Goal: Task Accomplishment & Management: Manage account settings

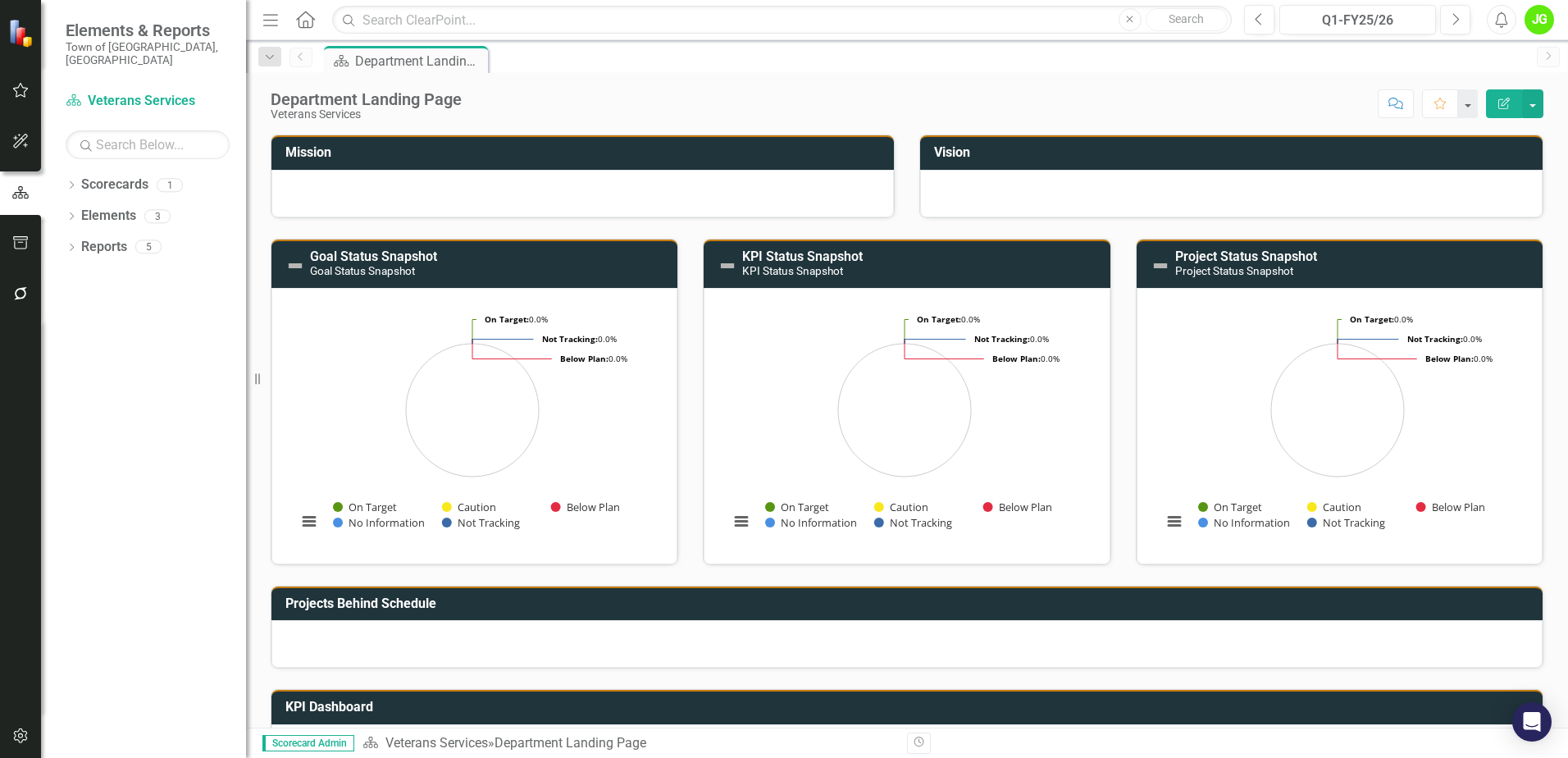
click at [366, 199] on div at bounding box center [582, 194] width 622 height 48
click at [368, 199] on div at bounding box center [582, 194] width 622 height 48
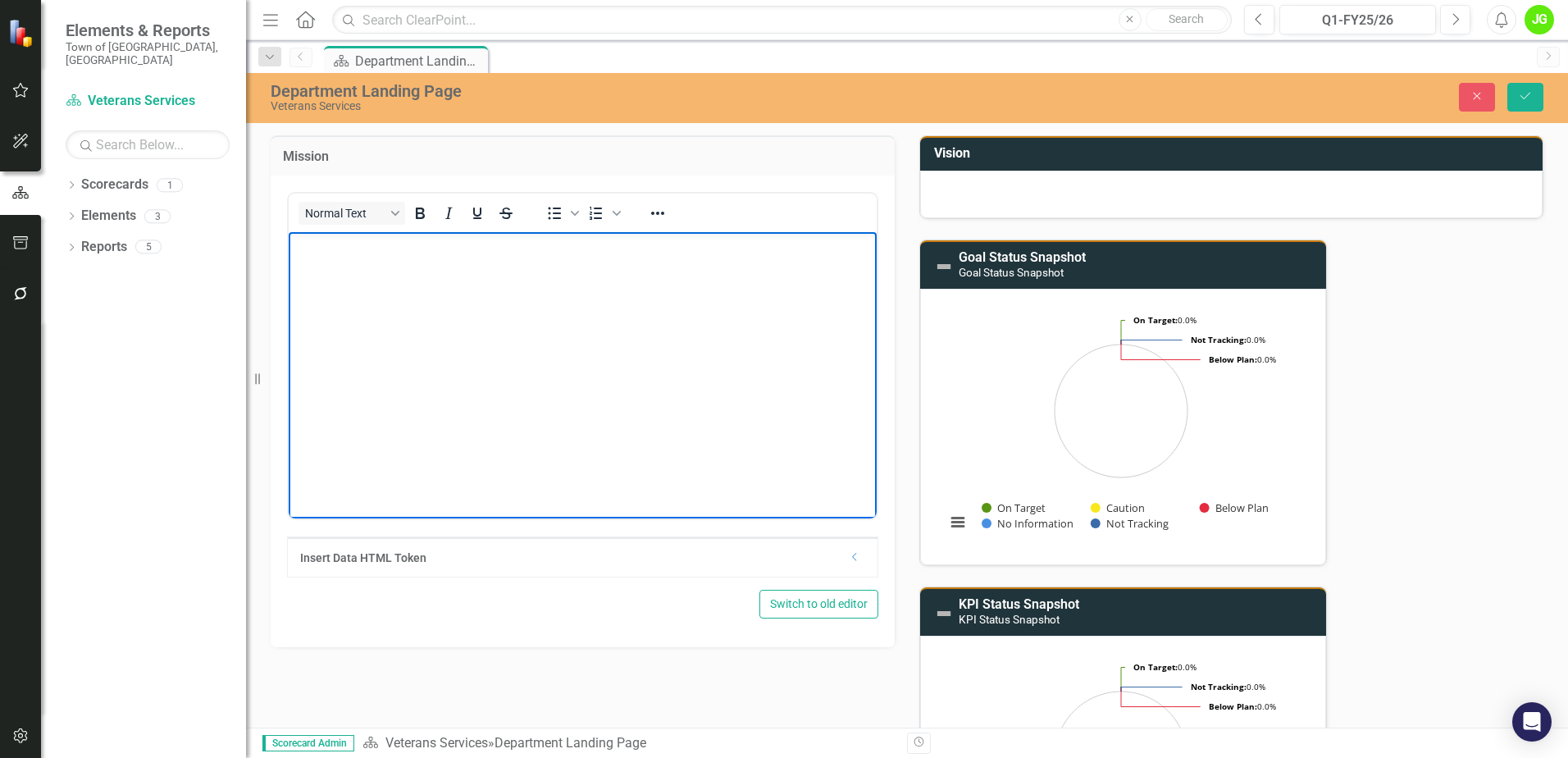
click at [329, 273] on body "Rich Text Area. Press ALT-0 for help." at bounding box center [582, 354] width 588 height 246
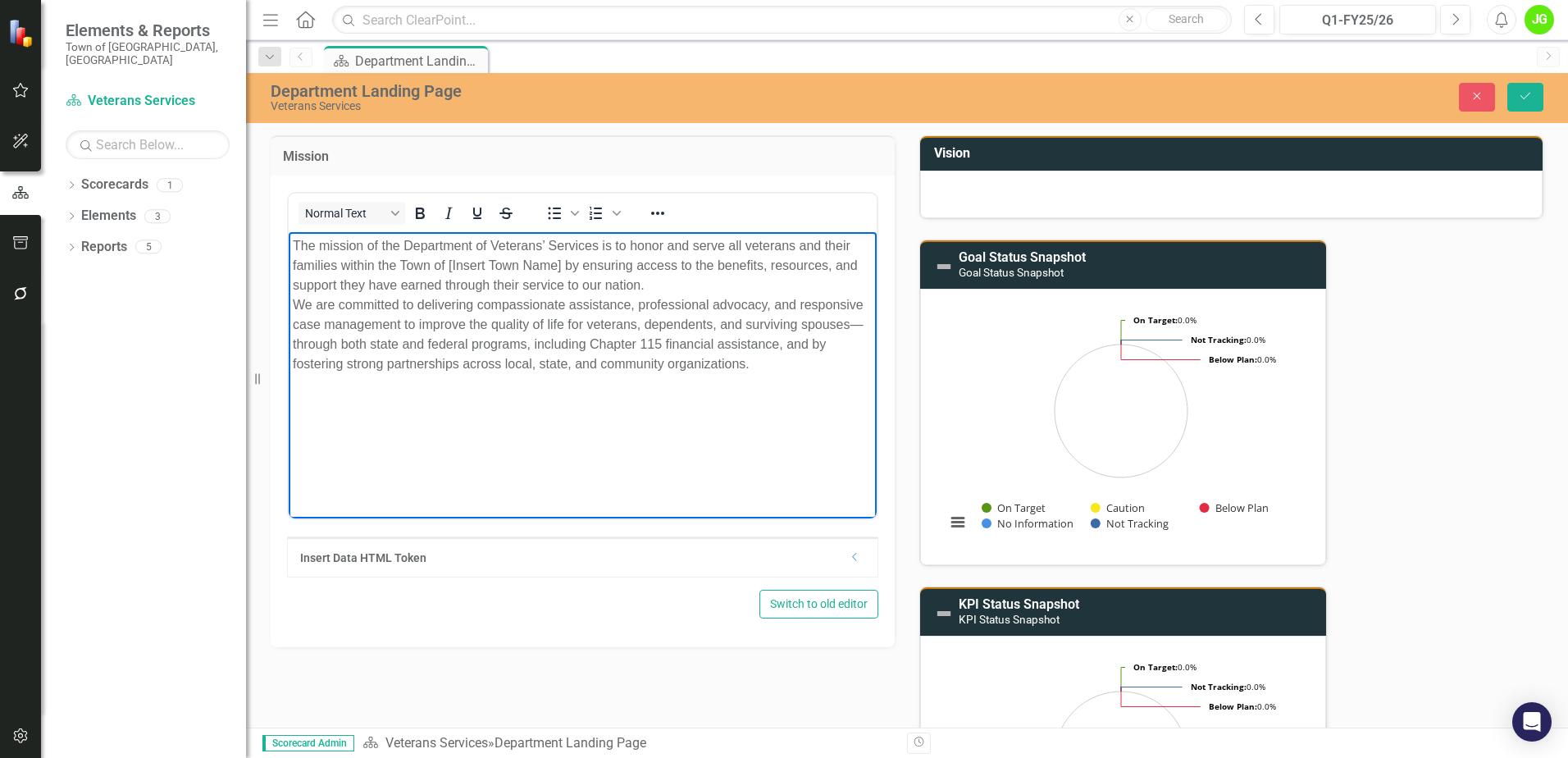
click at [447, 259] on p "The mission of the Department of Veterans’ Services is to honor and serve all v…" at bounding box center [582, 305] width 579 height 138
click at [607, 286] on p "The mission of the Department of Veterans’ Services is to honor and serve all v…" at bounding box center [582, 305] width 579 height 138
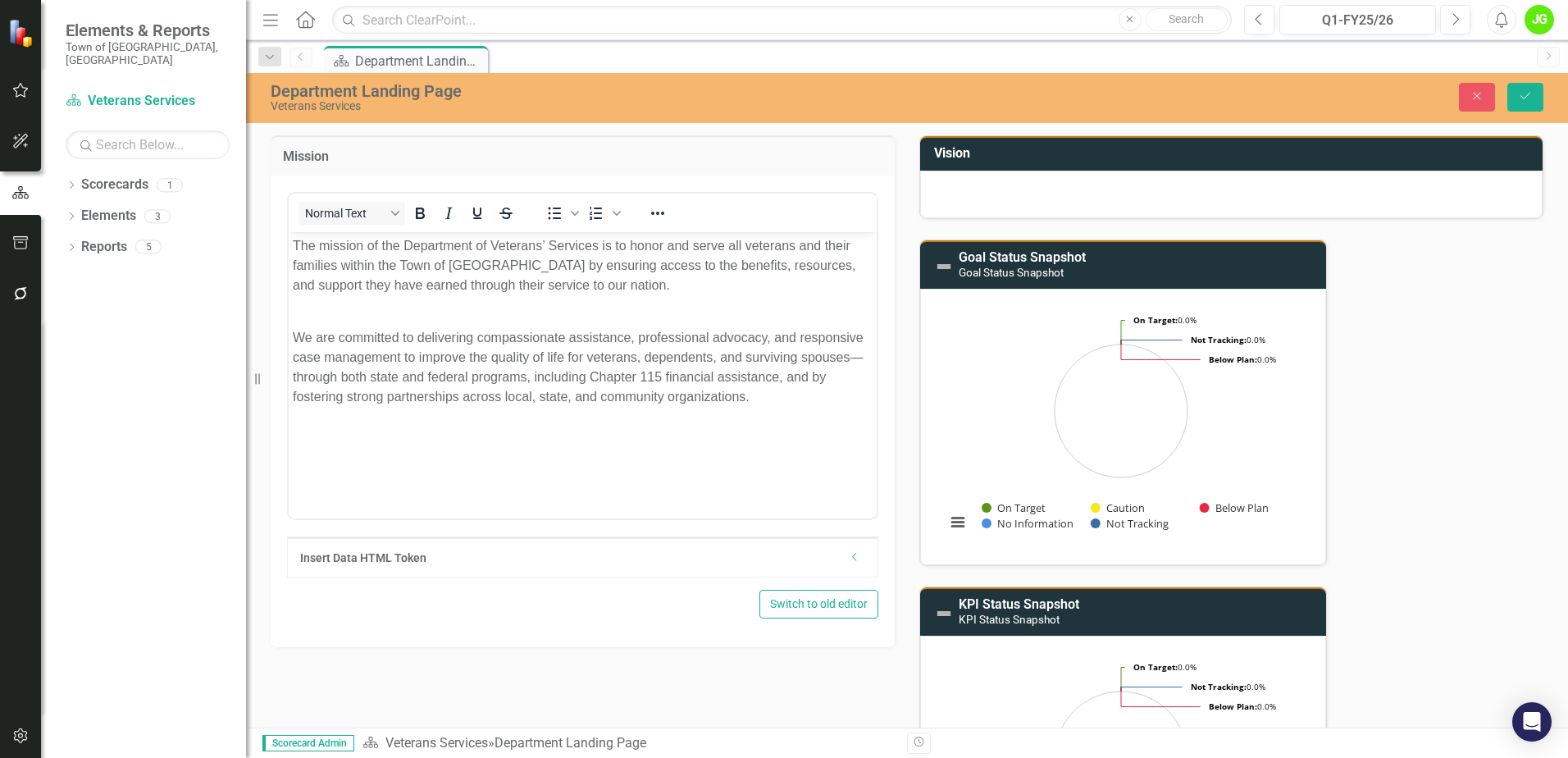
click at [957, 193] on div at bounding box center [1230, 195] width 622 height 48
click at [961, 191] on div at bounding box center [1230, 195] width 622 height 48
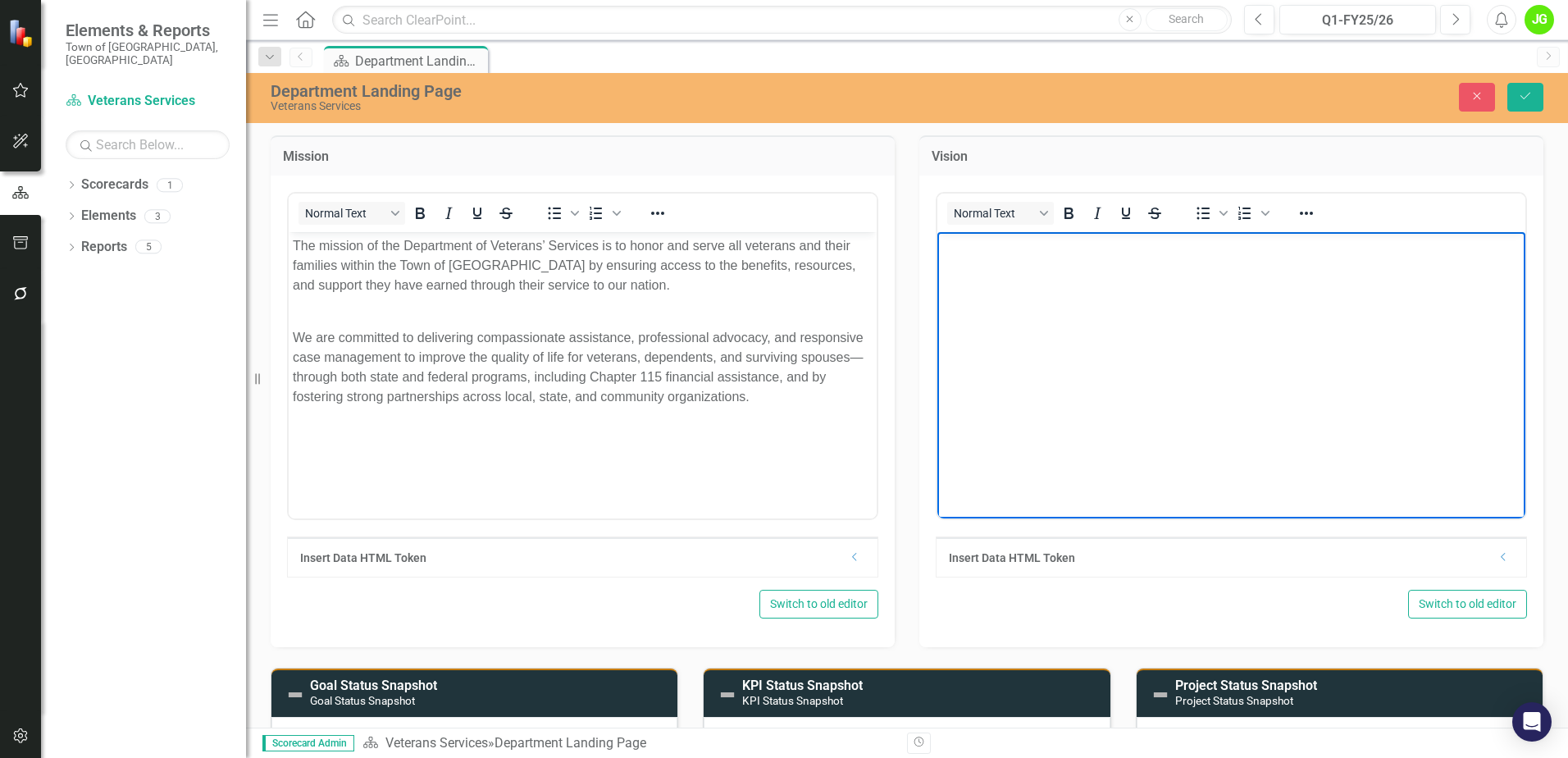
click at [1013, 277] on body "Rich Text Area. Press ALT-0 for help." at bounding box center [1230, 354] width 588 height 246
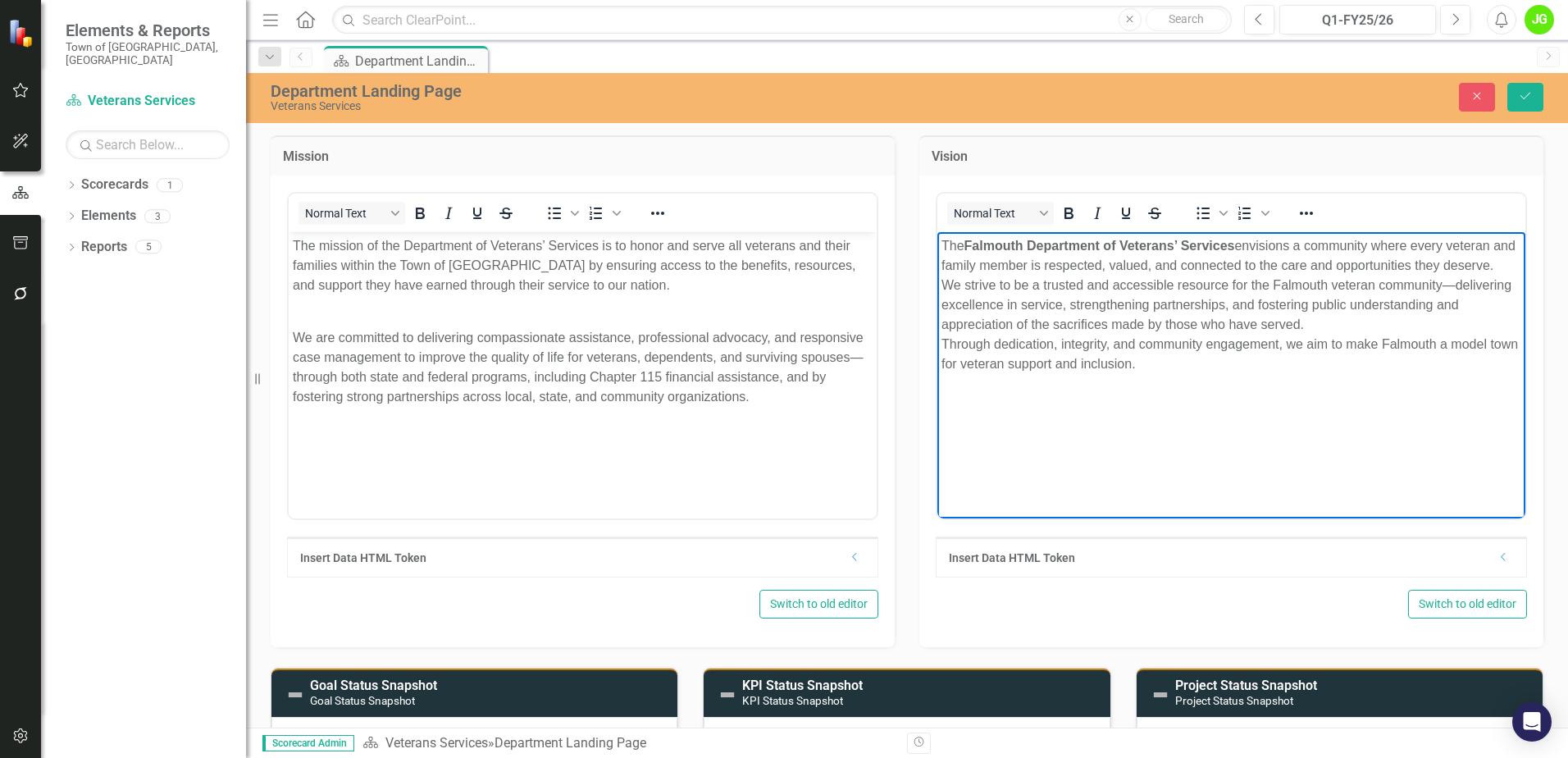
click at [1004, 288] on p "The Falmouth Department of Veterans’ Services envisions a community where every…" at bounding box center [1230, 305] width 579 height 138
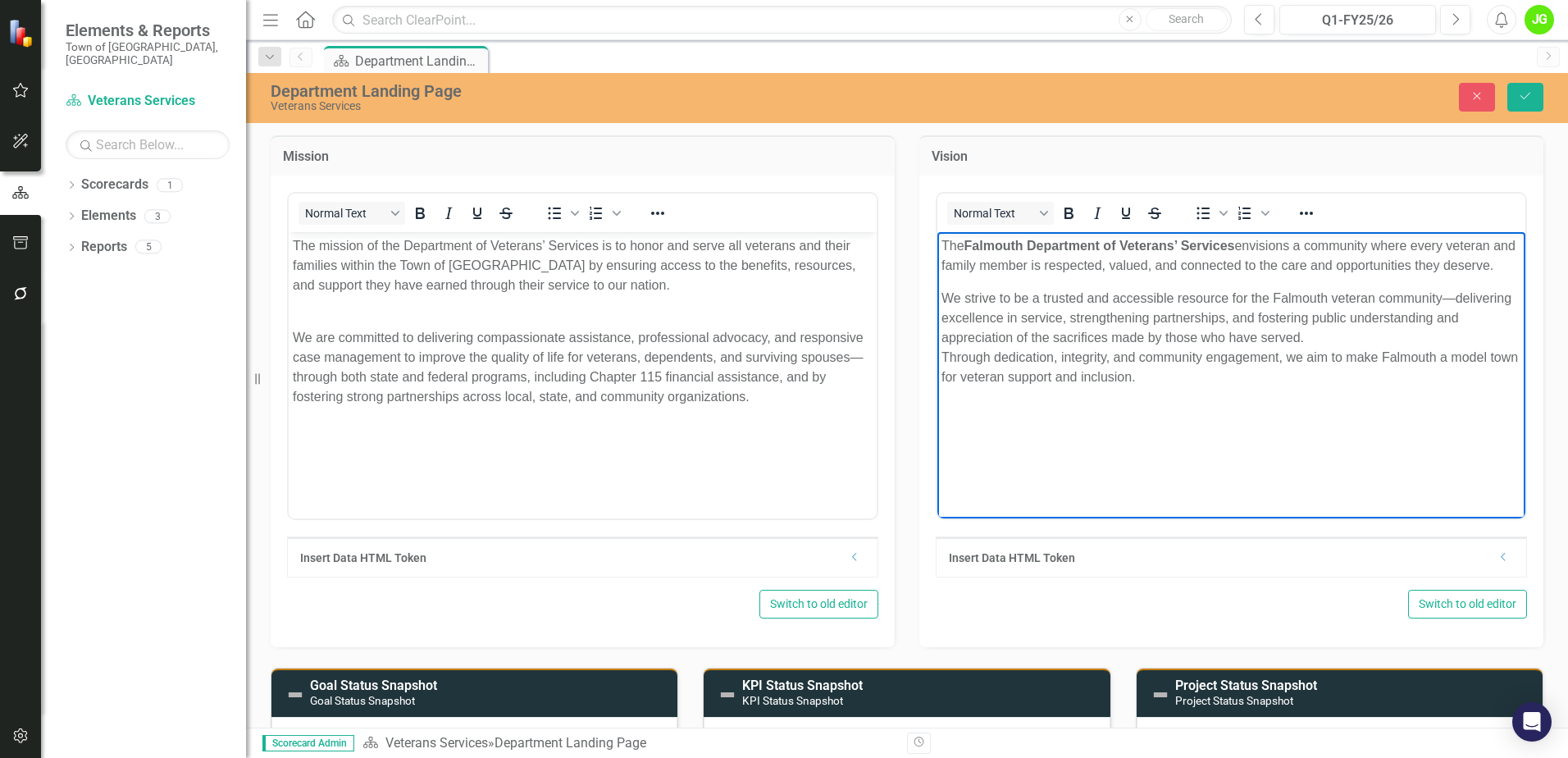
click at [296, 320] on p "We are committed to delivering compassionate assistance, professional advocacy,…" at bounding box center [582, 357] width 579 height 99
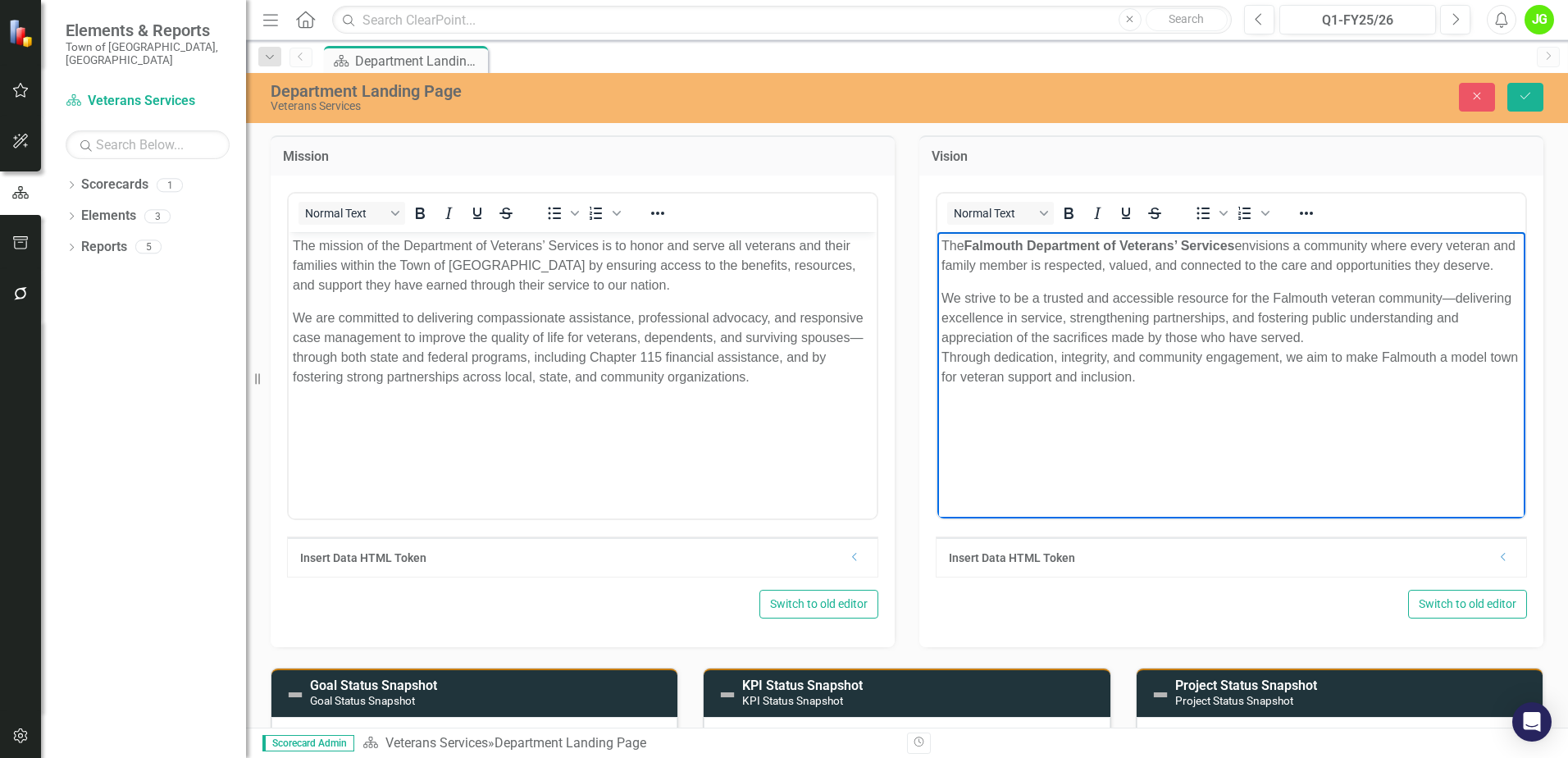
click at [1308, 354] on p "We strive to be a trusted and accessible resource for the Falmouth veteran comm…" at bounding box center [1230, 337] width 579 height 99
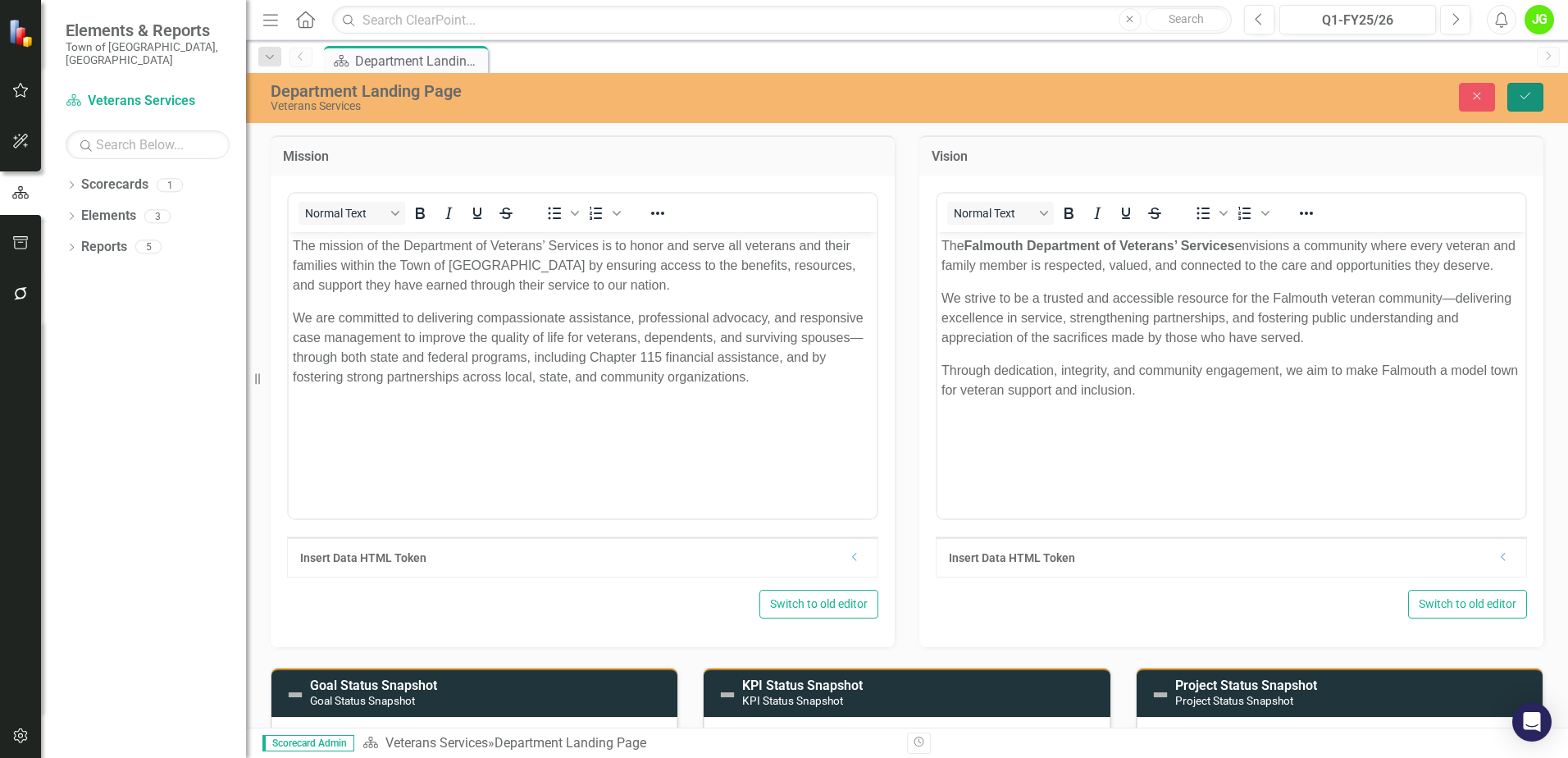
click at [1520, 99] on icon "Save" at bounding box center [1525, 95] width 15 height 11
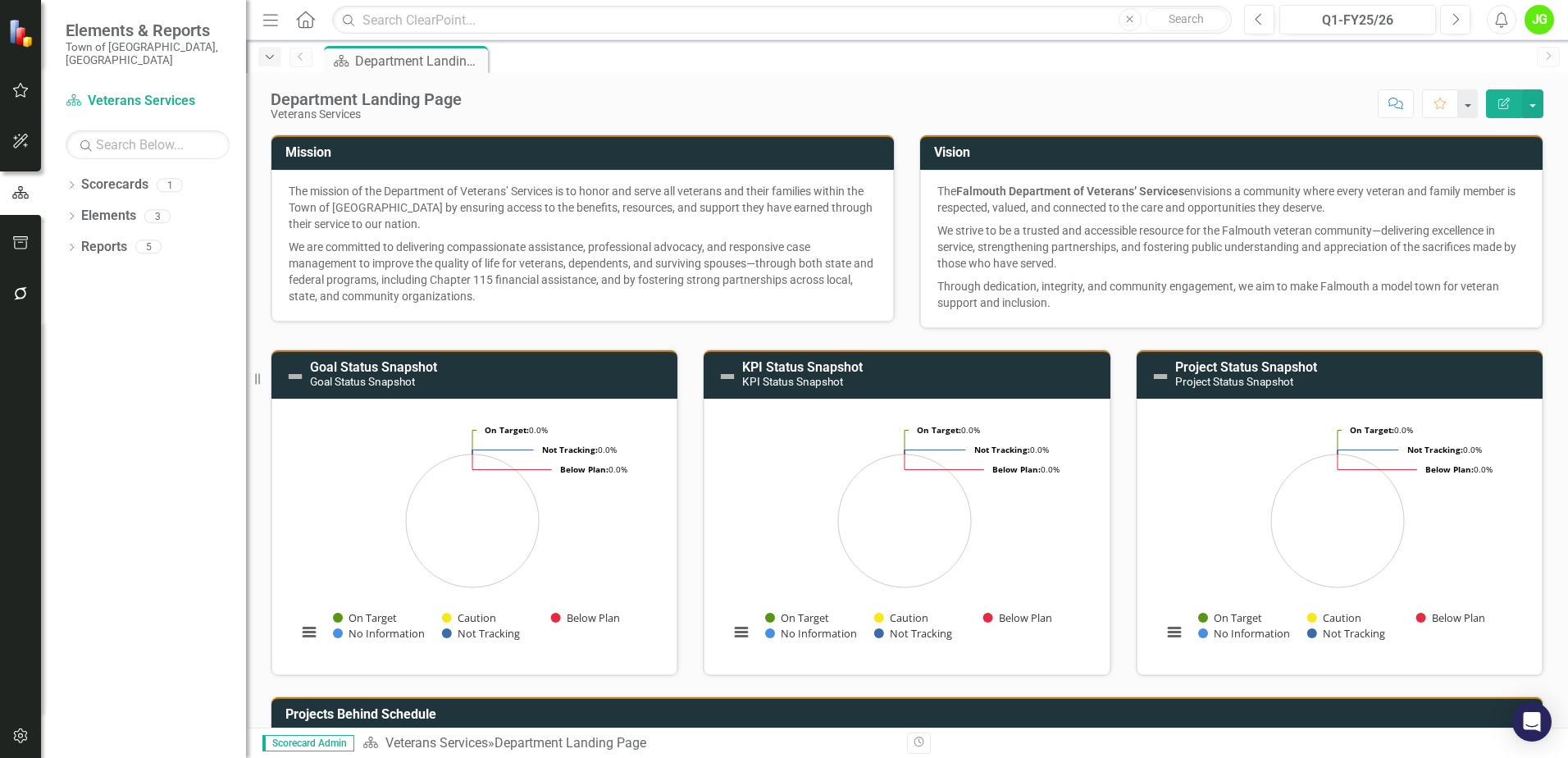
click at [262, 56] on div "Dropdown" at bounding box center [270, 57] width 23 height 20
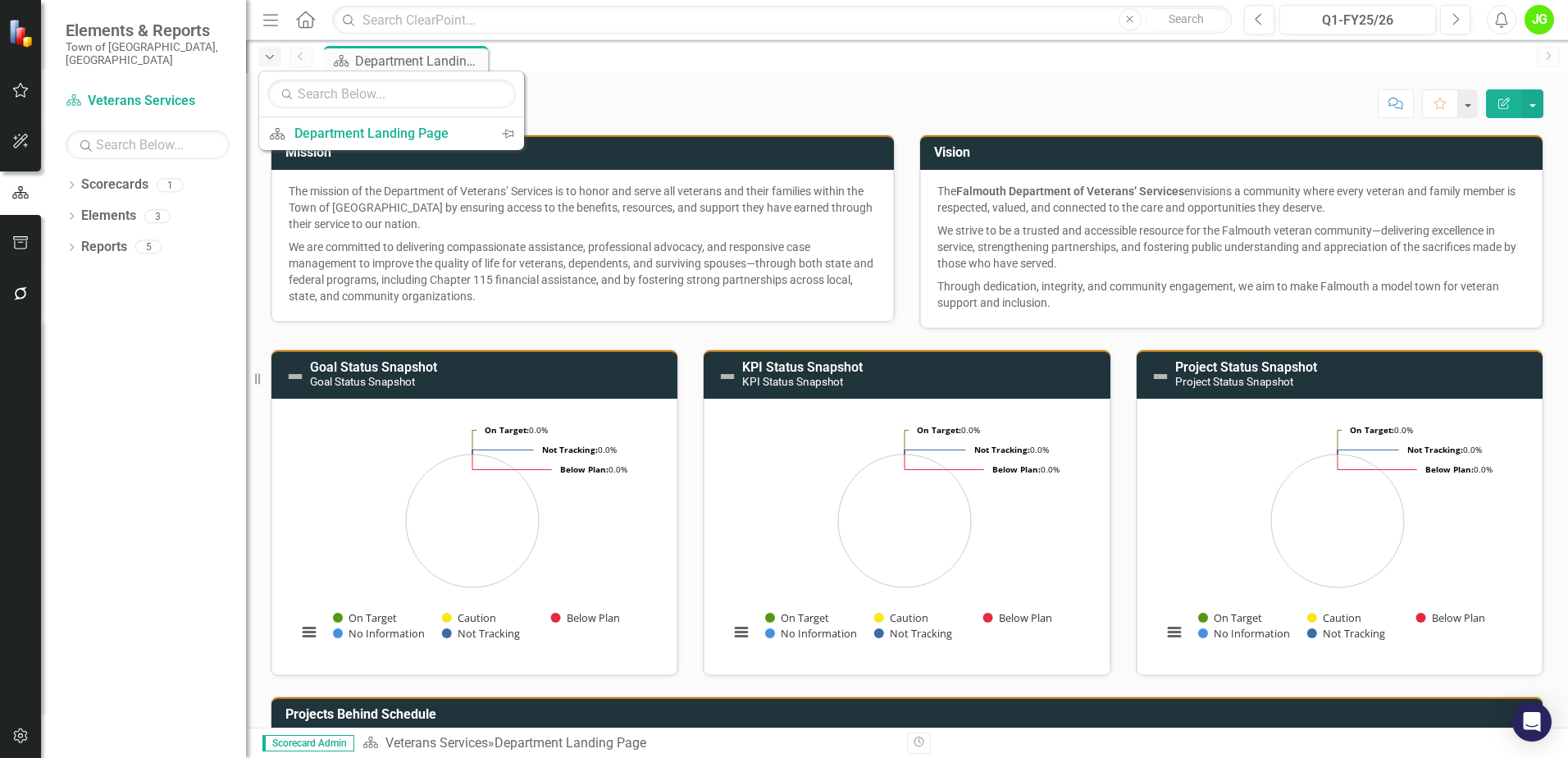
drag, startPoint x: 261, startPoint y: 55, endPoint x: 269, endPoint y: 47, distance: 11.3
click at [264, 52] on div "Dropdown" at bounding box center [270, 57] width 23 height 20
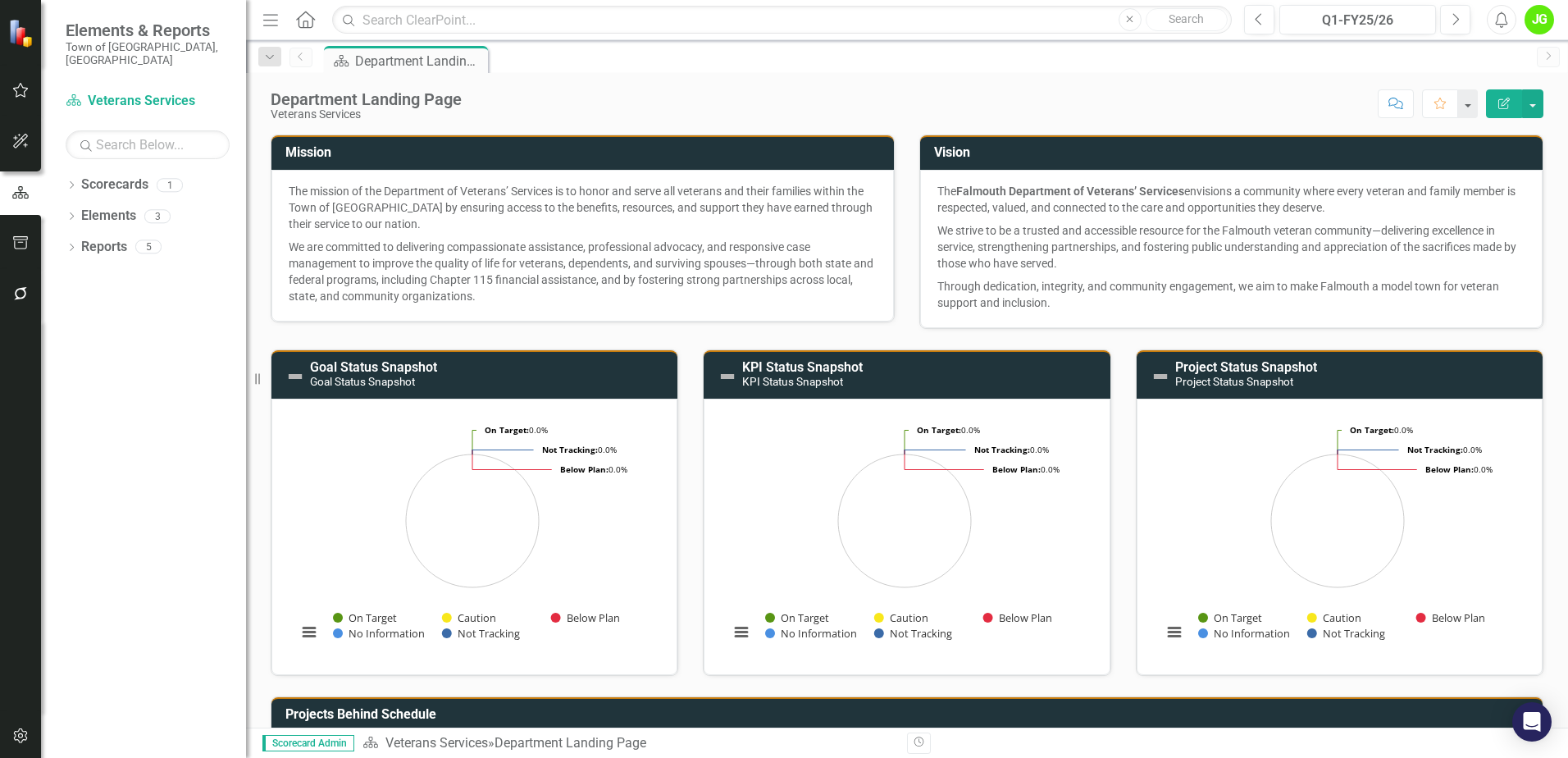
click at [263, 20] on icon "Menu" at bounding box center [270, 19] width 21 height 17
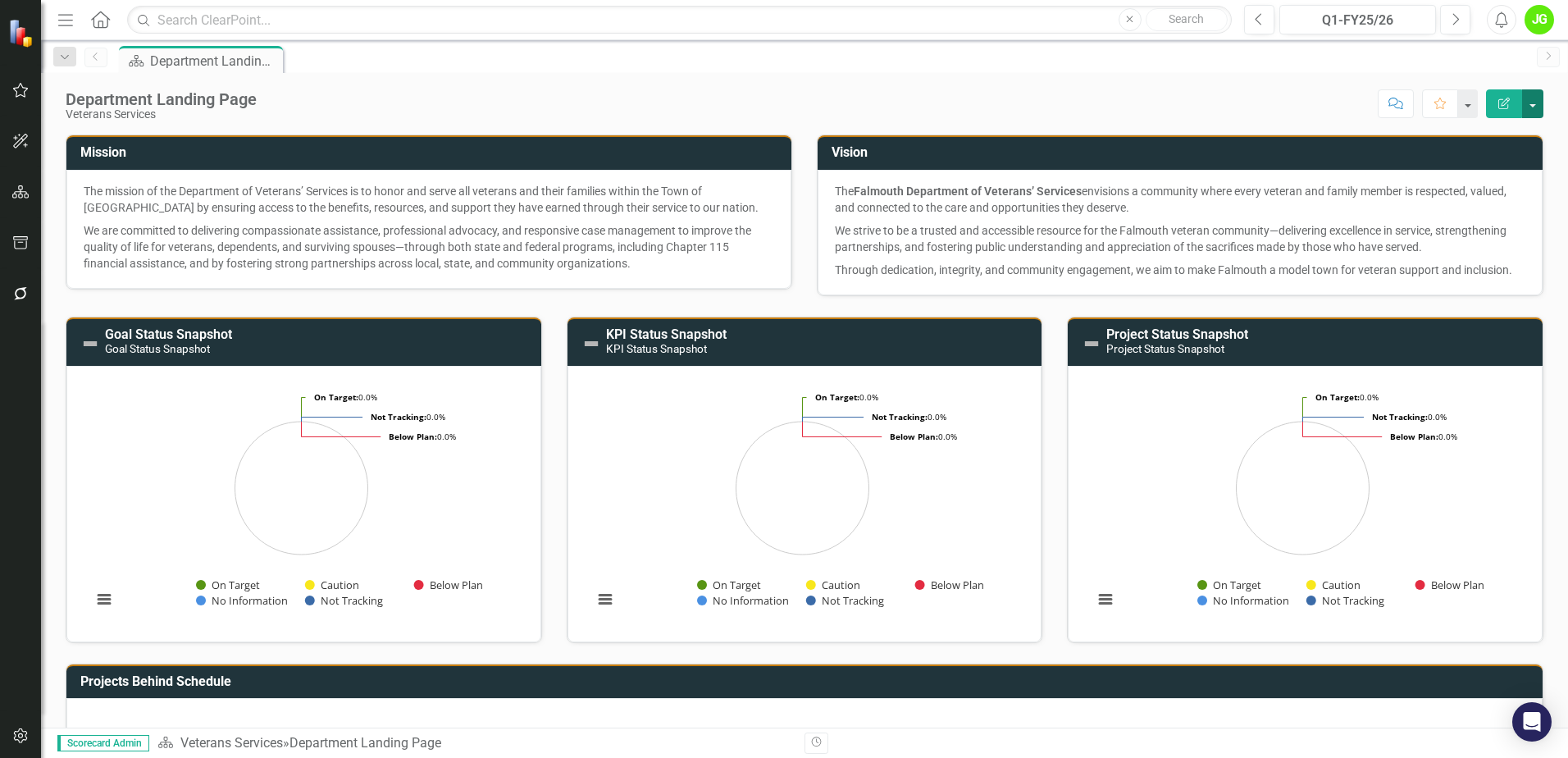
click at [1538, 101] on button "button" at bounding box center [1532, 103] width 21 height 29
click at [1477, 132] on link "Edit Edit Scorecard" at bounding box center [1475, 134] width 133 height 30
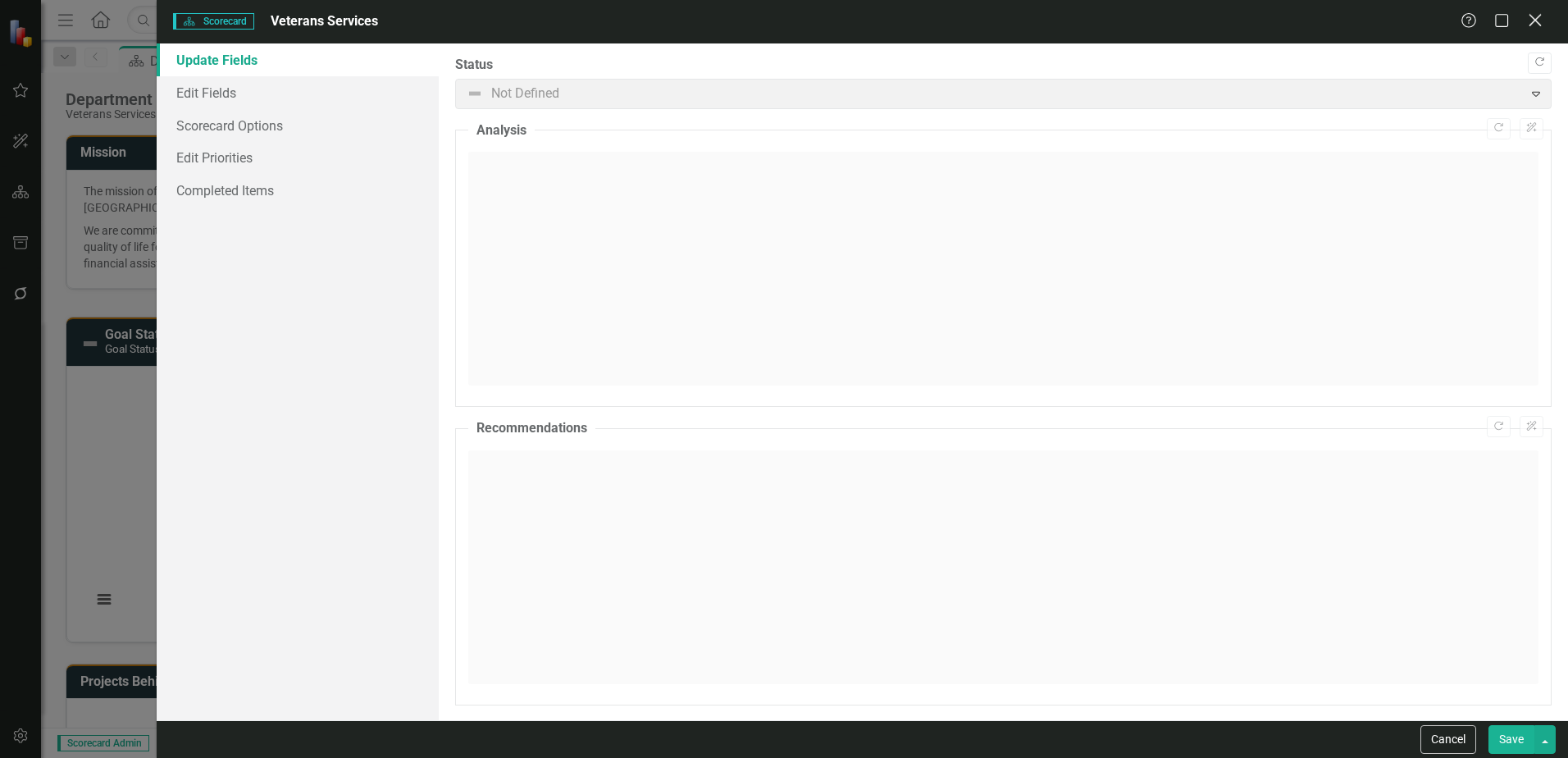
click at [1533, 27] on icon "Close" at bounding box center [1534, 20] width 21 height 16
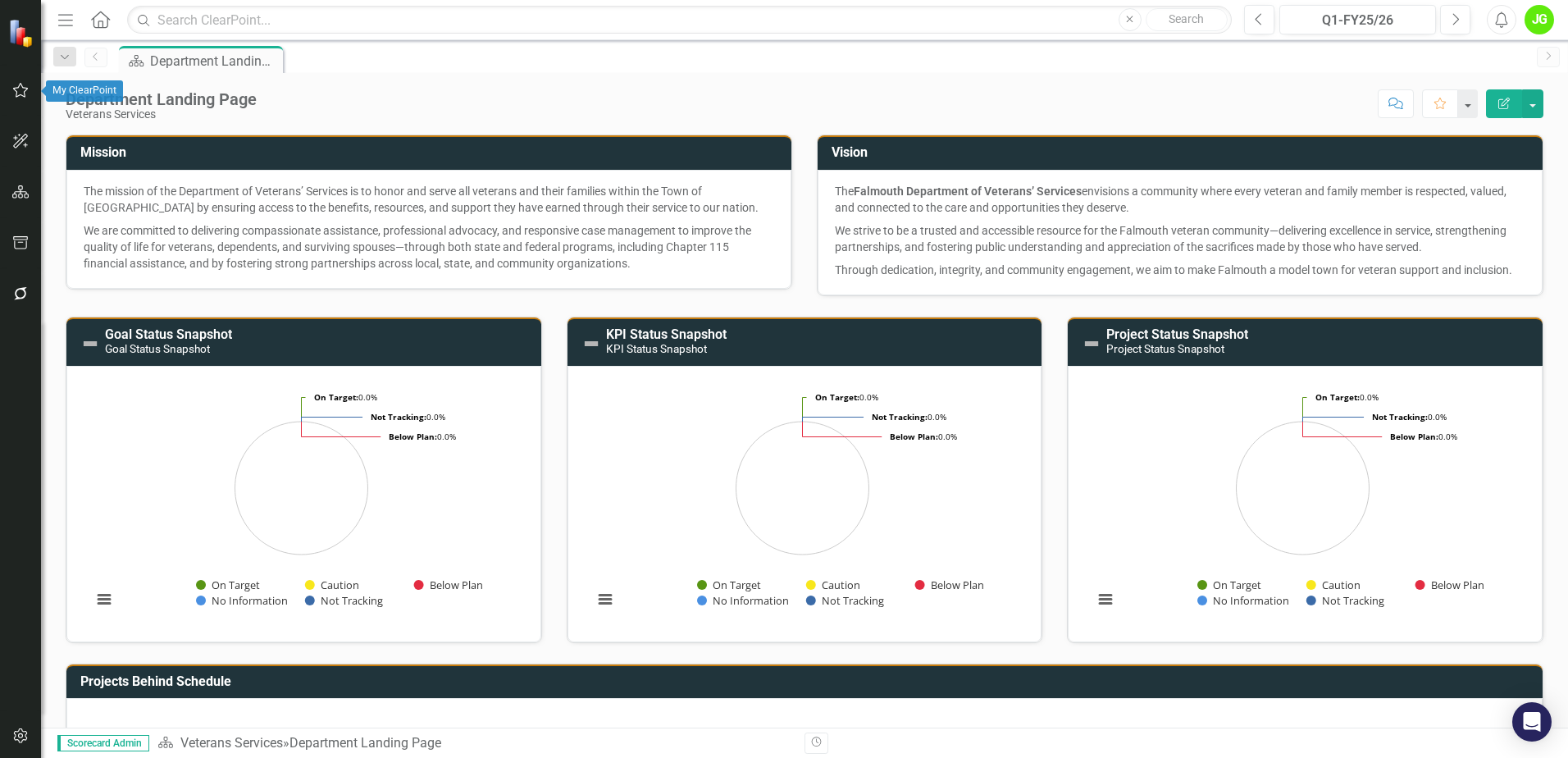
click at [17, 94] on icon "button" at bounding box center [20, 90] width 17 height 13
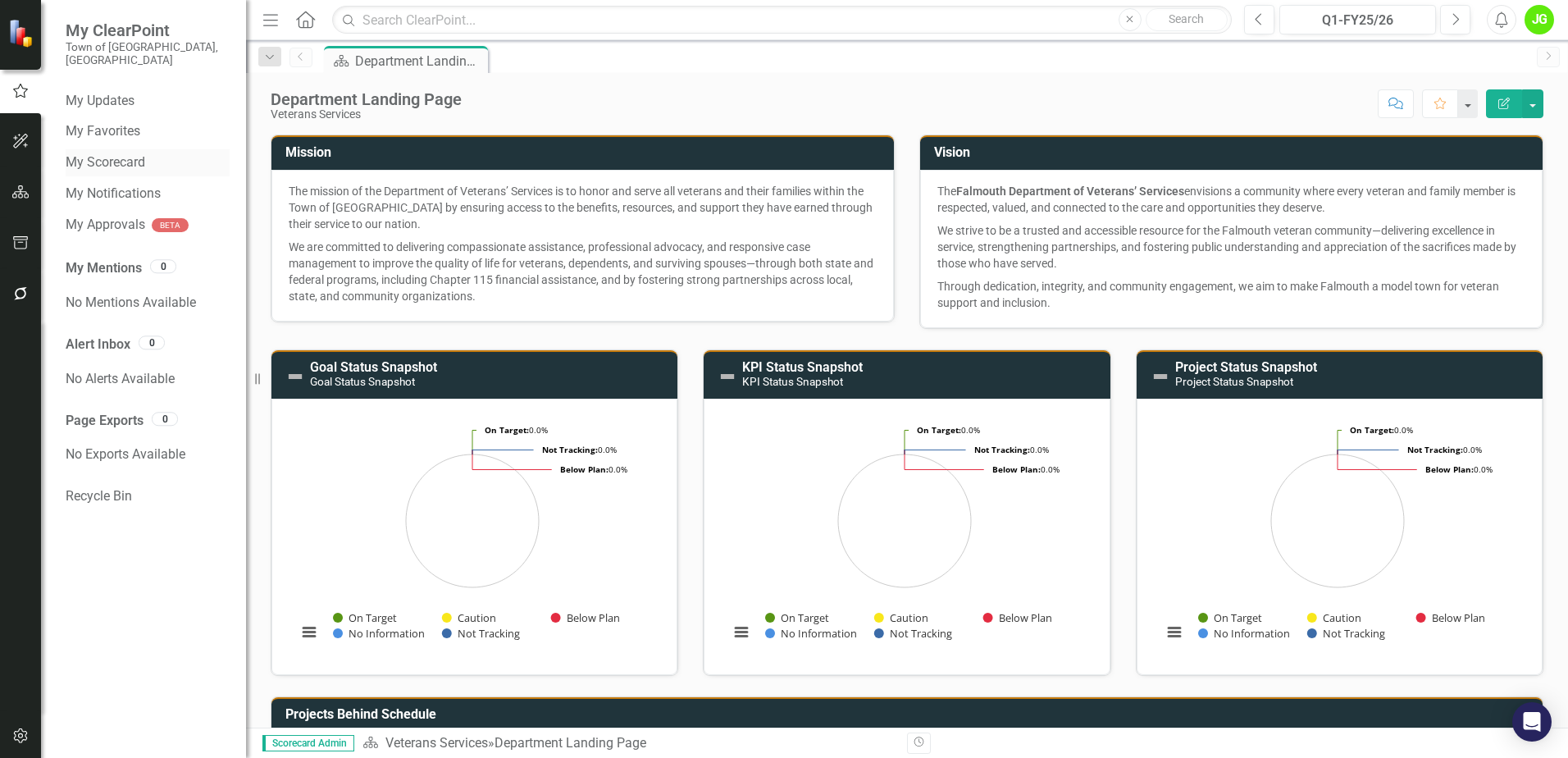
click at [96, 157] on link "My Scorecard" at bounding box center [148, 163] width 164 height 19
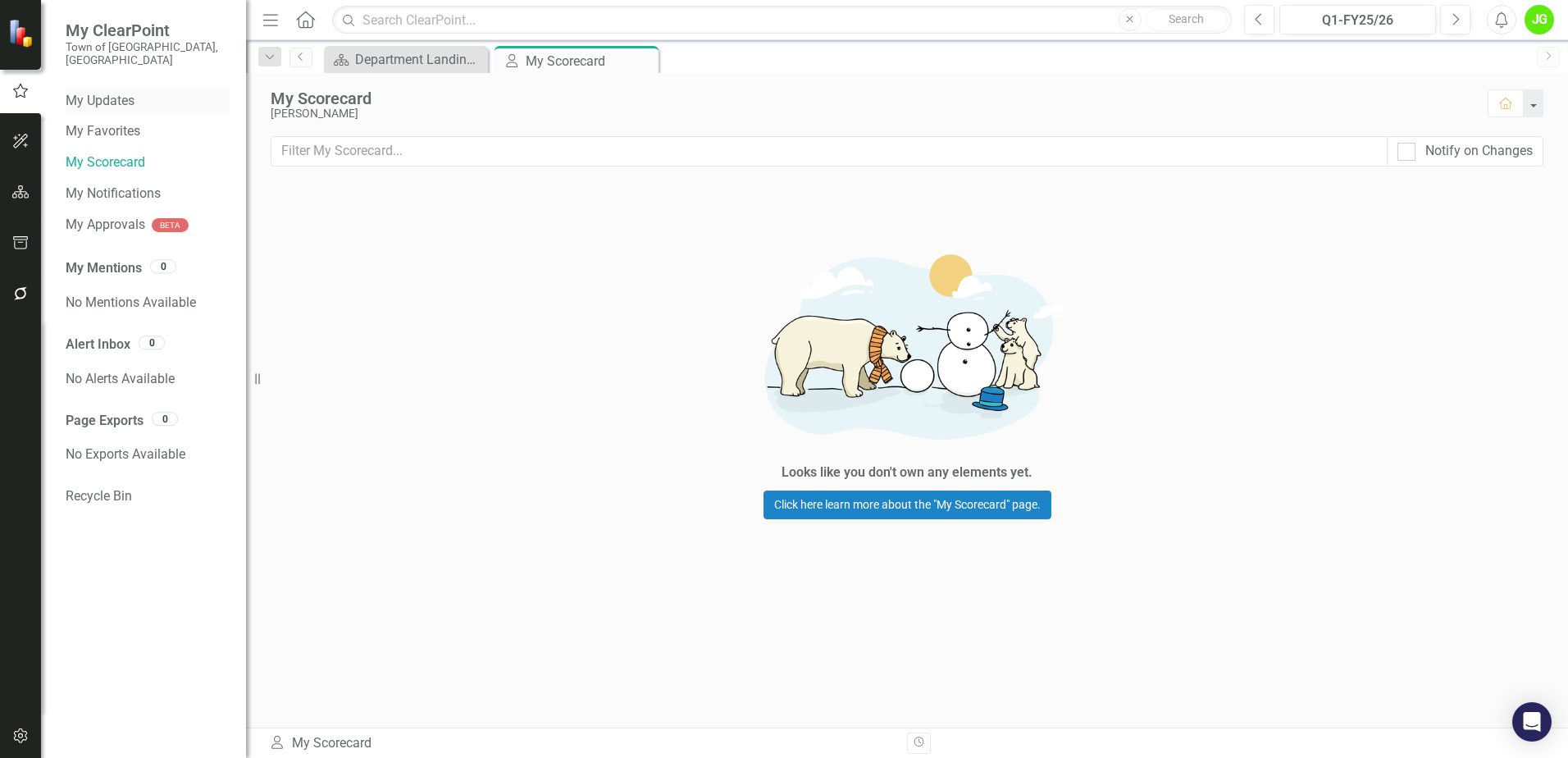
click at [94, 92] on link "My Updates" at bounding box center [148, 101] width 164 height 19
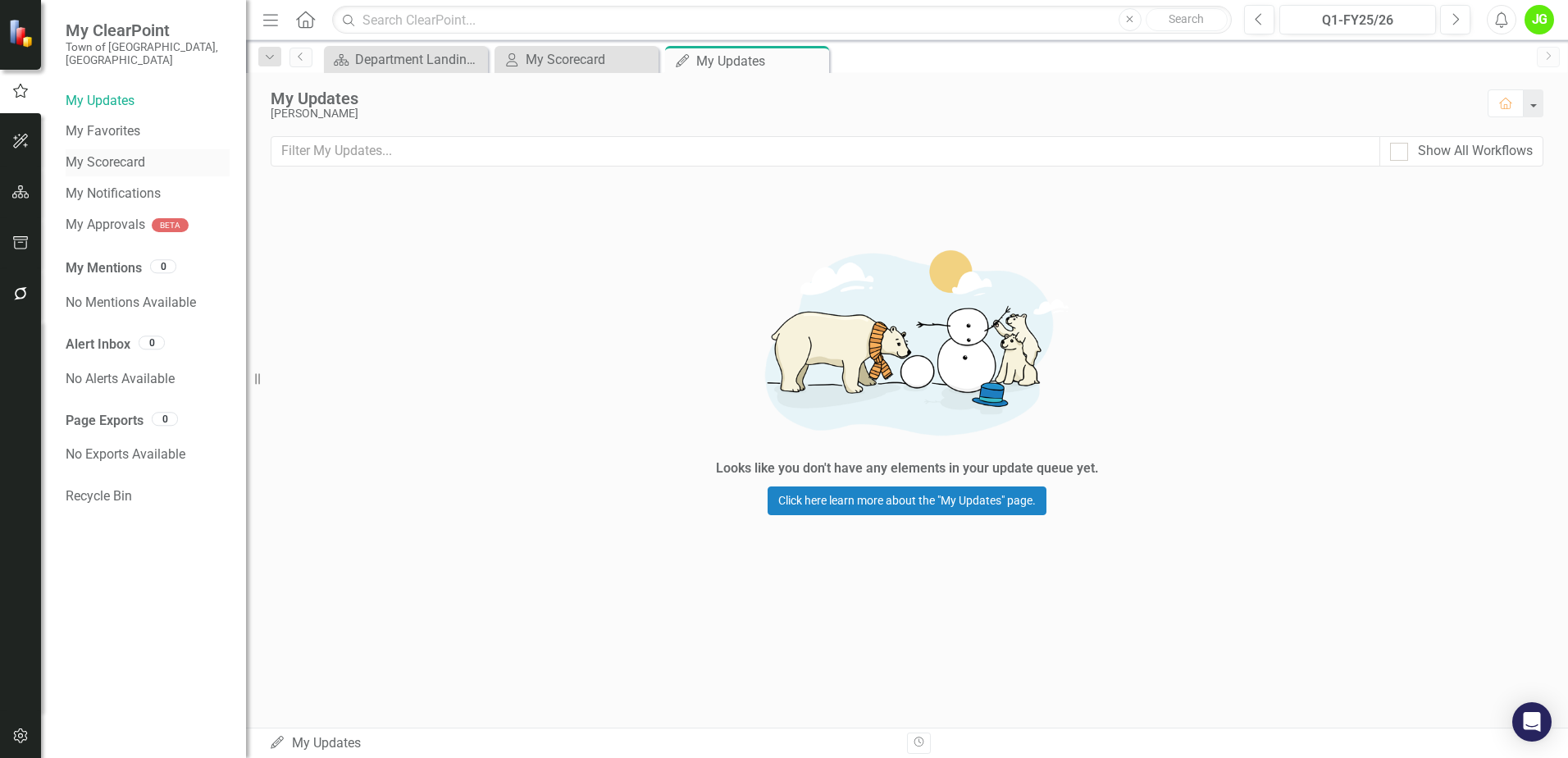
click at [138, 154] on link "My Scorecard" at bounding box center [148, 163] width 164 height 19
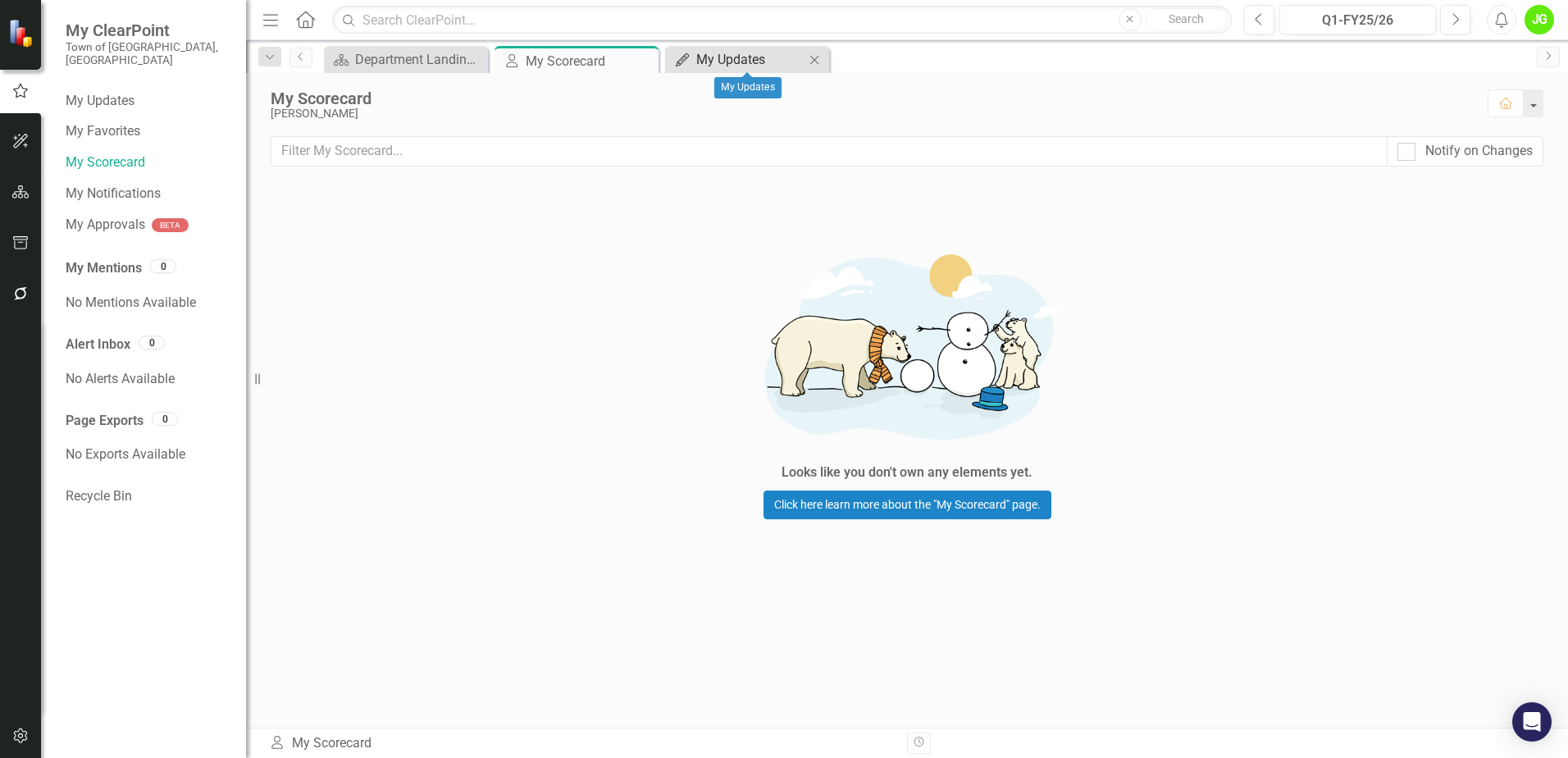
click at [742, 59] on div "My Updates" at bounding box center [750, 59] width 108 height 21
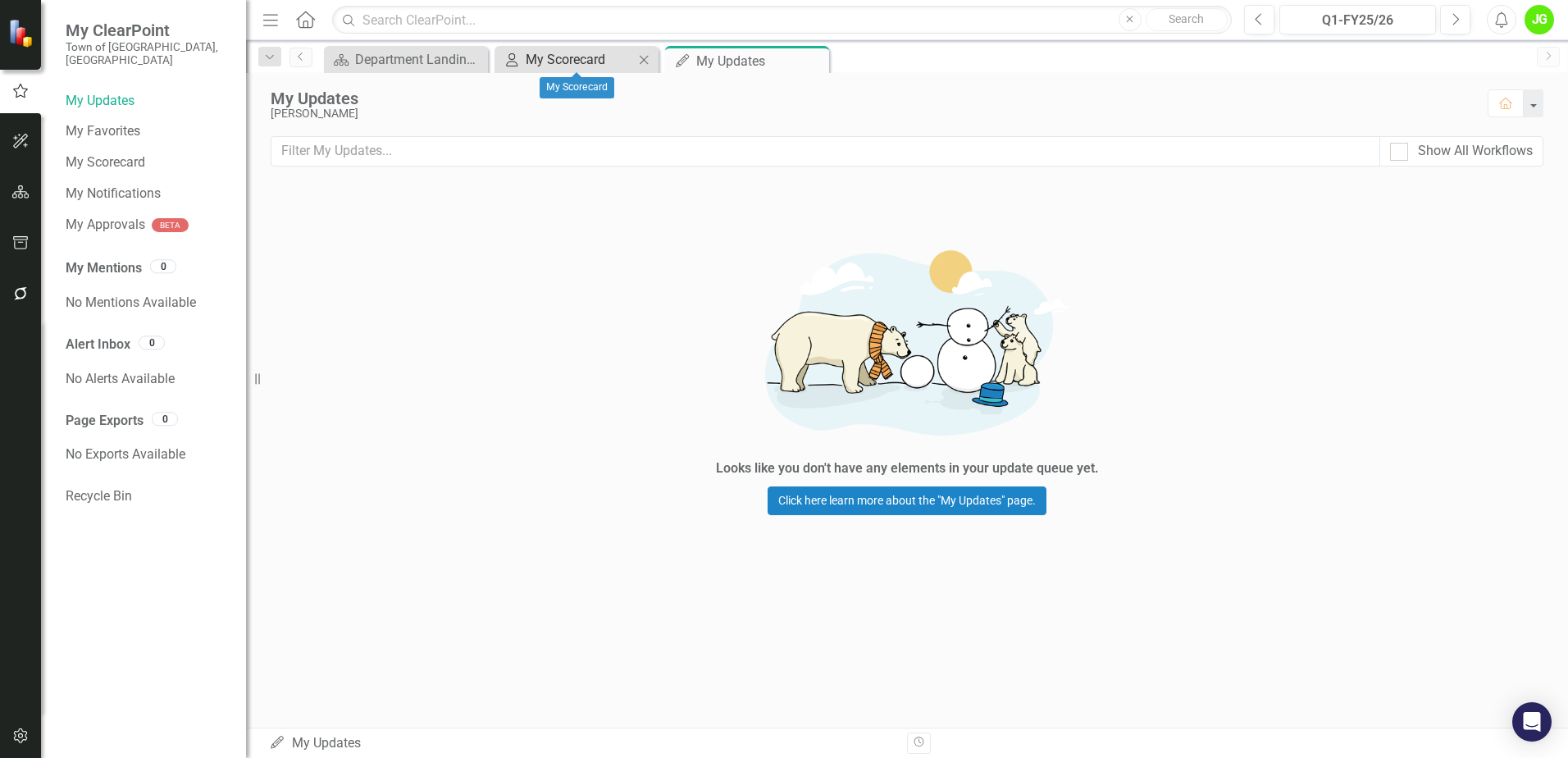
click at [567, 56] on div "My Scorecard" at bounding box center [579, 59] width 108 height 21
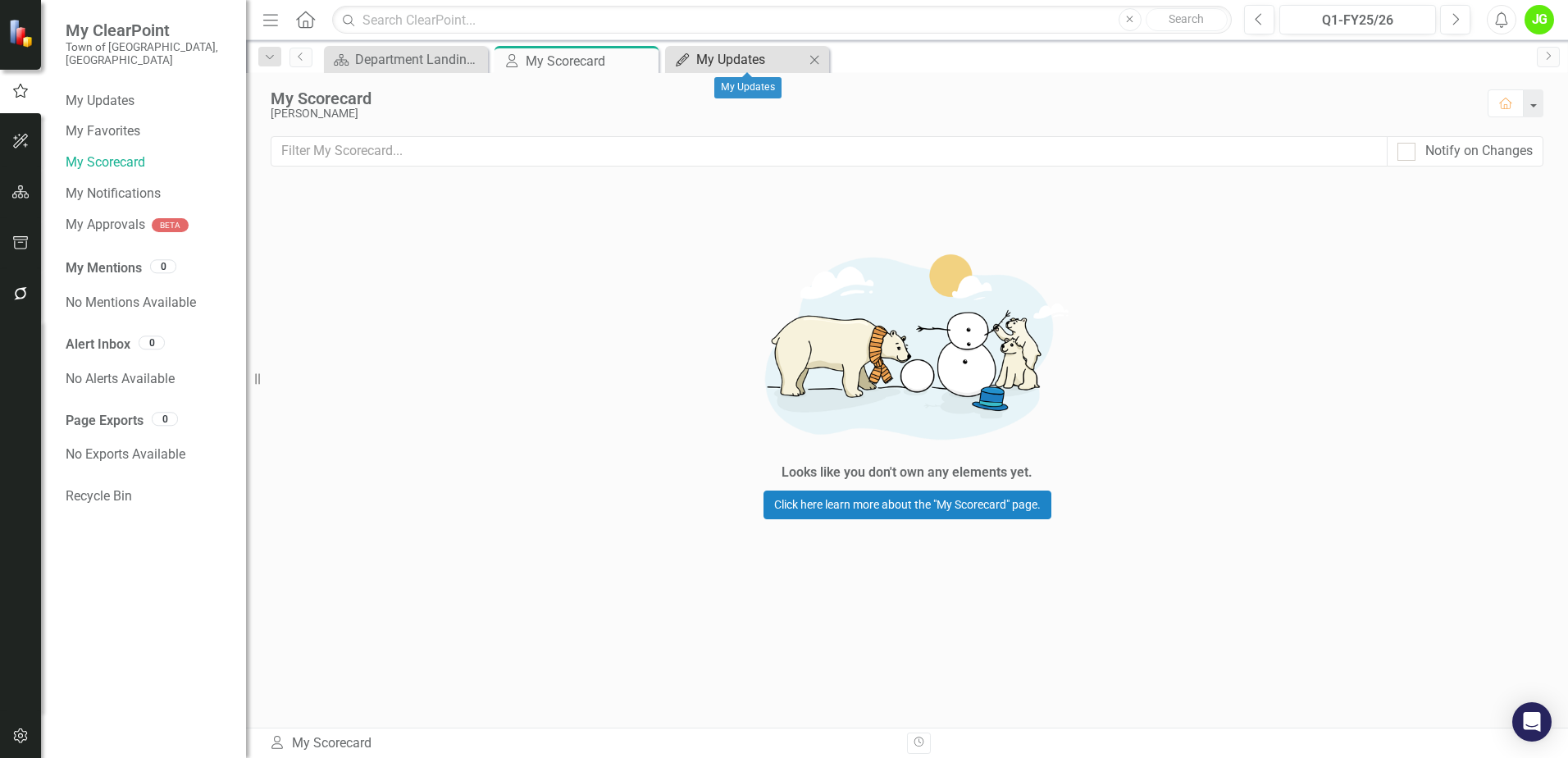
click at [728, 62] on div "My Updates" at bounding box center [750, 59] width 108 height 21
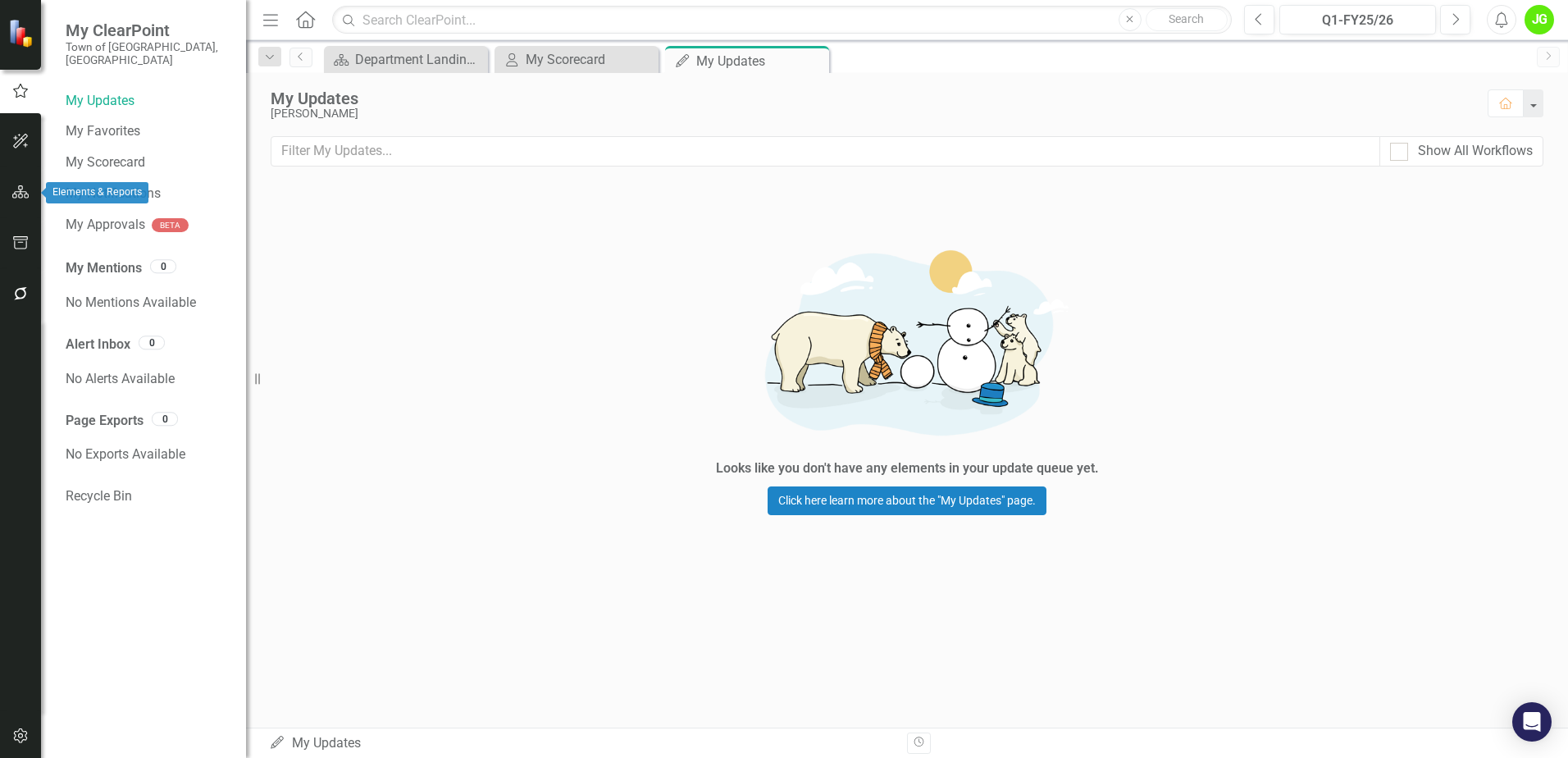
click at [16, 188] on icon "button" at bounding box center [20, 192] width 17 height 13
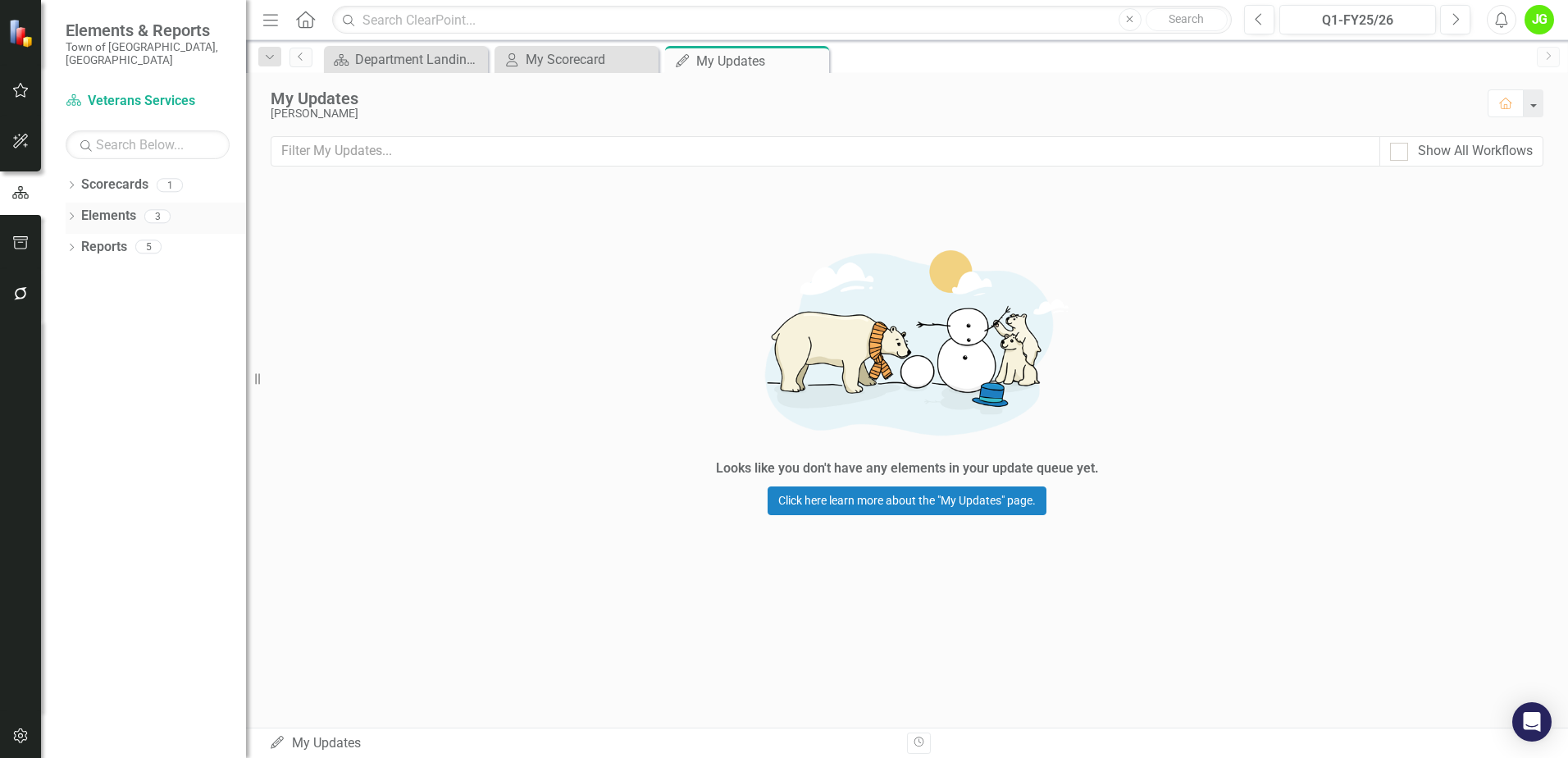
click at [114, 207] on link "Elements" at bounding box center [108, 216] width 55 height 19
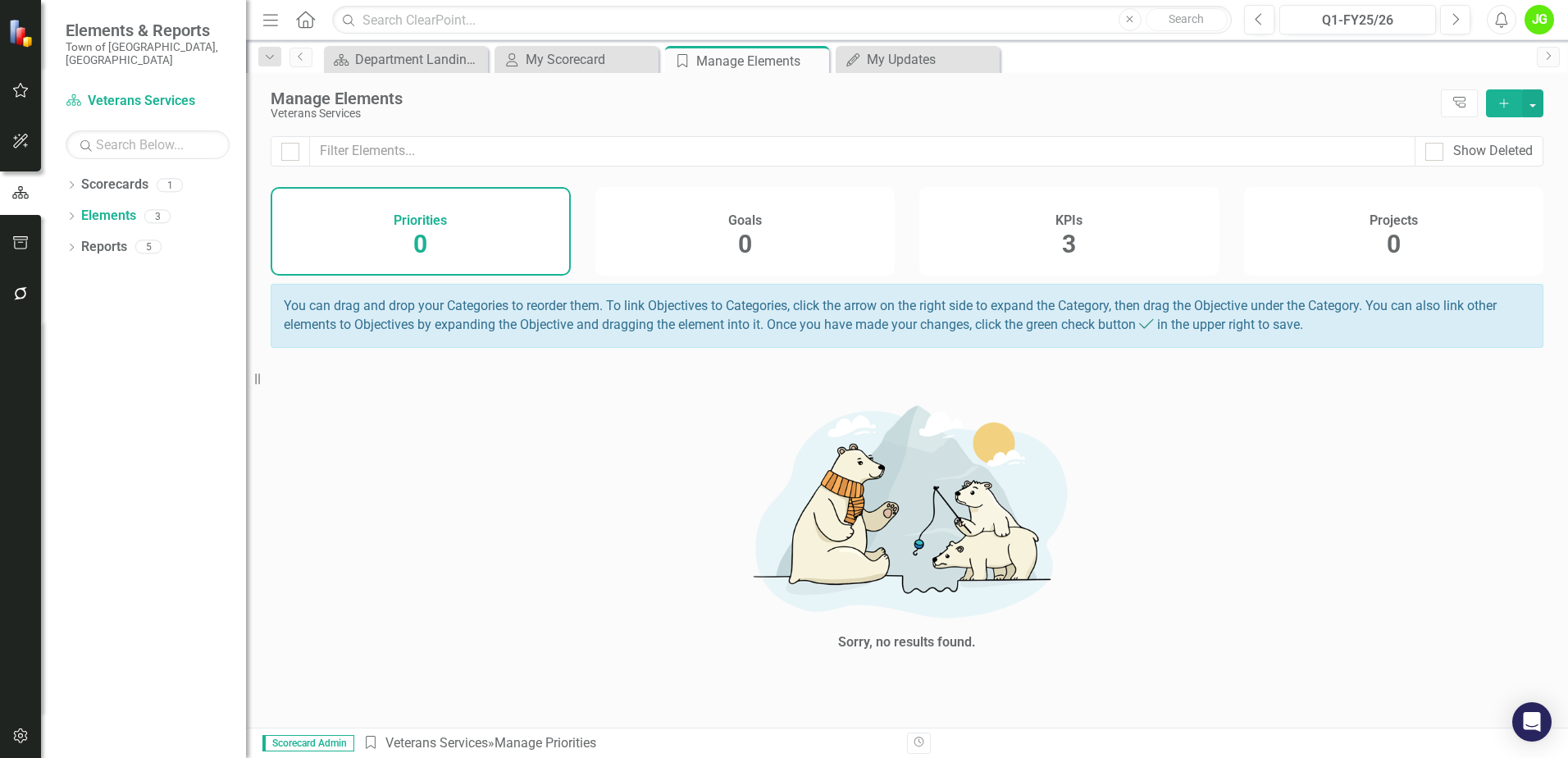
click at [1037, 233] on div "KPIs 3" at bounding box center [1069, 231] width 300 height 89
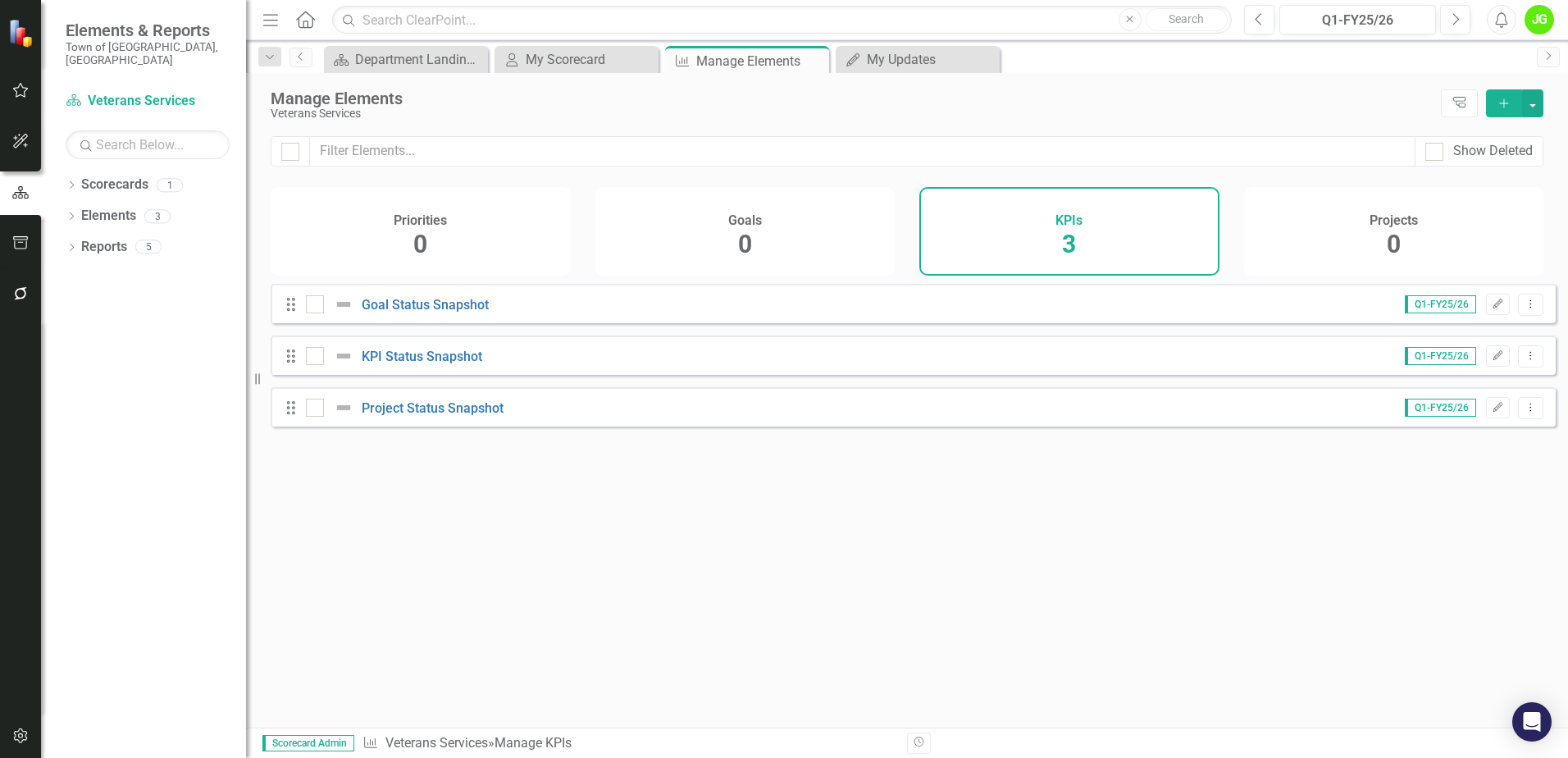
click at [703, 254] on div "Goals 0" at bounding box center [745, 231] width 300 height 89
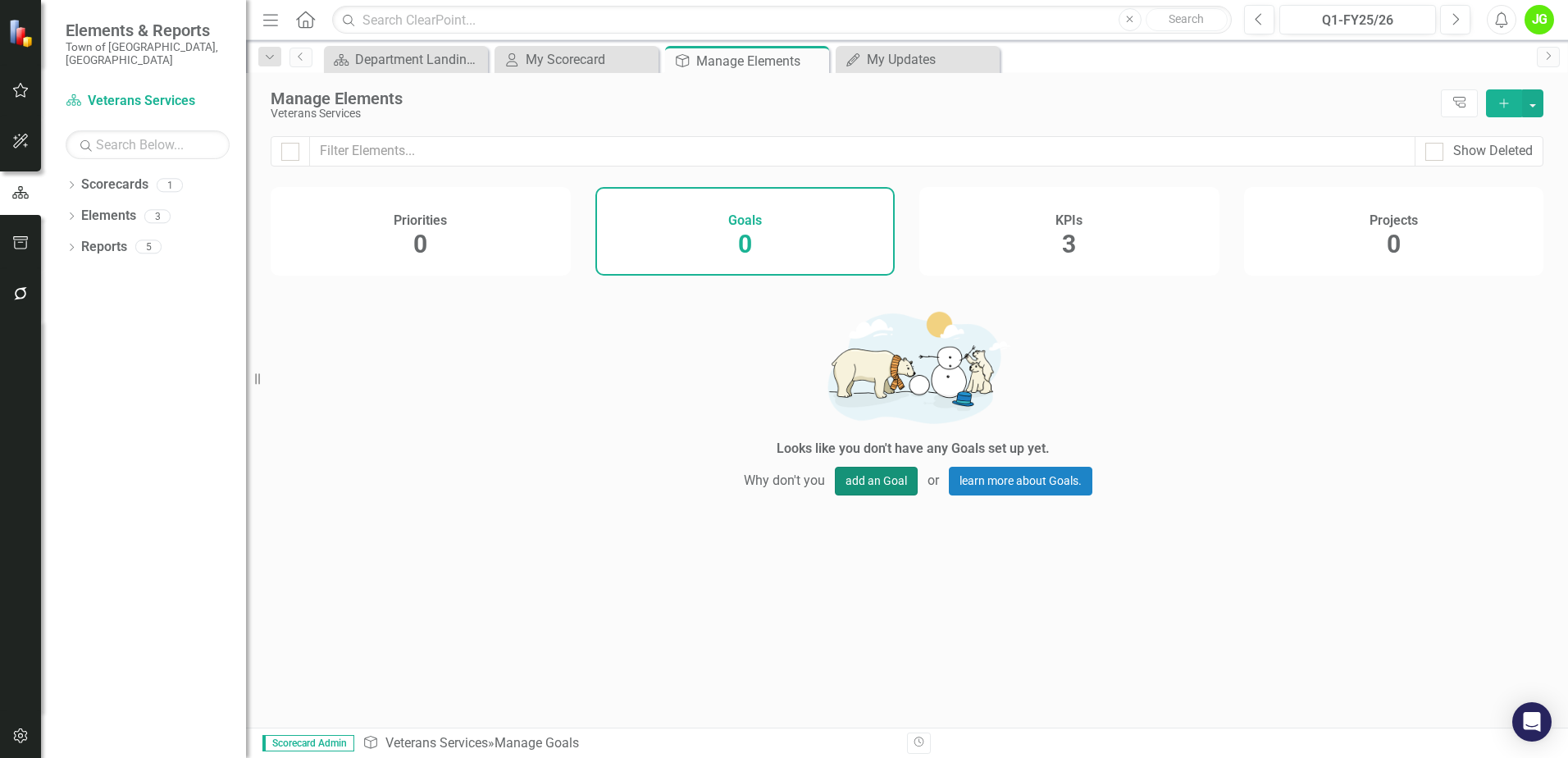
click at [846, 484] on button "add an Goal" at bounding box center [876, 480] width 83 height 29
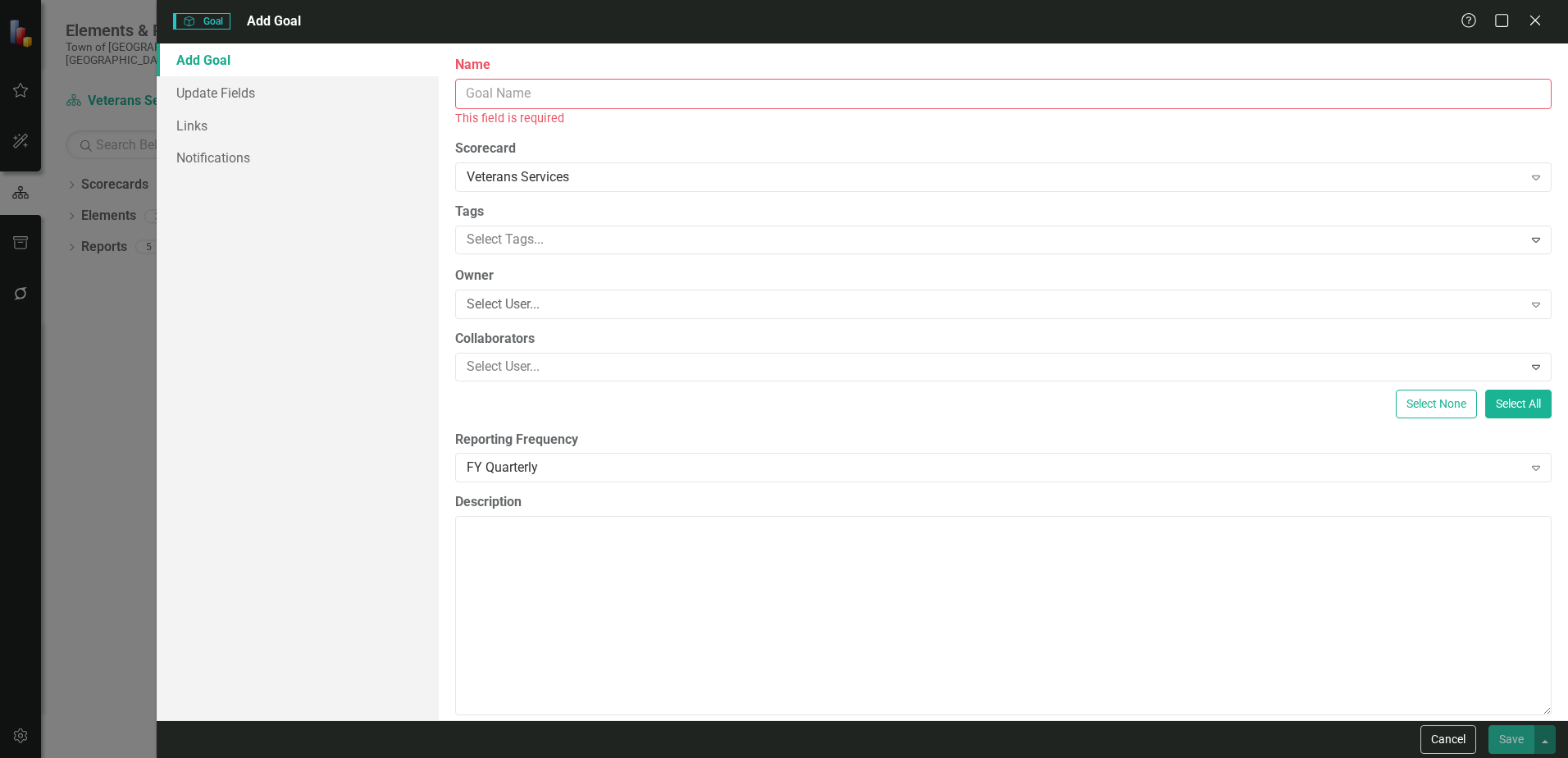
click at [483, 100] on input "Name" at bounding box center [1004, 94] width 1097 height 30
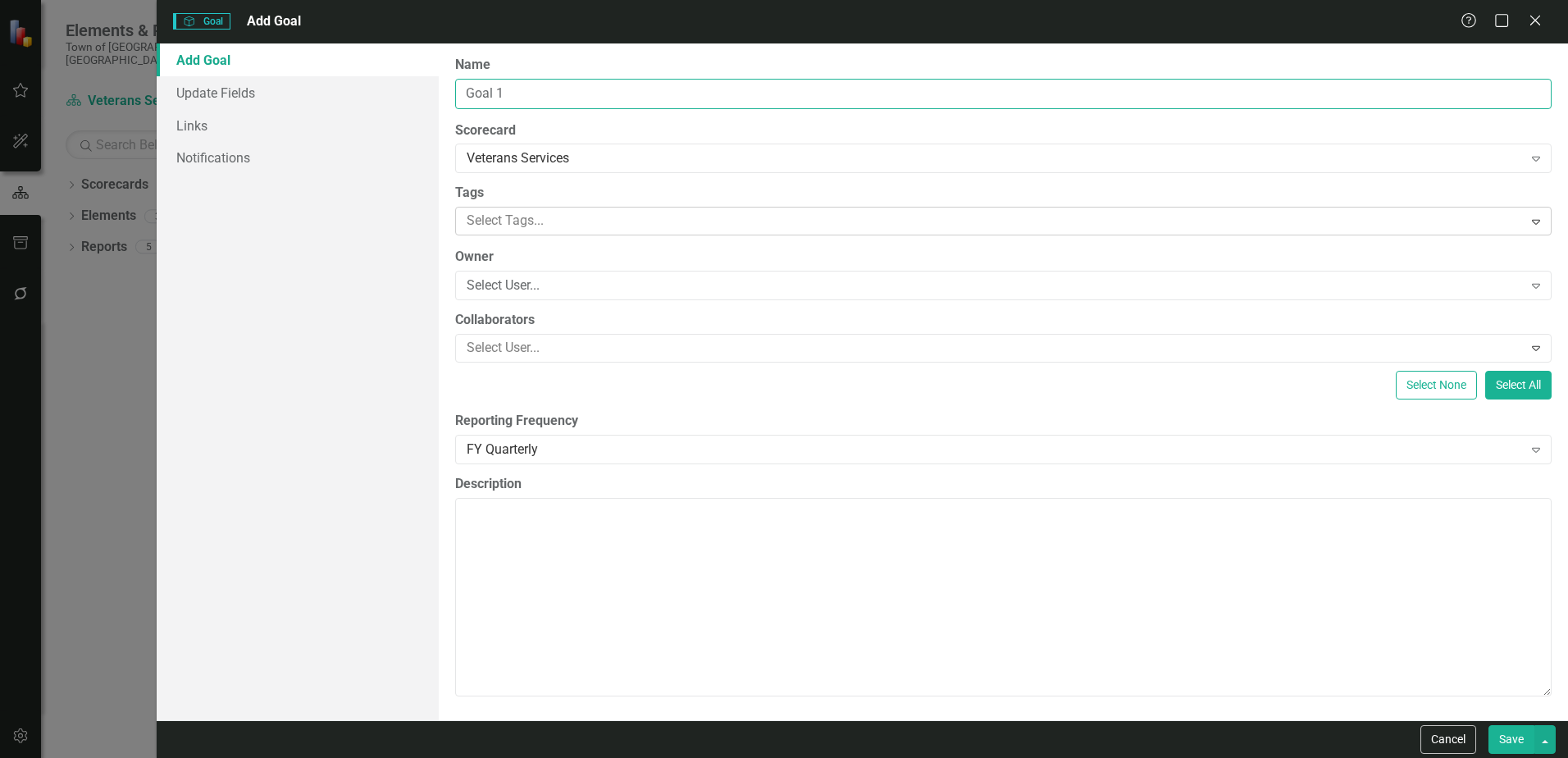
type input "Goal 1"
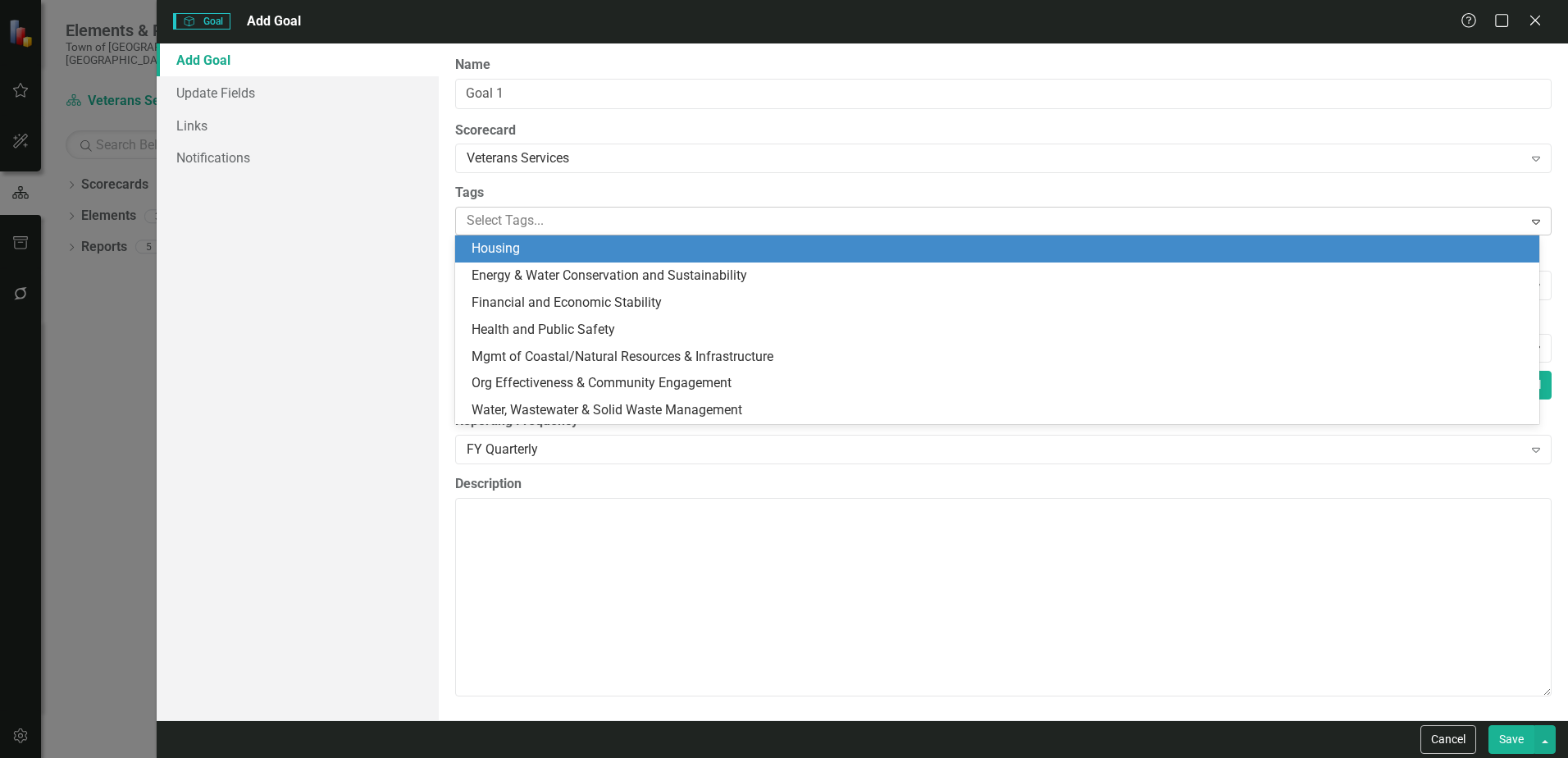
click at [1527, 222] on icon "Expand" at bounding box center [1535, 221] width 16 height 13
click at [642, 213] on div at bounding box center [991, 221] width 1062 height 22
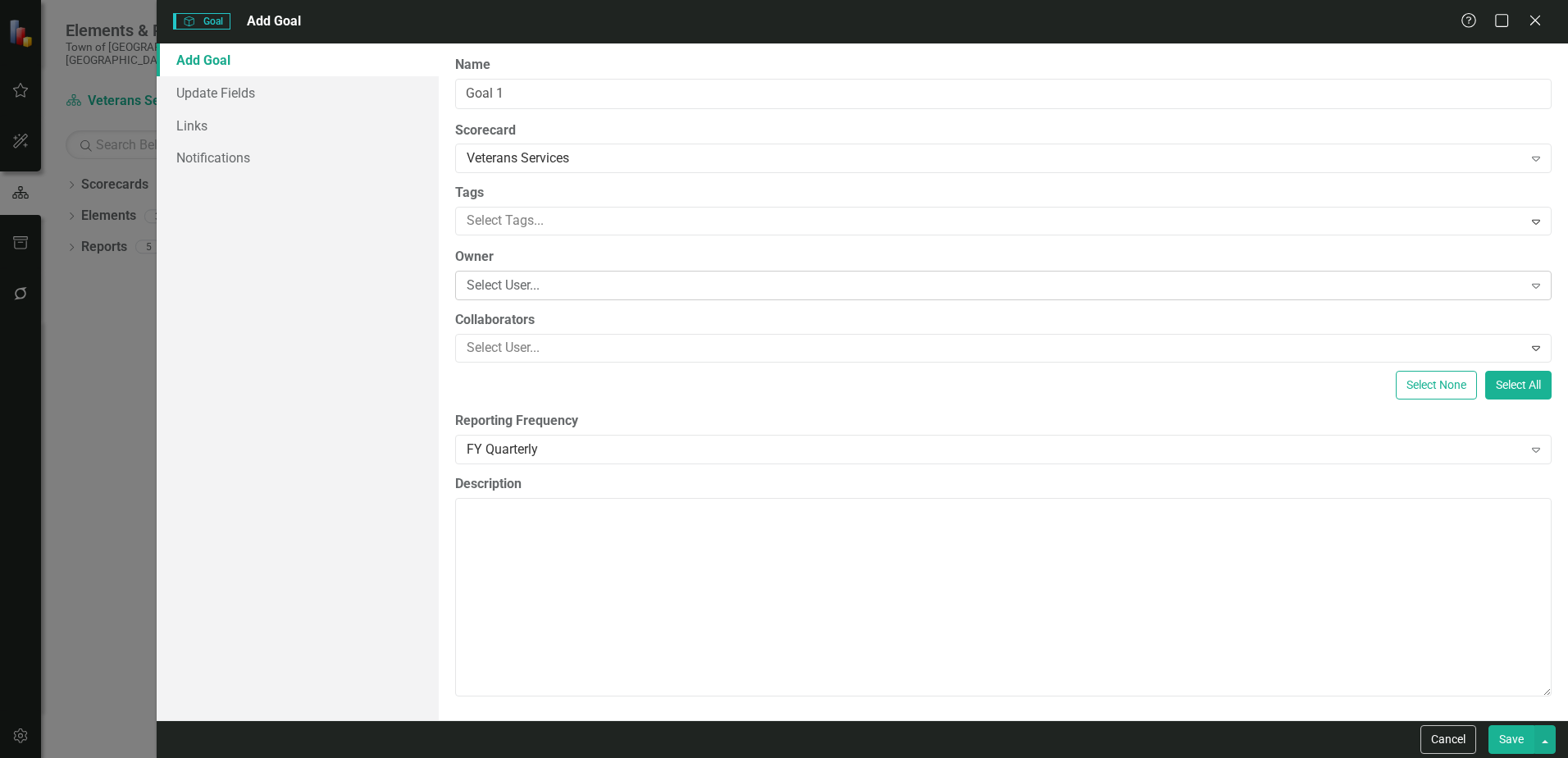
click at [1527, 281] on icon "Expand" at bounding box center [1535, 285] width 16 height 13
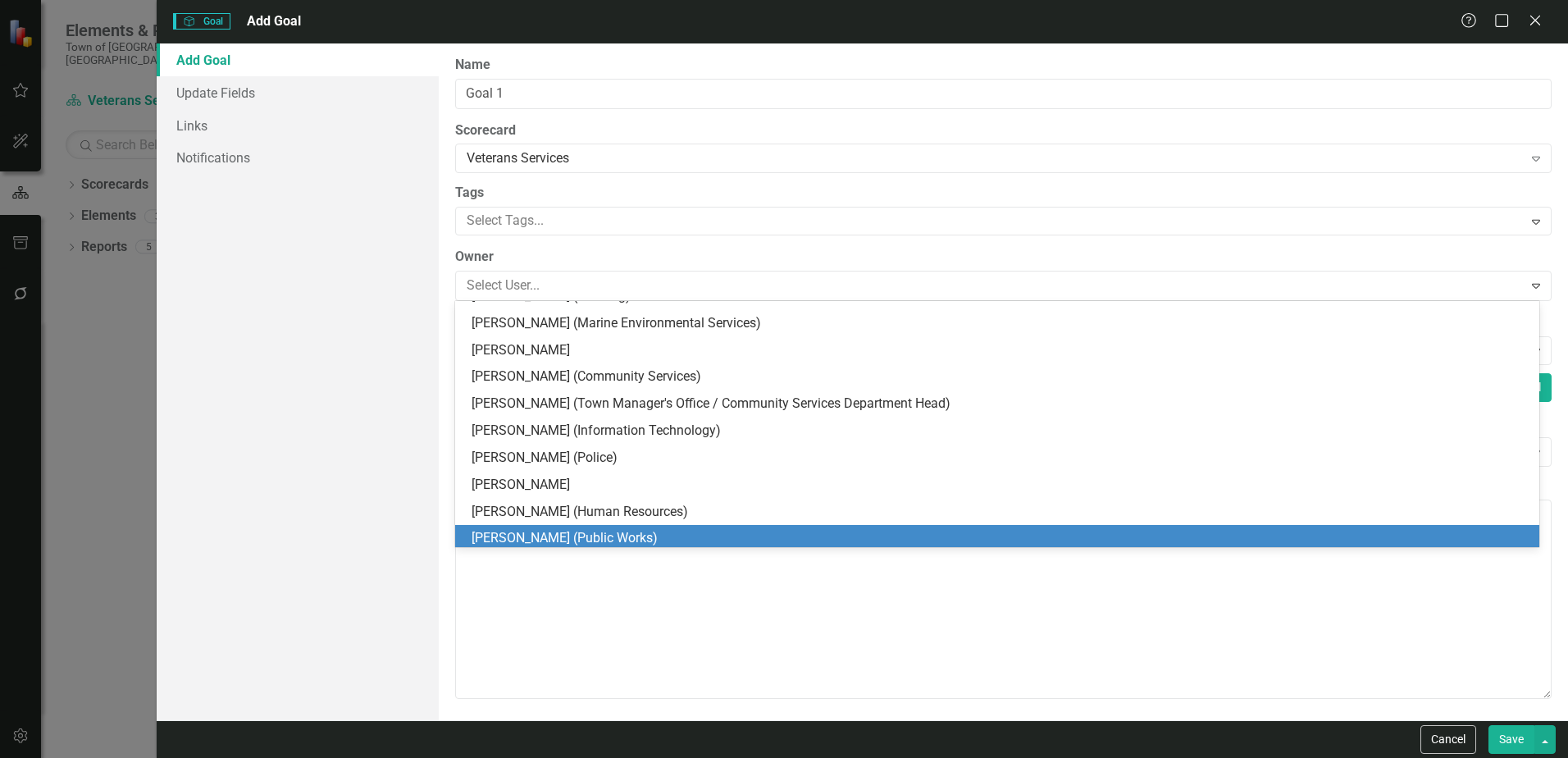
scroll to position [125, 0]
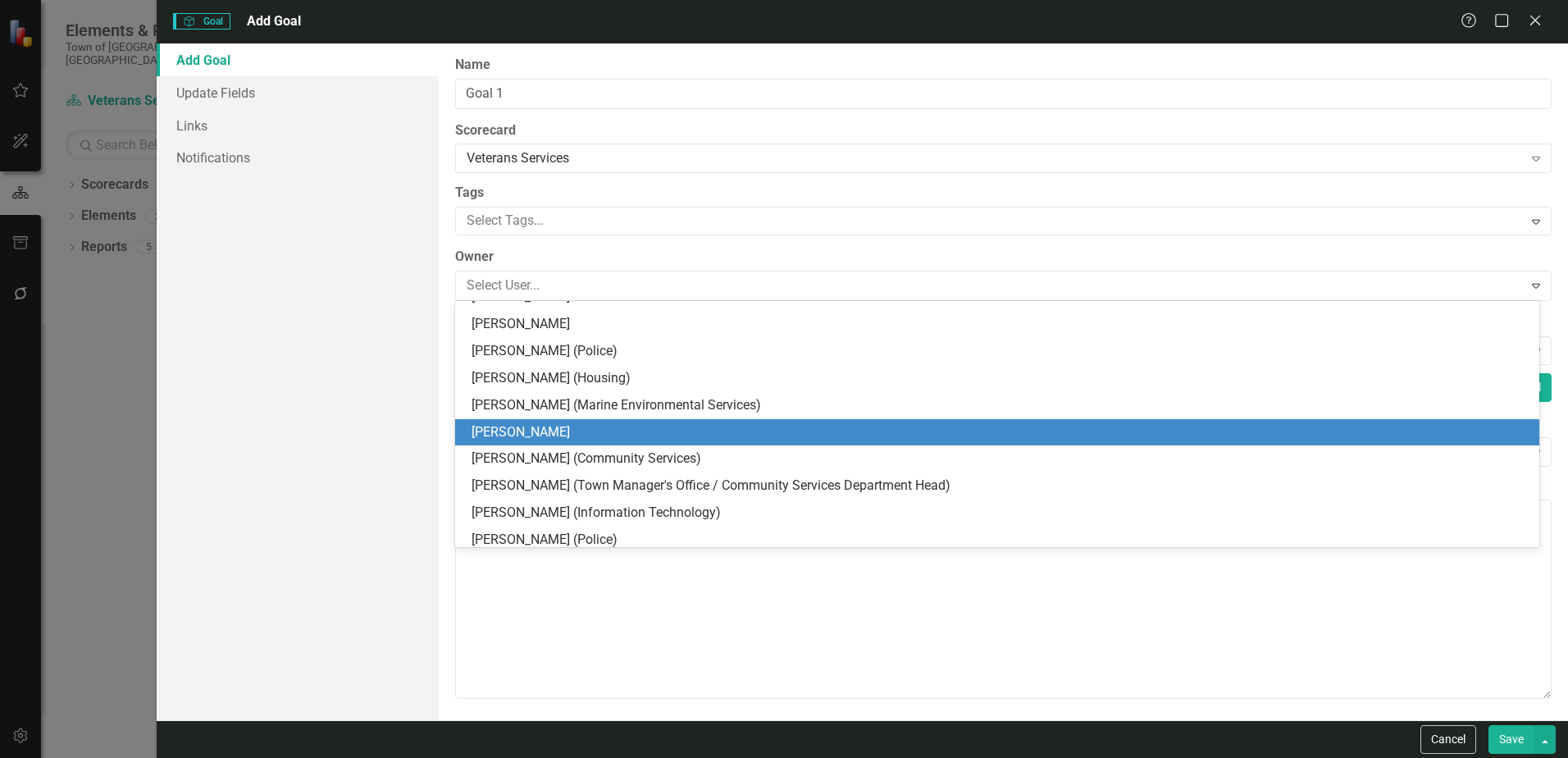
click at [521, 428] on div "[PERSON_NAME]" at bounding box center [1000, 432] width 1058 height 19
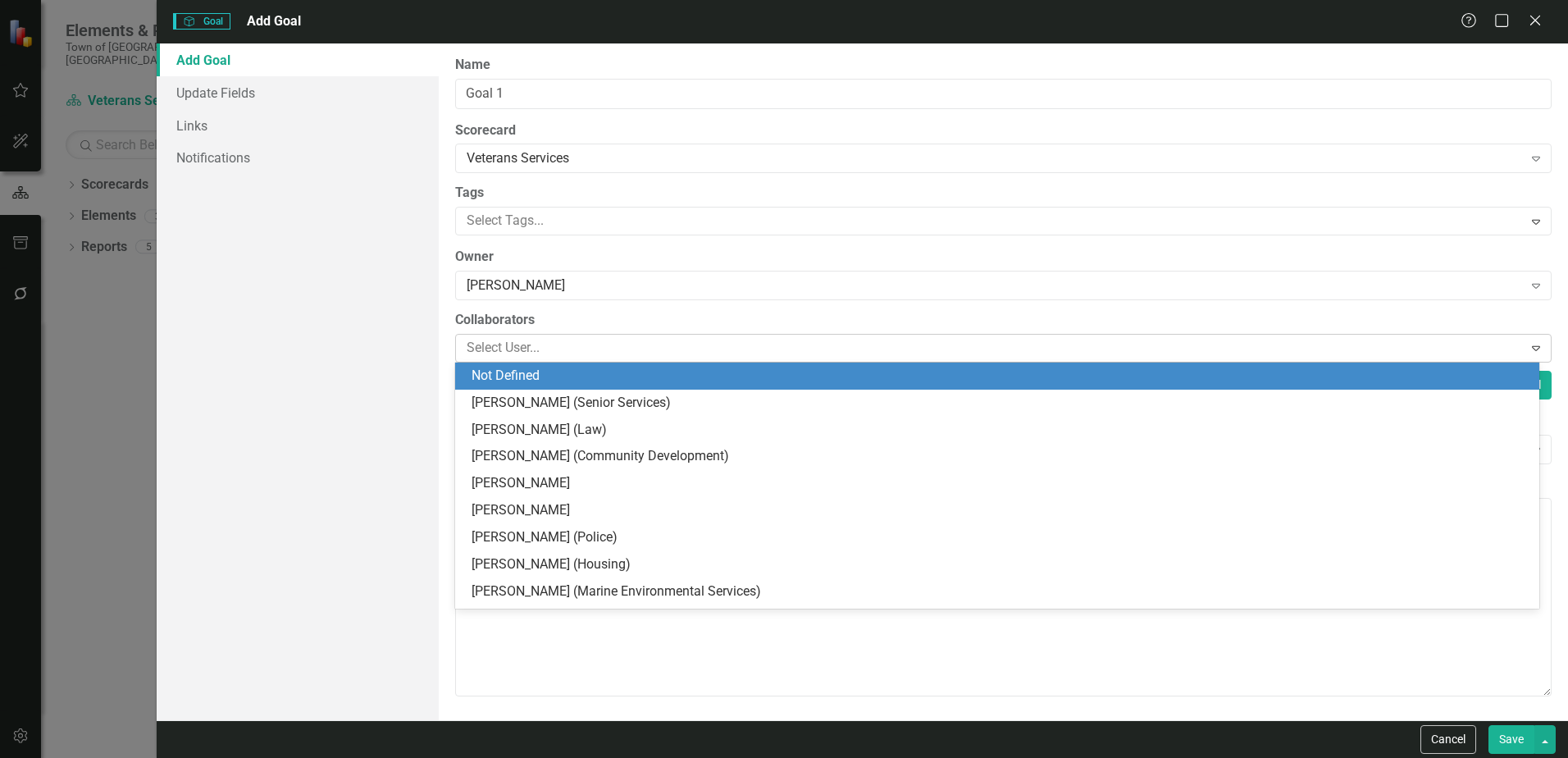
click at [1527, 351] on icon "Expand" at bounding box center [1535, 348] width 16 height 13
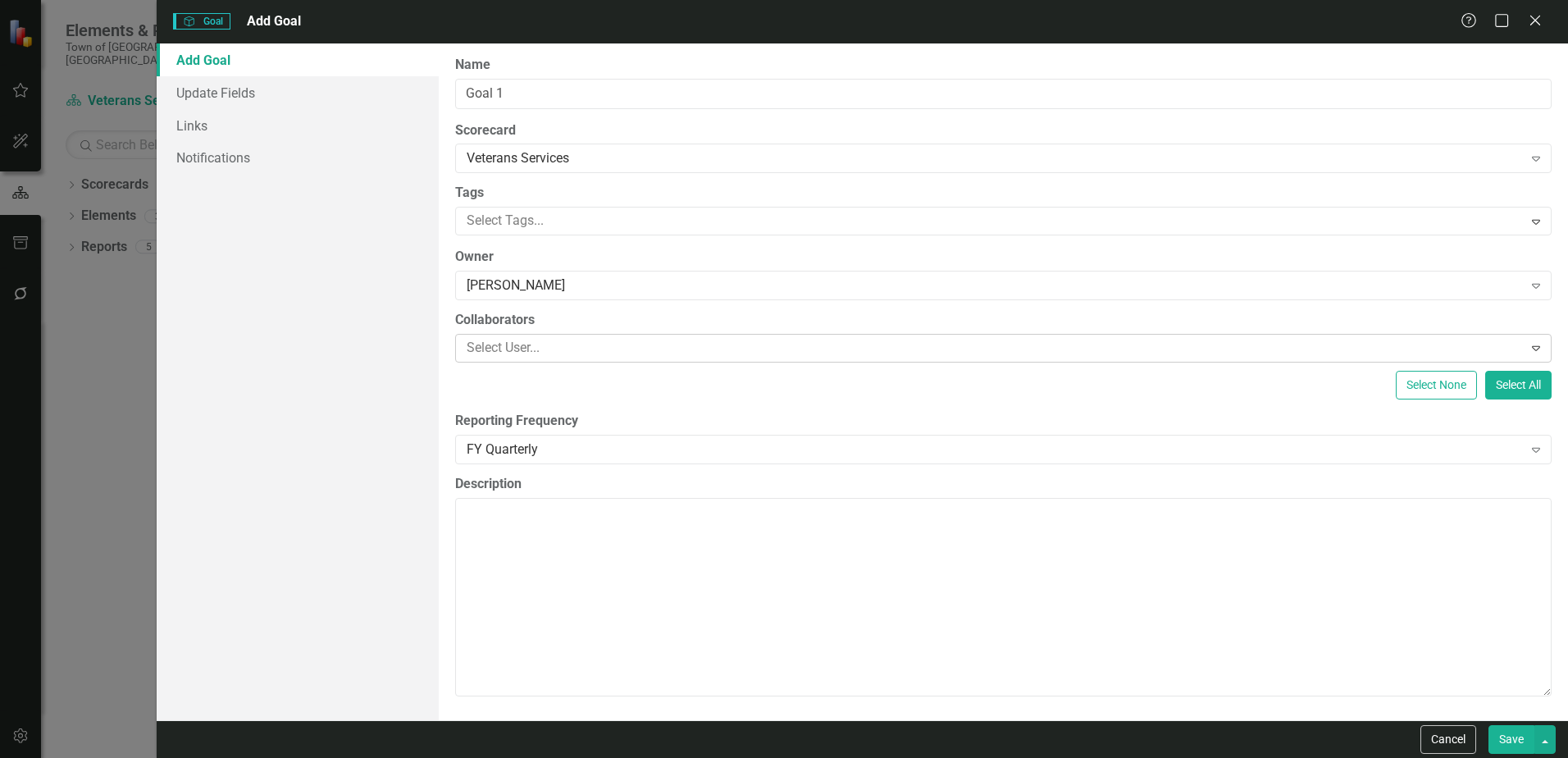
click at [1527, 351] on icon "Expand" at bounding box center [1535, 348] width 16 height 13
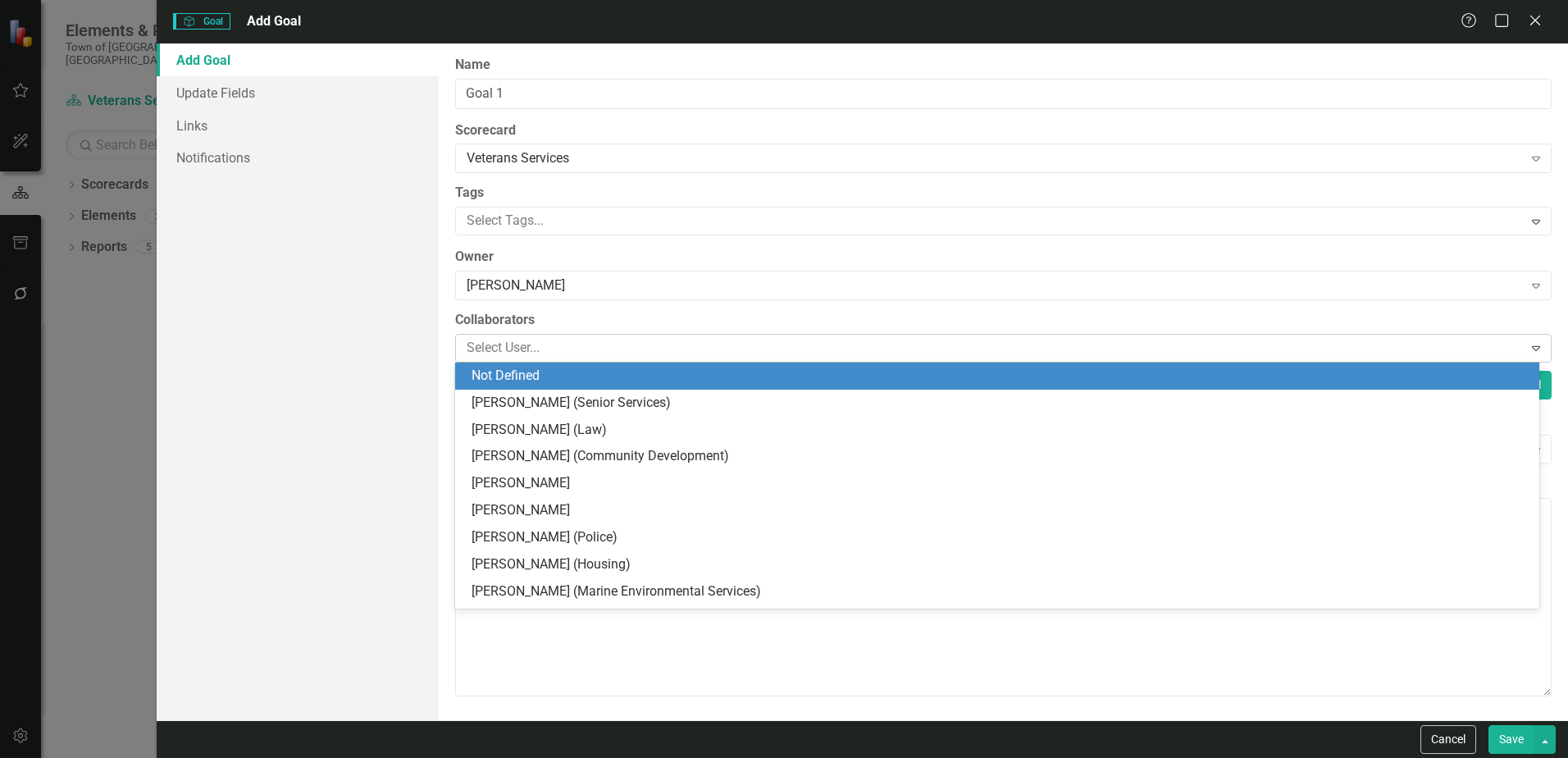
click at [1531, 351] on icon at bounding box center [1535, 348] width 8 height 5
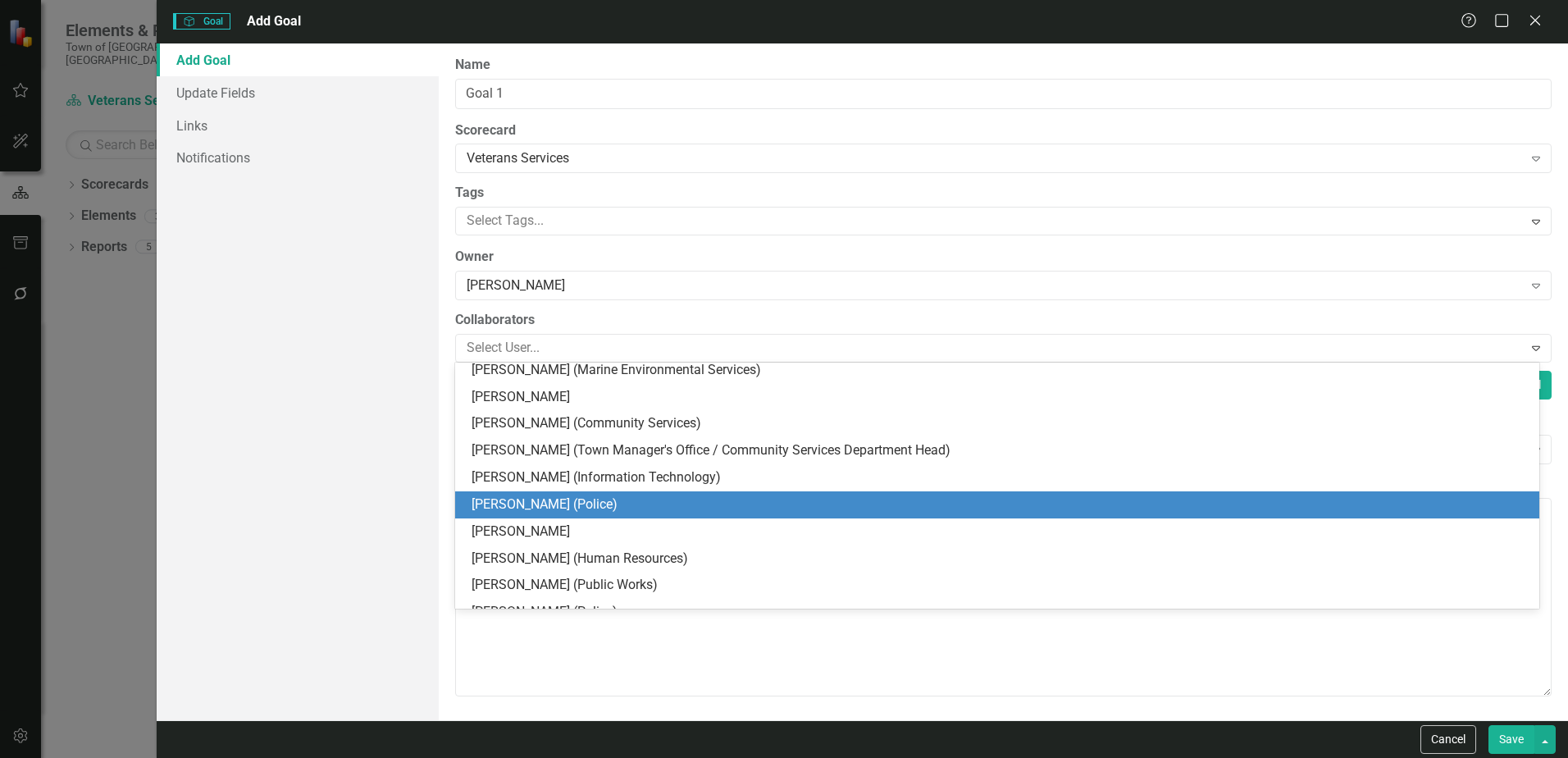
scroll to position [246, 0]
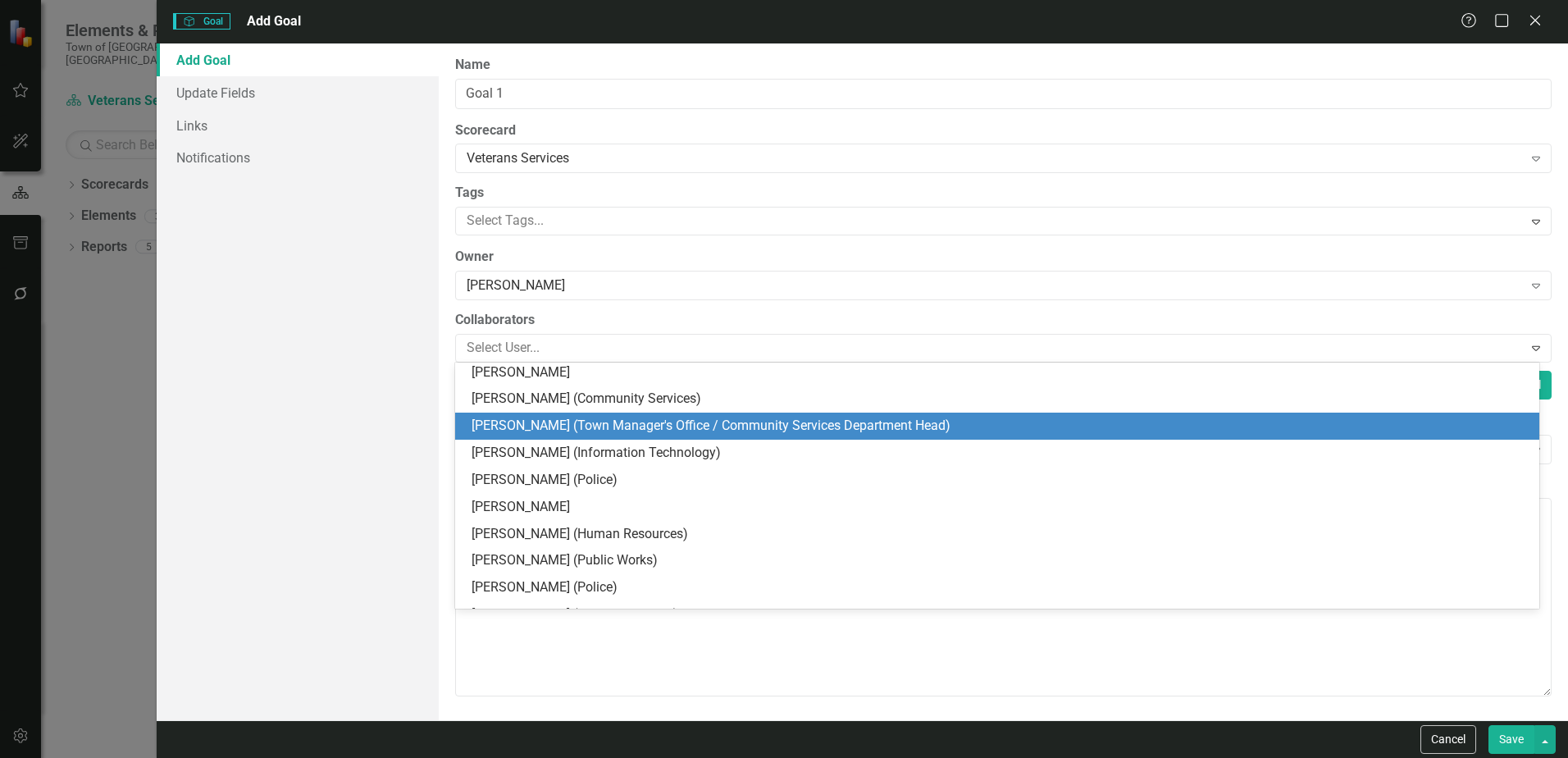
click at [542, 422] on div "[PERSON_NAME] (Town Manager's Office / Community Services Department Head)" at bounding box center [1000, 425] width 1058 height 19
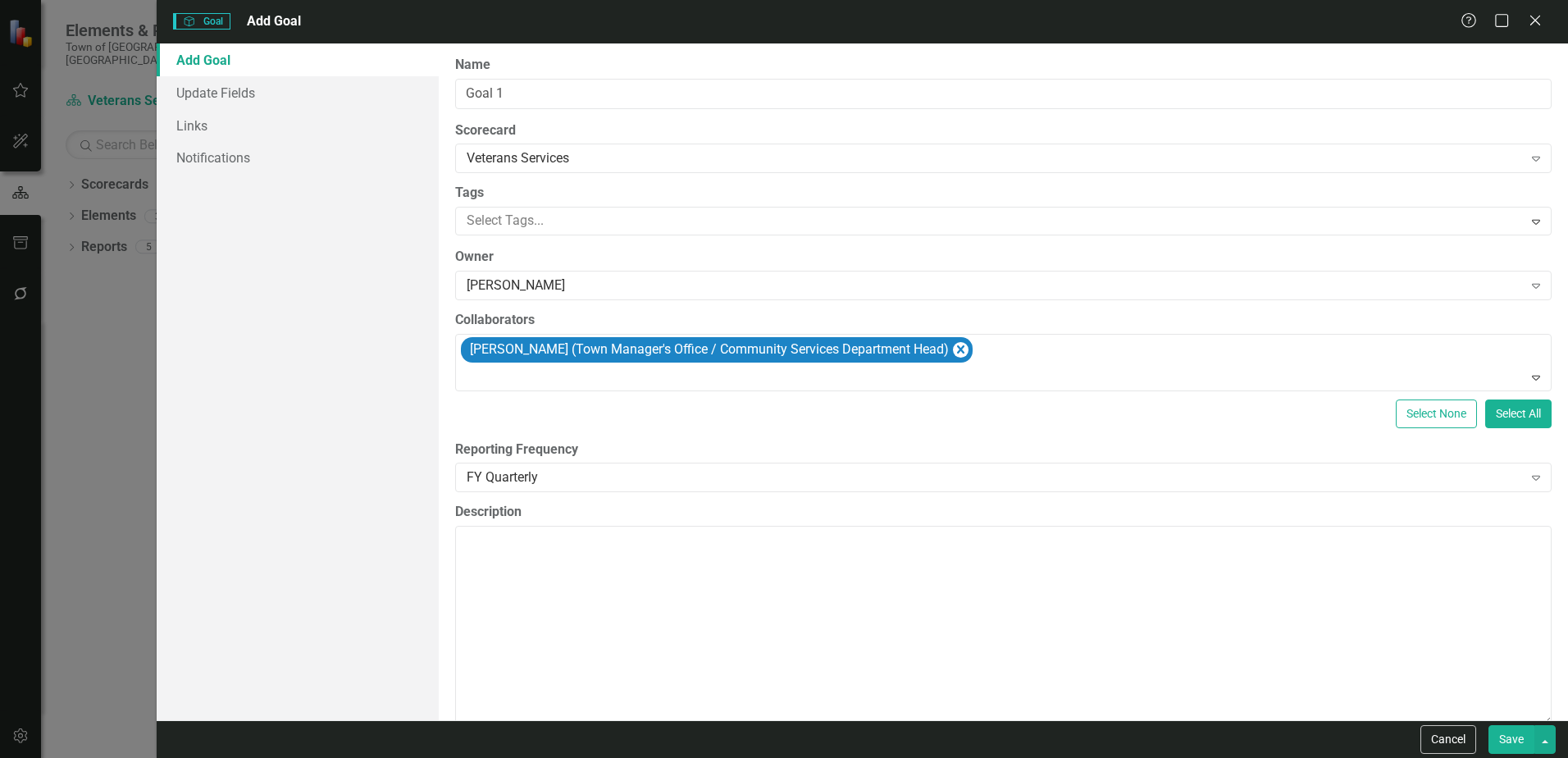
click at [558, 423] on div "Select None Select All" at bounding box center [1004, 413] width 1097 height 29
click at [547, 221] on div at bounding box center [991, 221] width 1062 height 22
click at [651, 196] on label "Tags" at bounding box center [1004, 193] width 1097 height 19
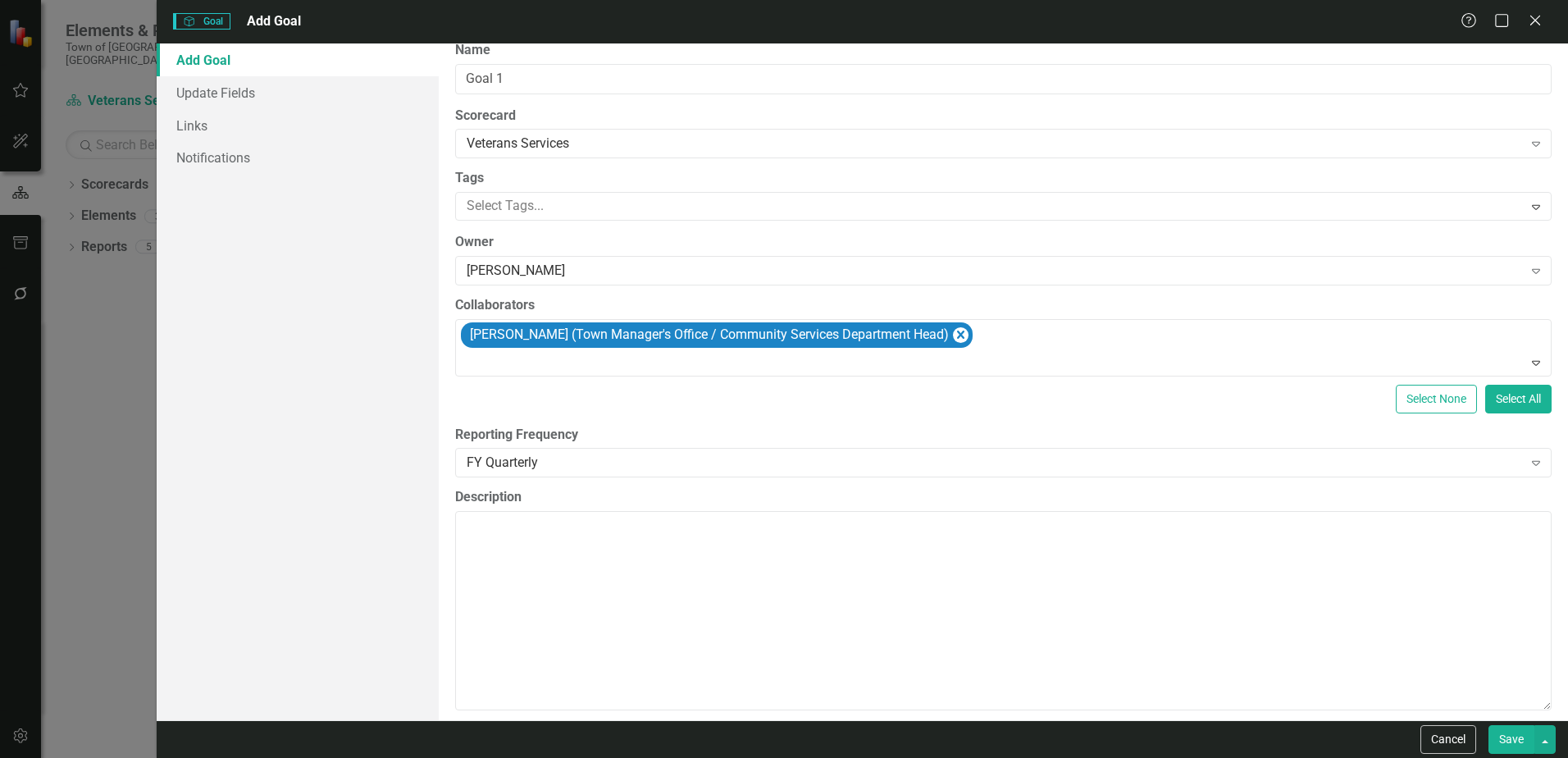
scroll to position [30, 0]
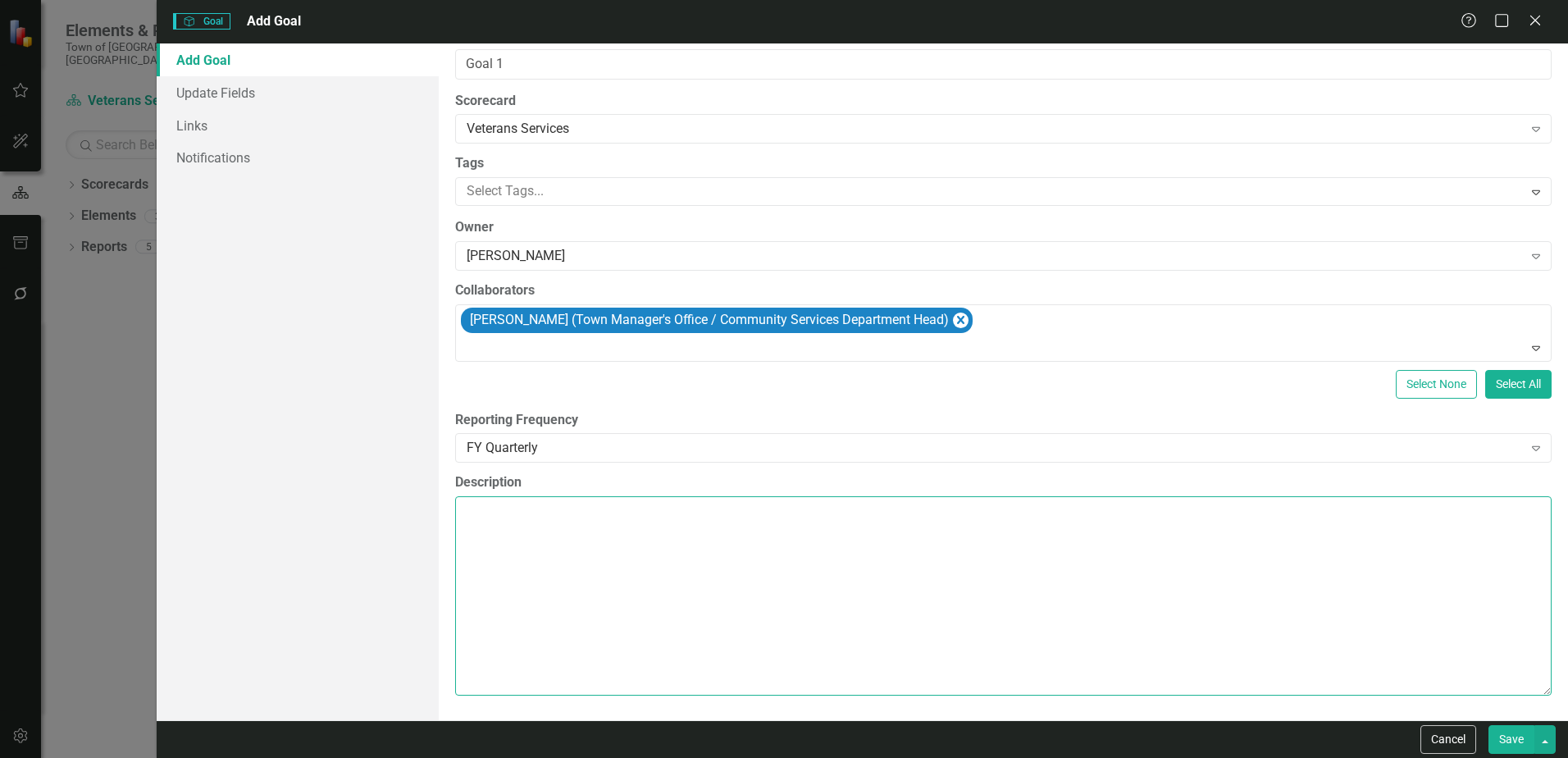
click at [501, 537] on textarea "Description" at bounding box center [1004, 595] width 1097 height 199
paste textarea "Provide Timely and Accurate Guidance & Referrals to Veteran Resources. Ensure v…"
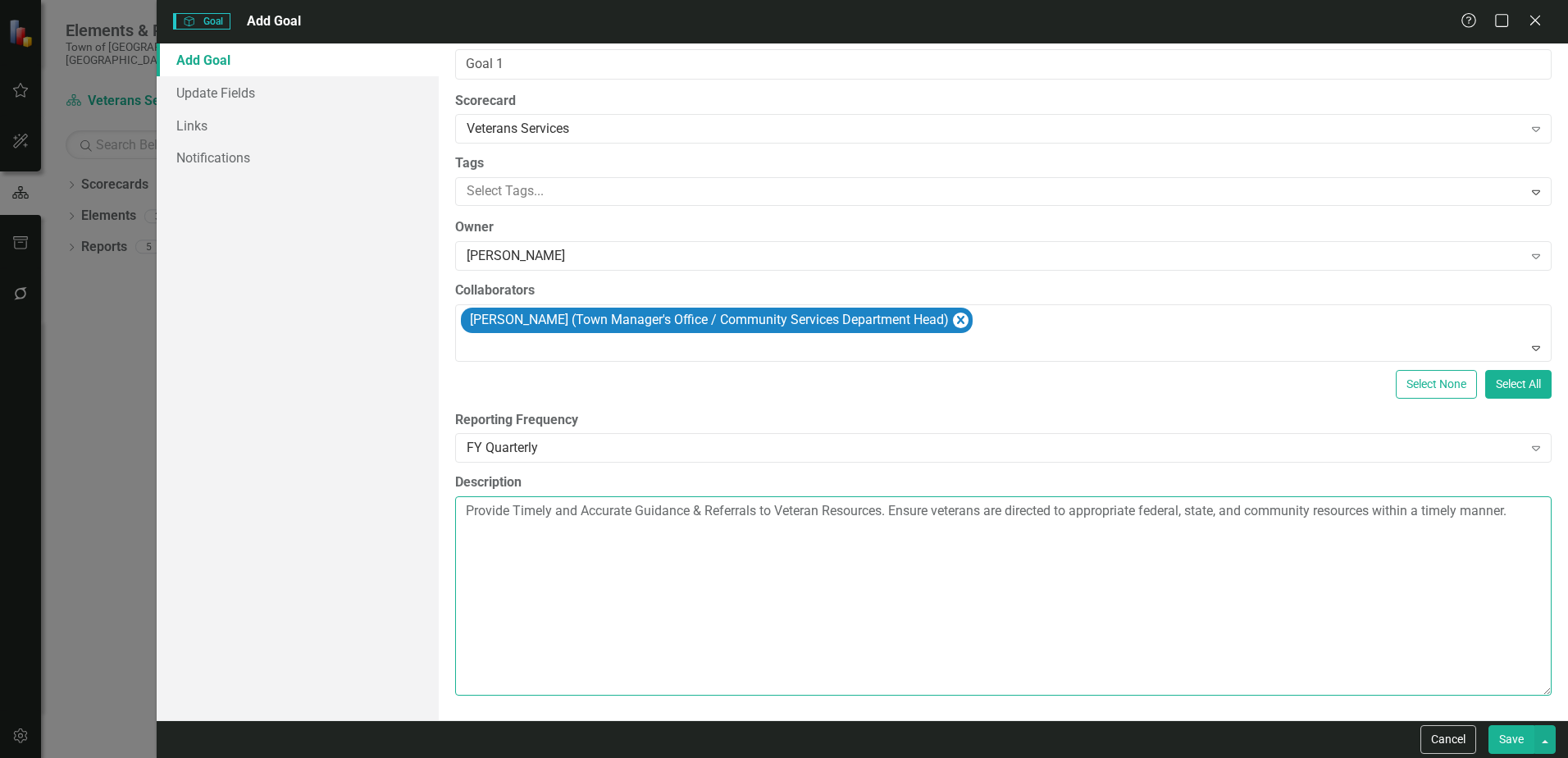
click at [563, 553] on textarea "Provide Timely and Accurate Guidance & Referrals to Veteran Resources. Ensure v…" at bounding box center [1004, 595] width 1097 height 199
type textarea "Provide Timely and Accurate Guidance & Referrals to Veteran Resources. Ensure v…"
click at [1508, 740] on button "Save" at bounding box center [1511, 739] width 46 height 29
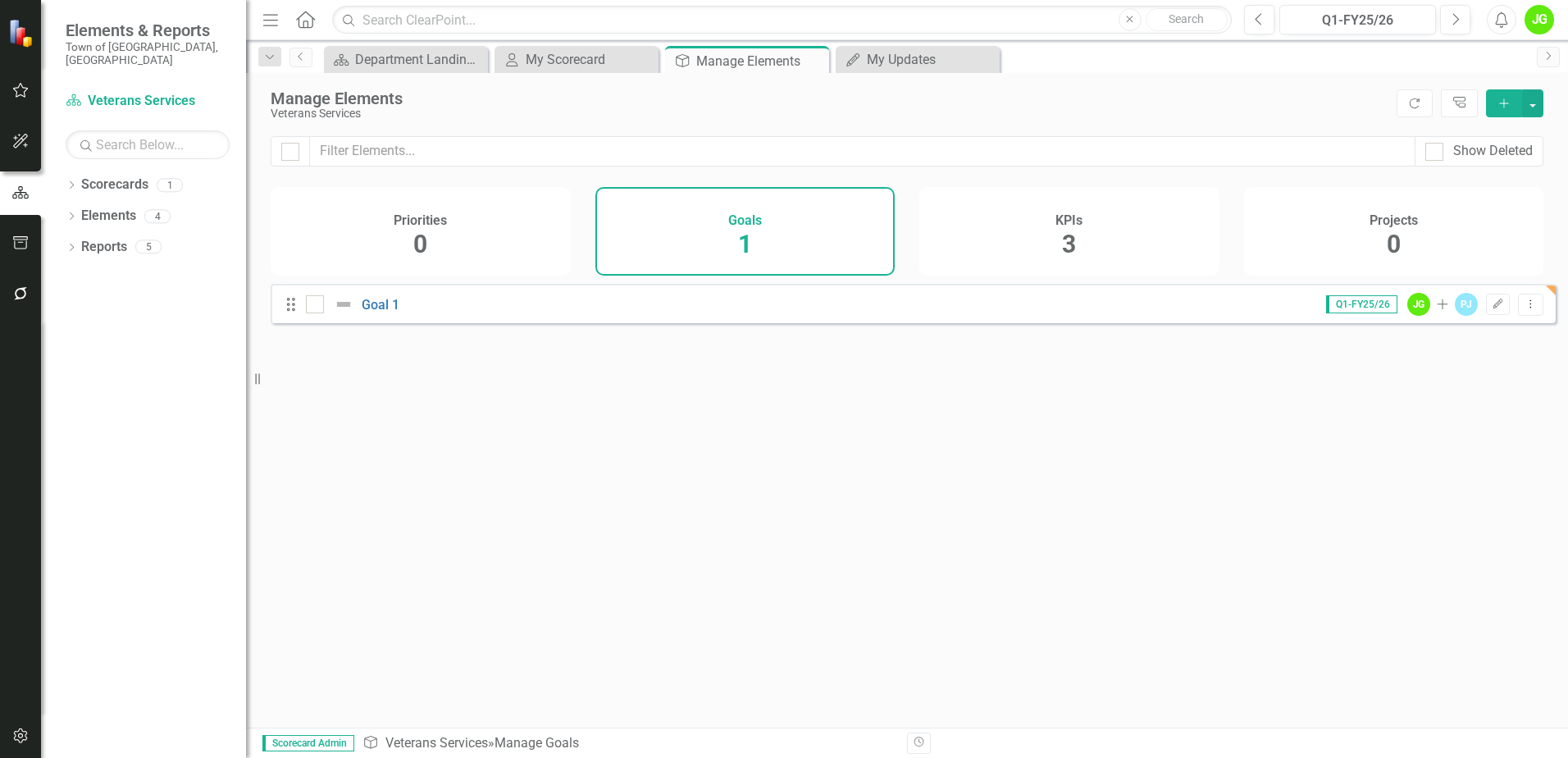
click at [978, 246] on div "KPIs 3" at bounding box center [1069, 231] width 300 height 89
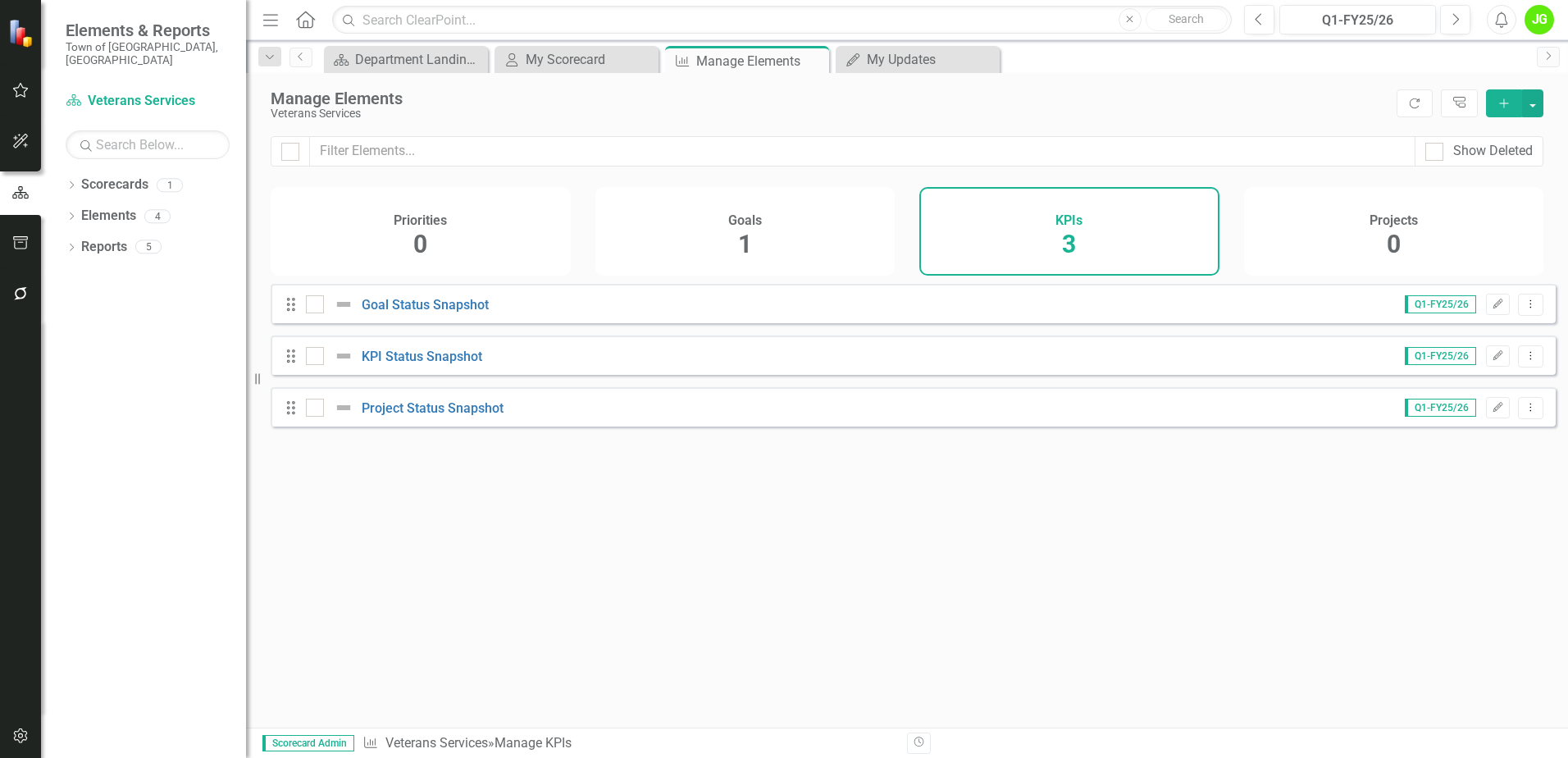
click at [1059, 241] on div "KPIs 3" at bounding box center [1069, 231] width 300 height 89
click at [1060, 241] on div "KPIs 3" at bounding box center [1069, 231] width 300 height 89
drag, startPoint x: 1060, startPoint y: 241, endPoint x: 1137, endPoint y: 250, distance: 77.5
click at [1137, 250] on div "KPIs 3" at bounding box center [1069, 231] width 300 height 89
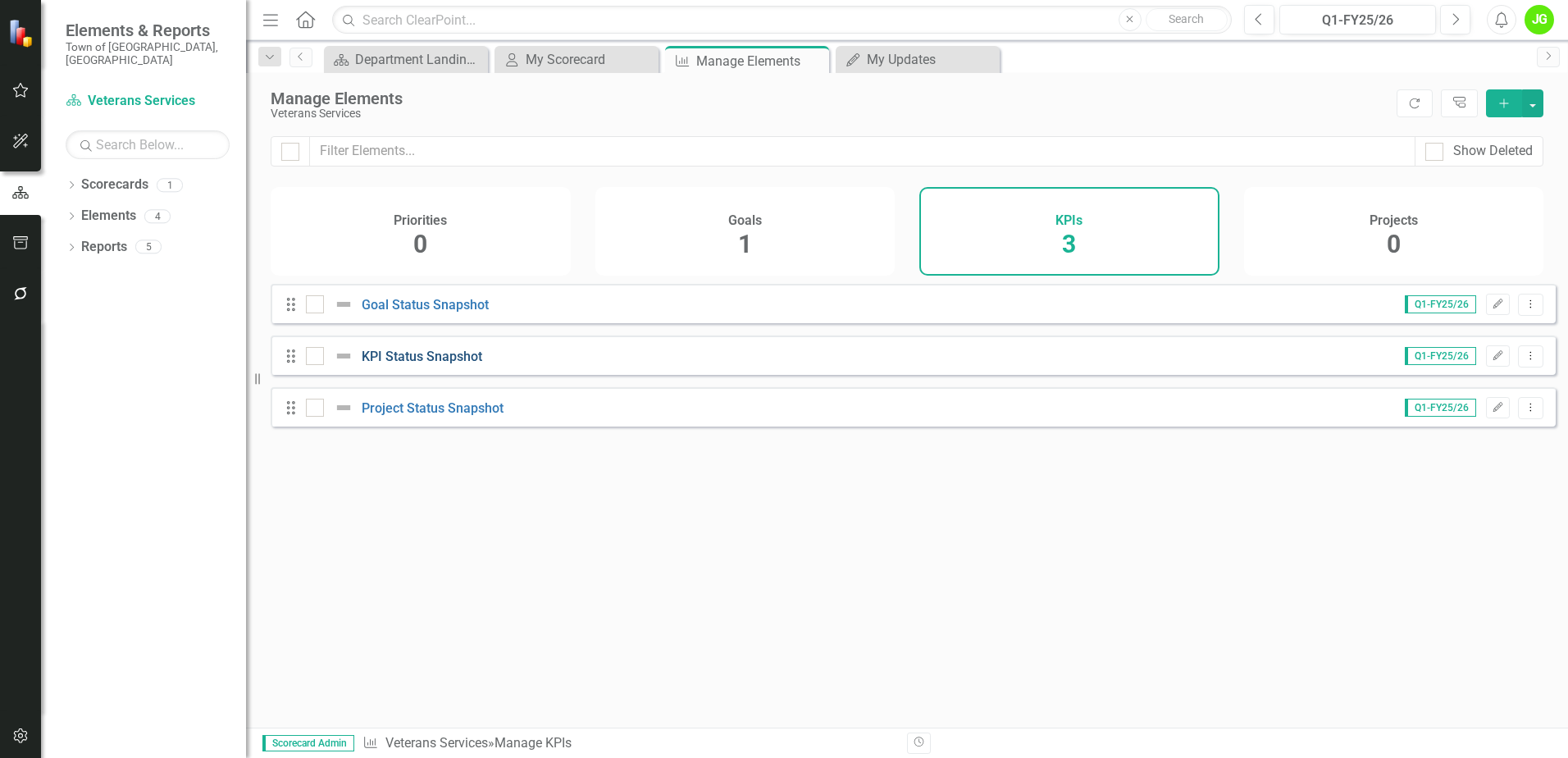
click at [446, 364] on link "KPI Status Snapshot" at bounding box center [421, 357] width 121 height 16
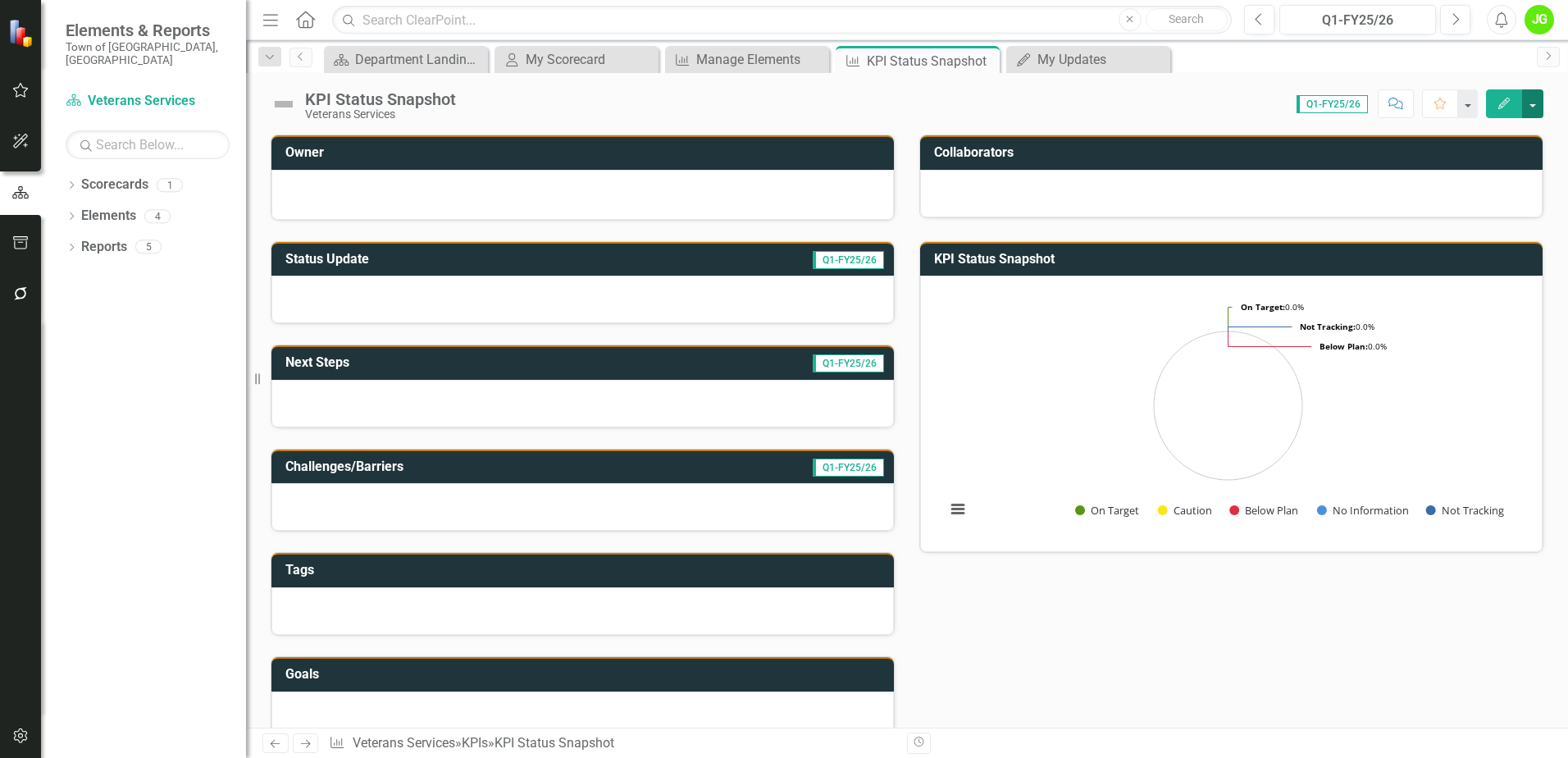
click at [1534, 102] on button "button" at bounding box center [1532, 103] width 21 height 29
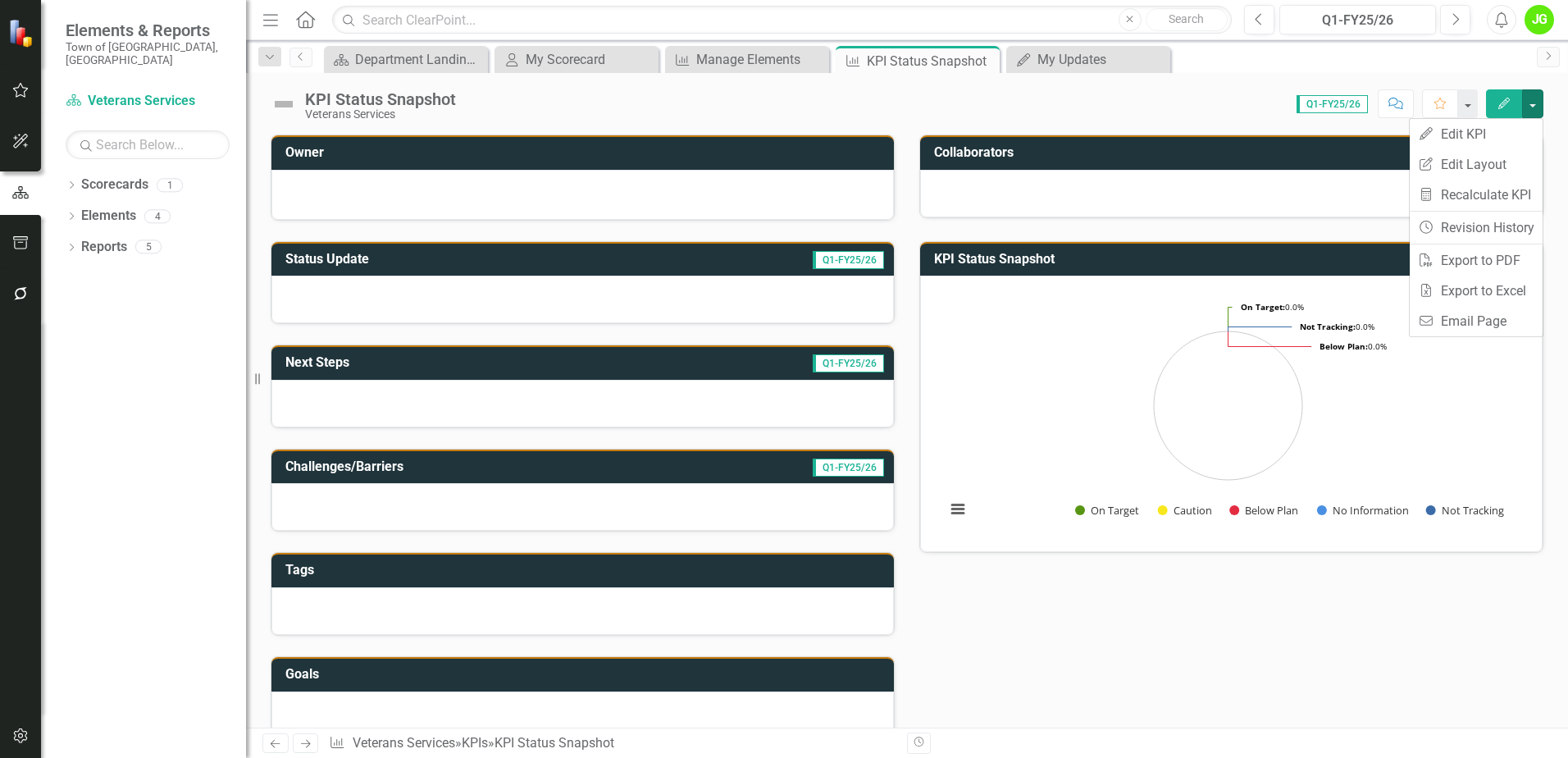
click at [1543, 97] on div "KPI Status Snapshot Veterans Services Score: N/A Q1-FY25/26 Completed Comment F…" at bounding box center [906, 97] width 1321 height 49
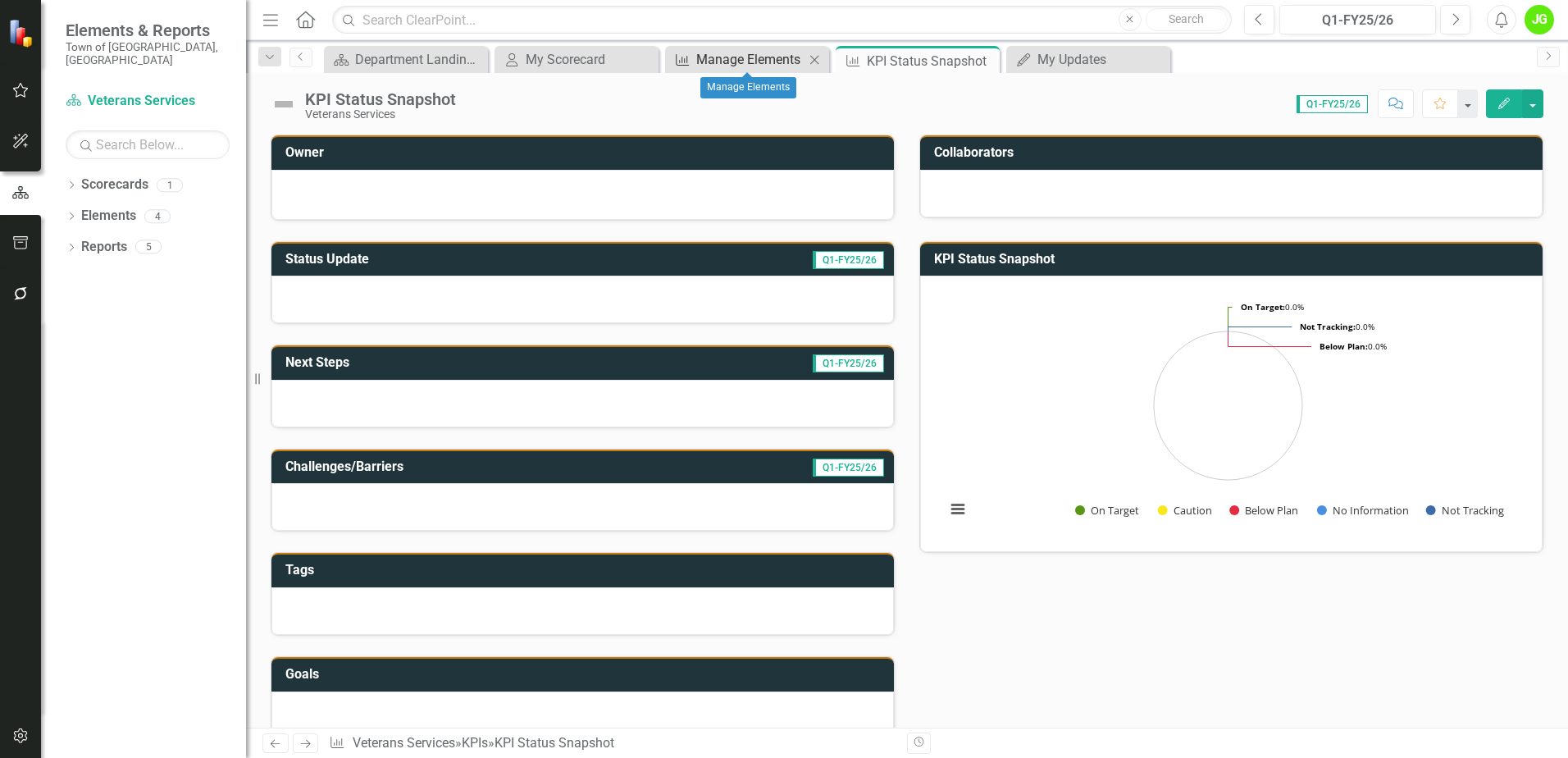
click at [742, 57] on div "Manage Elements" at bounding box center [750, 59] width 108 height 21
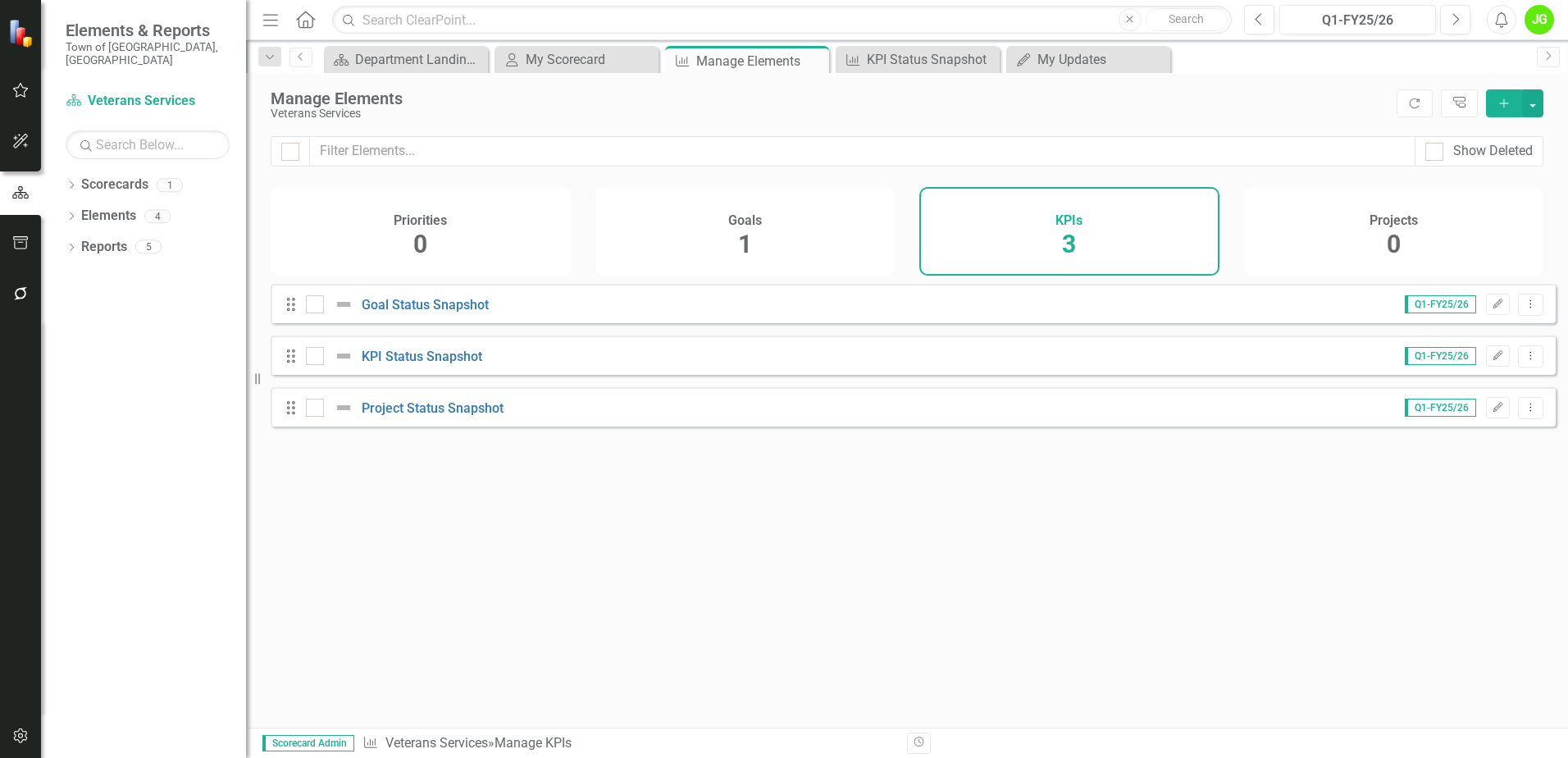
click at [1056, 236] on div "KPIs 3" at bounding box center [1069, 231] width 300 height 89
click at [1506, 103] on icon "button" at bounding box center [1503, 103] width 9 height 9
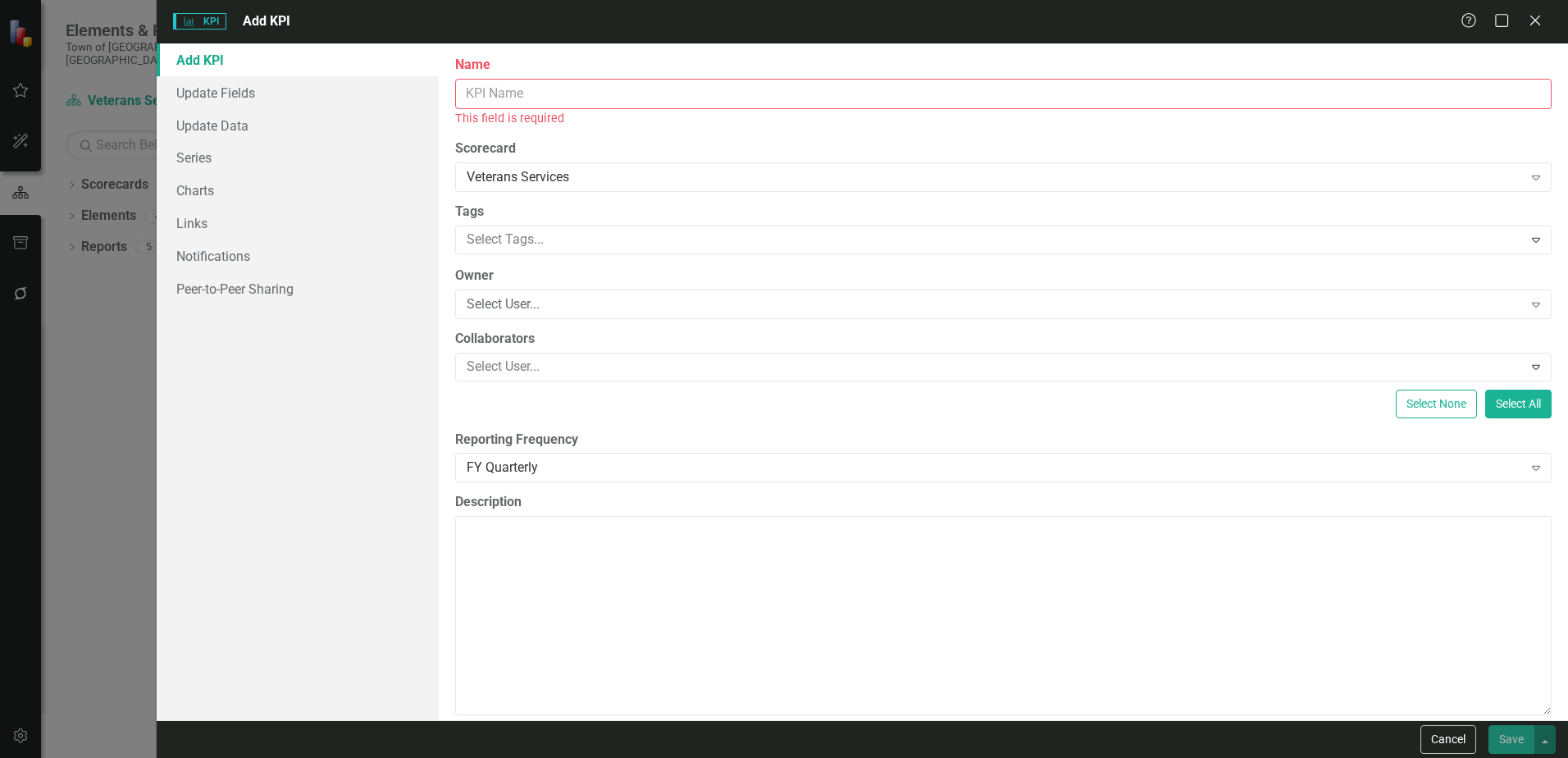
drag, startPoint x: 463, startPoint y: 89, endPoint x: 471, endPoint y: 79, distance: 12.8
click at [463, 86] on input "Name" at bounding box center [1004, 94] width 1097 height 30
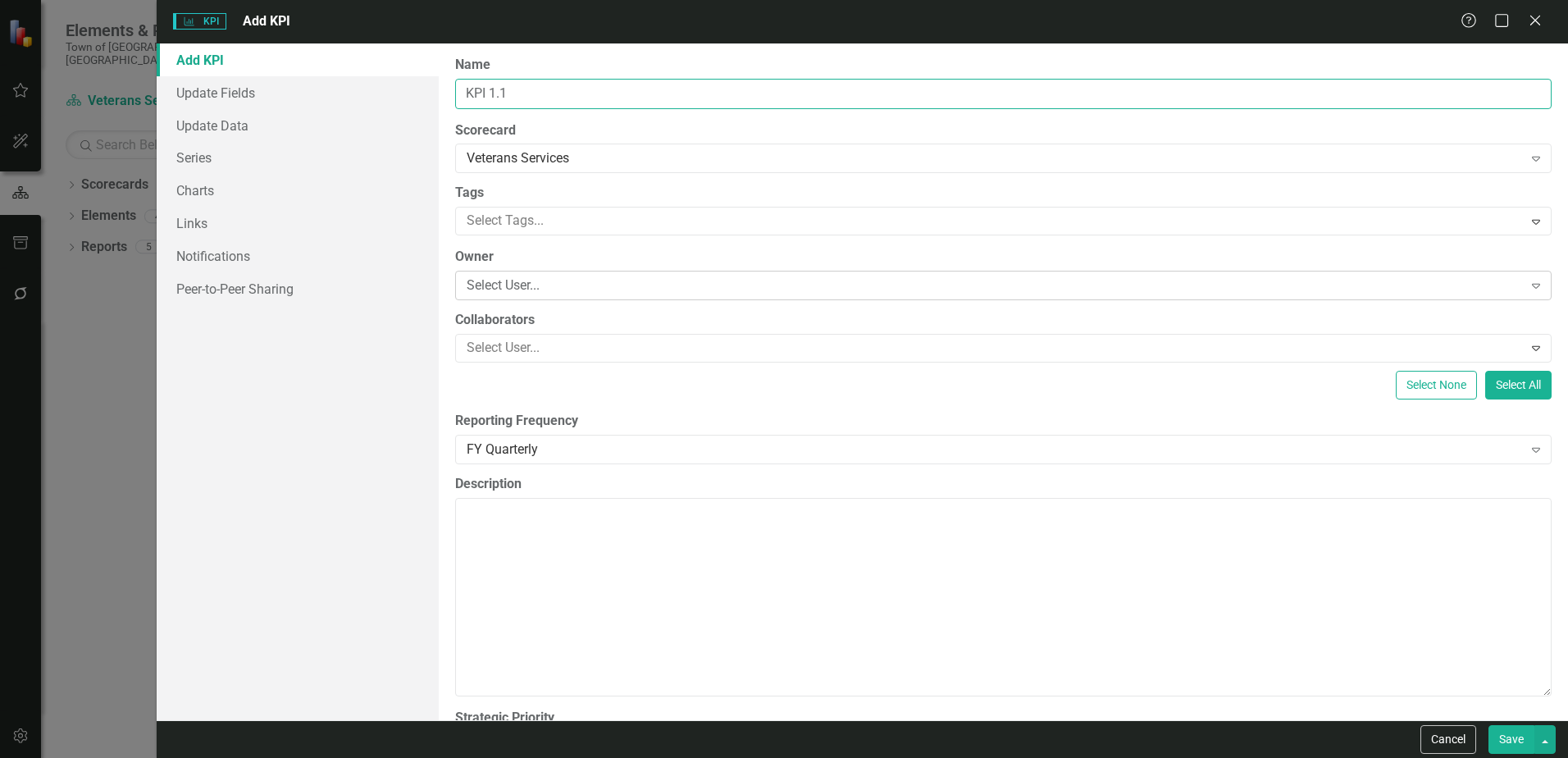
type input "KPI 1.1"
click at [502, 286] on div "Select User..." at bounding box center [994, 286] width 1056 height 19
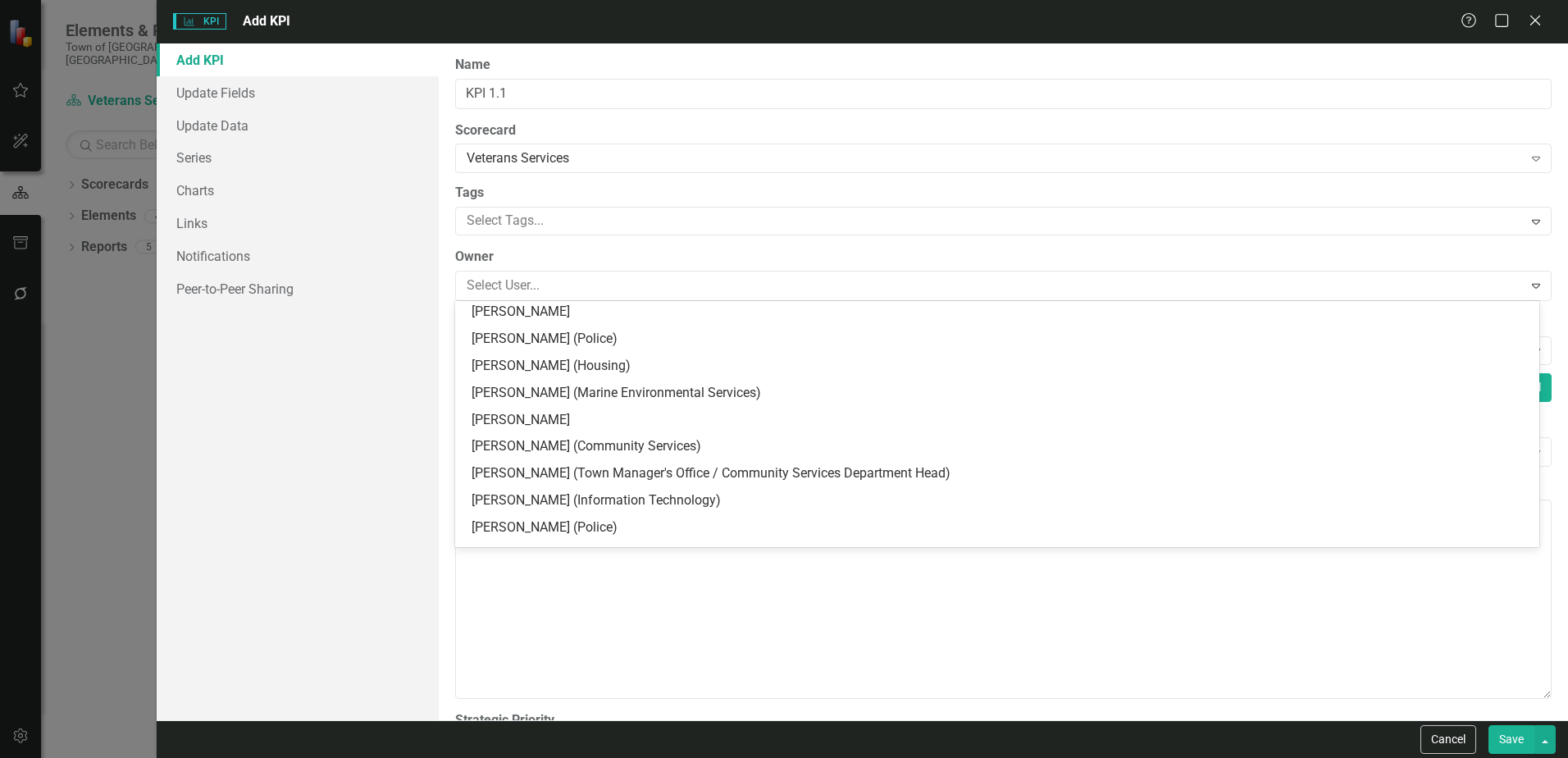
scroll to position [125, 0]
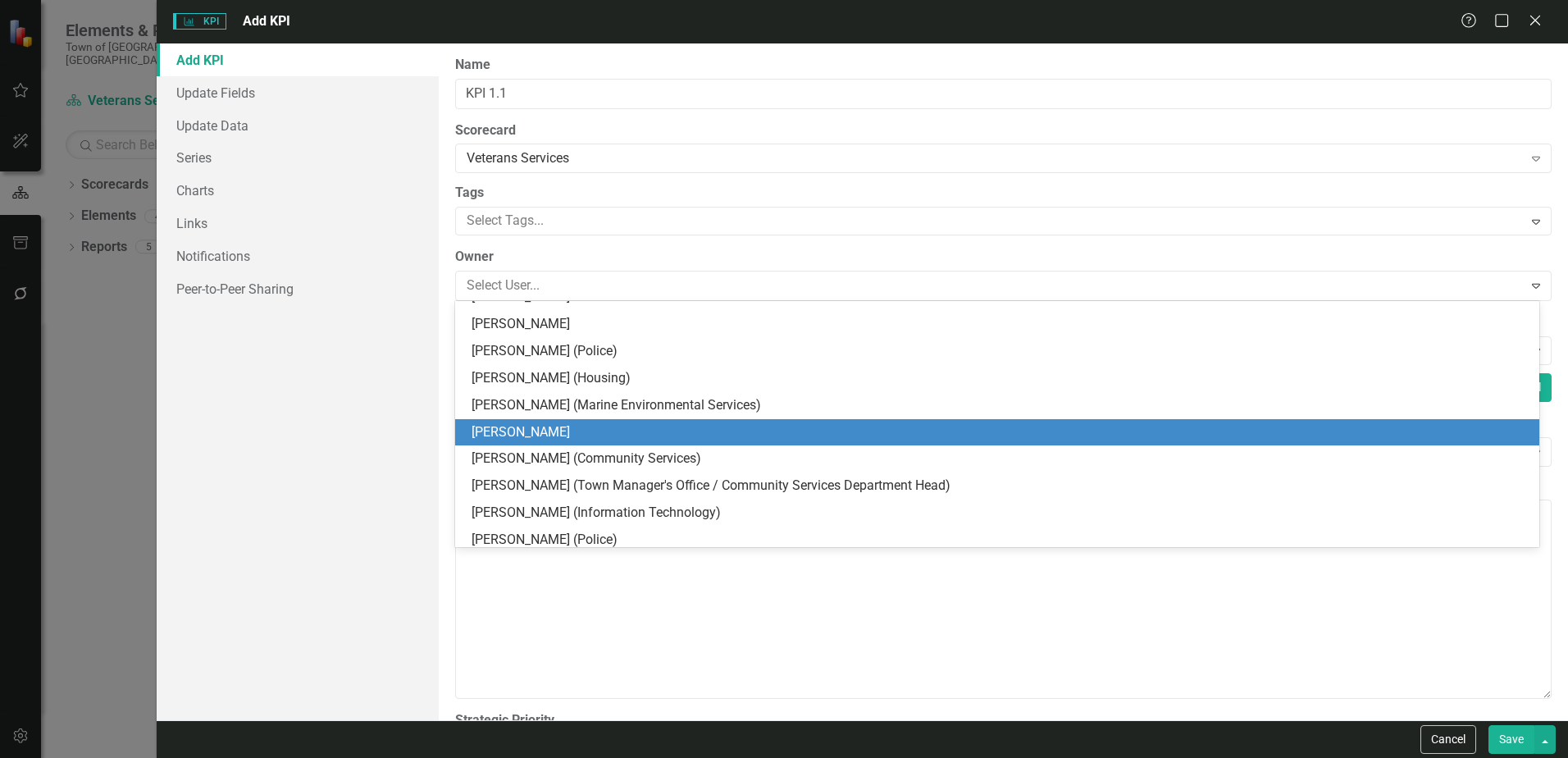
click at [549, 428] on div "[PERSON_NAME]" at bounding box center [1000, 432] width 1058 height 19
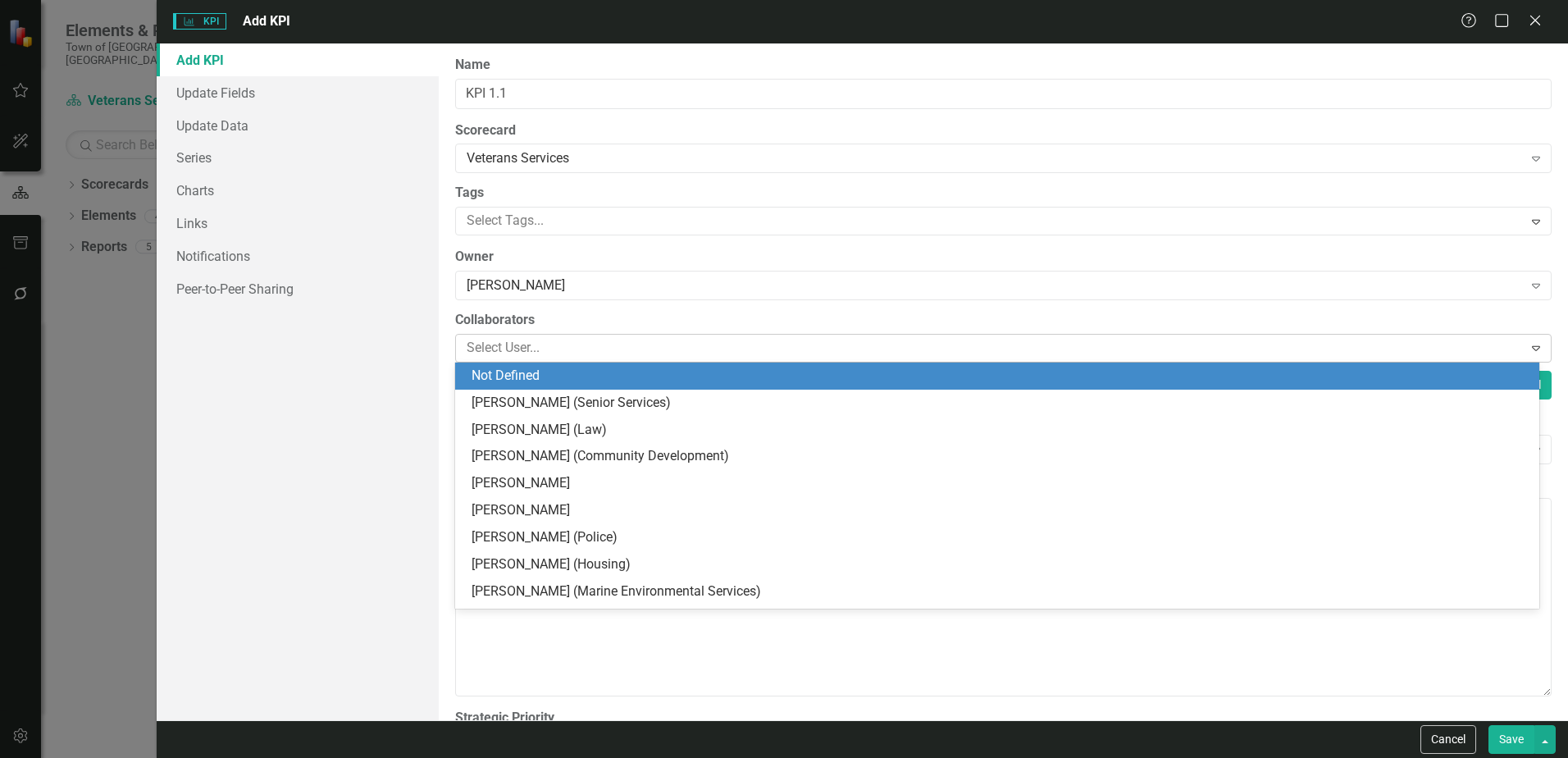
click at [558, 349] on div at bounding box center [991, 348] width 1062 height 22
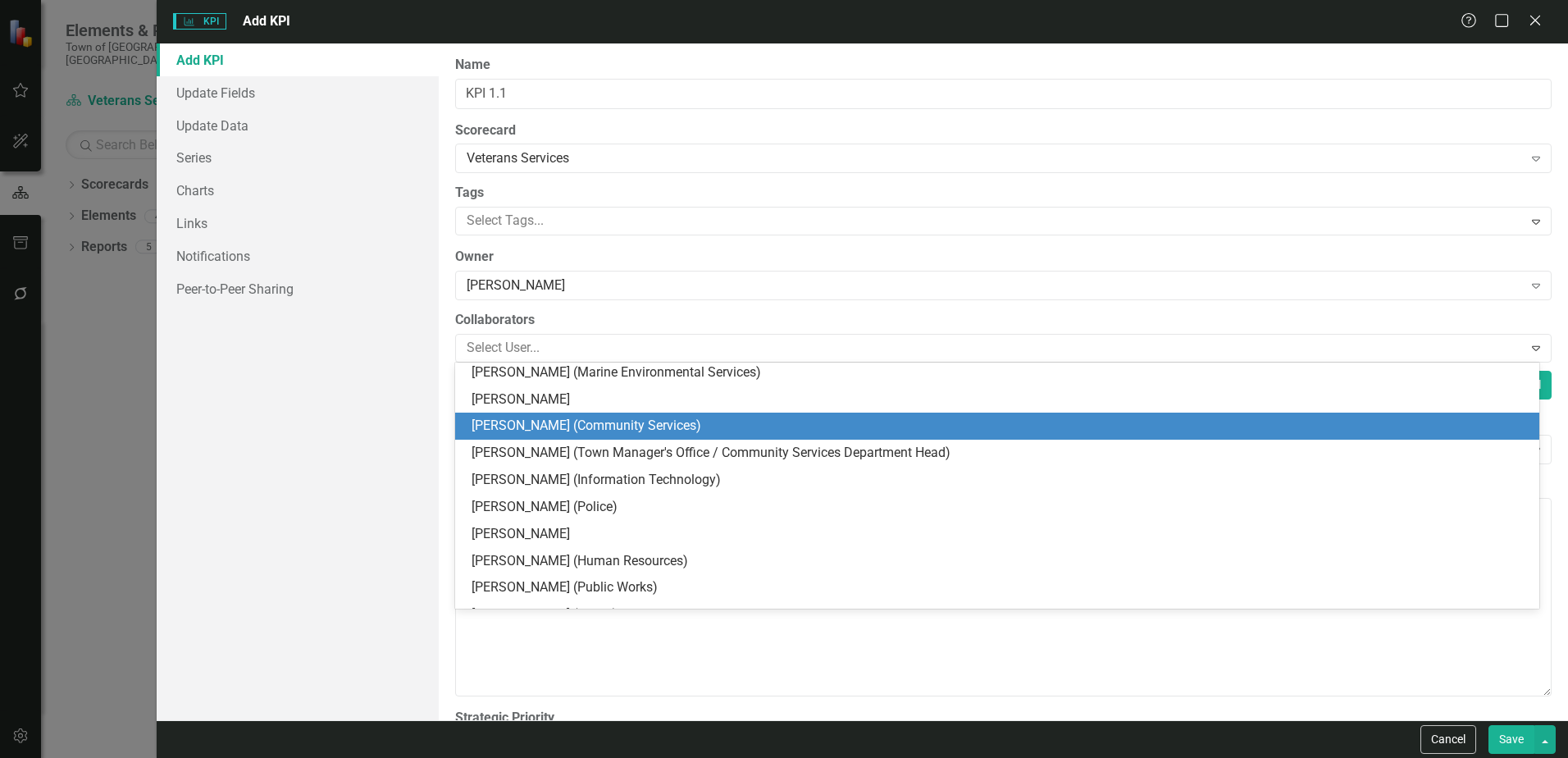
scroll to position [246, 0]
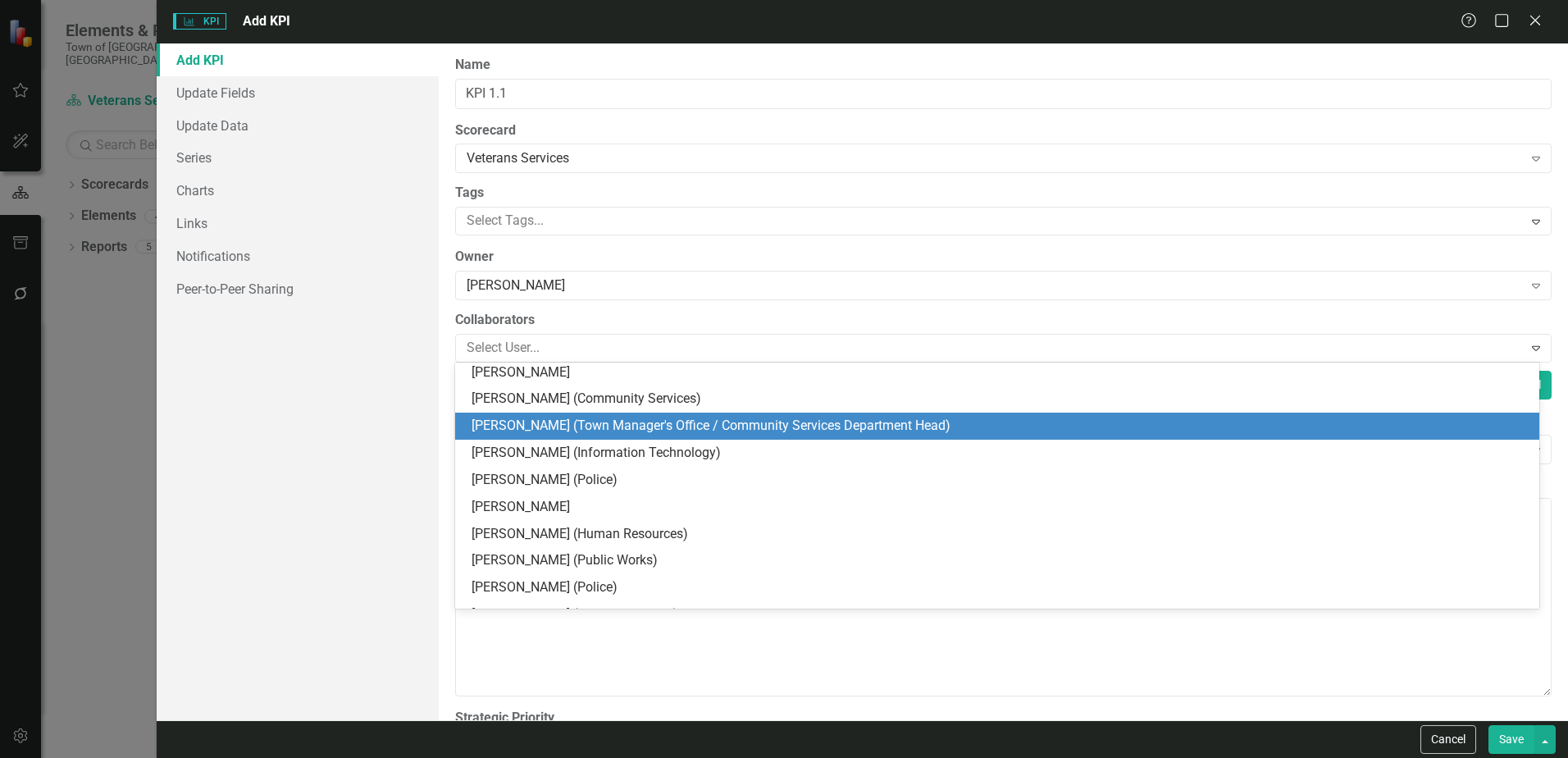
click at [572, 420] on div "[PERSON_NAME] (Town Manager's Office / Community Services Department Head)" at bounding box center [1000, 425] width 1058 height 19
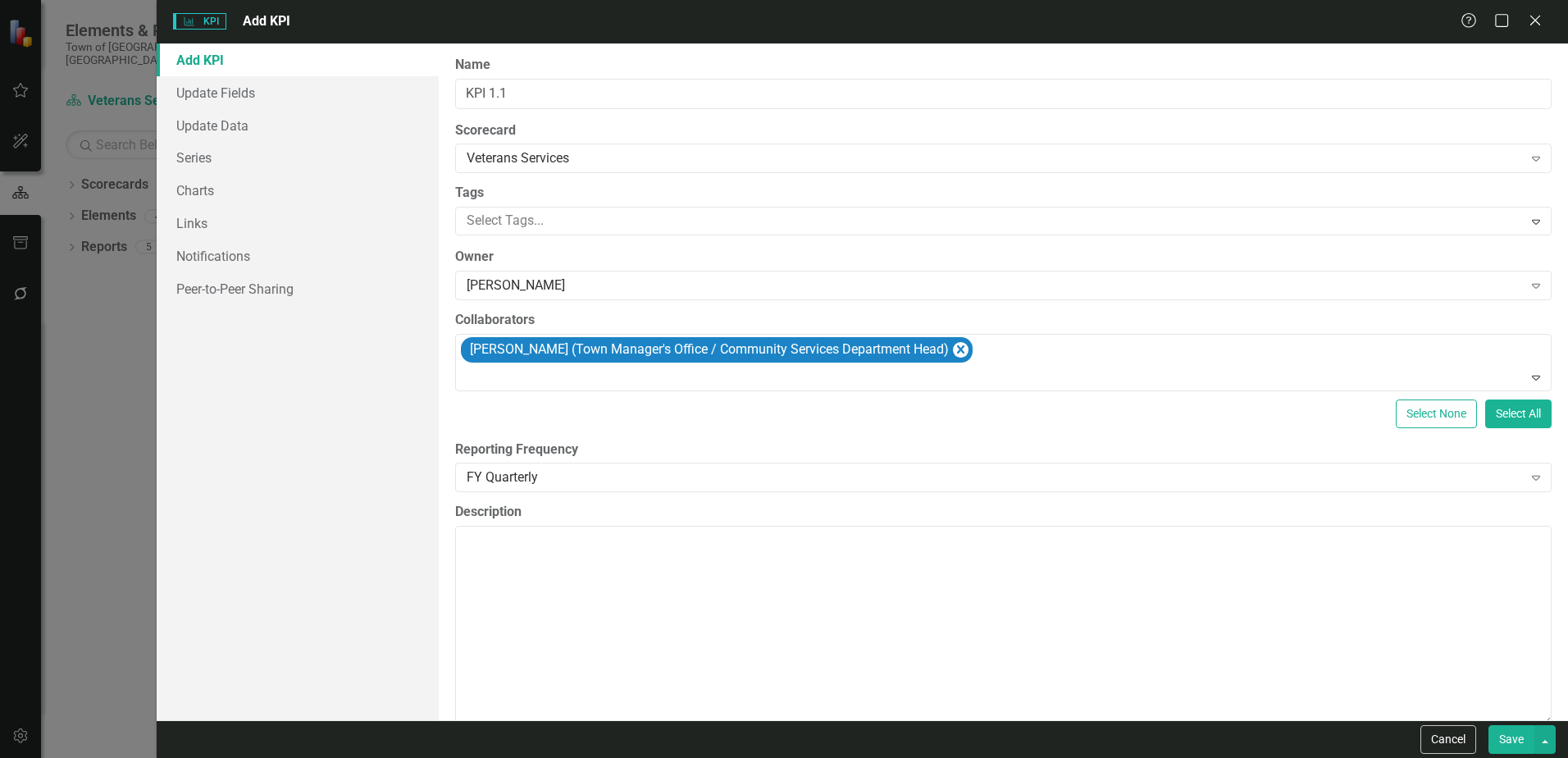
click at [611, 413] on div "Select None Select All" at bounding box center [1004, 413] width 1097 height 29
click at [501, 542] on textarea "Description" at bounding box center [1004, 624] width 1097 height 199
paste textarea "90% of veterans receive initial resource guidance within 3 business days of int…"
click at [951, 541] on textarea "90% of veterans receive initial resource guidance within 3 business days of int…" at bounding box center [1004, 624] width 1097 height 199
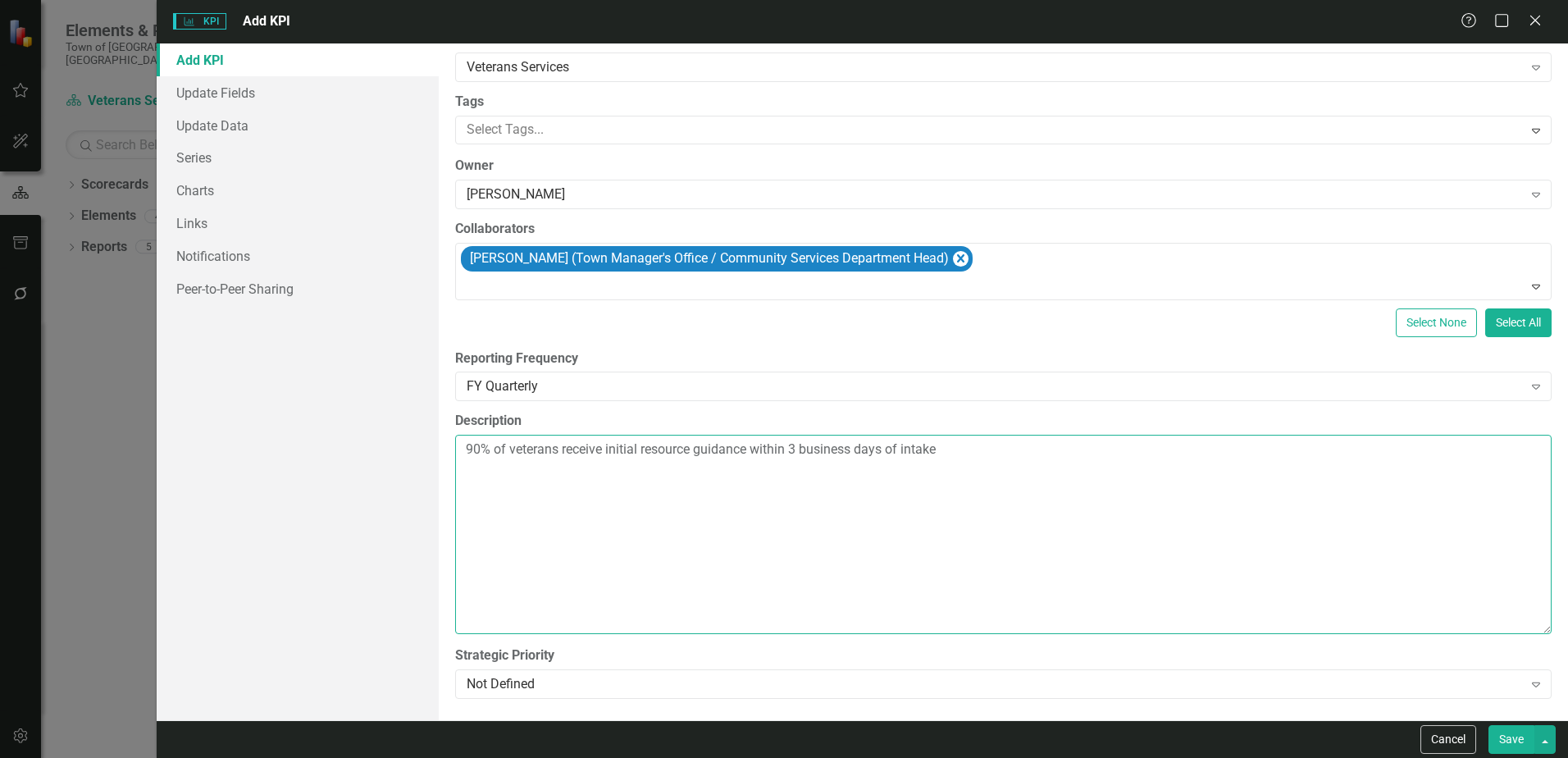
scroll to position [93, 0]
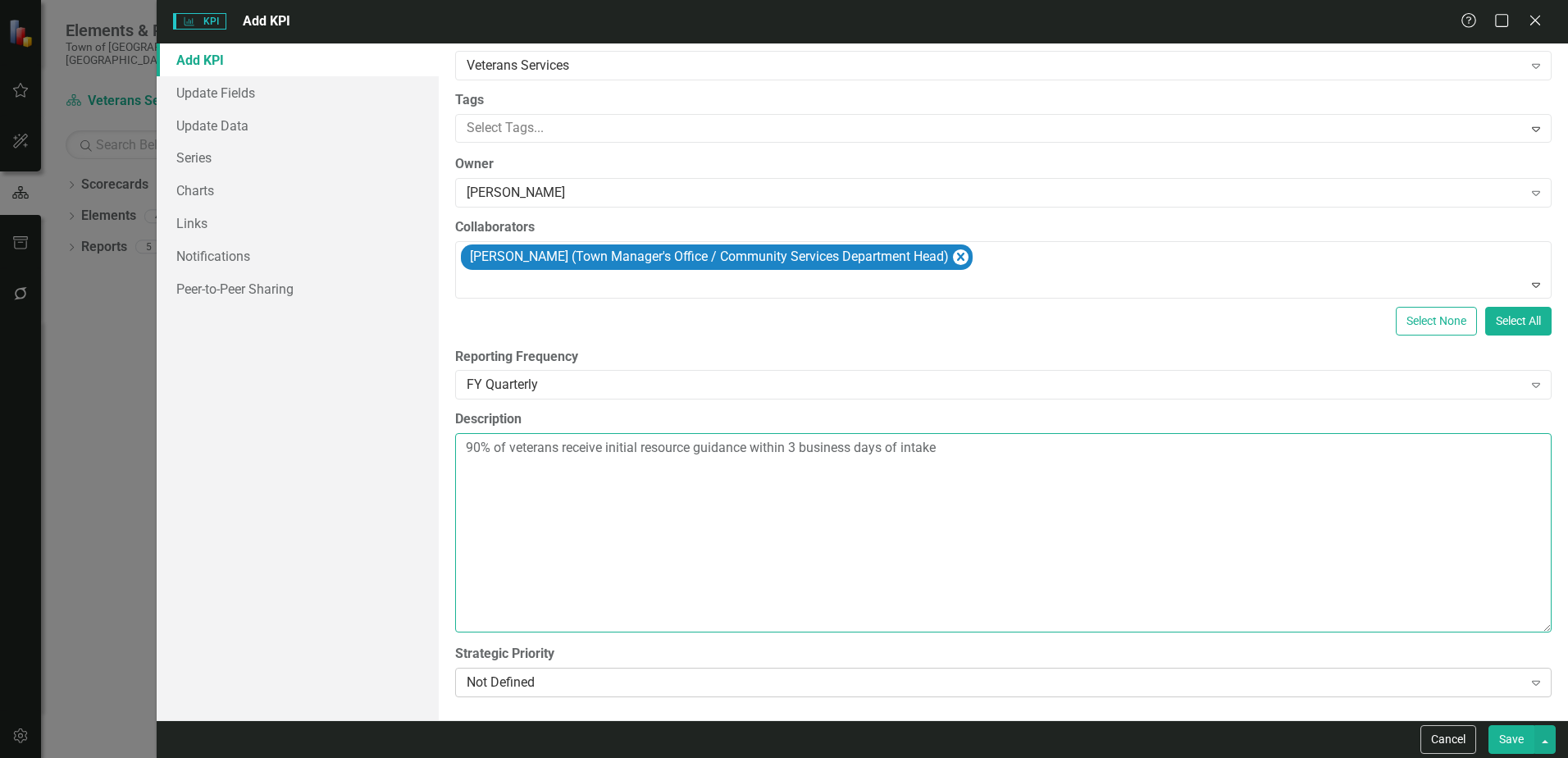
type textarea "90% of veterans receive initial resource guidance within 3 business days of int…"
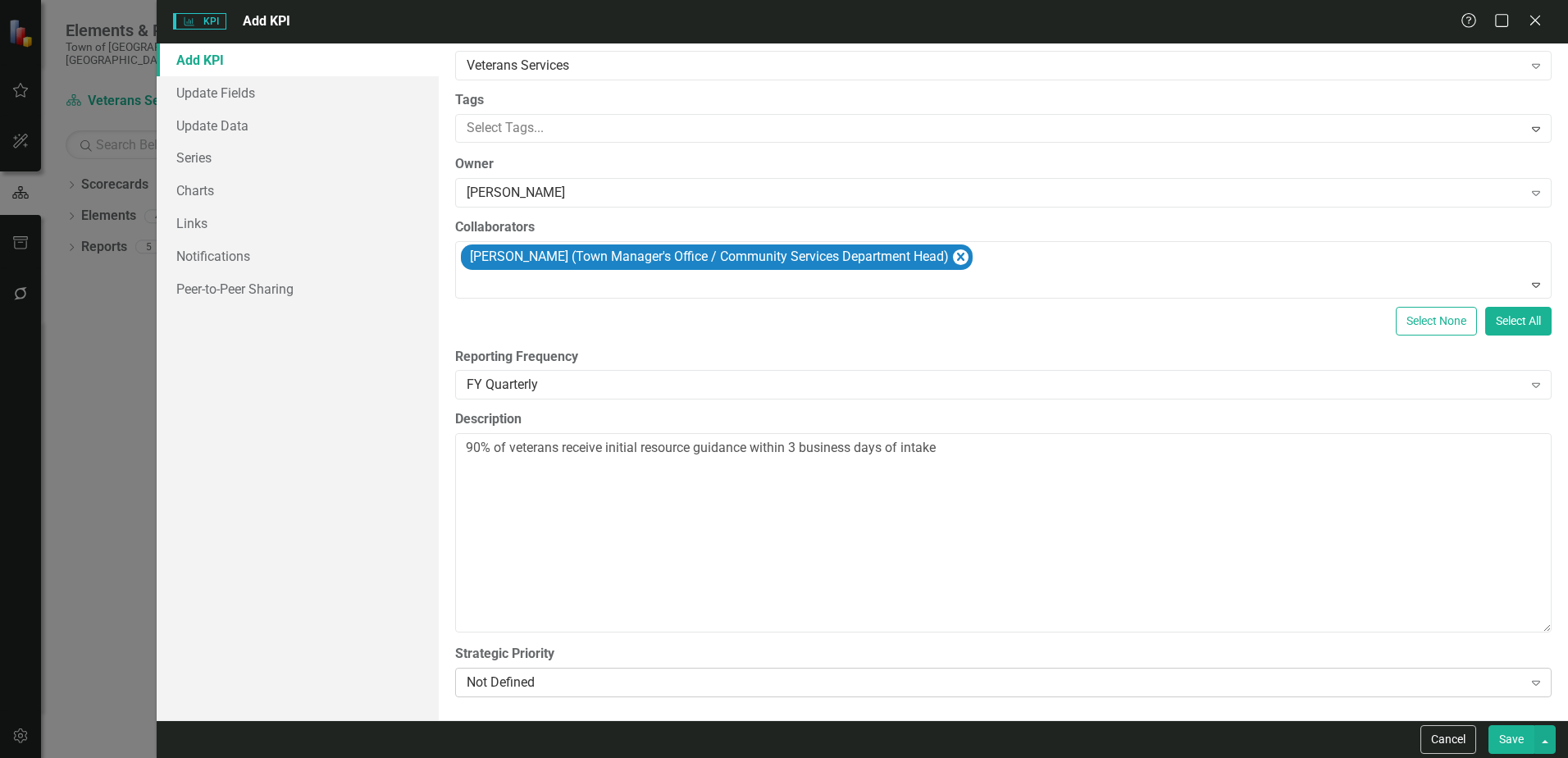
click at [1528, 683] on icon "Expand" at bounding box center [1535, 681] width 16 height 13
click at [1522, 741] on button "Save" at bounding box center [1511, 739] width 46 height 29
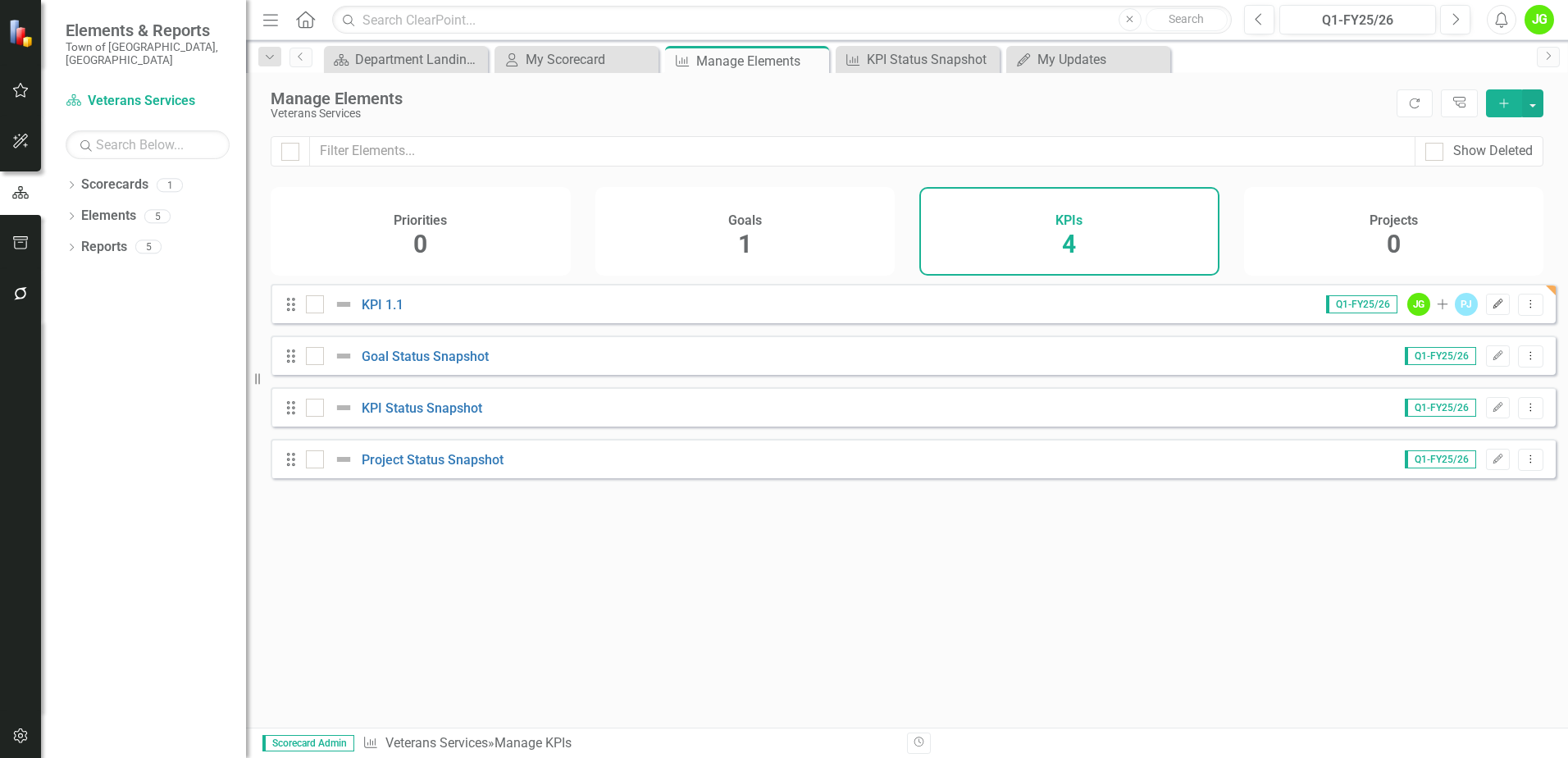
click at [1491, 309] on icon "Edit" at bounding box center [1497, 305] width 12 height 10
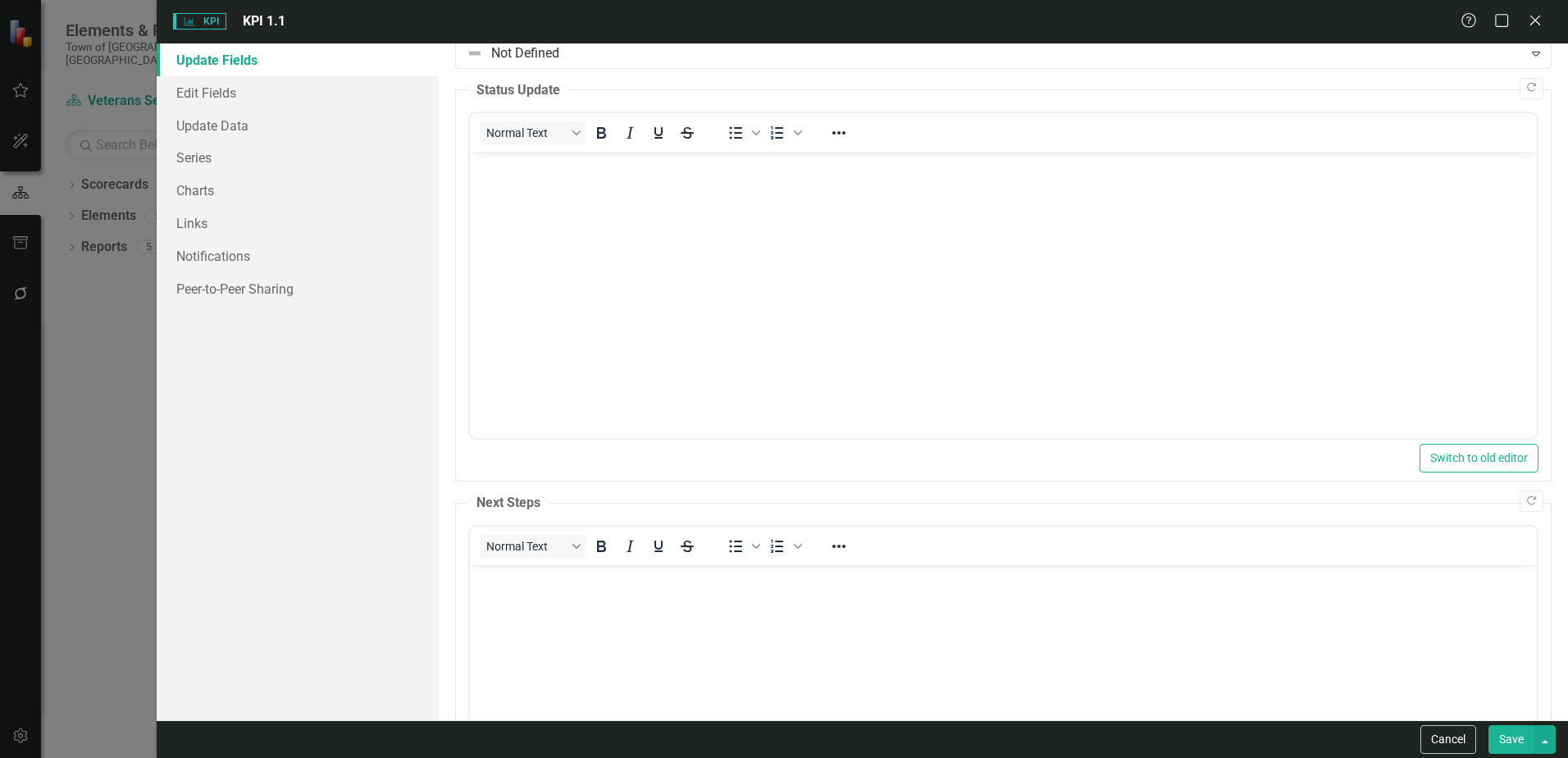
scroll to position [0, 0]
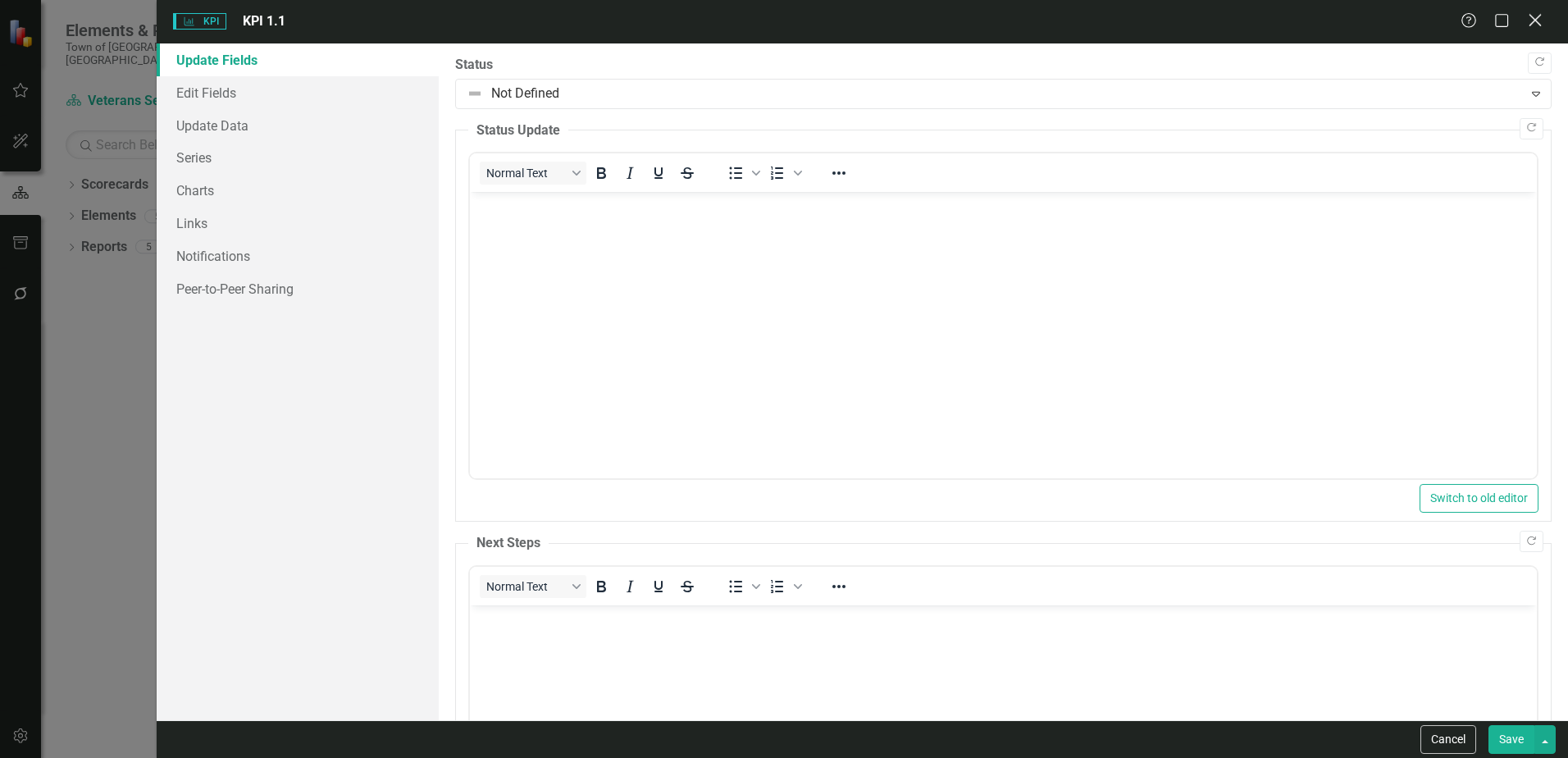
click at [1528, 17] on icon "Close" at bounding box center [1534, 20] width 21 height 16
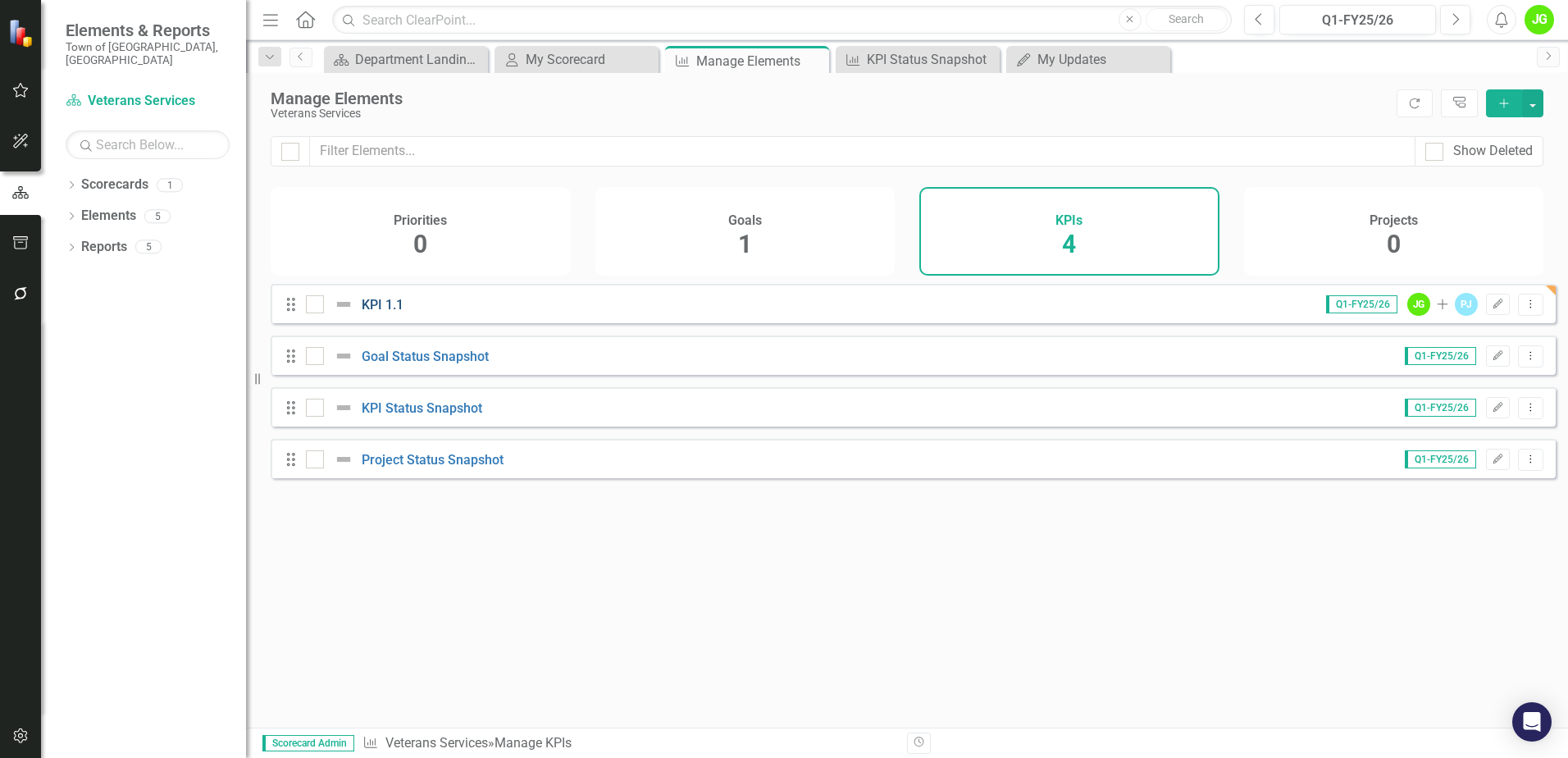
click at [373, 313] on link "KPI 1.1" at bounding box center [383, 305] width 42 height 16
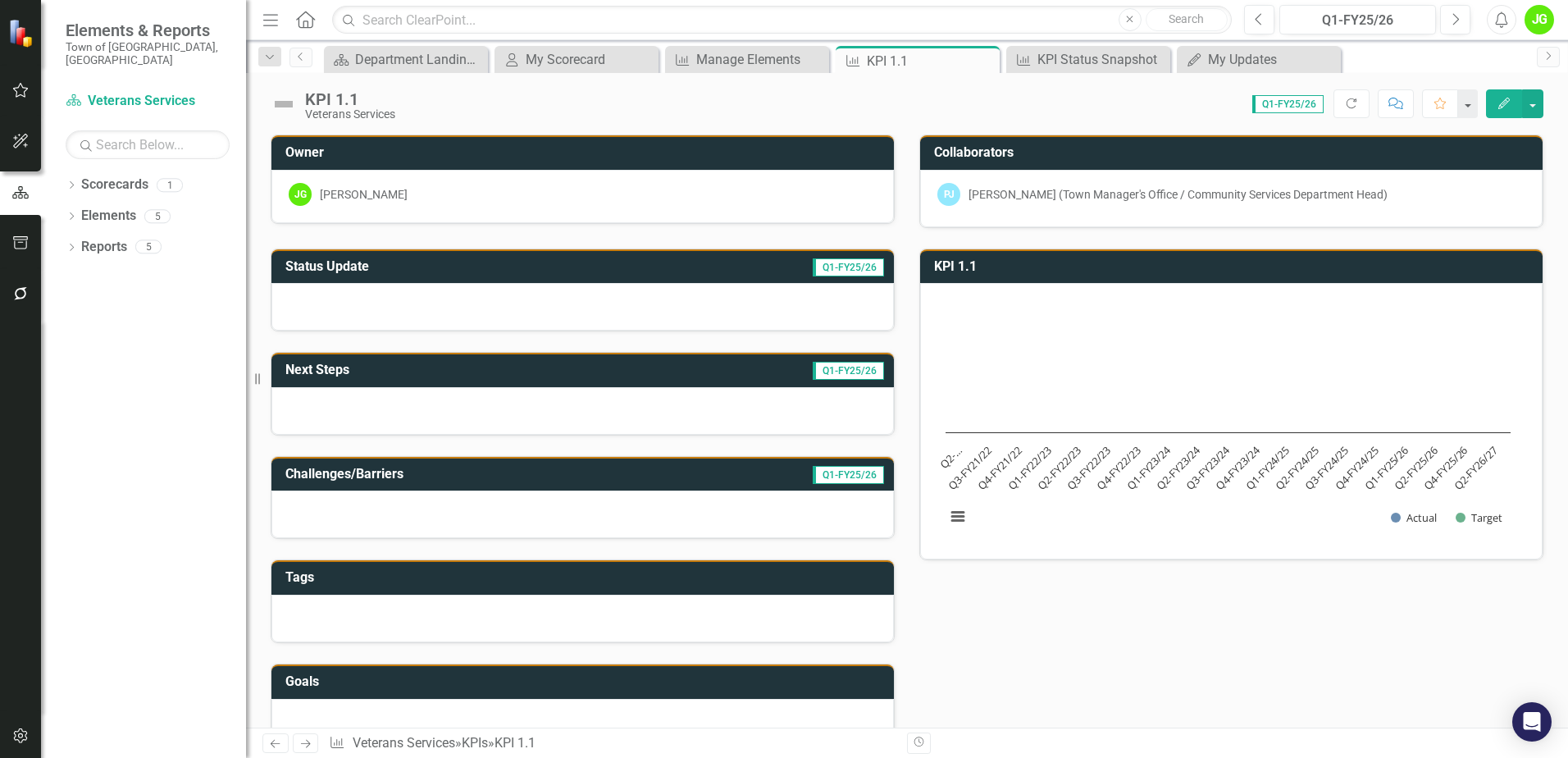
click at [1512, 108] on button "Edit" at bounding box center [1503, 103] width 36 height 29
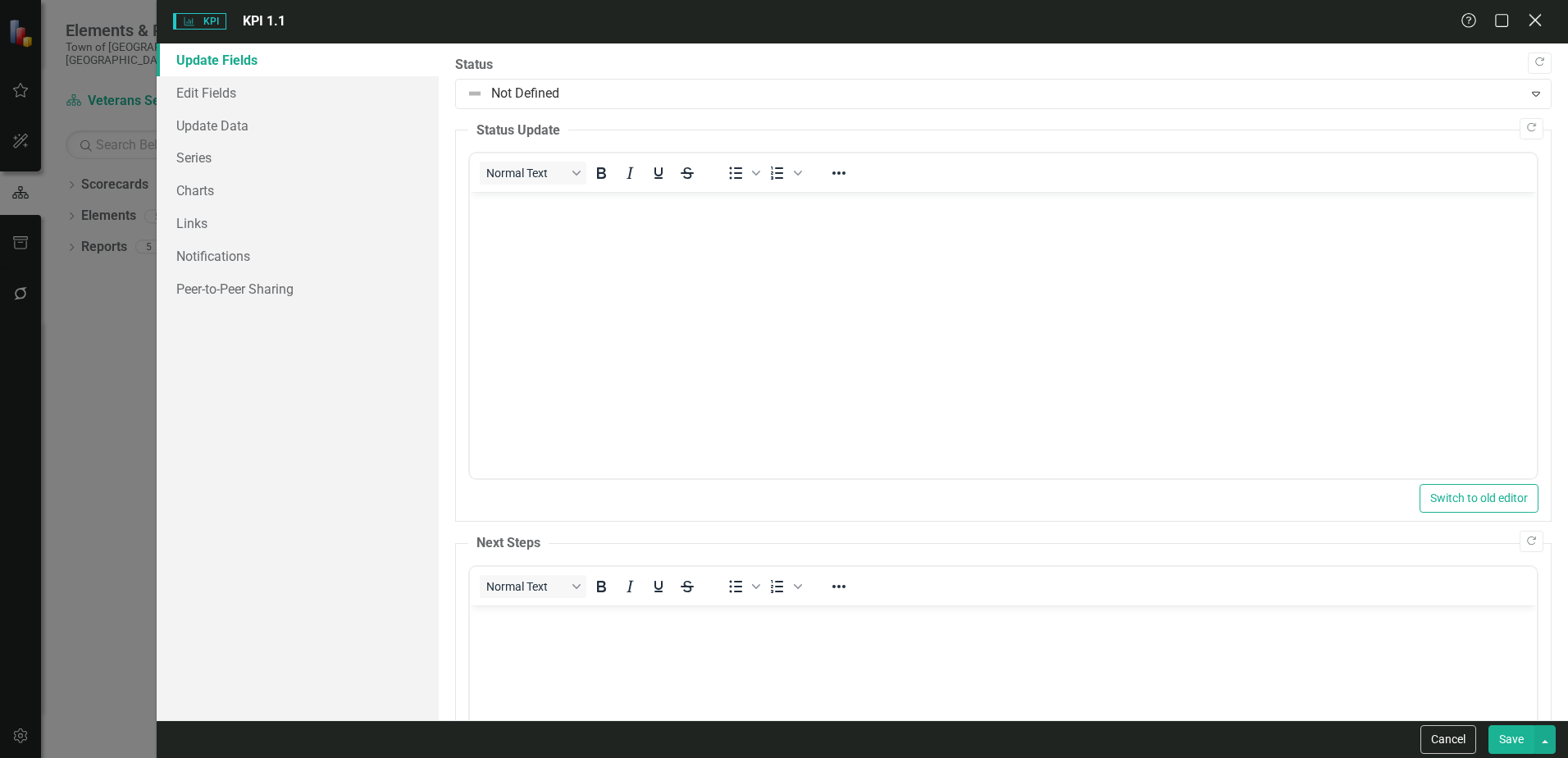
click at [1530, 25] on icon at bounding box center [1534, 20] width 12 height 12
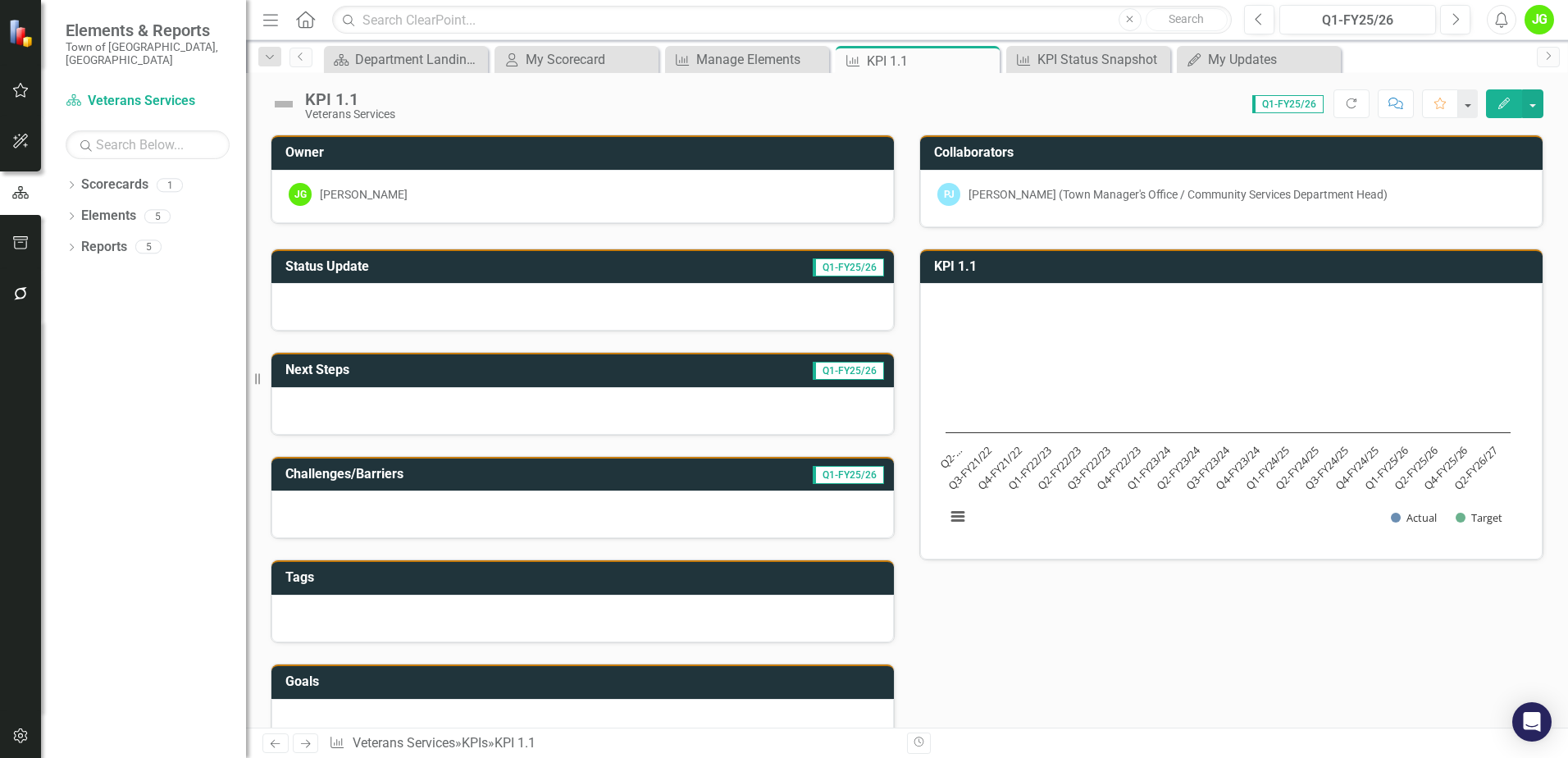
click at [1396, 102] on icon "Comment" at bounding box center [1395, 103] width 15 height 11
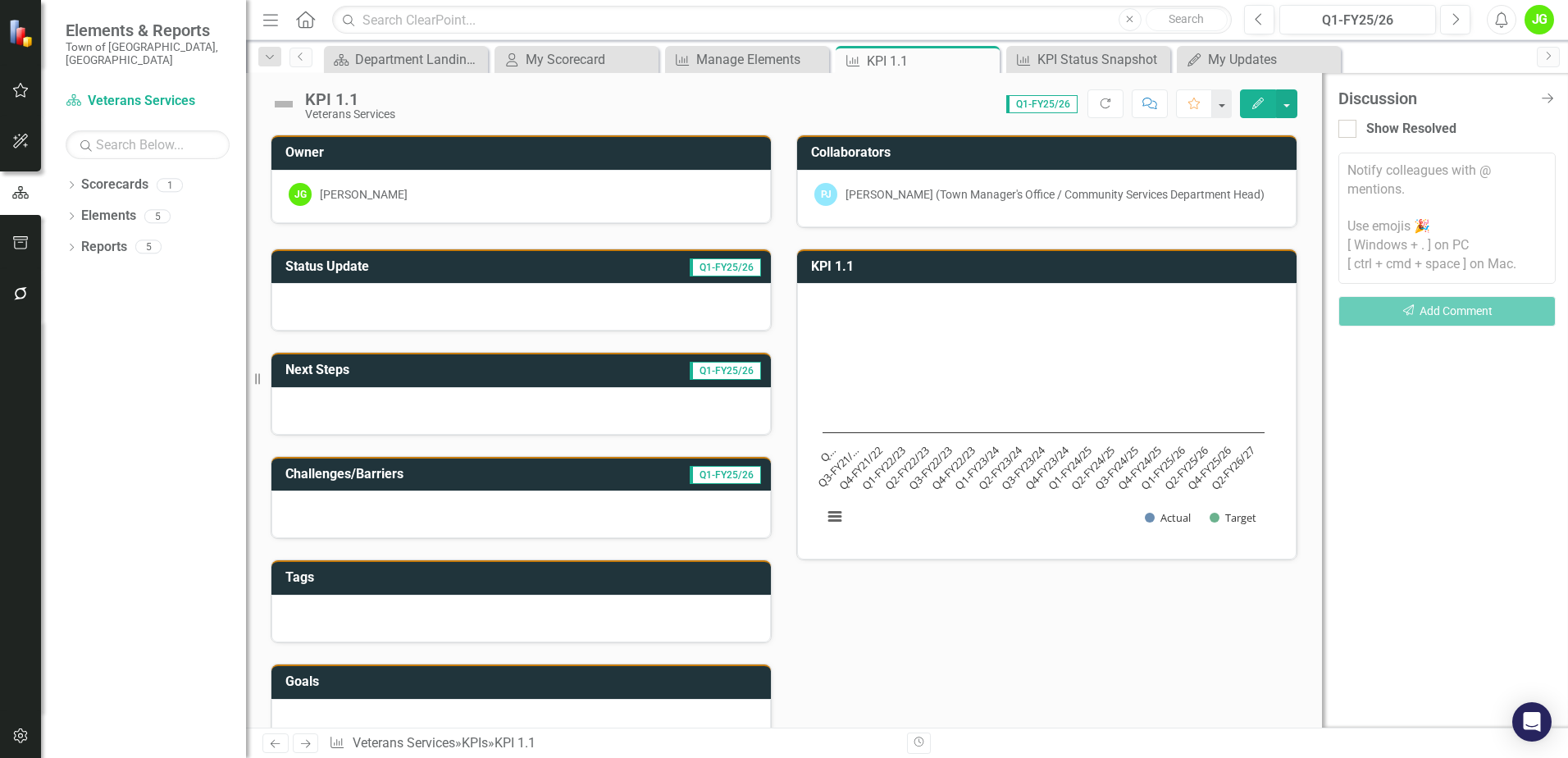
click at [1382, 175] on textarea at bounding box center [1447, 218] width 218 height 131
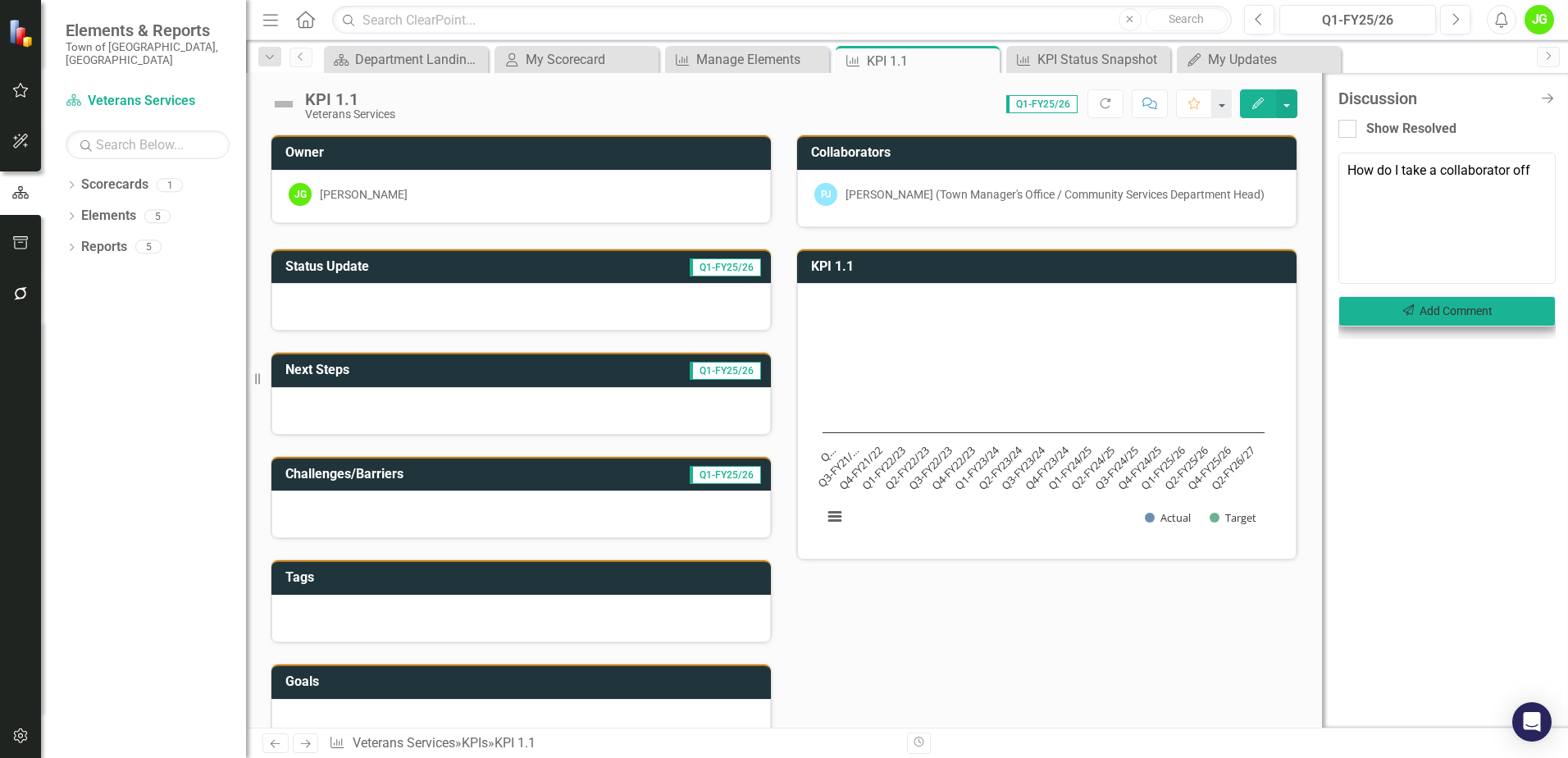
type textarea "How do I take a collaborator off"
click at [1464, 307] on button "Send Add Comment" at bounding box center [1447, 311] width 218 height 30
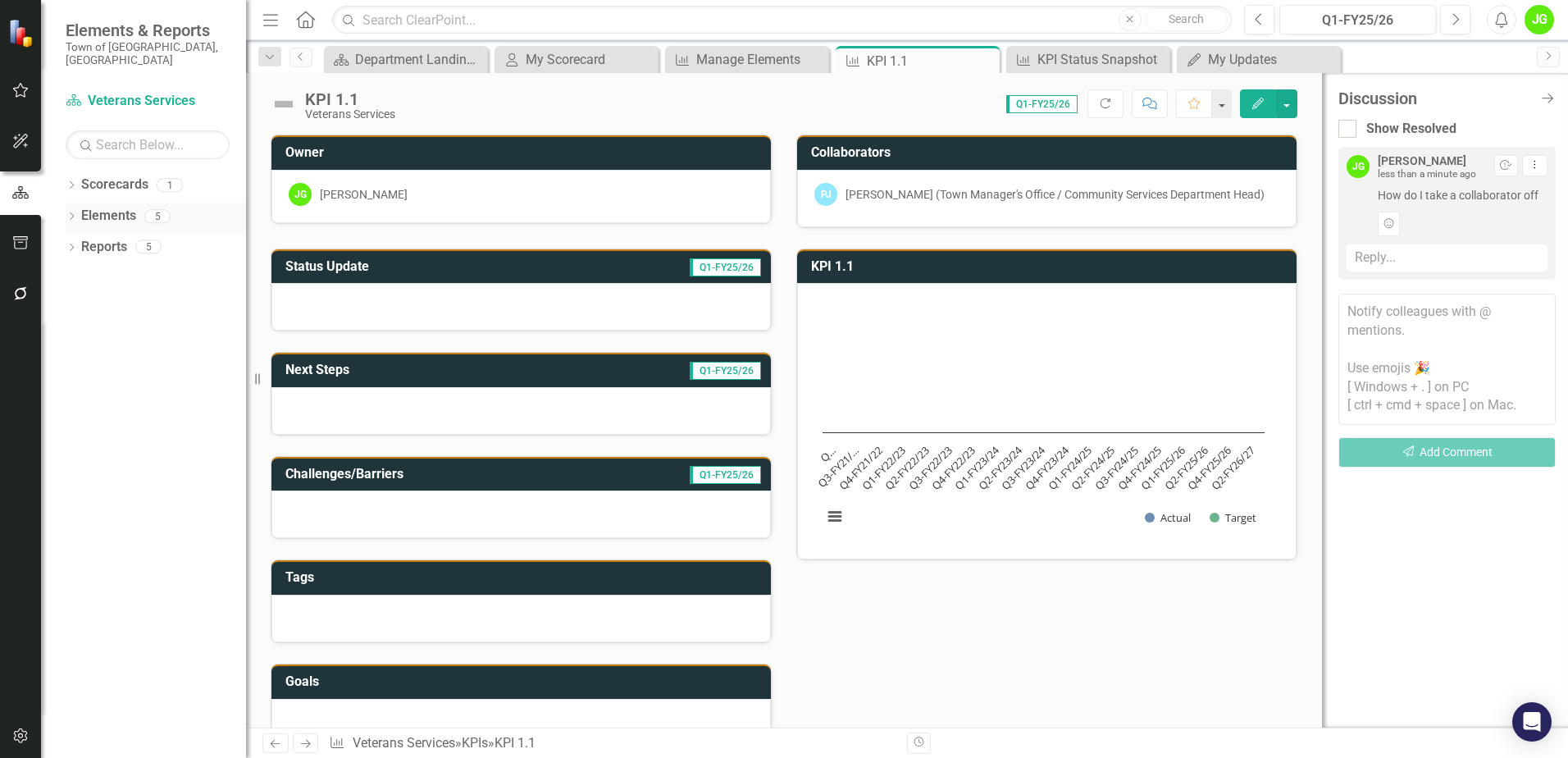
click at [103, 207] on link "Elements" at bounding box center [108, 216] width 55 height 19
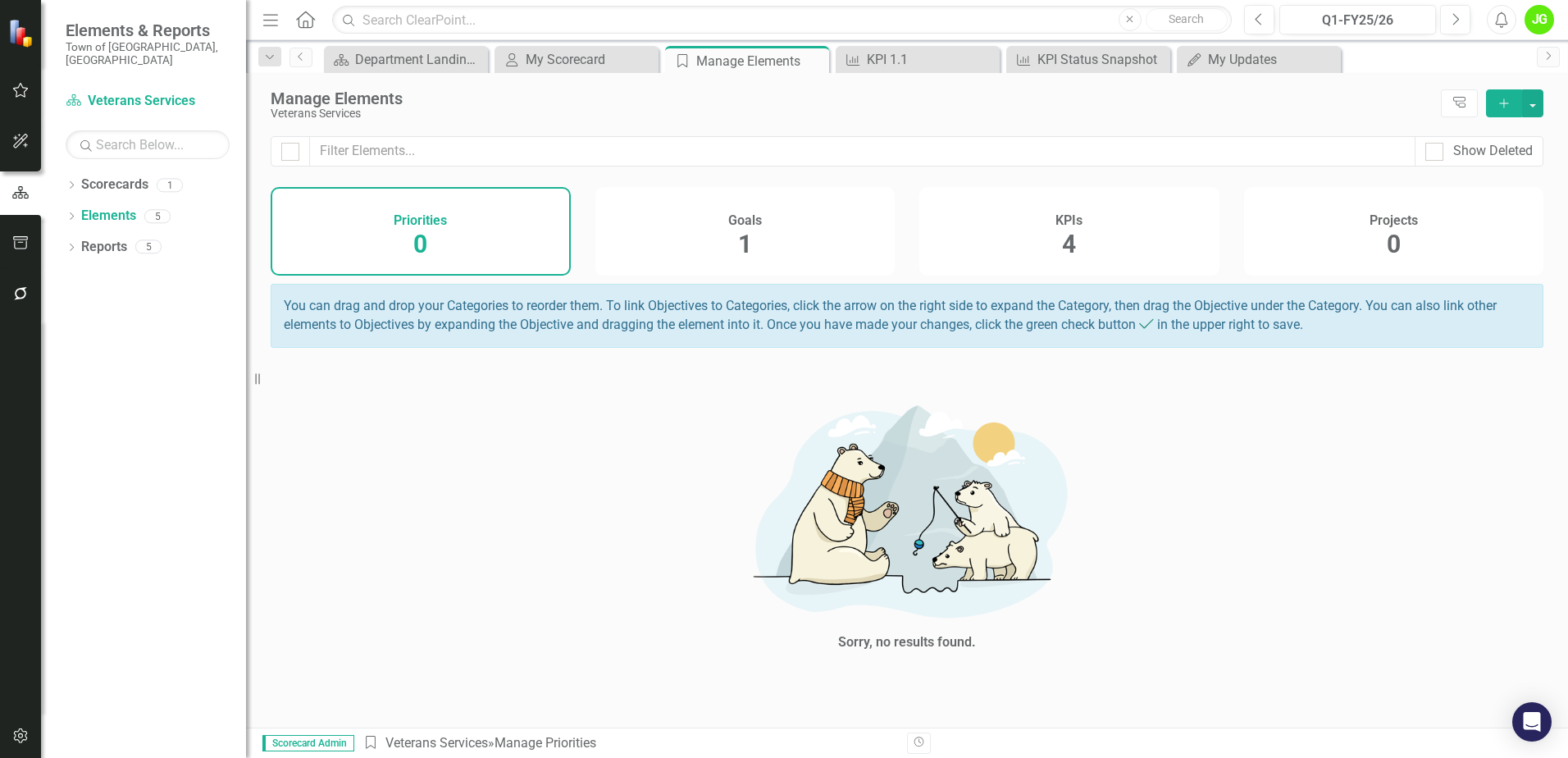
click at [797, 249] on div "Goals 1" at bounding box center [745, 231] width 300 height 89
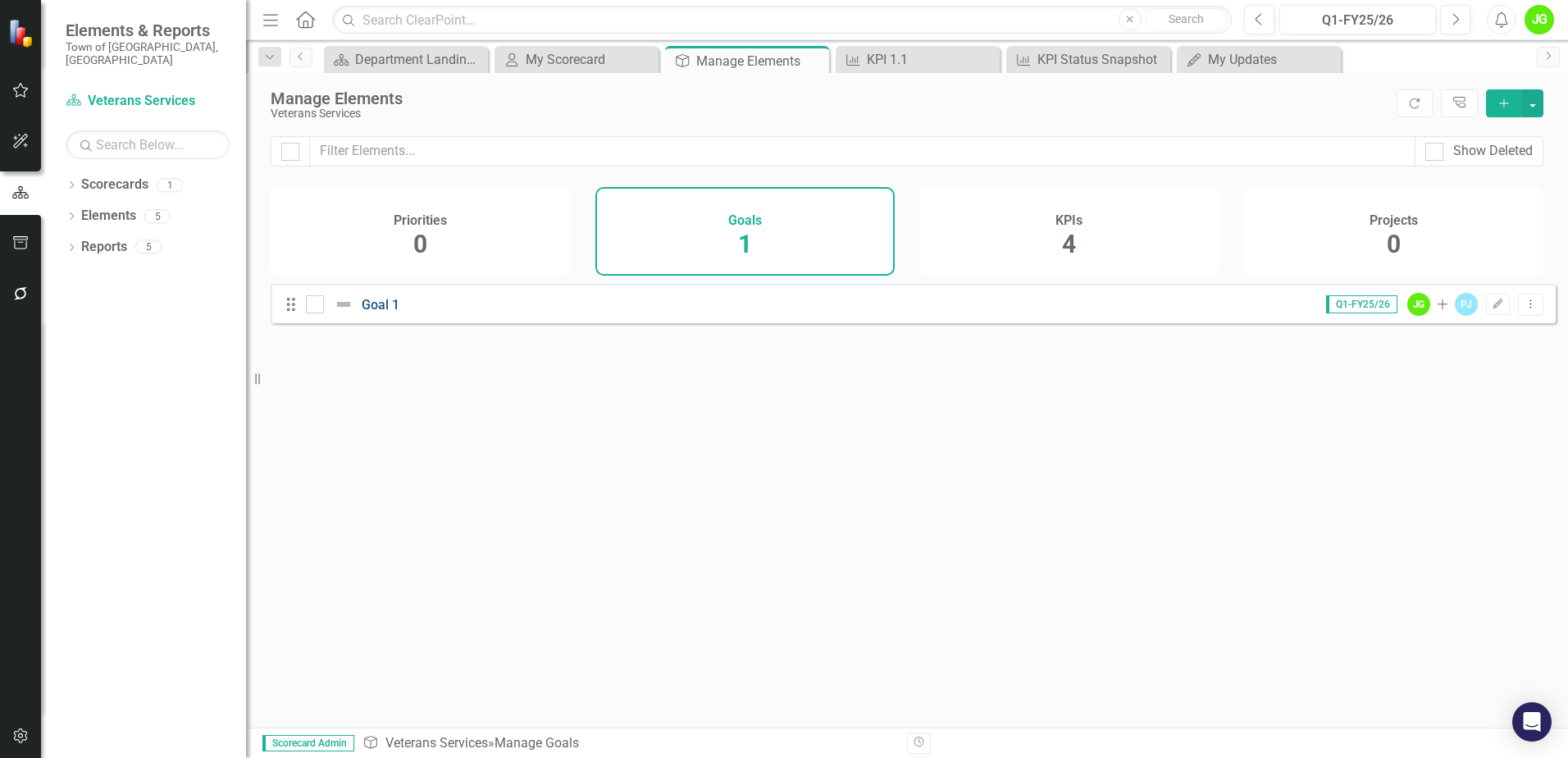
click at [383, 313] on link "Goal 1" at bounding box center [381, 305] width 38 height 16
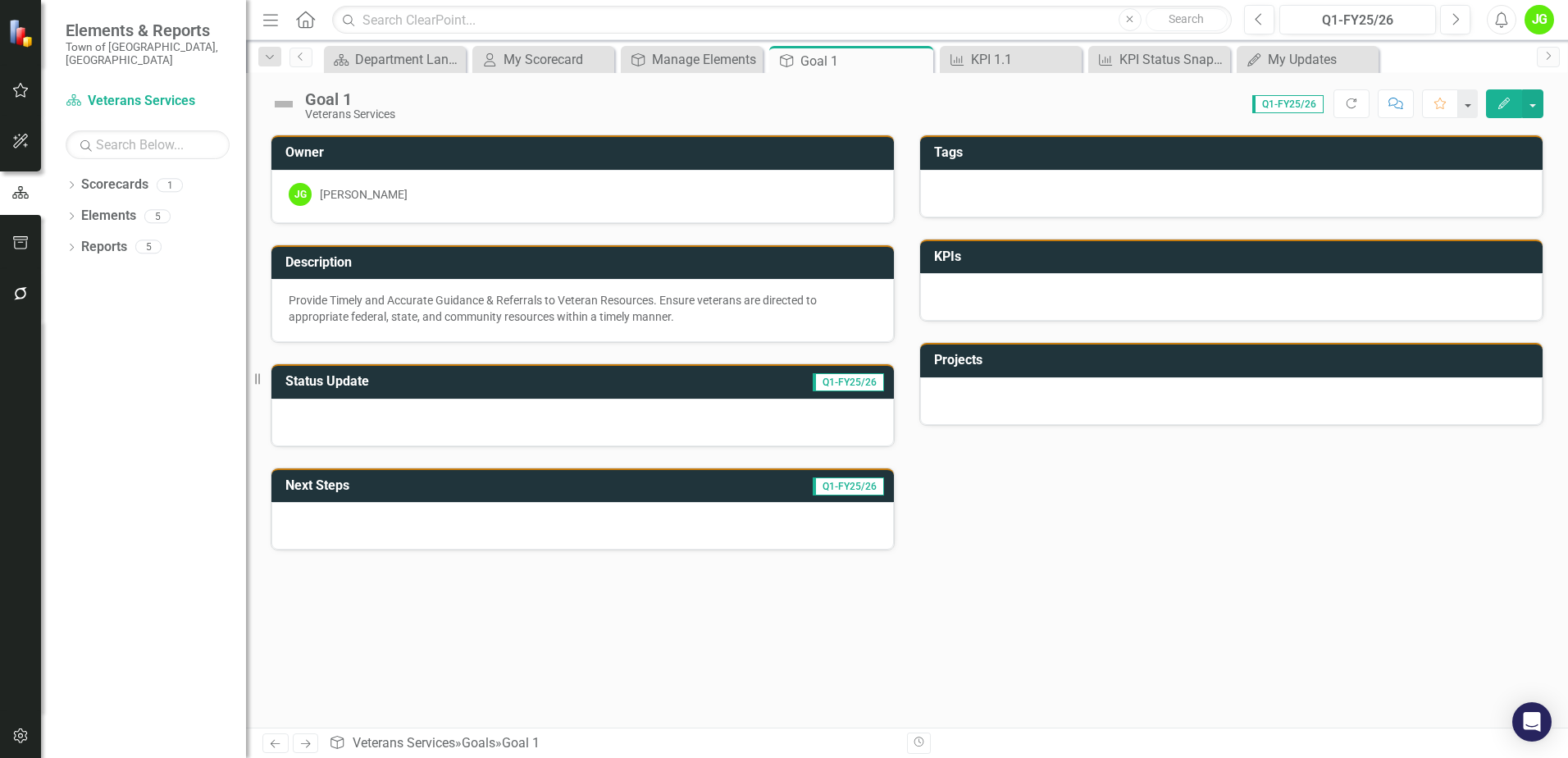
click at [961, 270] on td "KPIs" at bounding box center [1233, 258] width 600 height 27
click at [112, 207] on link "Elements" at bounding box center [108, 216] width 55 height 19
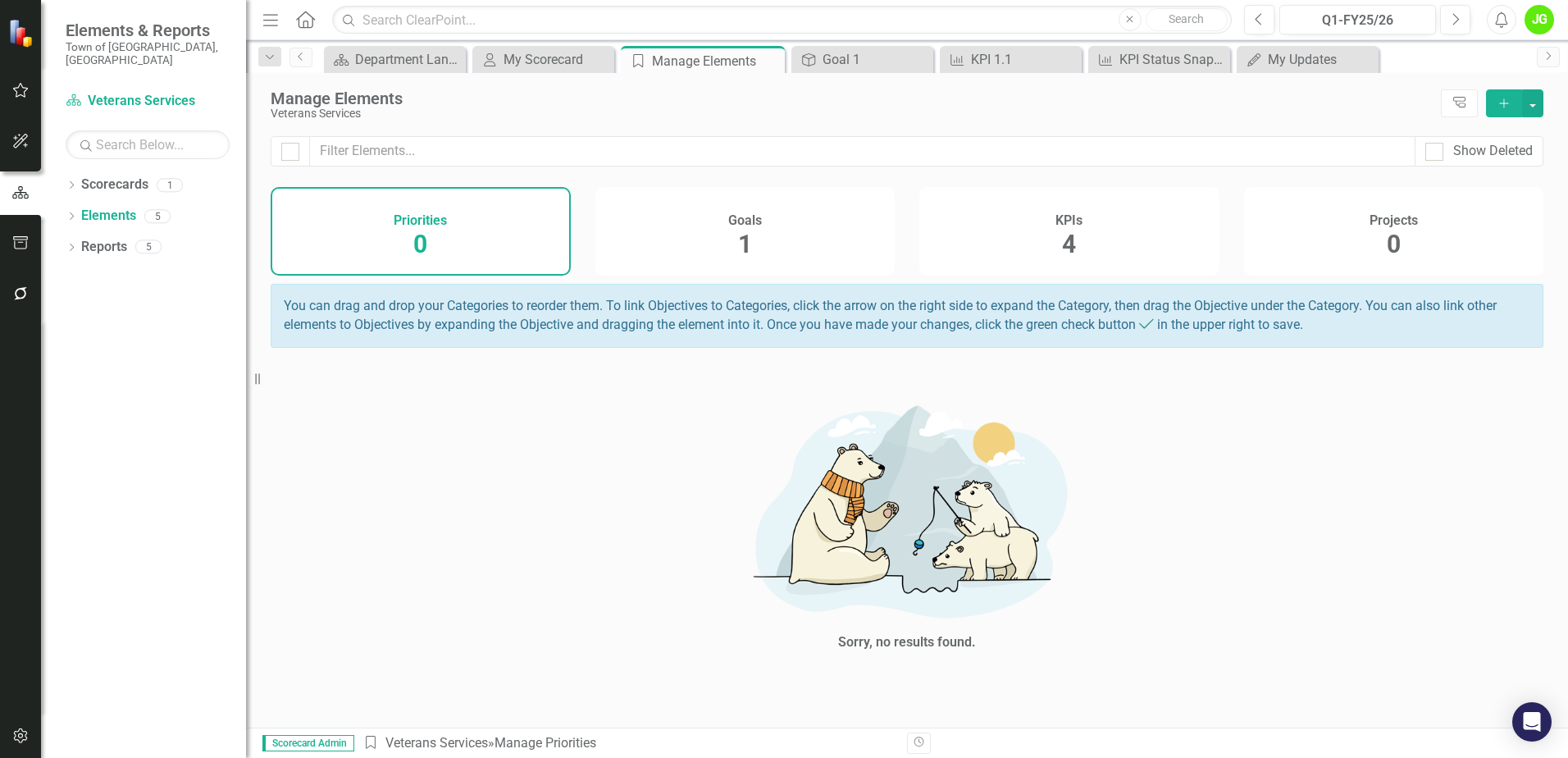
click at [826, 254] on div "Goals 1" at bounding box center [745, 231] width 300 height 89
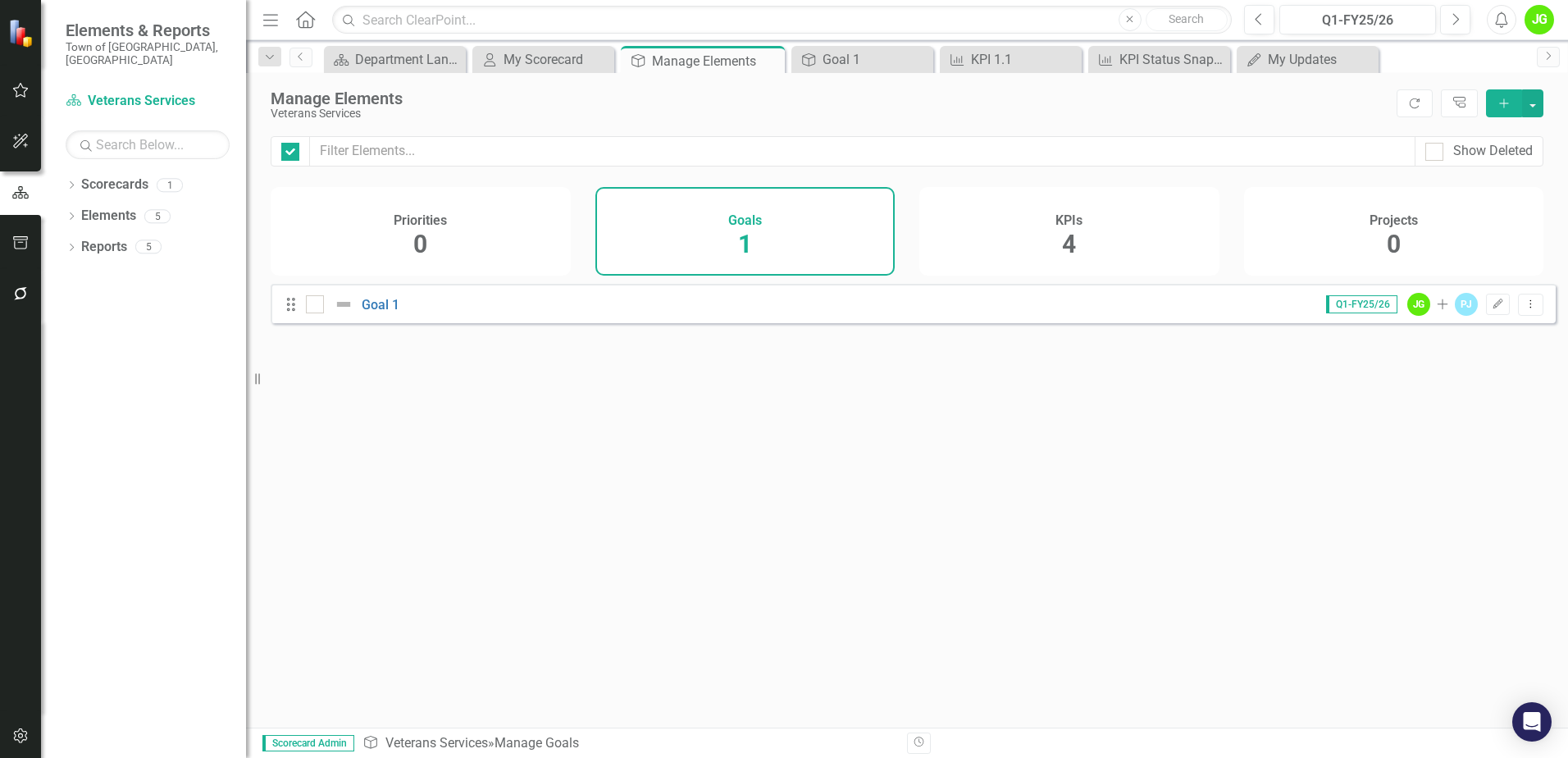
checkbox input "false"
click at [1524, 309] on icon "Dropdown Menu" at bounding box center [1530, 304] width 14 height 11
click at [1450, 344] on link "Edit Edit Goal" at bounding box center [1465, 344] width 130 height 30
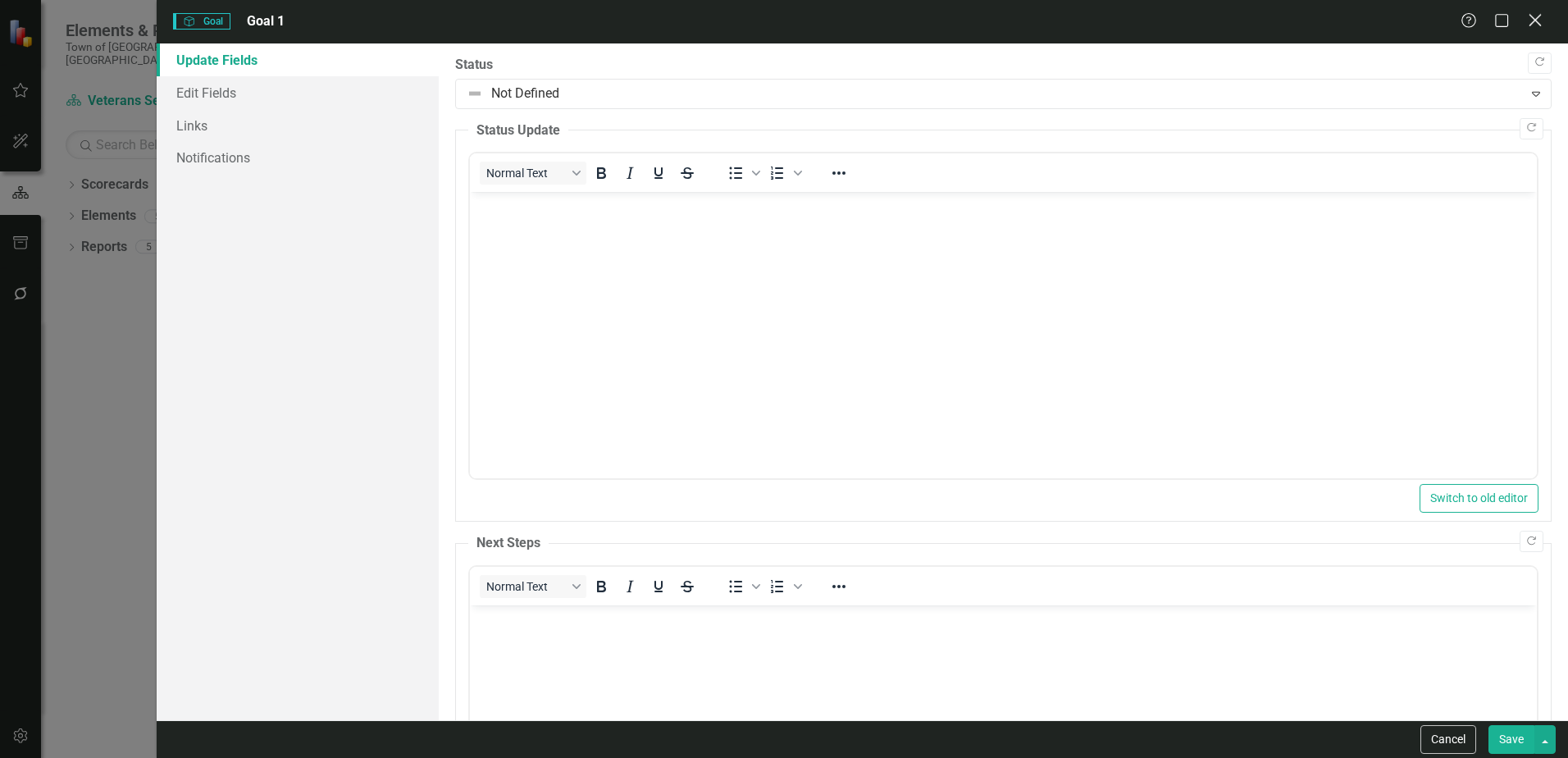
click at [1531, 21] on icon "Close" at bounding box center [1534, 20] width 21 height 16
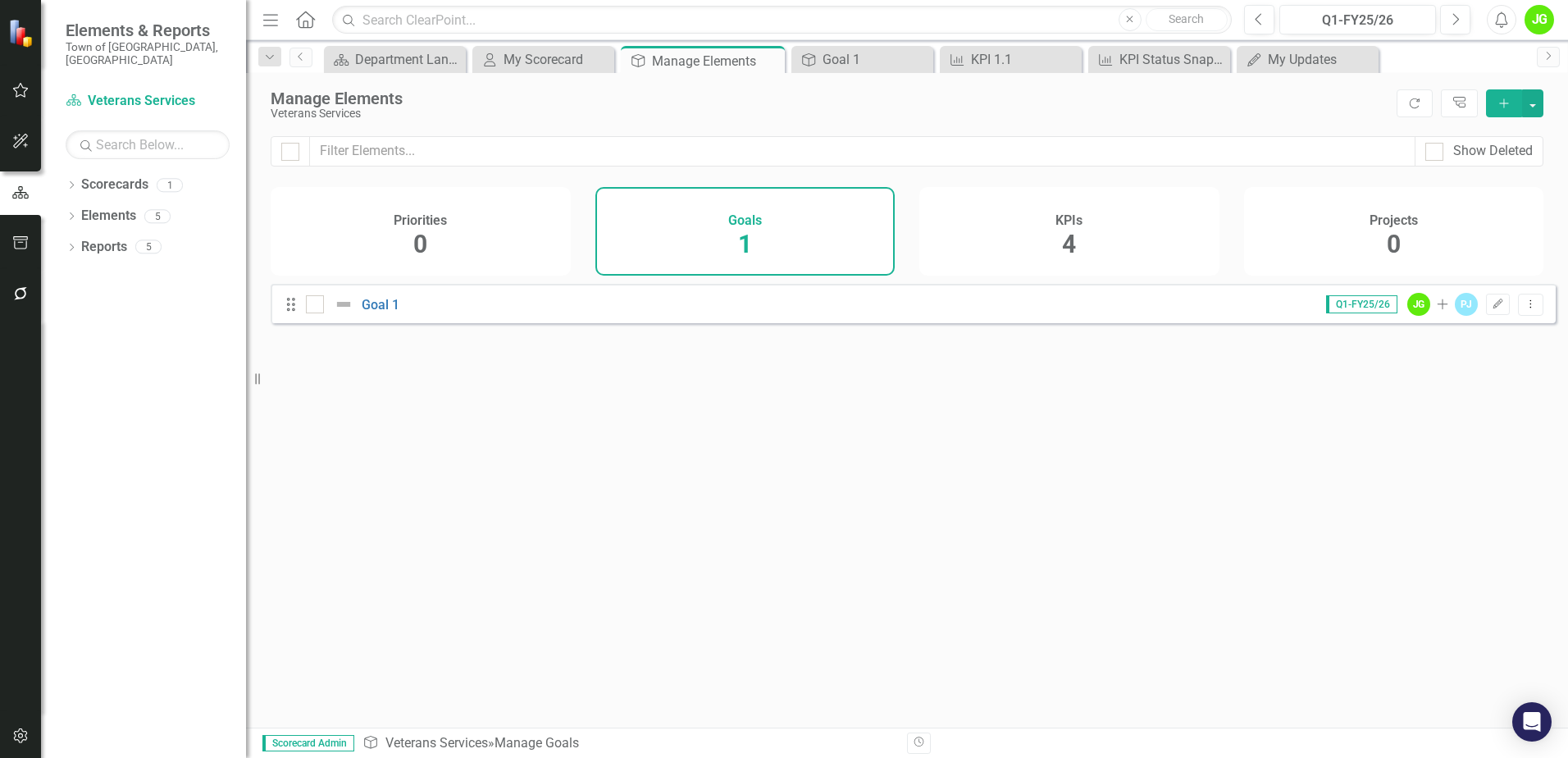
click at [732, 250] on div "Goals 1" at bounding box center [745, 231] width 300 height 89
click at [383, 313] on link "Goal 1" at bounding box center [381, 305] width 38 height 16
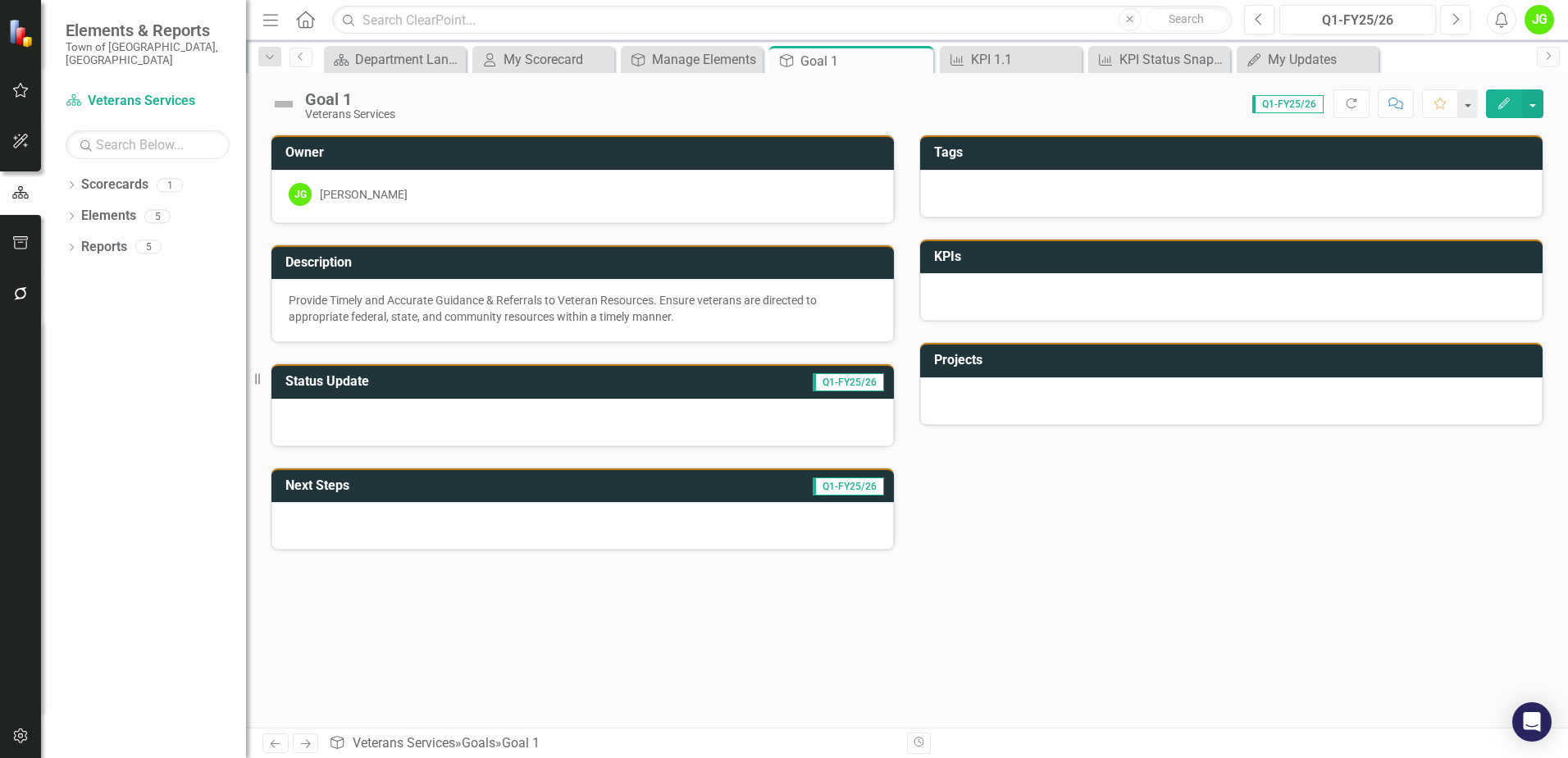
click at [958, 253] on h3 "KPIs" at bounding box center [1233, 257] width 600 height 15
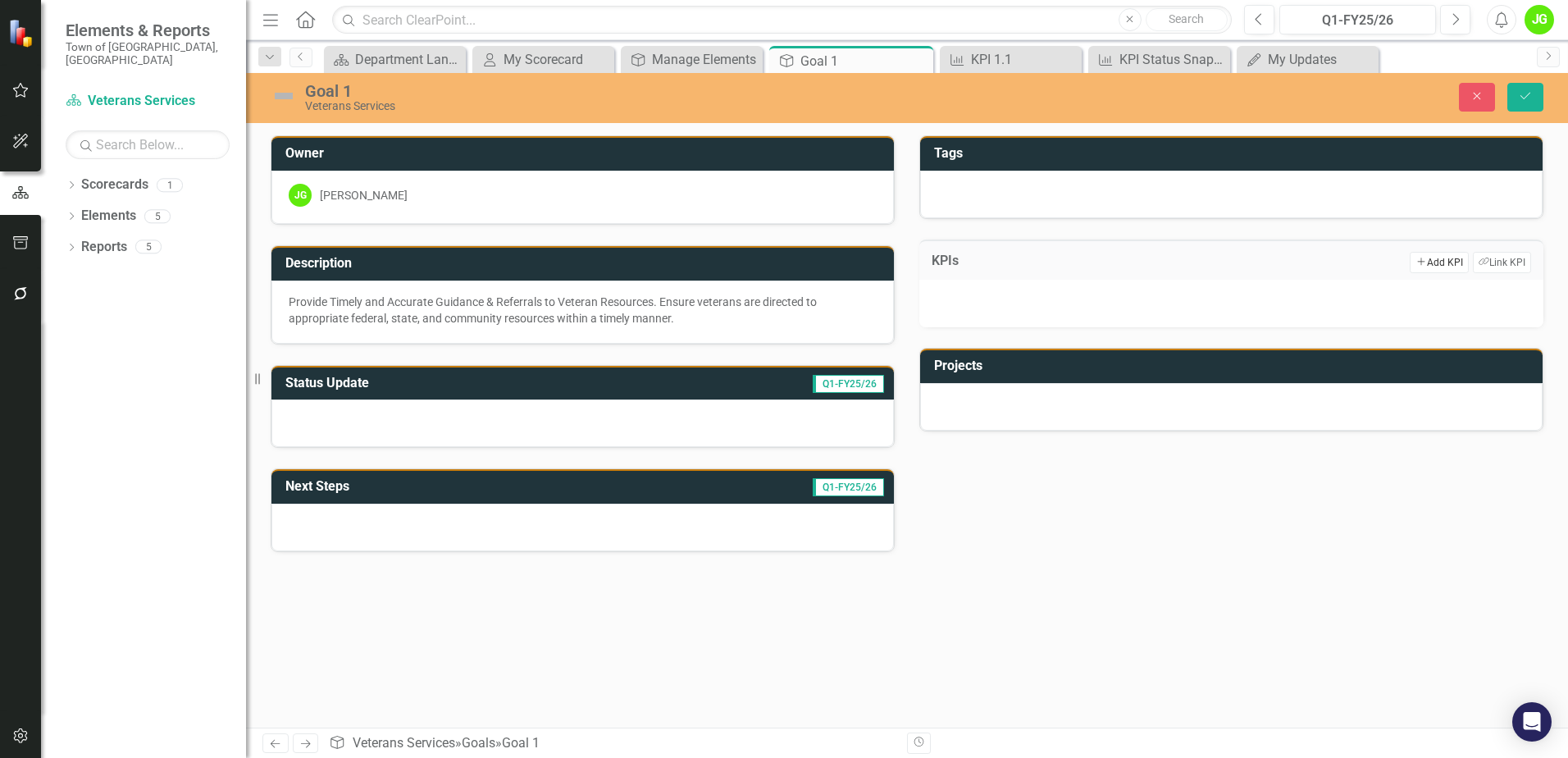
click at [1421, 266] on icon "Add" at bounding box center [1420, 262] width 11 height 9
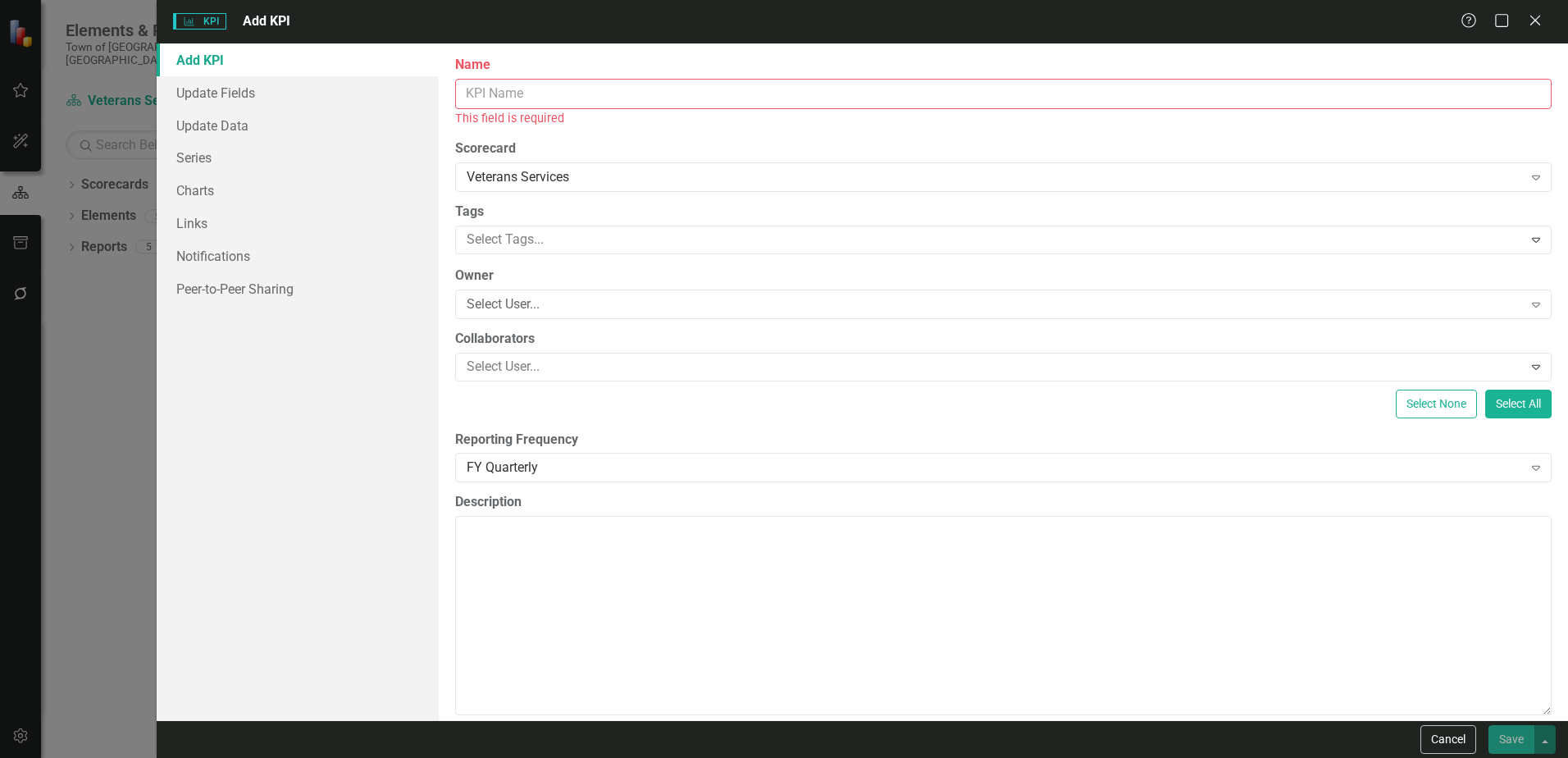
click at [485, 91] on input "Name" at bounding box center [1004, 94] width 1097 height 30
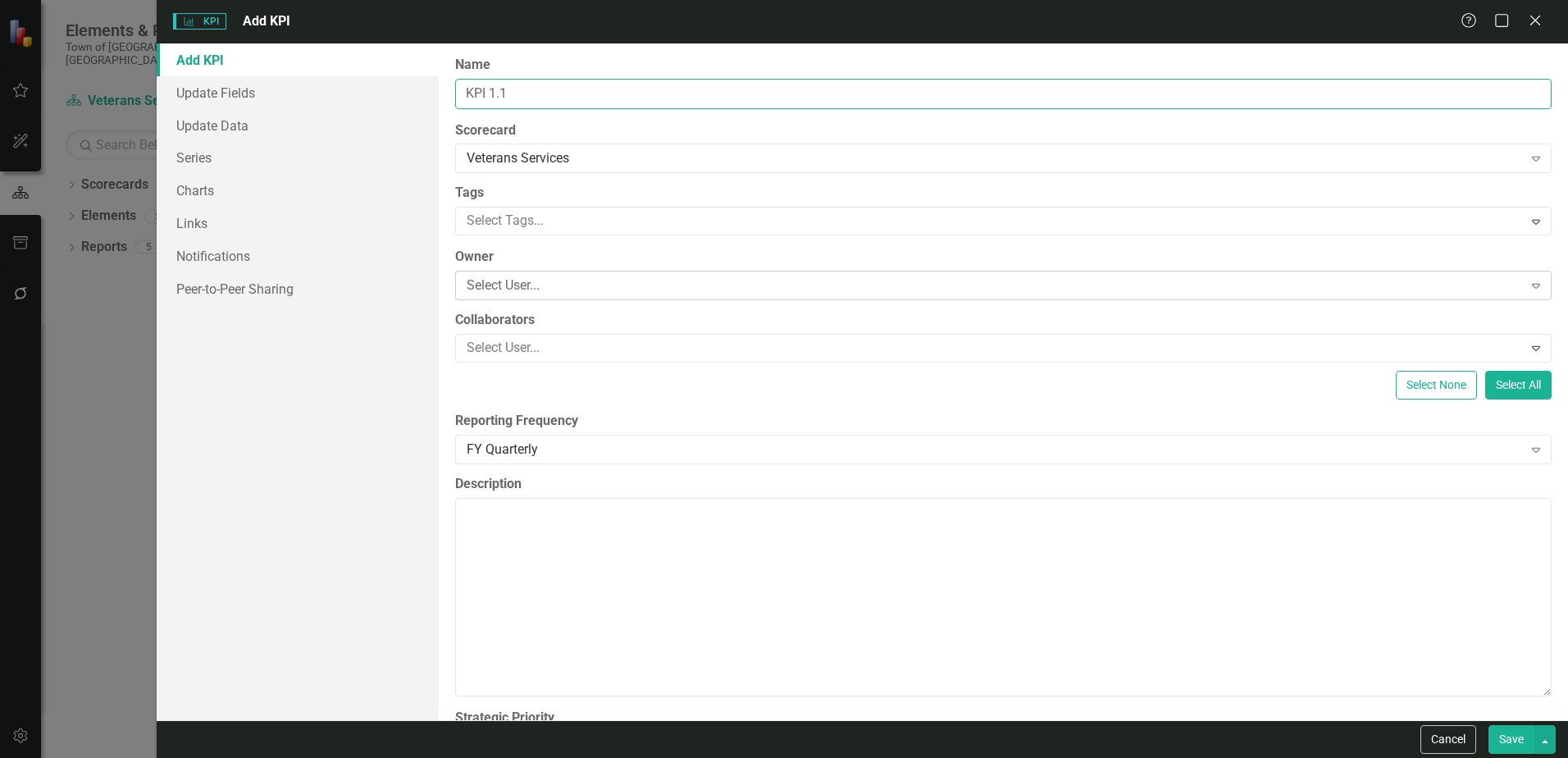
type input "KPI 1.1"
click at [510, 291] on div "Select User..." at bounding box center [994, 286] width 1056 height 19
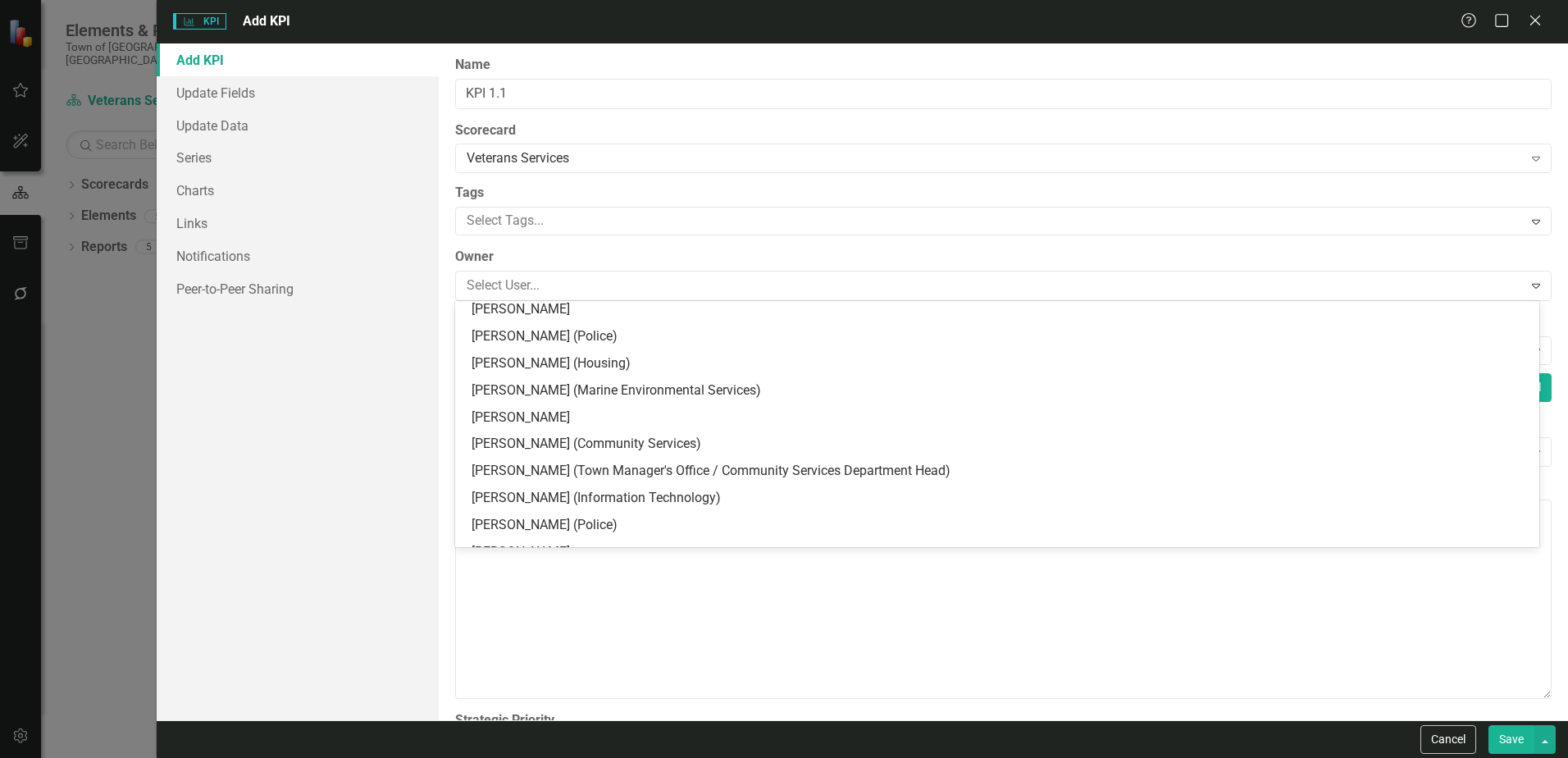
scroll to position [125, 0]
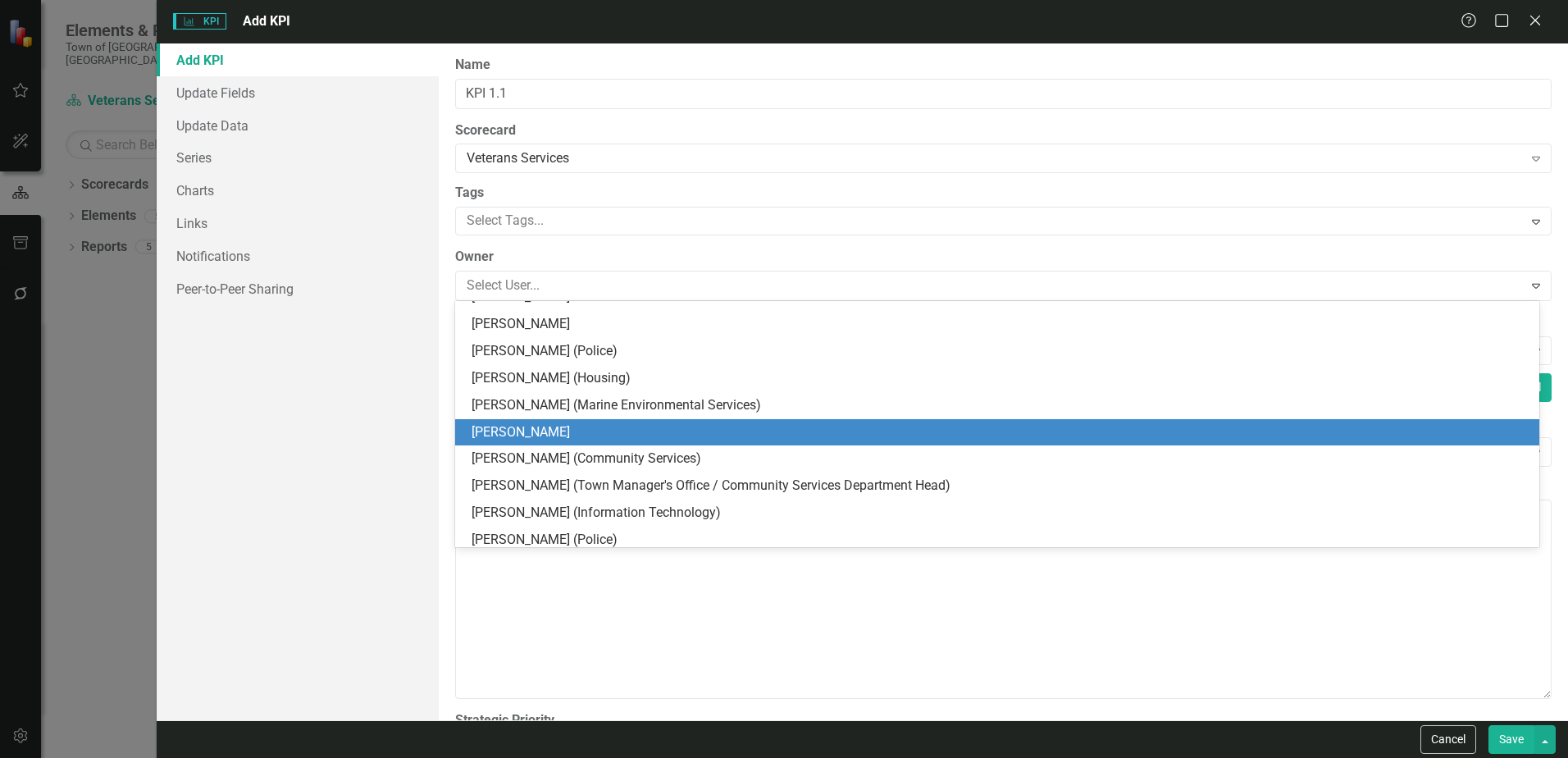
click at [510, 421] on div "[PERSON_NAME]" at bounding box center [997, 431] width 1084 height 27
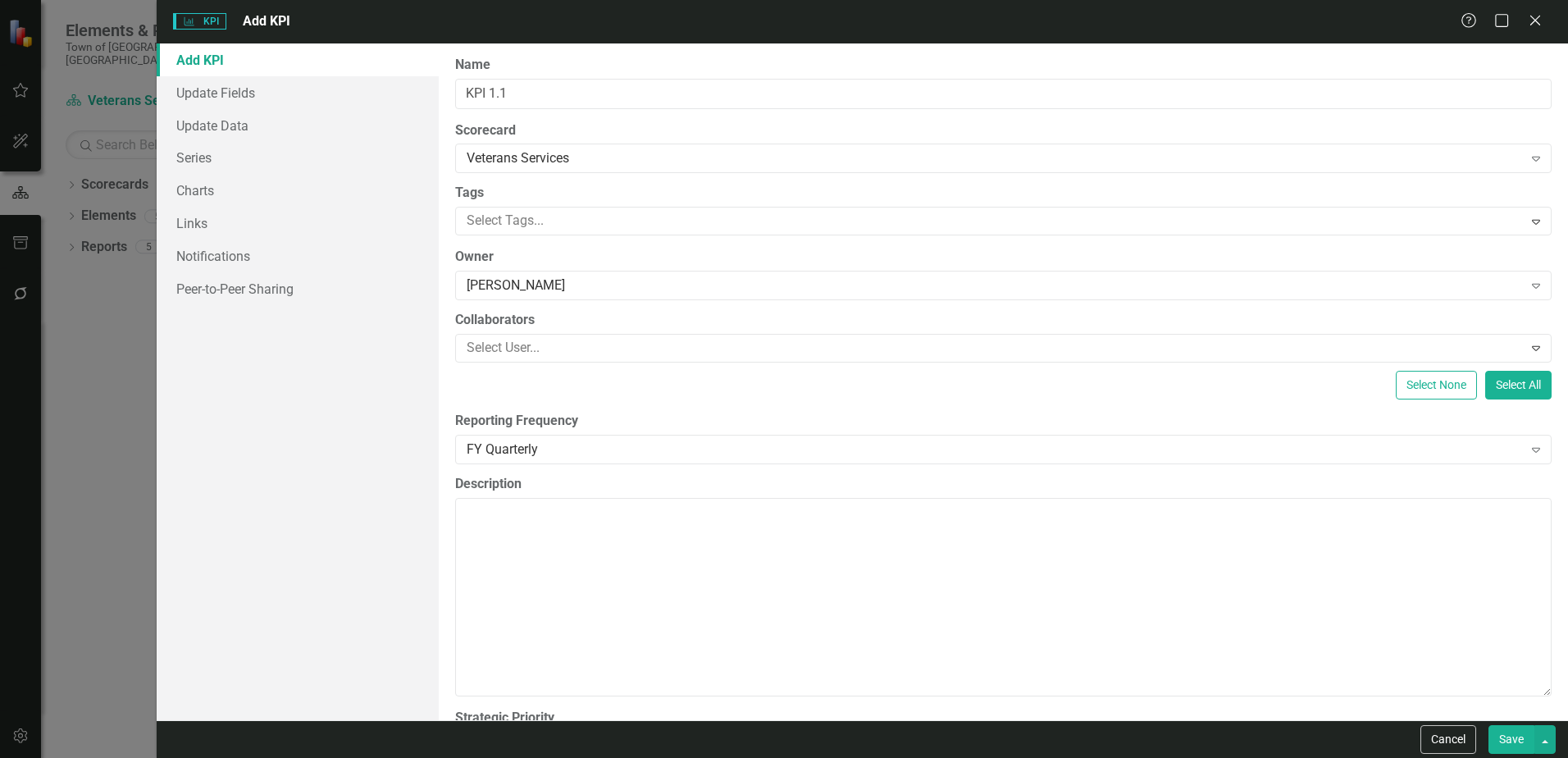
scroll to position [64, 0]
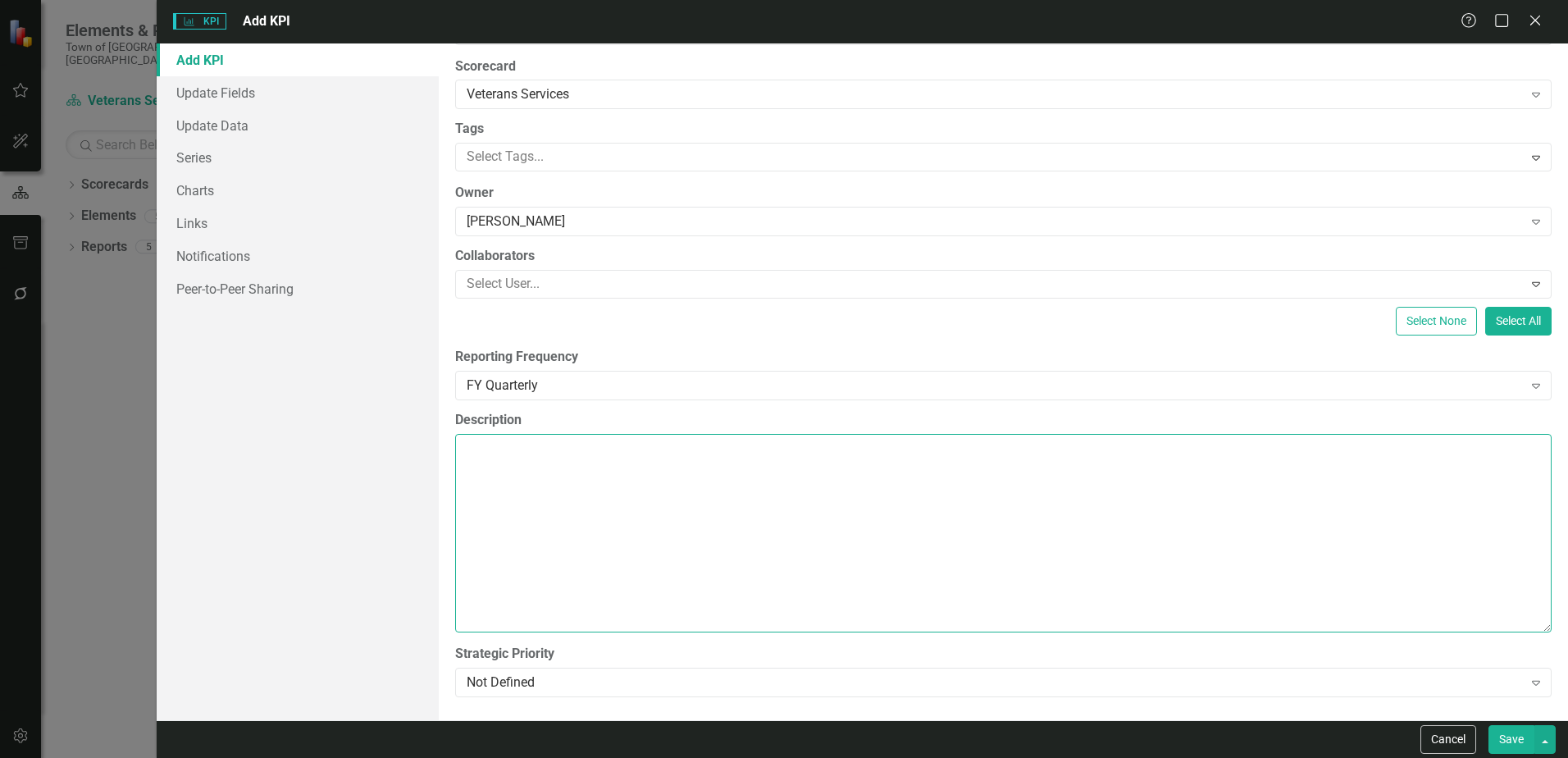
click at [528, 466] on textarea "Description" at bounding box center [1004, 532] width 1097 height 199
paste textarea "90% of veterans receive initial resource guidance within 3 business days of int…"
type textarea "90% of veterans receive initial resource guidance within 3 business days of int…"
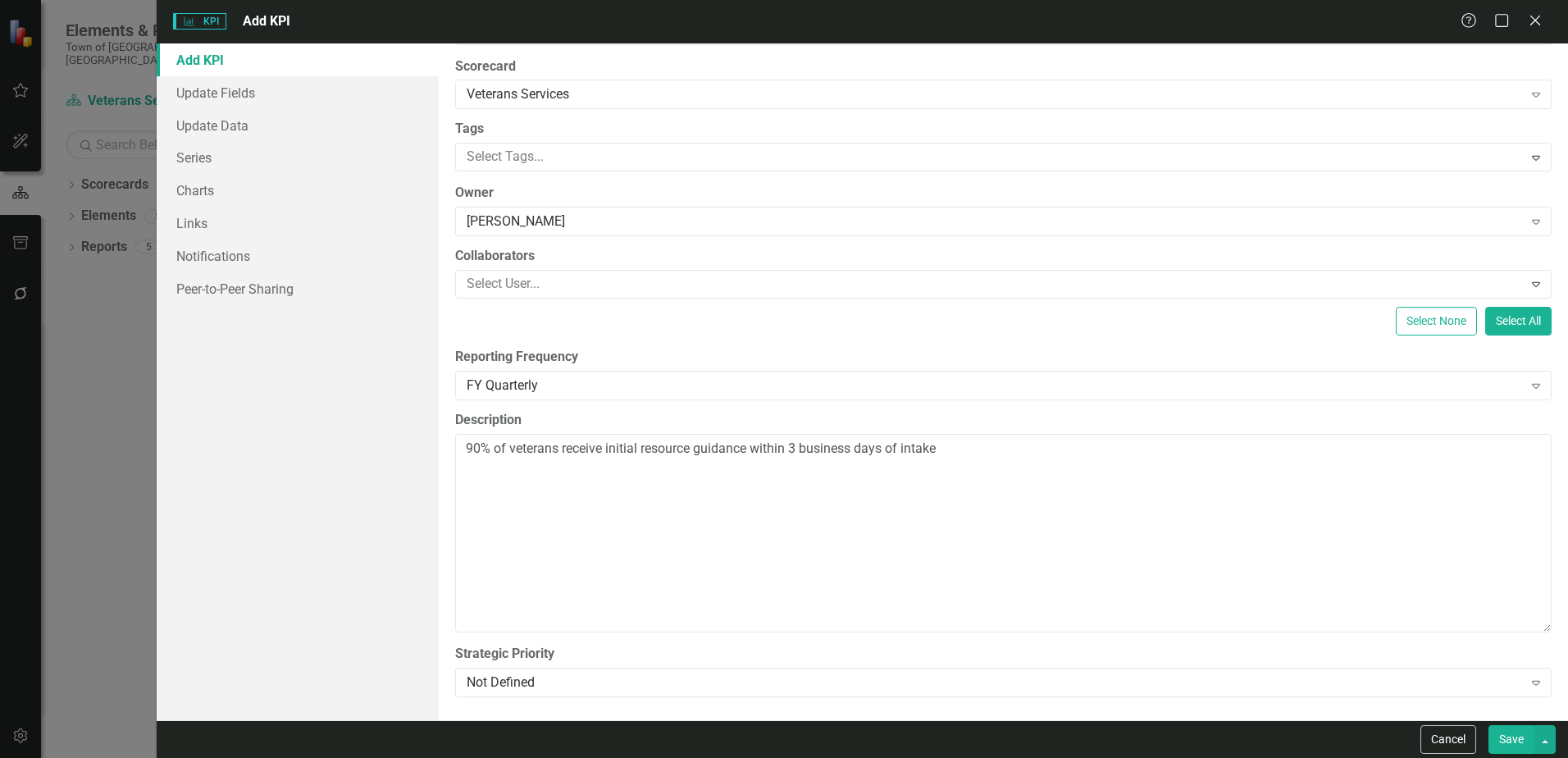
click at [1498, 738] on button "Save" at bounding box center [1511, 739] width 46 height 29
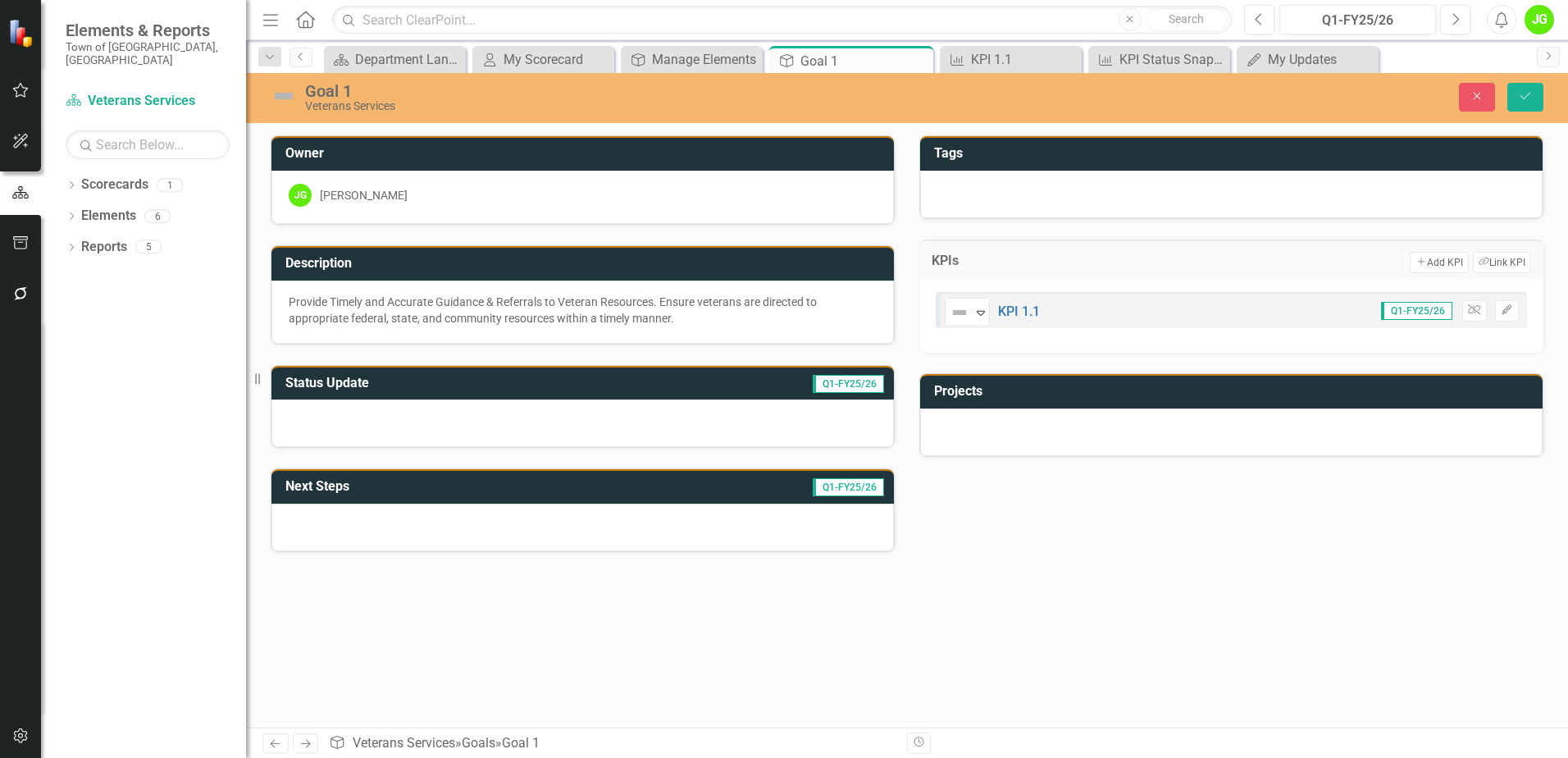
click at [967, 390] on h3 "Projects" at bounding box center [1233, 390] width 600 height 15
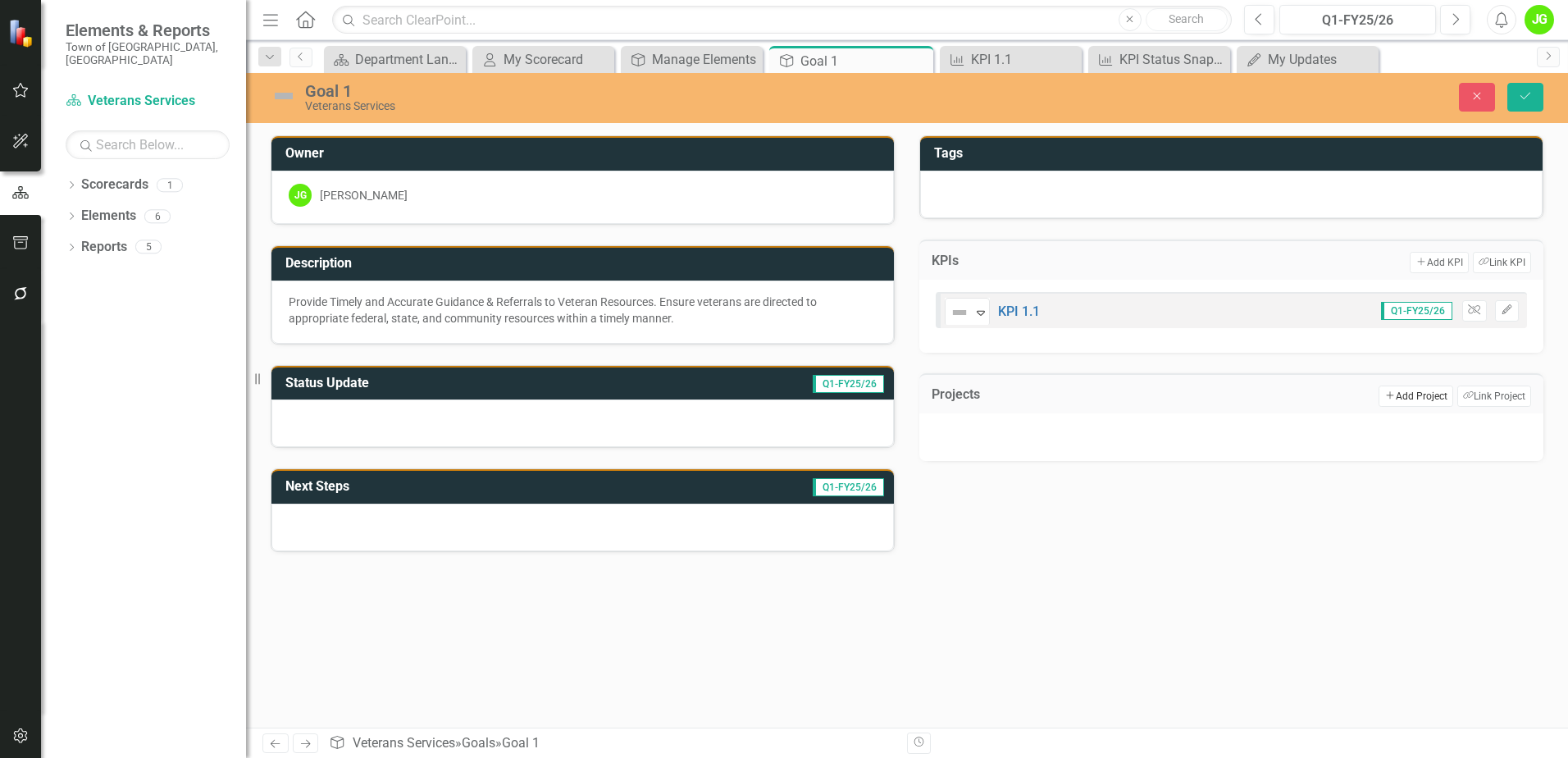
click at [1408, 396] on button "Add Add Project" at bounding box center [1415, 395] width 74 height 21
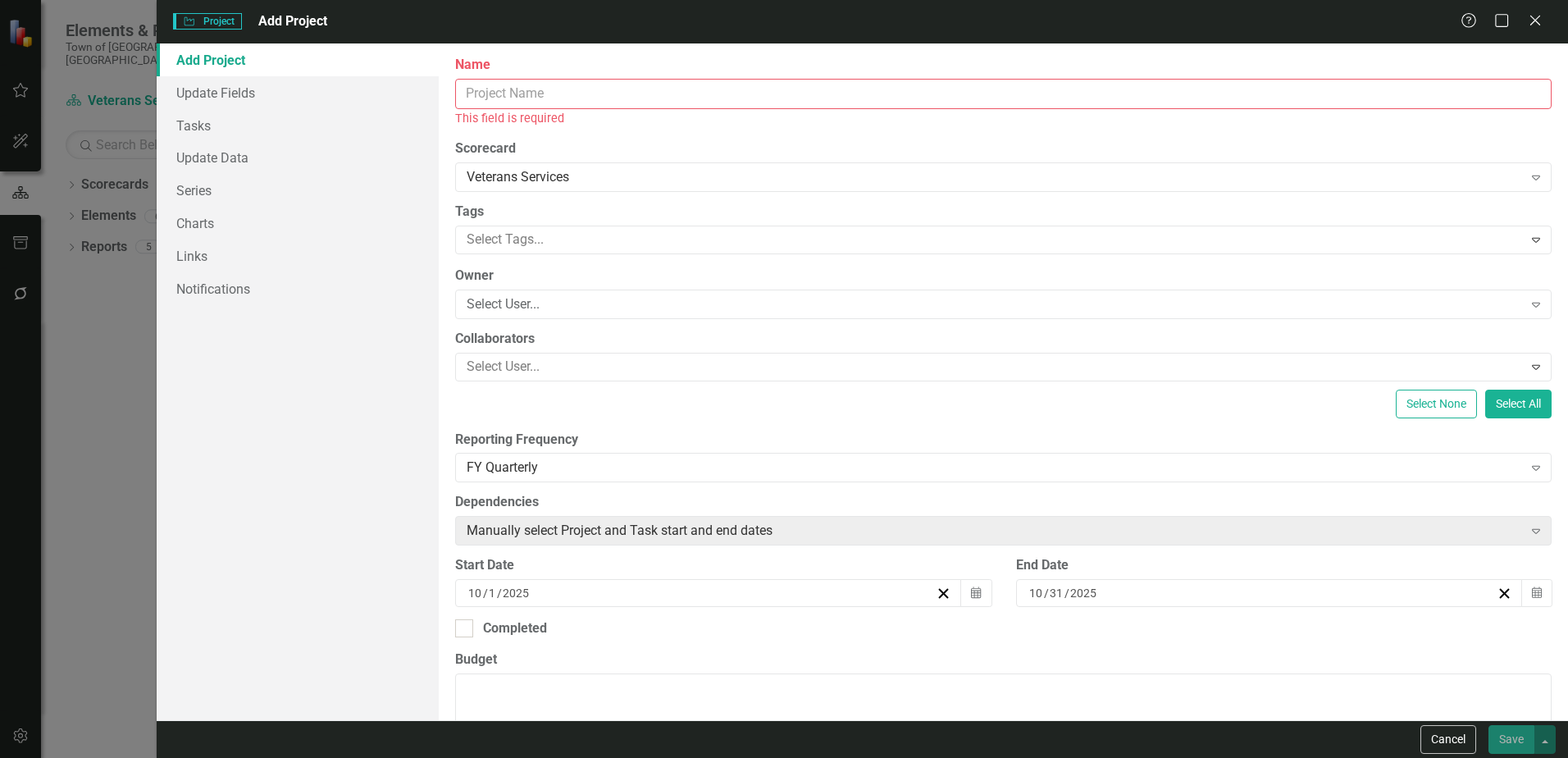
click at [484, 96] on input "Name" at bounding box center [1004, 94] width 1097 height 30
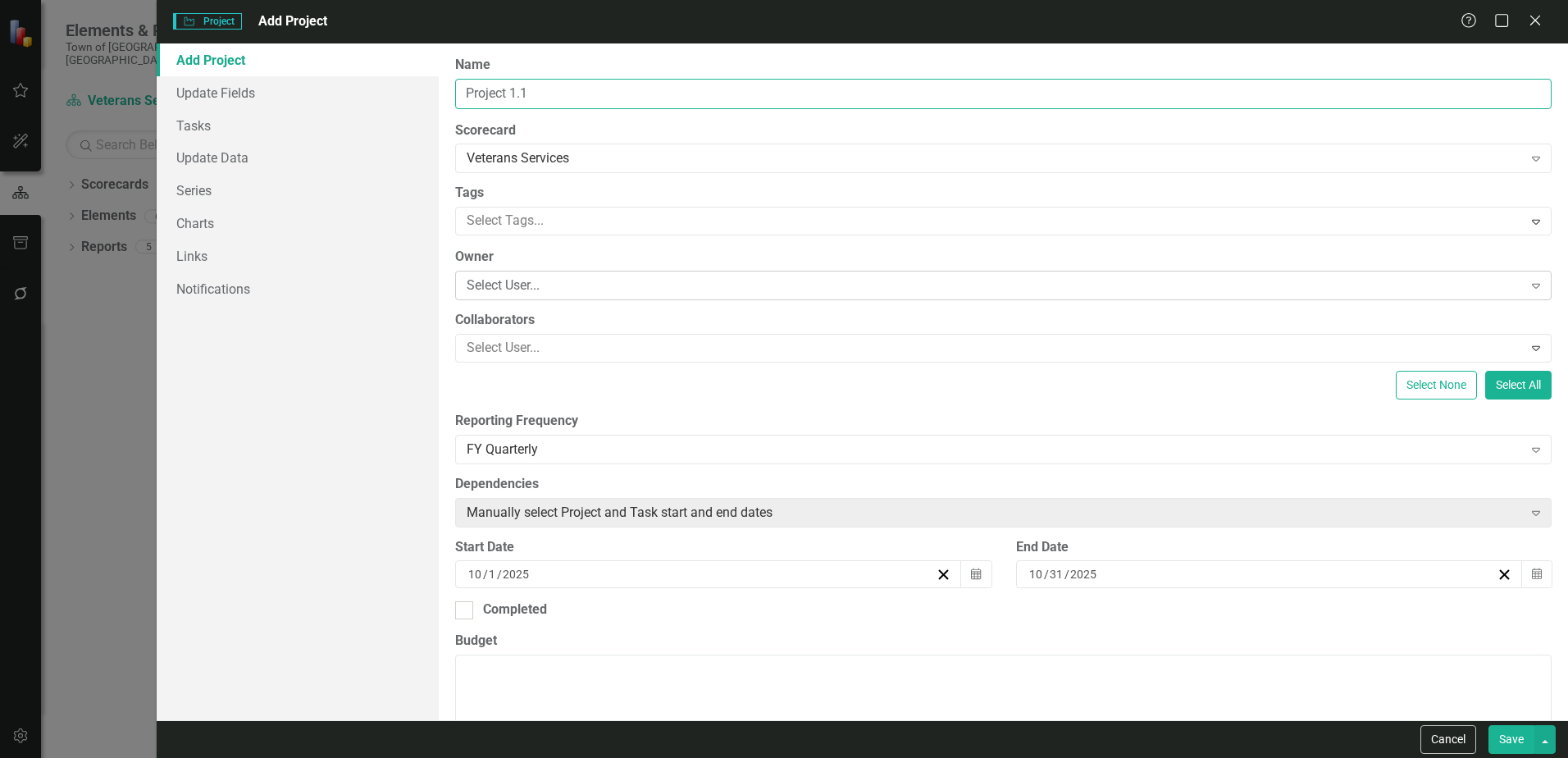
type input "Project 1.1"
click at [501, 282] on div "Select User..." at bounding box center [994, 286] width 1056 height 19
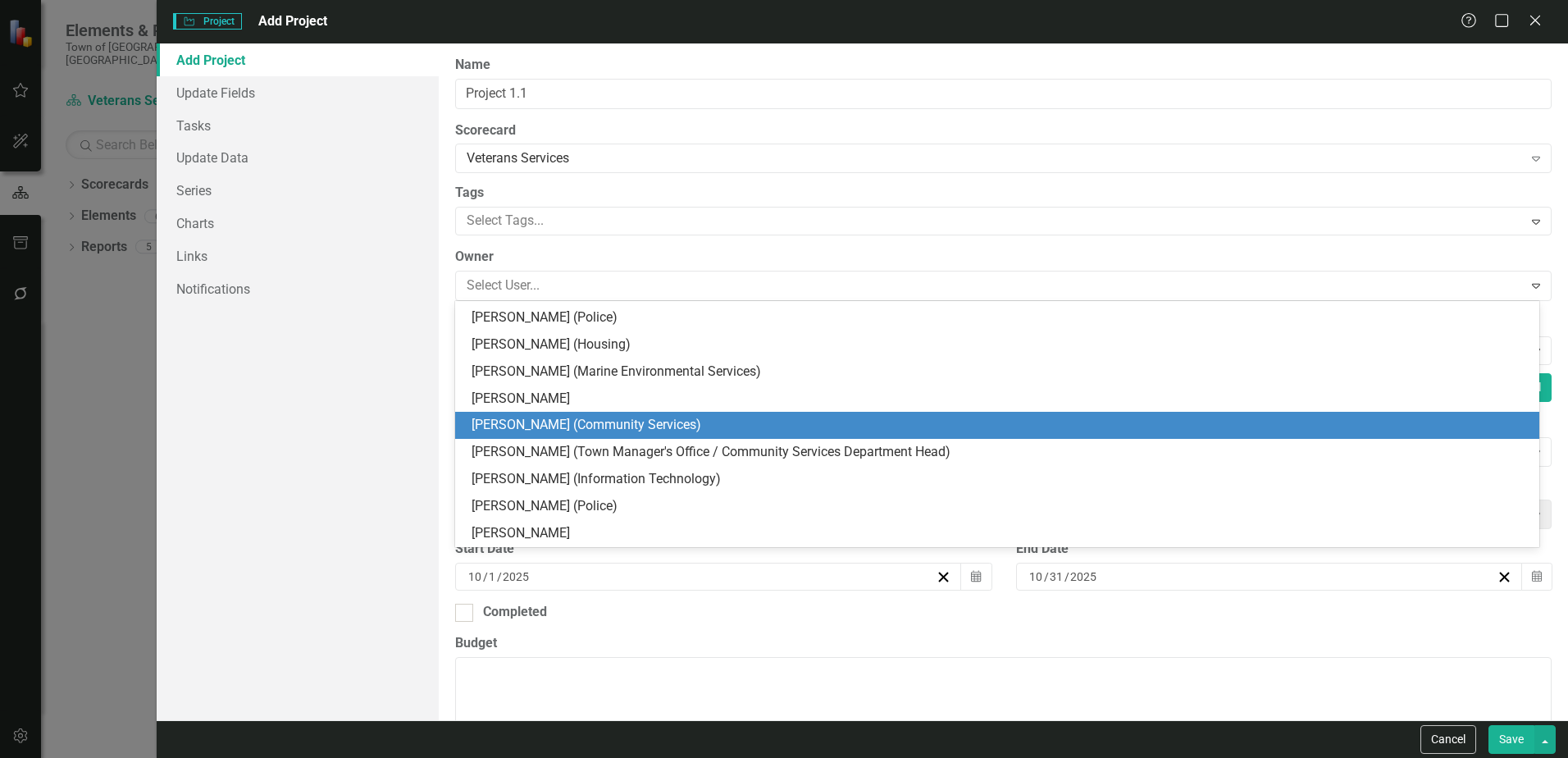
scroll to position [164, 0]
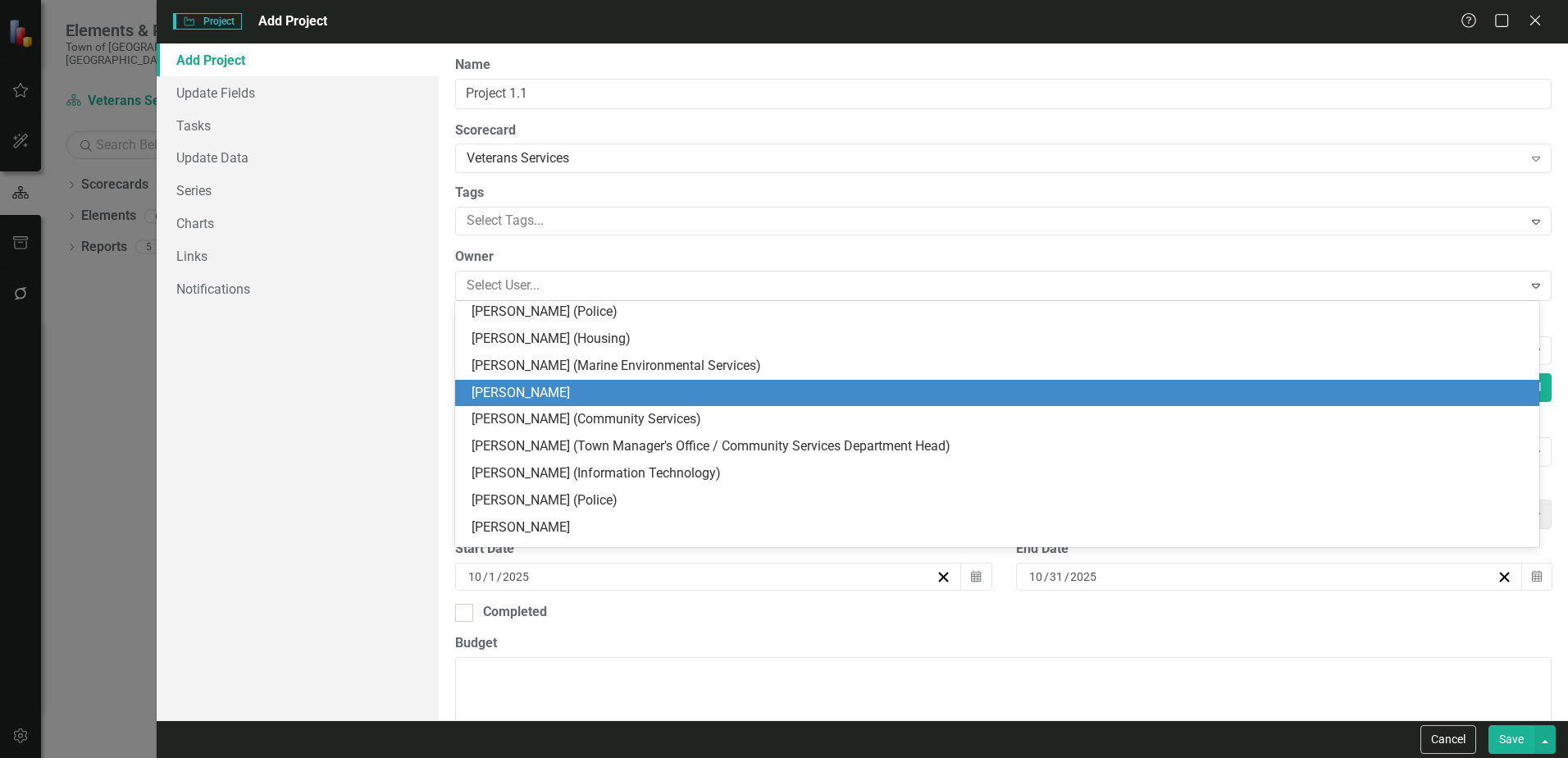
click at [533, 393] on div "[PERSON_NAME]" at bounding box center [1000, 392] width 1058 height 19
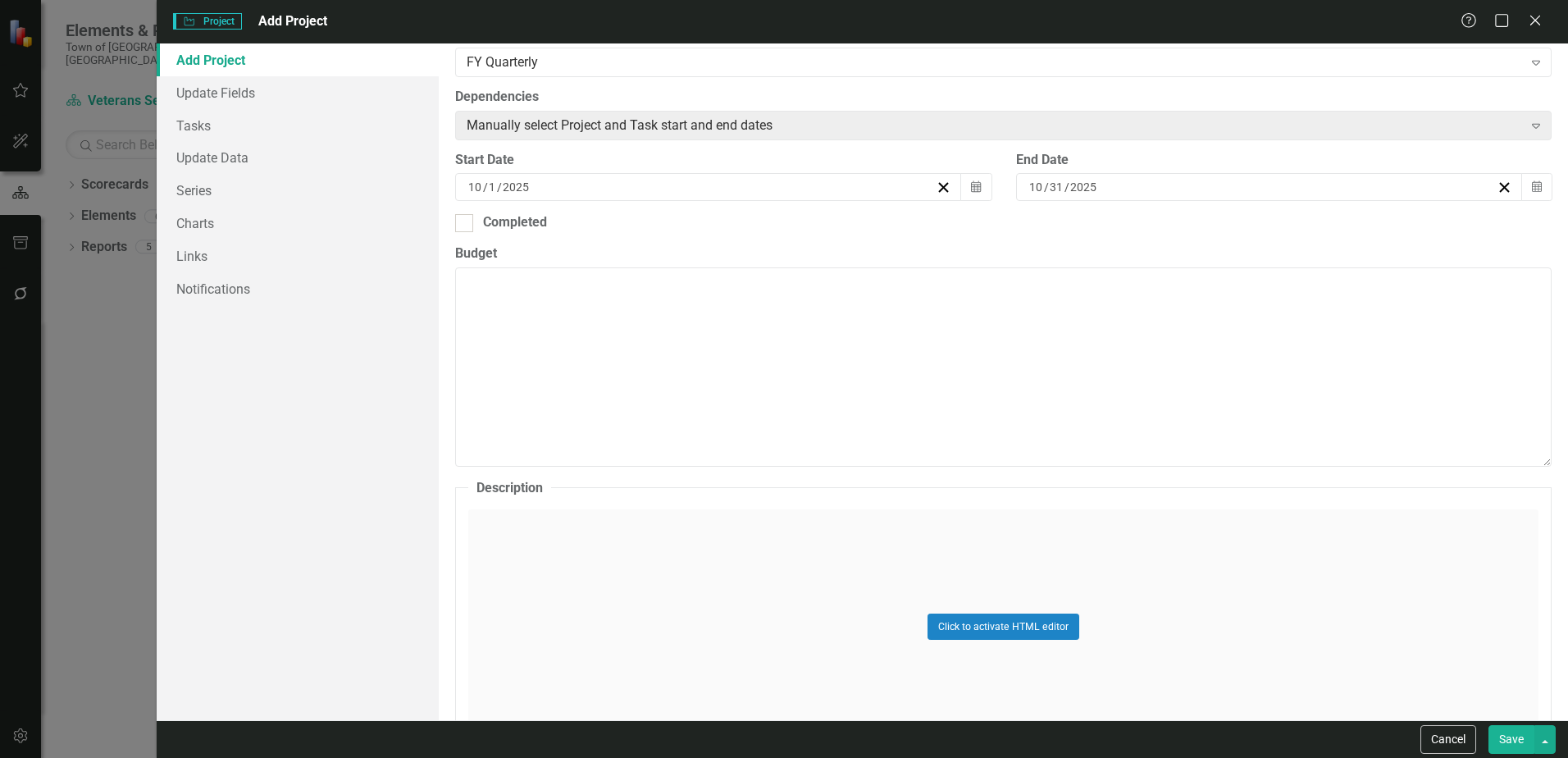
scroll to position [409, 0]
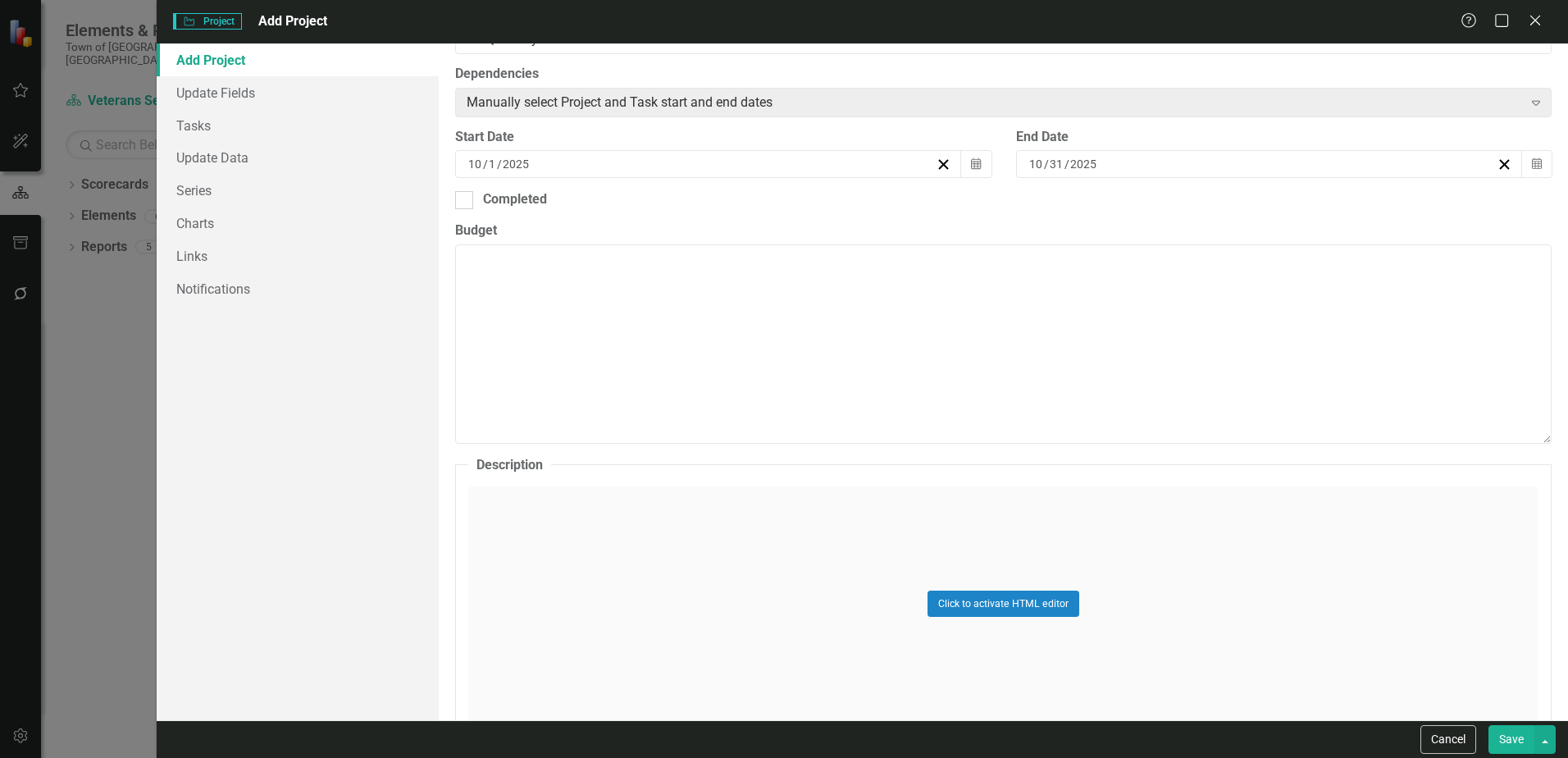
click at [518, 519] on div "Click to activate HTML editor" at bounding box center [1003, 603] width 1070 height 234
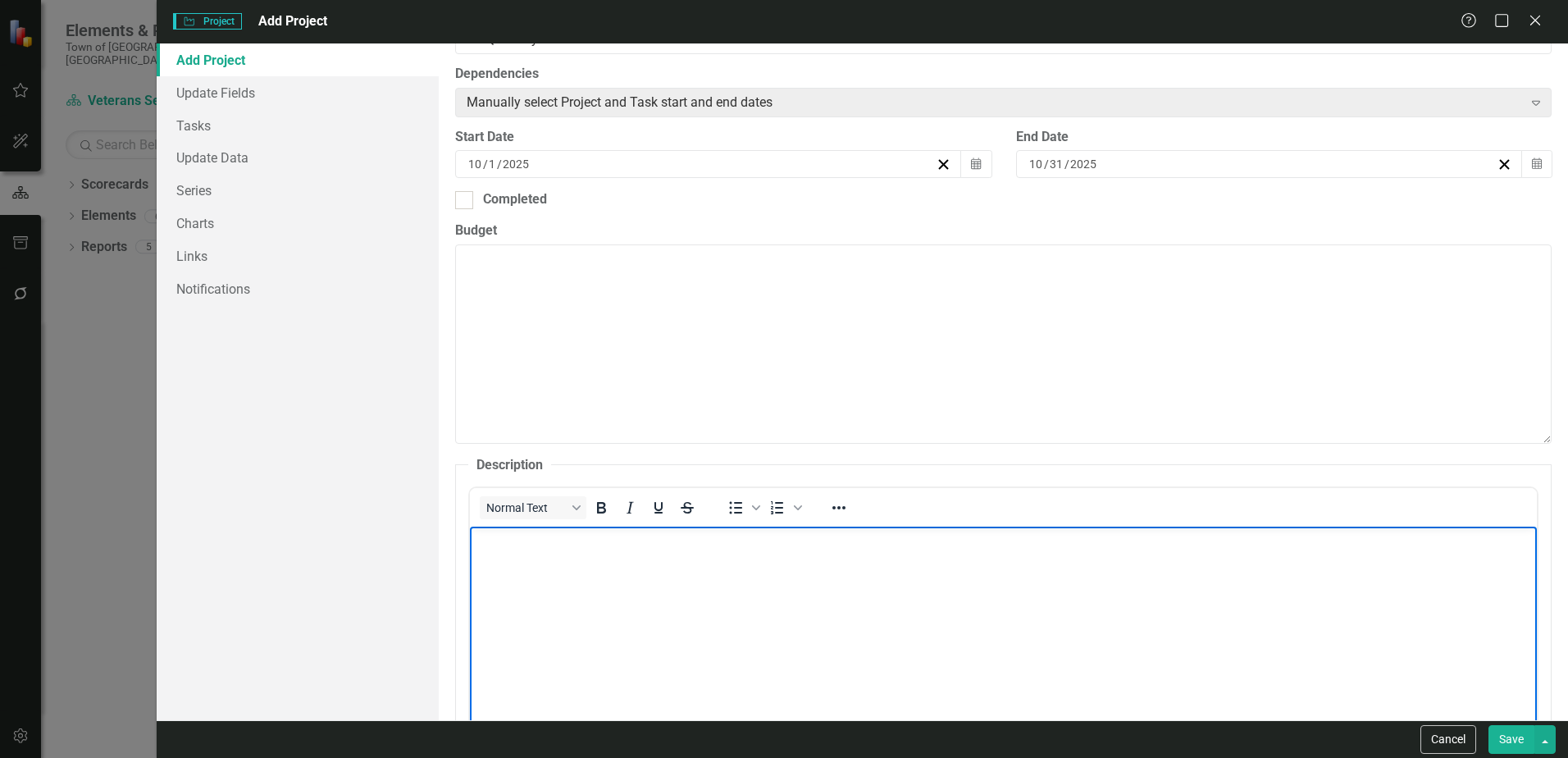
click at [515, 558] on body "Rich Text Area. Press ALT-0 for help." at bounding box center [1003, 649] width 1067 height 246
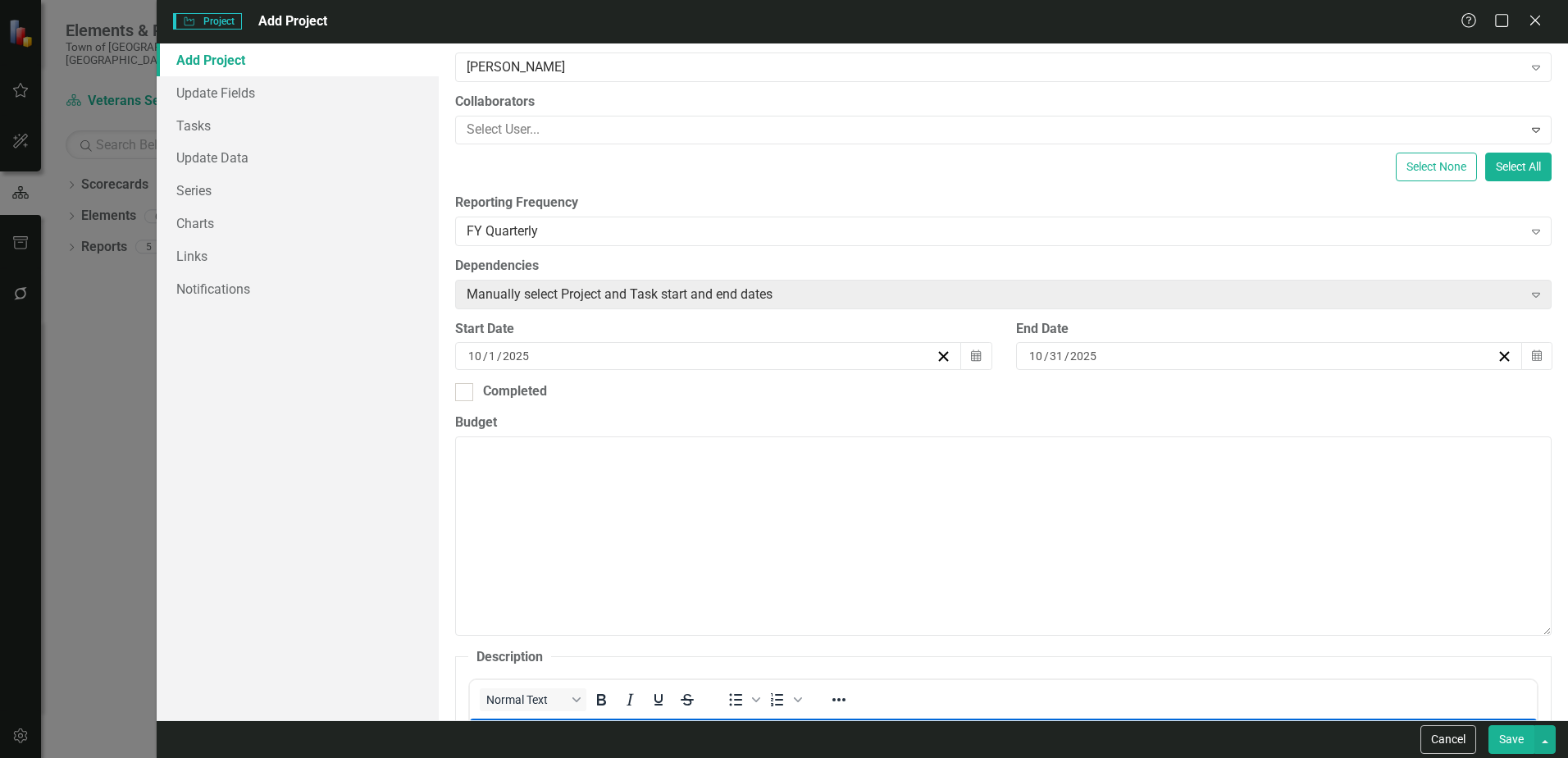
scroll to position [164, 0]
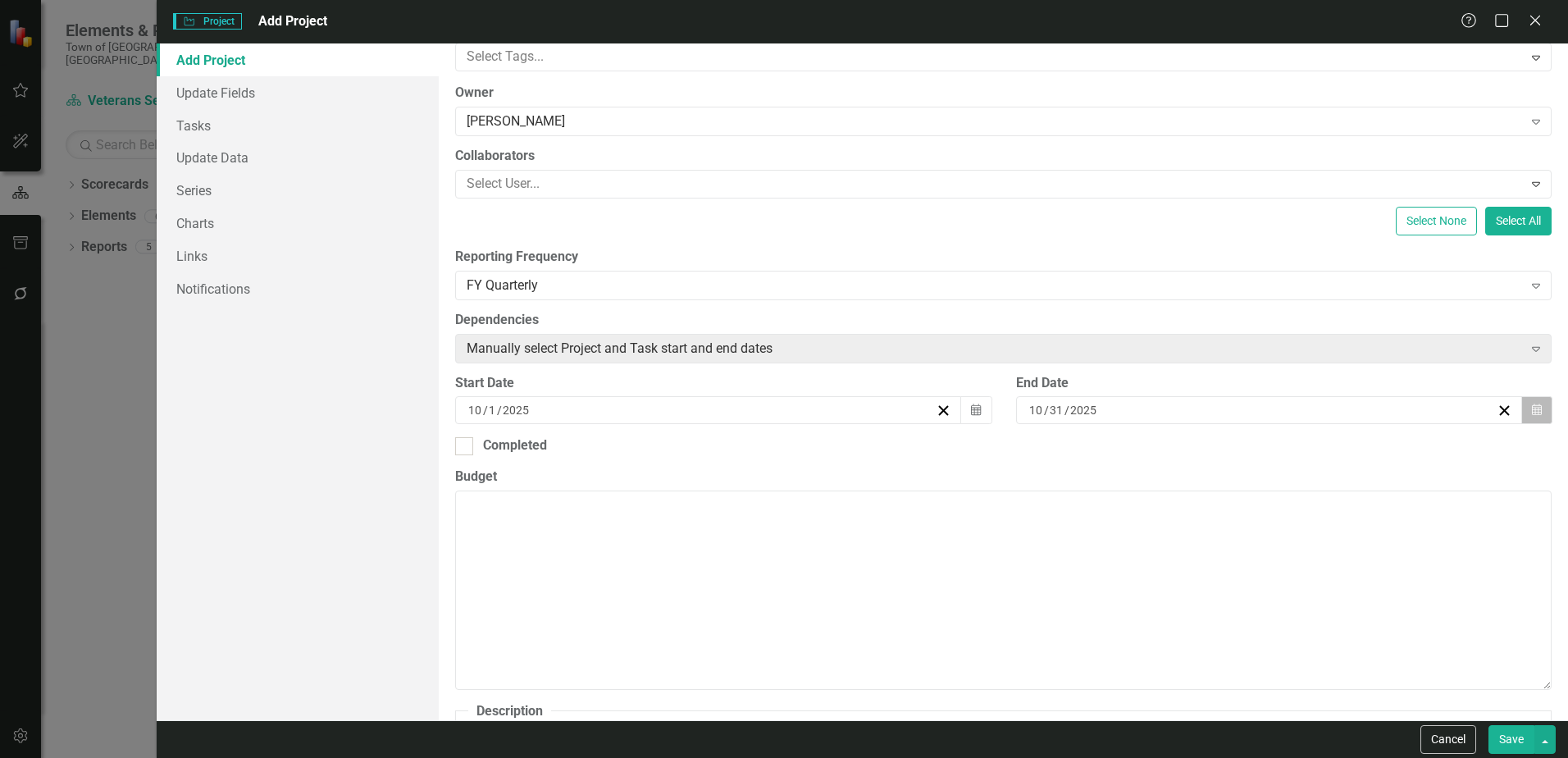
click at [1531, 414] on icon "button" at bounding box center [1536, 409] width 10 height 11
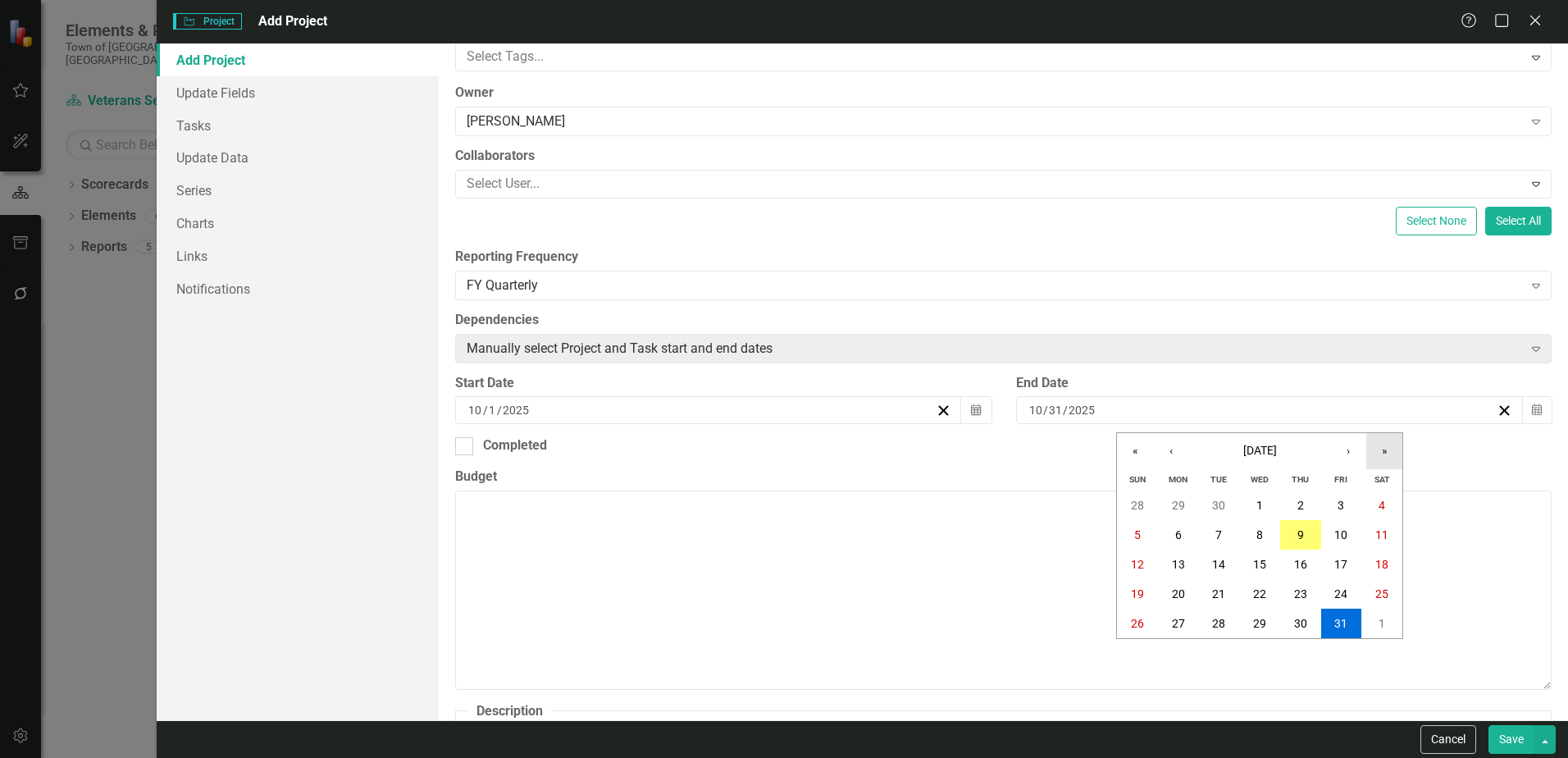
click at [1385, 453] on button "»" at bounding box center [1384, 450] width 36 height 36
click at [1385, 452] on button "»" at bounding box center [1384, 450] width 36 height 36
click at [1129, 448] on button "«" at bounding box center [1135, 450] width 36 height 36
click at [1381, 451] on button "»" at bounding box center [1384, 450] width 36 height 36
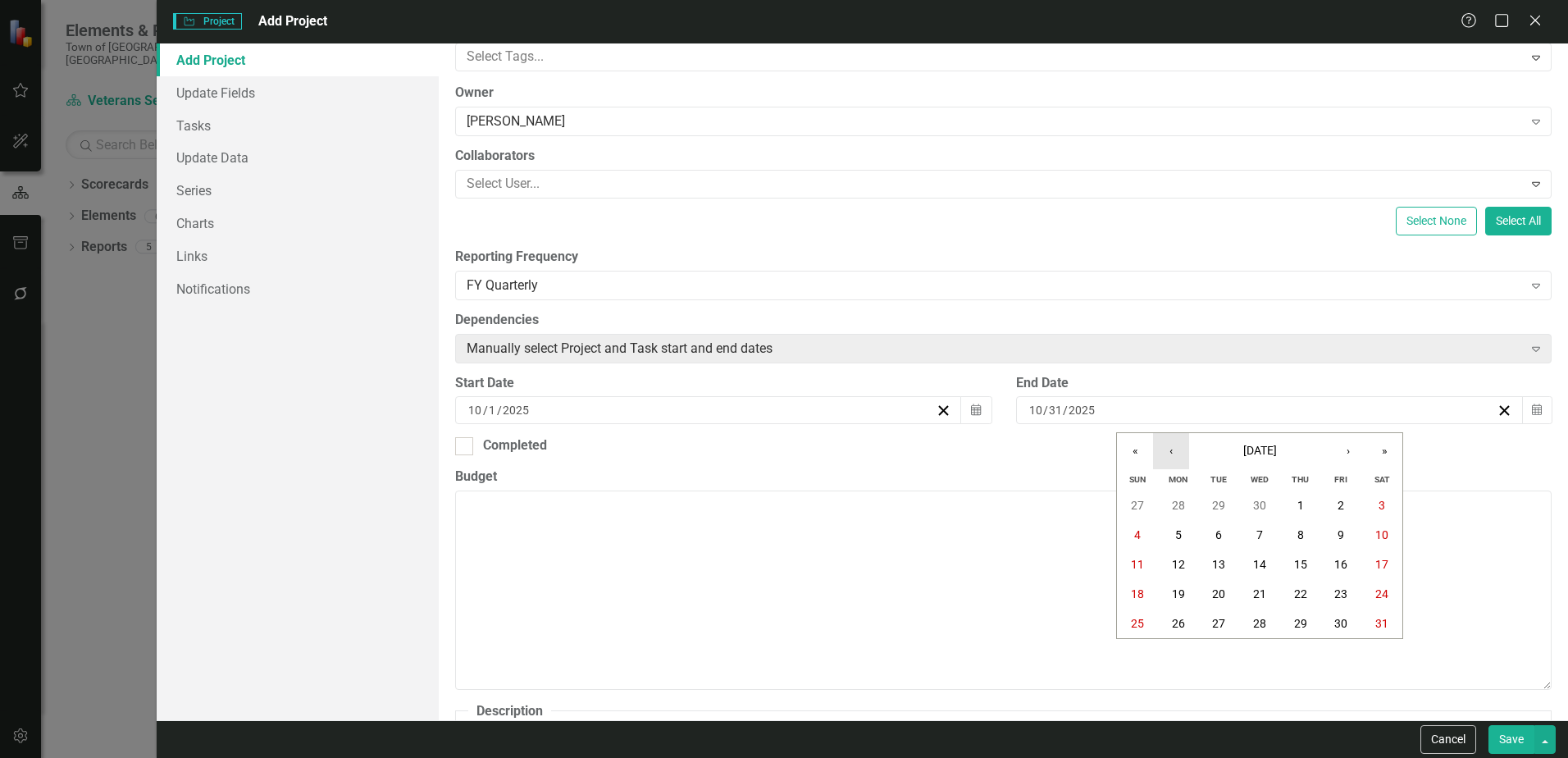
click at [1170, 451] on button "‹" at bounding box center [1171, 450] width 36 height 36
click at [1178, 453] on button "‹" at bounding box center [1171, 450] width 36 height 36
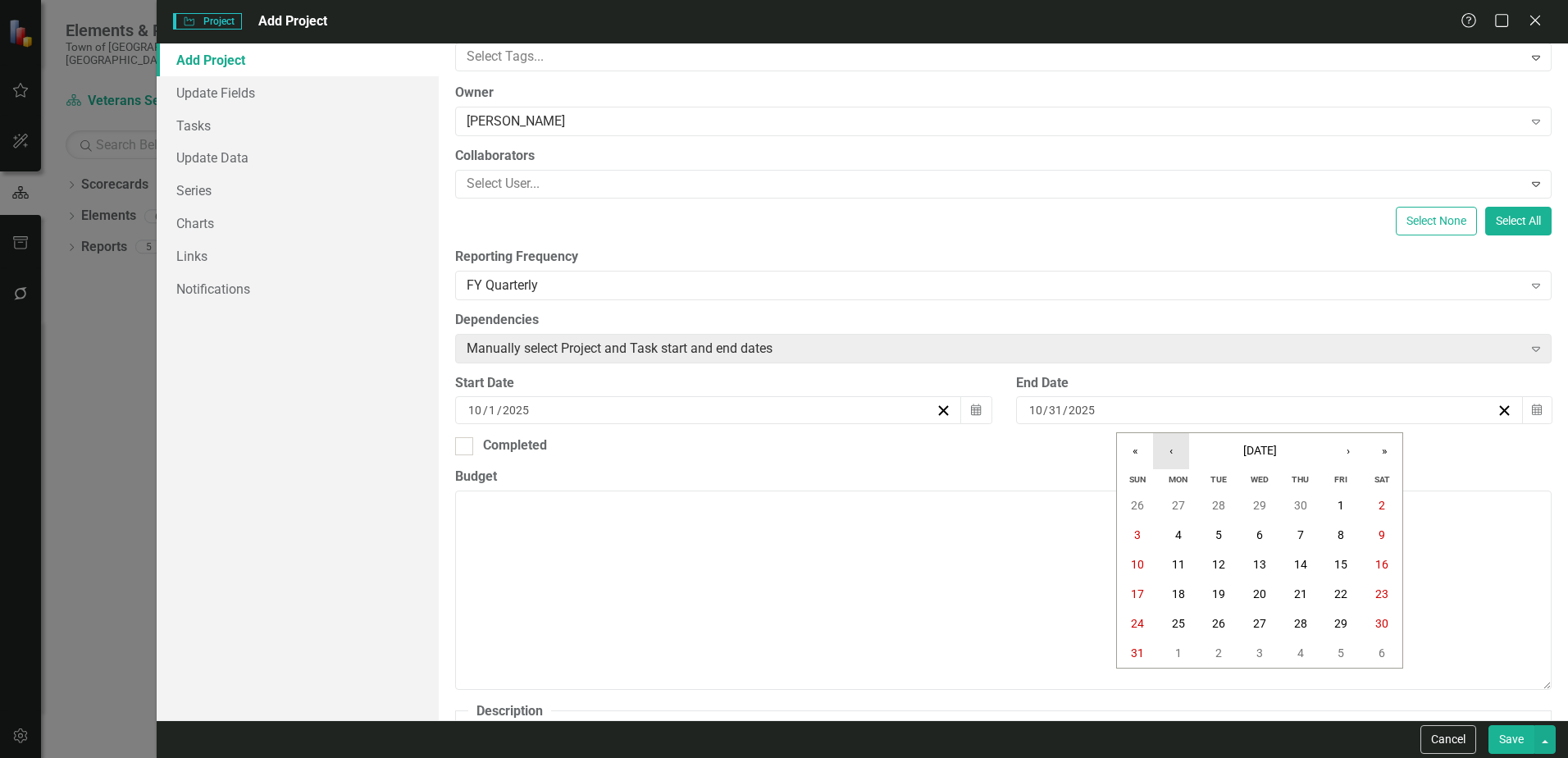
click at [1178, 452] on button "‹" at bounding box center [1171, 450] width 36 height 36
click at [1179, 452] on button "‹" at bounding box center [1171, 450] width 36 height 36
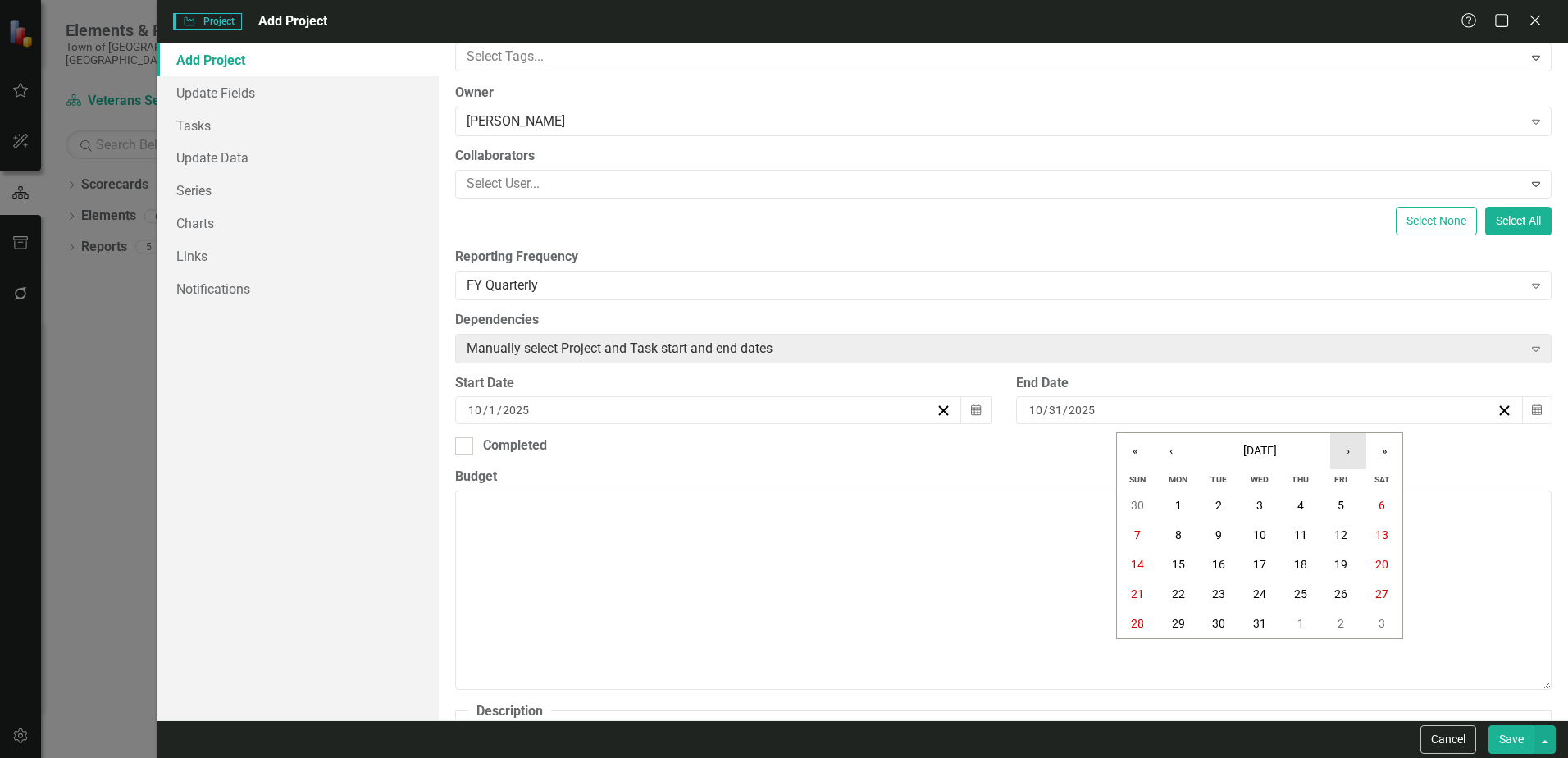
click at [1347, 451] on button "›" at bounding box center [1348, 450] width 36 height 36
click at [1334, 616] on abbr "30" at bounding box center [1340, 622] width 13 height 13
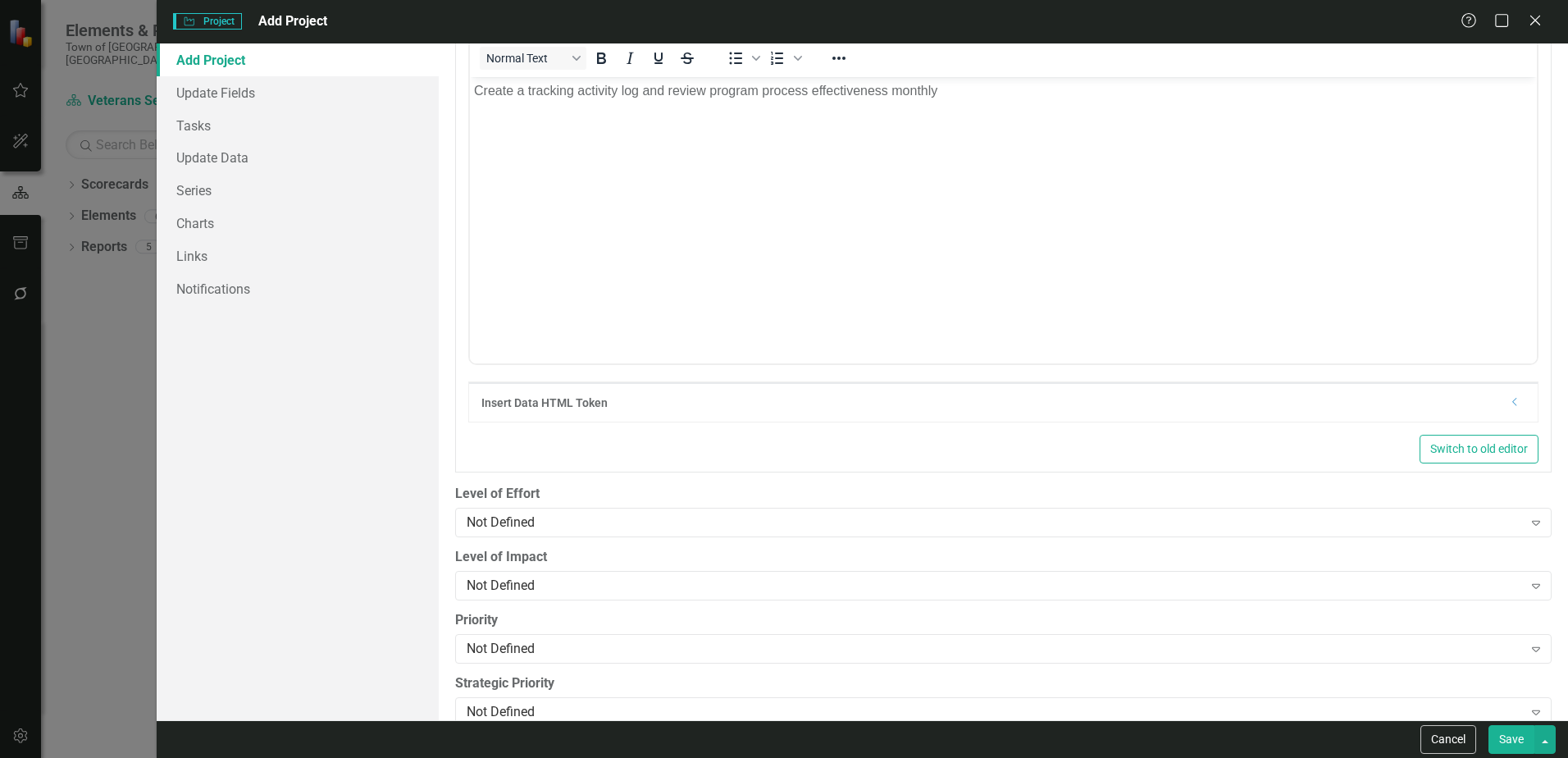
scroll to position [889, 0]
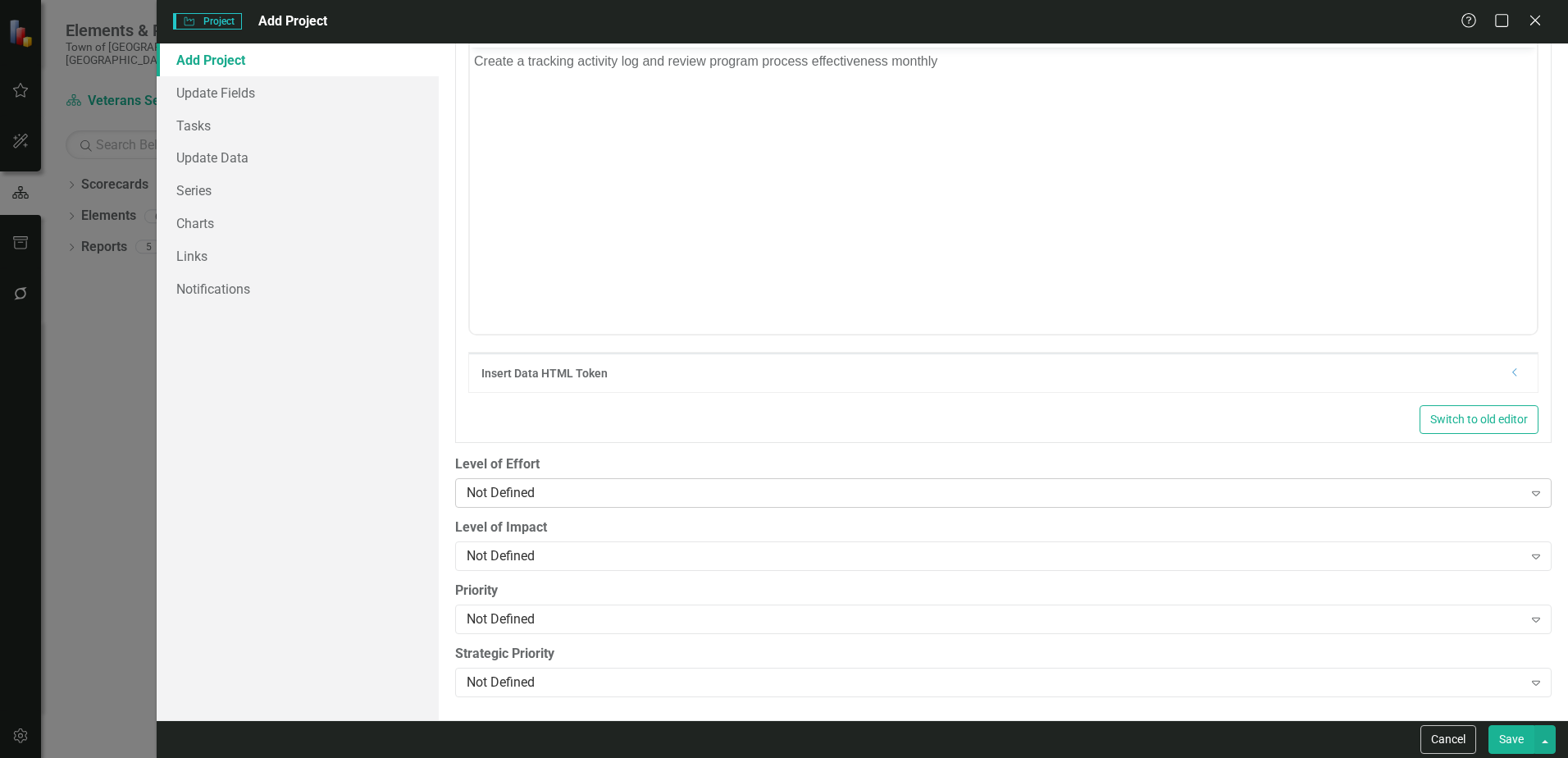
click at [1531, 492] on icon at bounding box center [1535, 493] width 8 height 5
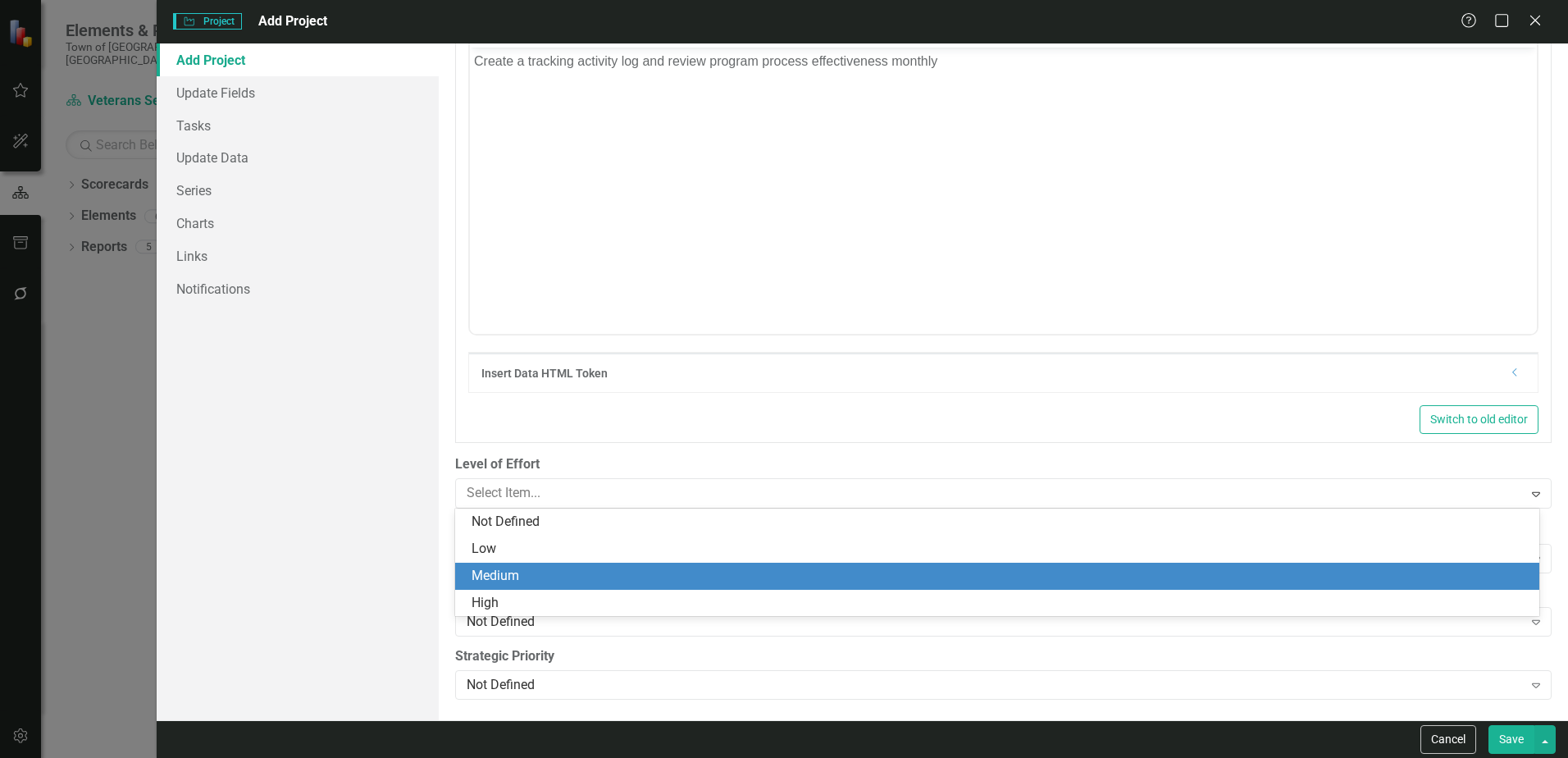
drag, startPoint x: 493, startPoint y: 574, endPoint x: 502, endPoint y: 572, distance: 9.2
click at [496, 573] on div "Medium" at bounding box center [1000, 575] width 1058 height 19
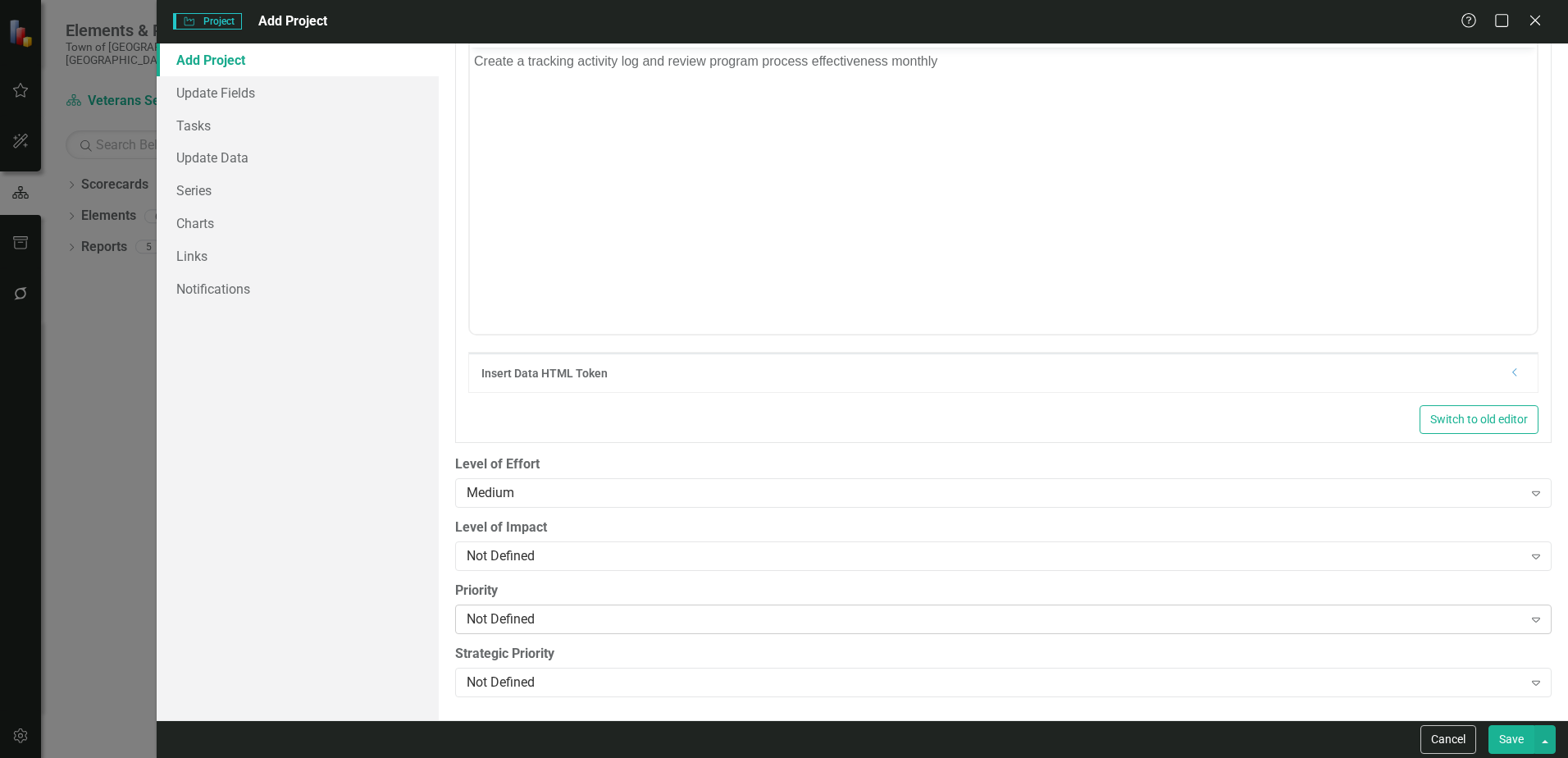
click at [1531, 617] on icon at bounding box center [1535, 619] width 8 height 5
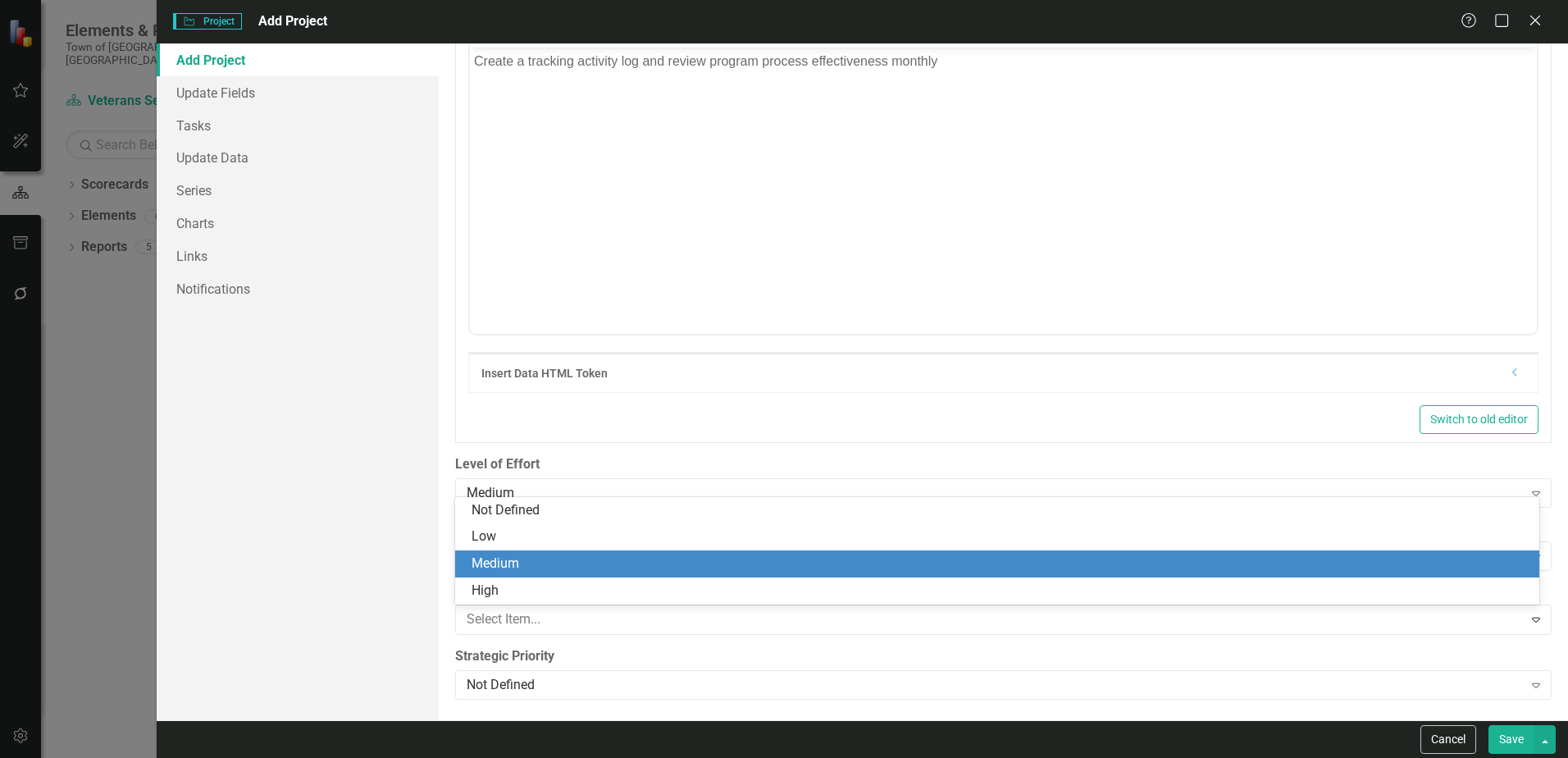
click at [507, 562] on div "Medium" at bounding box center [1000, 563] width 1058 height 19
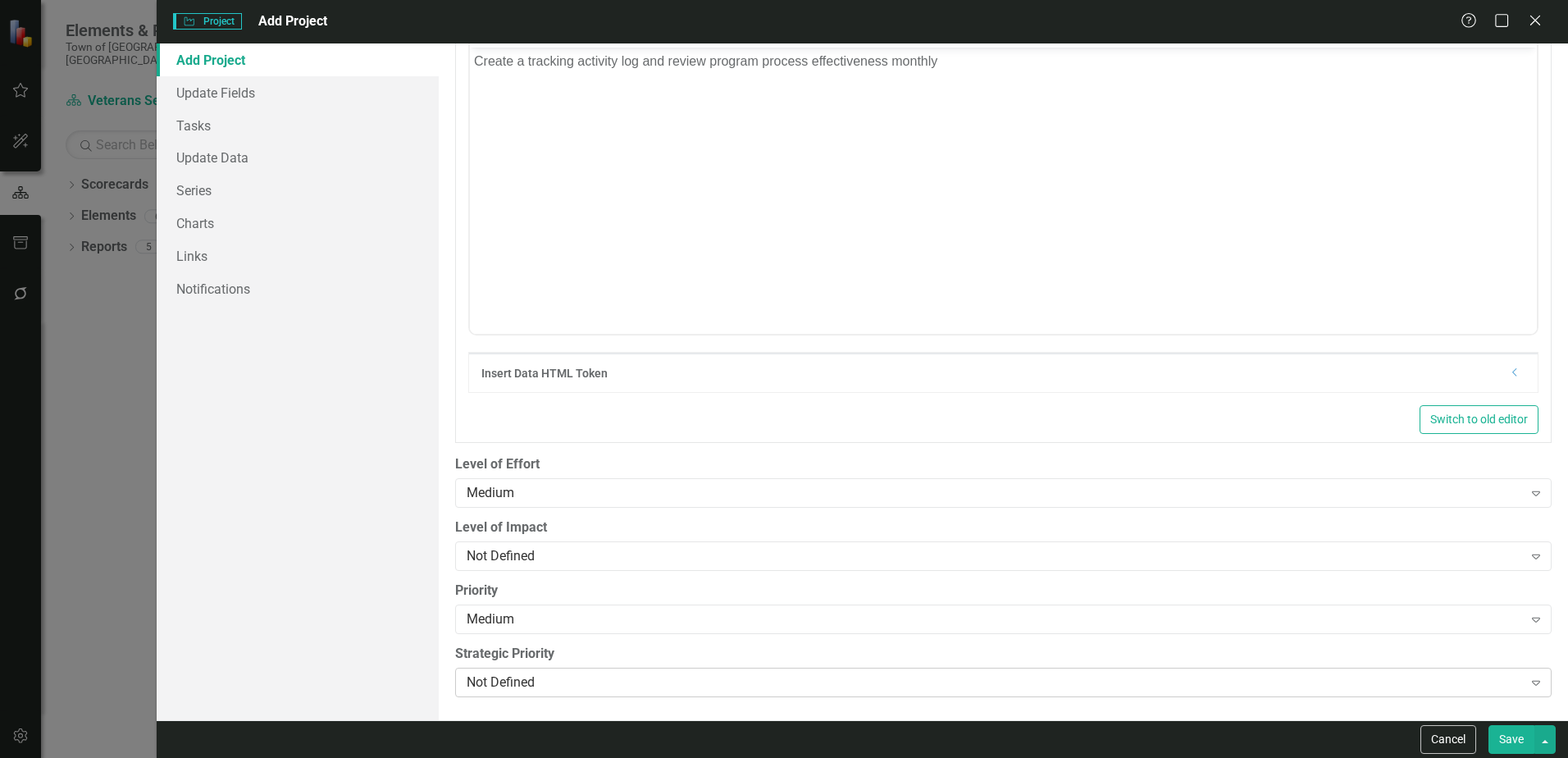
click at [1527, 687] on icon "Expand" at bounding box center [1535, 681] width 16 height 13
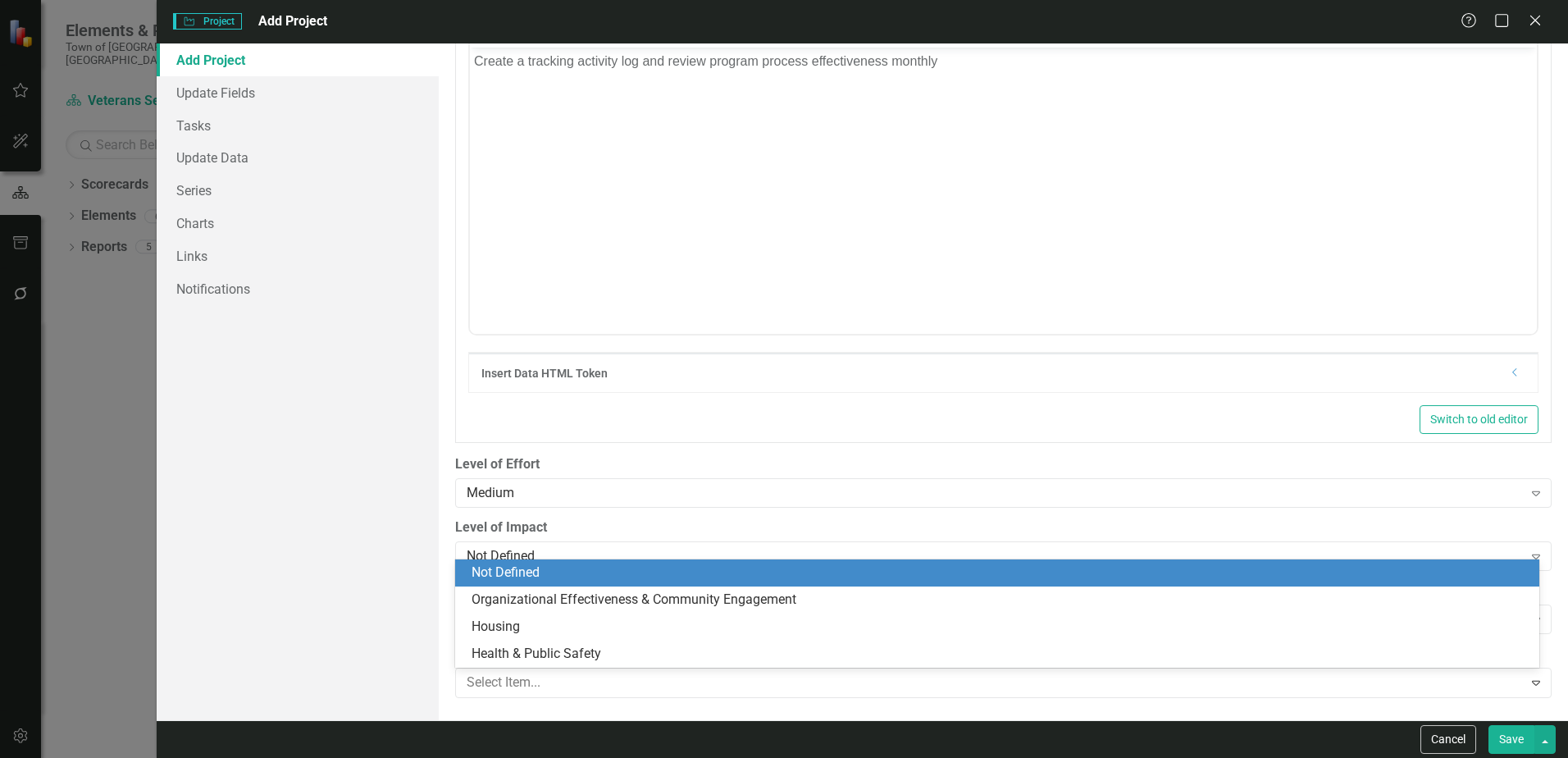
click at [545, 574] on div "Not Defined" at bounding box center [1000, 572] width 1058 height 19
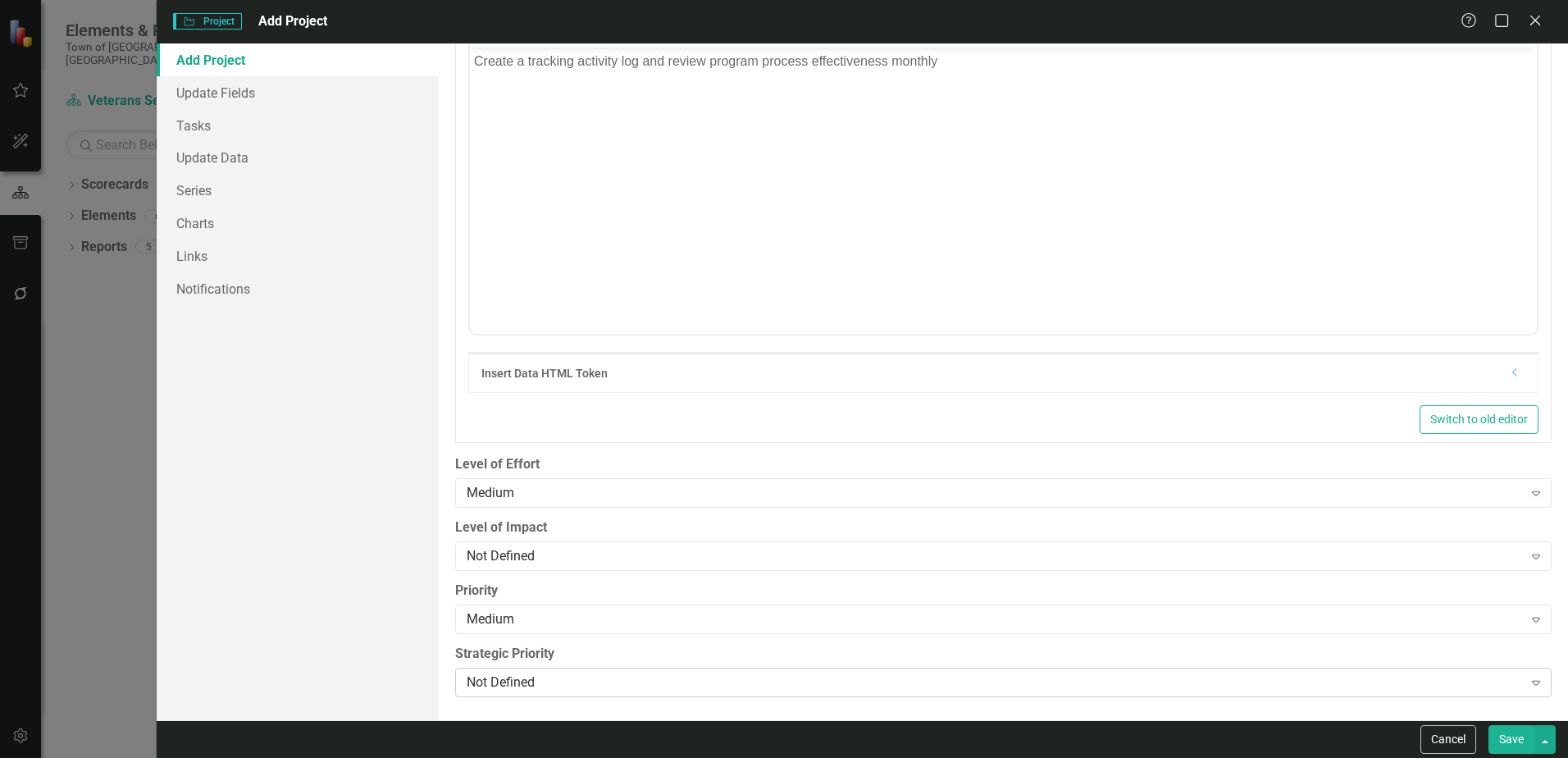
click at [1531, 684] on icon at bounding box center [1535, 682] width 8 height 5
click at [622, 428] on div "Switch to old editor" at bounding box center [1003, 419] width 1070 height 29
click at [1527, 681] on icon "Expand" at bounding box center [1535, 681] width 16 height 13
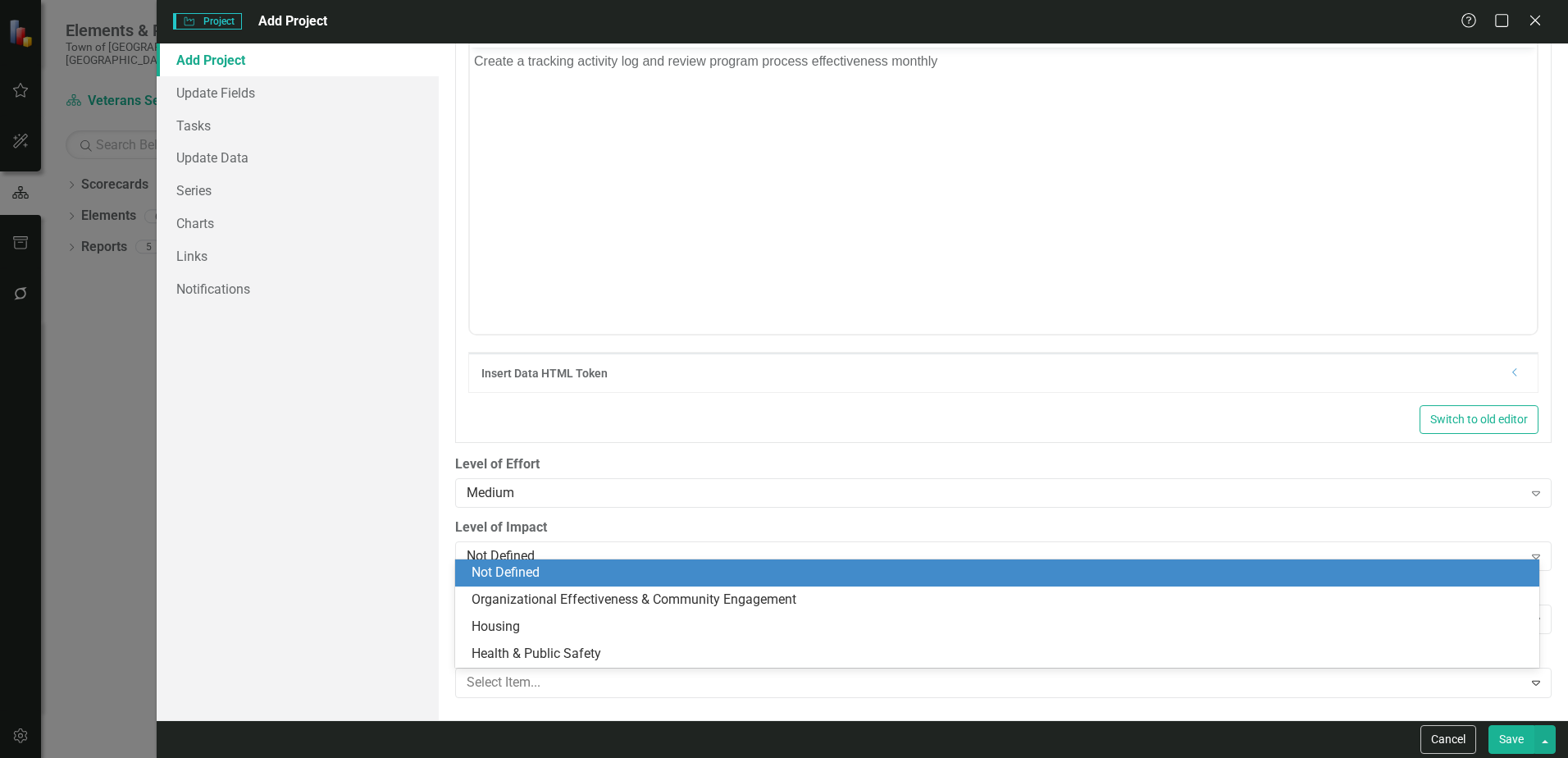
click at [1547, 669] on div "ClearPoint Can Do More! How ClearPoint Can Help Close Enterprise plans can auto…" at bounding box center [1003, 381] width 1129 height 676
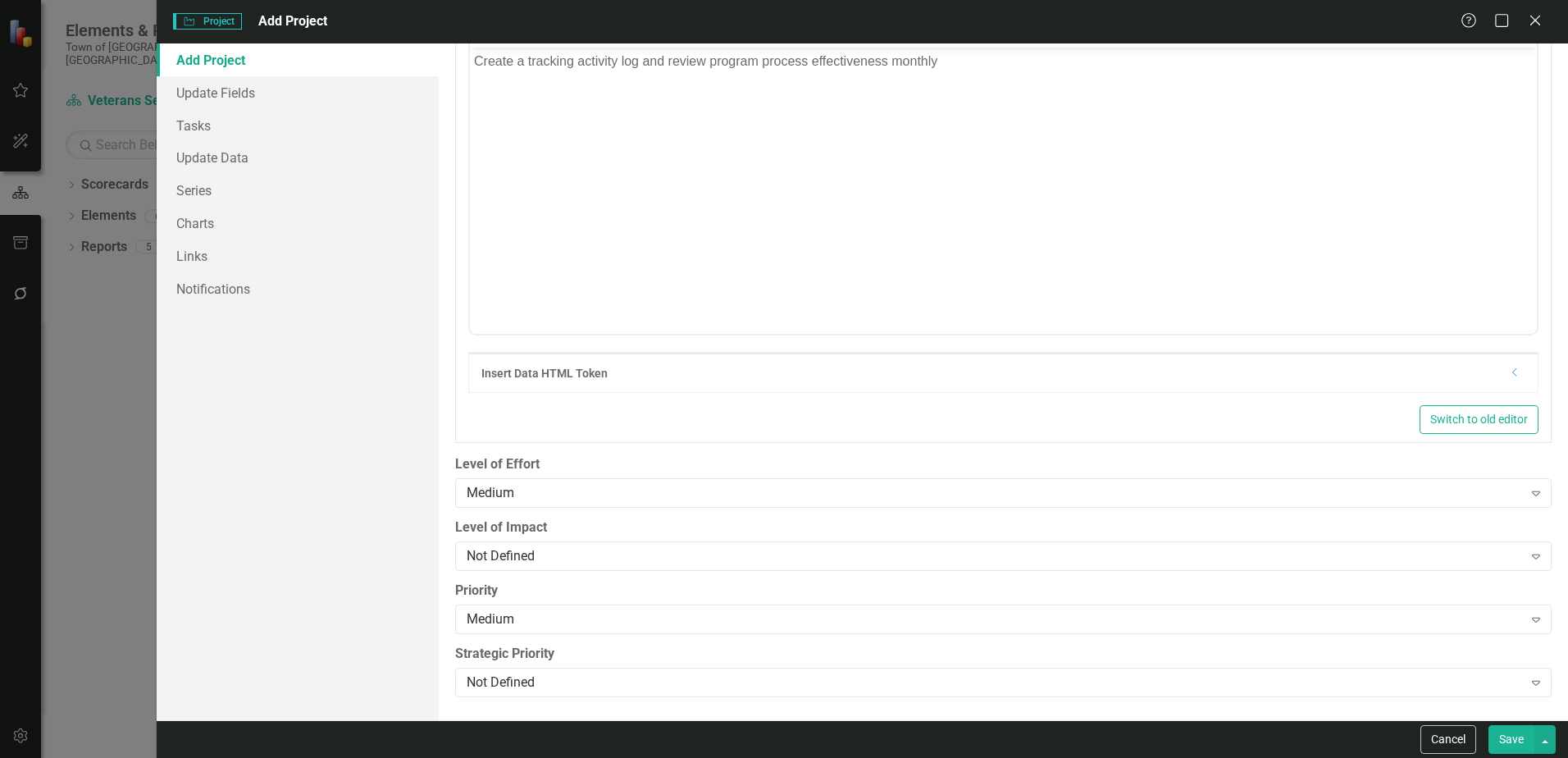
click at [1514, 744] on button "Save" at bounding box center [1511, 739] width 46 height 29
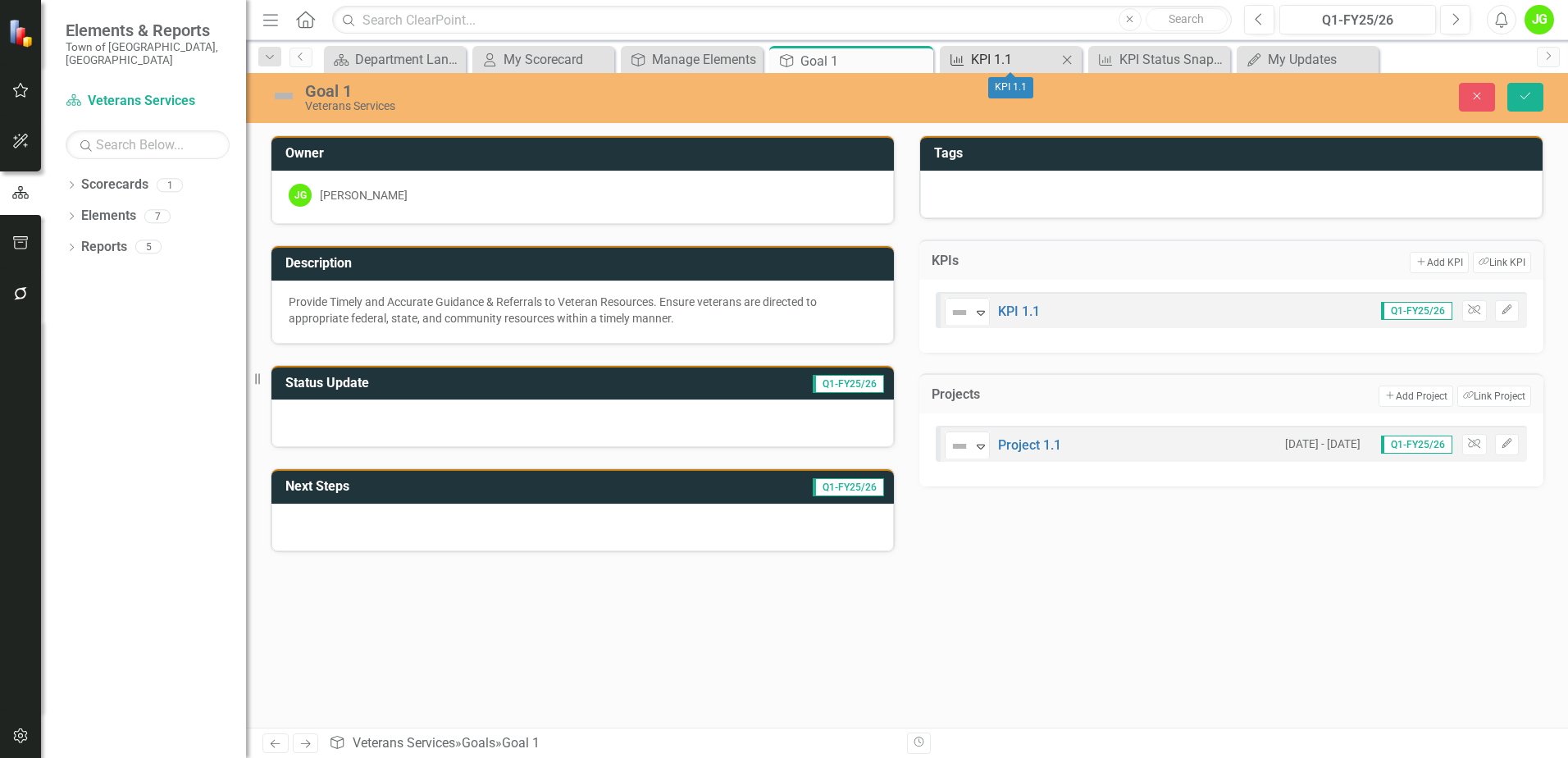
click at [983, 62] on div "KPI 1.1" at bounding box center [1014, 59] width 86 height 21
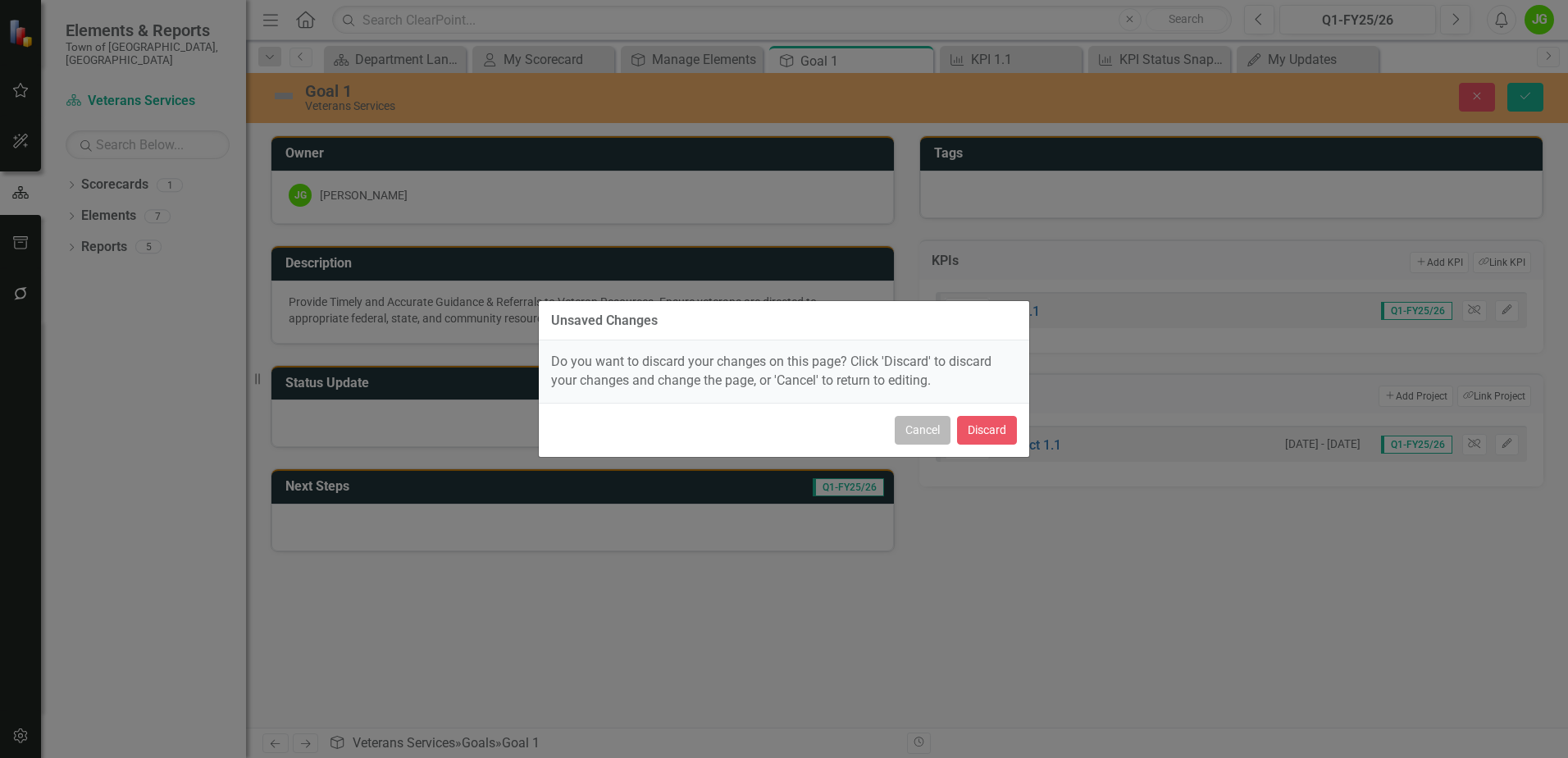
click at [917, 429] on button "Cancel" at bounding box center [923, 429] width 56 height 29
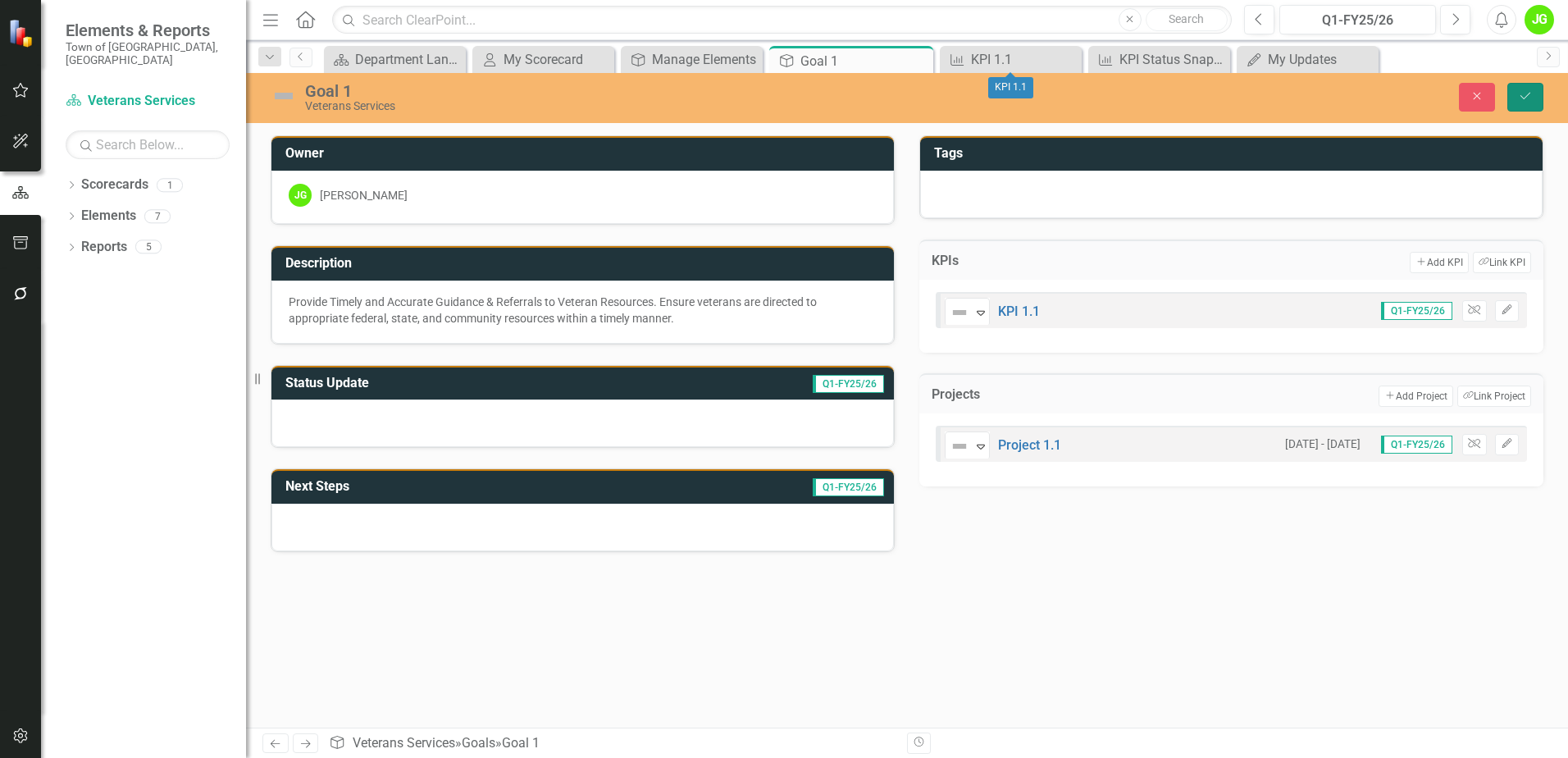
click at [1519, 97] on icon "Save" at bounding box center [1525, 95] width 15 height 11
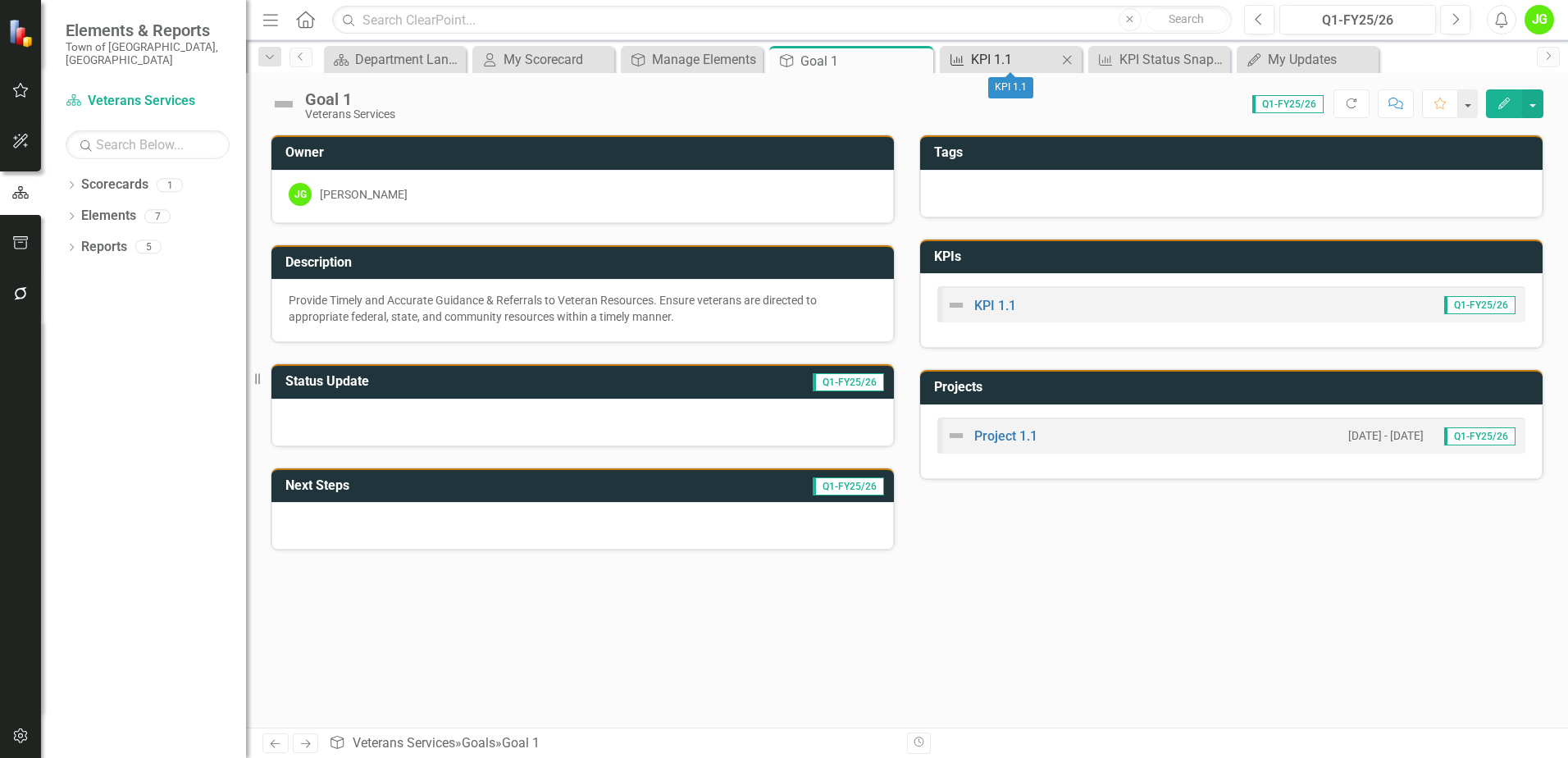
click at [980, 62] on div "KPI 1.1" at bounding box center [1014, 59] width 86 height 21
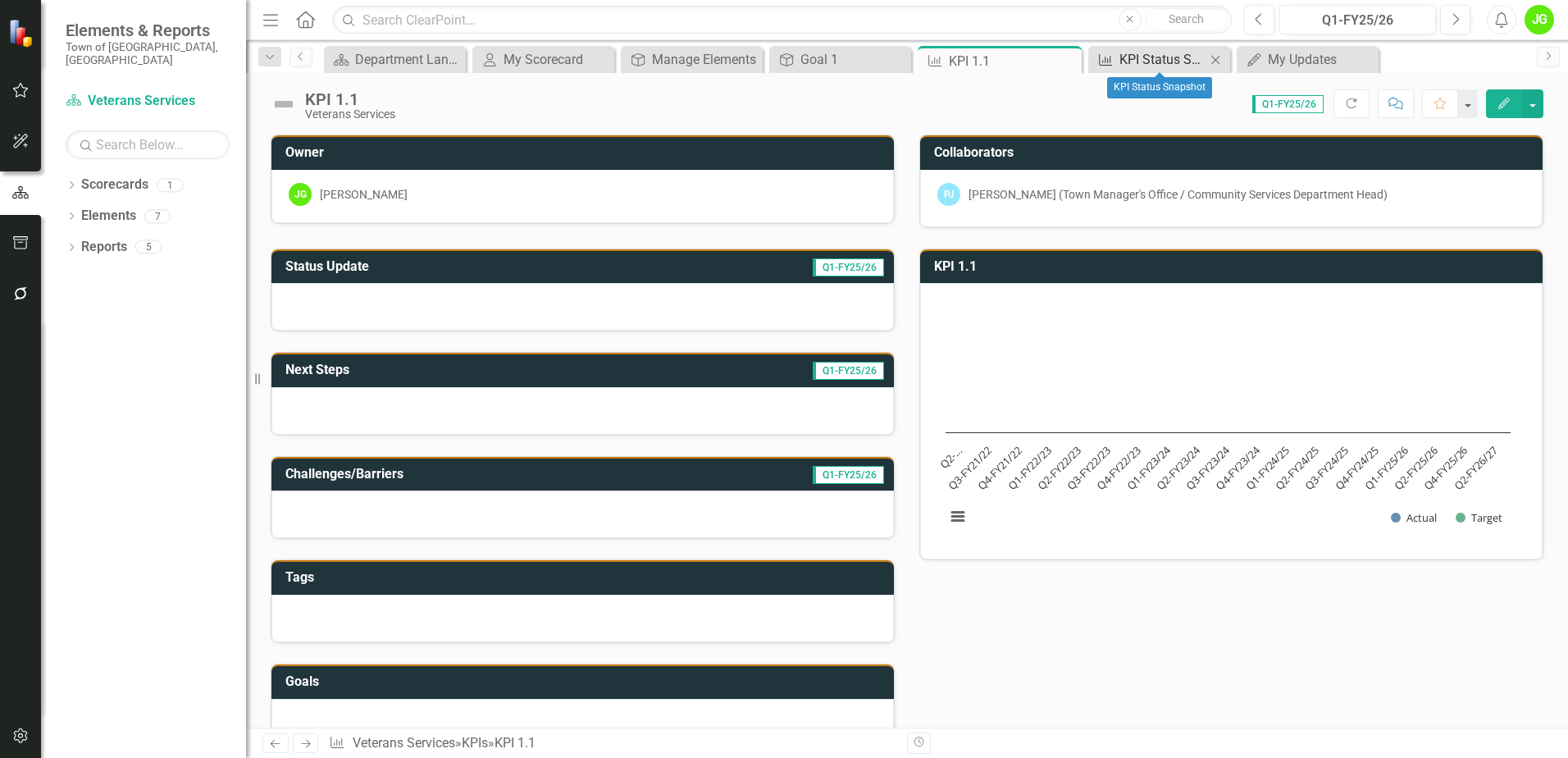
click at [1156, 57] on div "KPI Status Snapshot" at bounding box center [1163, 59] width 86 height 21
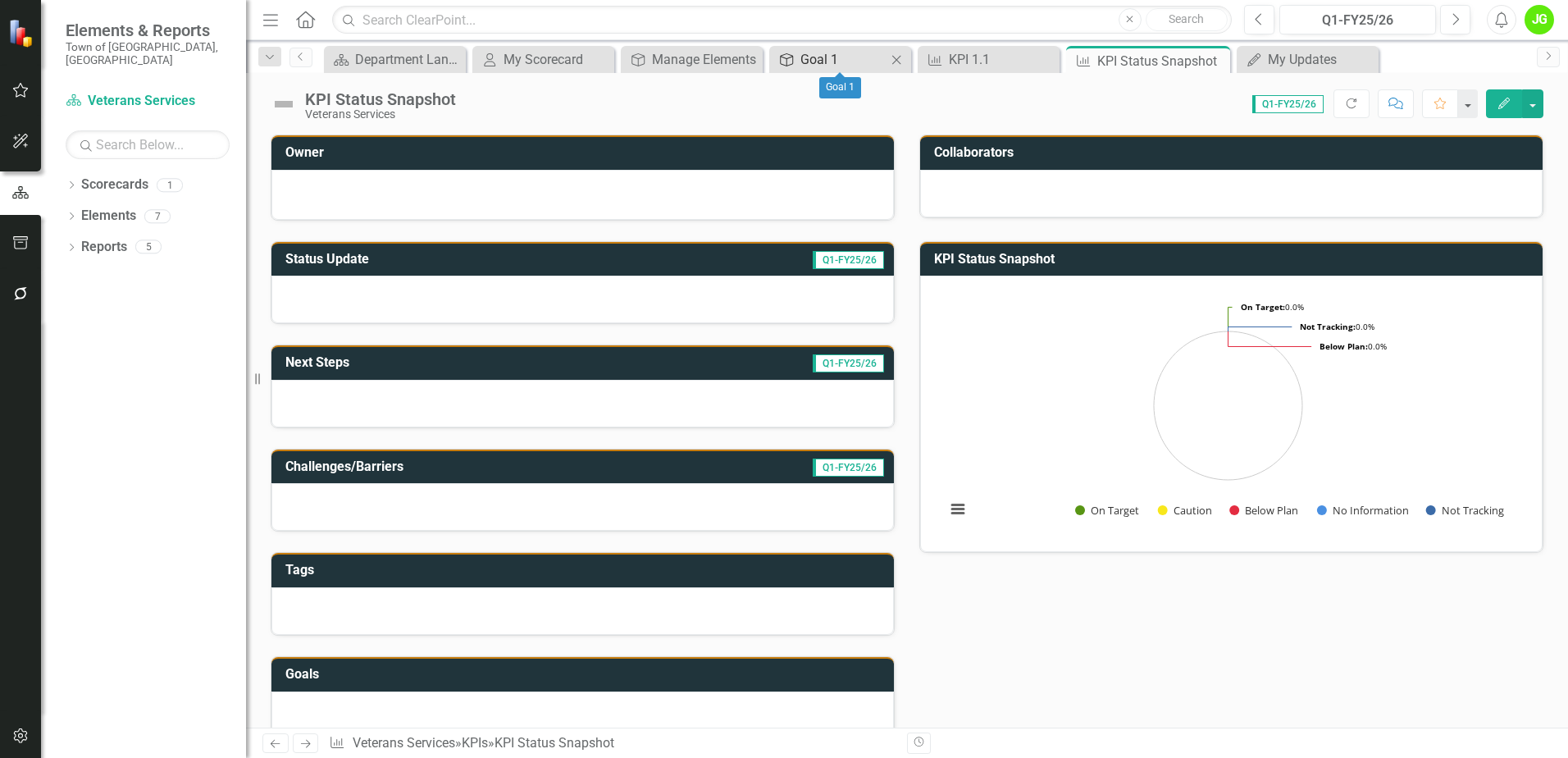
click at [833, 64] on div "Goal 1" at bounding box center [843, 59] width 86 height 21
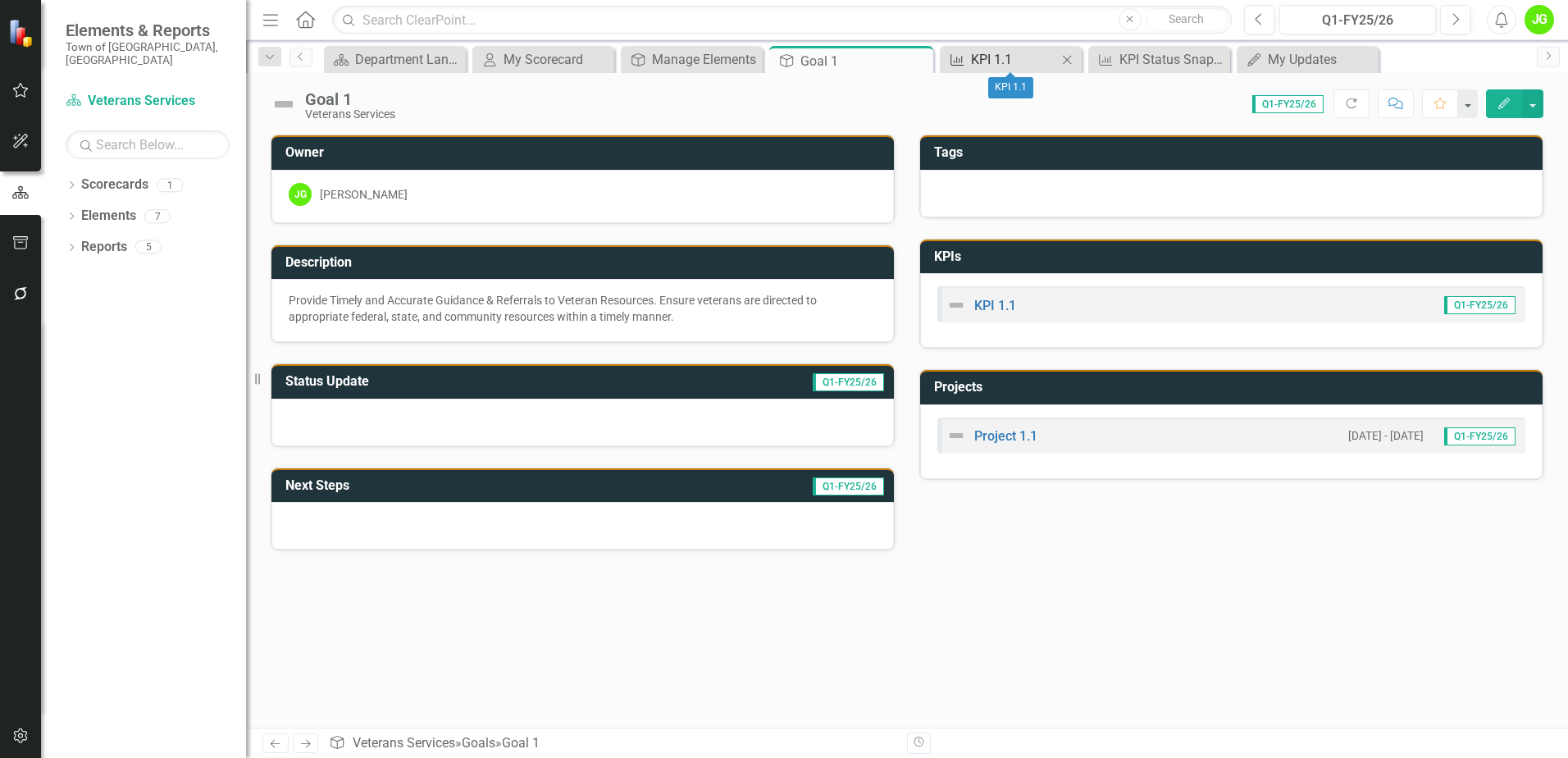
click at [989, 62] on div "KPI 1.1" at bounding box center [1014, 59] width 86 height 21
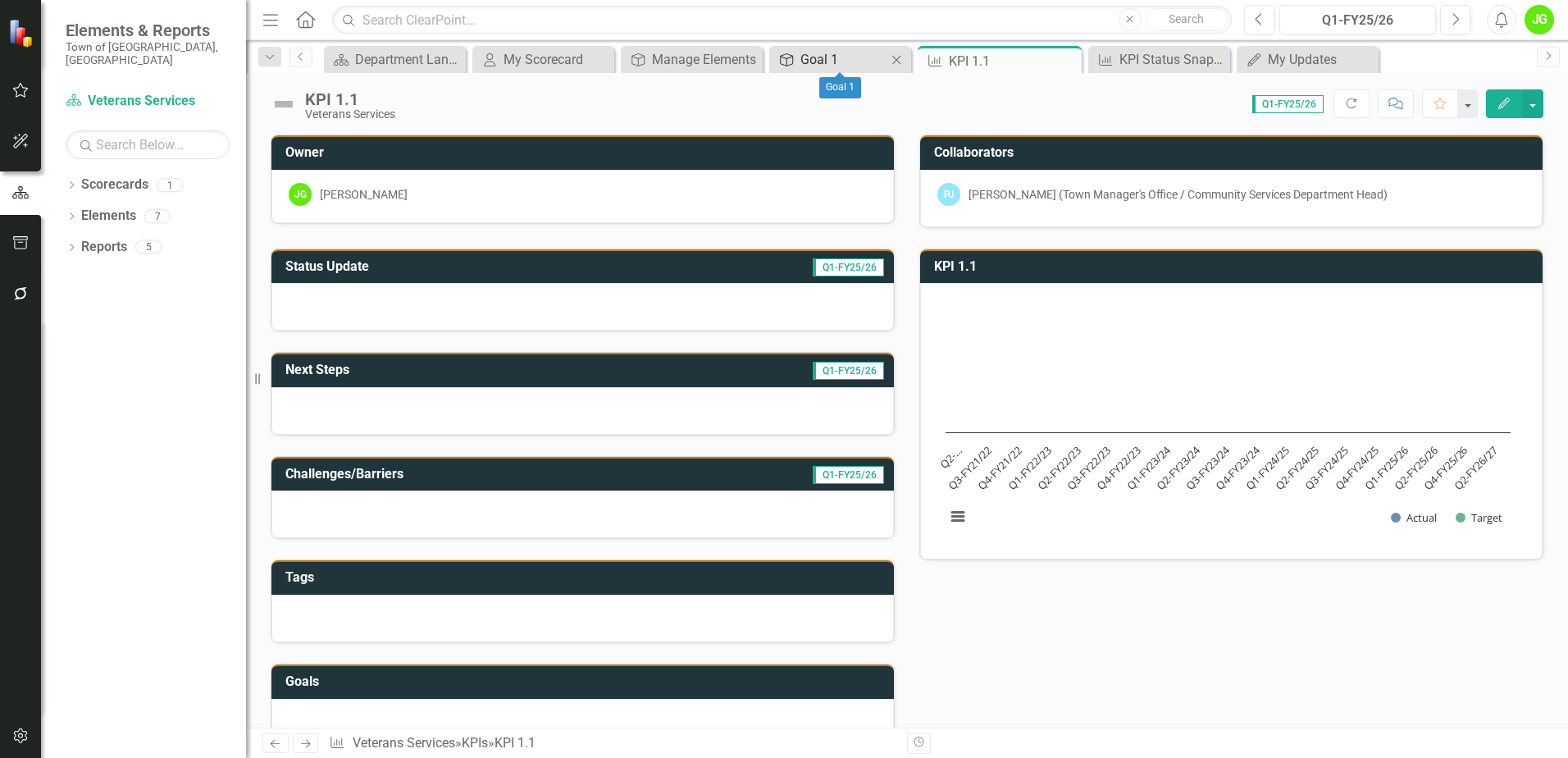
click at [815, 61] on div "Goal 1" at bounding box center [843, 59] width 86 height 21
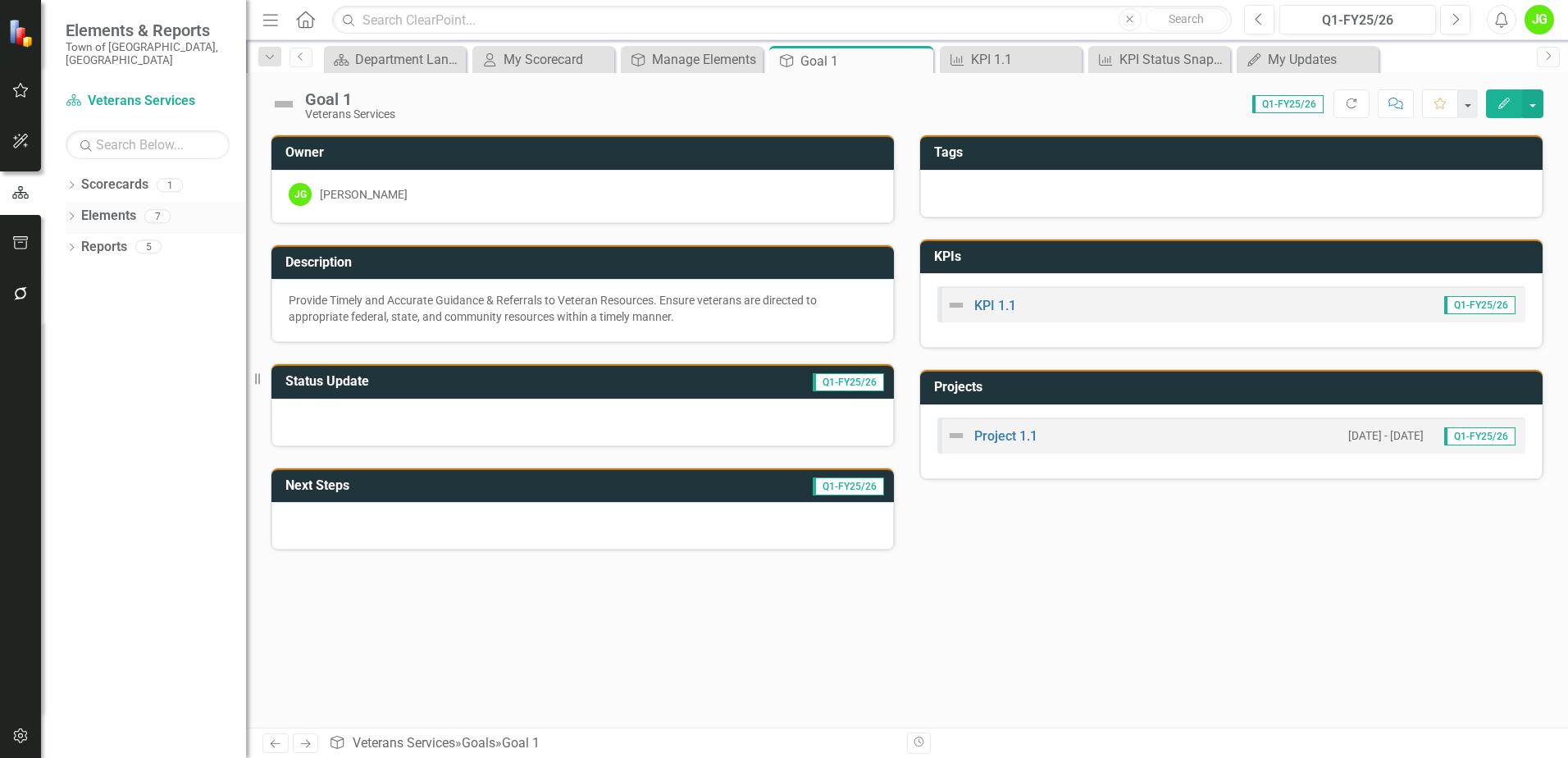
click at [97, 207] on link "Elements" at bounding box center [108, 216] width 55 height 19
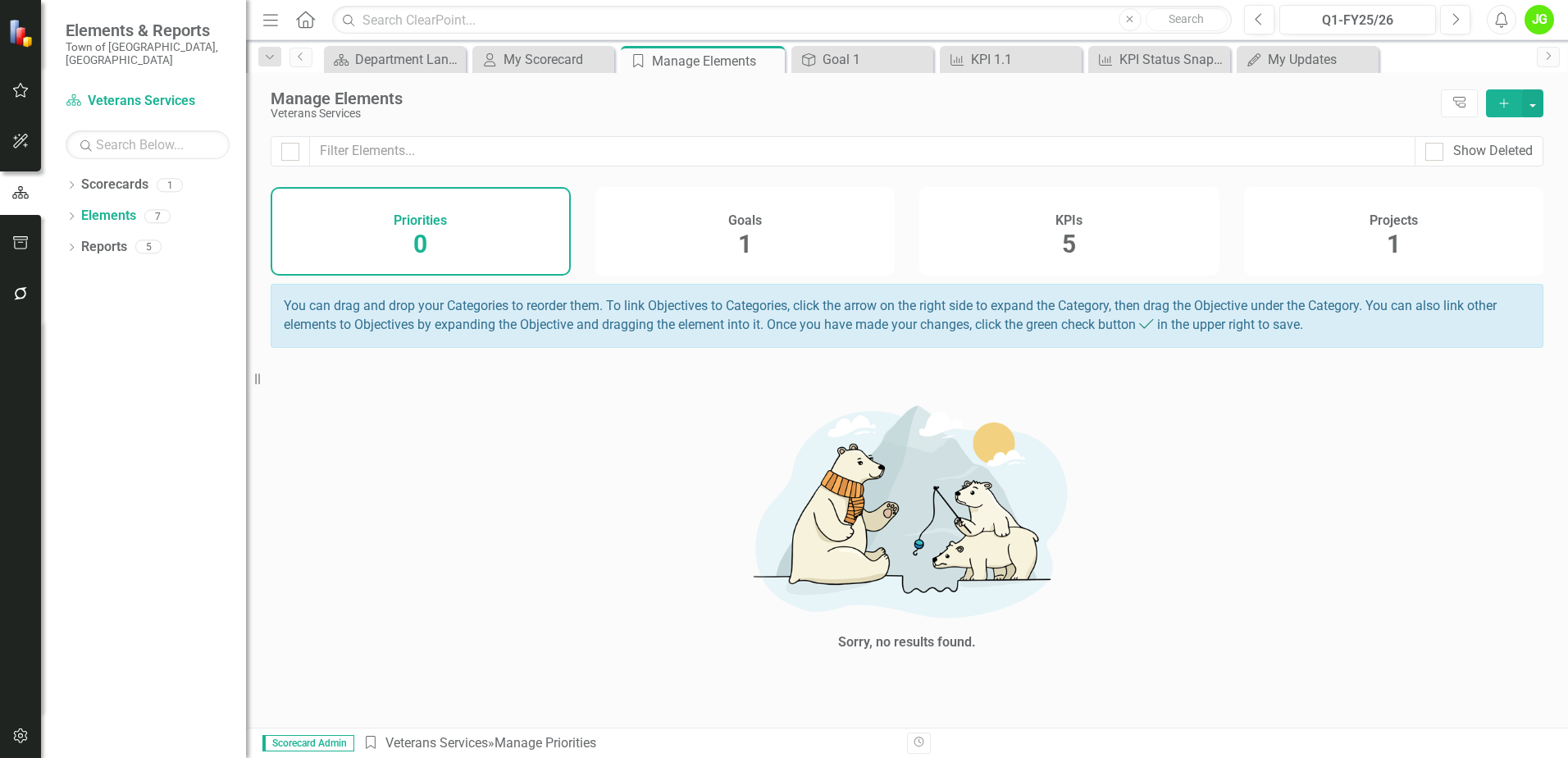
click at [1034, 250] on div "KPIs 5" at bounding box center [1069, 231] width 300 height 89
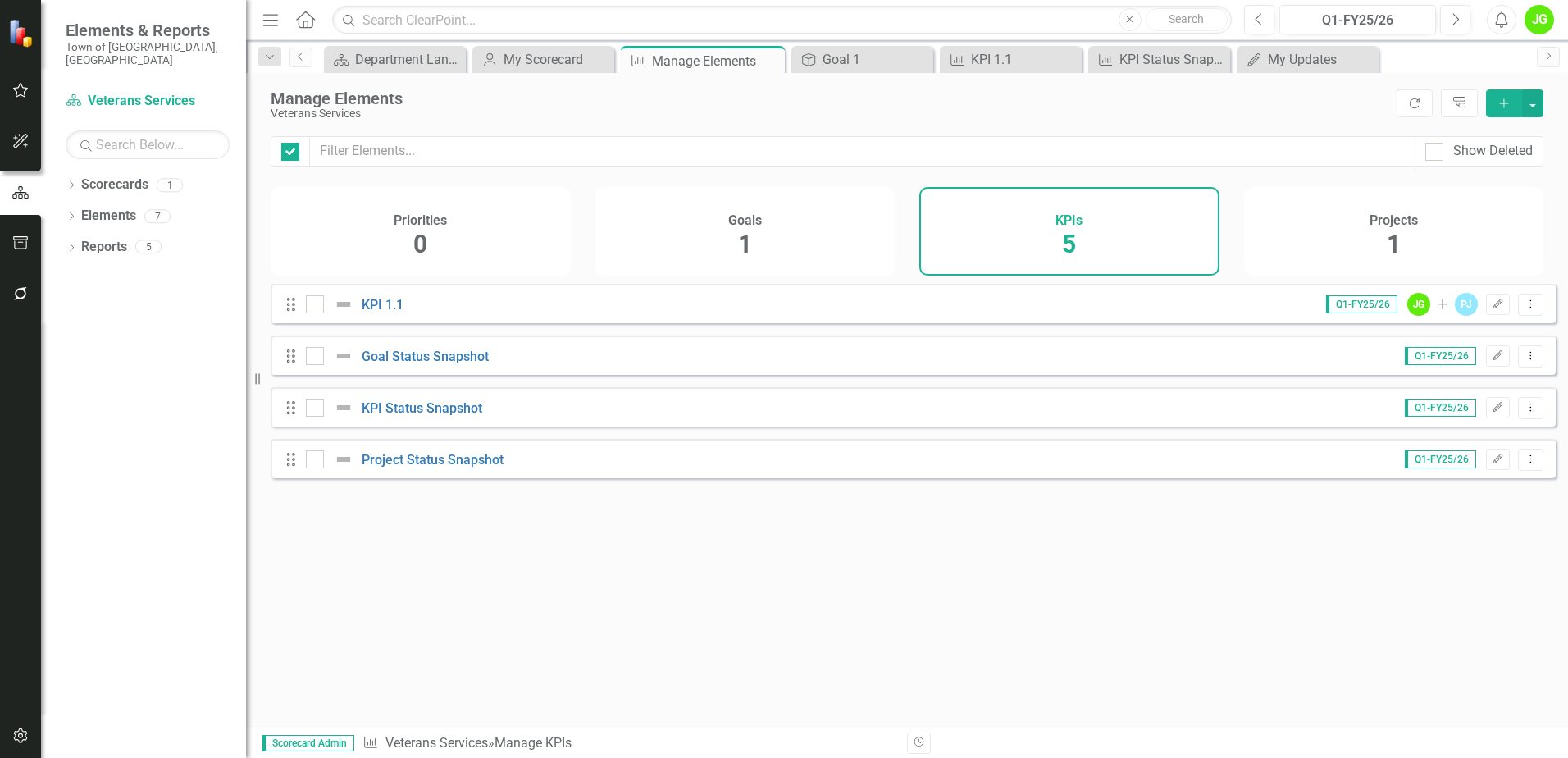
checkbox input "false"
click at [1523, 309] on icon "Dropdown Menu" at bounding box center [1530, 304] width 14 height 11
click at [1453, 431] on link "Trash Delete KPI" at bounding box center [1465, 434] width 130 height 30
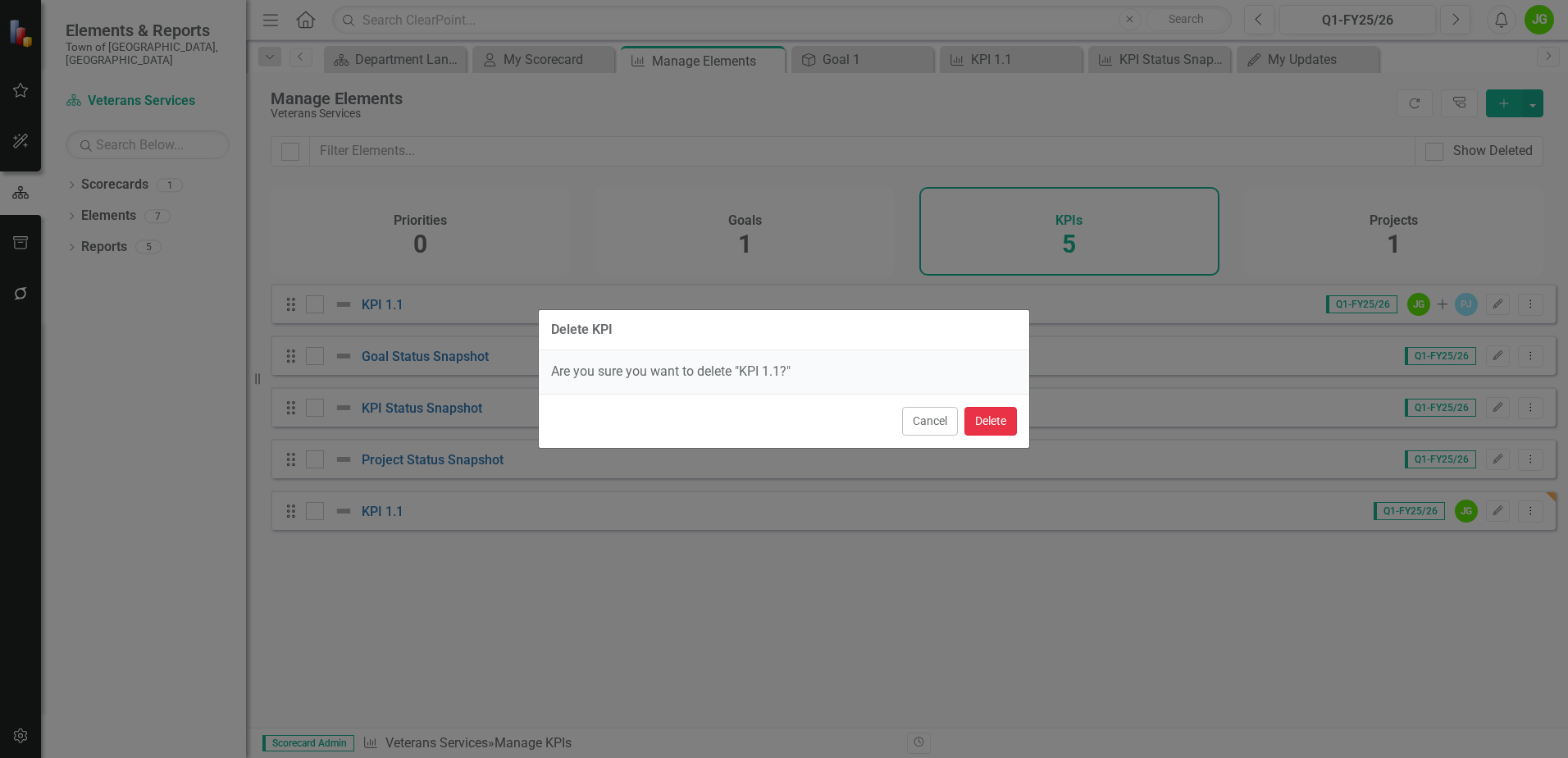
click at [991, 417] on button "Delete" at bounding box center [990, 420] width 53 height 29
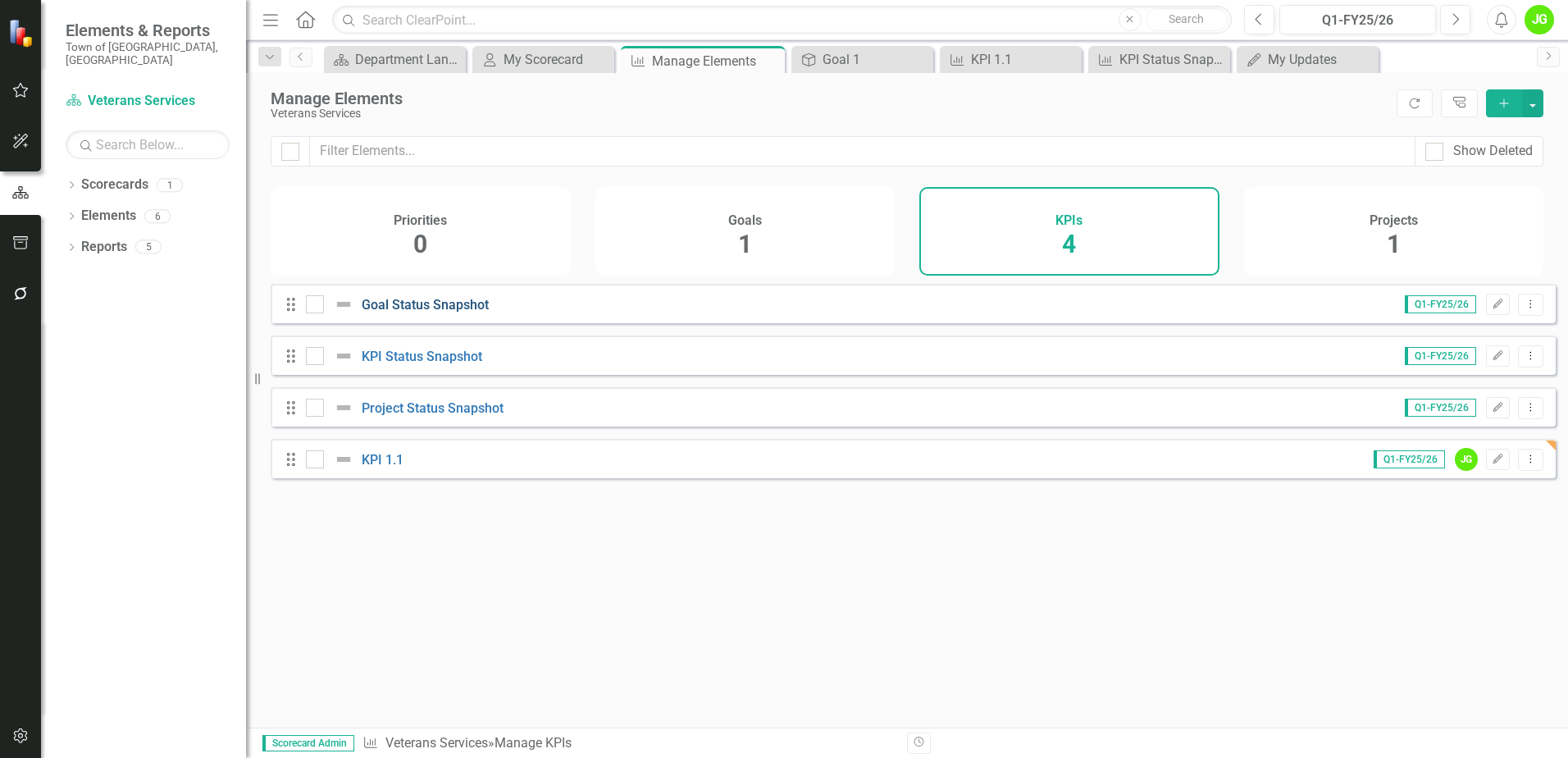
click at [476, 313] on link "Goal Status Snapshot" at bounding box center [424, 305] width 127 height 16
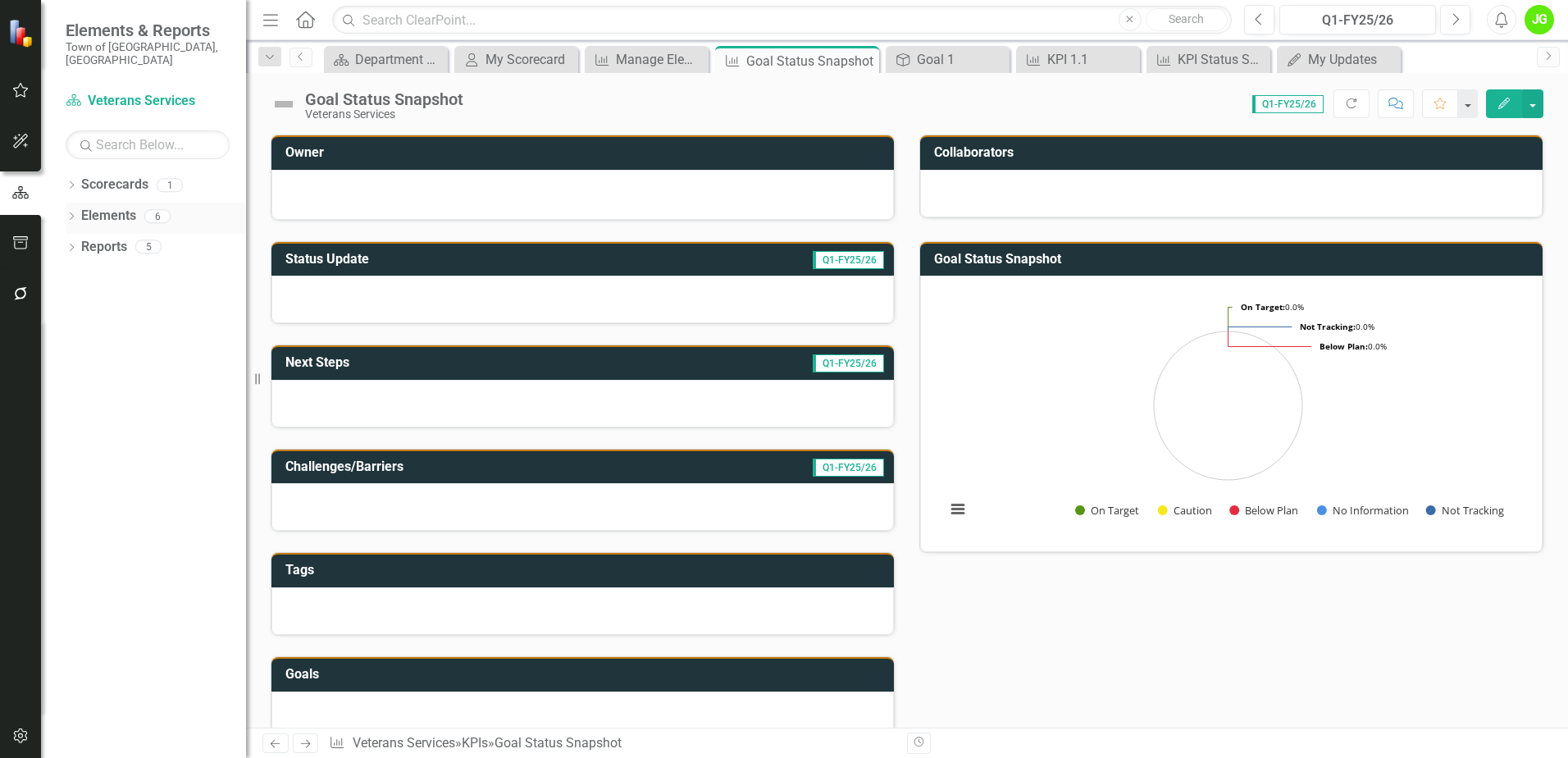
click at [116, 207] on link "Elements" at bounding box center [108, 216] width 55 height 19
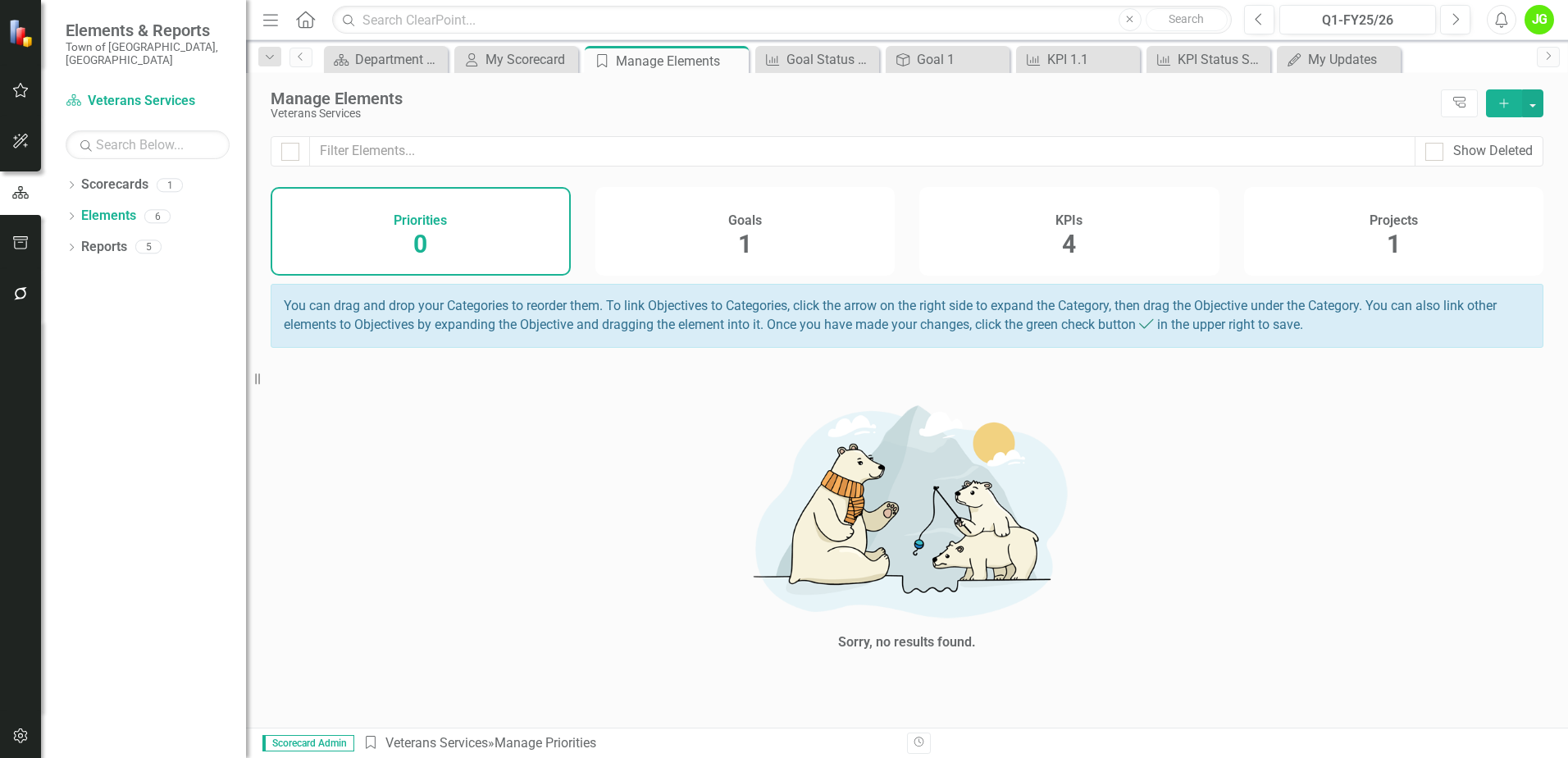
click at [771, 253] on div "Goals 1" at bounding box center [745, 231] width 300 height 89
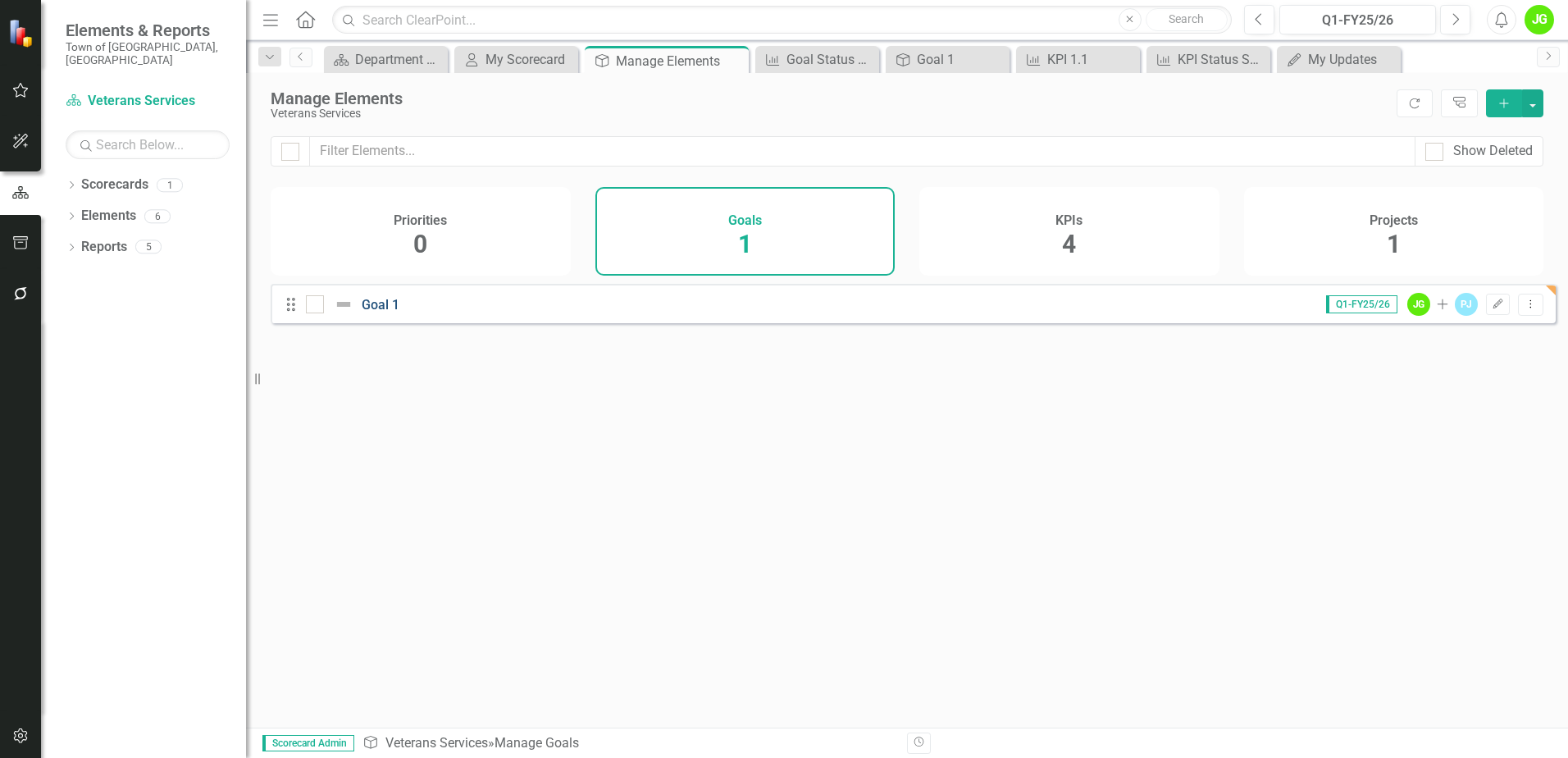
click at [384, 313] on link "Goal 1" at bounding box center [381, 305] width 38 height 16
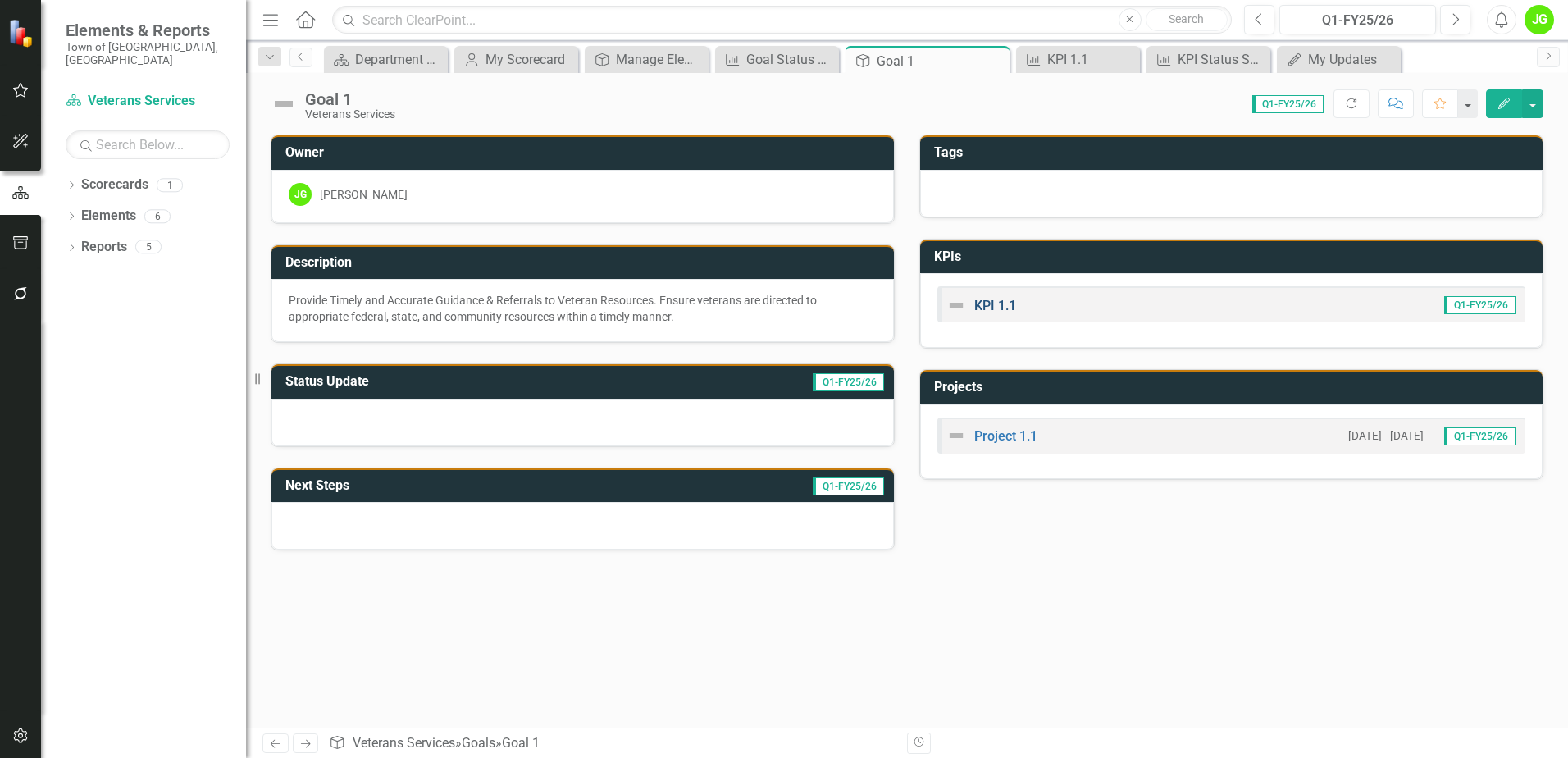
click at [999, 307] on link "KPI 1.1" at bounding box center [995, 306] width 42 height 16
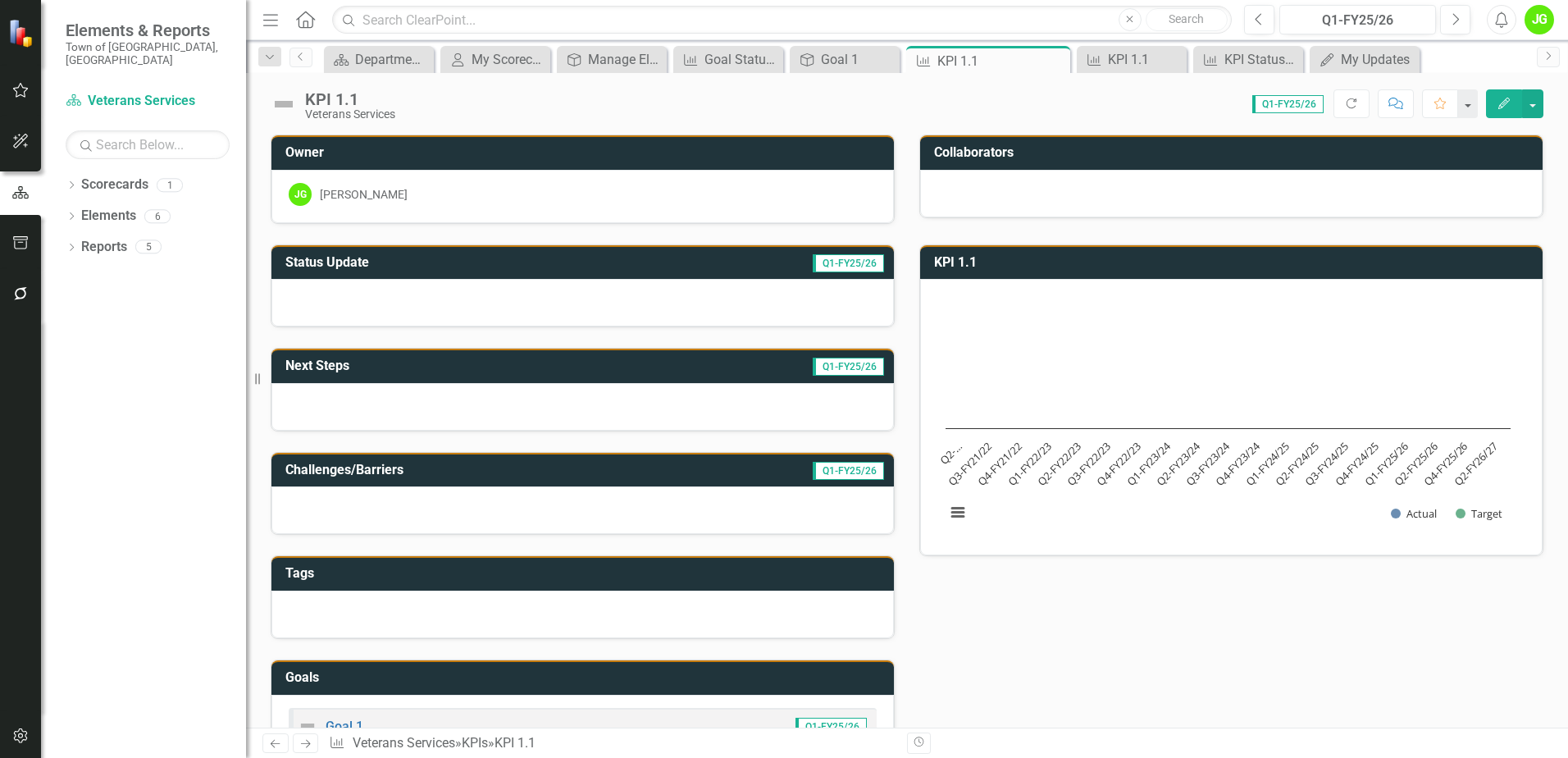
click at [342, 194] on div "[PERSON_NAME]" at bounding box center [364, 194] width 88 height 16
click at [110, 207] on link "Elements" at bounding box center [108, 216] width 55 height 19
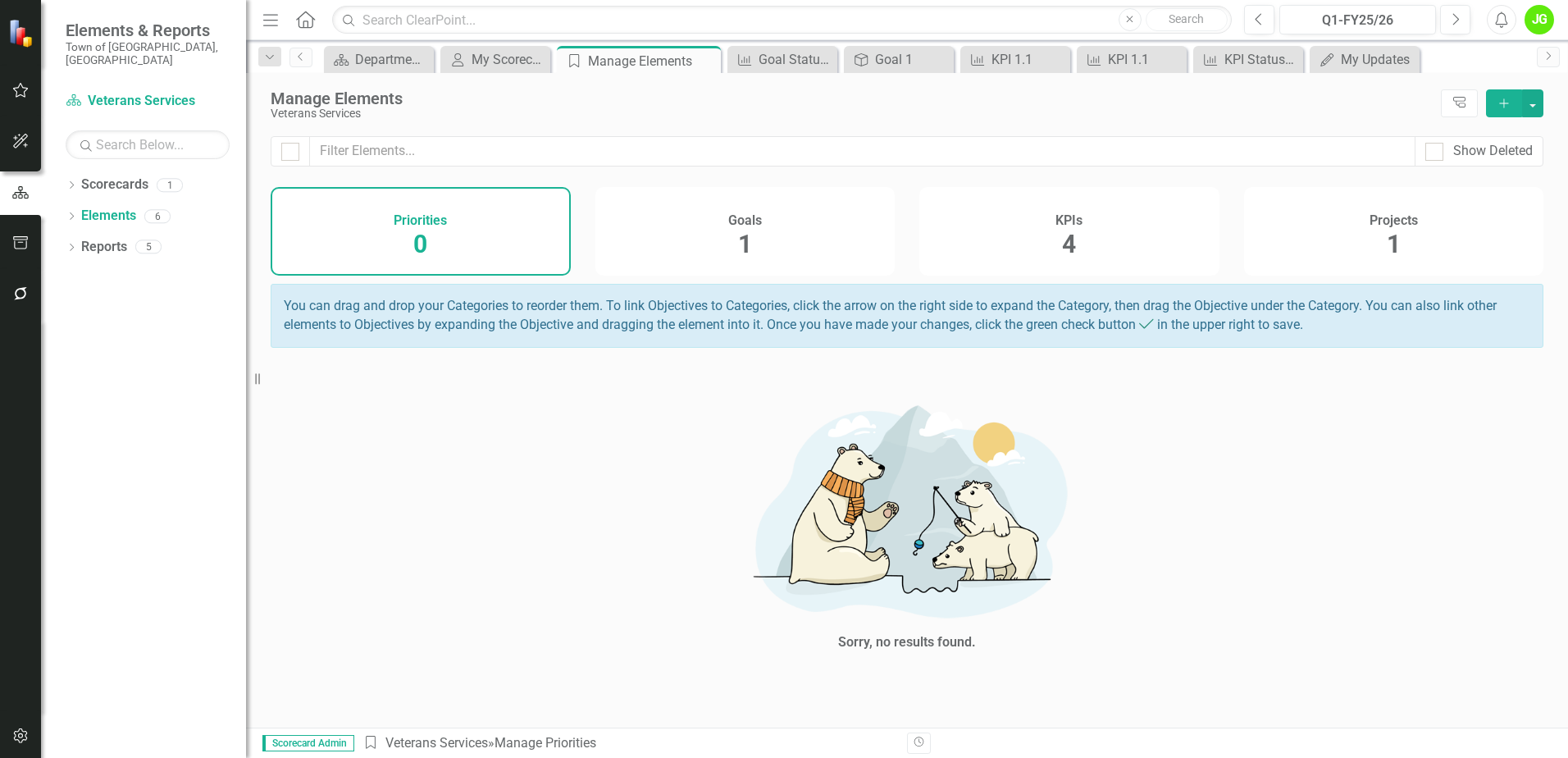
click at [1037, 240] on div "KPIs 4" at bounding box center [1069, 231] width 300 height 89
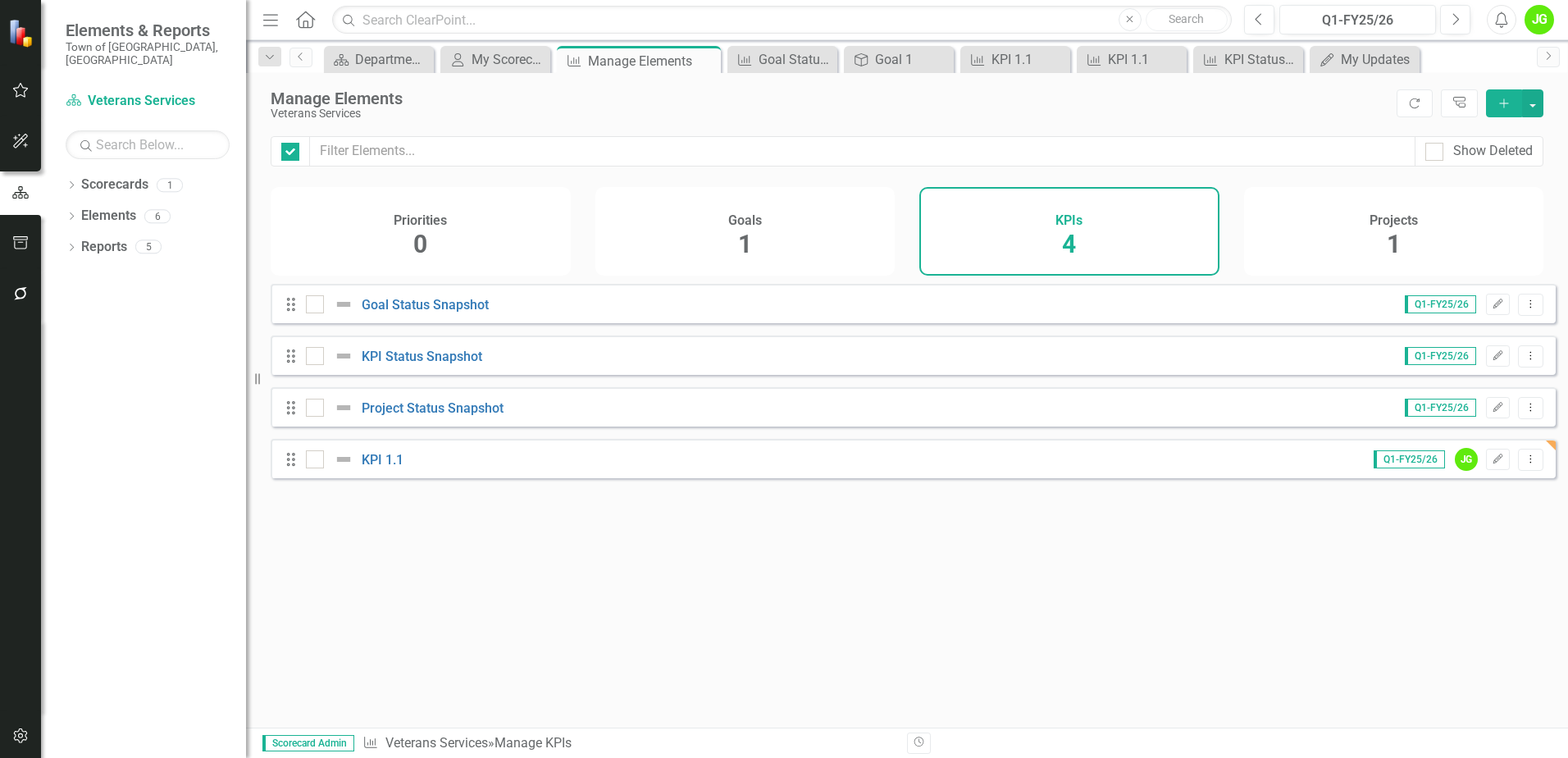
checkbox input "false"
click at [439, 364] on link "KPI Status Snapshot" at bounding box center [421, 357] width 121 height 16
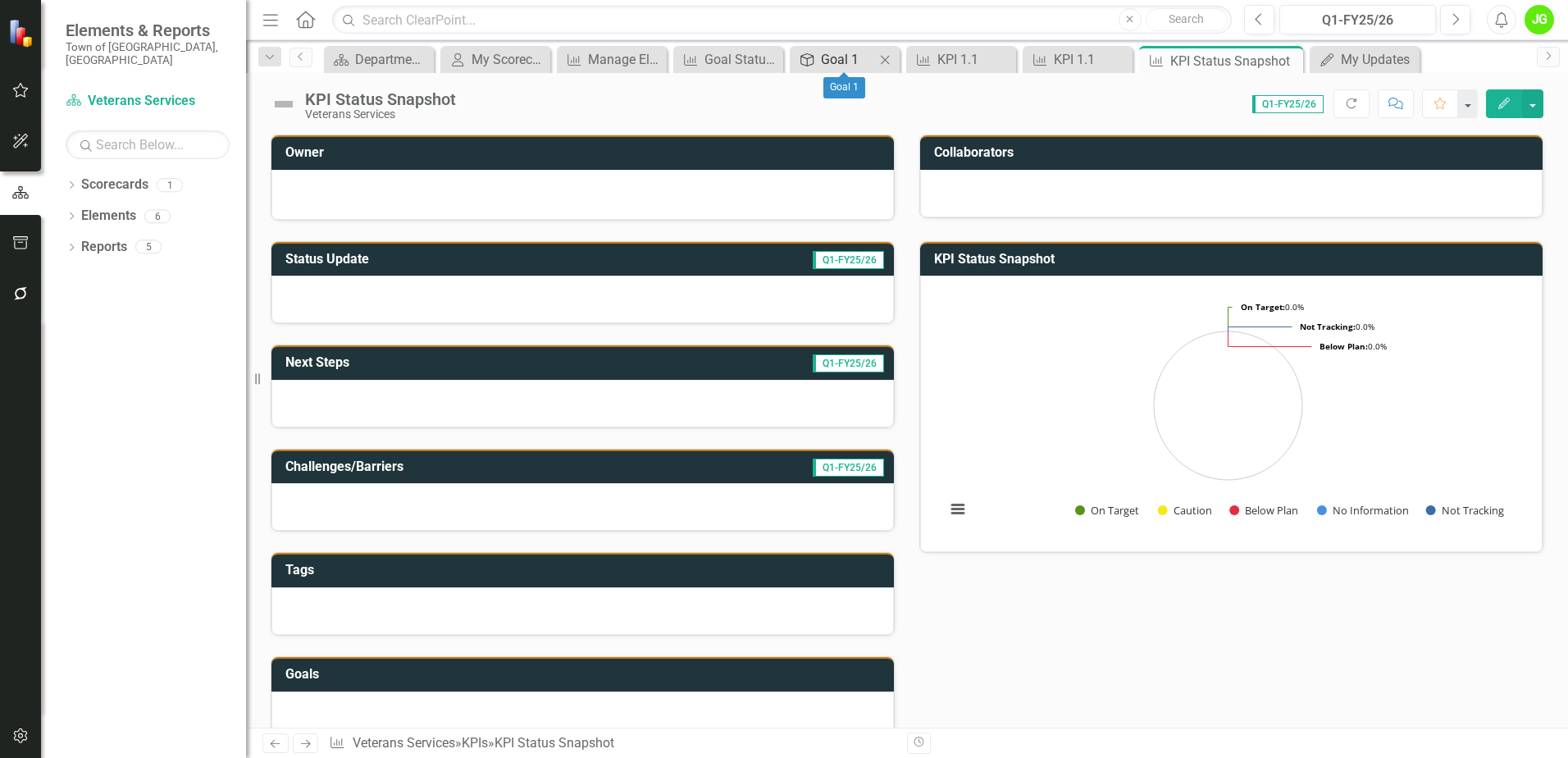
click at [845, 58] on div "Goal 1" at bounding box center [848, 59] width 54 height 21
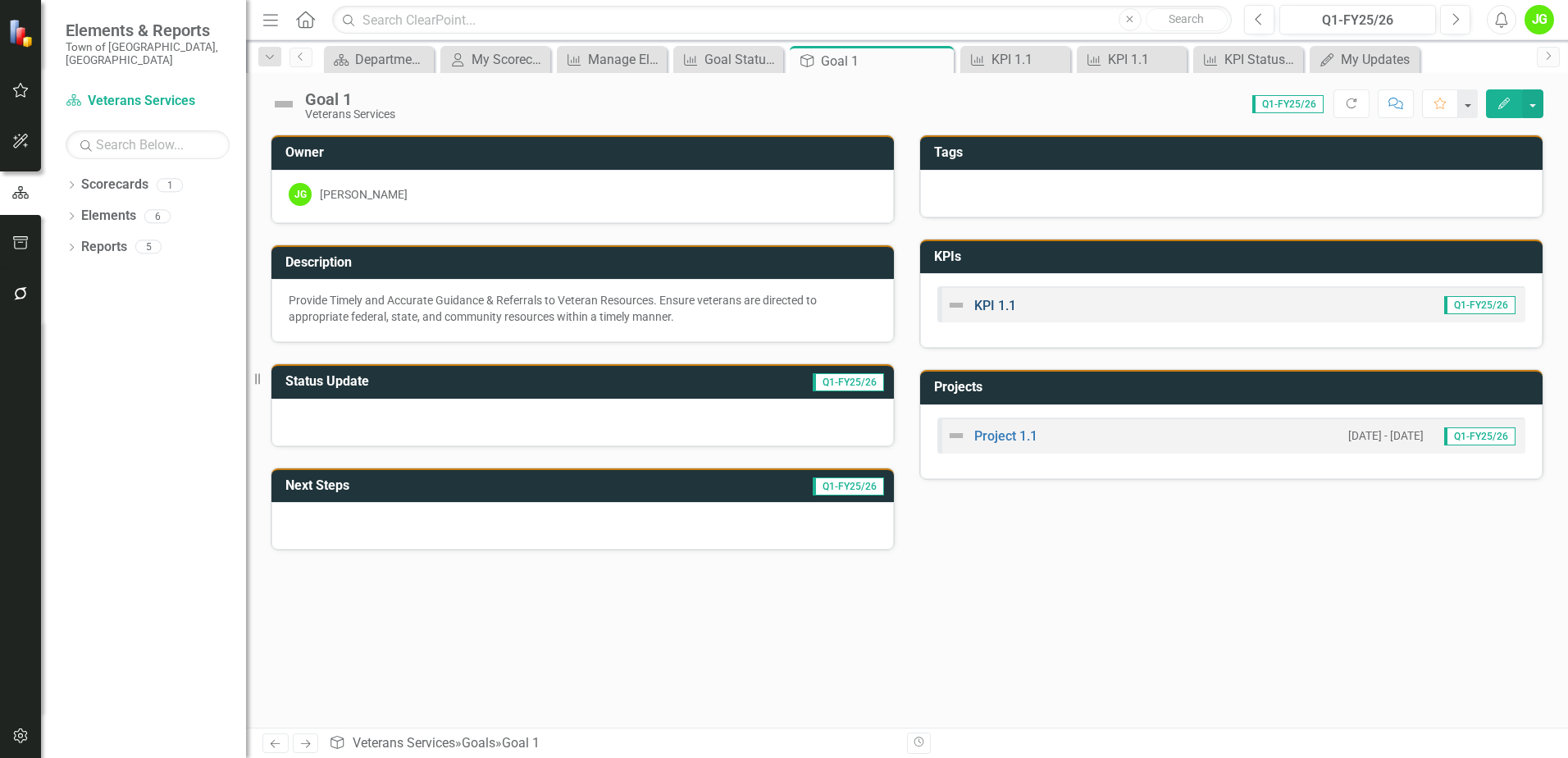
click at [994, 305] on link "KPI 1.1" at bounding box center [995, 306] width 42 height 16
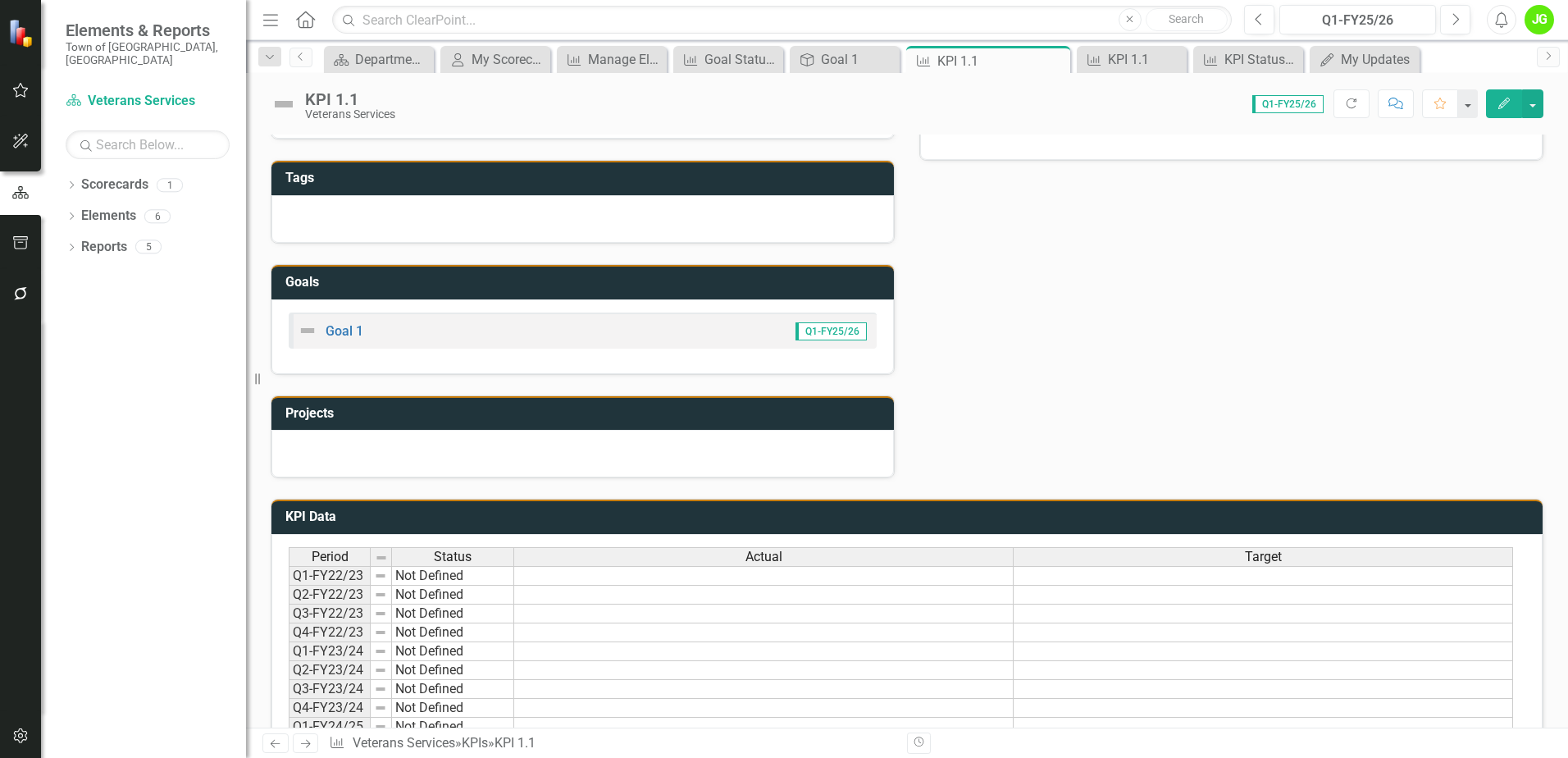
scroll to position [409, 0]
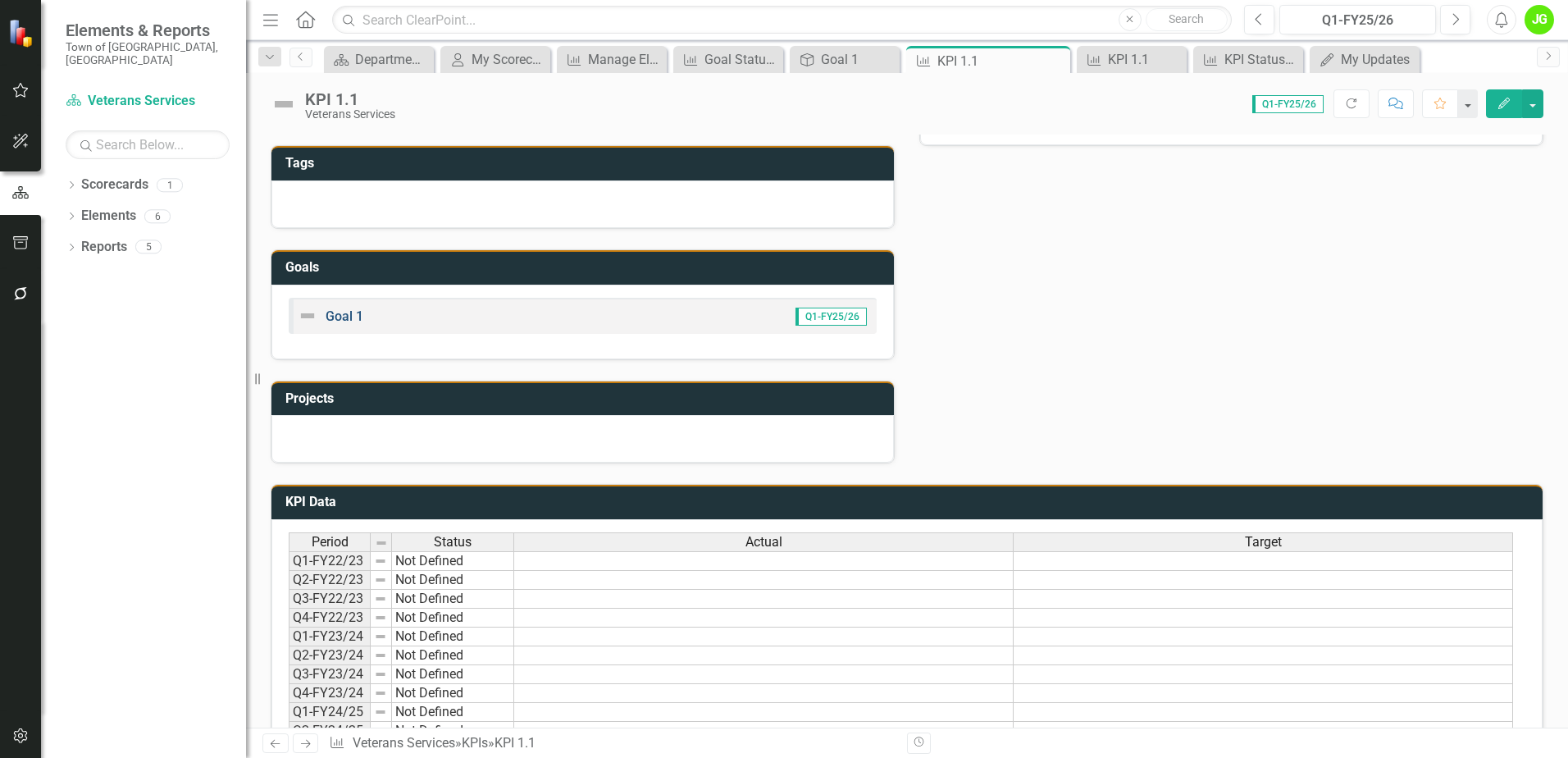
click at [342, 316] on link "Goal 1" at bounding box center [345, 317] width 38 height 16
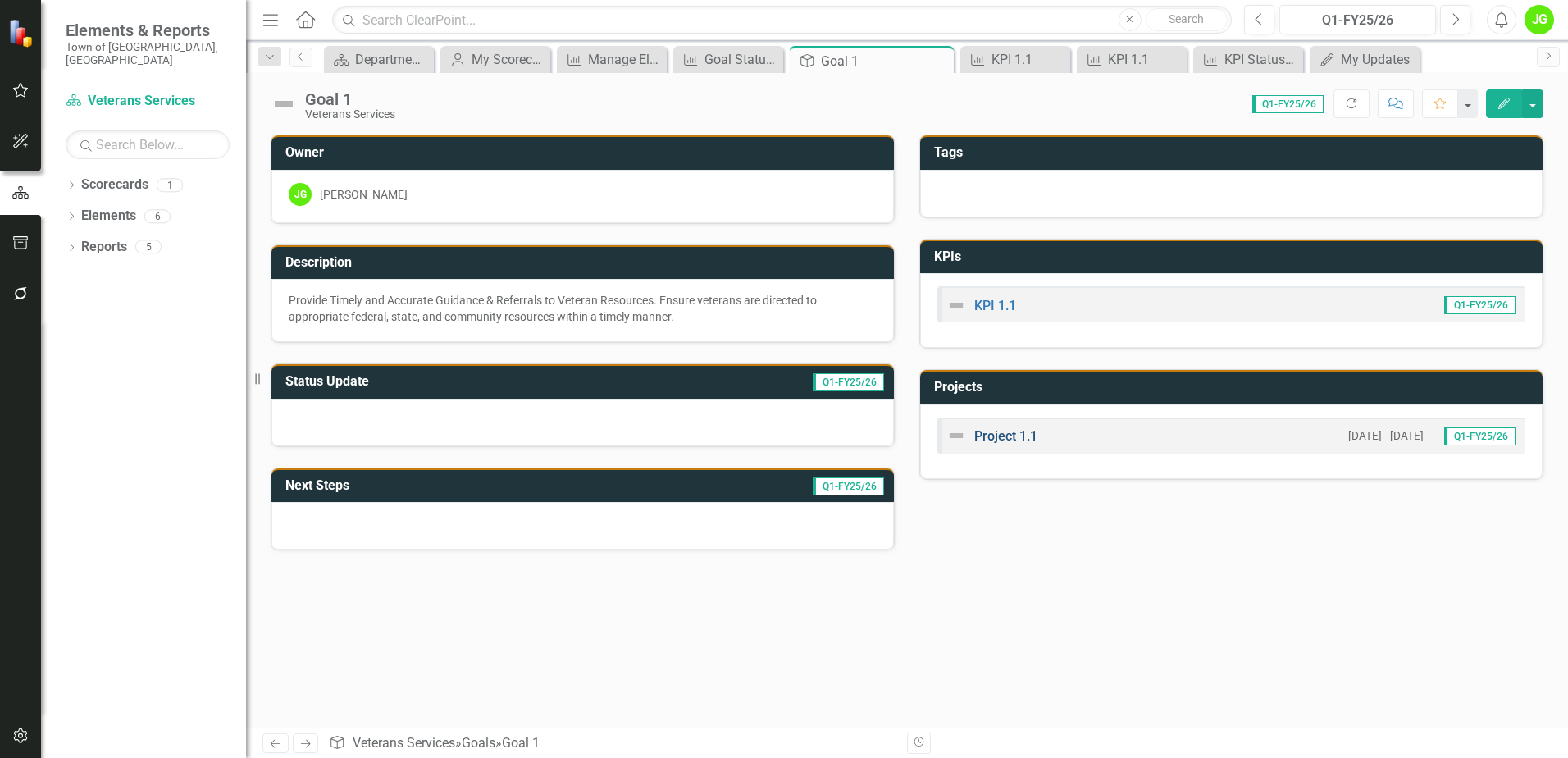
click at [995, 436] on link "Project 1.1" at bounding box center [1005, 436] width 63 height 16
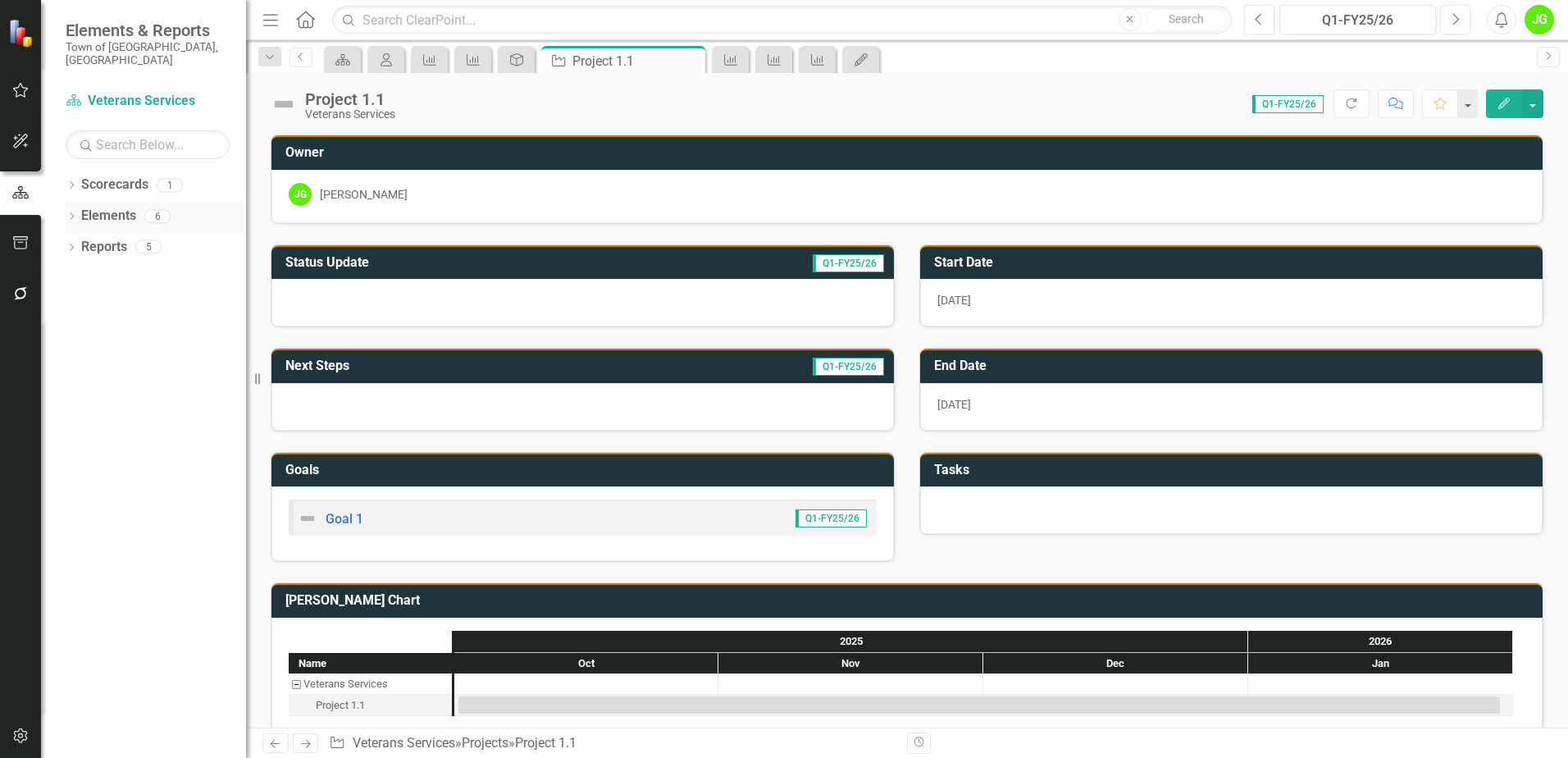
click at [108, 207] on link "Elements" at bounding box center [108, 216] width 55 height 19
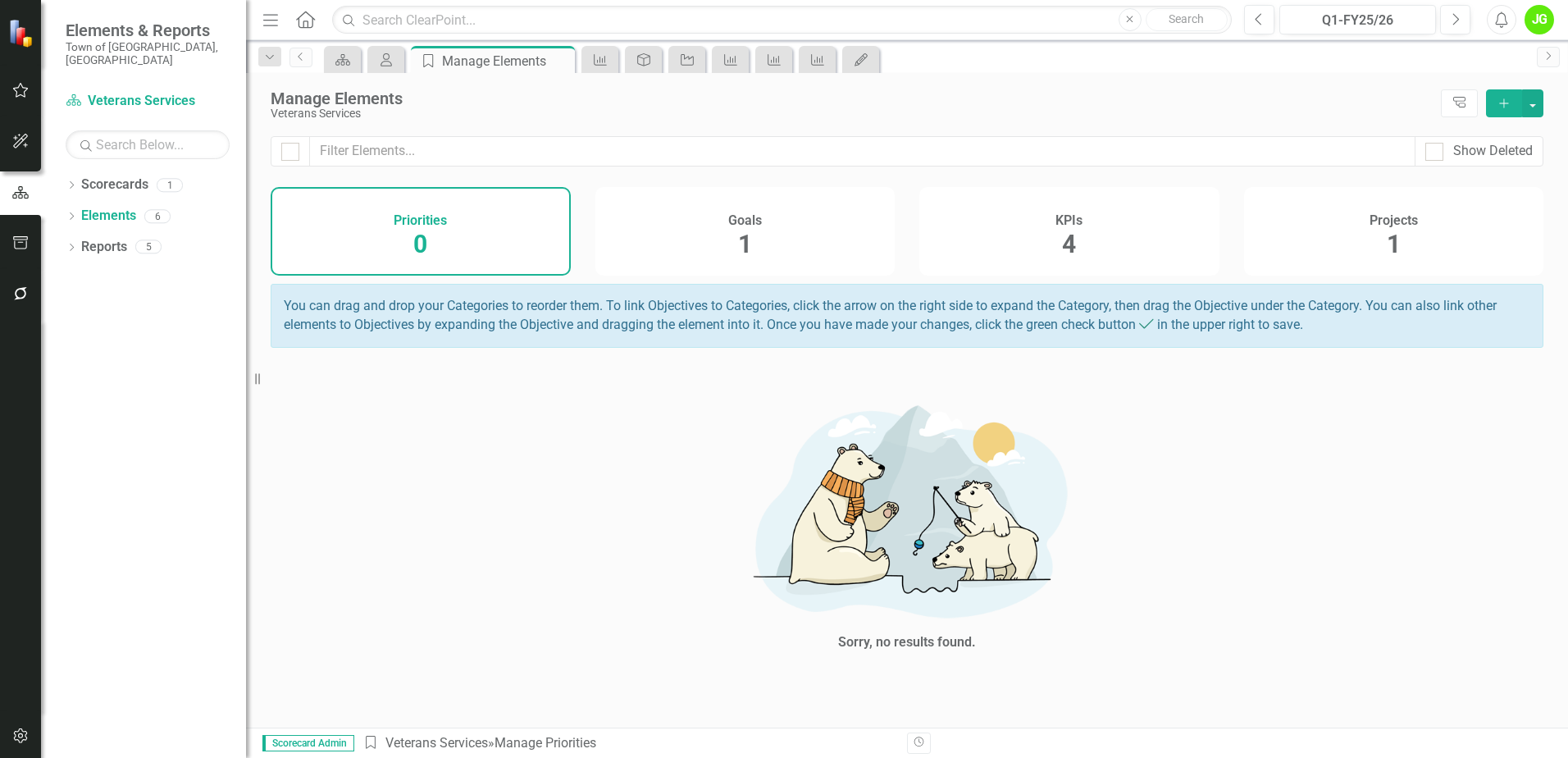
click at [1394, 244] on span "1" at bounding box center [1393, 244] width 14 height 29
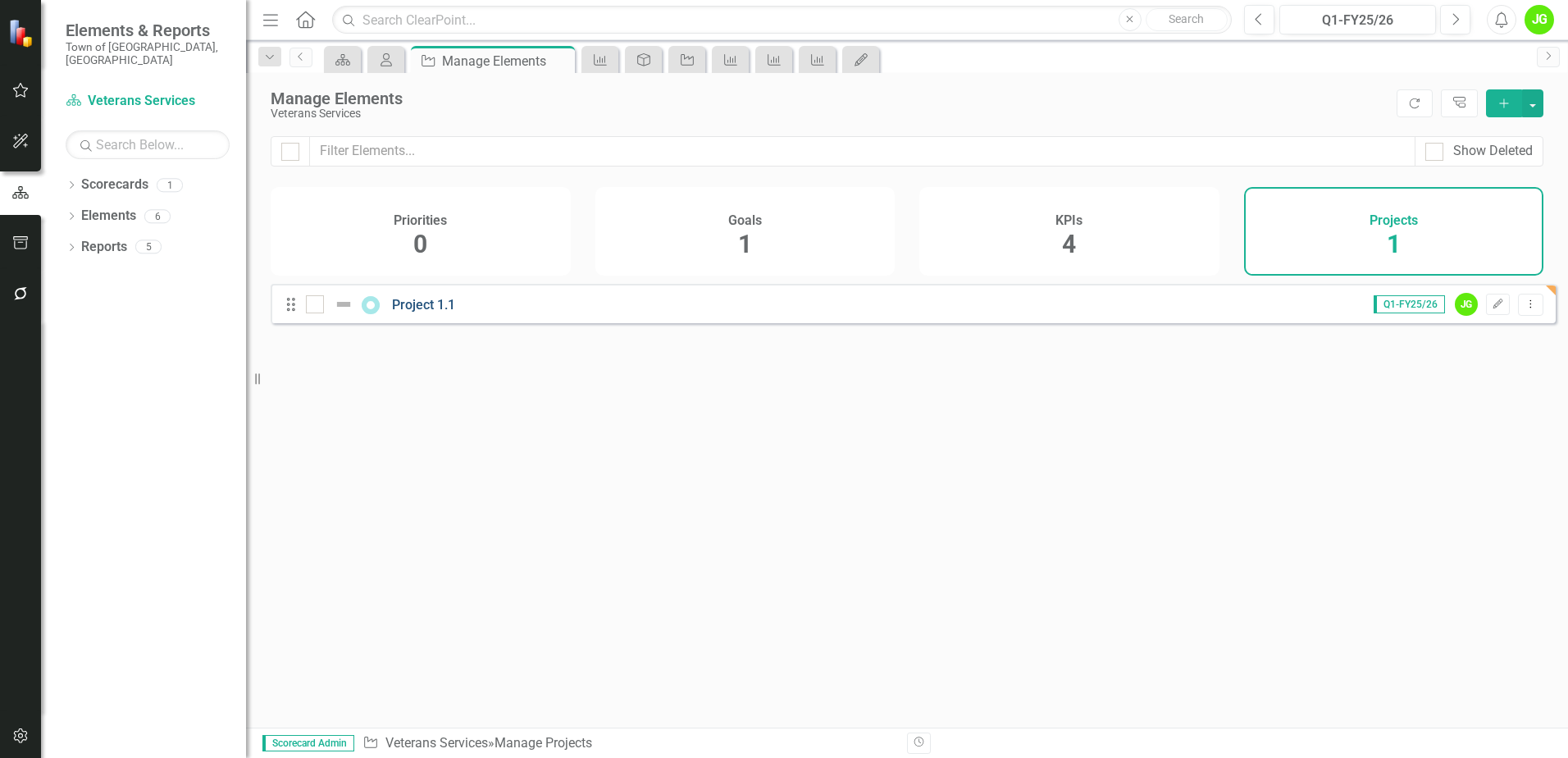
click at [428, 313] on link "Project 1.1" at bounding box center [422, 305] width 63 height 16
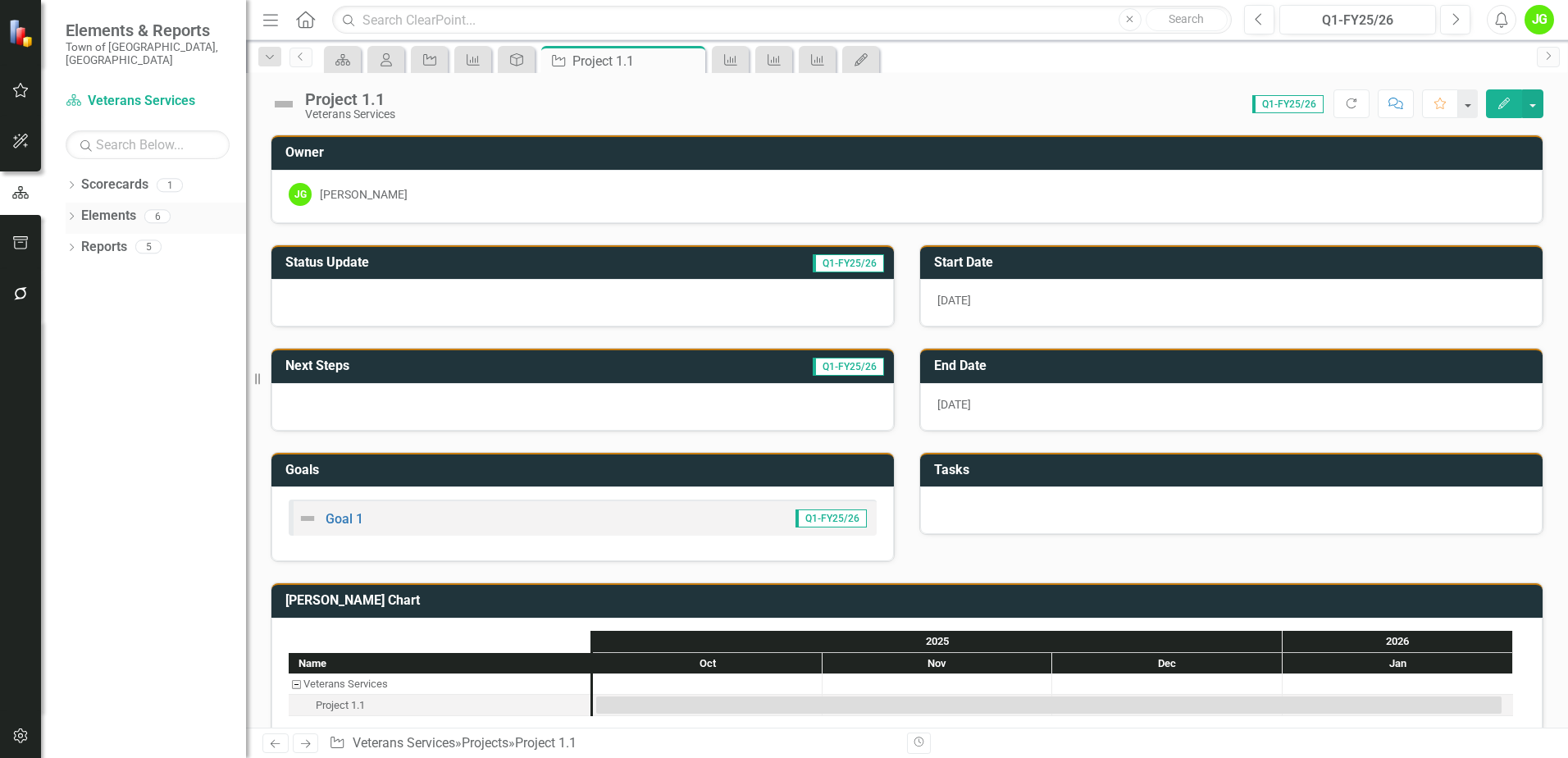
click at [118, 207] on link "Elements" at bounding box center [108, 216] width 55 height 19
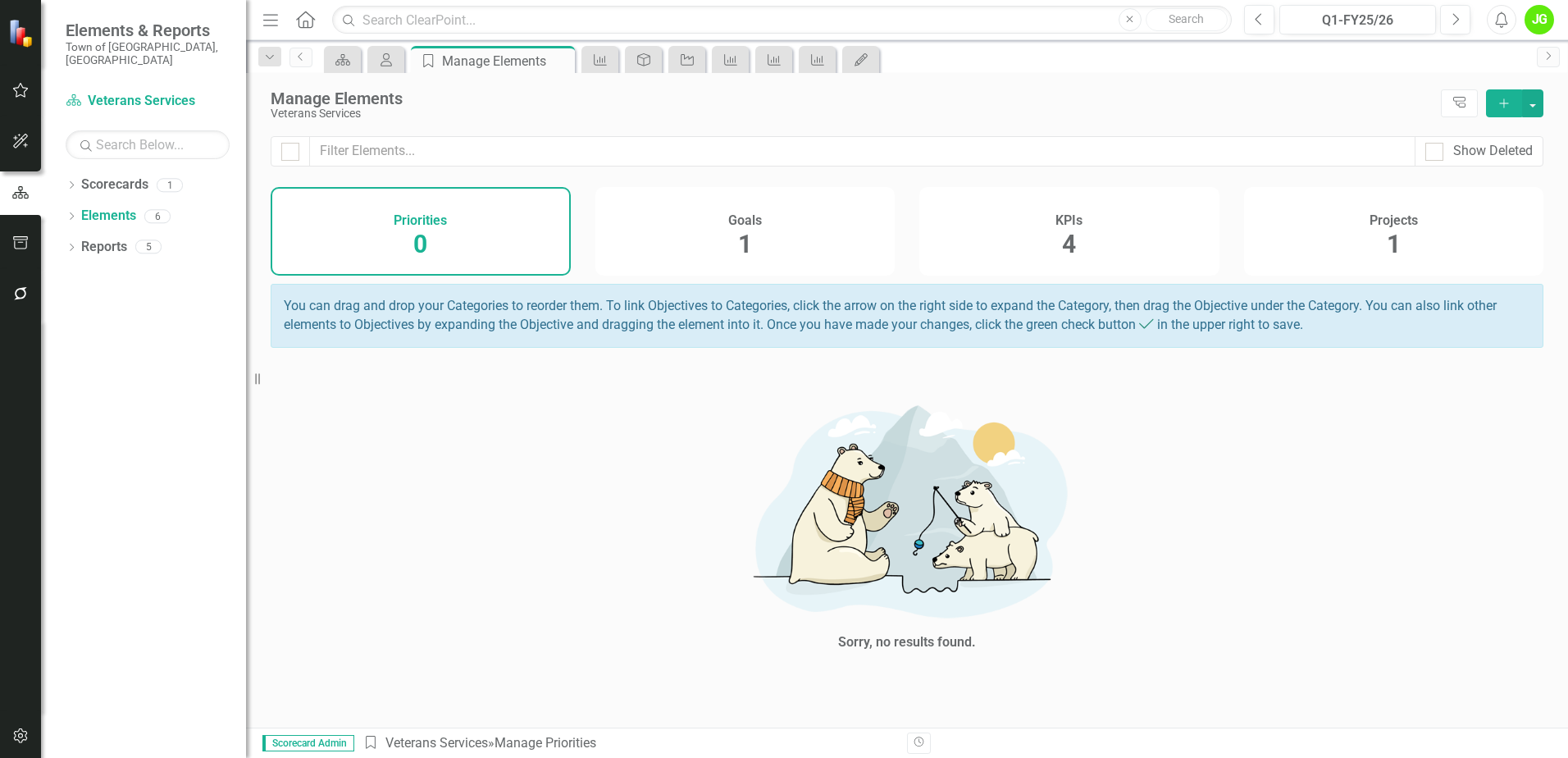
click at [1068, 248] on span "4" at bounding box center [1069, 244] width 14 height 29
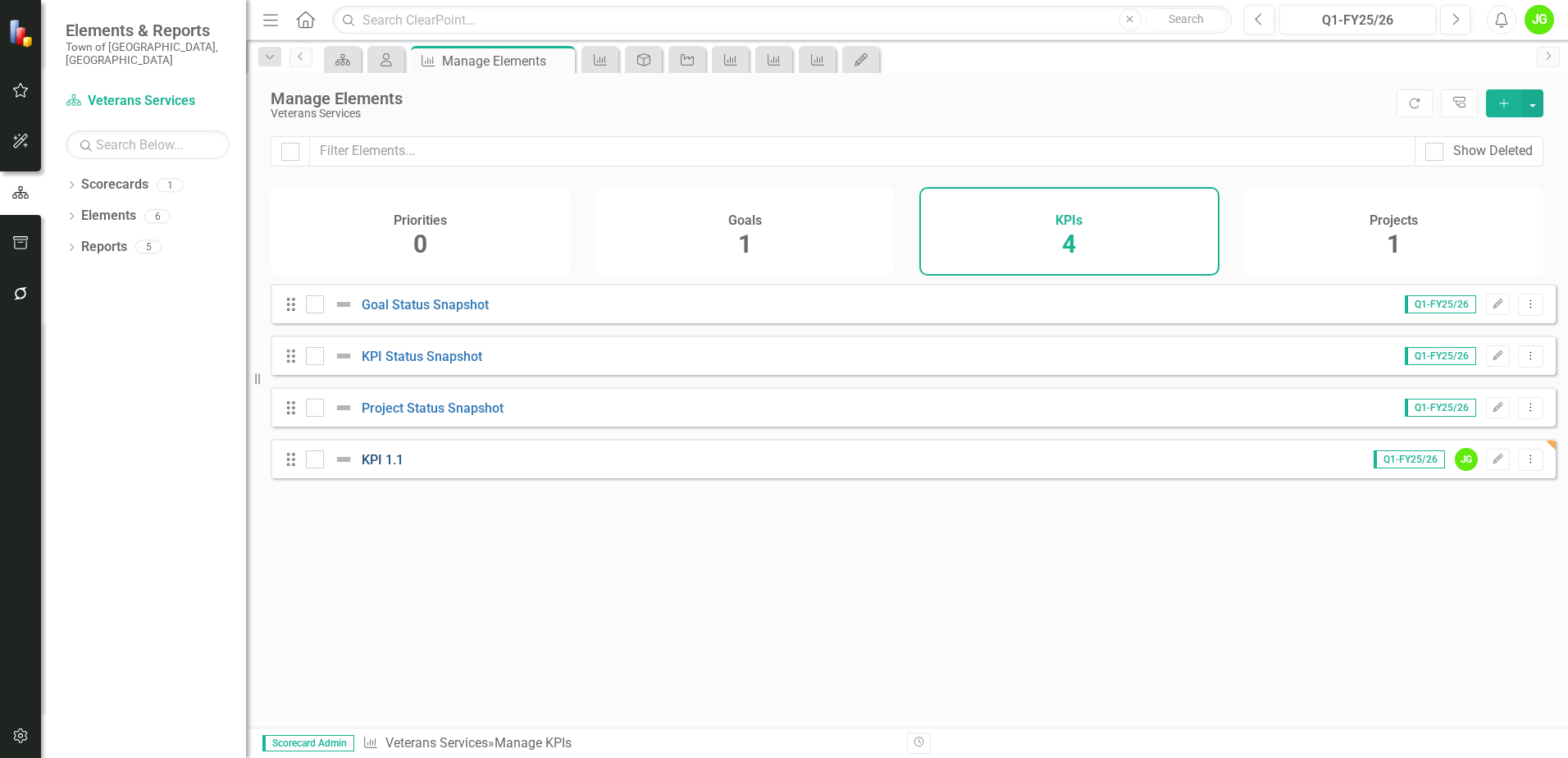
click at [383, 467] on link "KPI 1.1" at bounding box center [383, 459] width 42 height 16
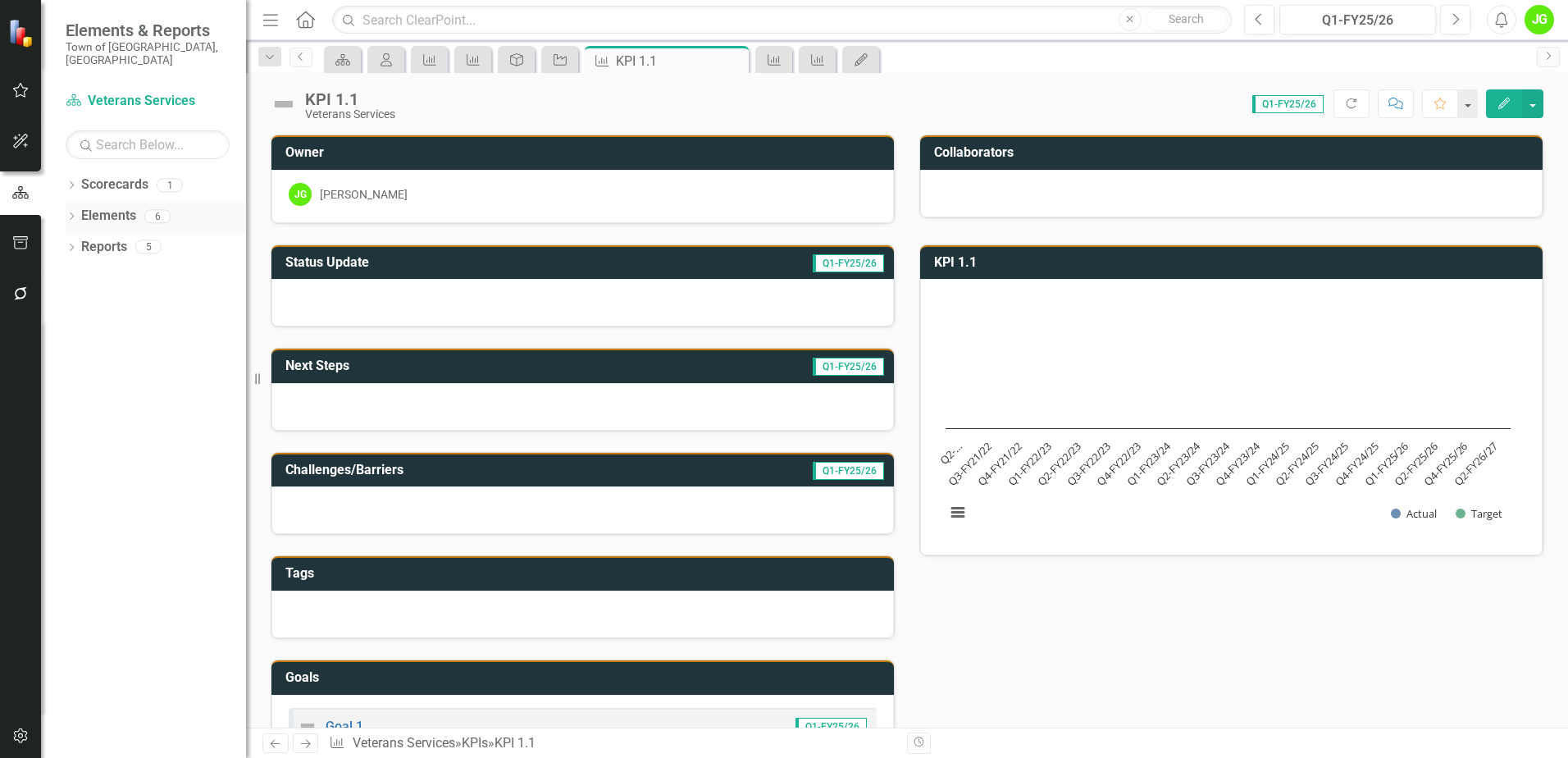
click at [111, 207] on link "Elements" at bounding box center [108, 216] width 55 height 19
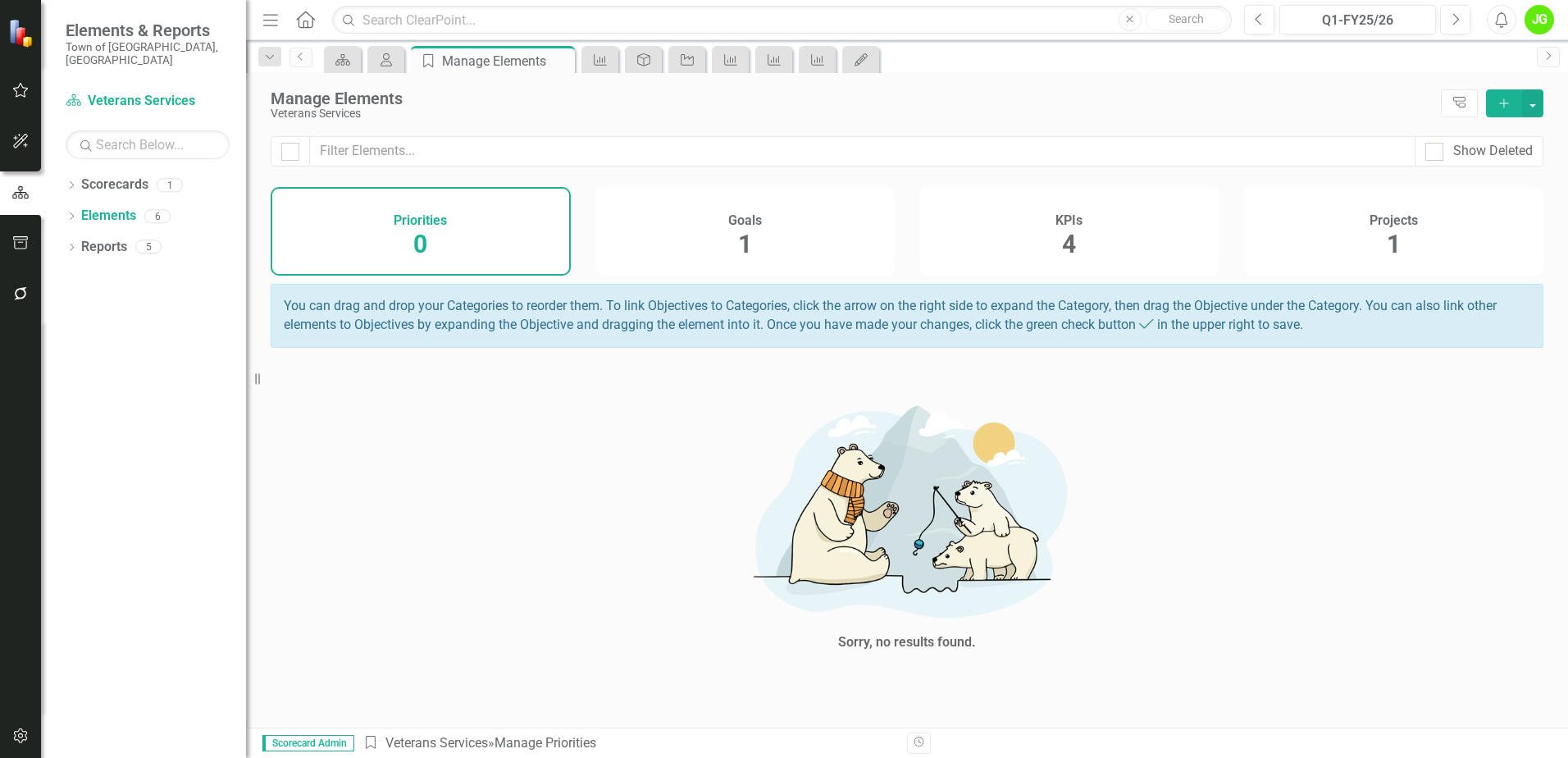
click at [1078, 248] on div "KPIs 4" at bounding box center [1069, 231] width 300 height 89
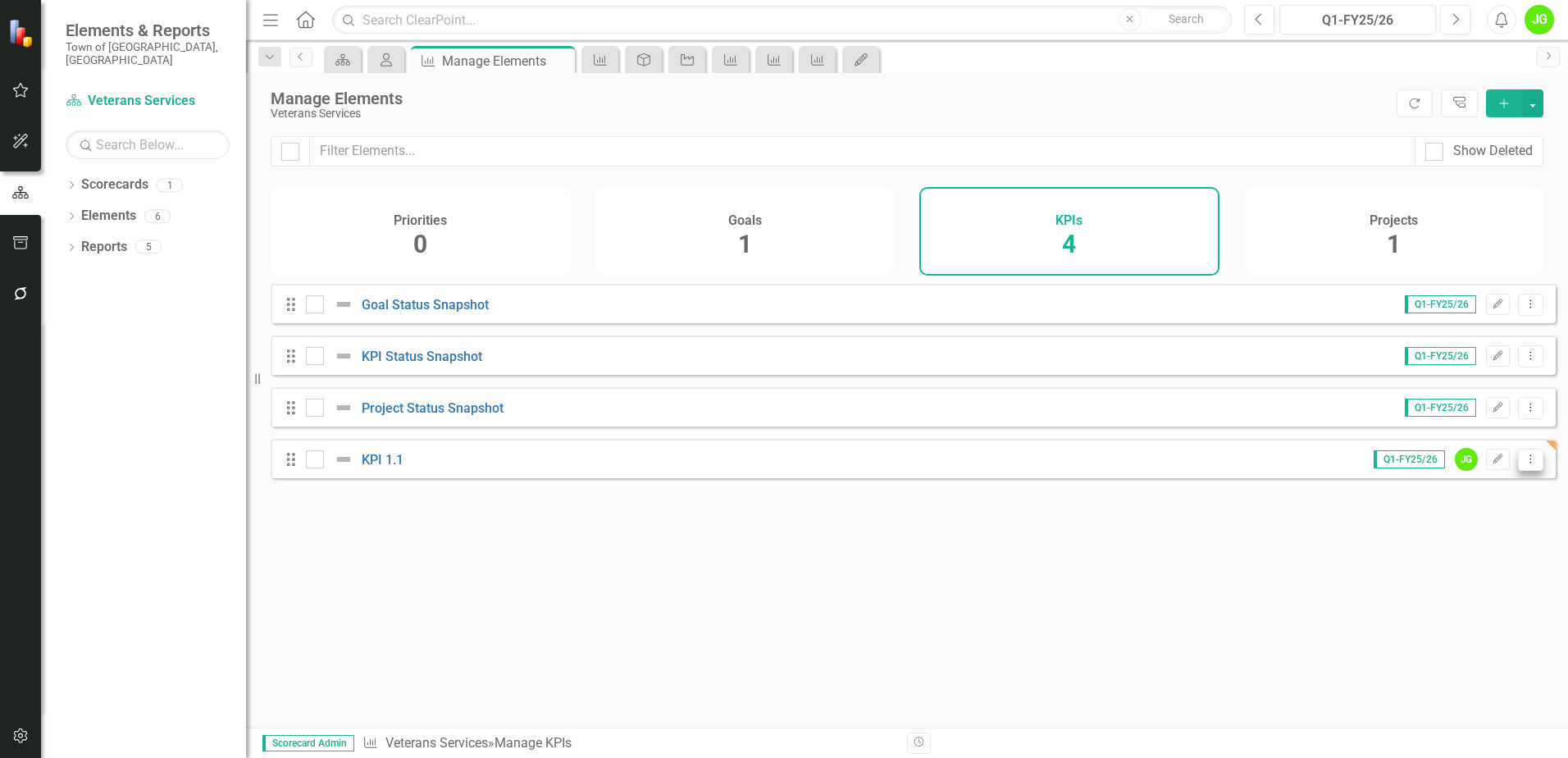
click at [1523, 464] on icon "Dropdown Menu" at bounding box center [1530, 458] width 14 height 11
click at [1458, 501] on link "Edit Edit KPI" at bounding box center [1465, 498] width 130 height 30
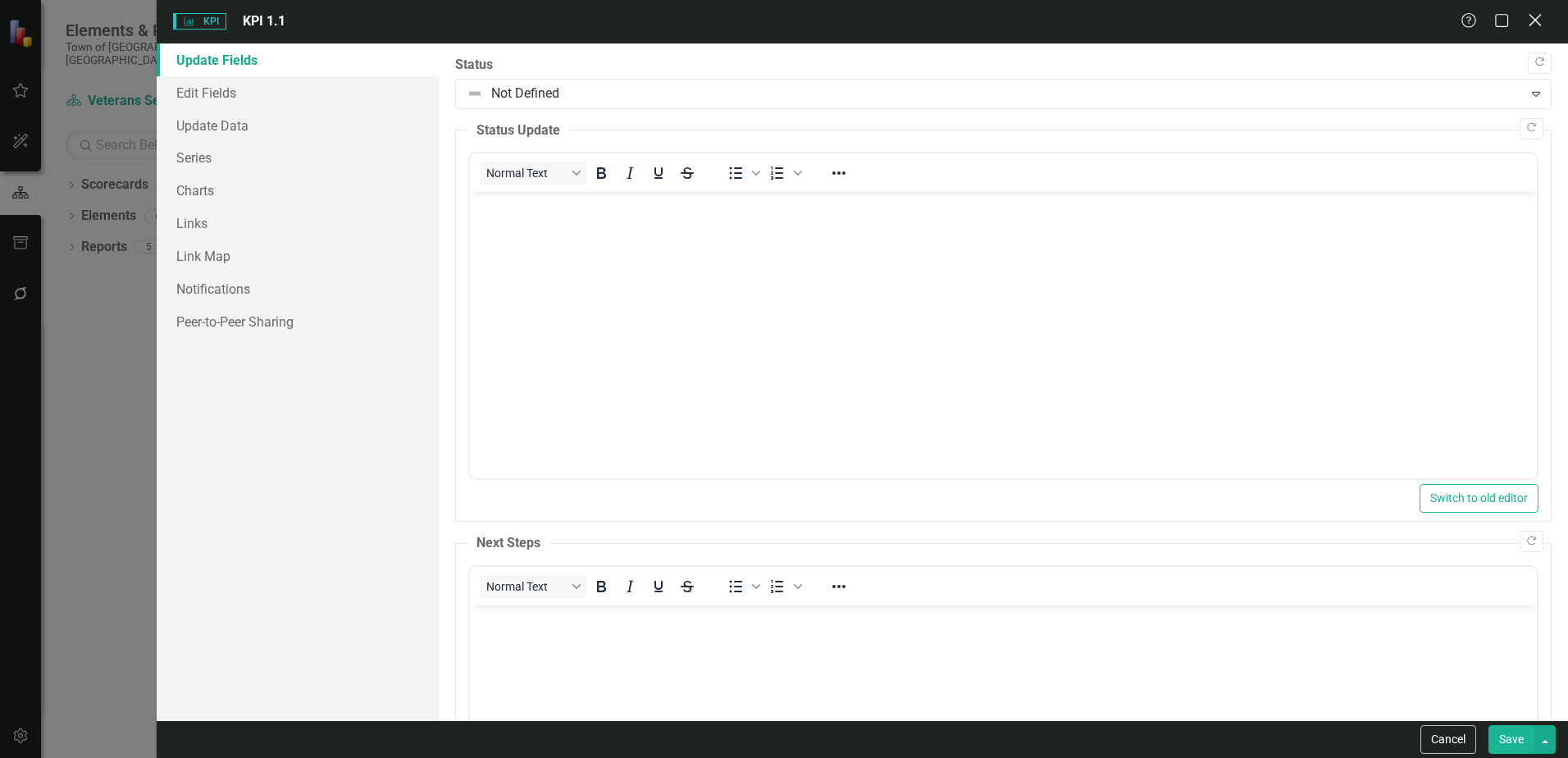
click at [1536, 23] on icon "Close" at bounding box center [1534, 20] width 21 height 16
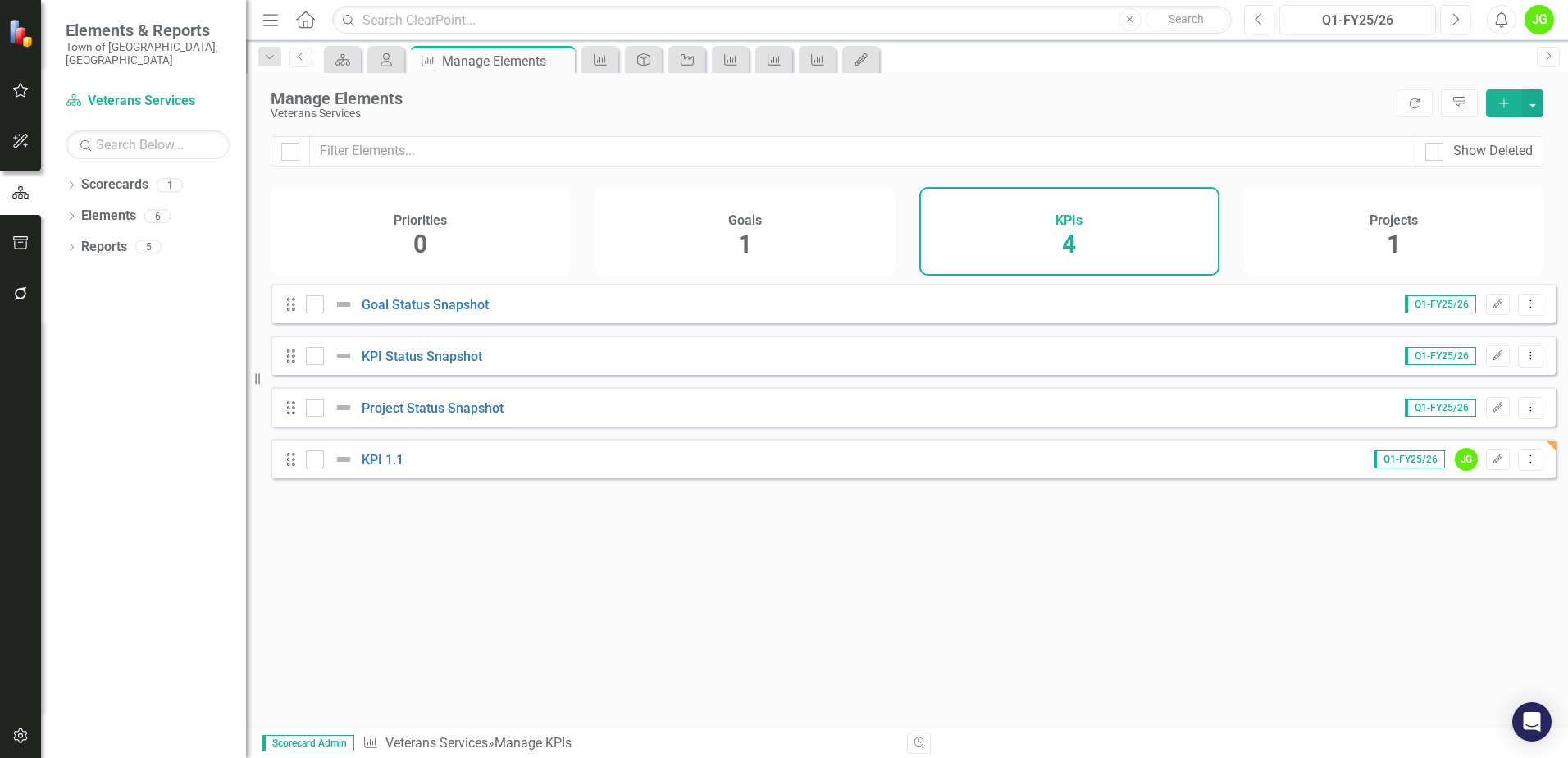
click at [741, 246] on span "1" at bounding box center [745, 244] width 14 height 29
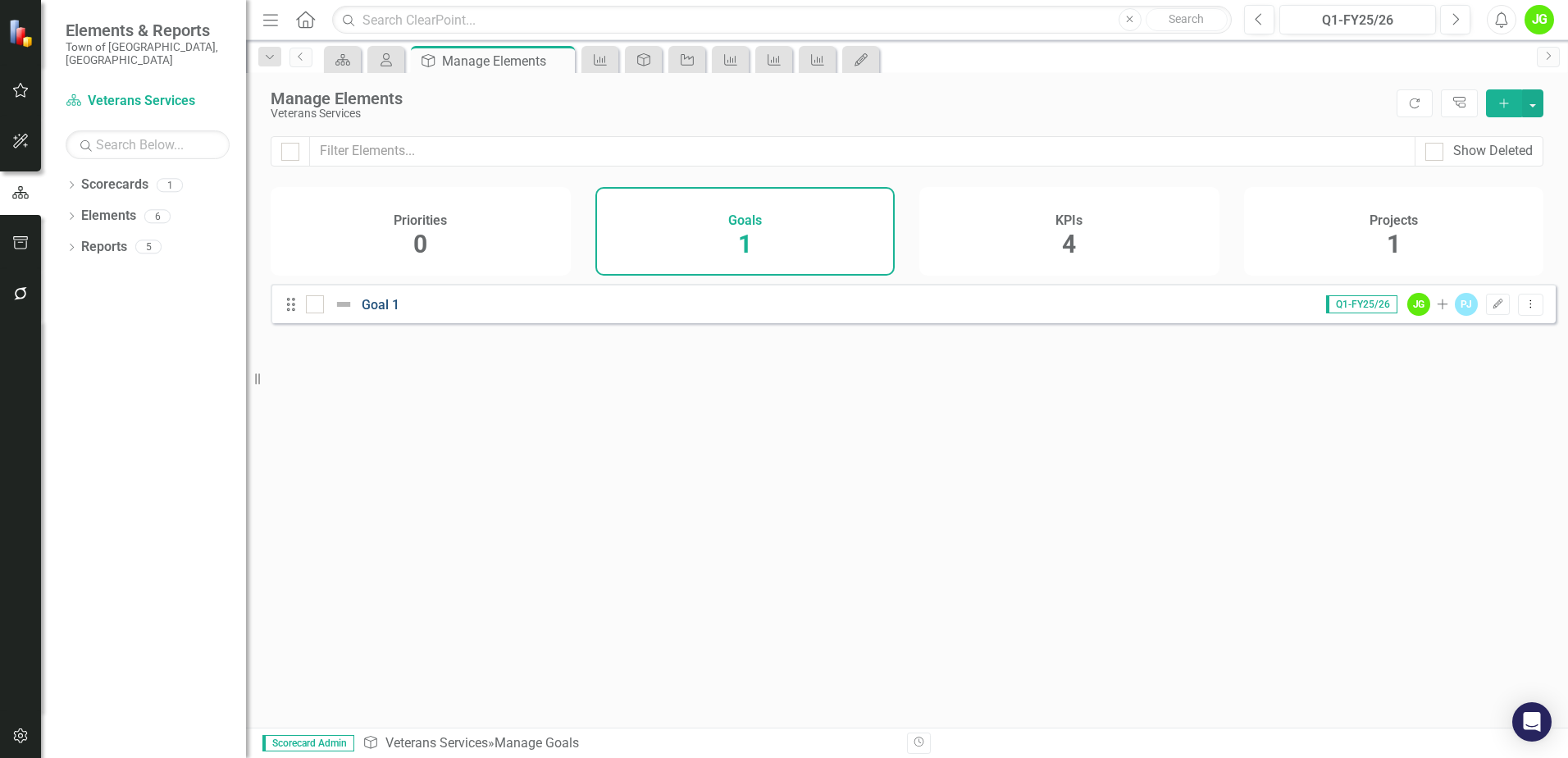
click at [379, 313] on link "Goal 1" at bounding box center [381, 305] width 38 height 16
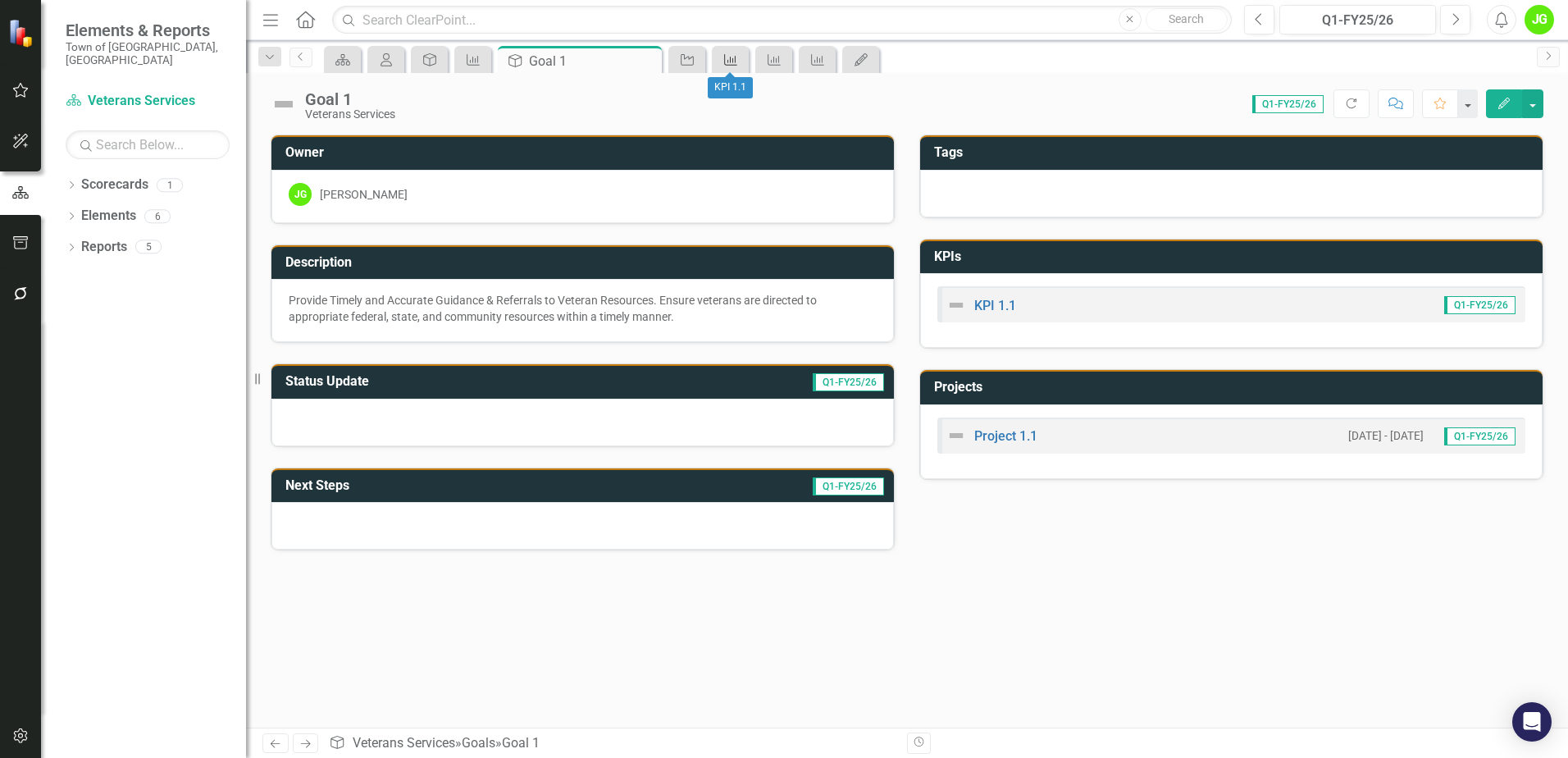
click at [728, 66] on icon "KPI" at bounding box center [730, 59] width 16 height 13
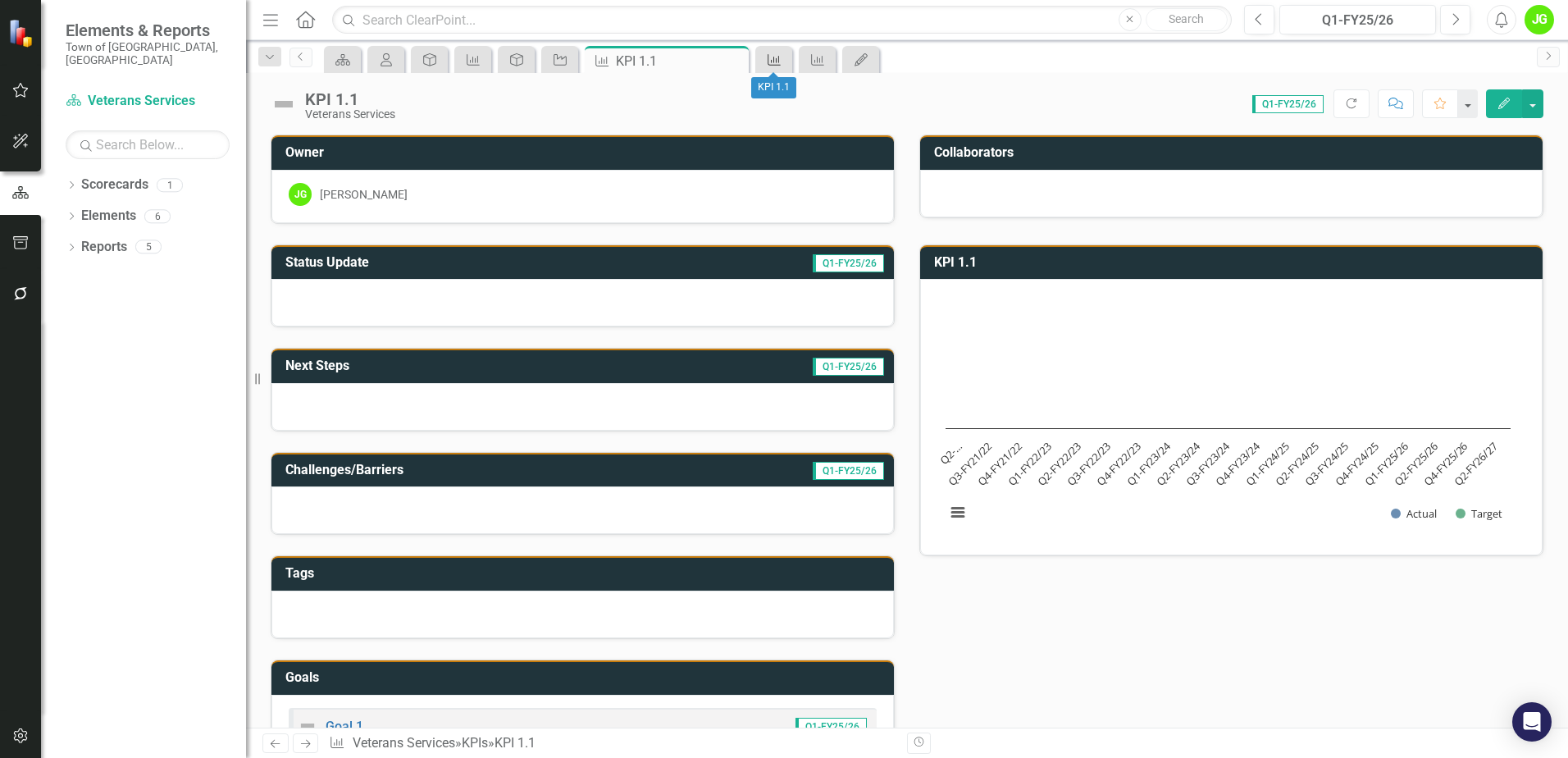
click at [777, 62] on icon "KPI" at bounding box center [774, 59] width 16 height 13
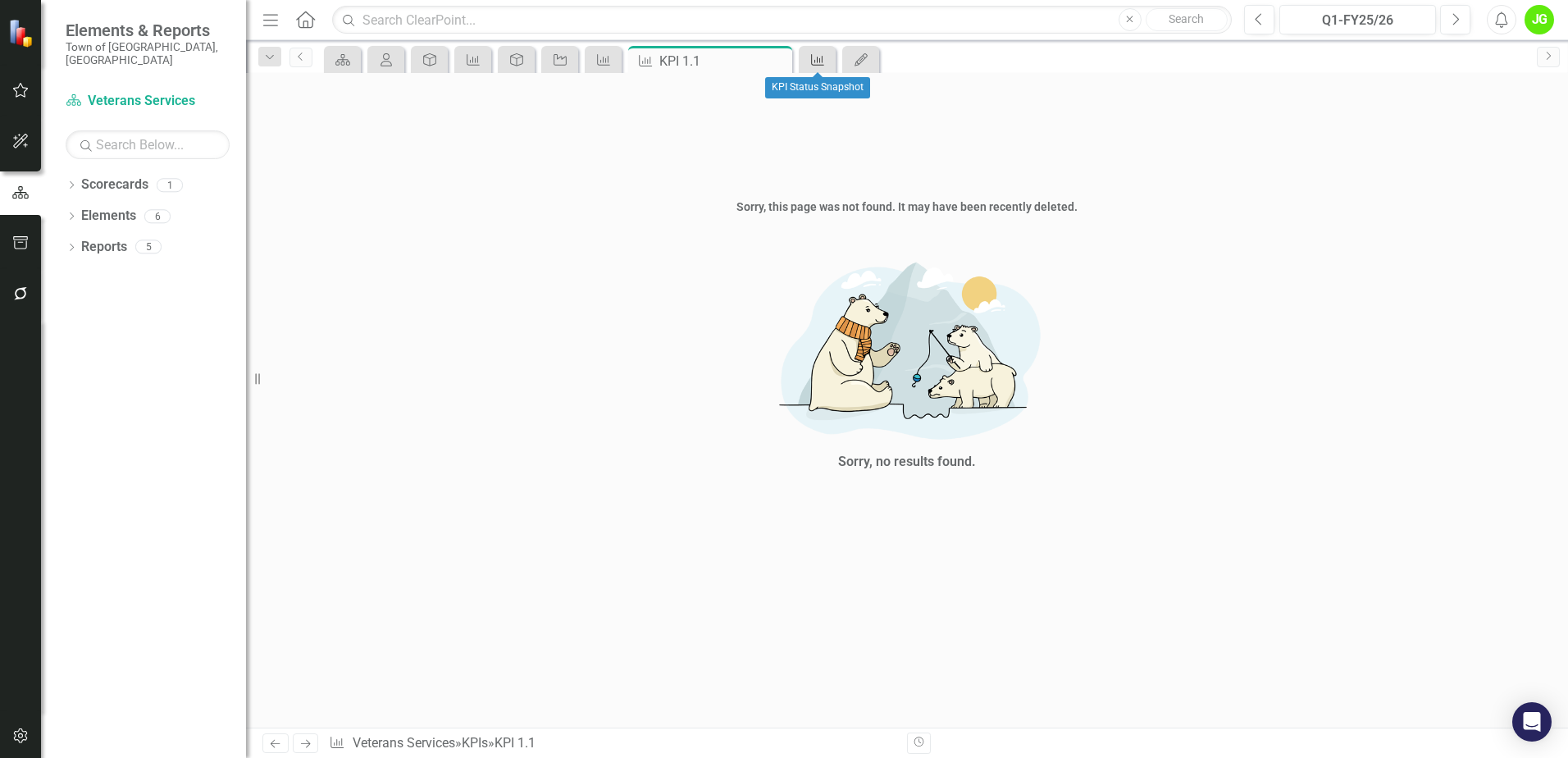
click at [817, 60] on icon "KPI" at bounding box center [817, 59] width 16 height 13
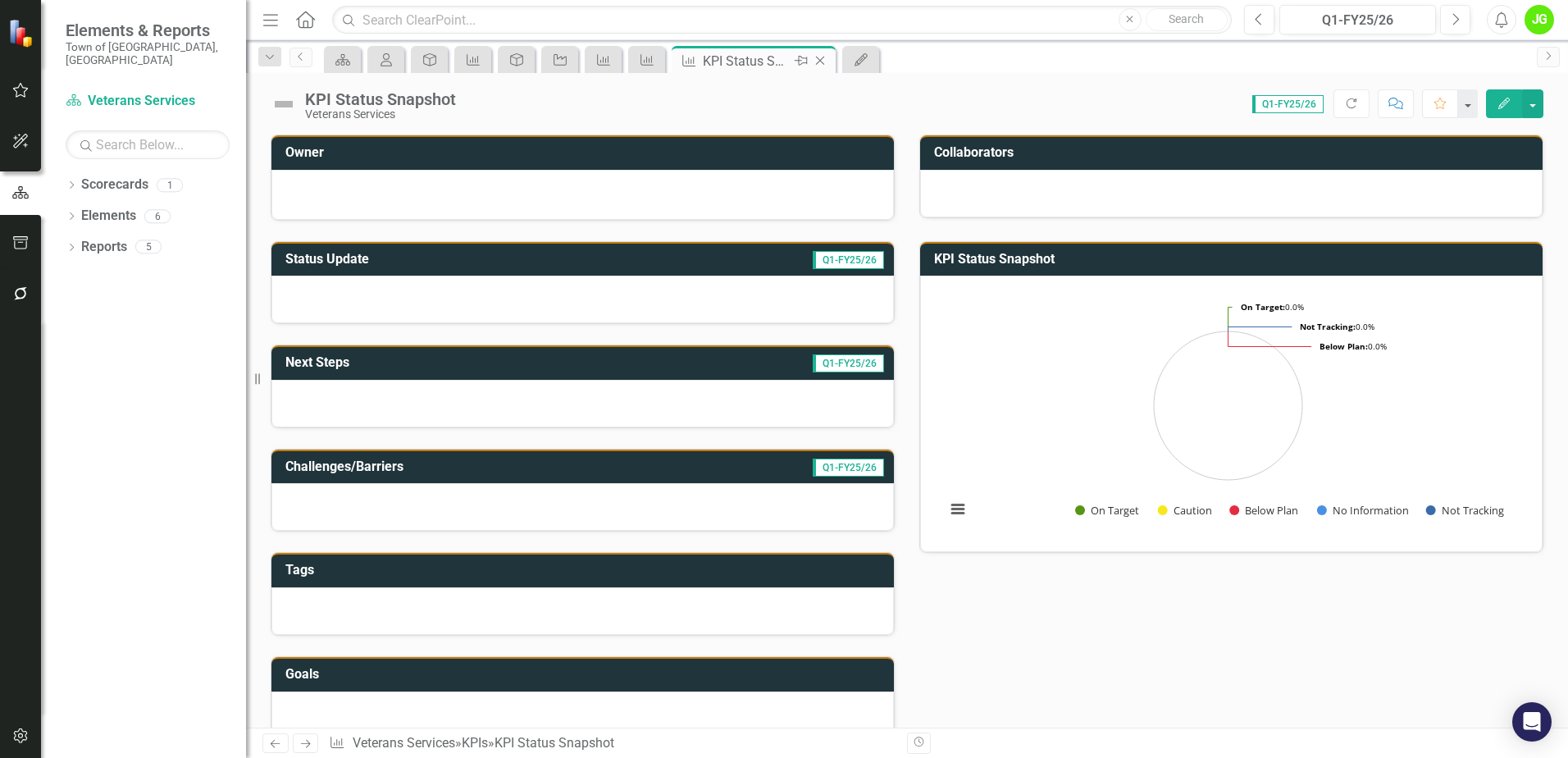
click at [735, 59] on div "KPI Status Snapshot" at bounding box center [747, 61] width 88 height 21
click at [647, 62] on icon "KPI" at bounding box center [646, 59] width 16 height 13
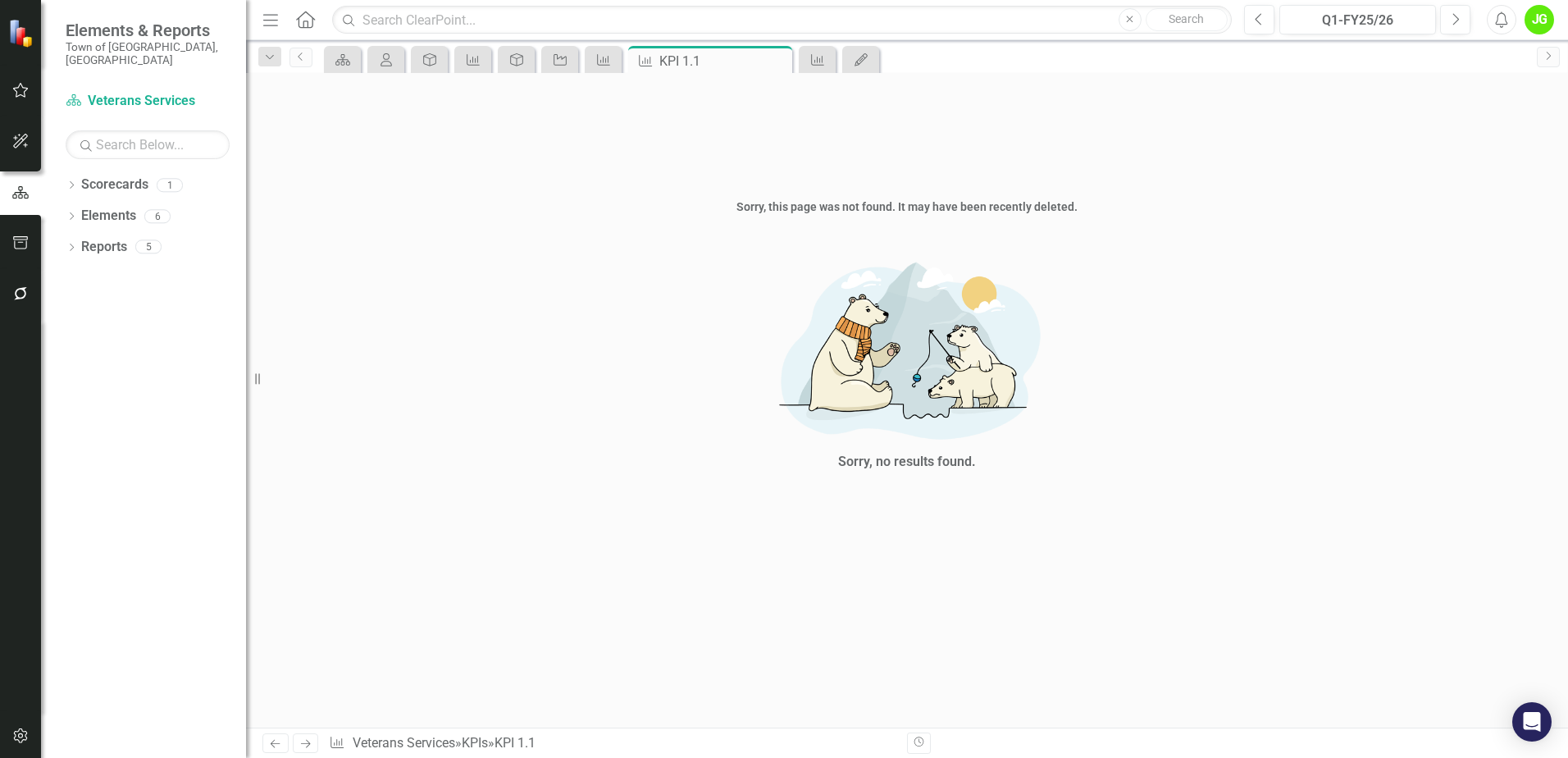
click at [0, 0] on icon "Close" at bounding box center [0, 0] width 0 height 0
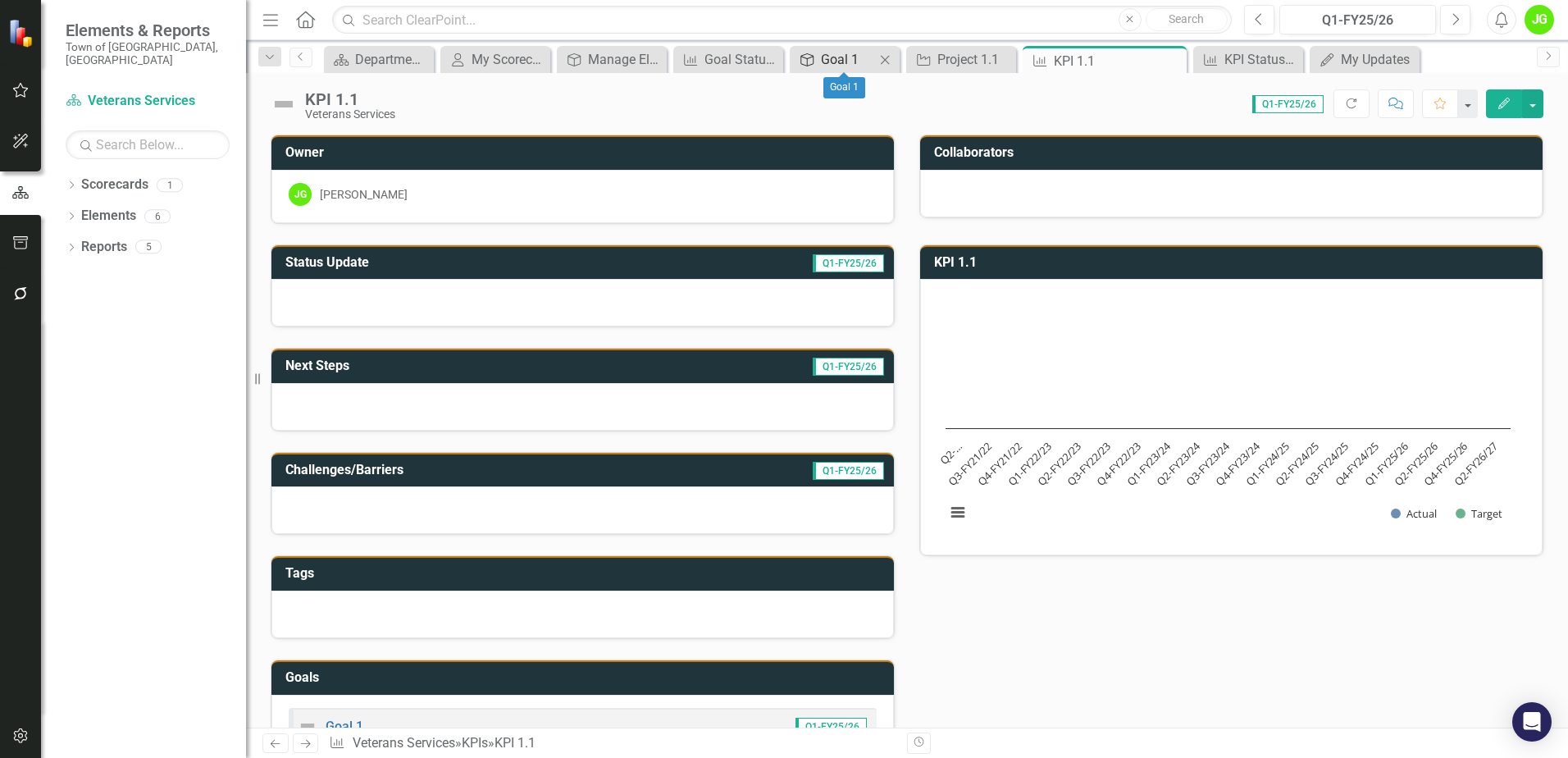
click at [836, 62] on div "Goal 1" at bounding box center [848, 59] width 54 height 21
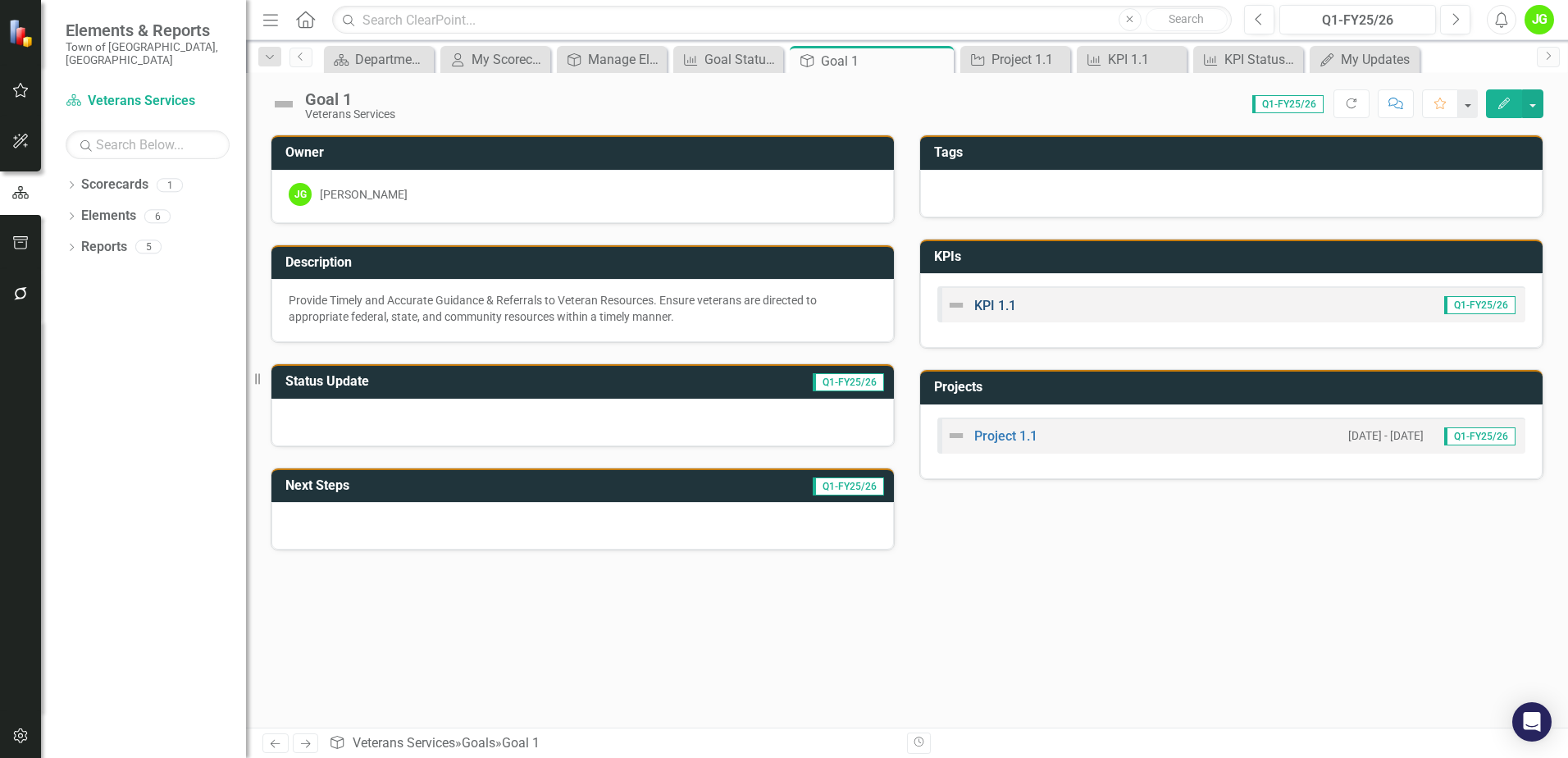
click at [993, 309] on link "KPI 1.1" at bounding box center [995, 306] width 42 height 16
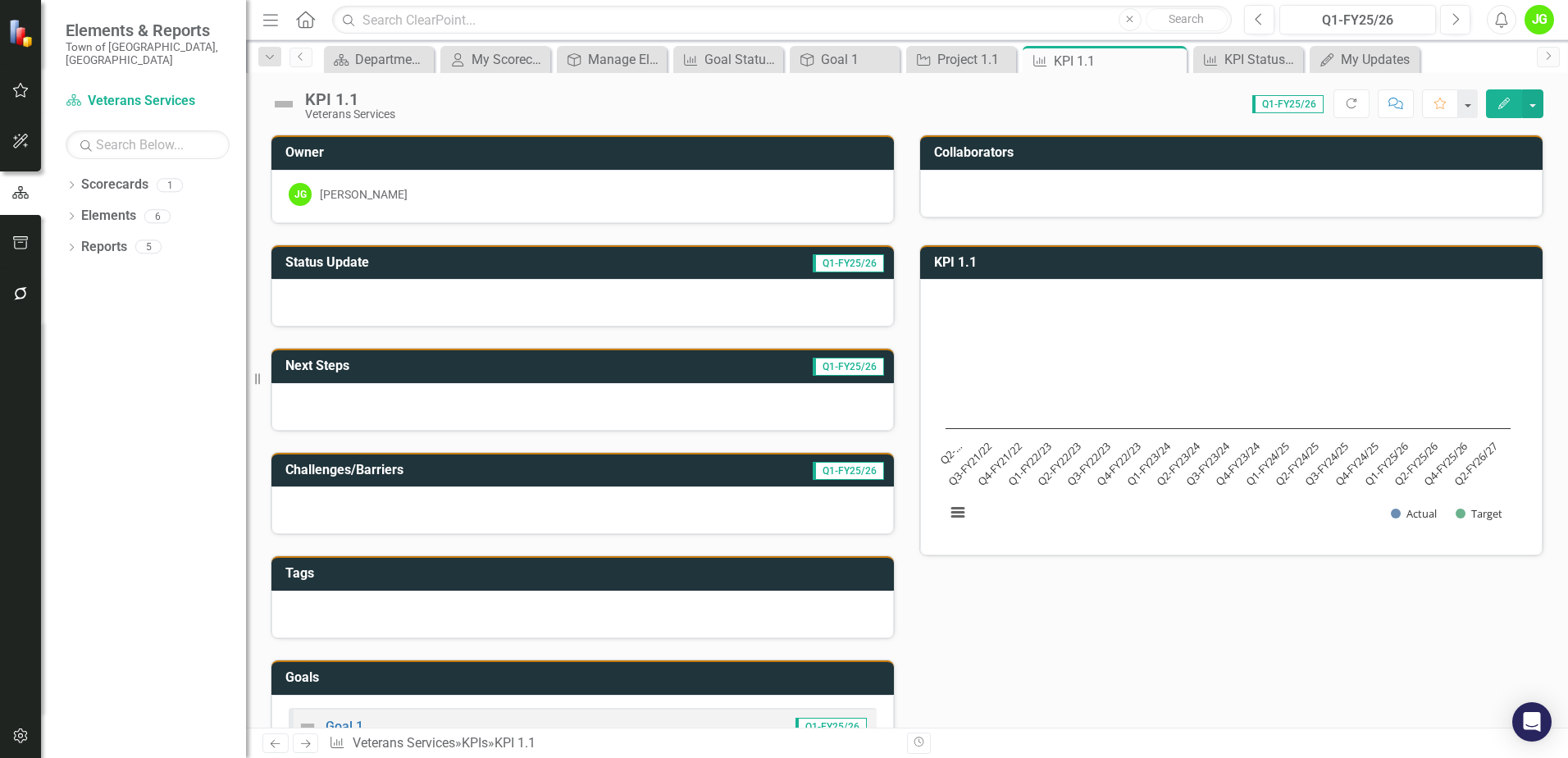
click at [1398, 107] on icon "Comment" at bounding box center [1395, 103] width 15 height 11
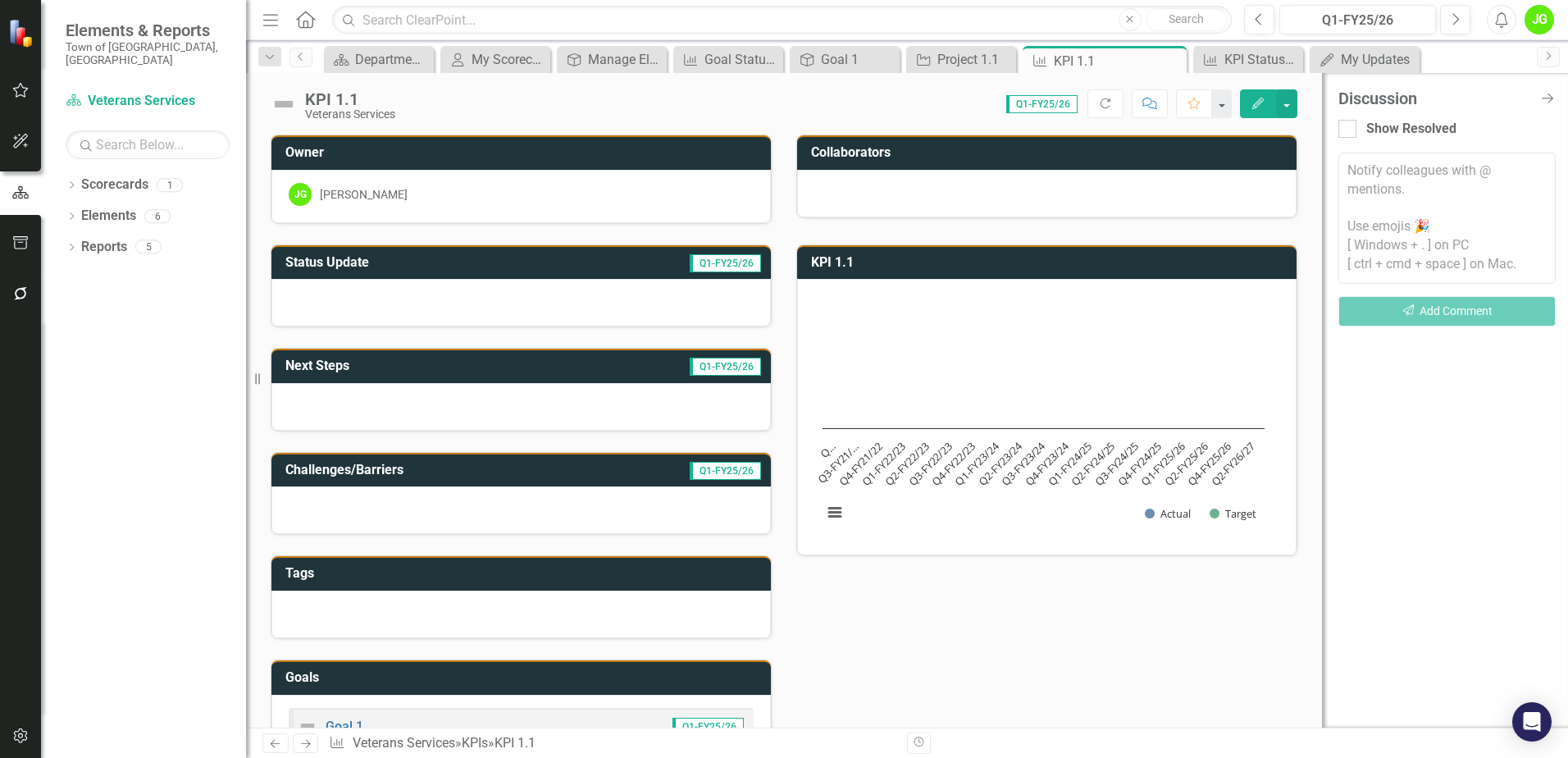
click at [1408, 402] on div "Discussion Close Discussion Bar Show Resolved Notify colleagues with @ mentions…" at bounding box center [1444, 399] width 246 height 654
click at [94, 207] on link "Elements" at bounding box center [108, 216] width 55 height 19
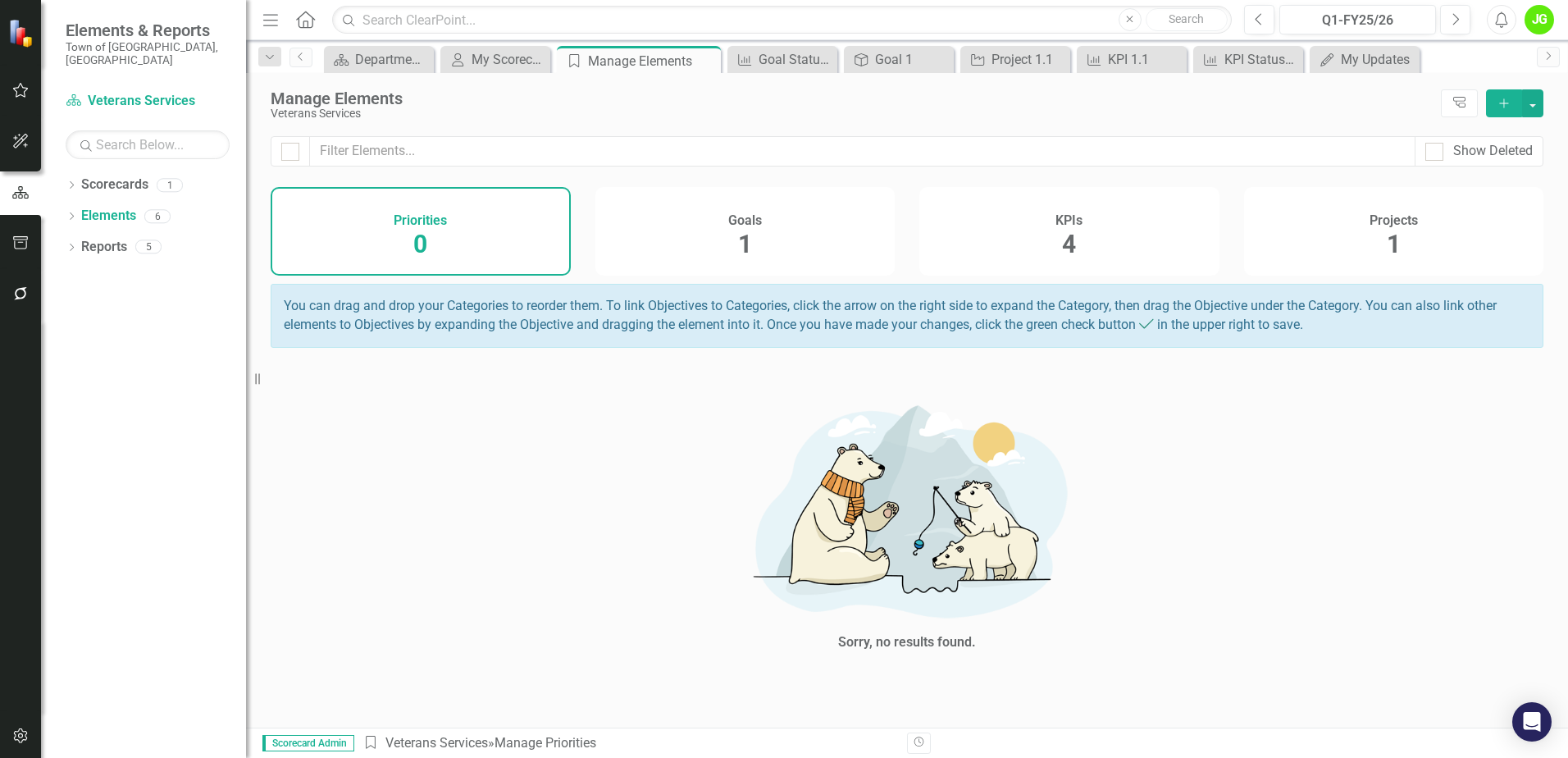
click at [752, 268] on div "Goals 1" at bounding box center [745, 231] width 300 height 89
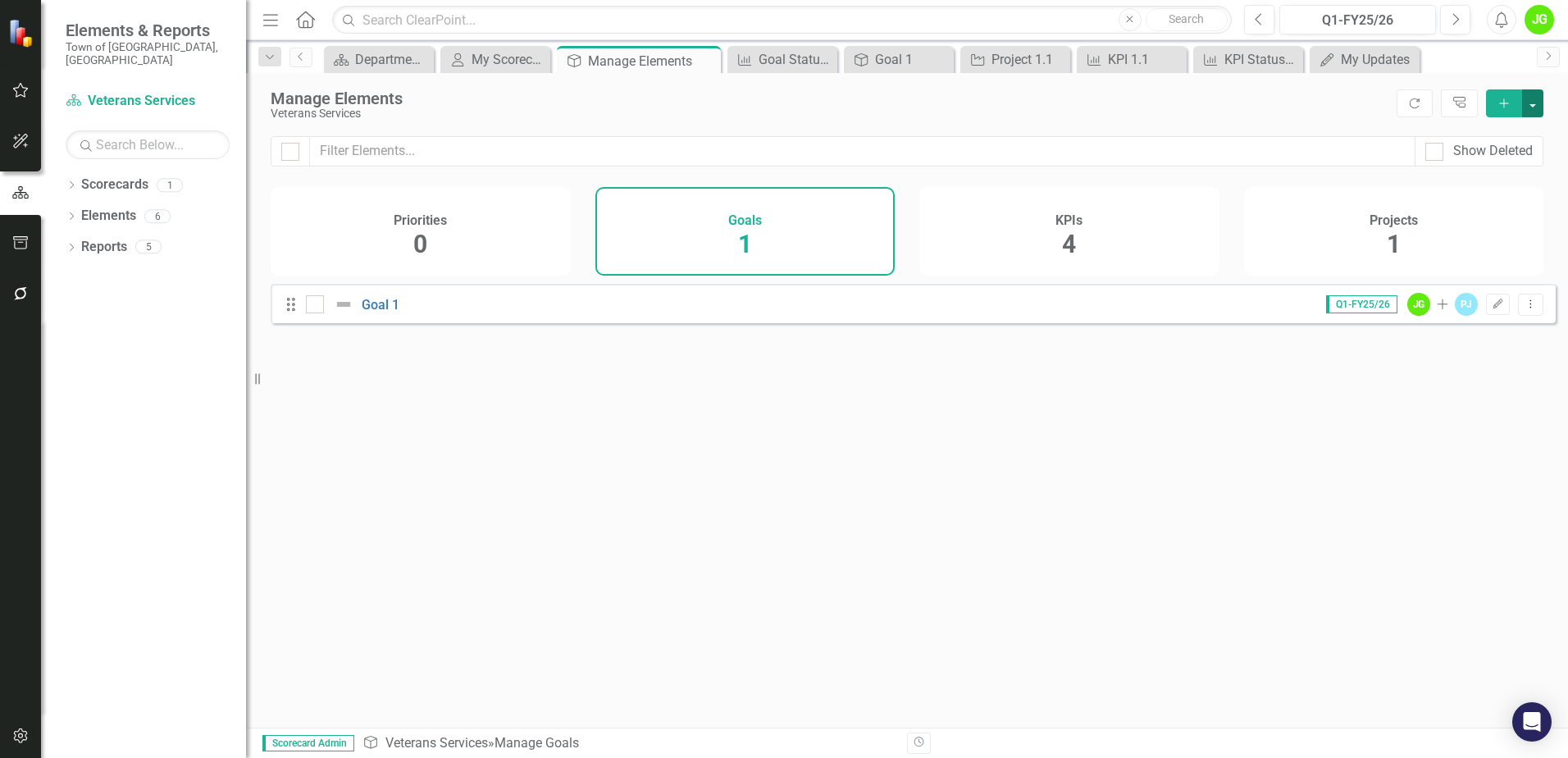
click at [1533, 104] on button "button" at bounding box center [1532, 103] width 21 height 28
click at [1467, 132] on link "Goal Add Goal" at bounding box center [1477, 133] width 130 height 30
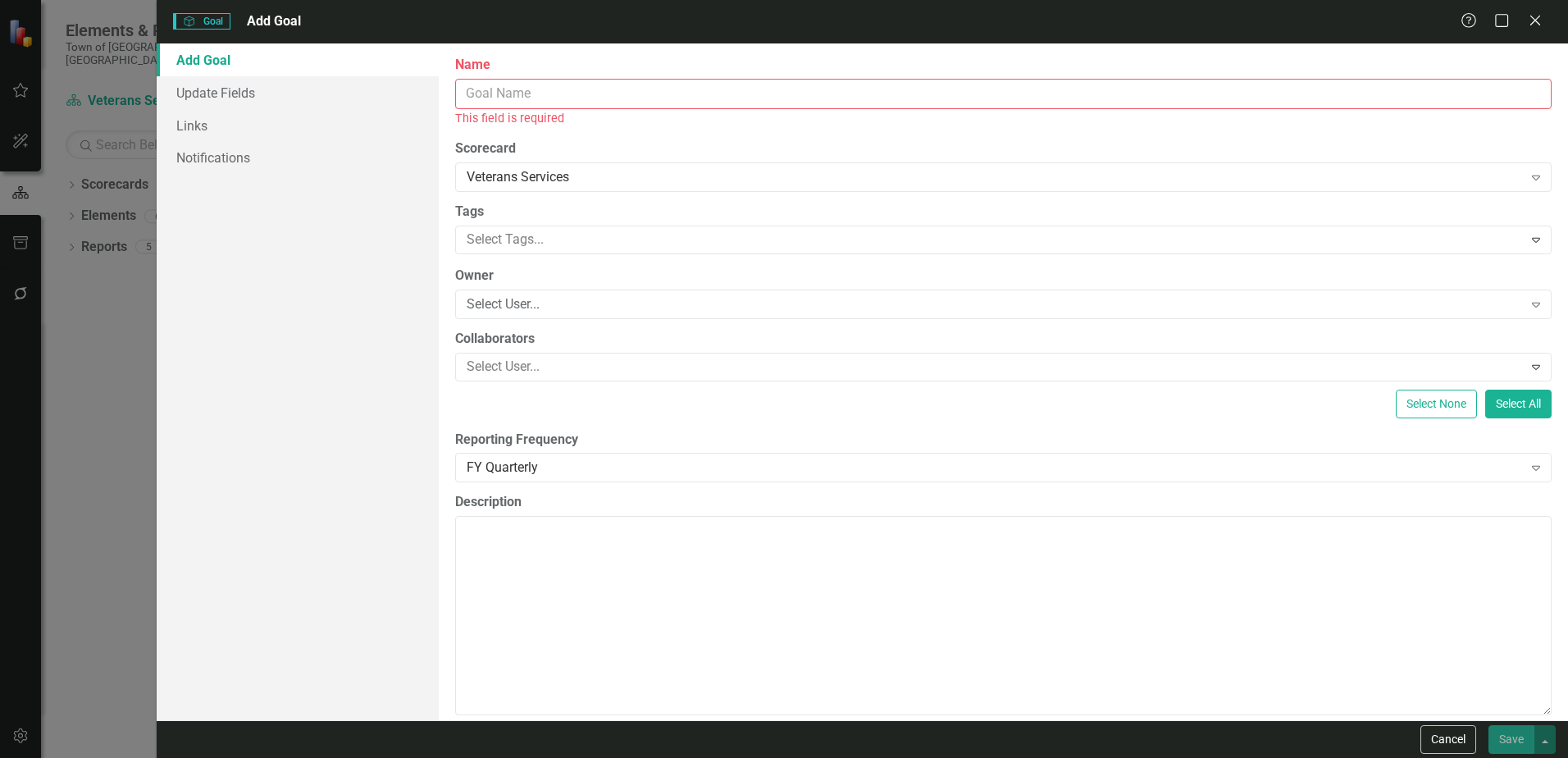
click at [493, 92] on input "Name" at bounding box center [1004, 94] width 1097 height 30
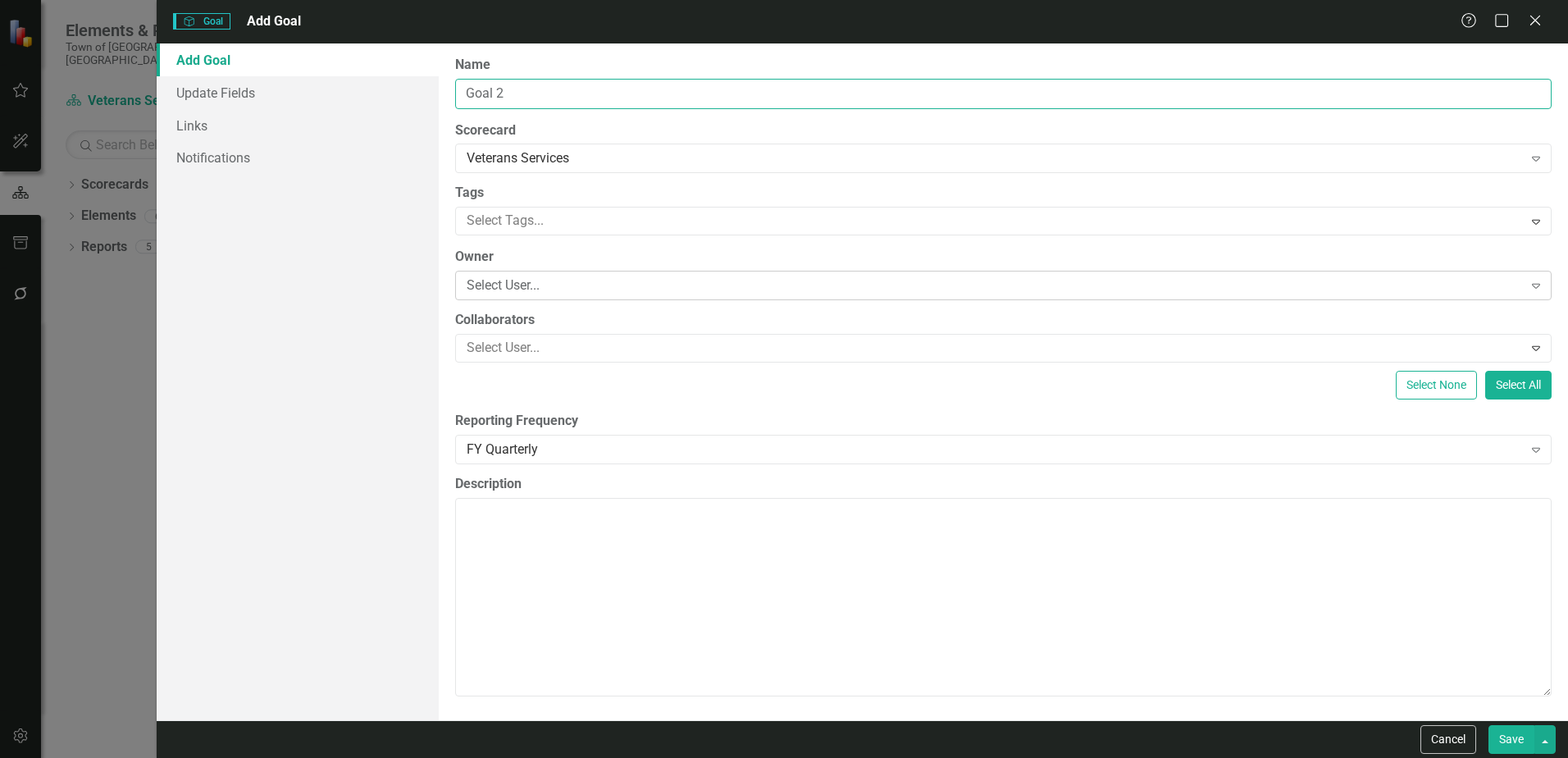
type input "Goal 2"
click at [514, 284] on div "Select User..." at bounding box center [994, 286] width 1056 height 19
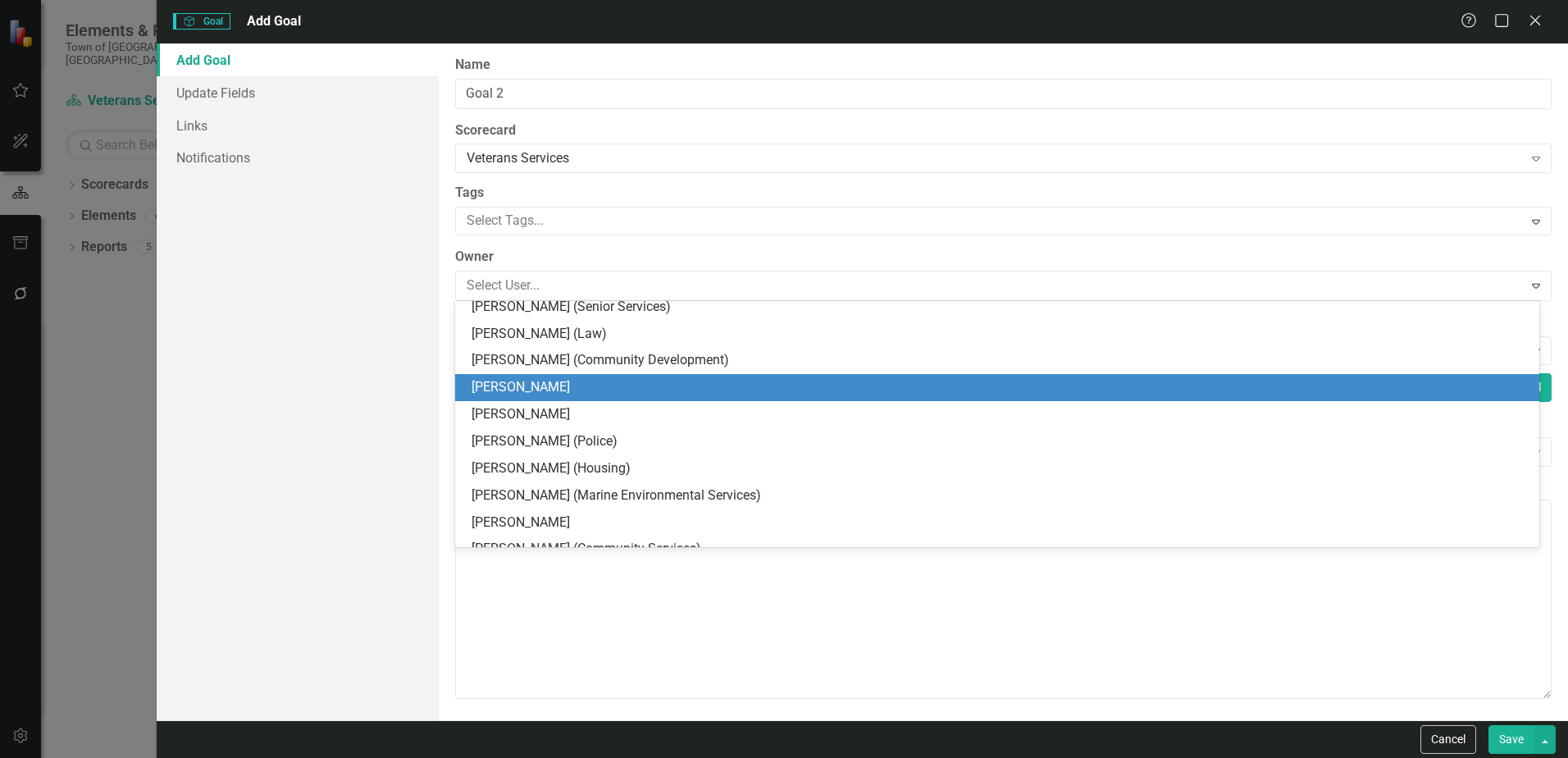
scroll to position [82, 0]
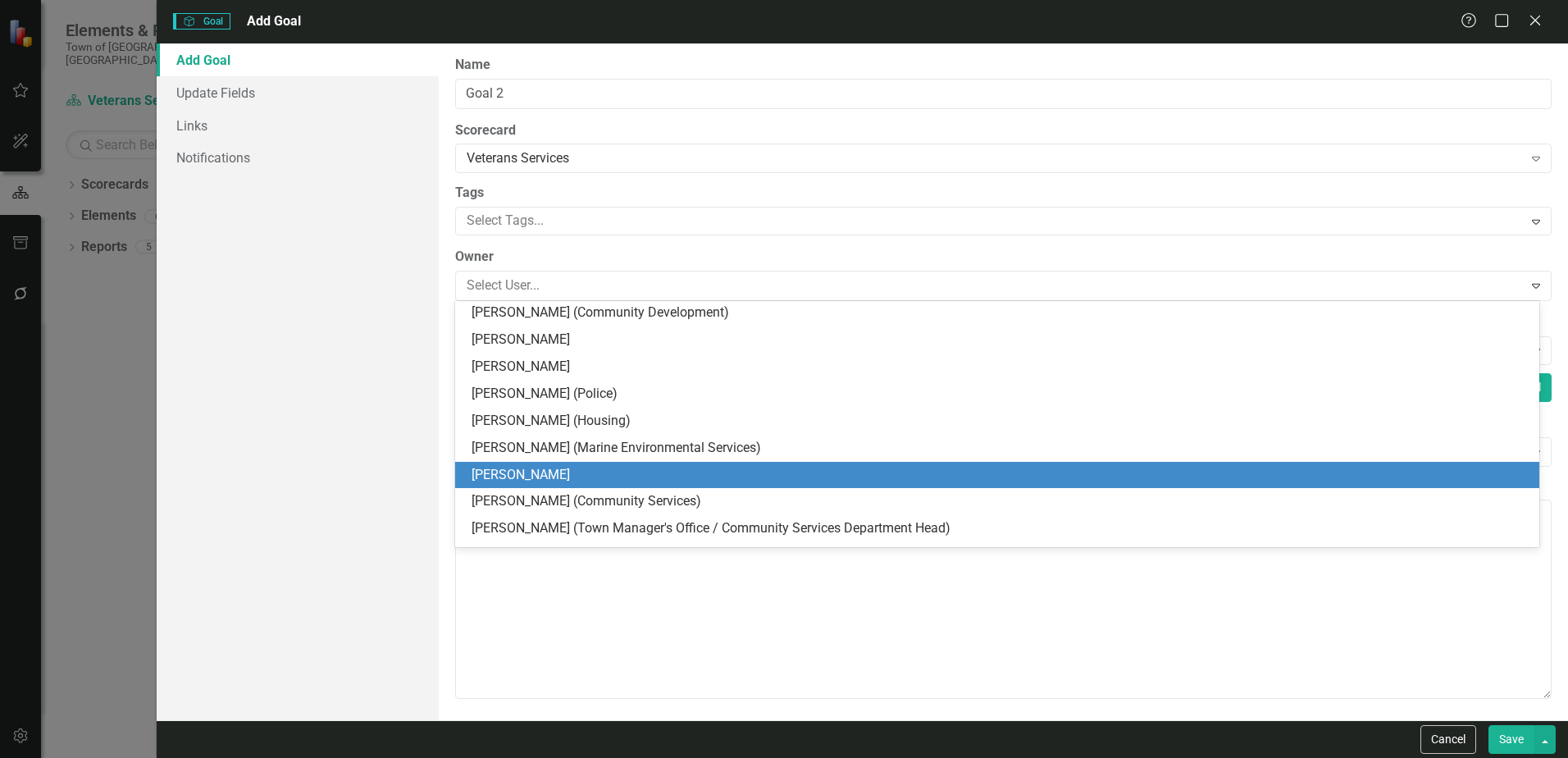
click at [538, 469] on div "[PERSON_NAME]" at bounding box center [1000, 474] width 1058 height 19
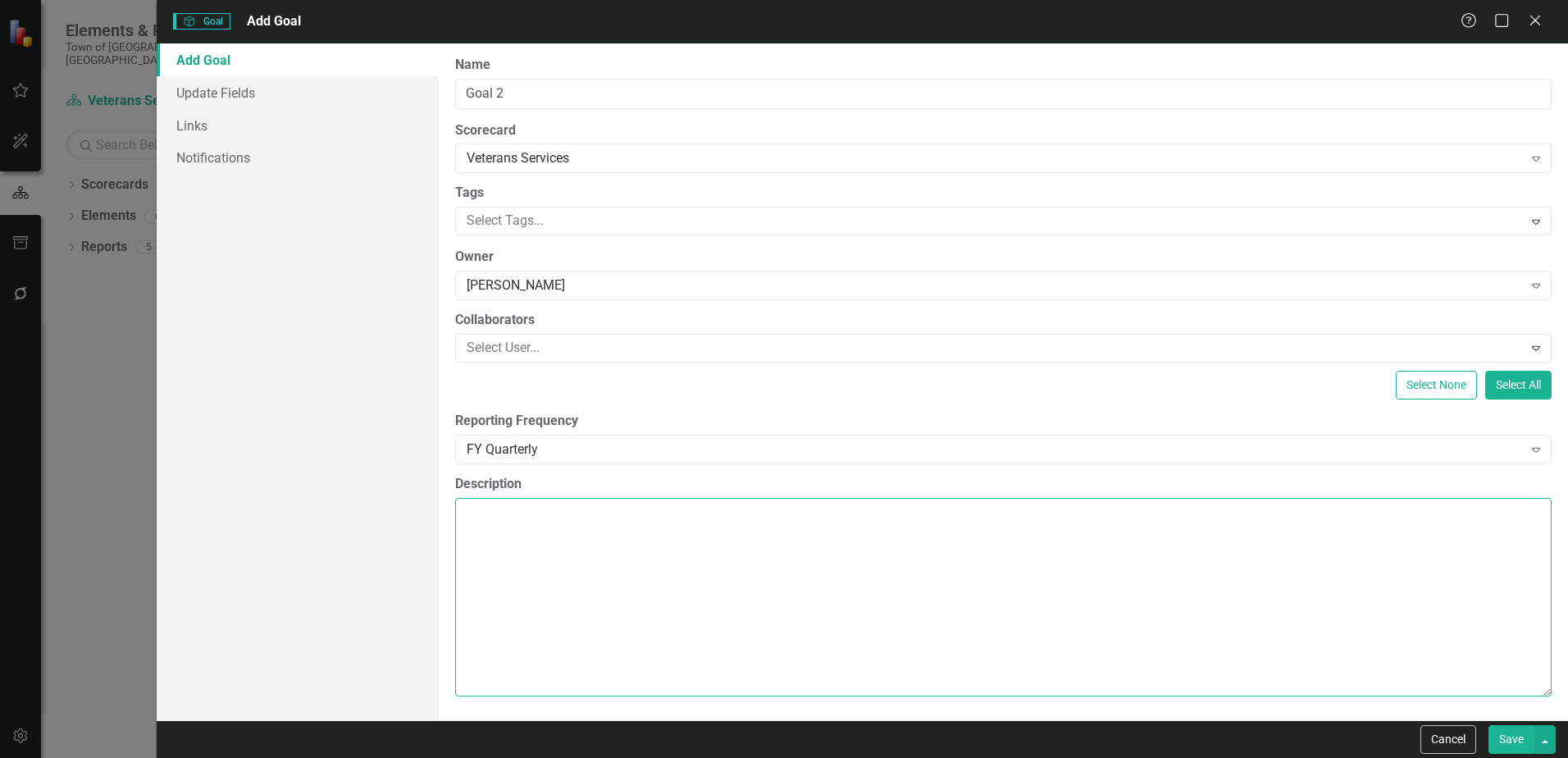
click at [508, 533] on textarea "Description" at bounding box center [1004, 596] width 1097 height 199
paste textarea "Ensure Accurate and Timely processing of State/Chapter 115 and VA Benefit Appli…"
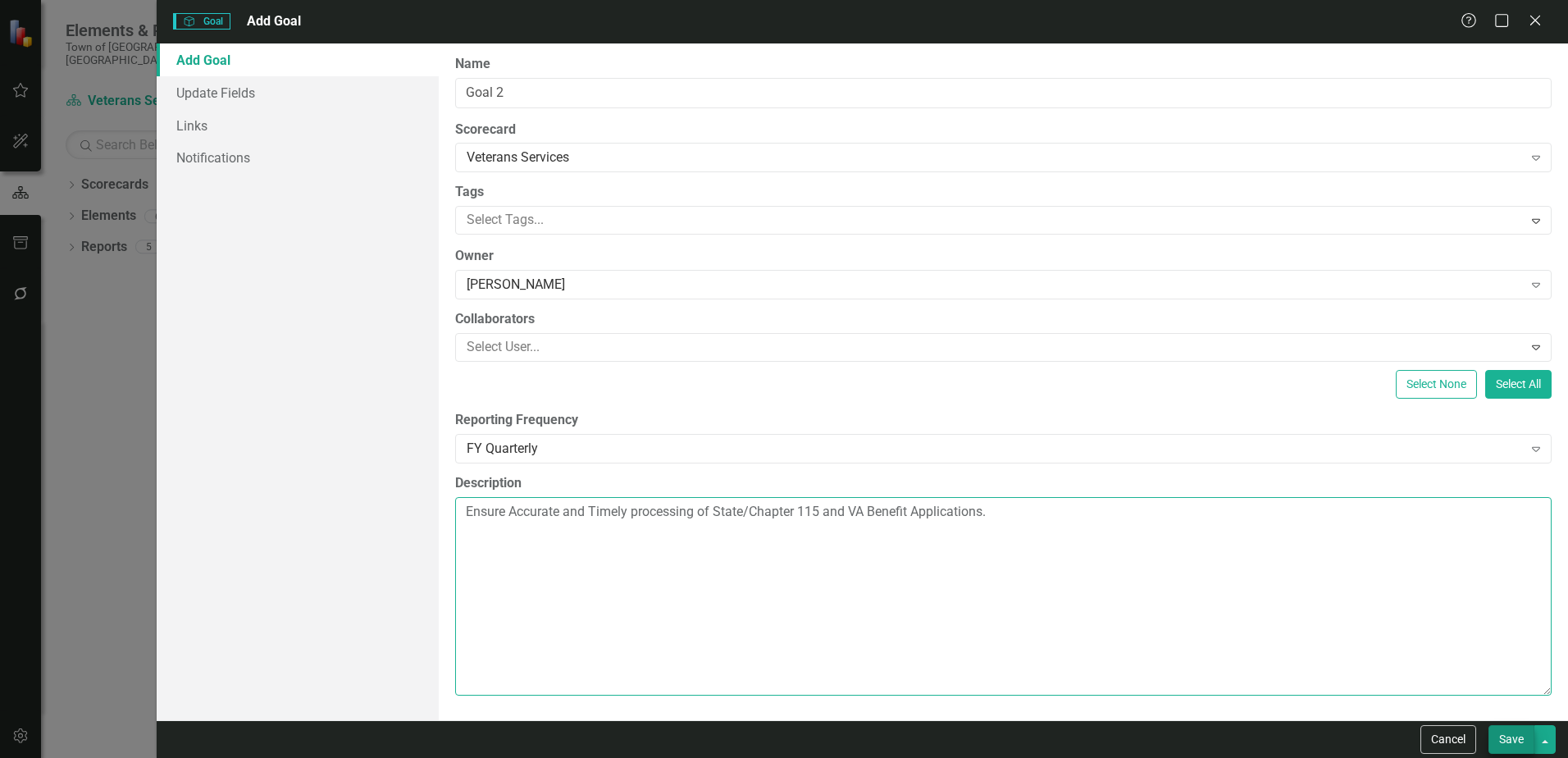
type textarea "Ensure Accurate and Timely processing of State/Chapter 115 and VA Benefit Appli…"
click at [1516, 738] on button "Save" at bounding box center [1511, 739] width 46 height 29
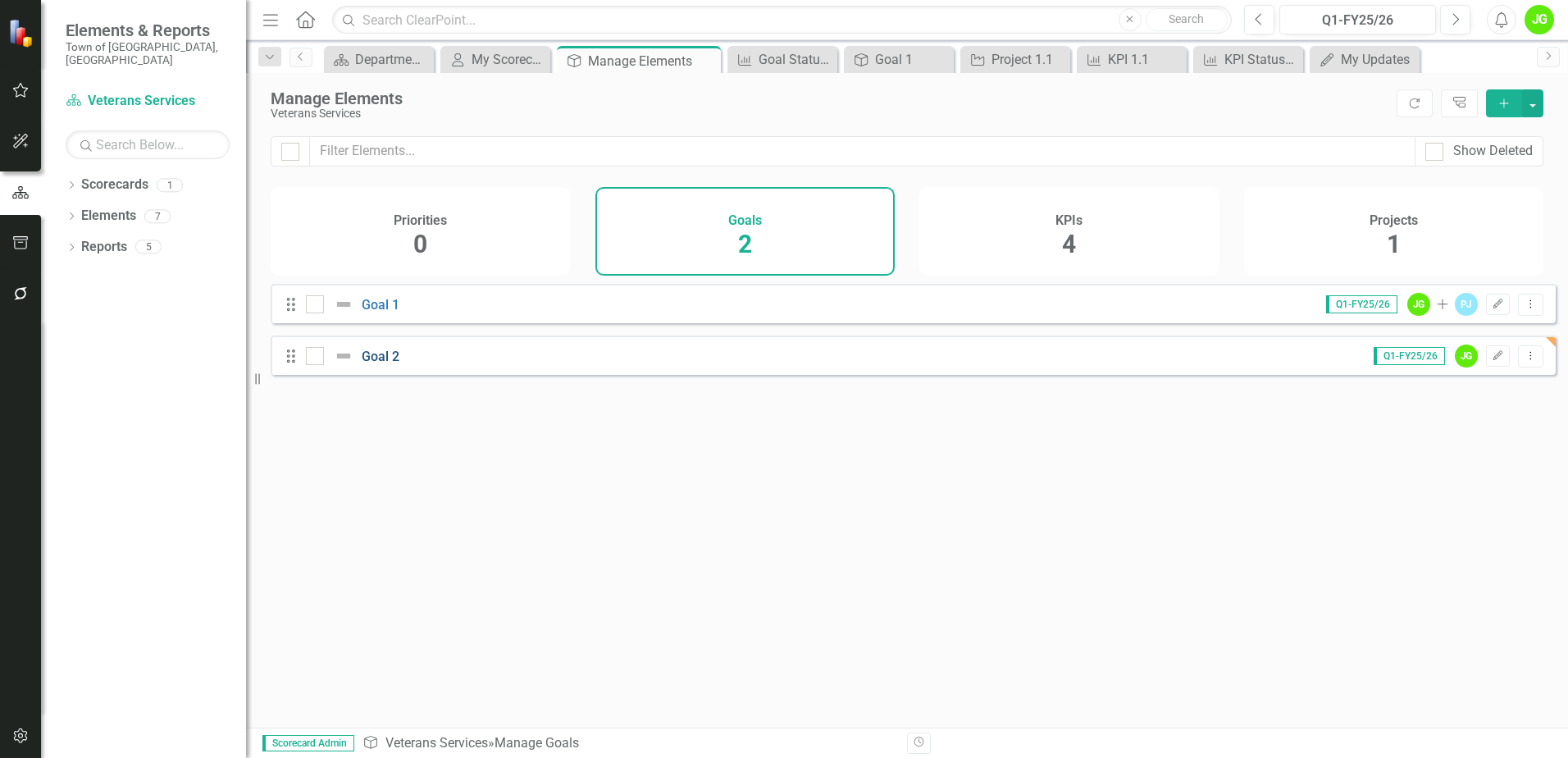
click at [392, 364] on link "Goal 2" at bounding box center [381, 357] width 38 height 16
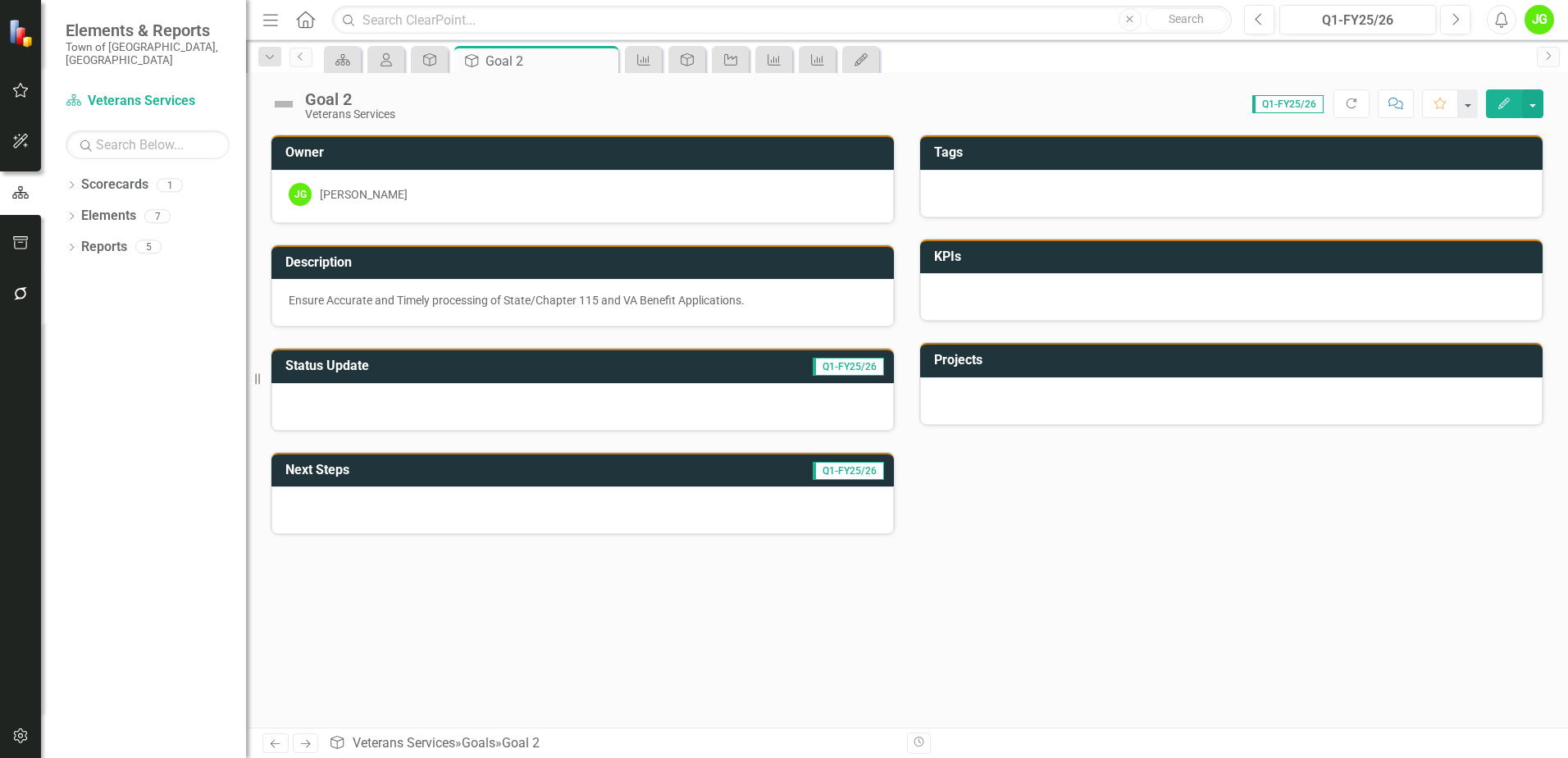
click at [959, 259] on h3 "KPIs" at bounding box center [1233, 257] width 600 height 15
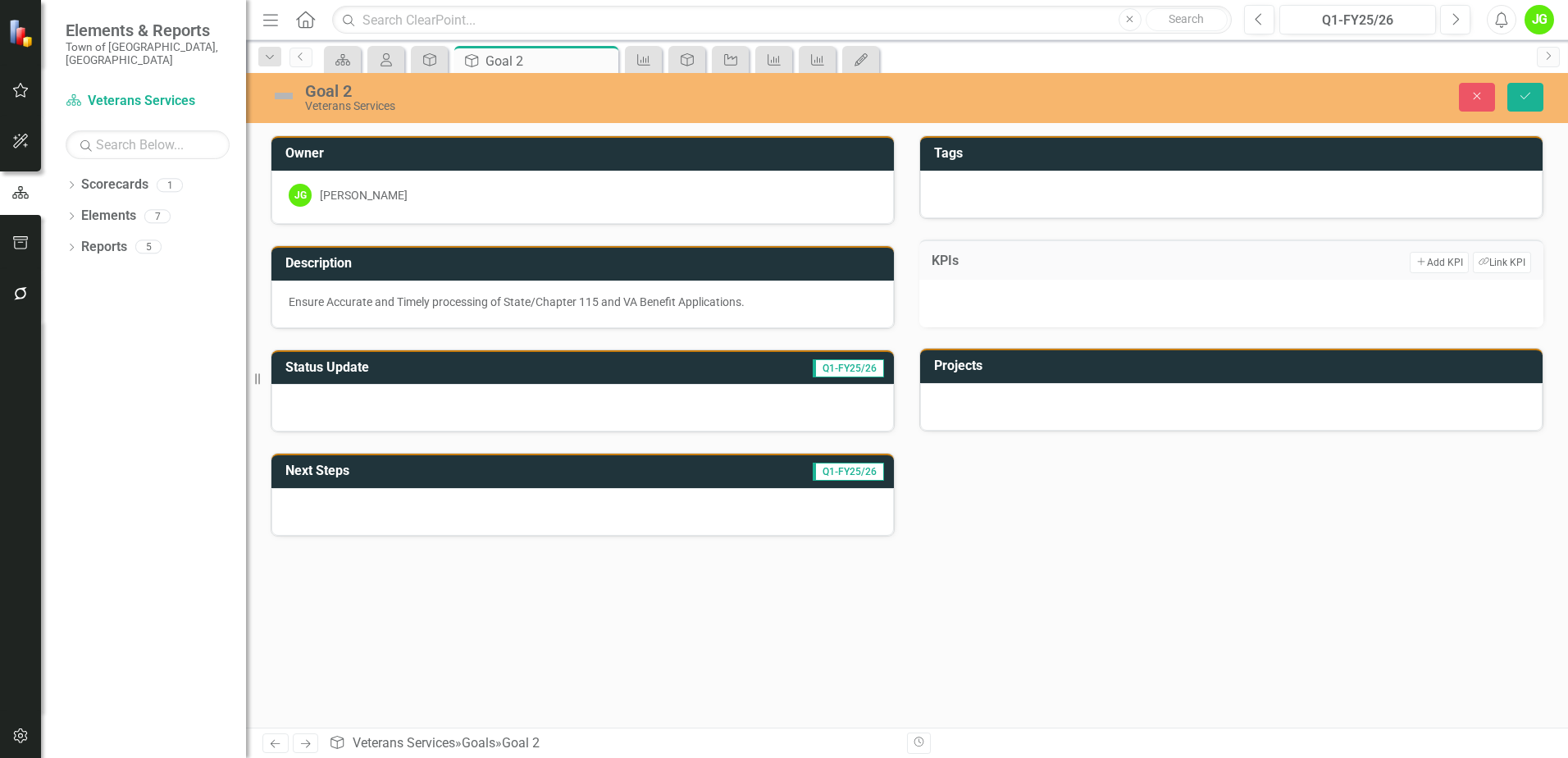
click at [964, 285] on div at bounding box center [1230, 304] width 624 height 48
click at [1421, 264] on icon "Add" at bounding box center [1420, 262] width 11 height 9
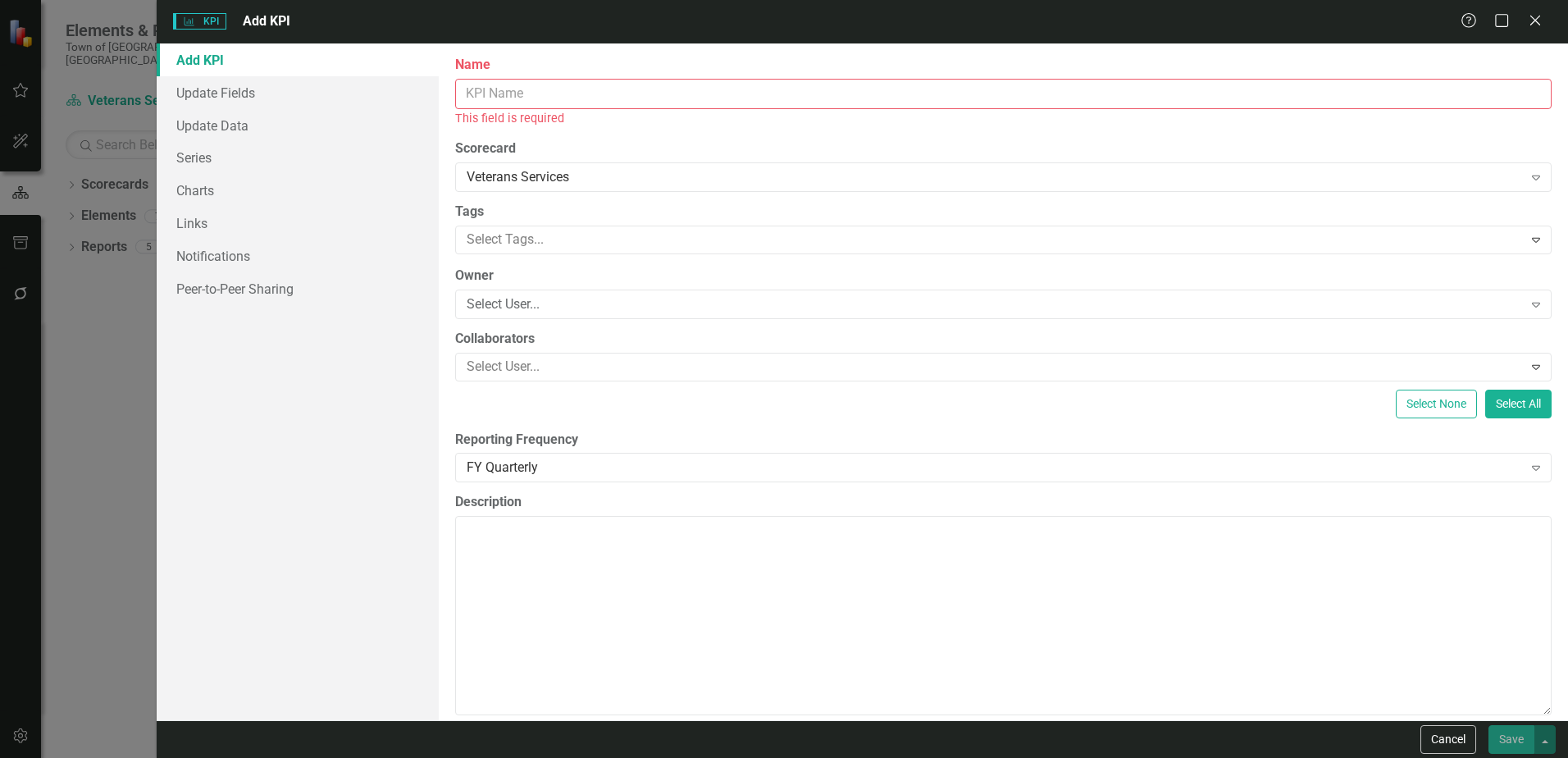
click at [477, 94] on input "Name" at bounding box center [1004, 94] width 1097 height 30
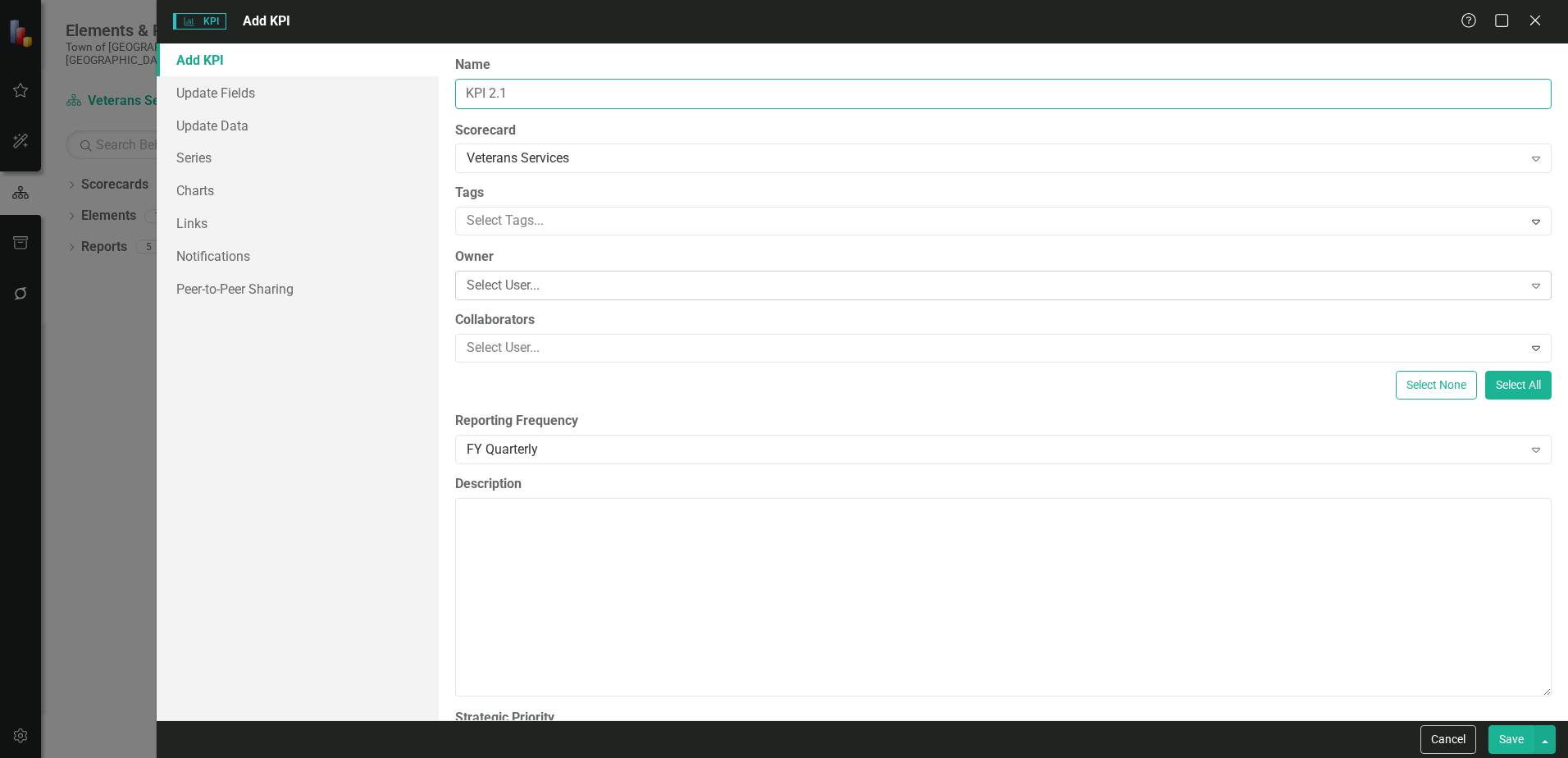
type input "KPI 2.1"
click at [483, 289] on div "Select User..." at bounding box center [994, 286] width 1056 height 19
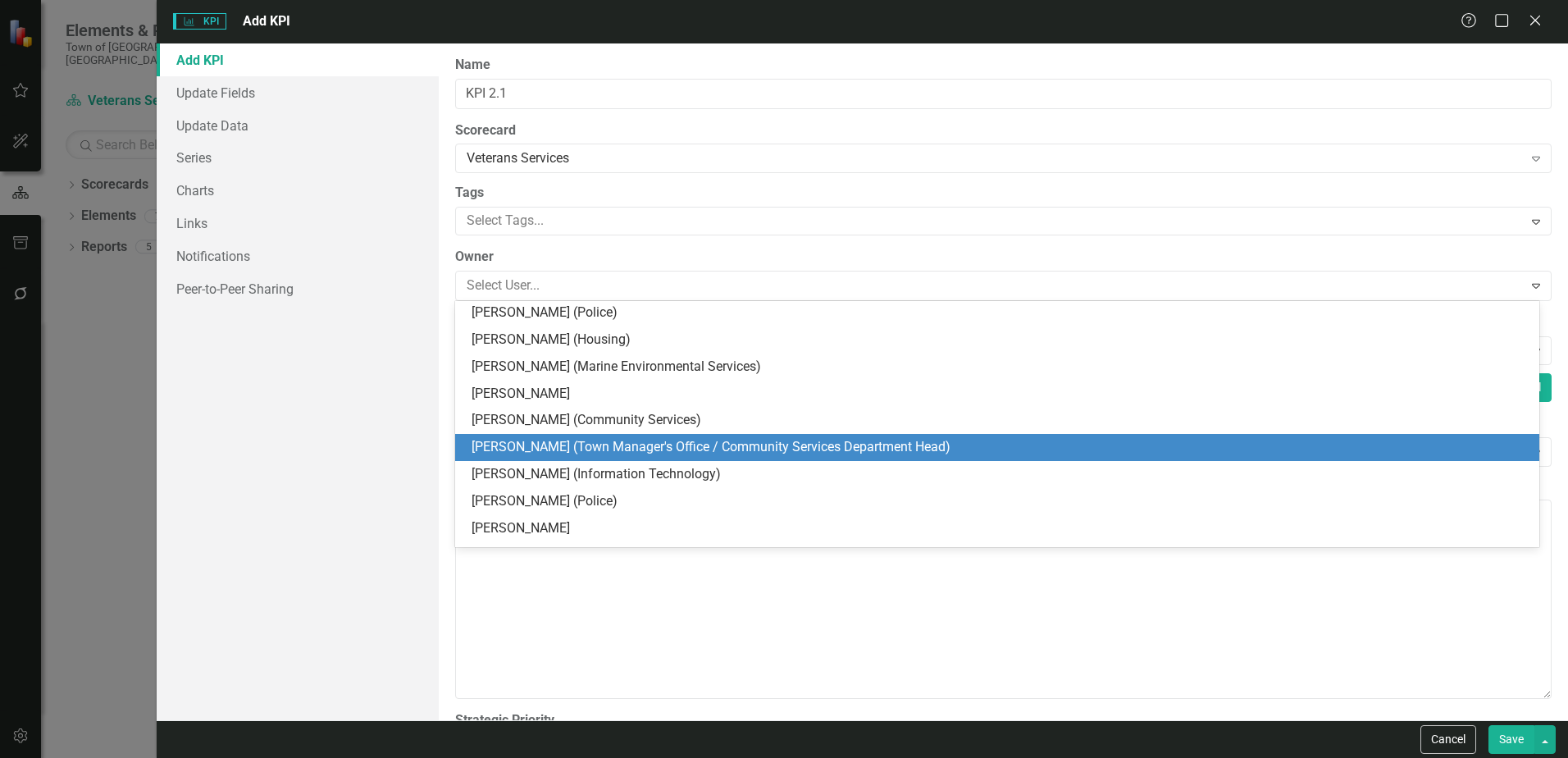
scroll to position [164, 0]
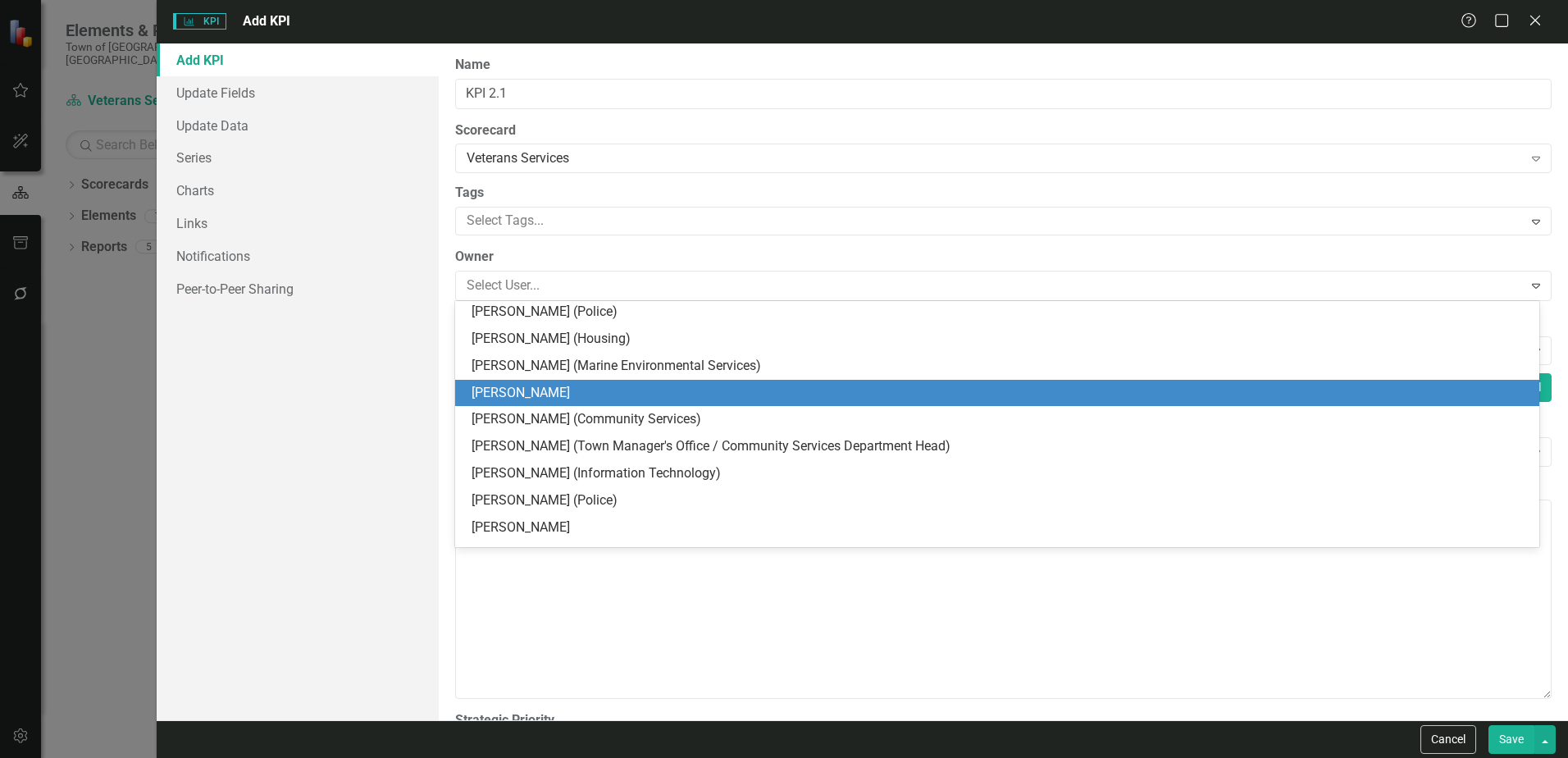
click at [519, 397] on div "[PERSON_NAME]" at bounding box center [1000, 392] width 1058 height 19
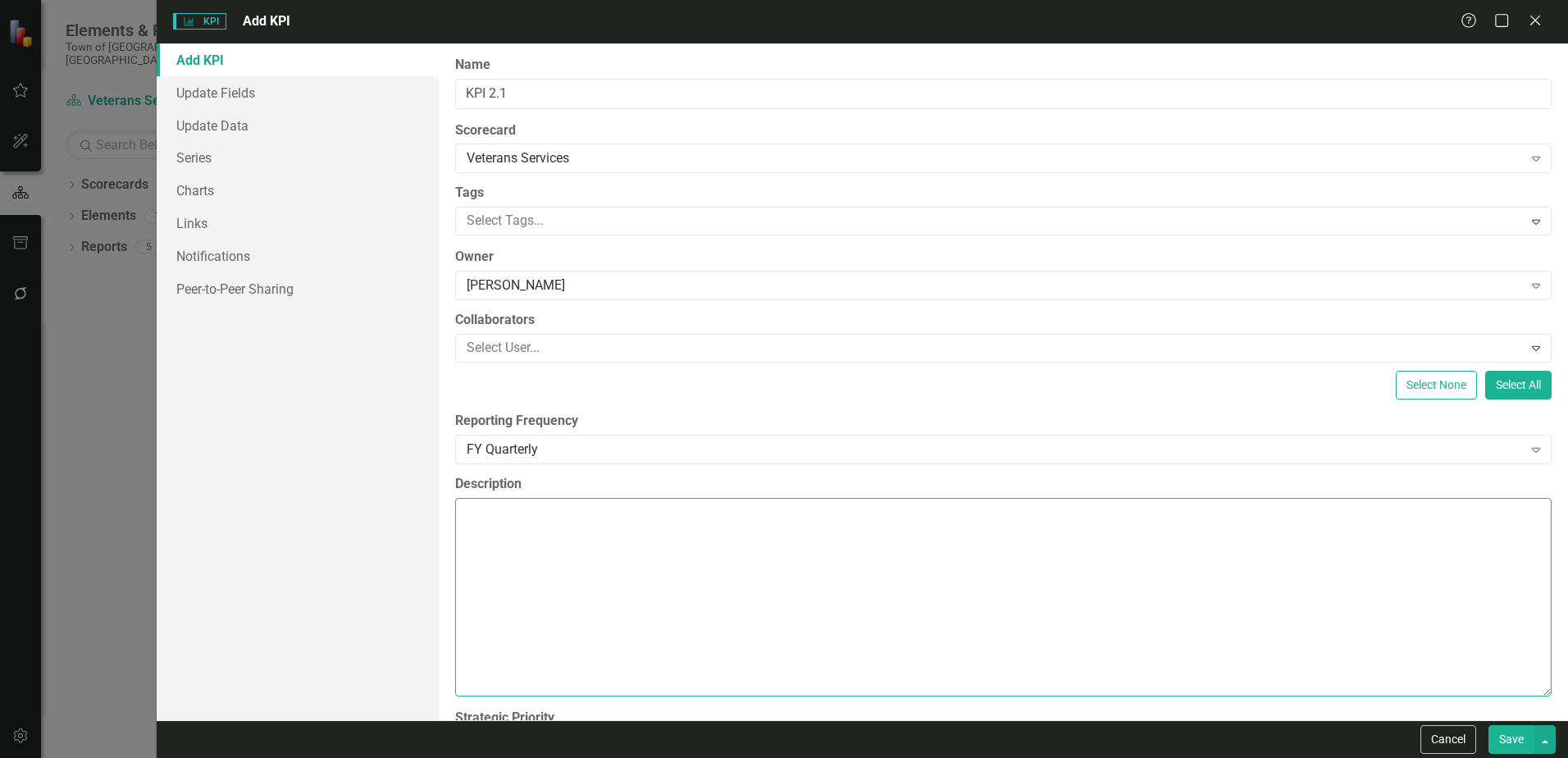
click at [491, 541] on textarea "Description" at bounding box center [1004, 596] width 1097 height 199
paste textarea "100% of applications submitted within 7 business days of receiving all required…"
click at [476, 510] on textarea "100% of applications submitted within 7 business days of receiving all required…" at bounding box center [1004, 596] width 1097 height 199
click at [473, 517] on textarea "100% of applications submitted within 7 business days of receiving all required…" at bounding box center [1004, 596] width 1097 height 199
click at [1014, 515] on textarea "100% of applications submitted within 7 business days of receiving all required…" at bounding box center [1004, 596] width 1097 height 199
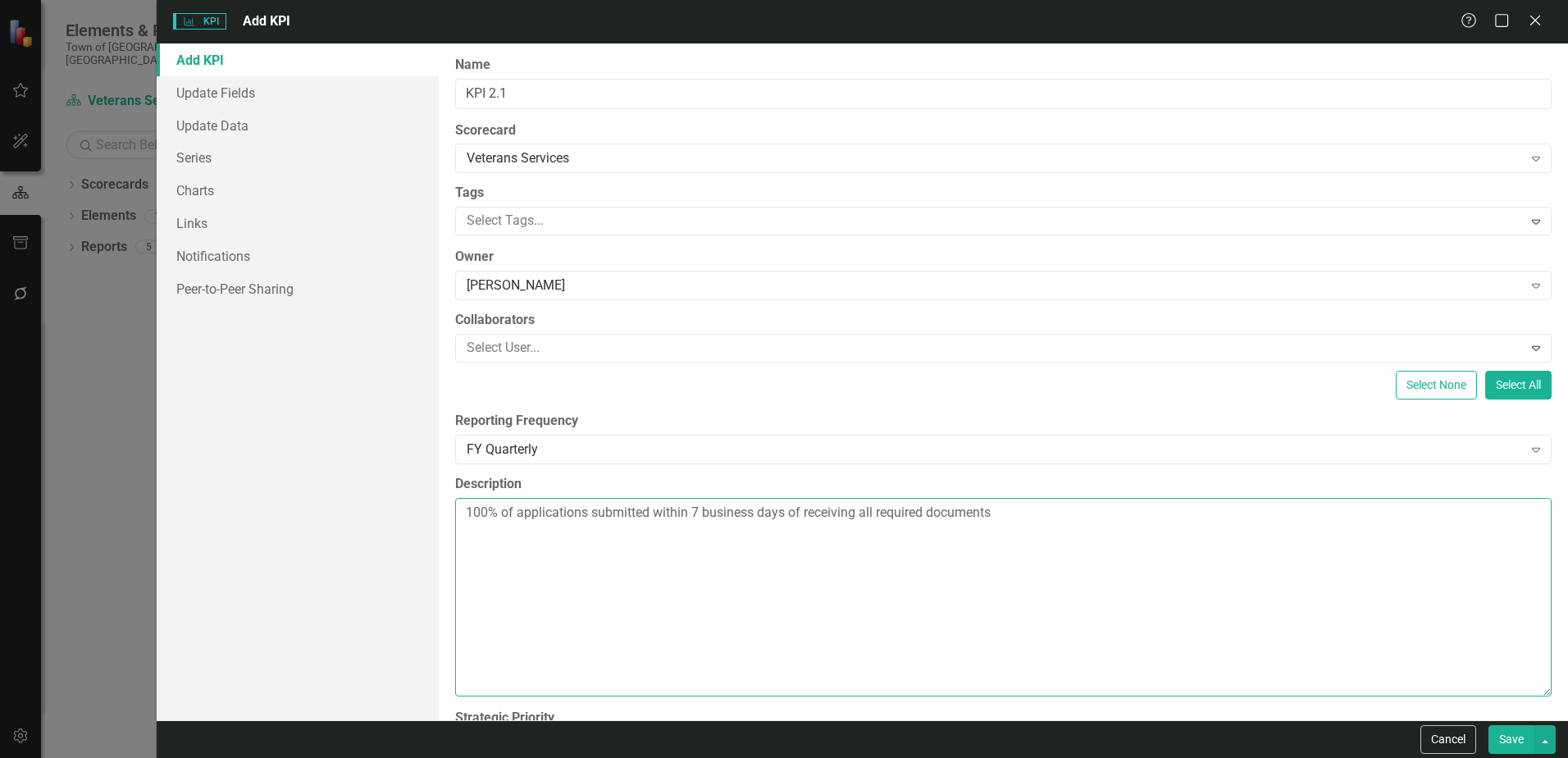
scroll to position [64, 0]
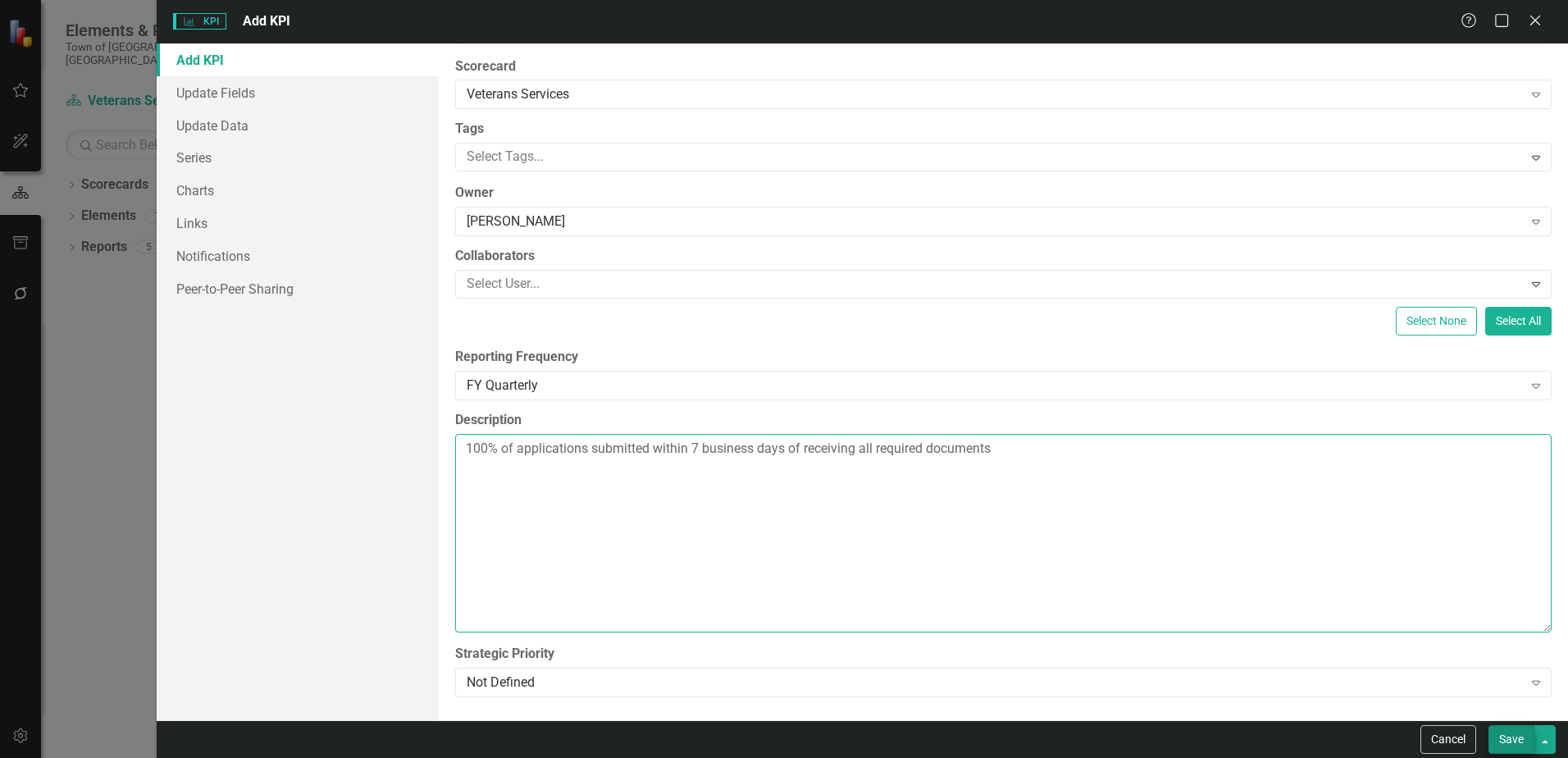
type textarea "100% of applications submitted within 7 business days of receiving all required…"
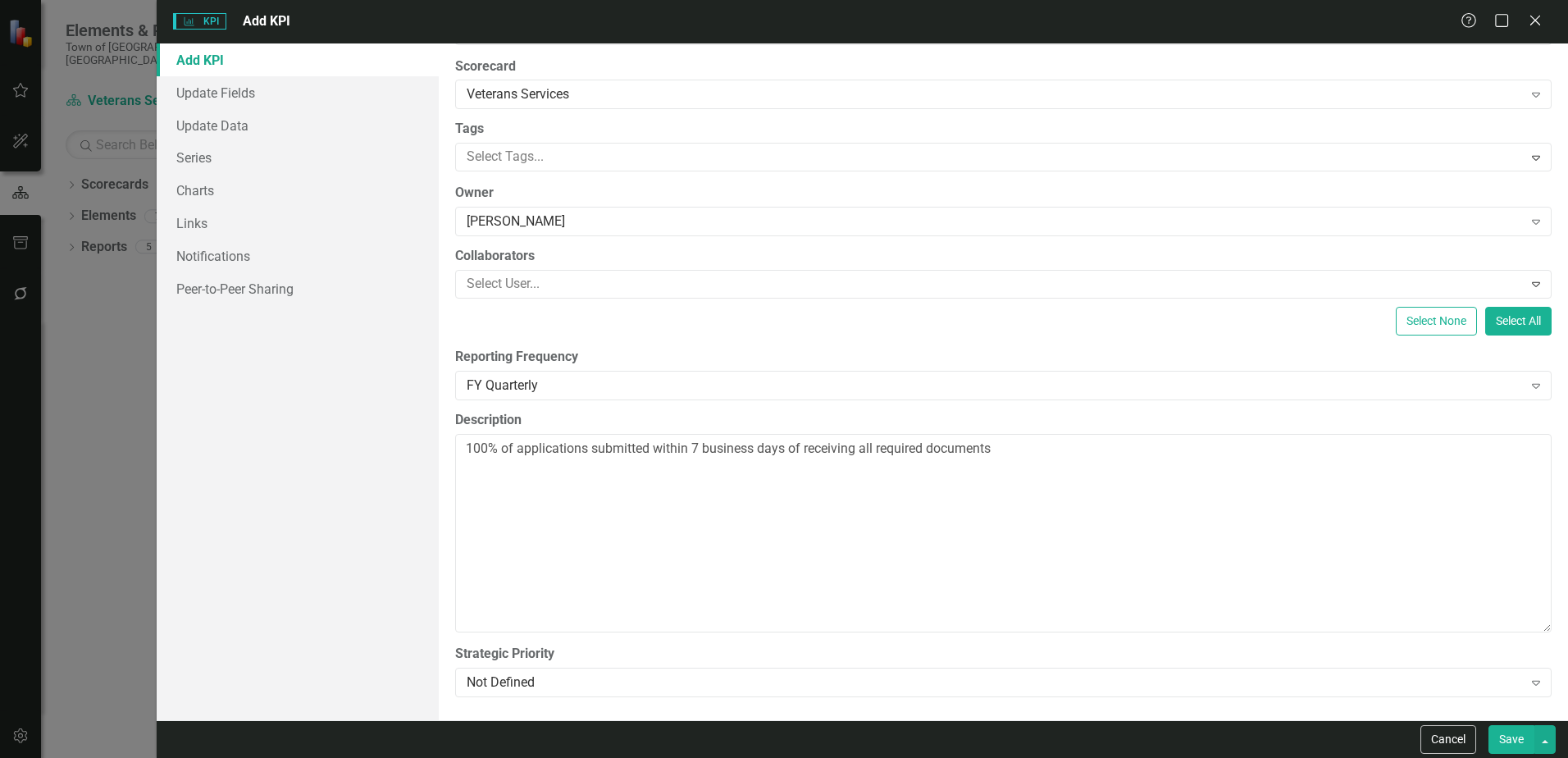
click at [1508, 738] on button "Save" at bounding box center [1511, 739] width 46 height 29
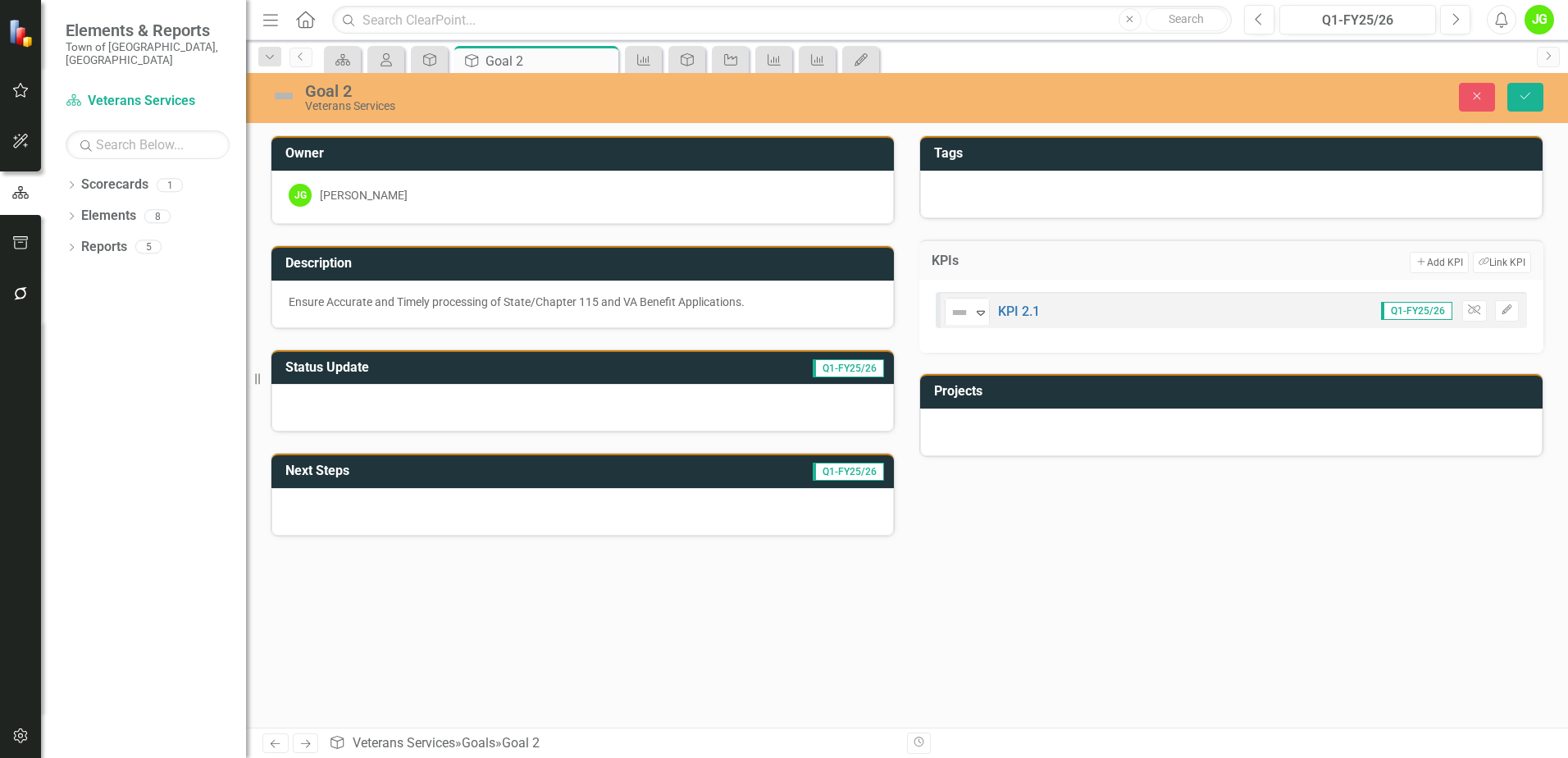
click at [969, 416] on div at bounding box center [1230, 432] width 622 height 48
click at [965, 420] on div at bounding box center [1230, 432] width 622 height 48
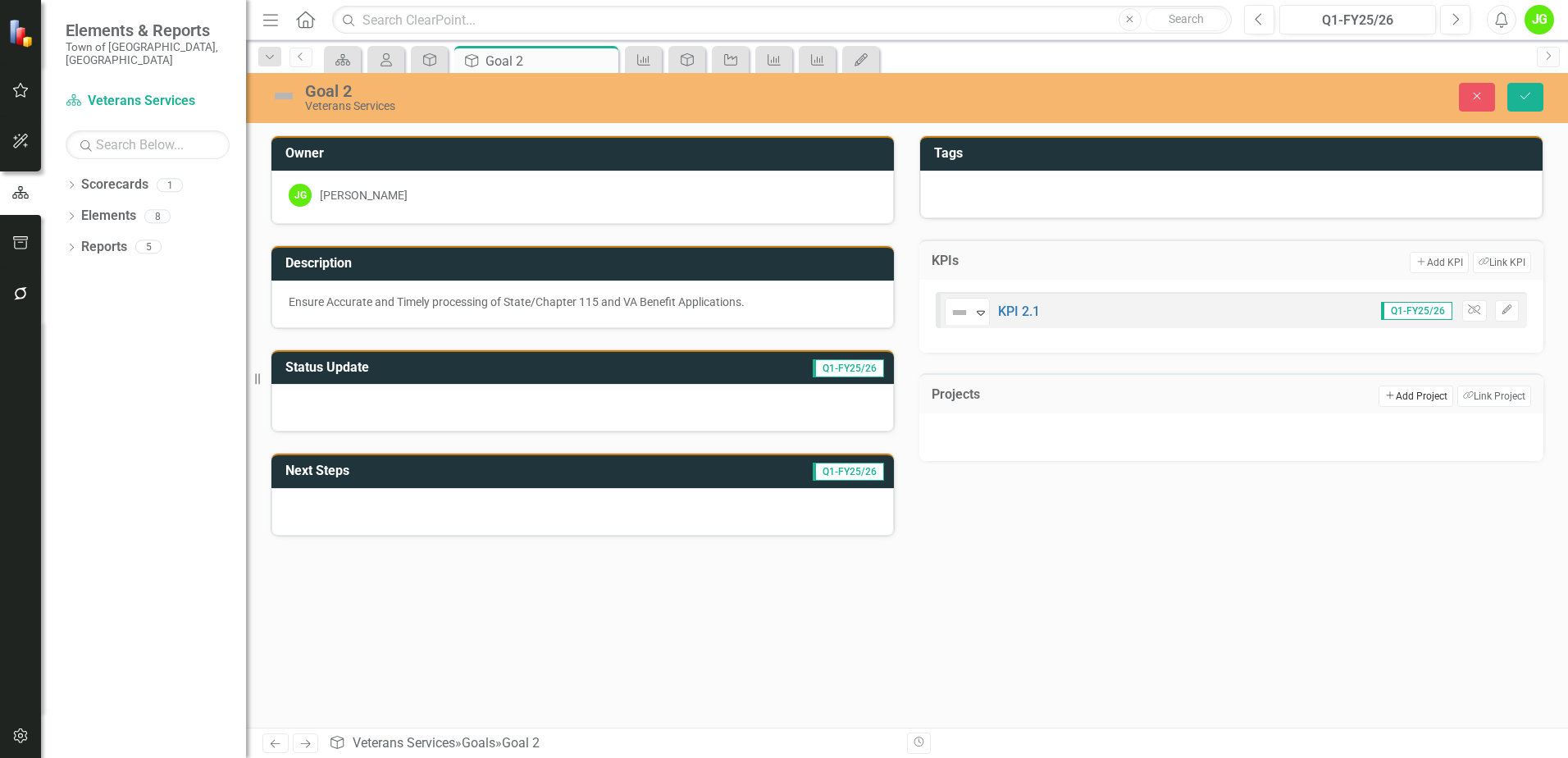
click at [1396, 394] on button "Add Add Project" at bounding box center [1415, 395] width 74 height 21
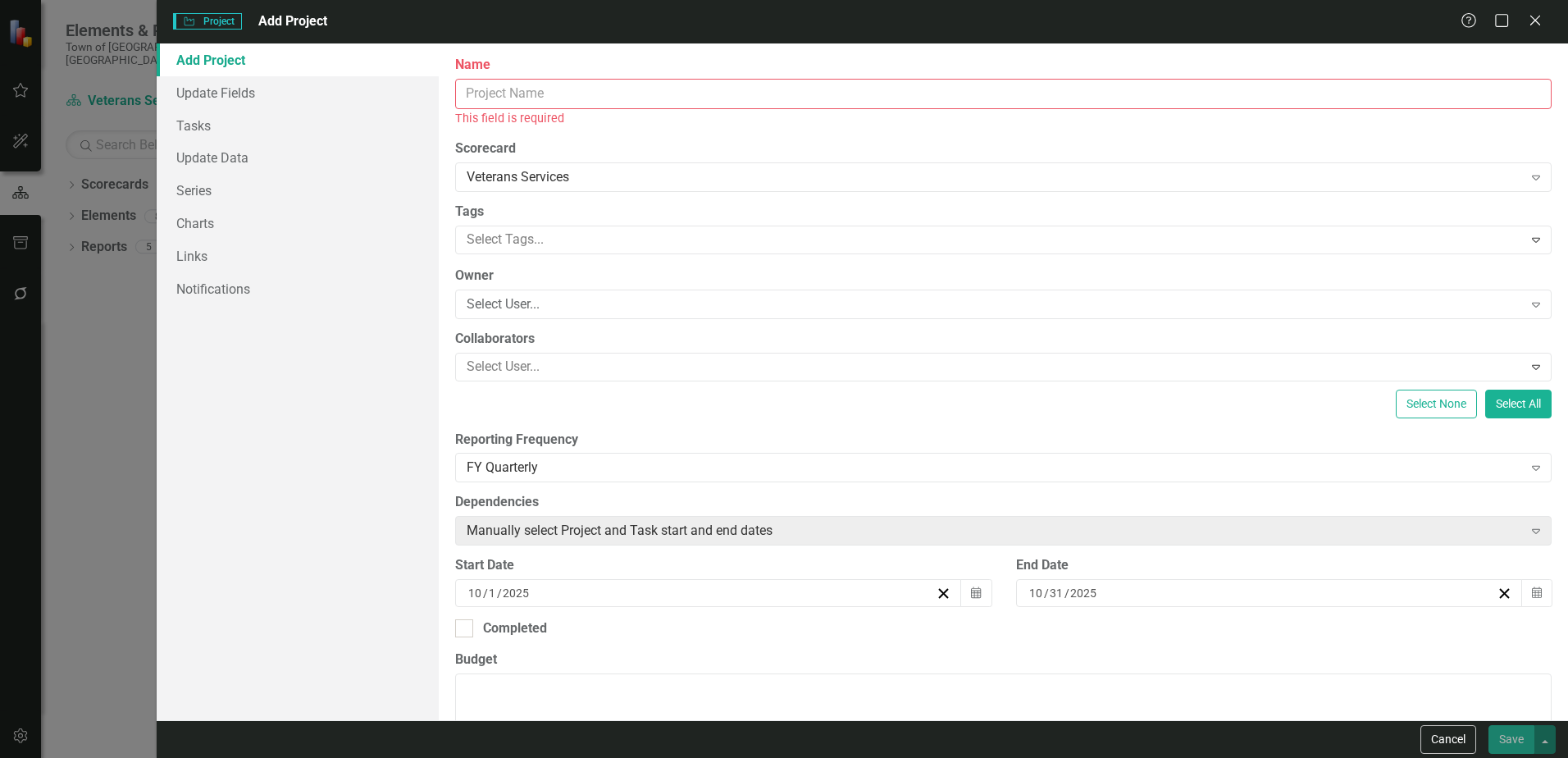
drag, startPoint x: 467, startPoint y: 91, endPoint x: 471, endPoint y: 84, distance: 8.1
click at [471, 86] on input "Name" at bounding box center [1004, 94] width 1097 height 30
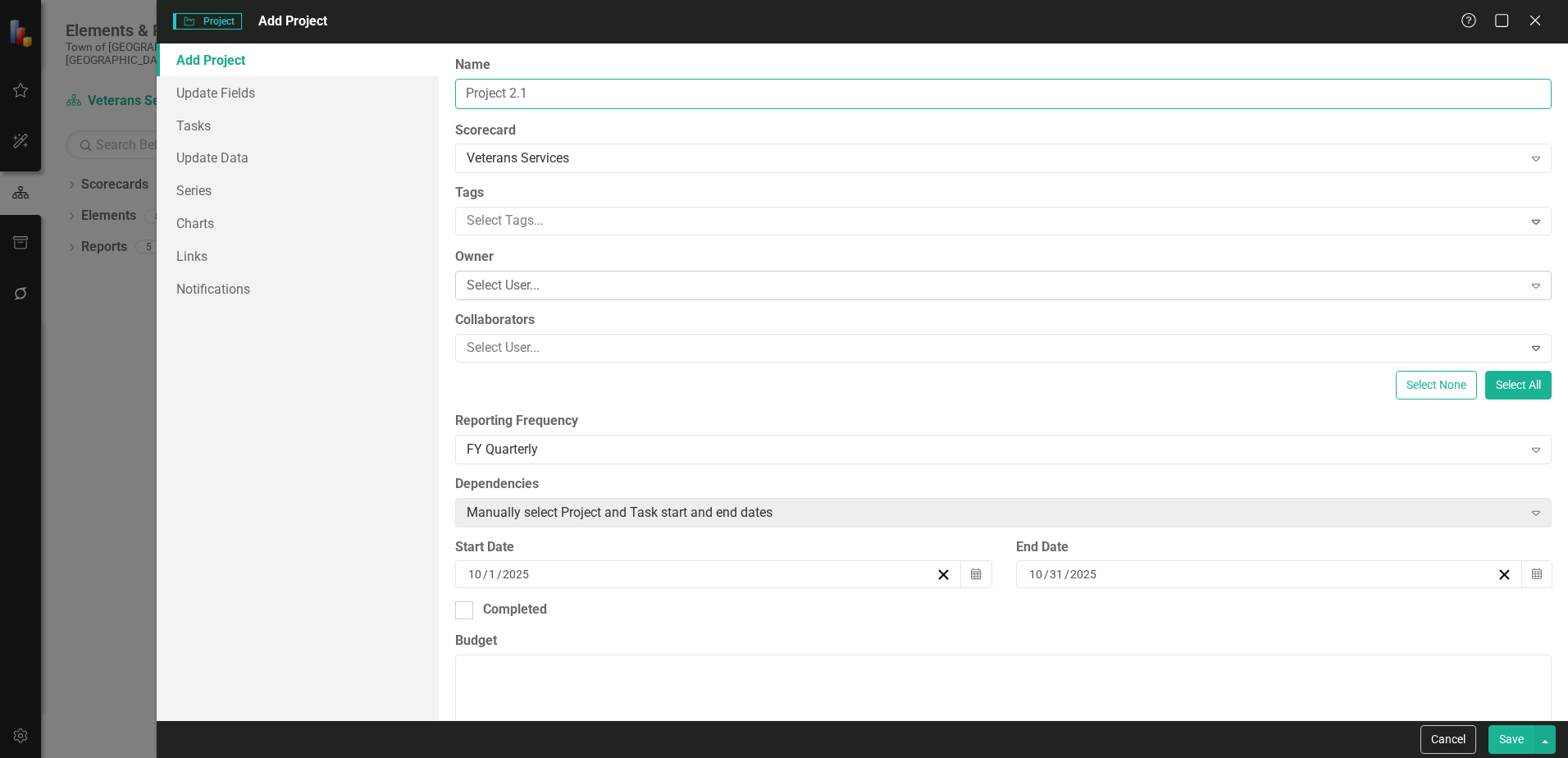
type input "Project 2.1"
click at [528, 282] on div "Select User..." at bounding box center [994, 286] width 1056 height 19
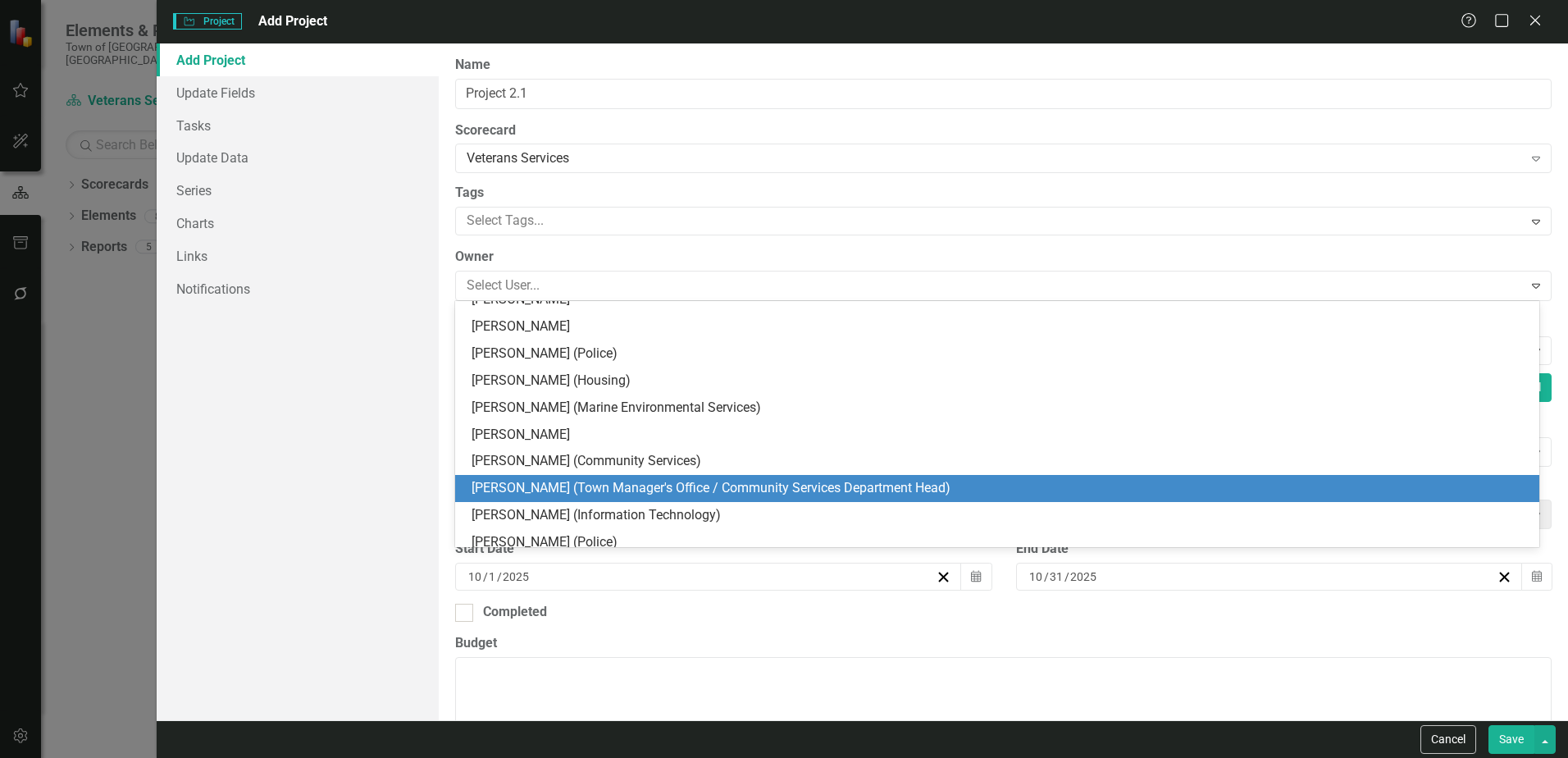
scroll to position [164, 0]
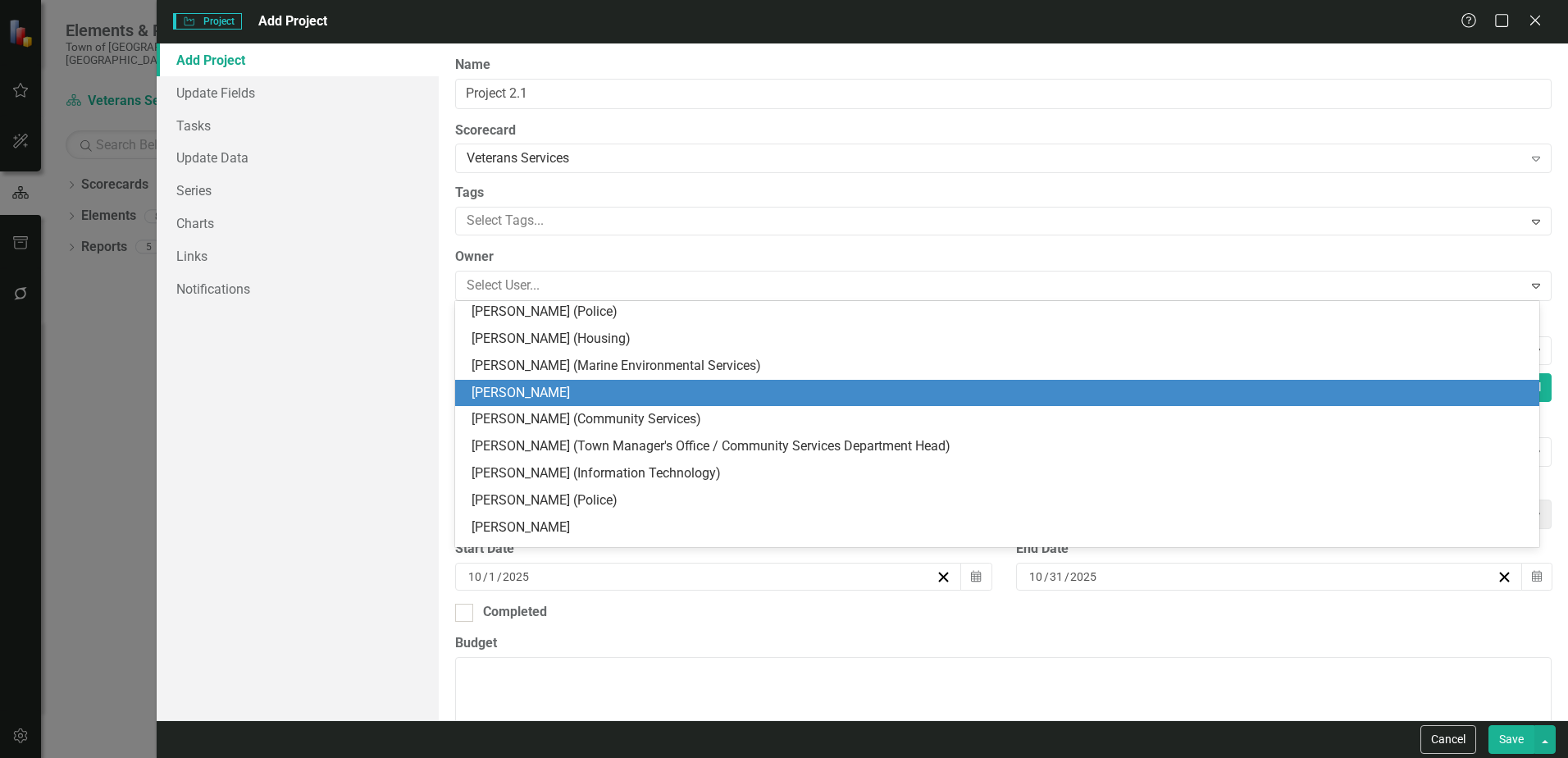
click at [519, 388] on div "[PERSON_NAME]" at bounding box center [1000, 392] width 1058 height 19
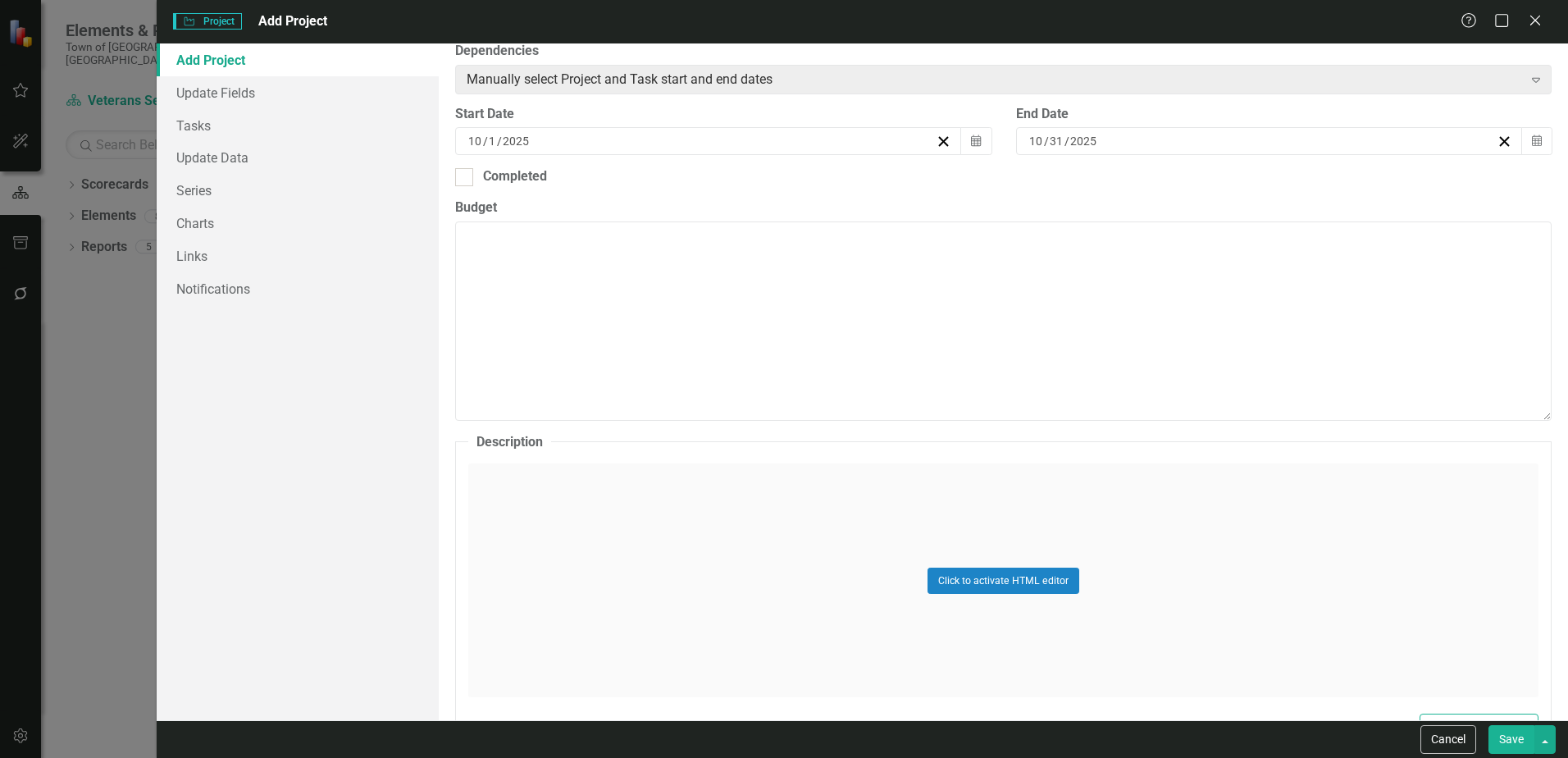
scroll to position [409, 0]
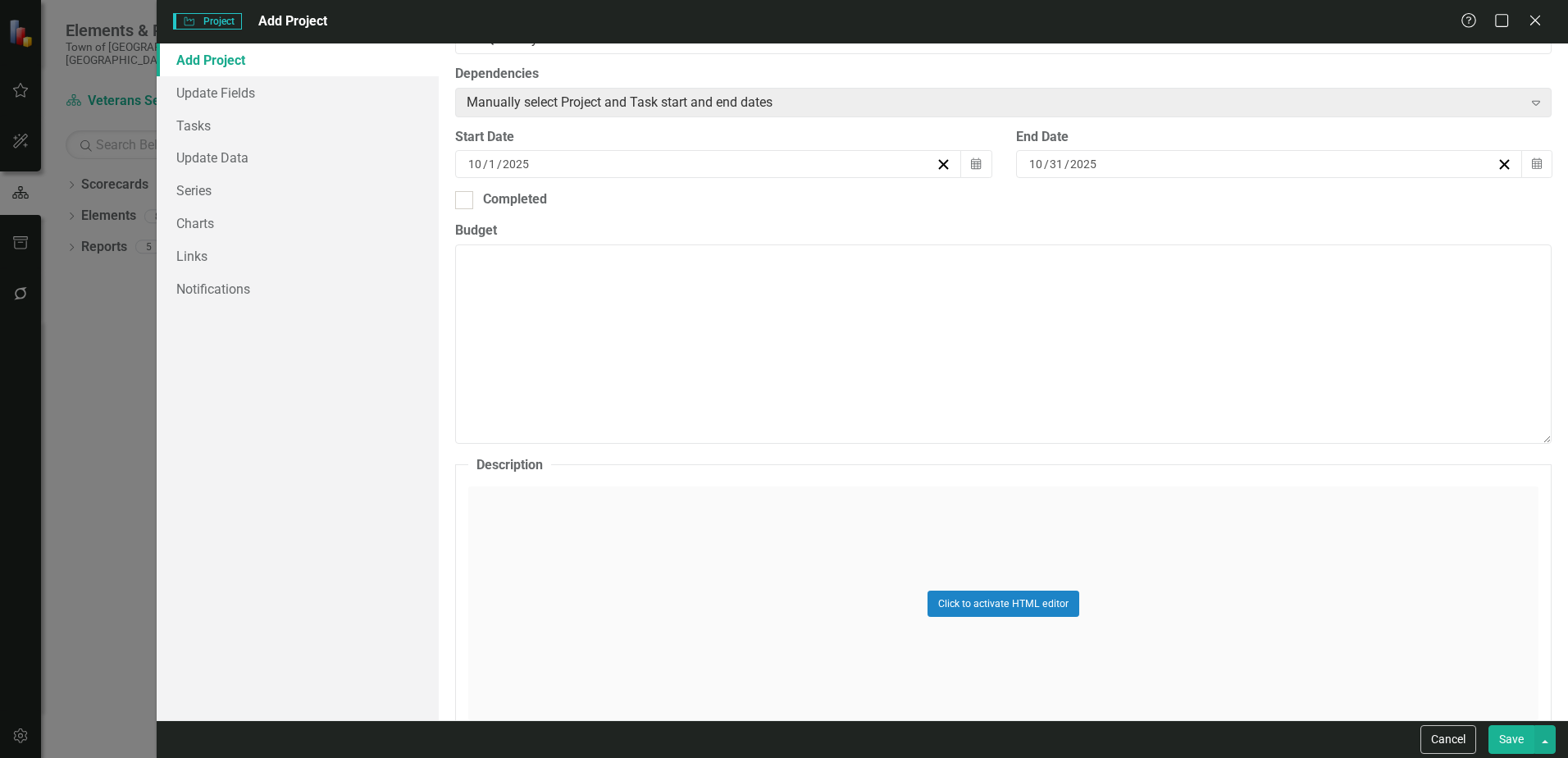
click at [524, 526] on div "Click to activate HTML editor" at bounding box center [1003, 603] width 1070 height 234
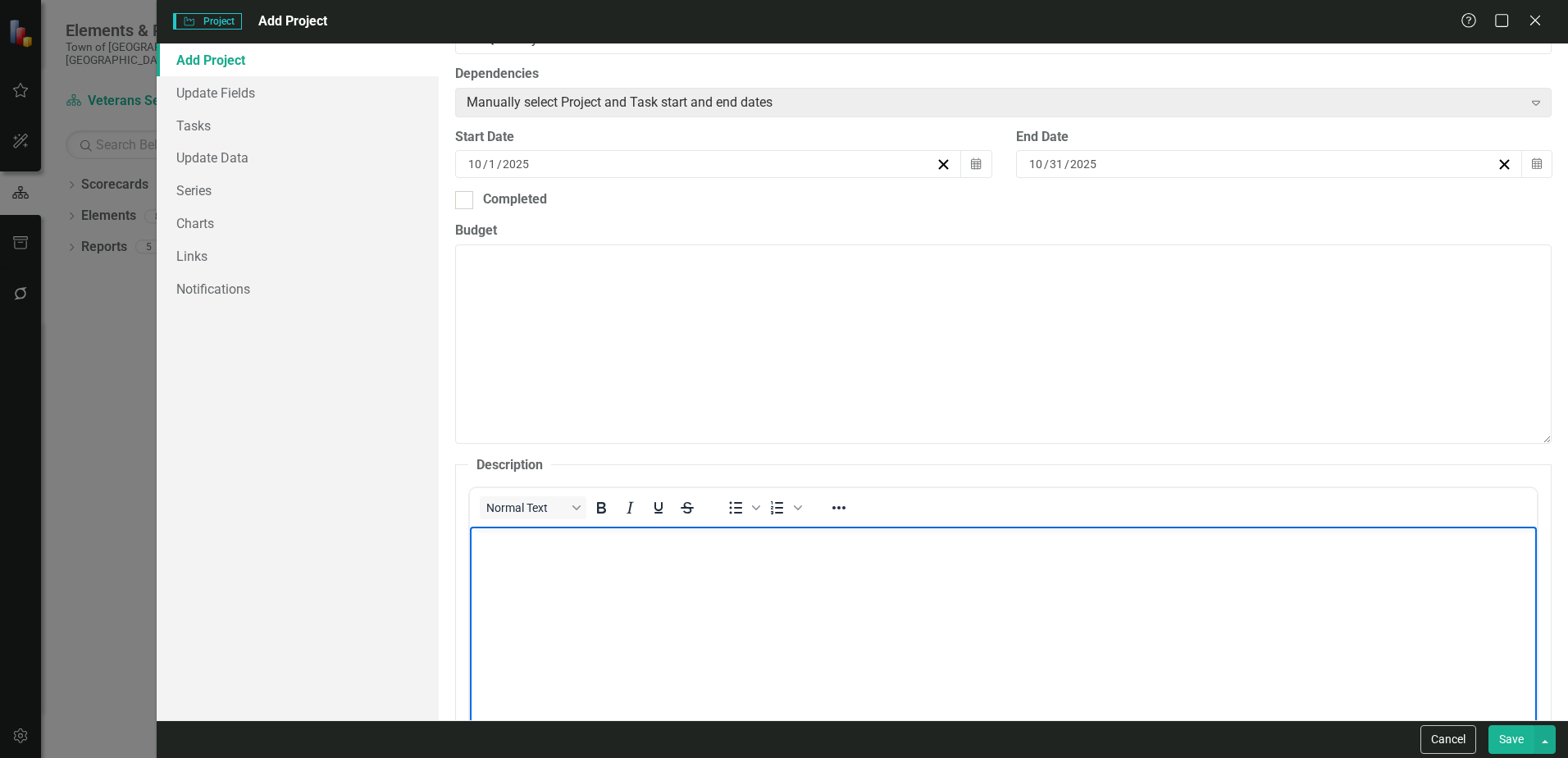
click at [501, 551] on body "Rich Text Area. Press ALT-0 for help." at bounding box center [1003, 649] width 1067 height 246
click at [966, 551] on body "Create a tracking activity log and review program process effectiveness monthly" at bounding box center [1003, 649] width 1067 height 246
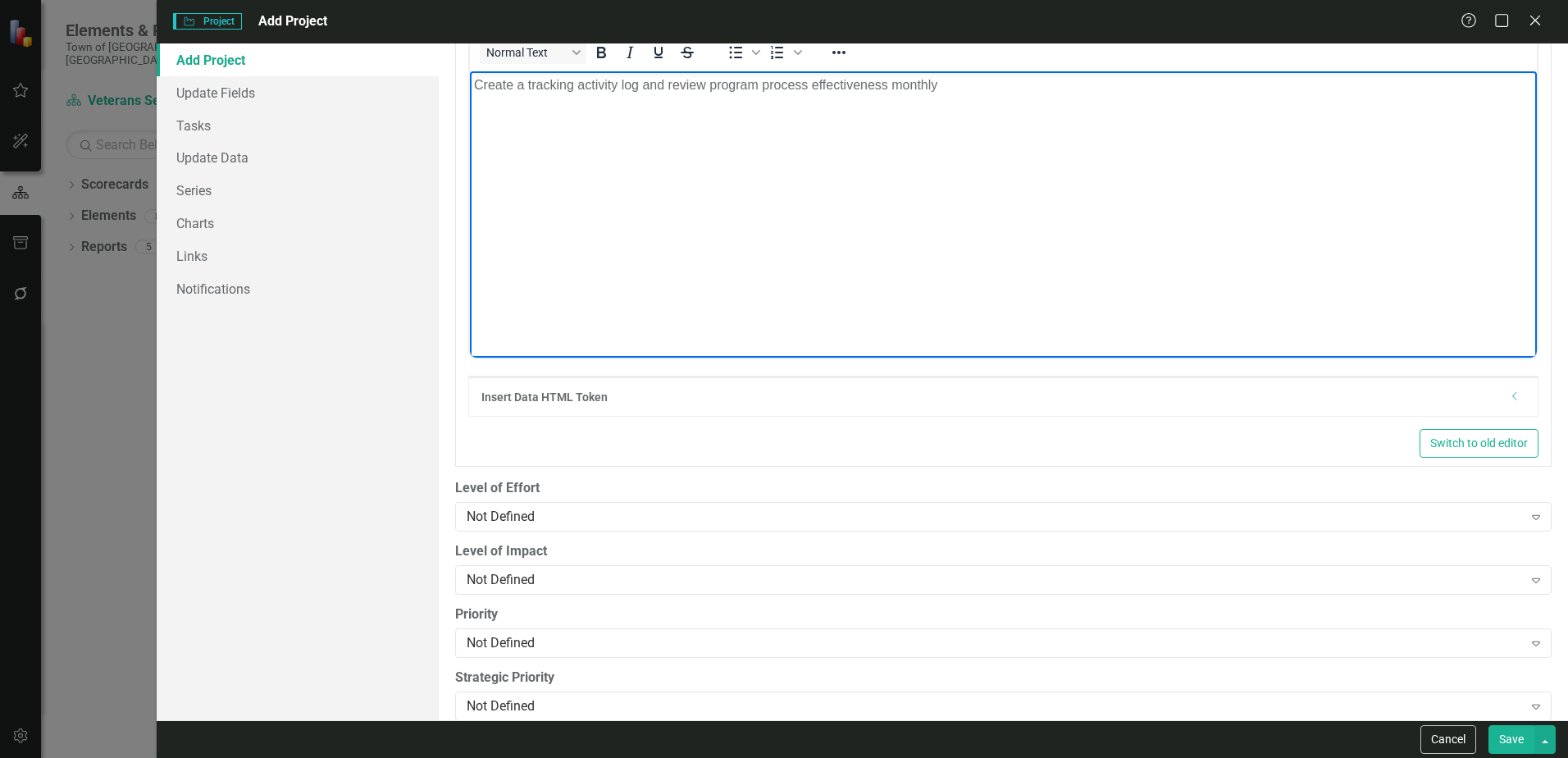
scroll to position [889, 0]
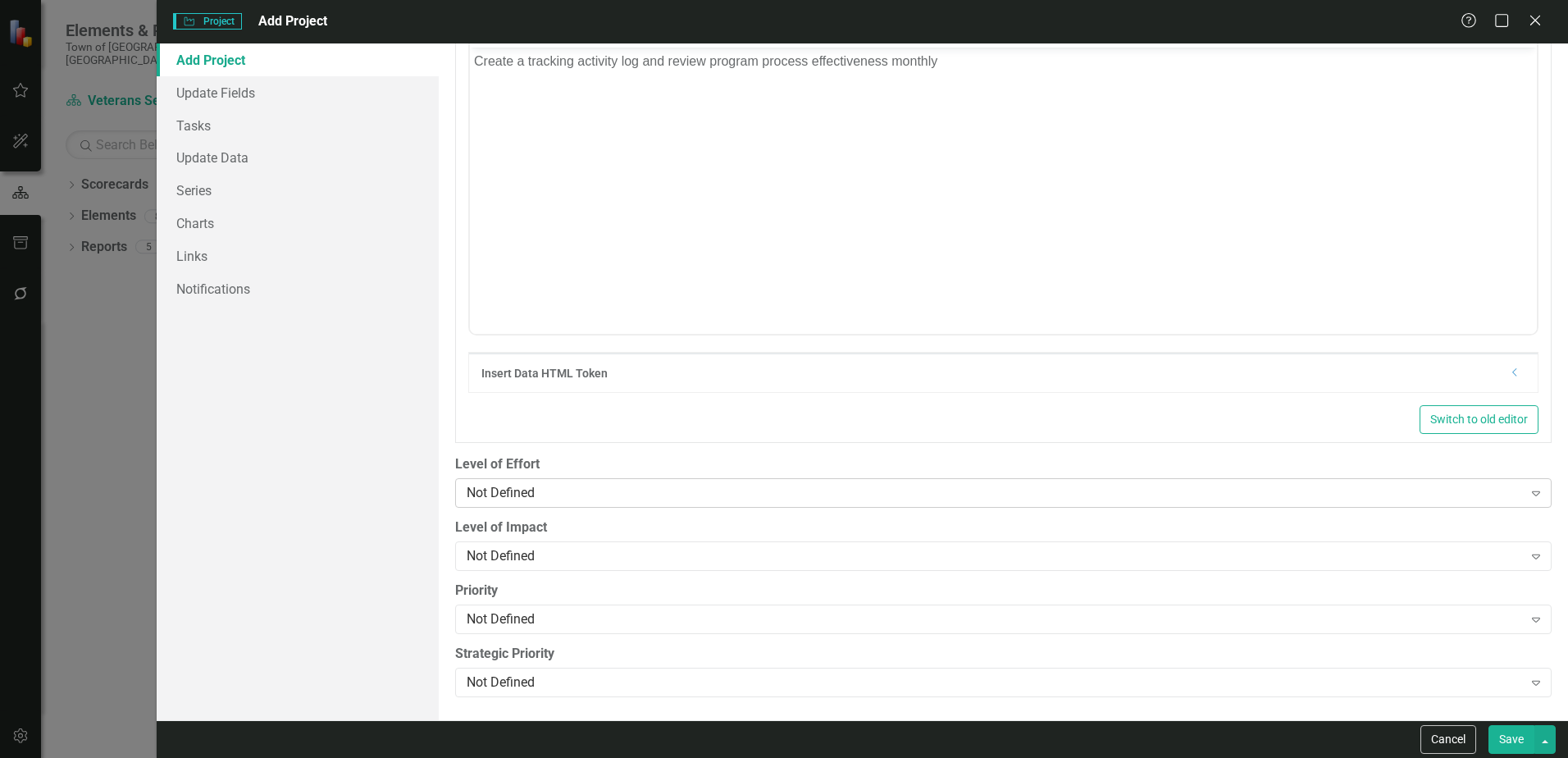
click at [503, 491] on div "Not Defined" at bounding box center [994, 492] width 1056 height 19
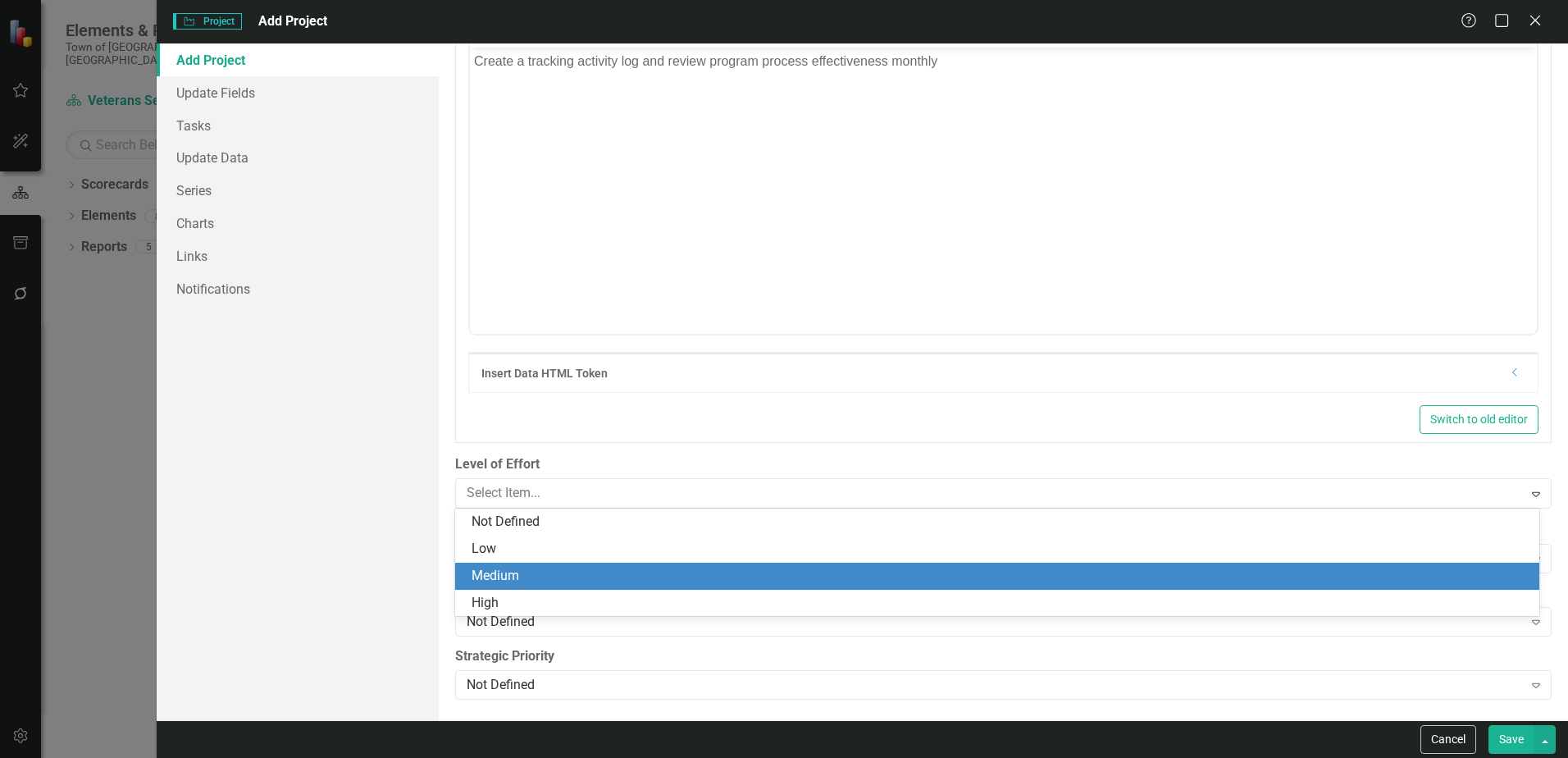
click at [505, 574] on div "Medium" at bounding box center [1000, 575] width 1058 height 19
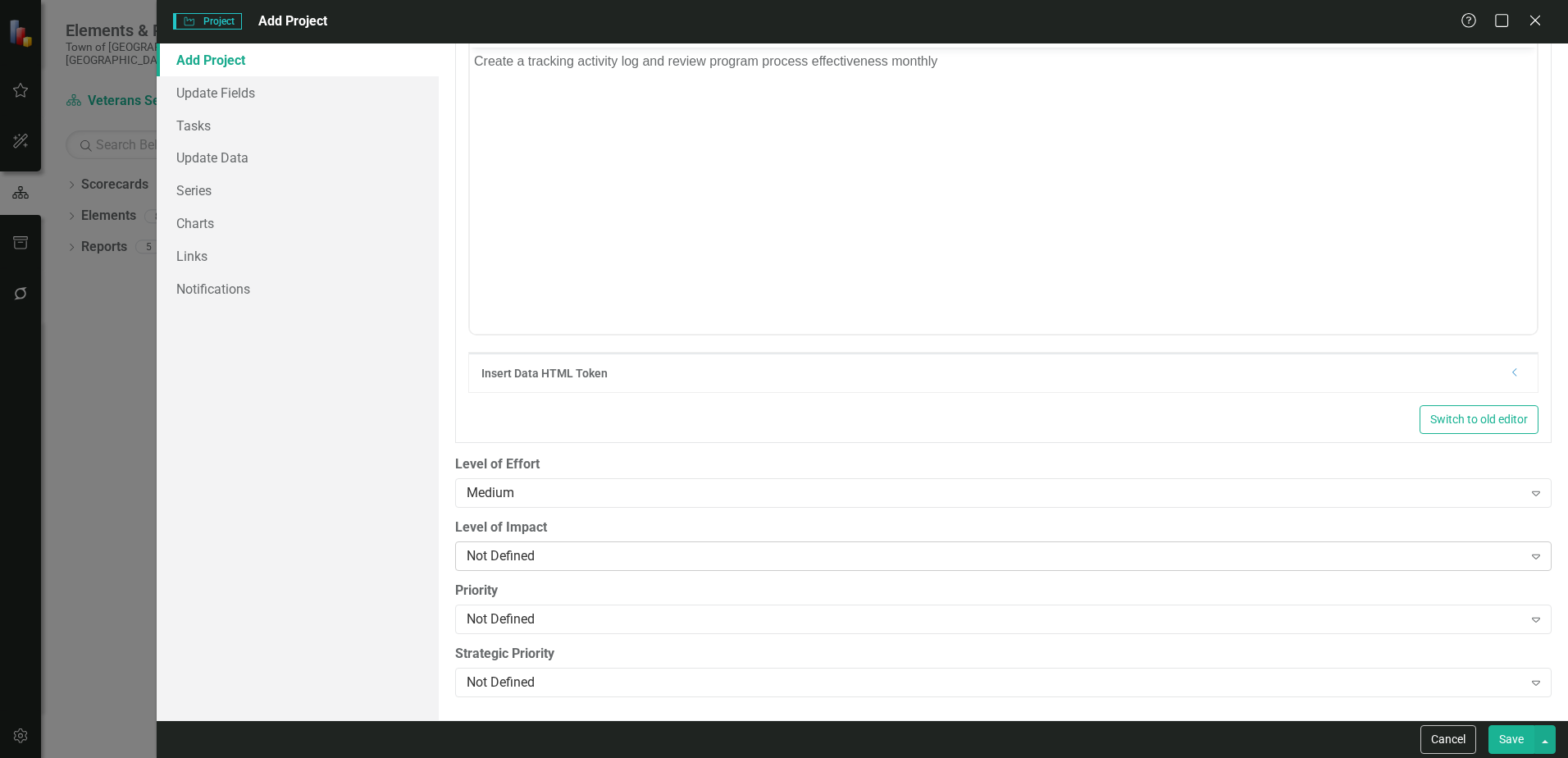
click at [515, 557] on div "Not Defined" at bounding box center [994, 556] width 1056 height 19
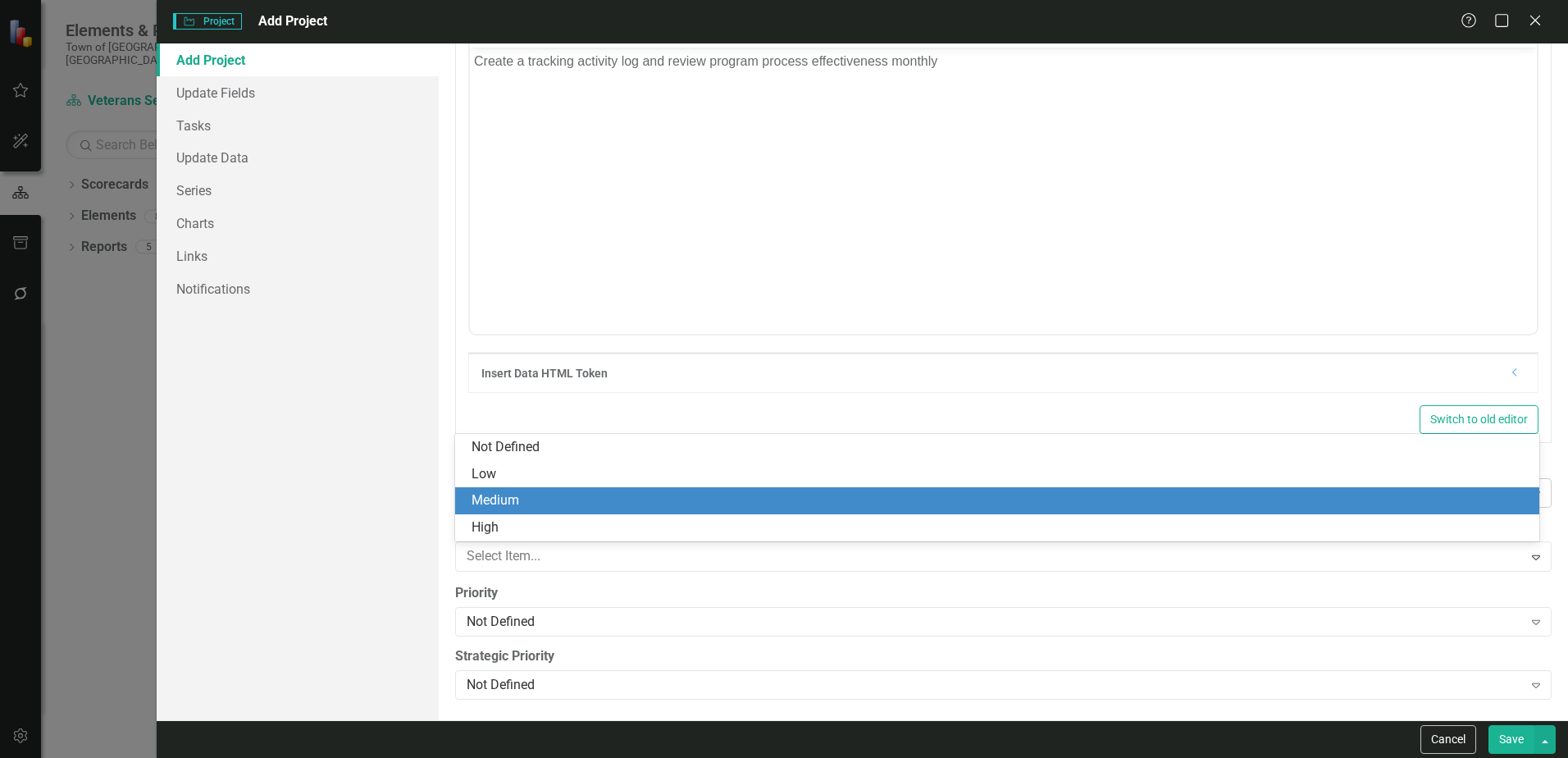
drag, startPoint x: 500, startPoint y: 496, endPoint x: 520, endPoint y: 486, distance: 22.4
click at [501, 496] on div "Medium" at bounding box center [1000, 500] width 1058 height 19
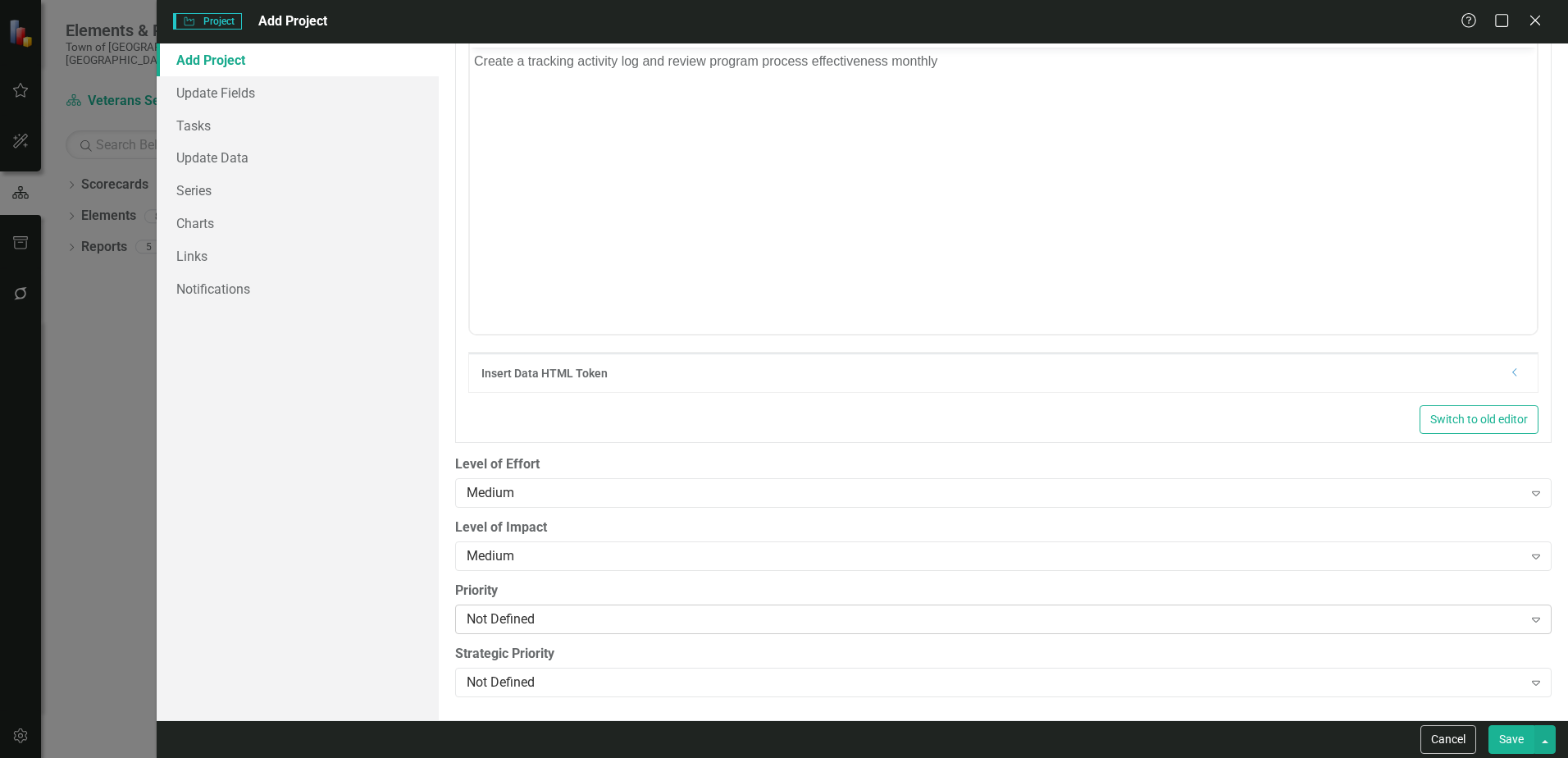
click at [528, 621] on div "Not Defined" at bounding box center [994, 619] width 1056 height 19
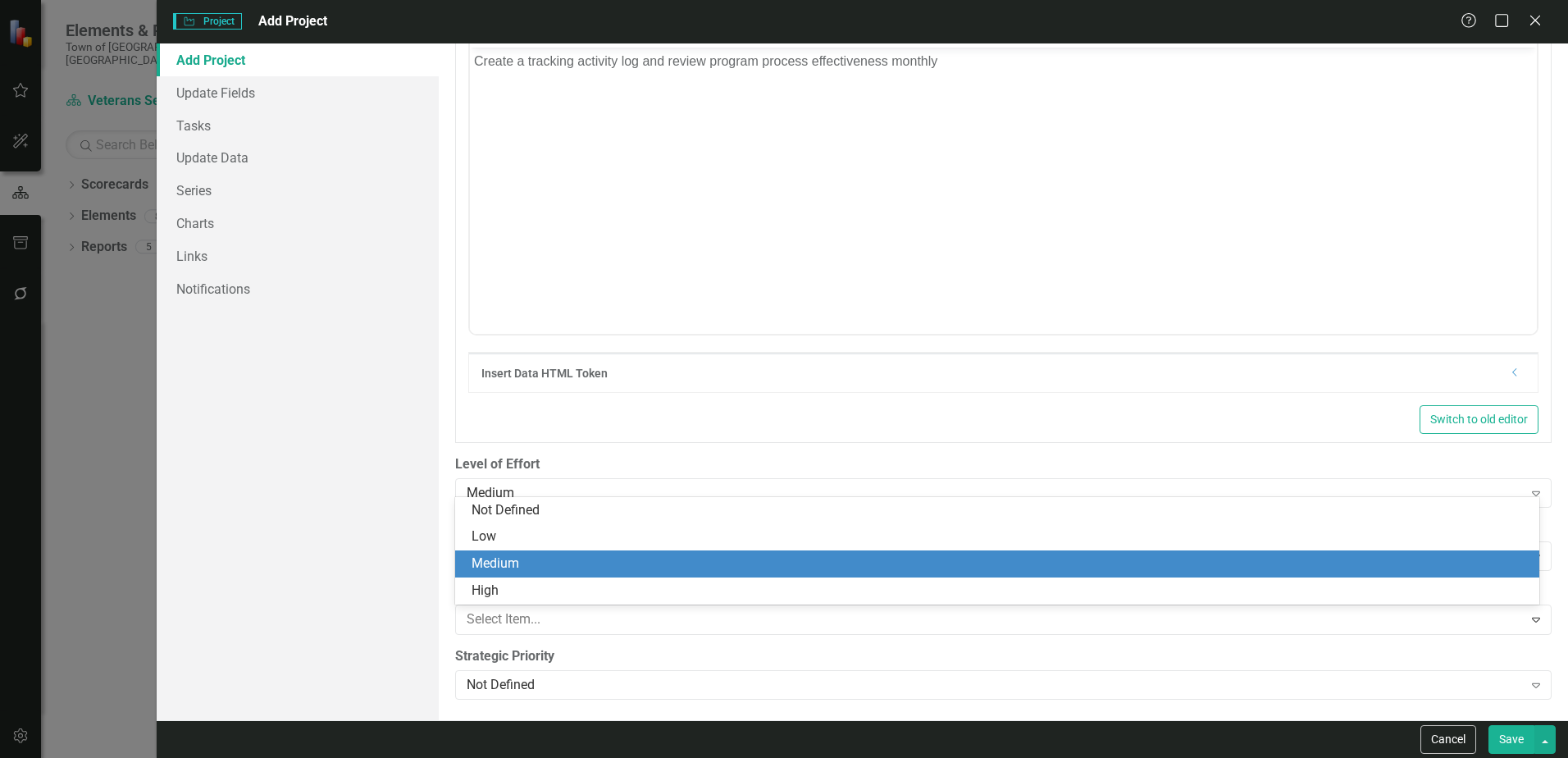
click at [506, 566] on div "Medium" at bounding box center [1000, 563] width 1058 height 19
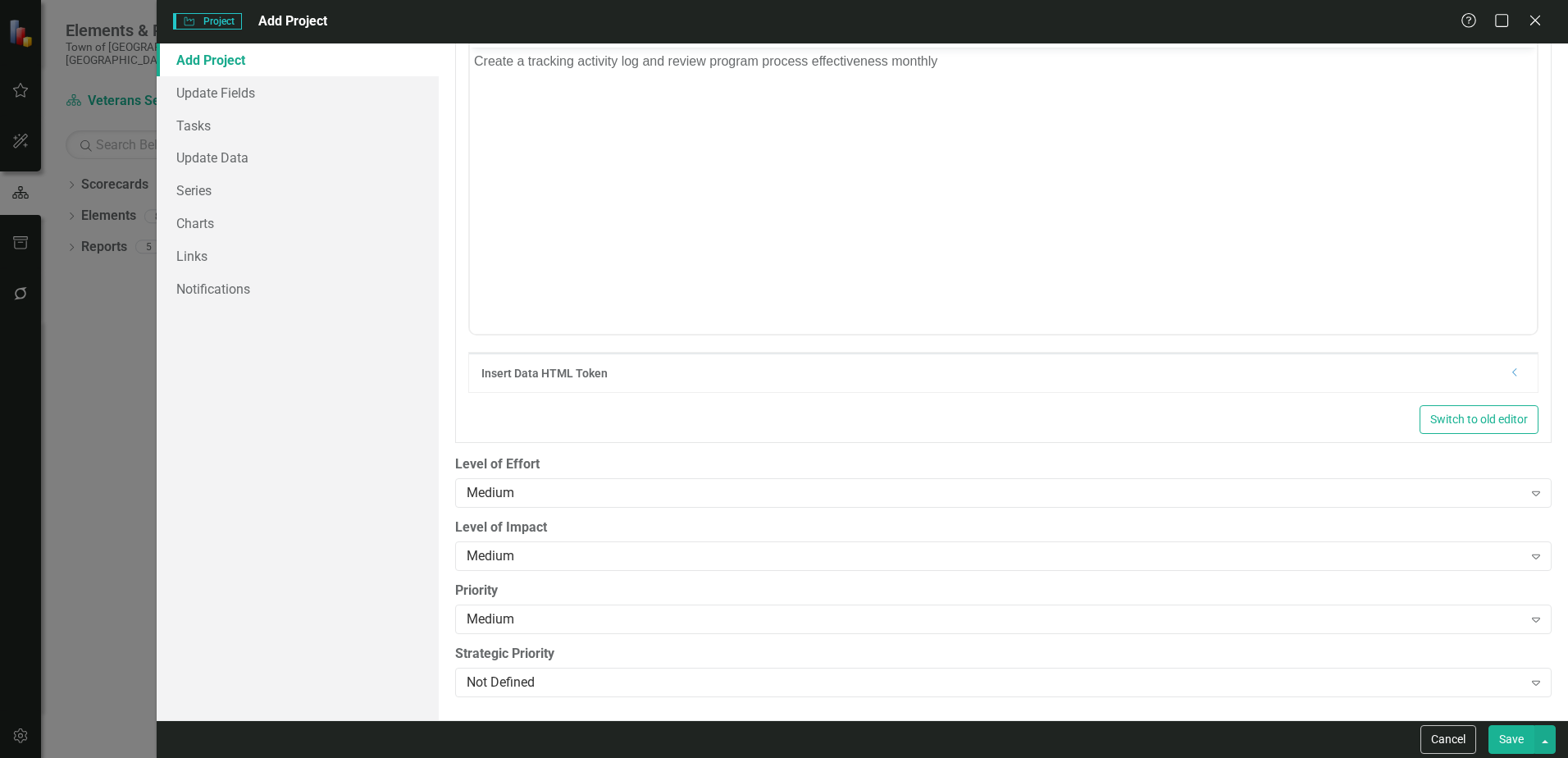
click at [1513, 737] on button "Save" at bounding box center [1511, 739] width 46 height 29
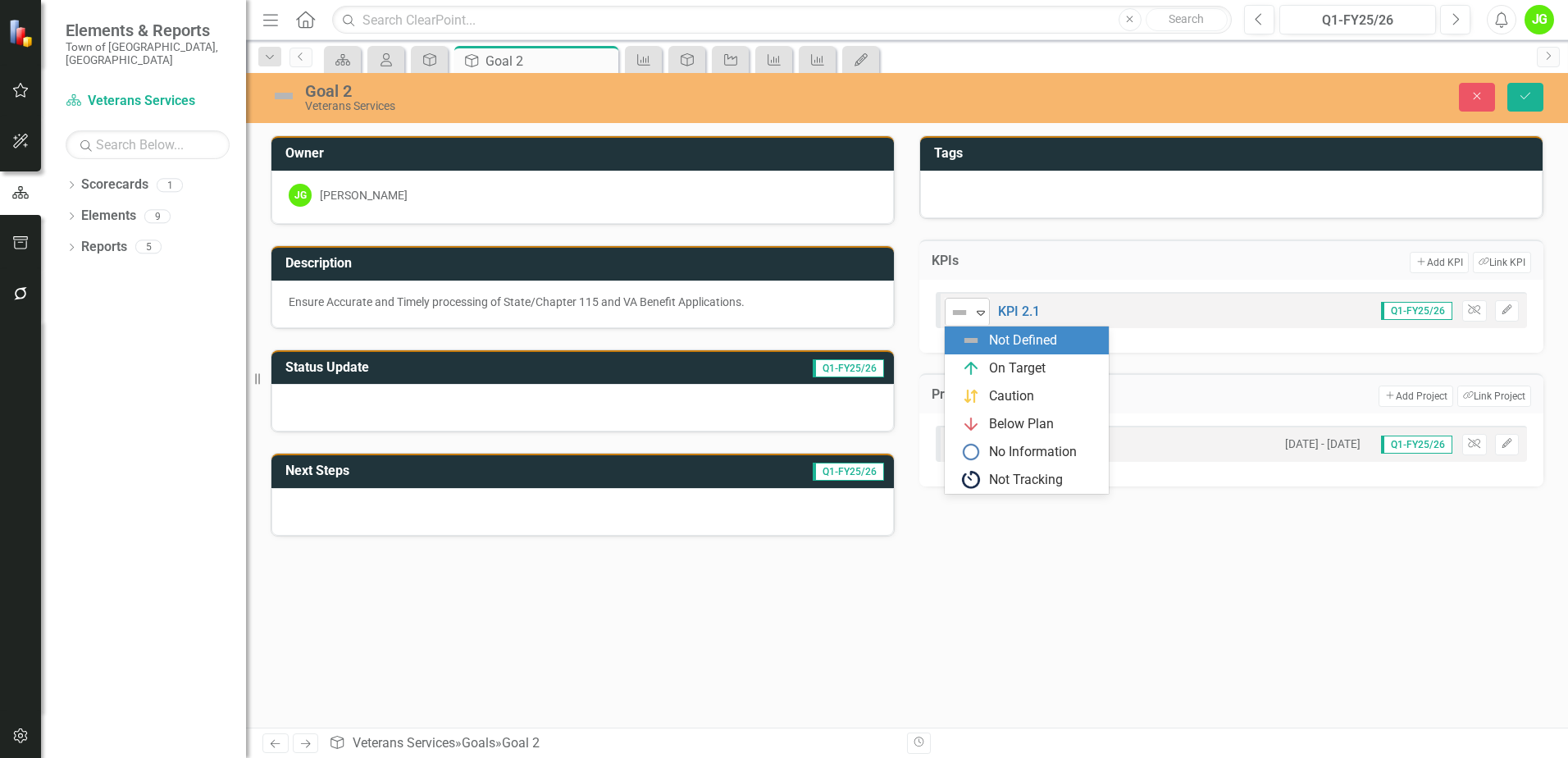
click at [981, 316] on icon "Expand" at bounding box center [981, 312] width 16 height 13
click at [1097, 307] on div "6 results available. Use Up and Down to choose options, press Enter to select t…" at bounding box center [1231, 310] width 591 height 36
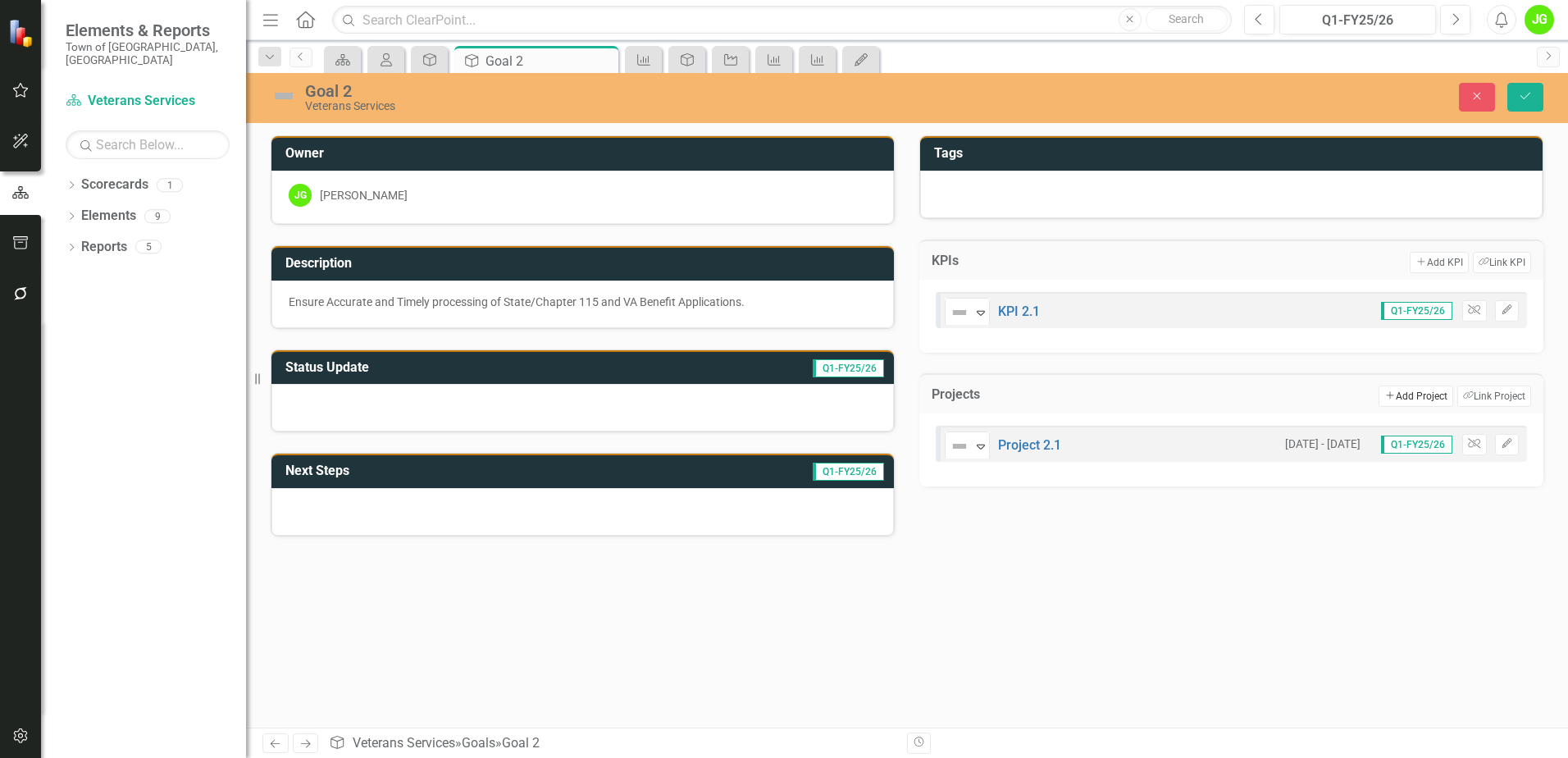
click at [1389, 394] on icon "Add" at bounding box center [1389, 395] width 11 height 9
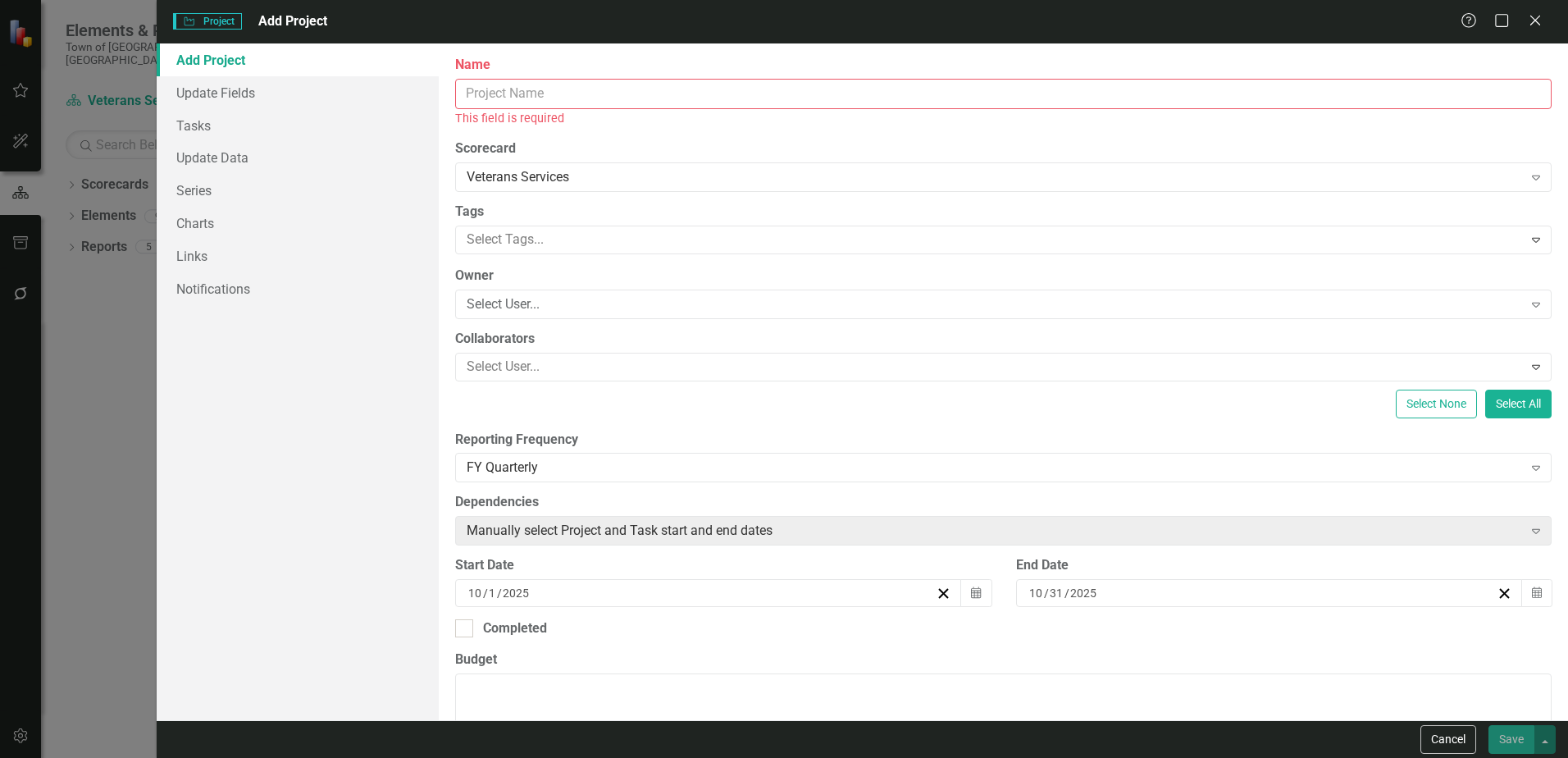
click at [502, 85] on input "Name" at bounding box center [1004, 94] width 1097 height 30
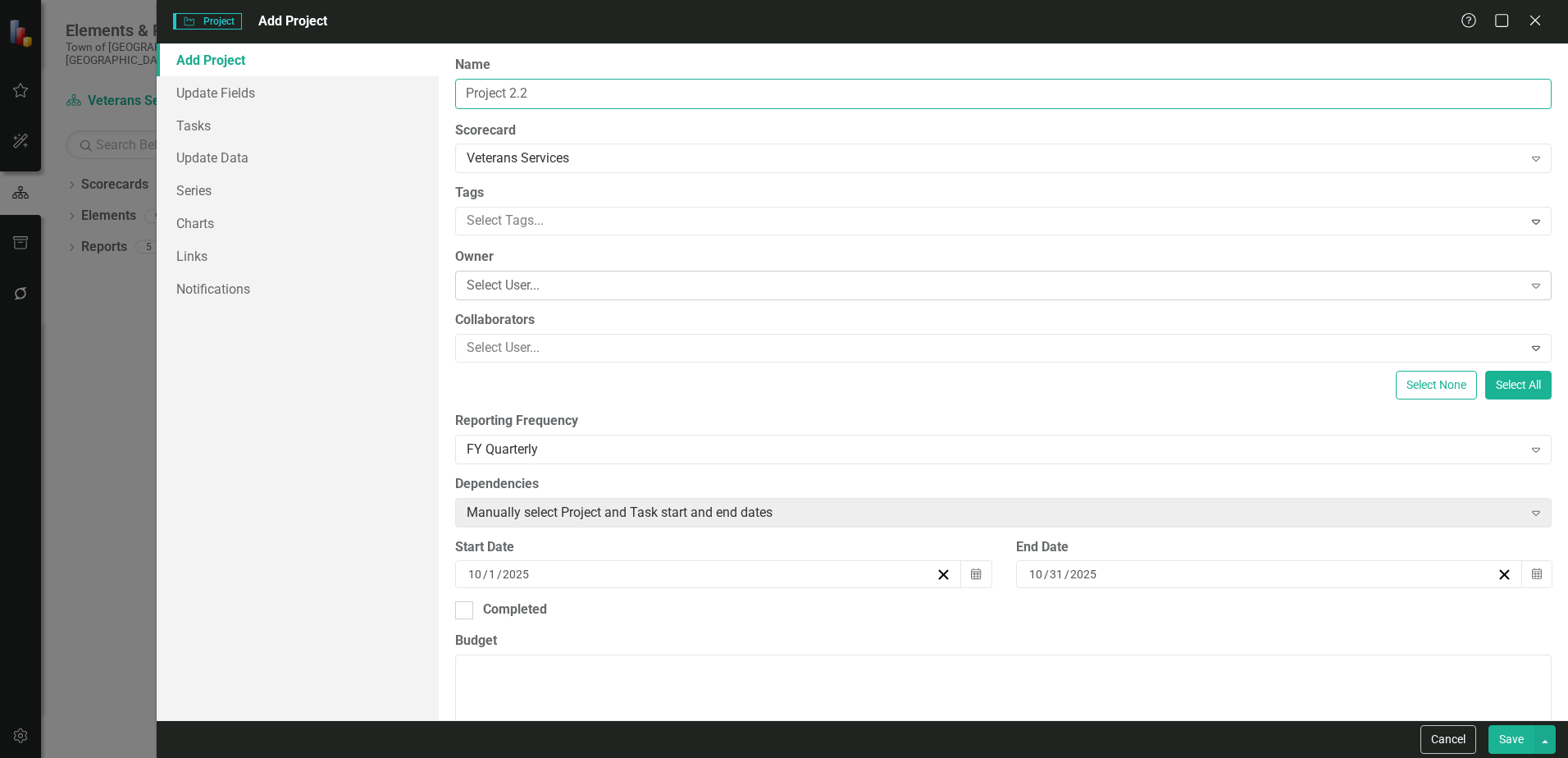
type input "Project 2.2"
click at [502, 284] on div "Select User..." at bounding box center [994, 286] width 1056 height 19
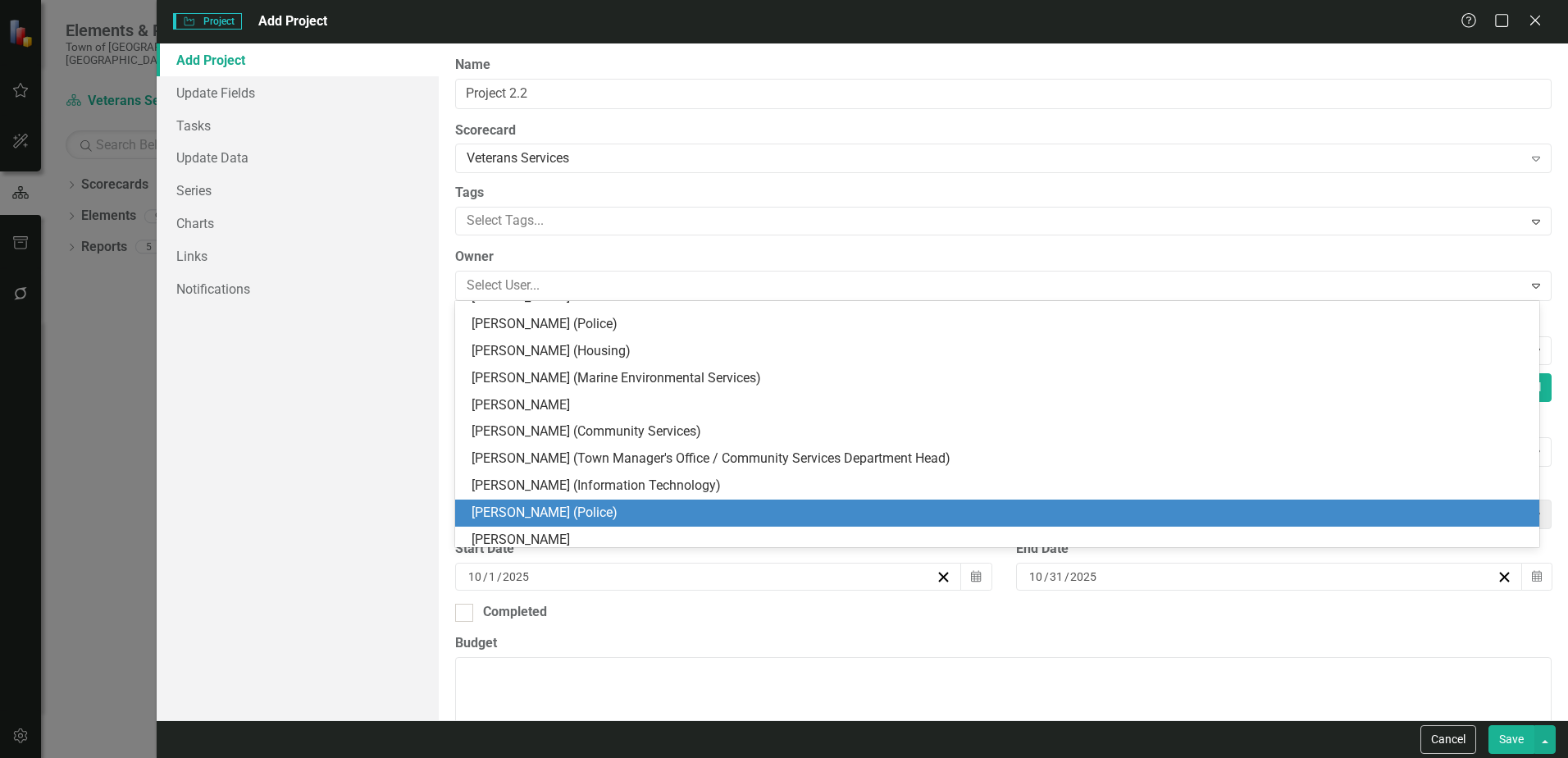
scroll to position [125, 0]
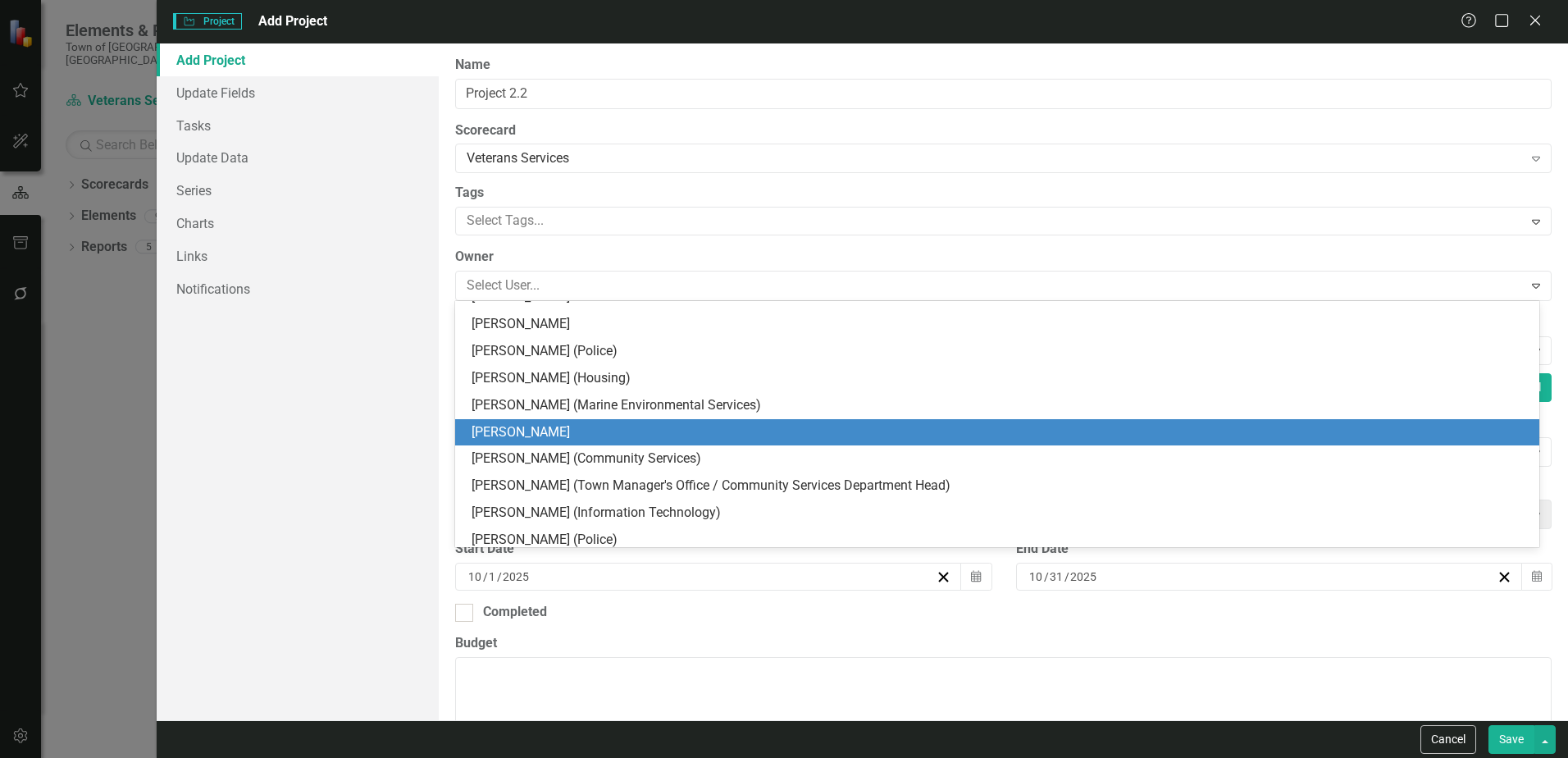
click at [524, 432] on div "[PERSON_NAME]" at bounding box center [1000, 432] width 1058 height 19
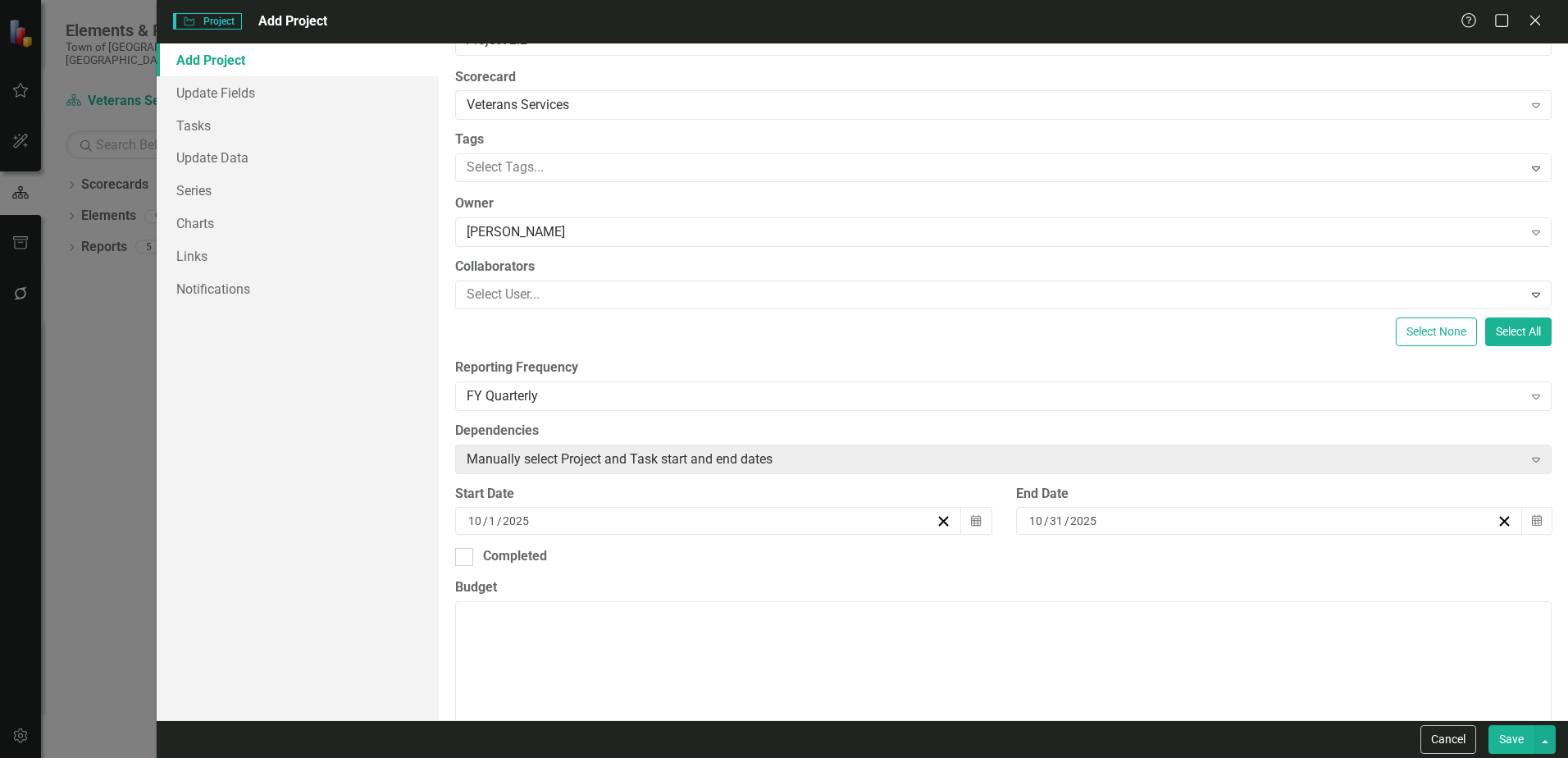
scroll to position [82, 0]
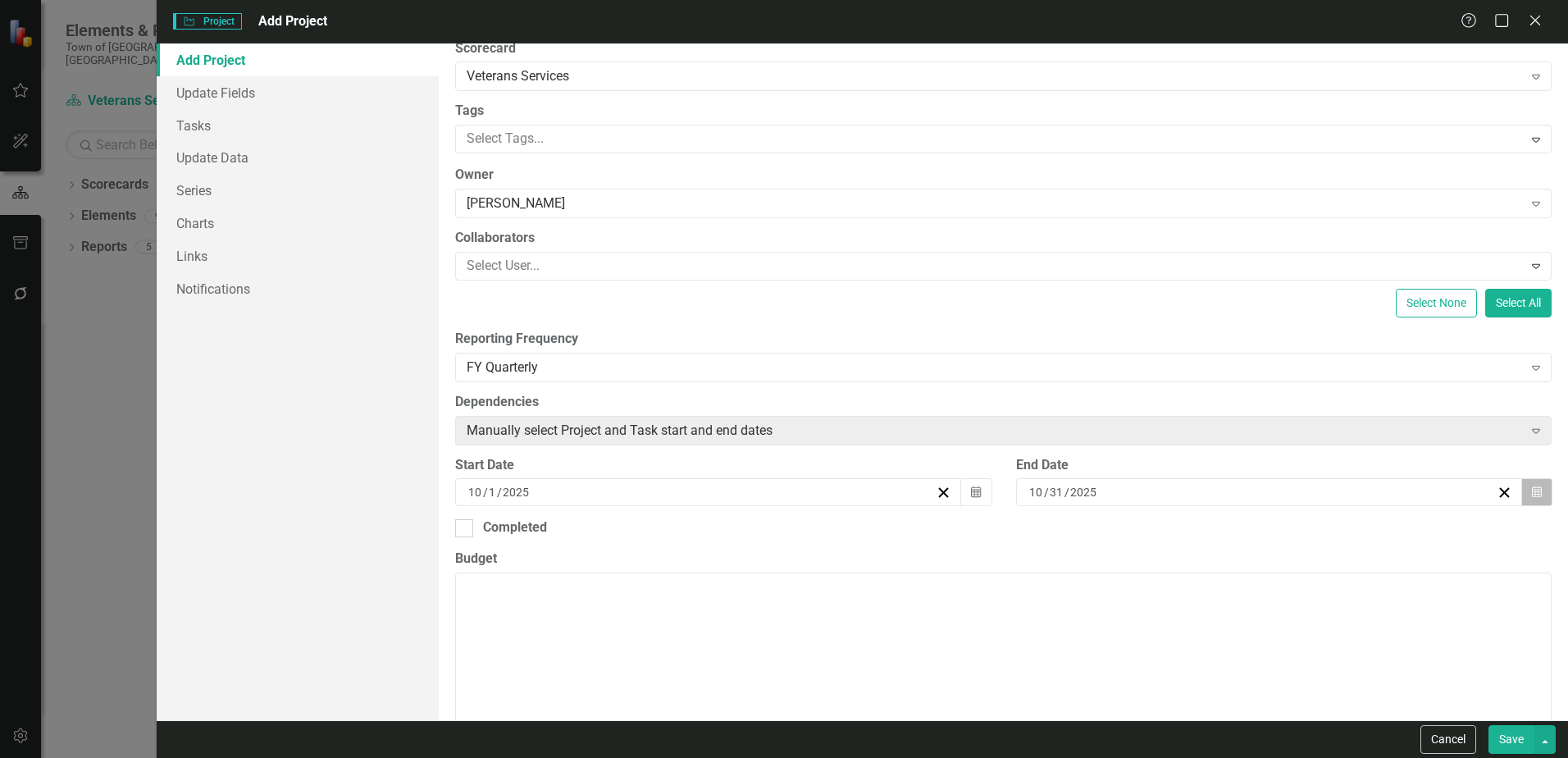
click at [1531, 489] on icon "button" at bounding box center [1536, 491] width 10 height 11
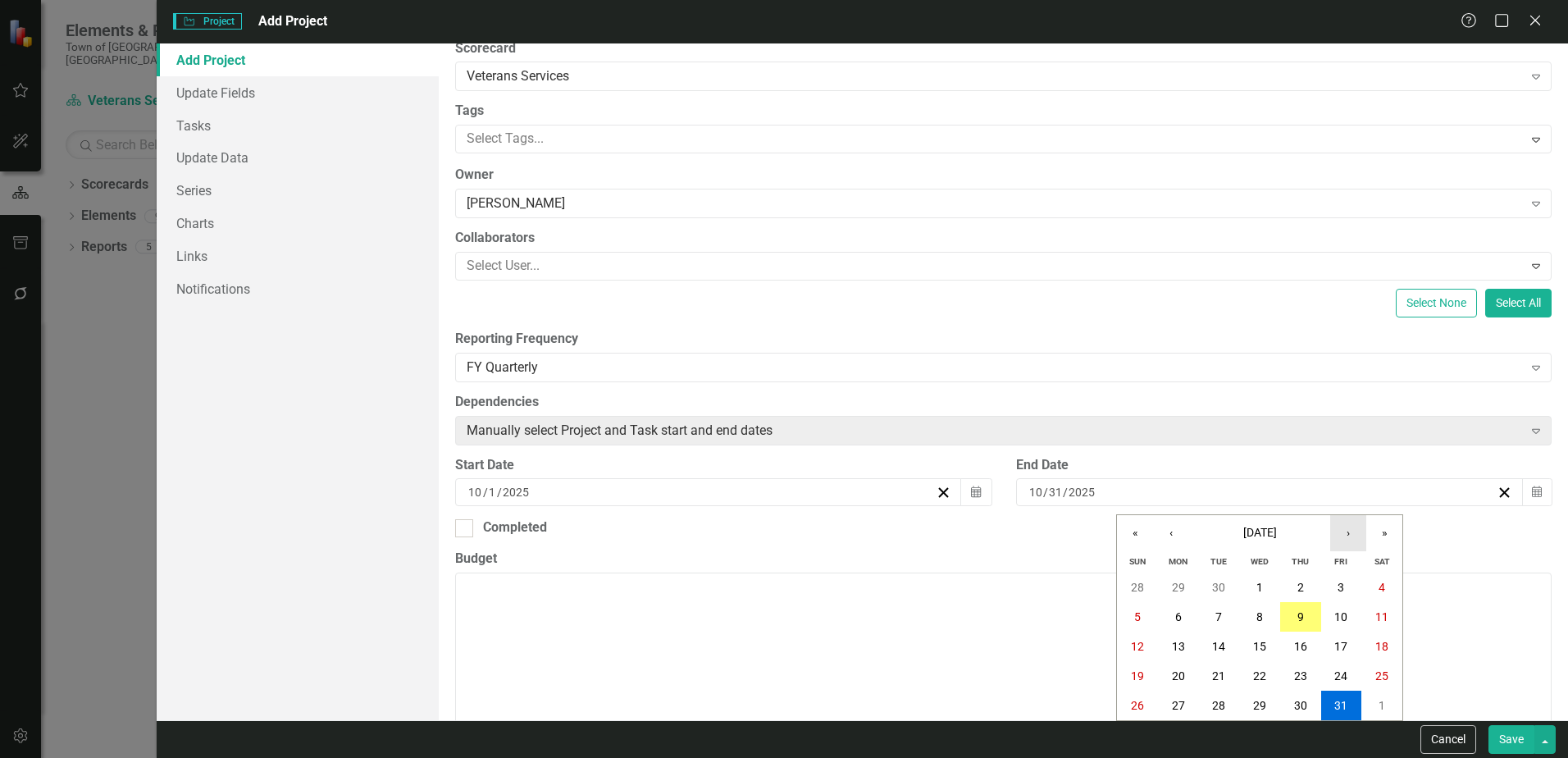
click at [1345, 536] on button "›" at bounding box center [1348, 533] width 36 height 36
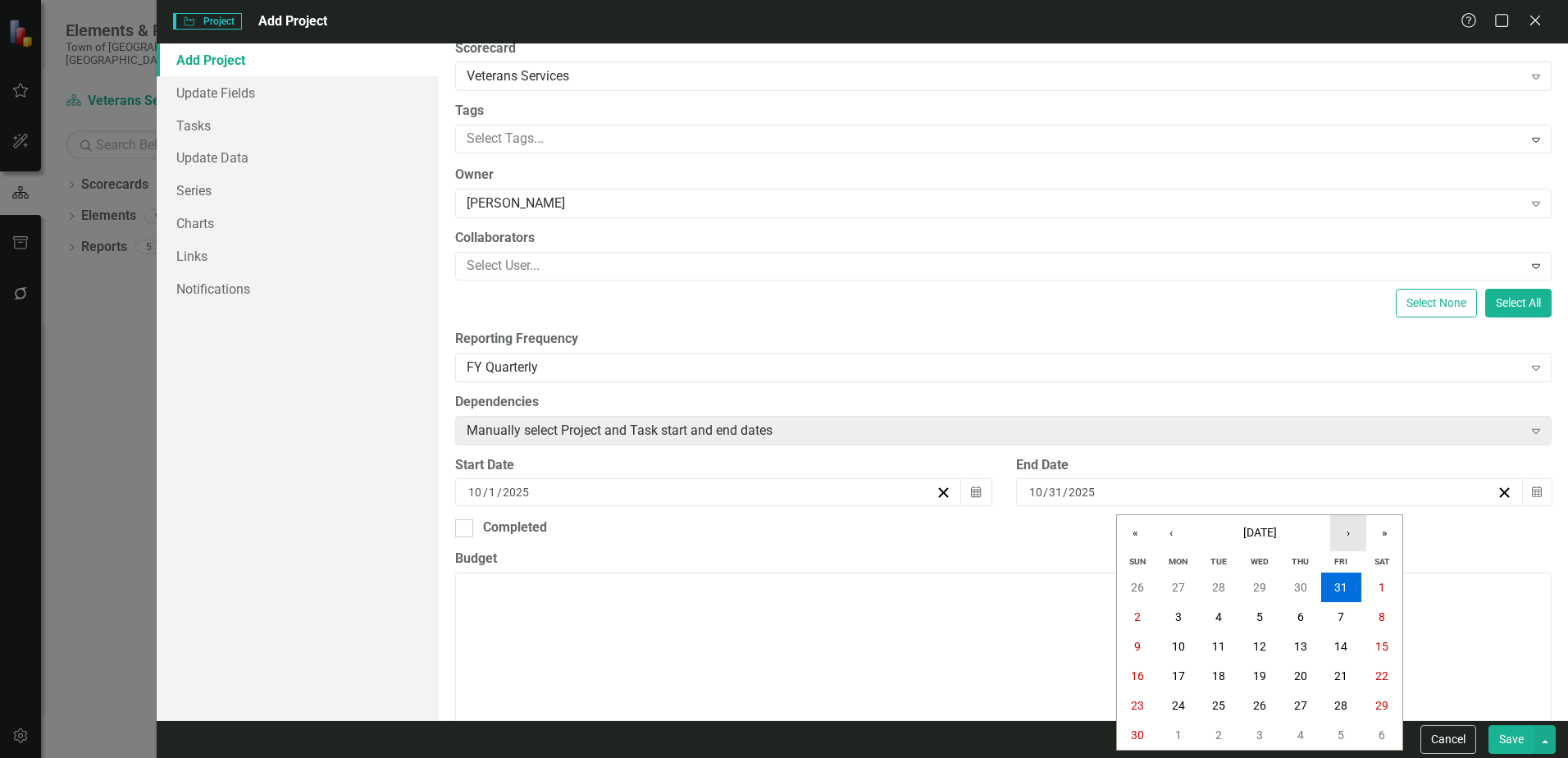
click at [1345, 536] on button "›" at bounding box center [1348, 533] width 36 height 36
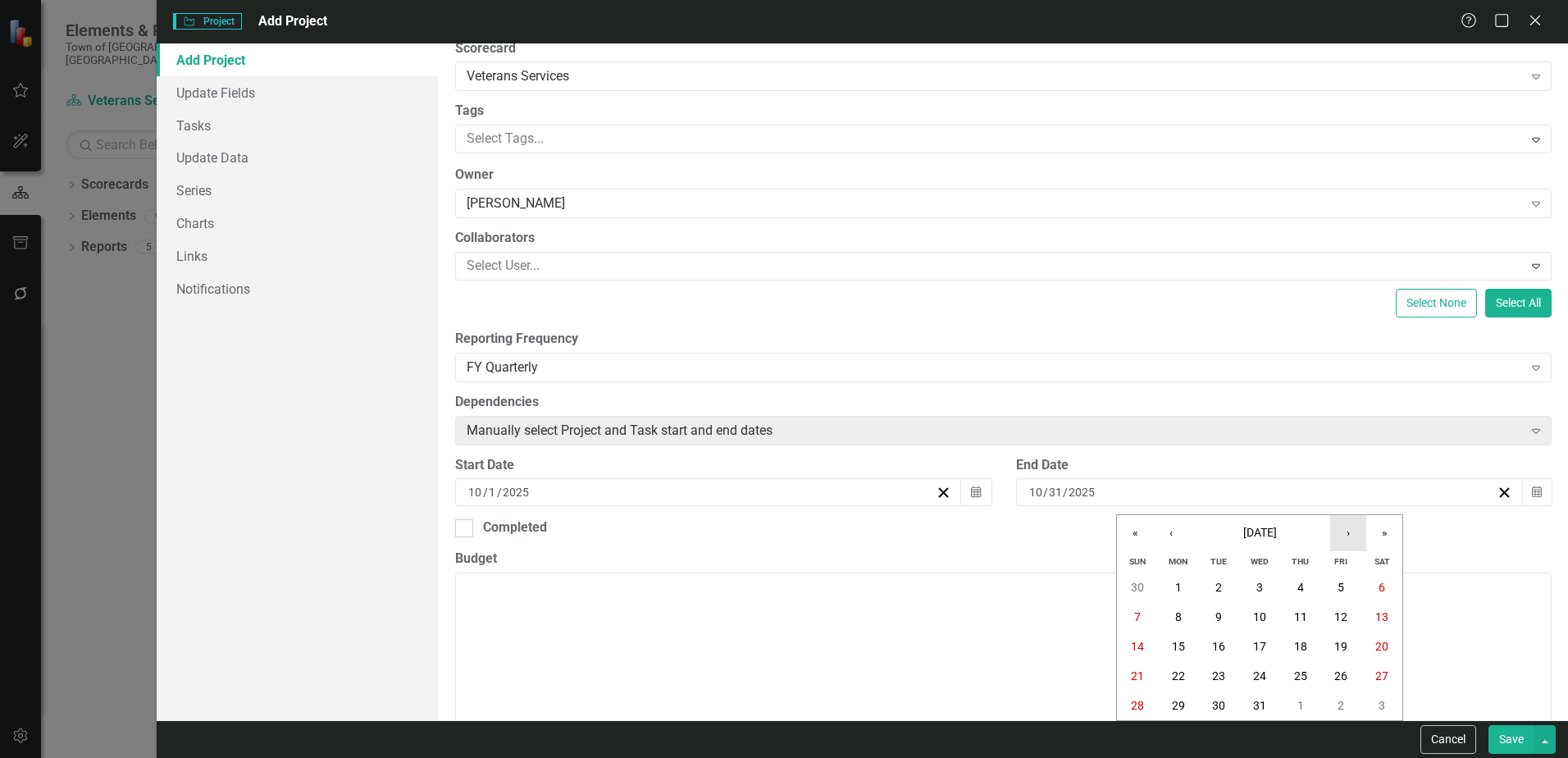
click at [1345, 536] on button "›" at bounding box center [1348, 533] width 36 height 36
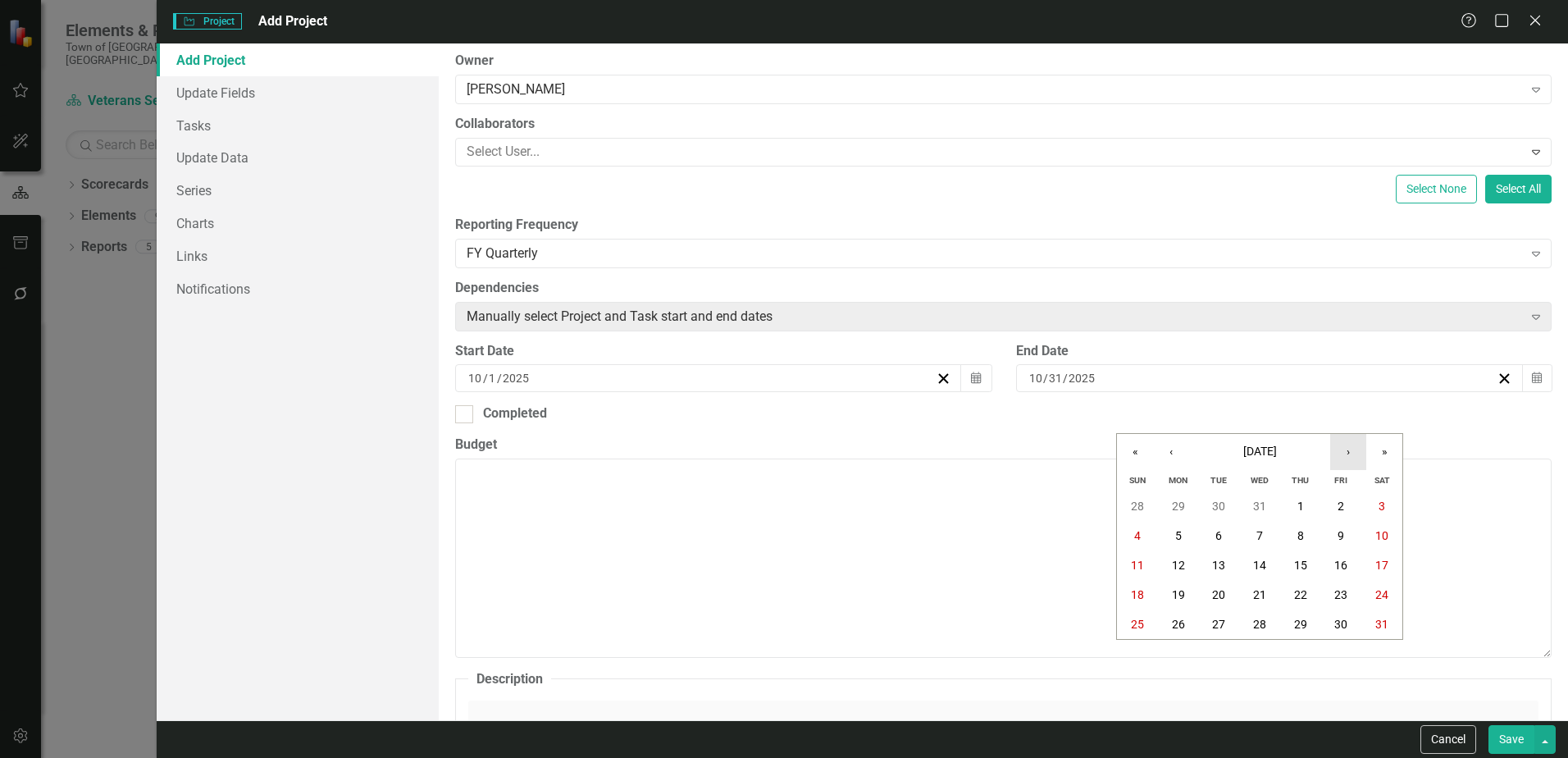
scroll to position [246, 0]
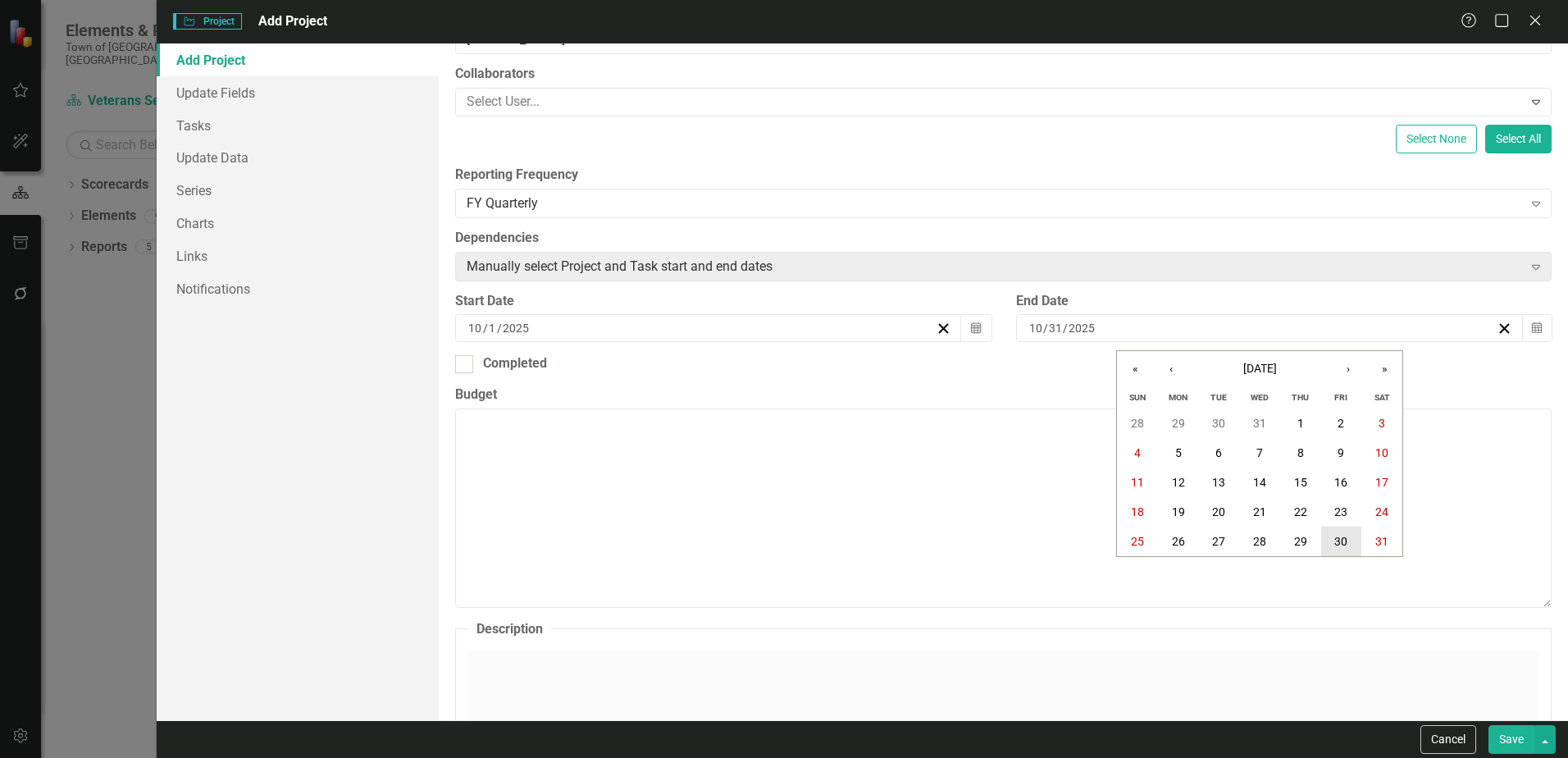
click at [1343, 541] on abbr "30" at bounding box center [1340, 540] width 13 height 13
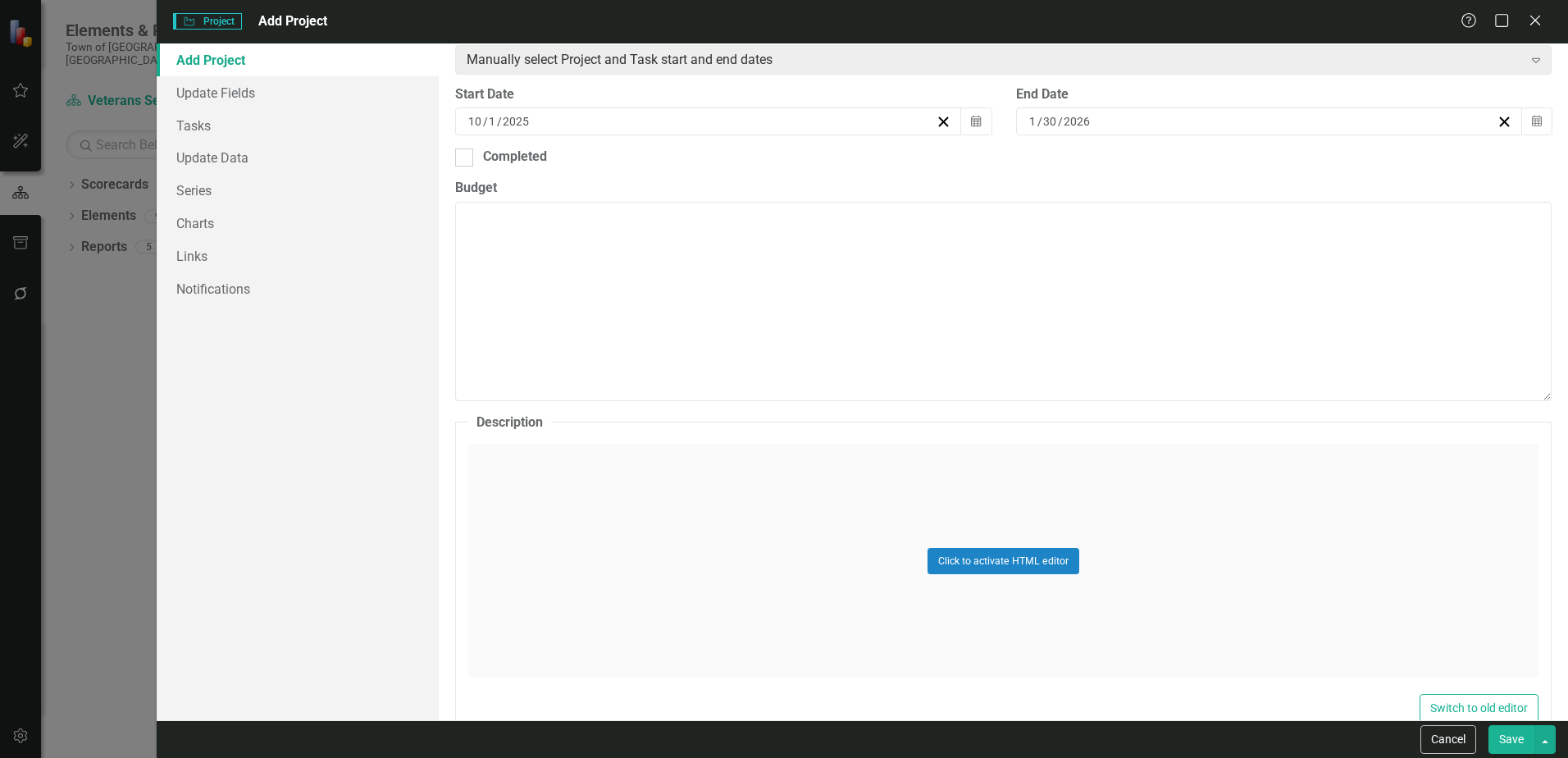
scroll to position [492, 0]
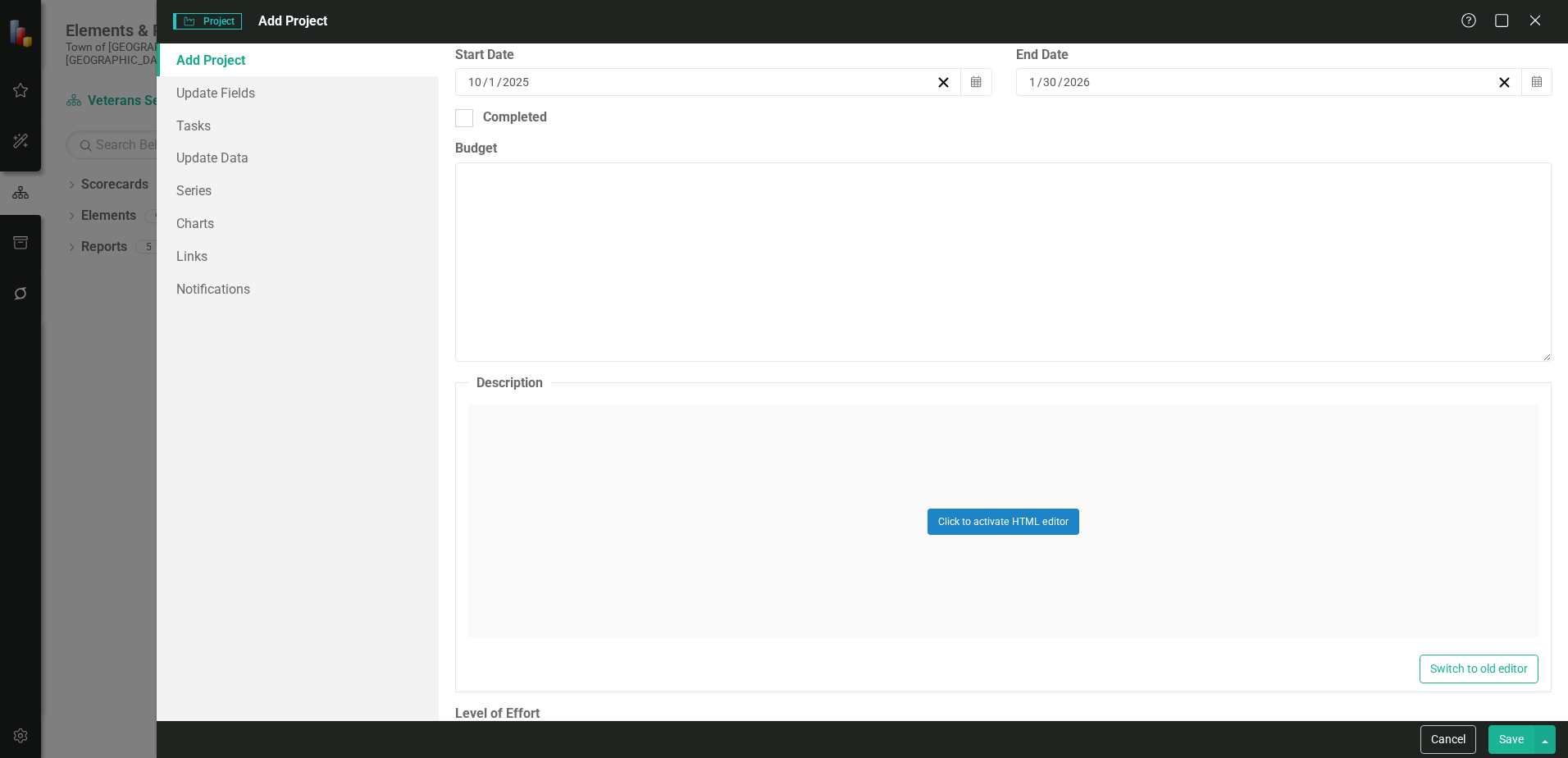
click at [503, 428] on div "Click to activate HTML editor" at bounding box center [1003, 521] width 1070 height 234
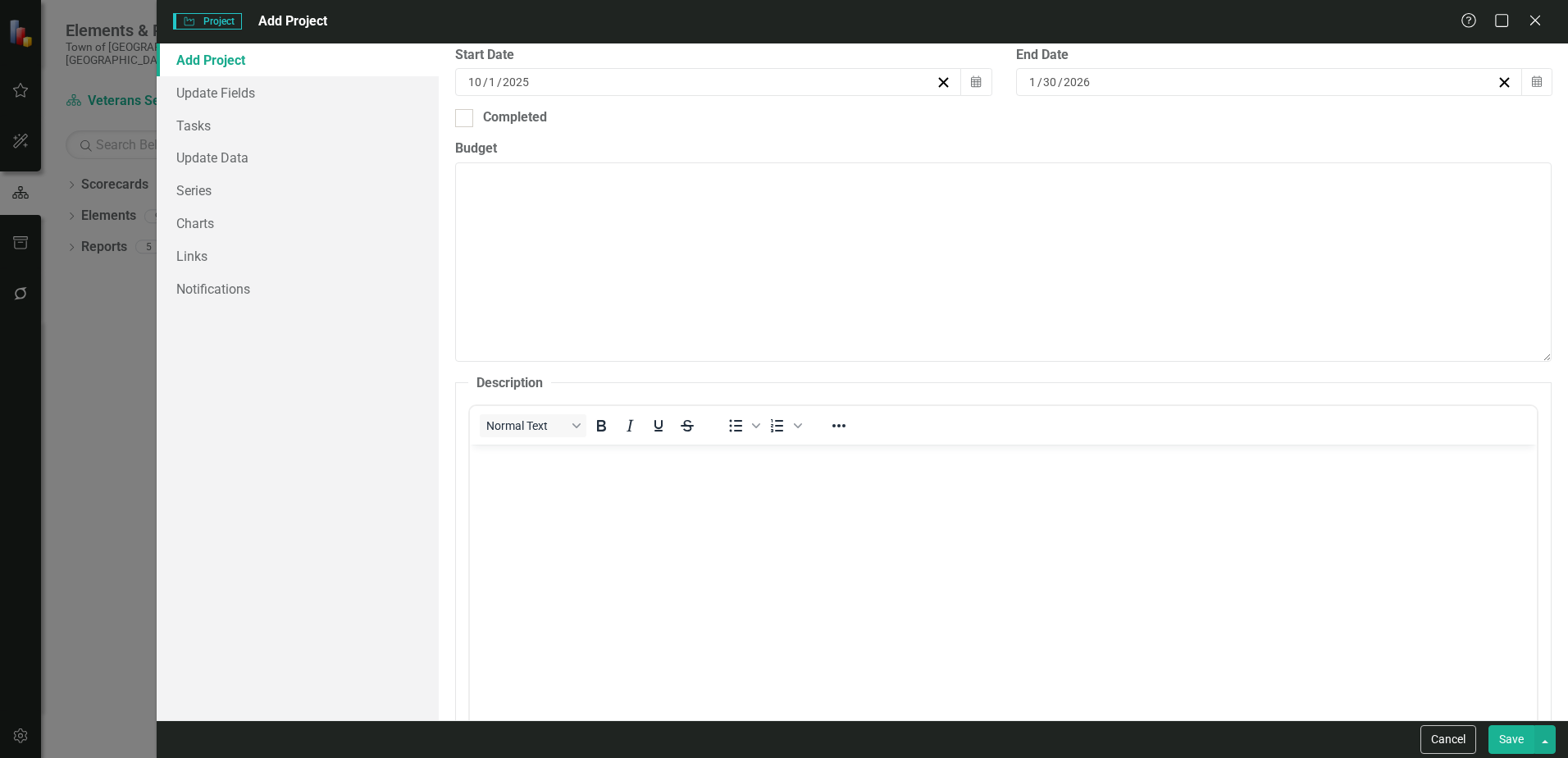
scroll to position [0, 0]
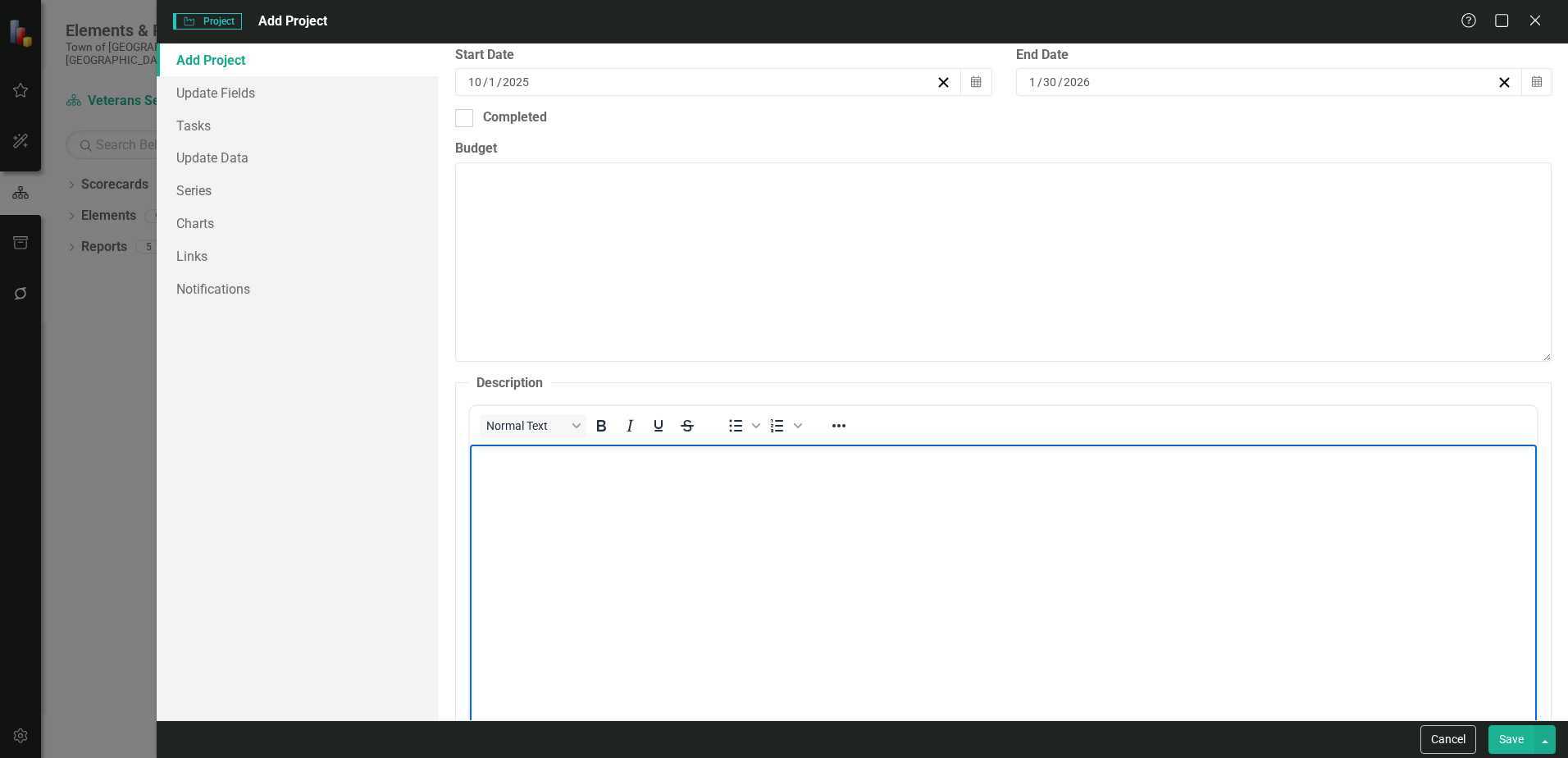
click at [496, 478] on body "Rich Text Area. Press ALT-0 for help." at bounding box center [1003, 567] width 1067 height 246
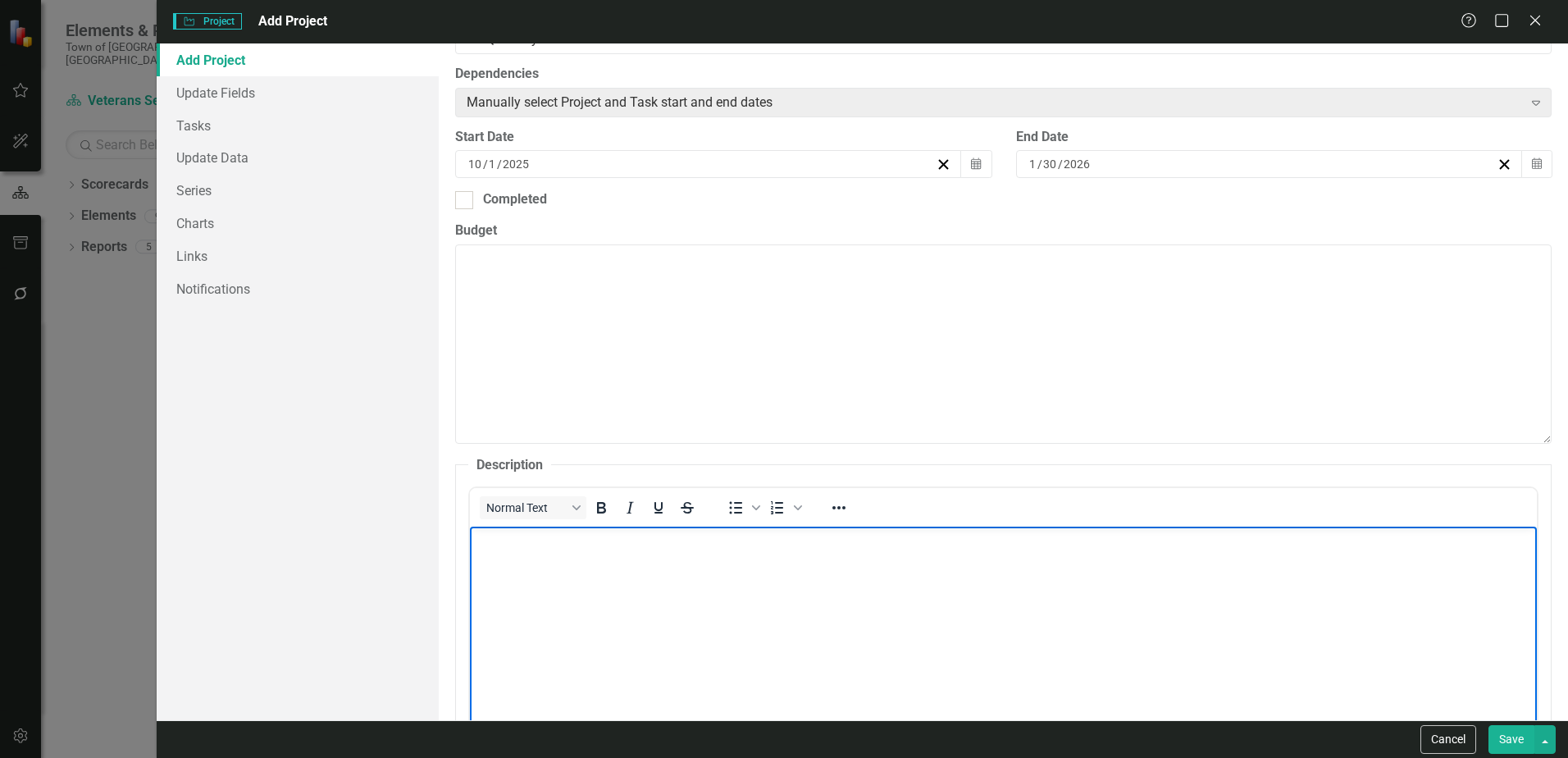
scroll to position [492, 0]
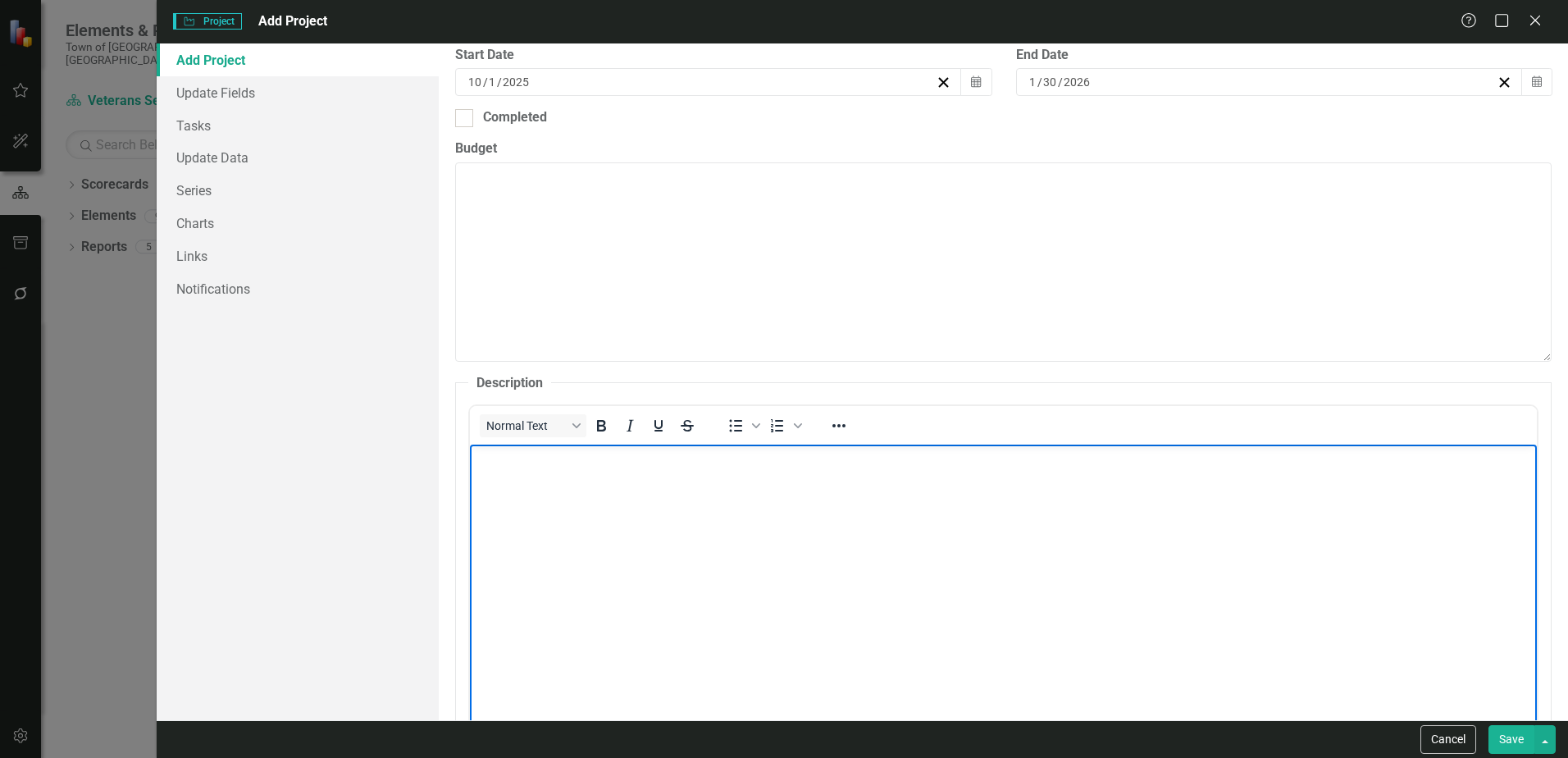
click at [479, 455] on p "Rich Text Area. Press ALT-0 for help." at bounding box center [1003, 458] width 1059 height 20
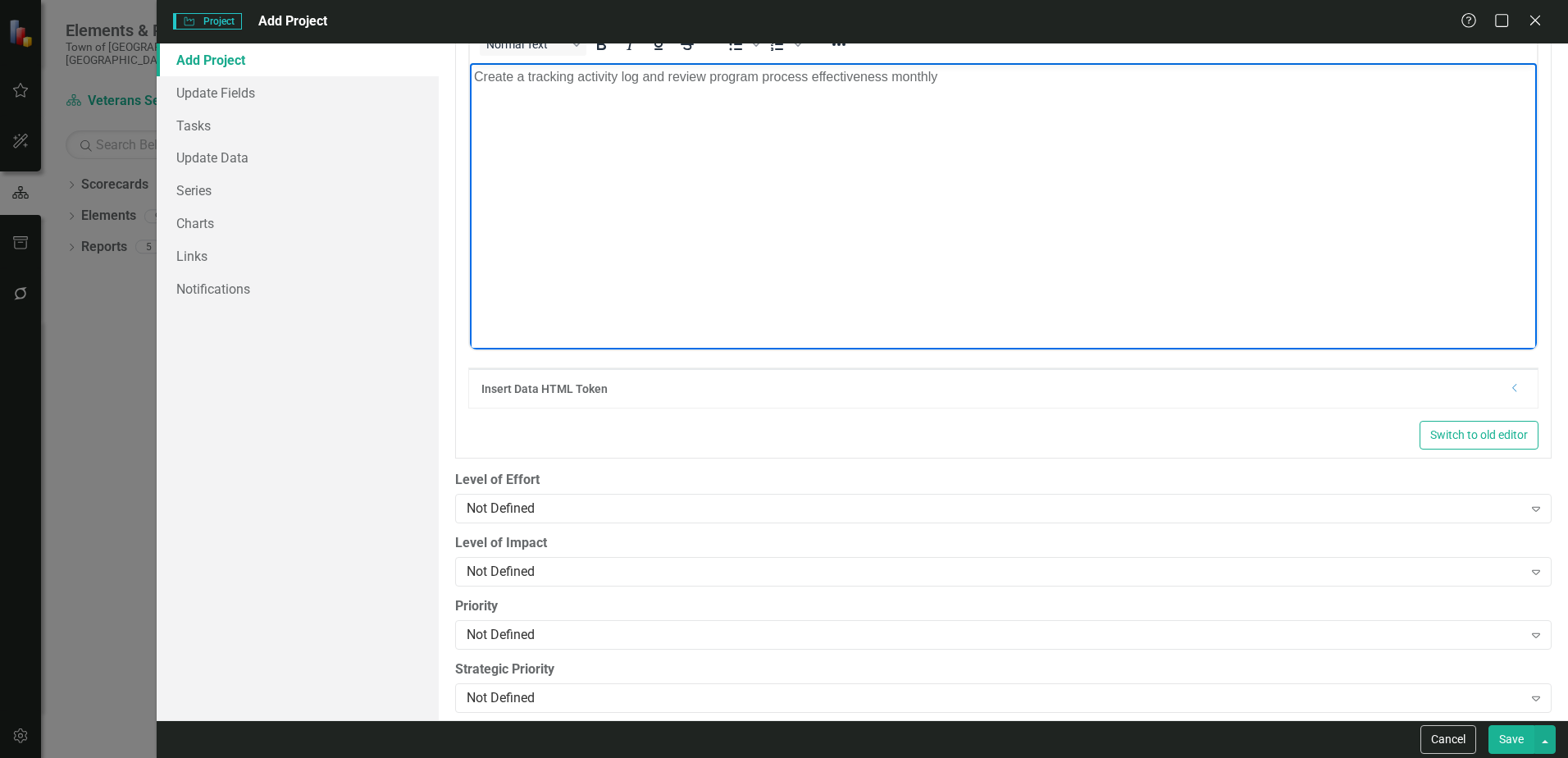
scroll to position [889, 0]
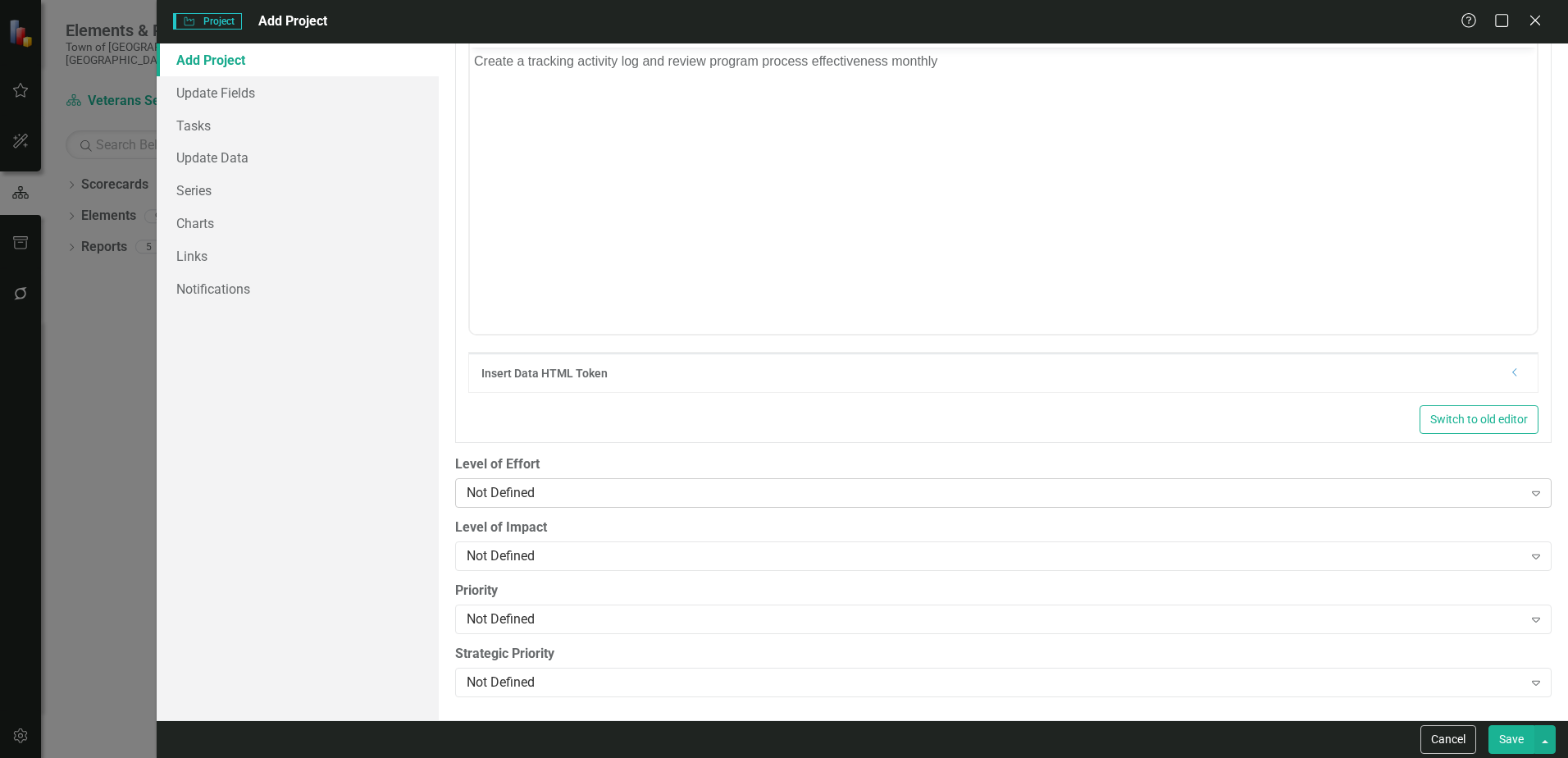
click at [1527, 493] on icon "Expand" at bounding box center [1535, 492] width 16 height 13
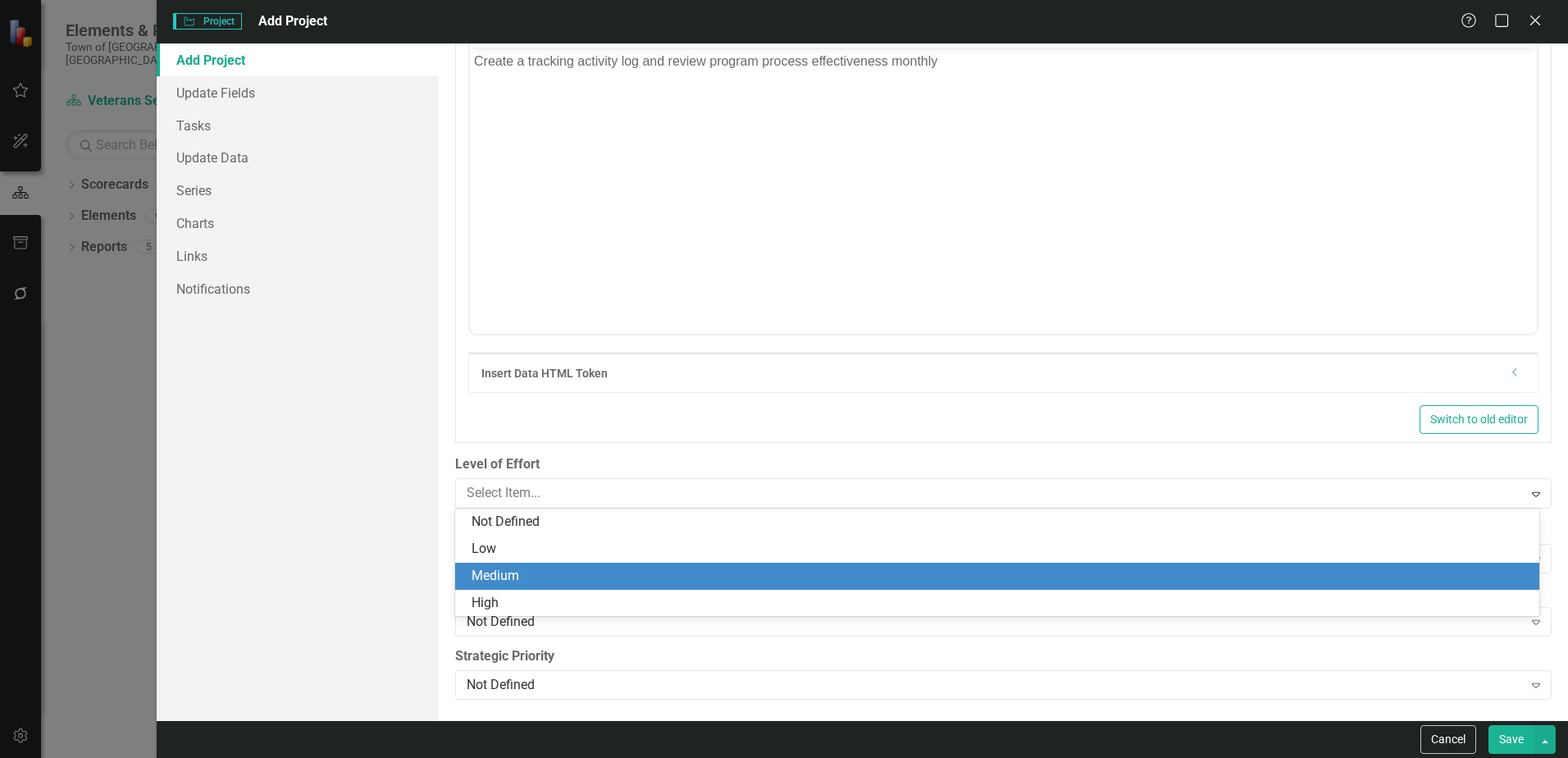
drag, startPoint x: 492, startPoint y: 574, endPoint x: 482, endPoint y: 579, distance: 11.2
click at [492, 574] on div "Medium" at bounding box center [1000, 575] width 1058 height 19
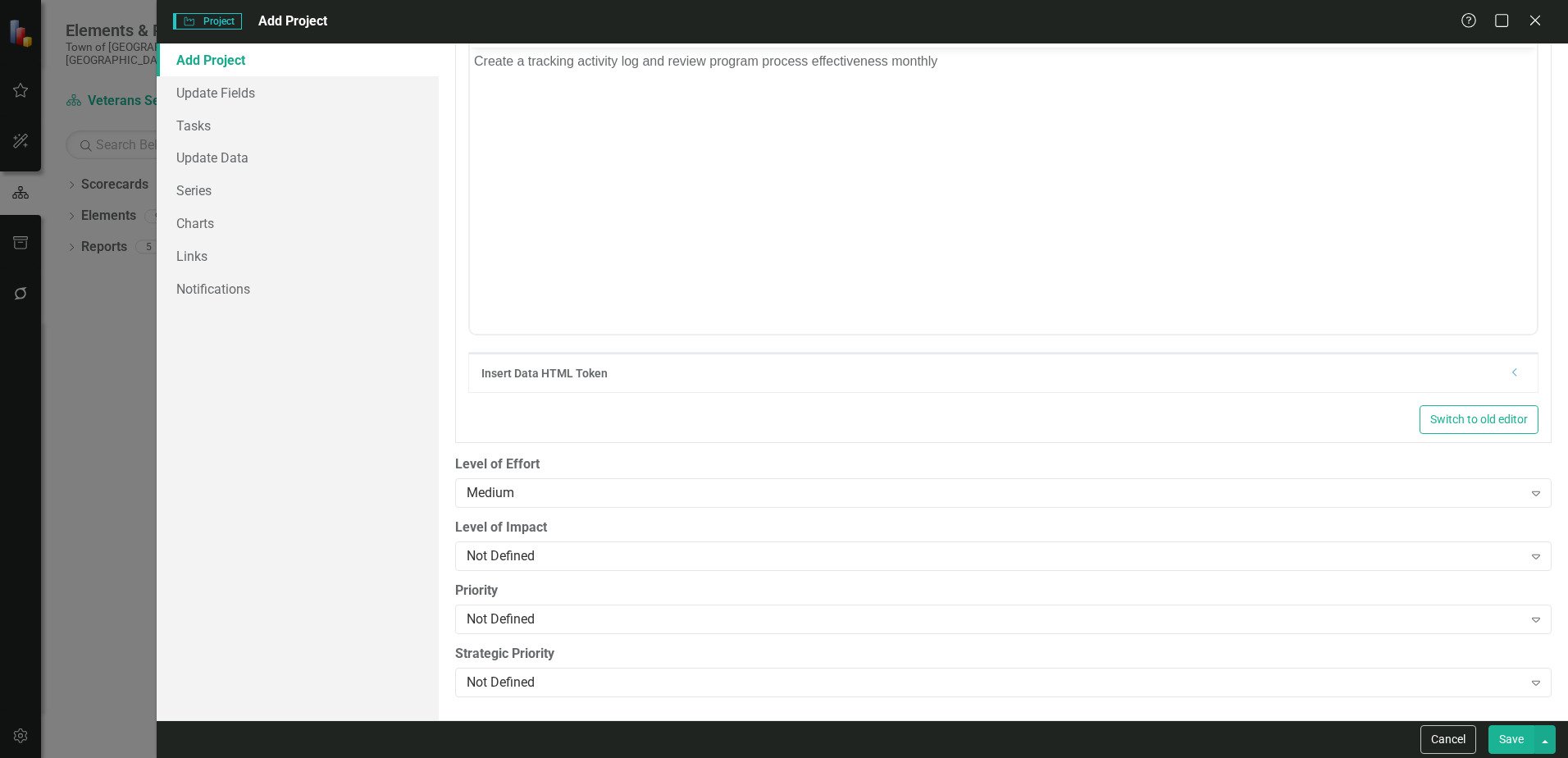
drag, startPoint x: 1520, startPoint y: 555, endPoint x: 1288, endPoint y: 592, distance: 234.9
click at [1521, 559] on div "Expand" at bounding box center [1536, 555] width 30 height 26
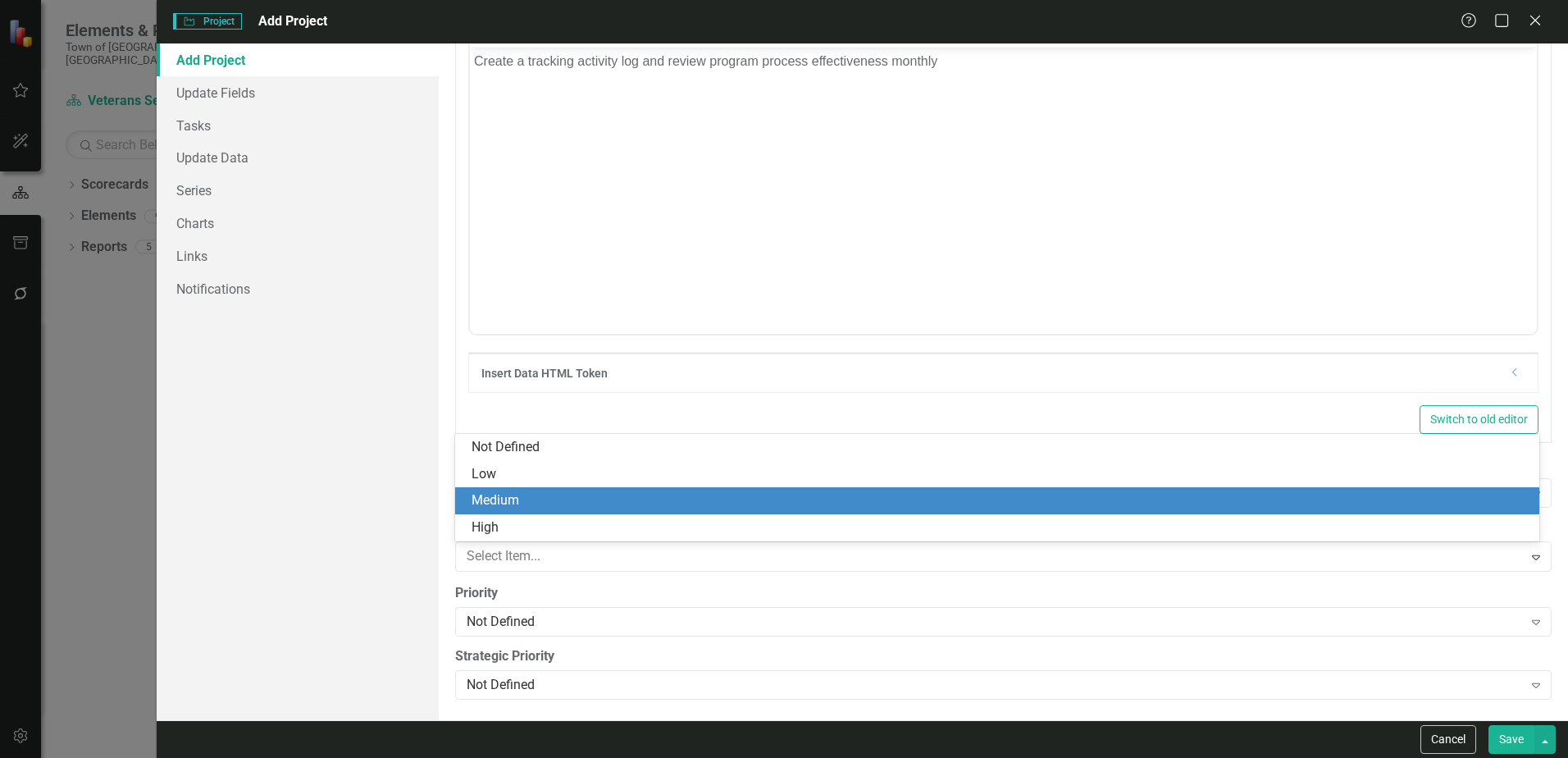
drag, startPoint x: 483, startPoint y: 494, endPoint x: 496, endPoint y: 508, distance: 19.1
click at [483, 496] on div "Medium" at bounding box center [1000, 500] width 1058 height 19
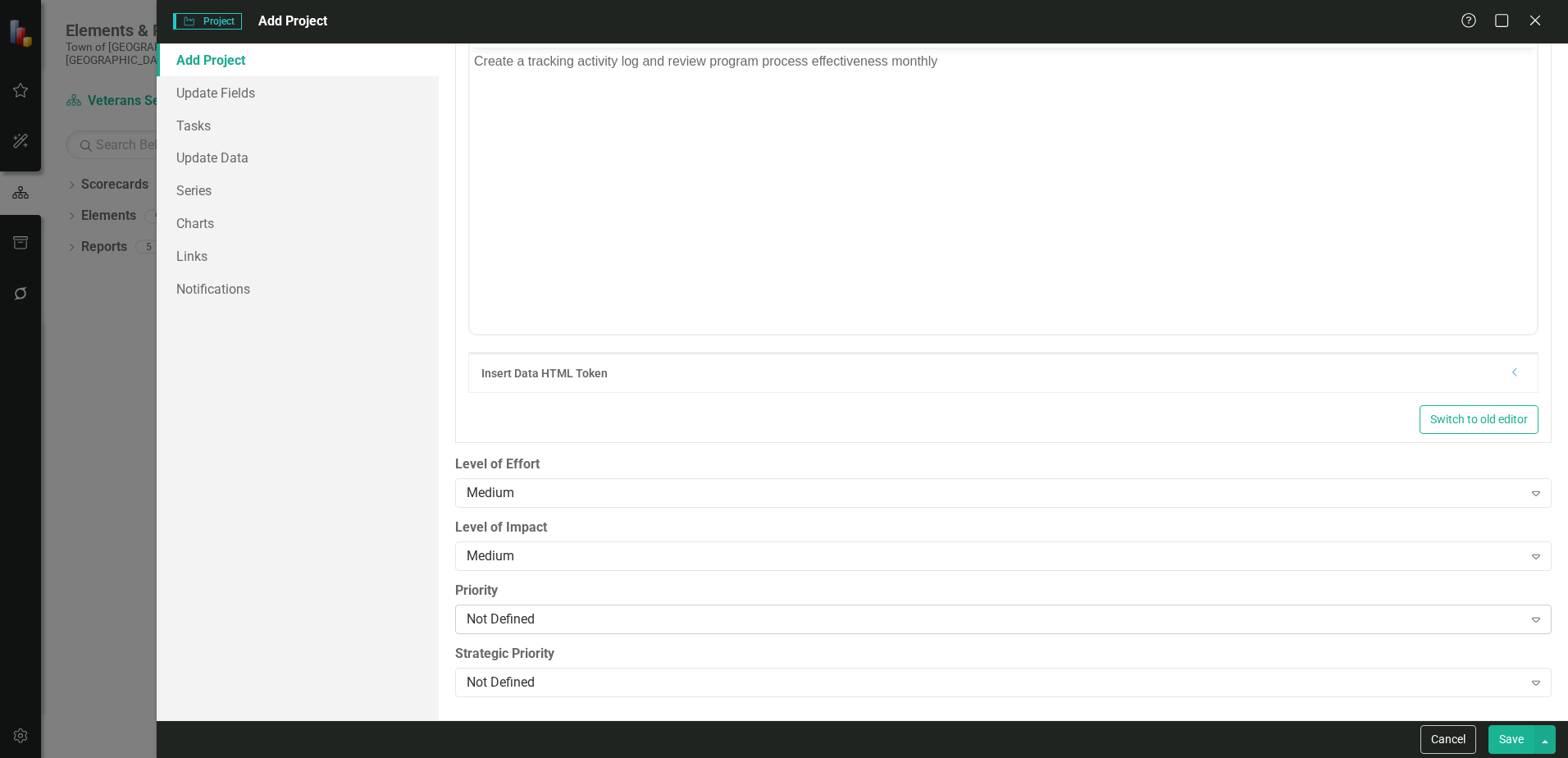
click at [1528, 617] on icon "Expand" at bounding box center [1535, 618] width 16 height 13
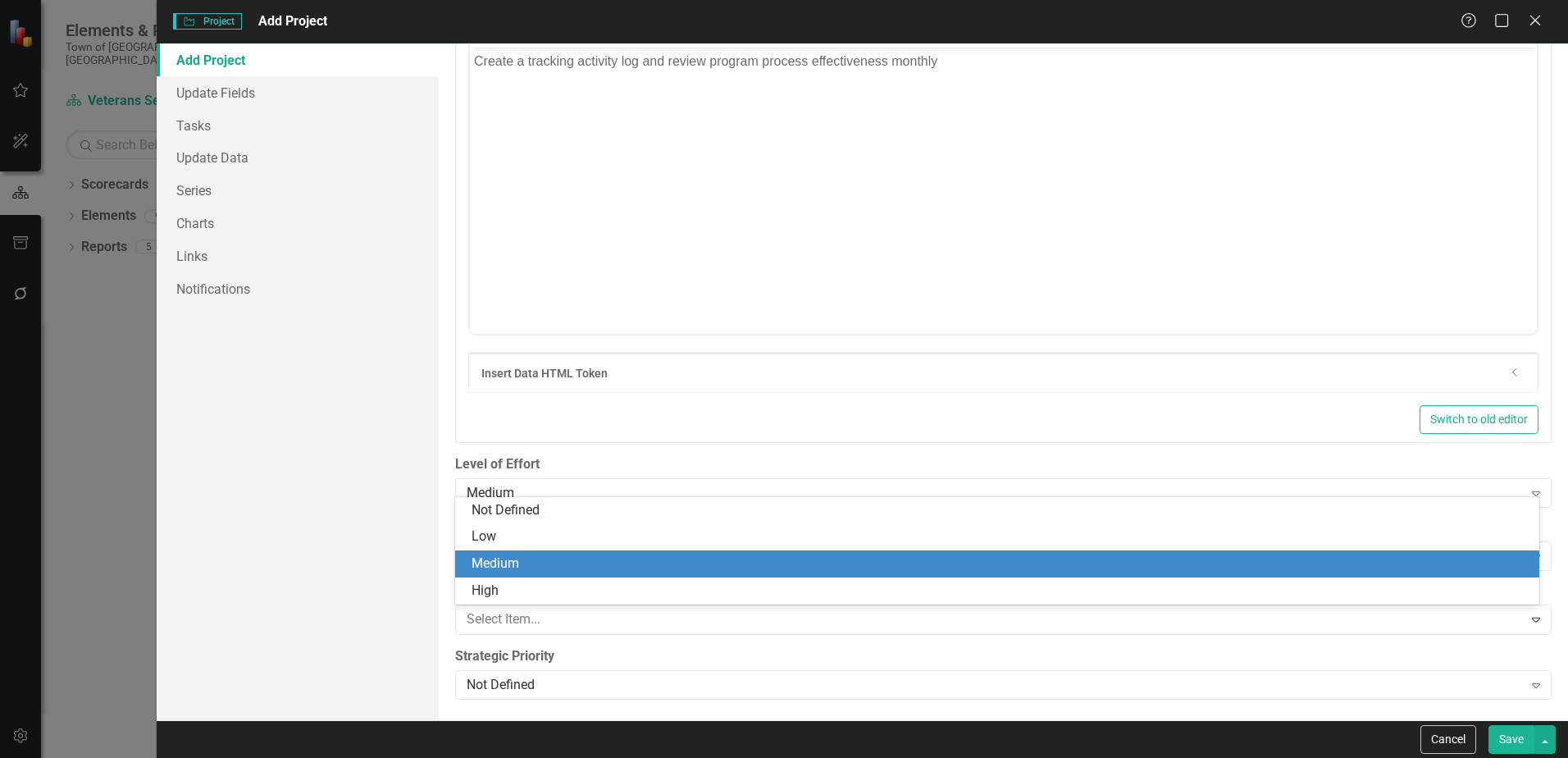
click at [480, 561] on div "Medium" at bounding box center [1000, 563] width 1058 height 19
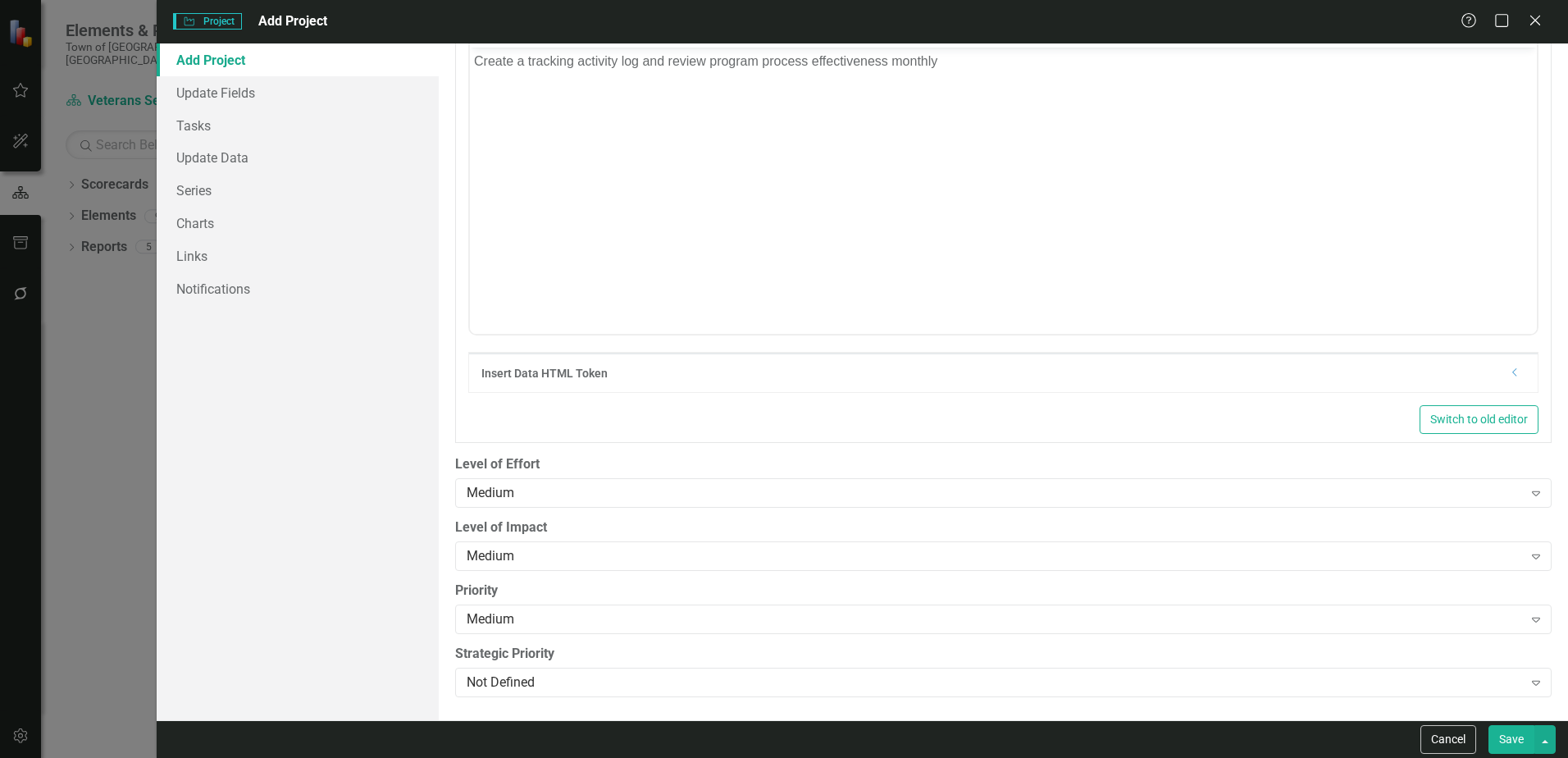
click at [1507, 740] on button "Save" at bounding box center [1511, 739] width 46 height 29
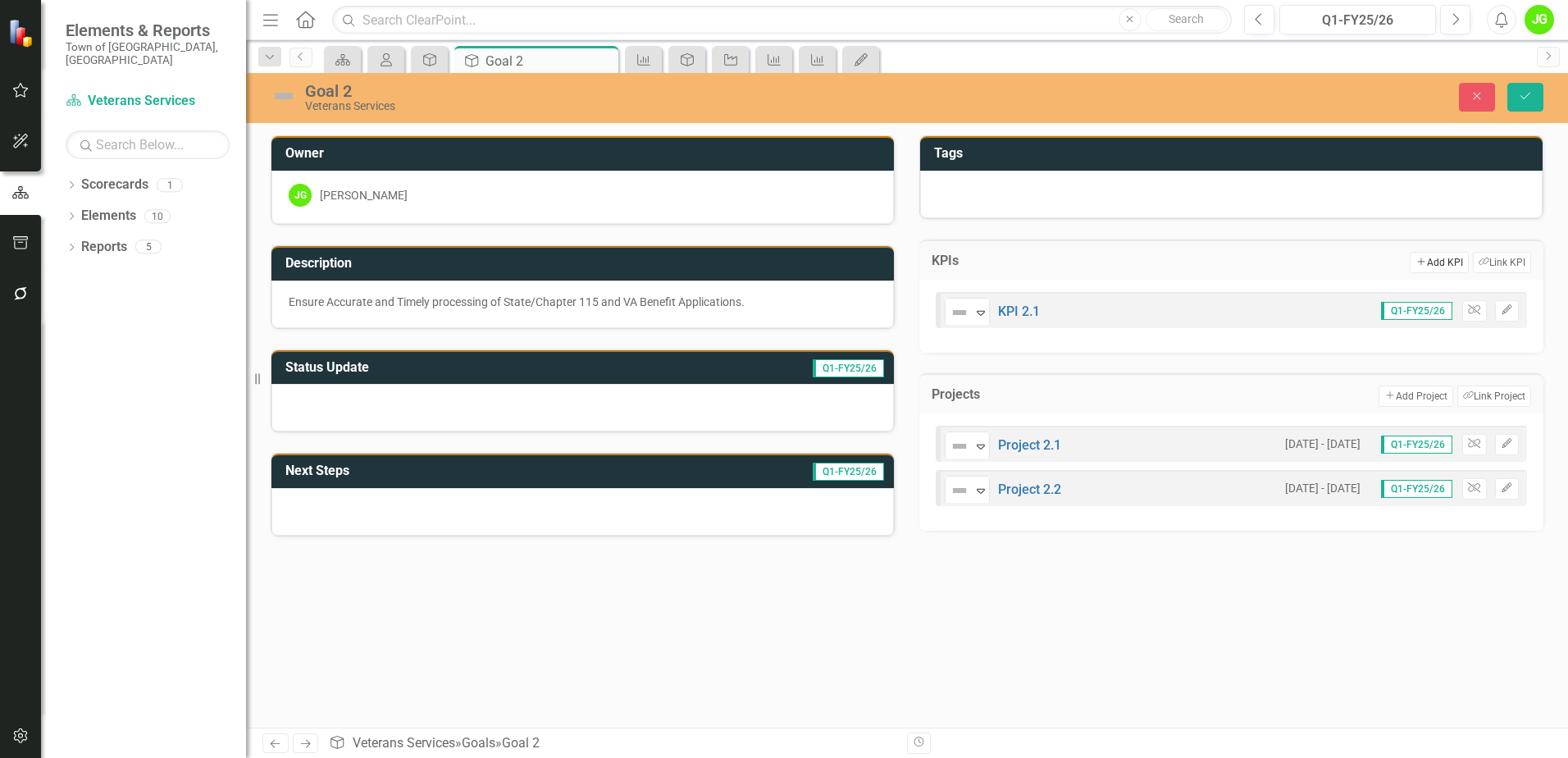
click at [1418, 263] on icon "Add" at bounding box center [1420, 262] width 11 height 9
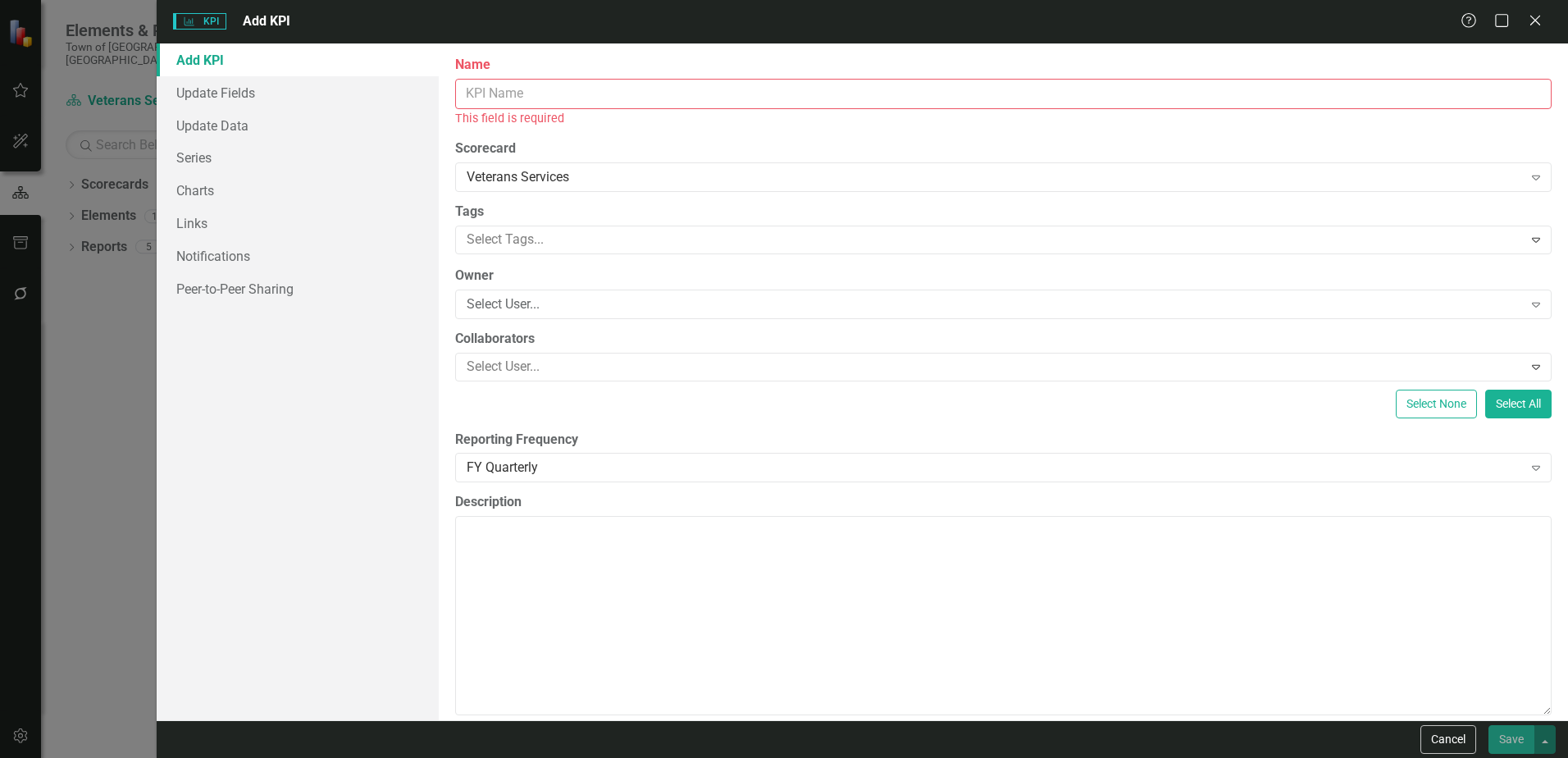
click at [480, 85] on input "Name" at bounding box center [1004, 94] width 1097 height 30
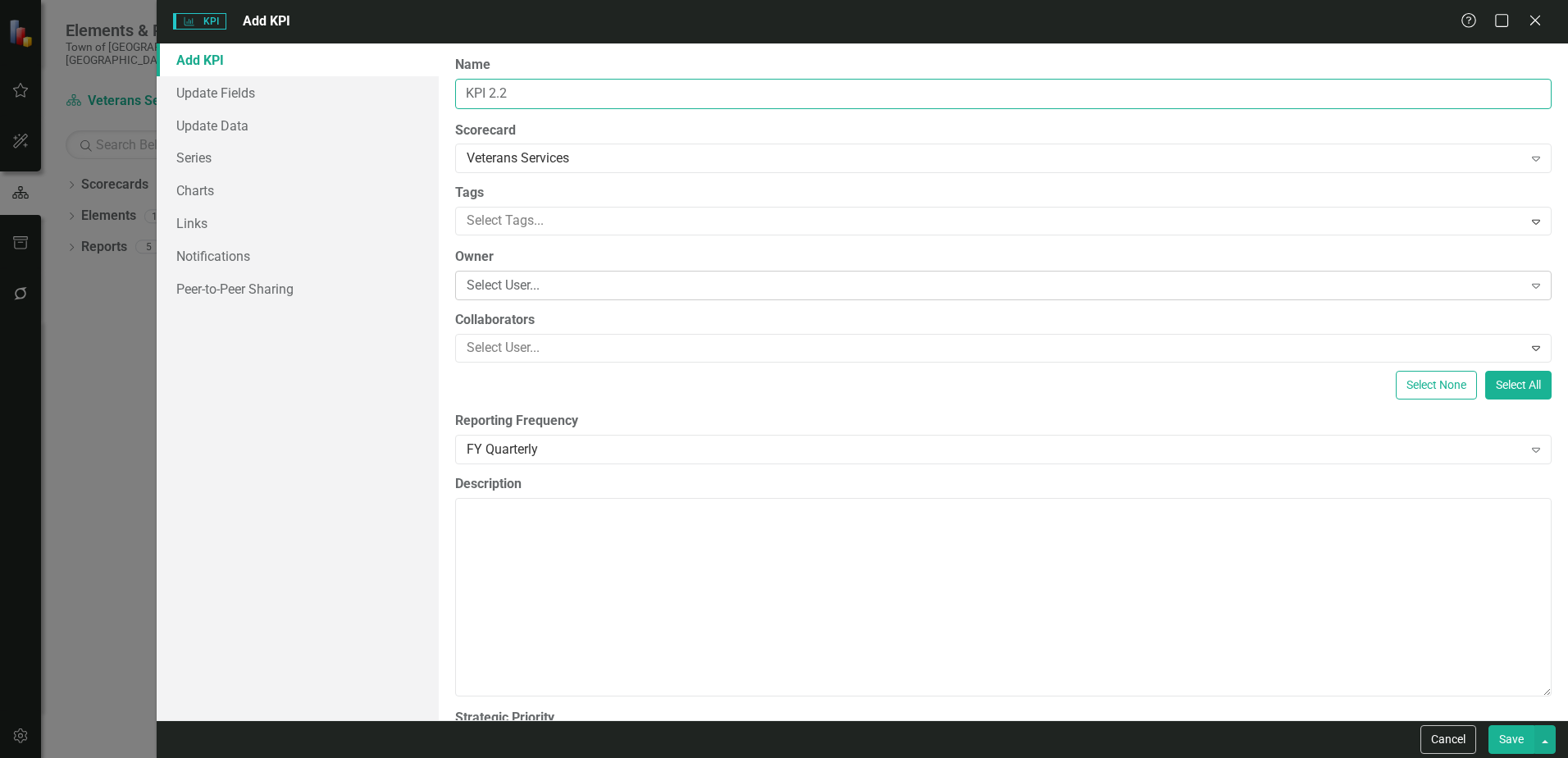
type input "KPI 2.2"
click at [487, 283] on div "Select User..." at bounding box center [994, 286] width 1056 height 19
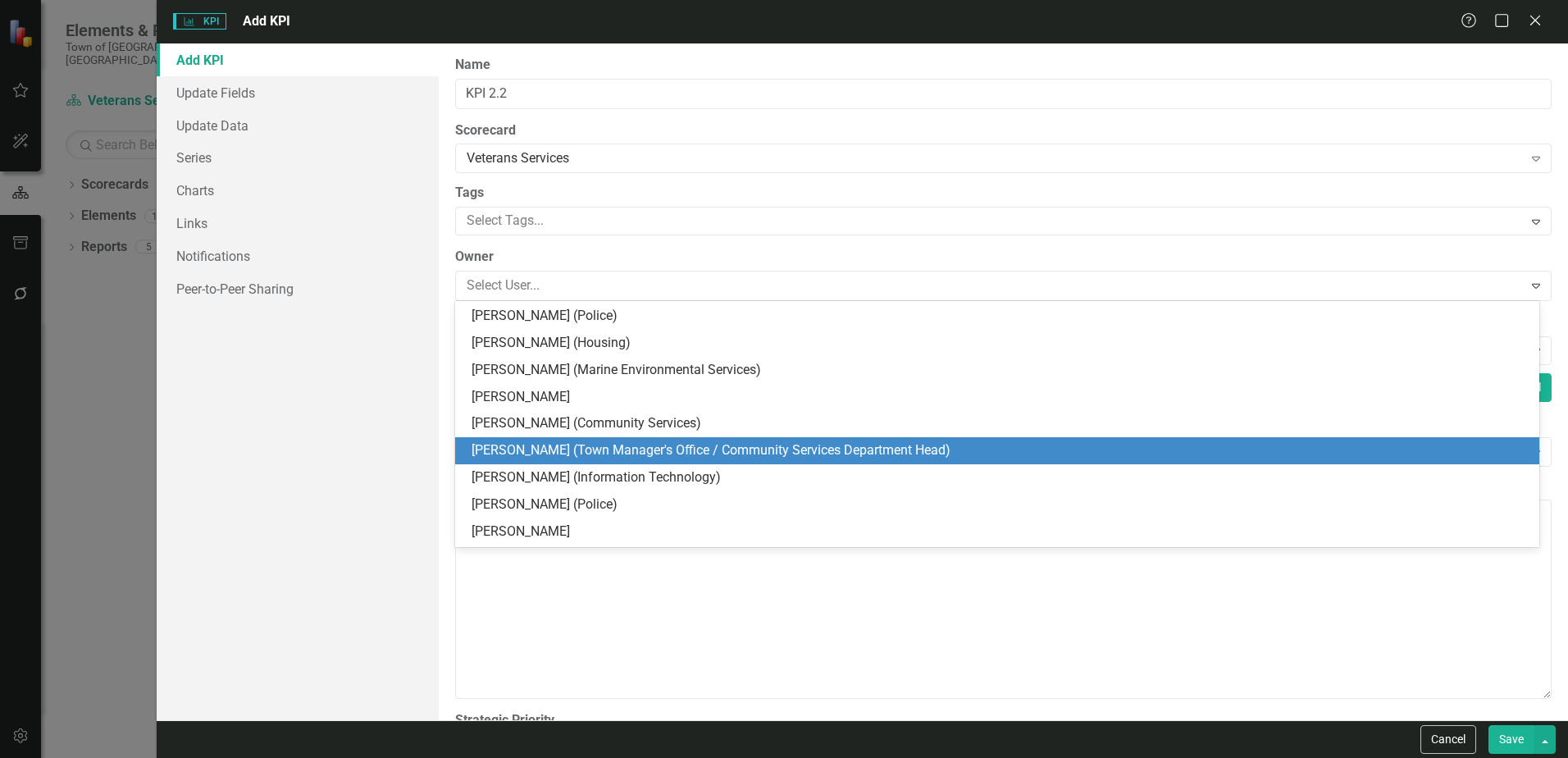
scroll to position [164, 0]
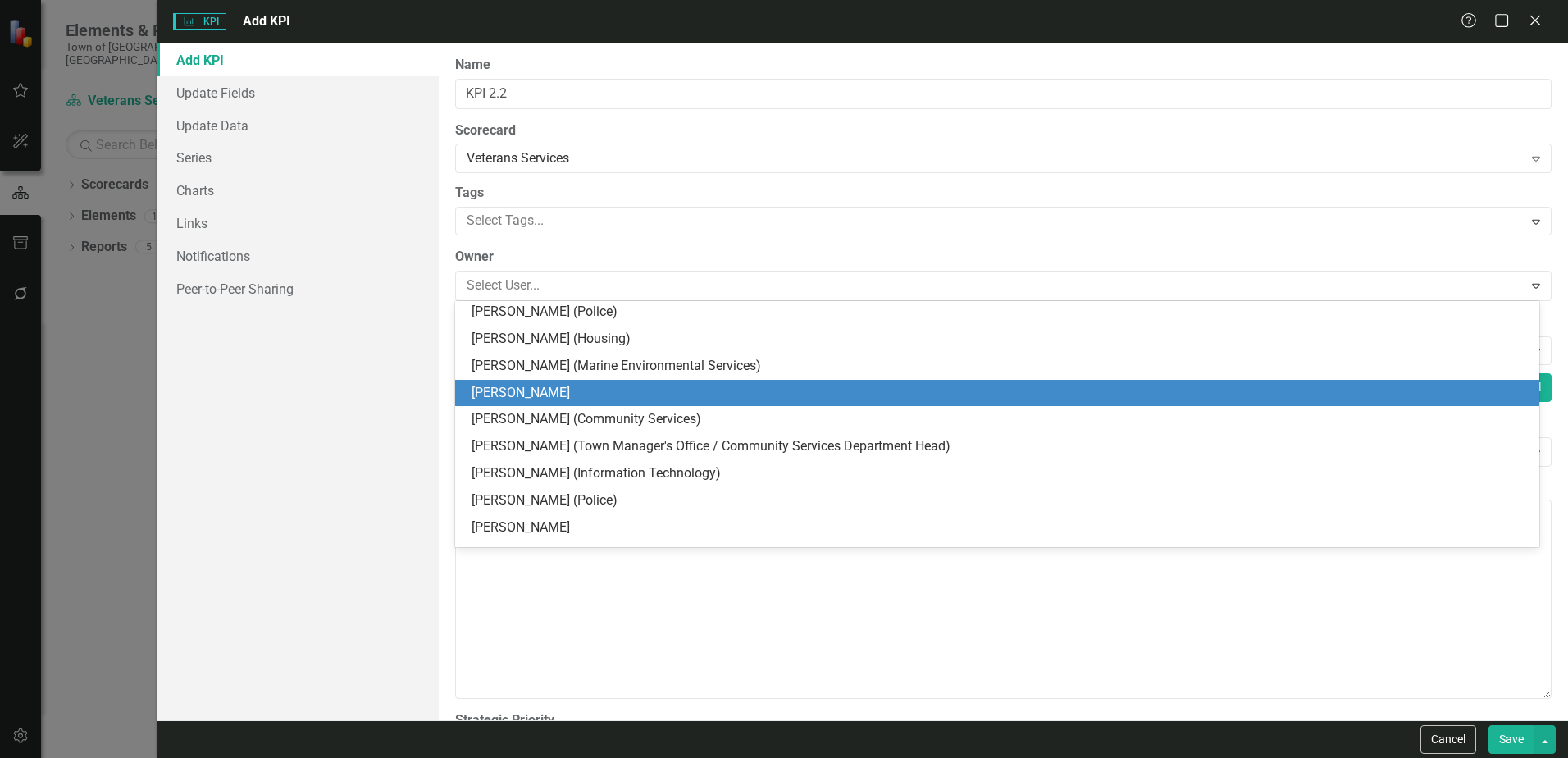
click at [521, 392] on div "[PERSON_NAME]" at bounding box center [1000, 392] width 1058 height 19
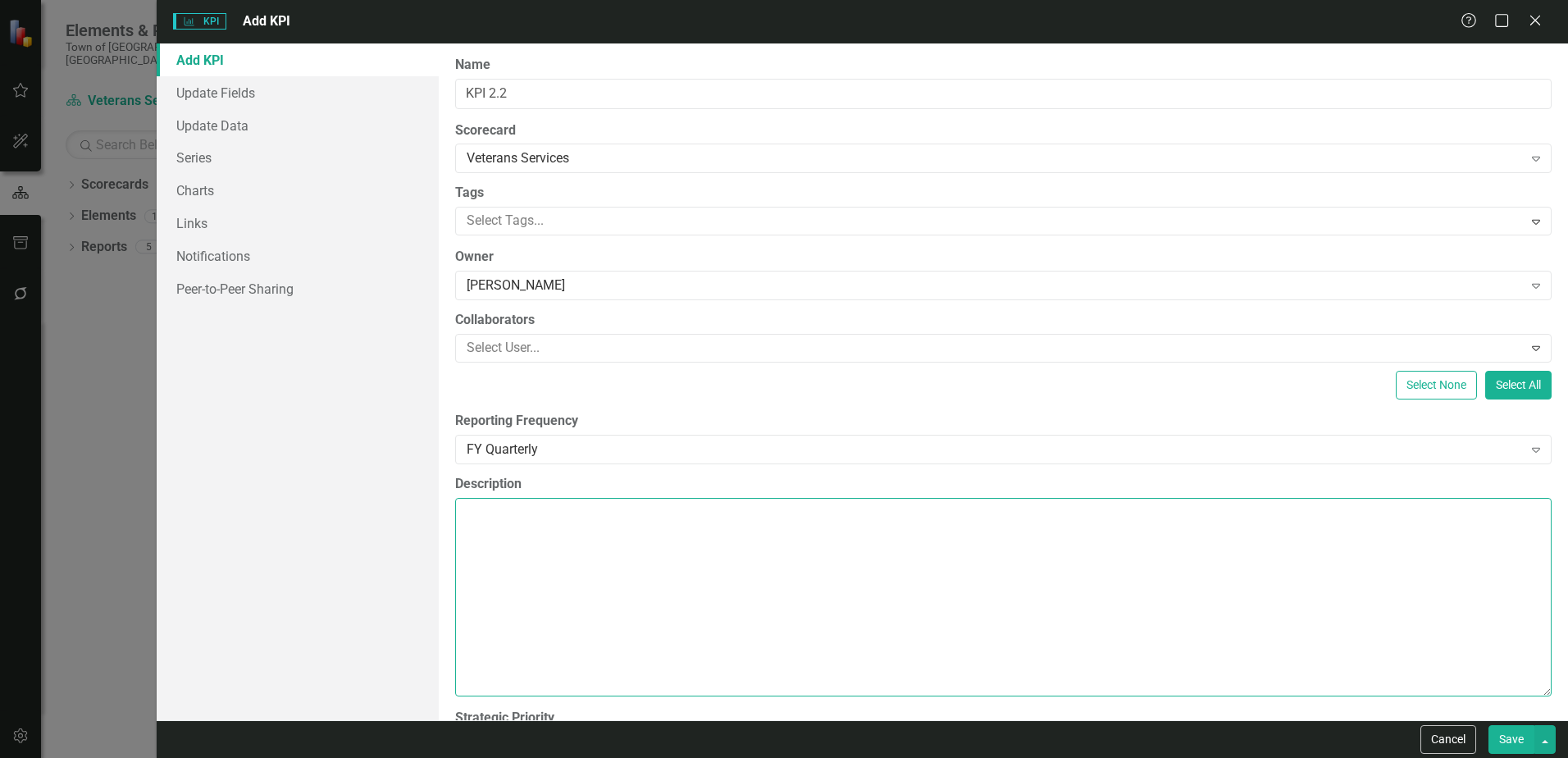
click at [480, 519] on textarea "Description" at bounding box center [1004, 596] width 1097 height 199
paste textarea "80% of eligible Chapter 115 applicants successfully approved for assistance on …"
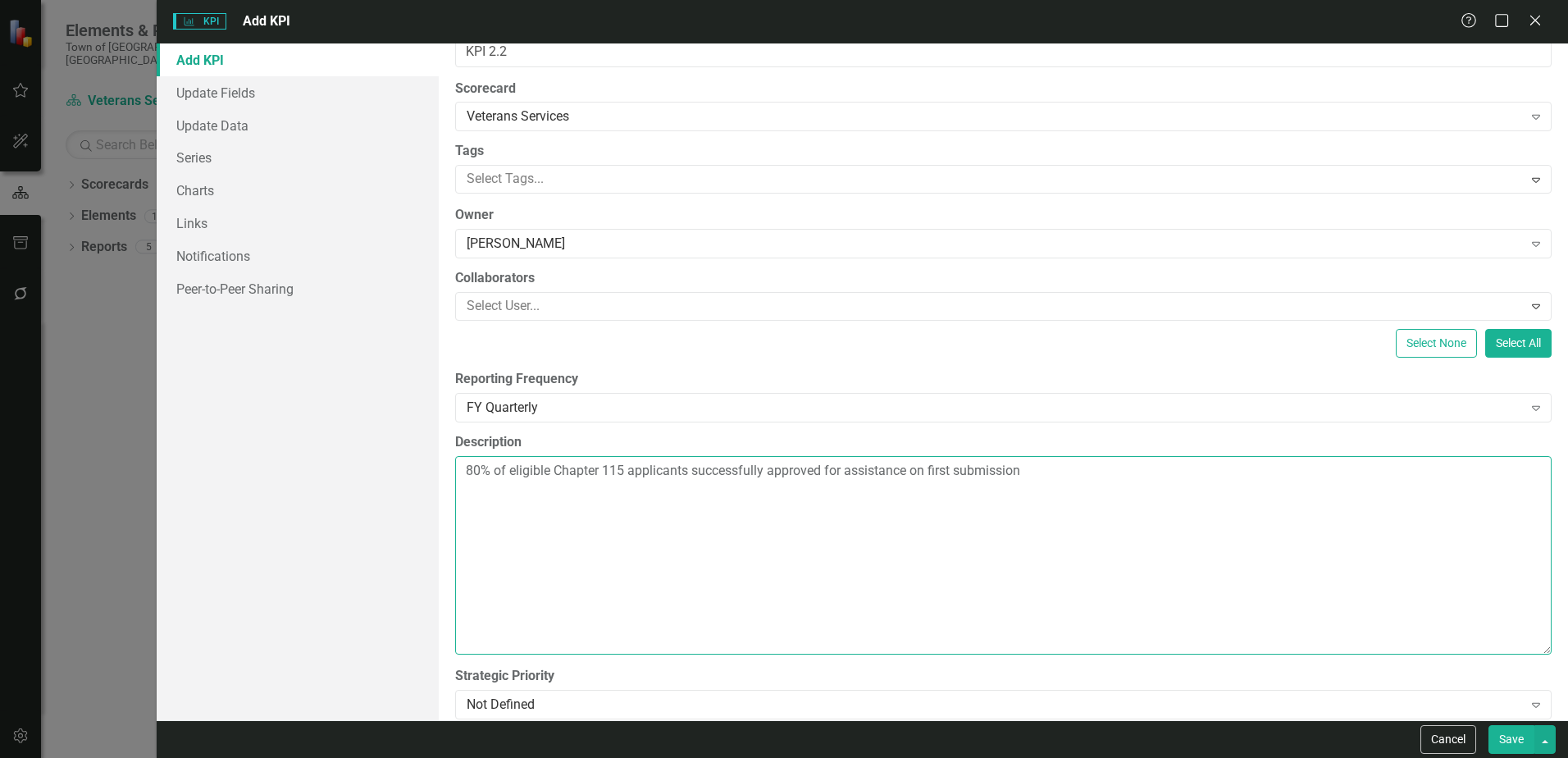
scroll to position [64, 0]
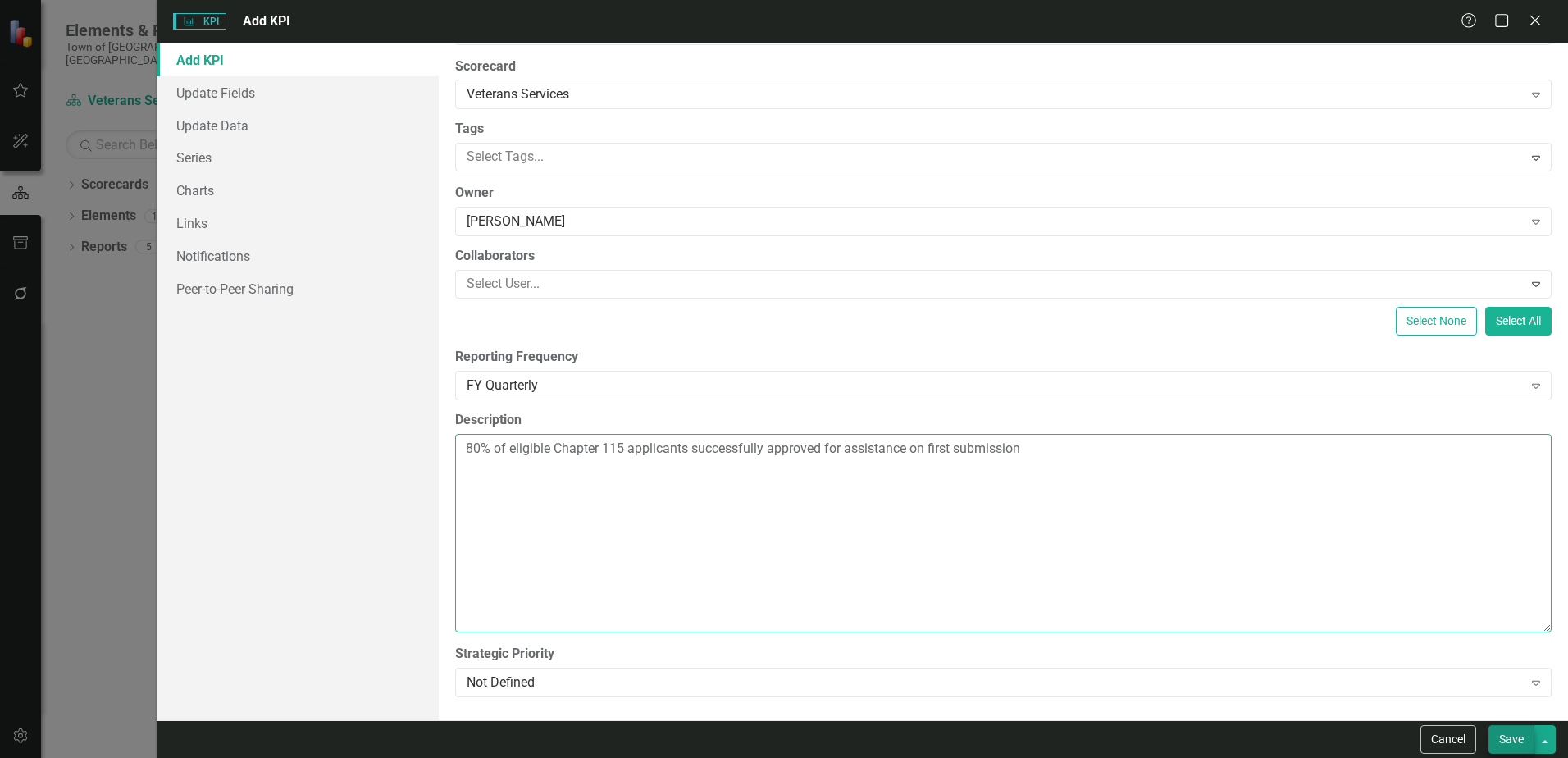
type textarea "80% of eligible Chapter 115 applicants successfully approved for assistance on …"
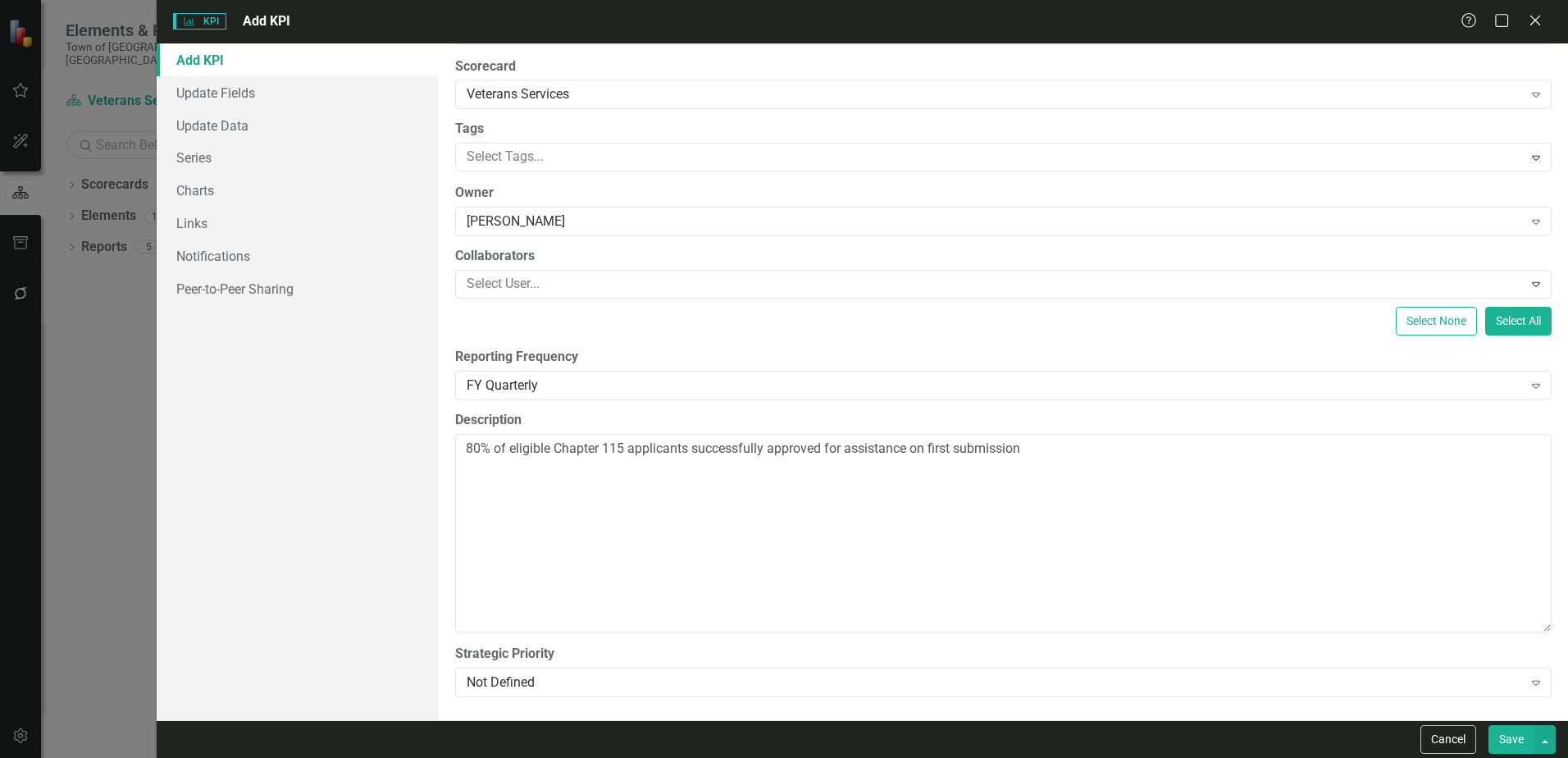
click at [1495, 742] on button "Save" at bounding box center [1511, 739] width 46 height 29
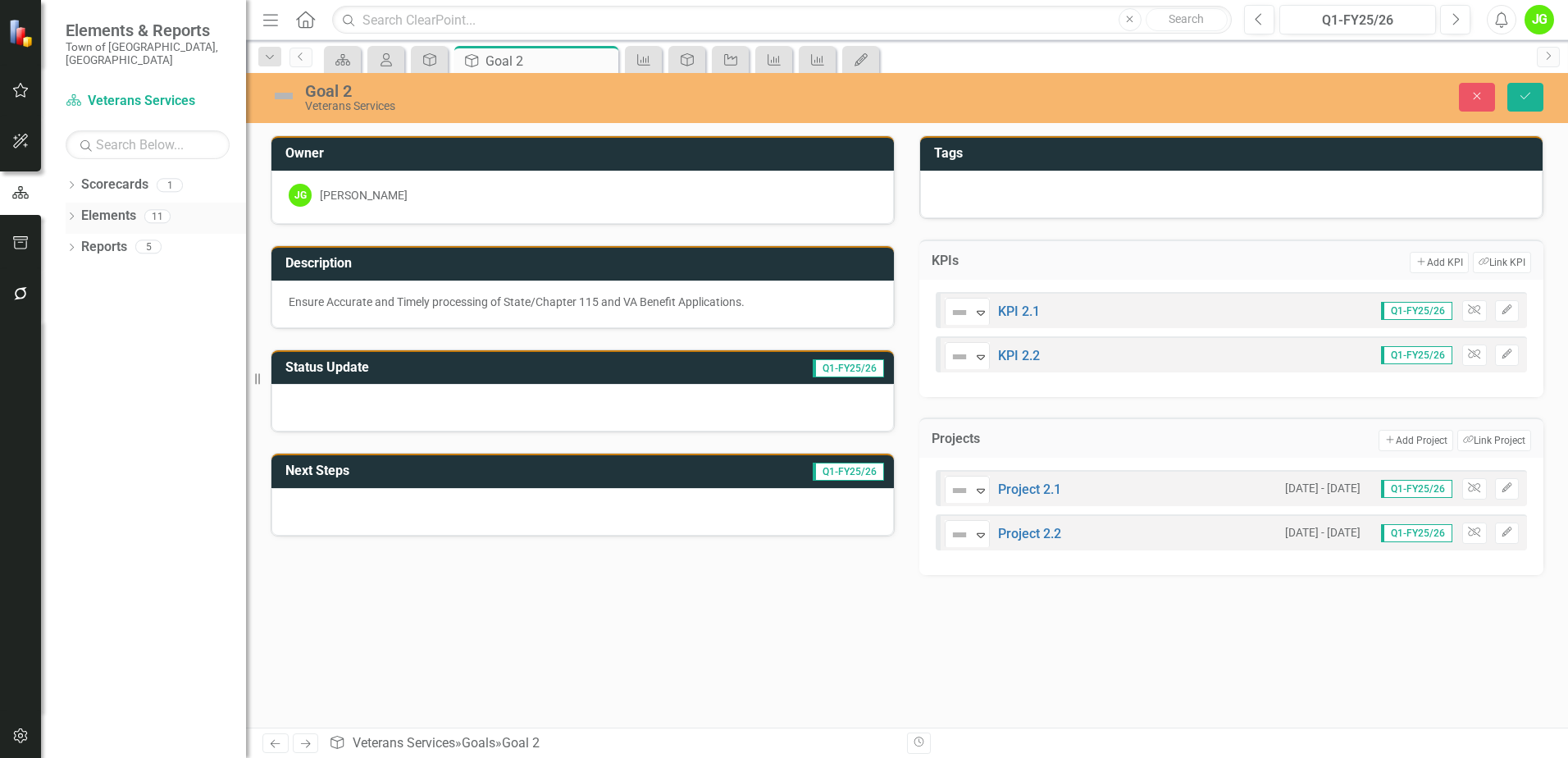
click at [105, 207] on link "Elements" at bounding box center [108, 216] width 55 height 19
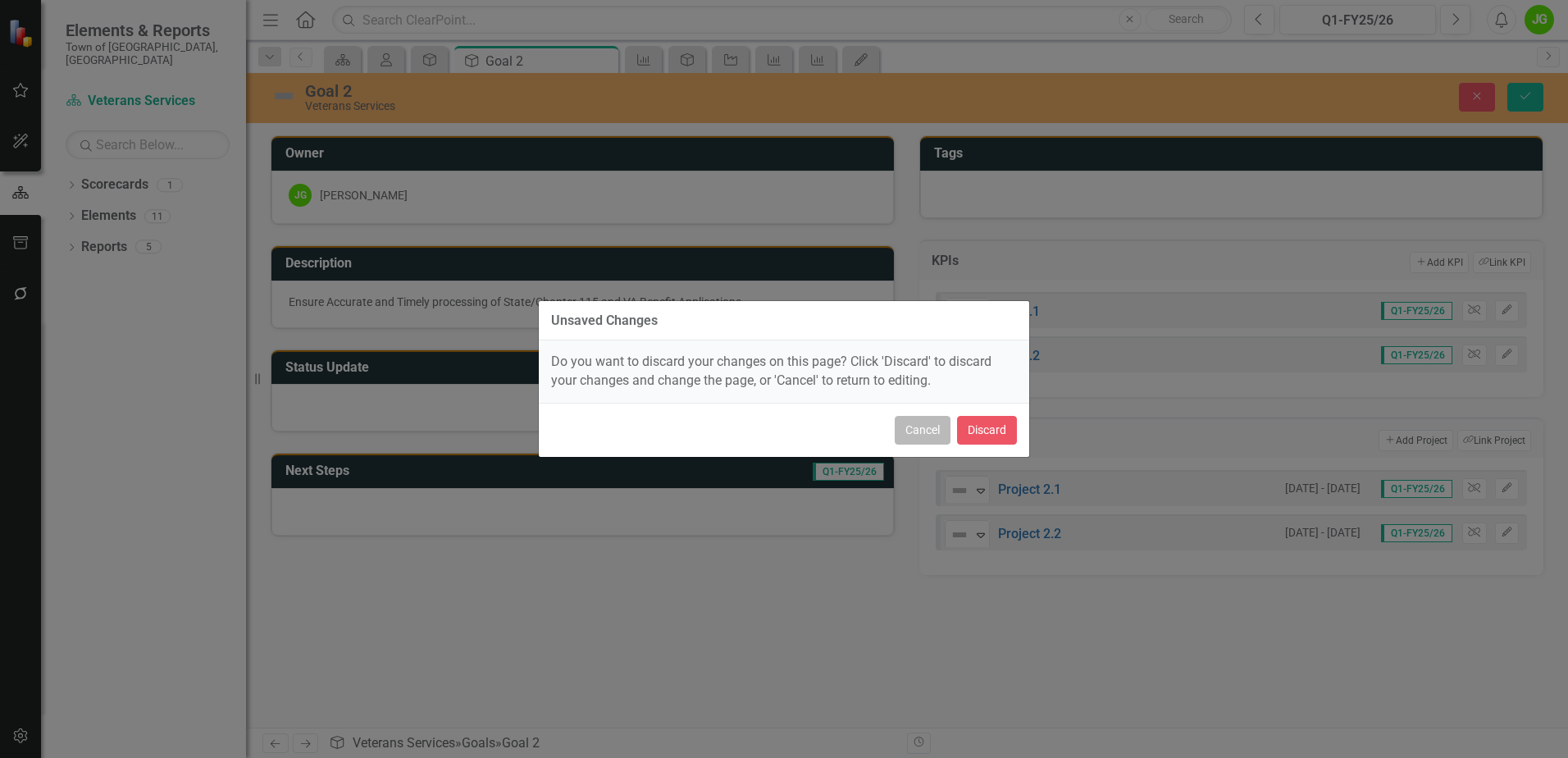
click at [904, 430] on button "Cancel" at bounding box center [923, 429] width 56 height 29
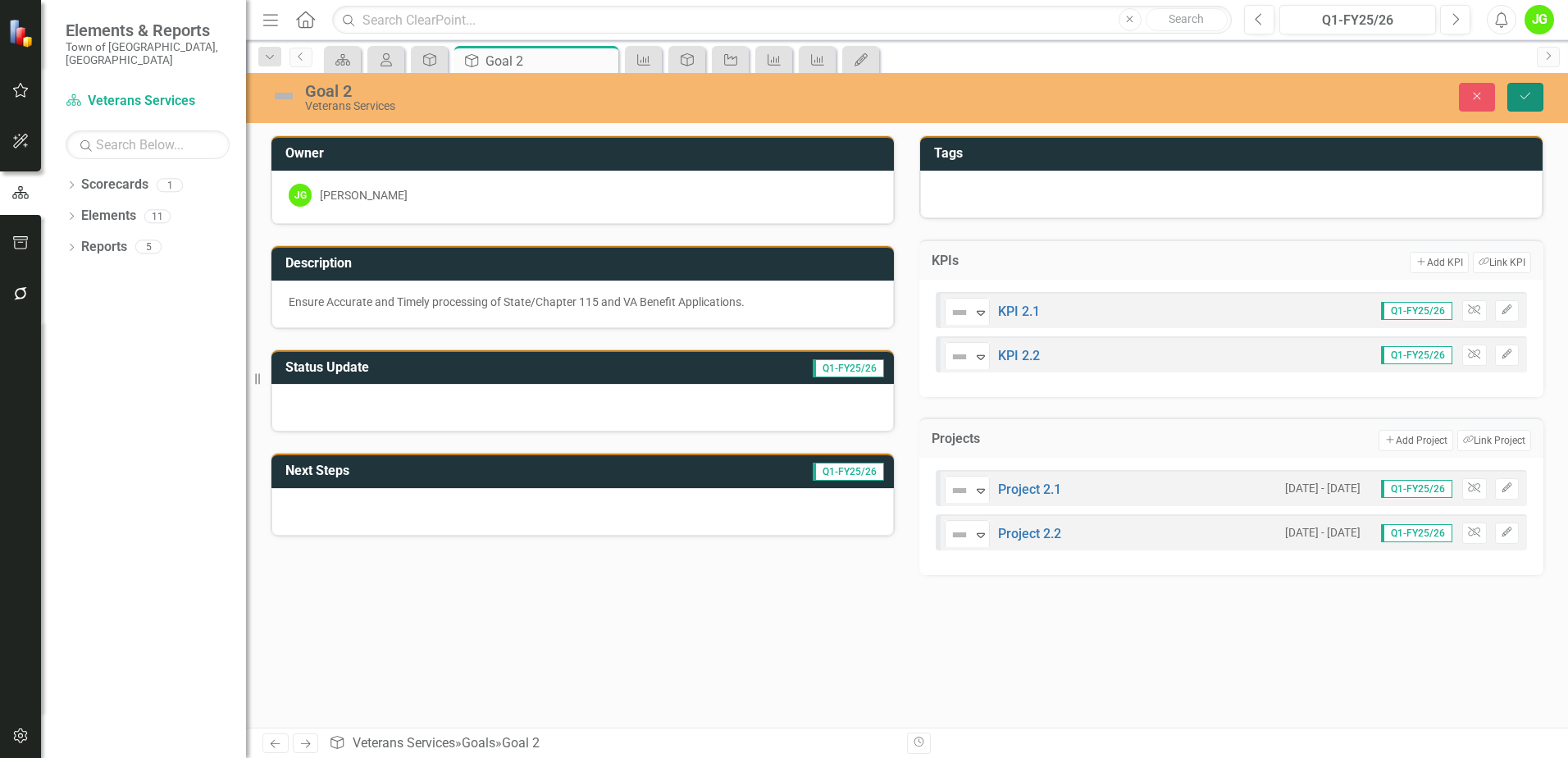
click at [1521, 95] on icon "Save" at bounding box center [1525, 95] width 15 height 11
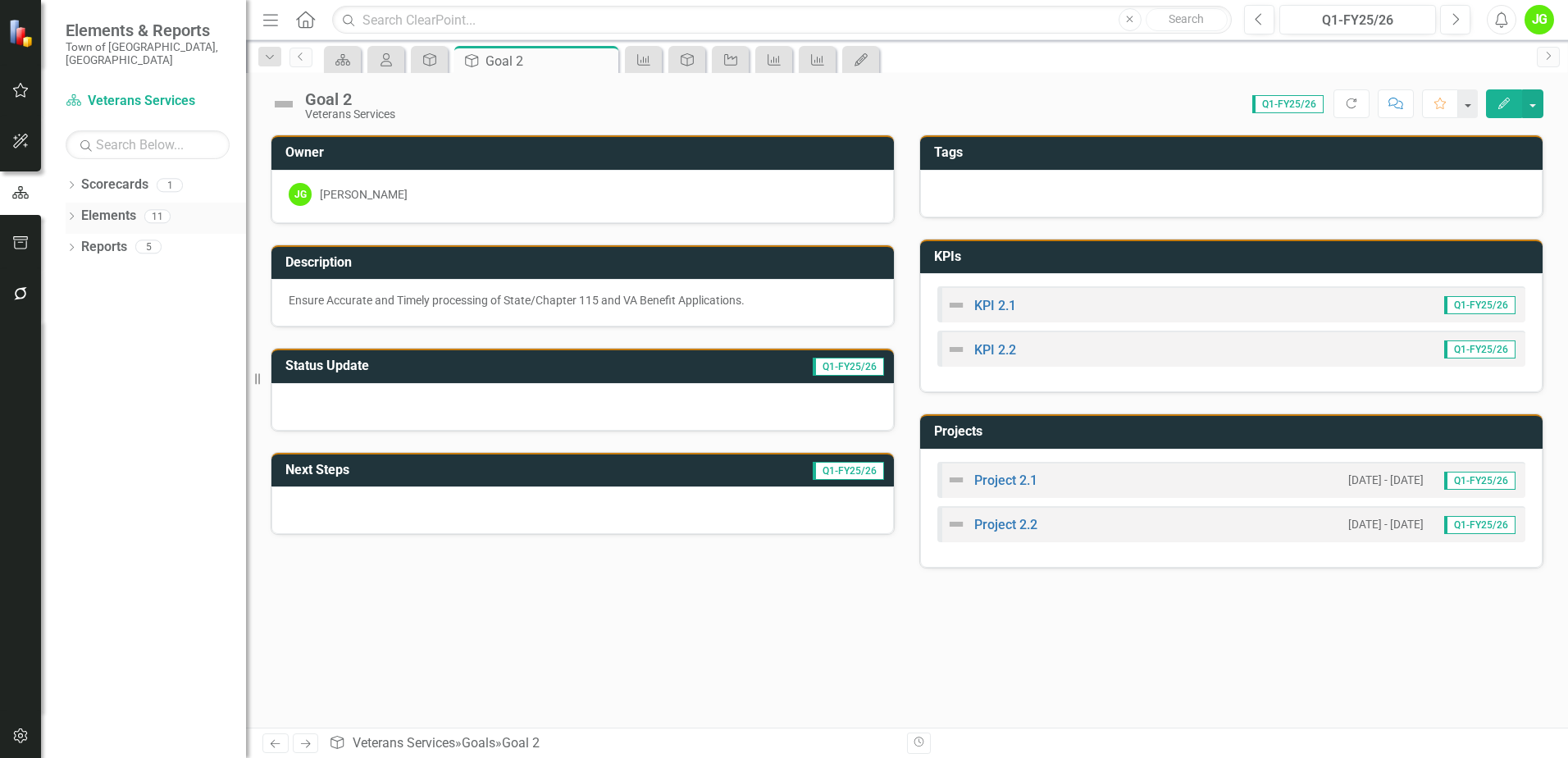
click at [103, 207] on link "Elements" at bounding box center [108, 216] width 55 height 19
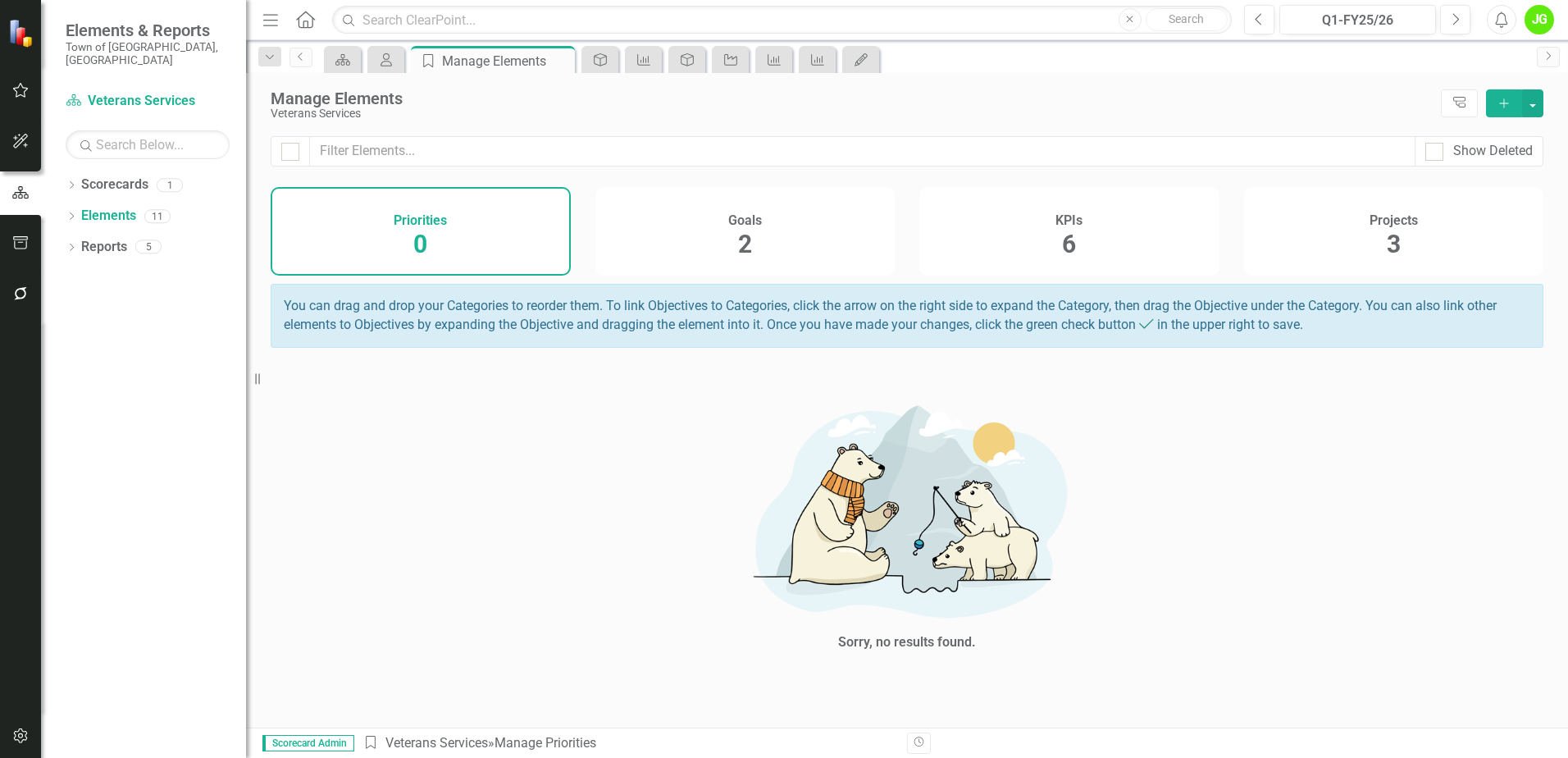
click at [1043, 251] on div "KPIs 6" at bounding box center [1069, 231] width 300 height 89
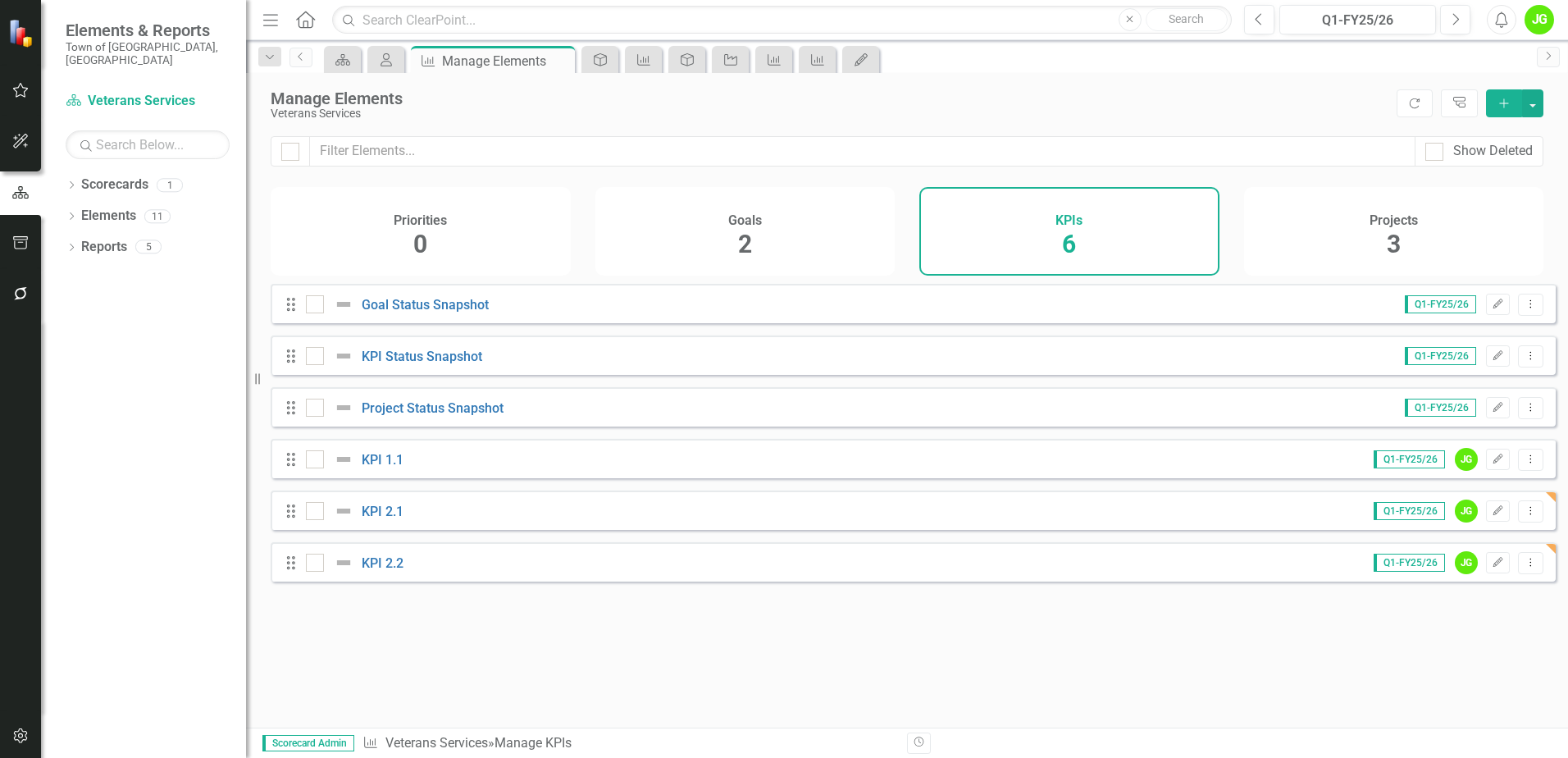
click at [685, 250] on div "Goals 2" at bounding box center [745, 231] width 300 height 89
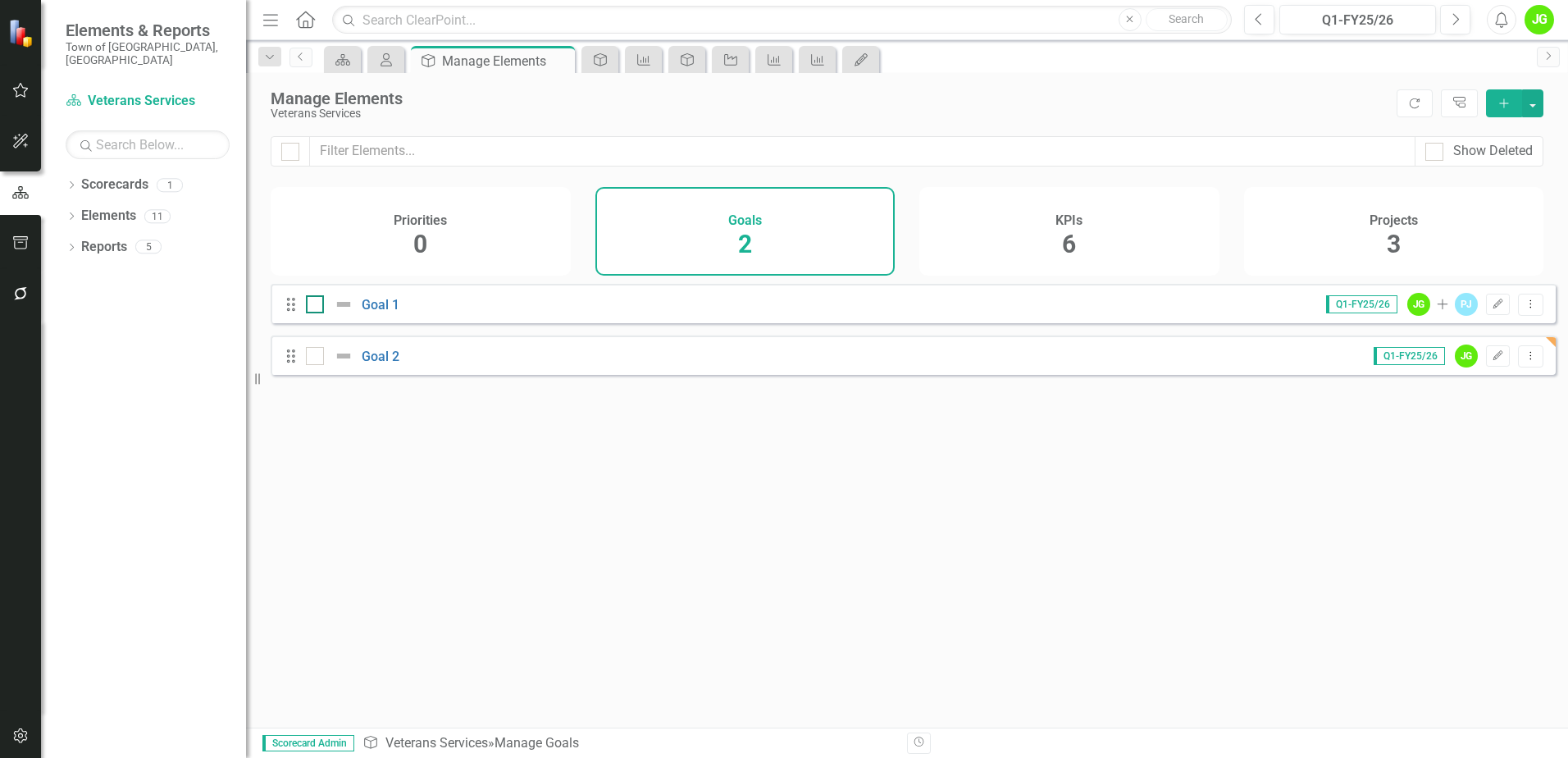
click at [357, 314] on div at bounding box center [348, 305] width 28 height 20
click at [317, 306] on input "checkbox" at bounding box center [311, 301] width 11 height 11
checkbox input "true"
click at [364, 313] on link "Goal 1" at bounding box center [381, 305] width 38 height 16
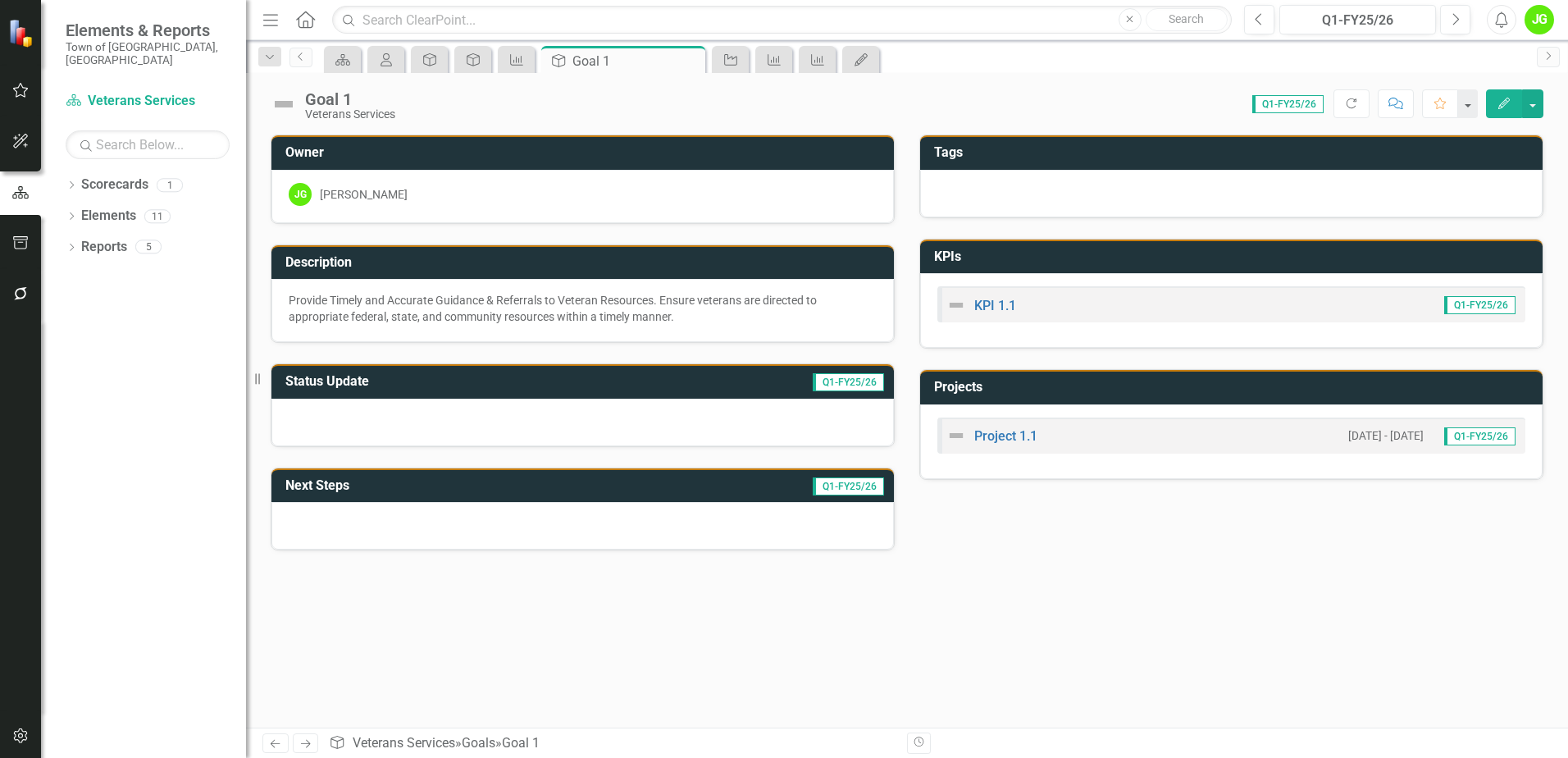
click at [1156, 297] on div "KPI 1.1 Q1-FY25/26" at bounding box center [1230, 304] width 588 height 36
click at [1165, 264] on h3 "KPIs" at bounding box center [1233, 257] width 600 height 15
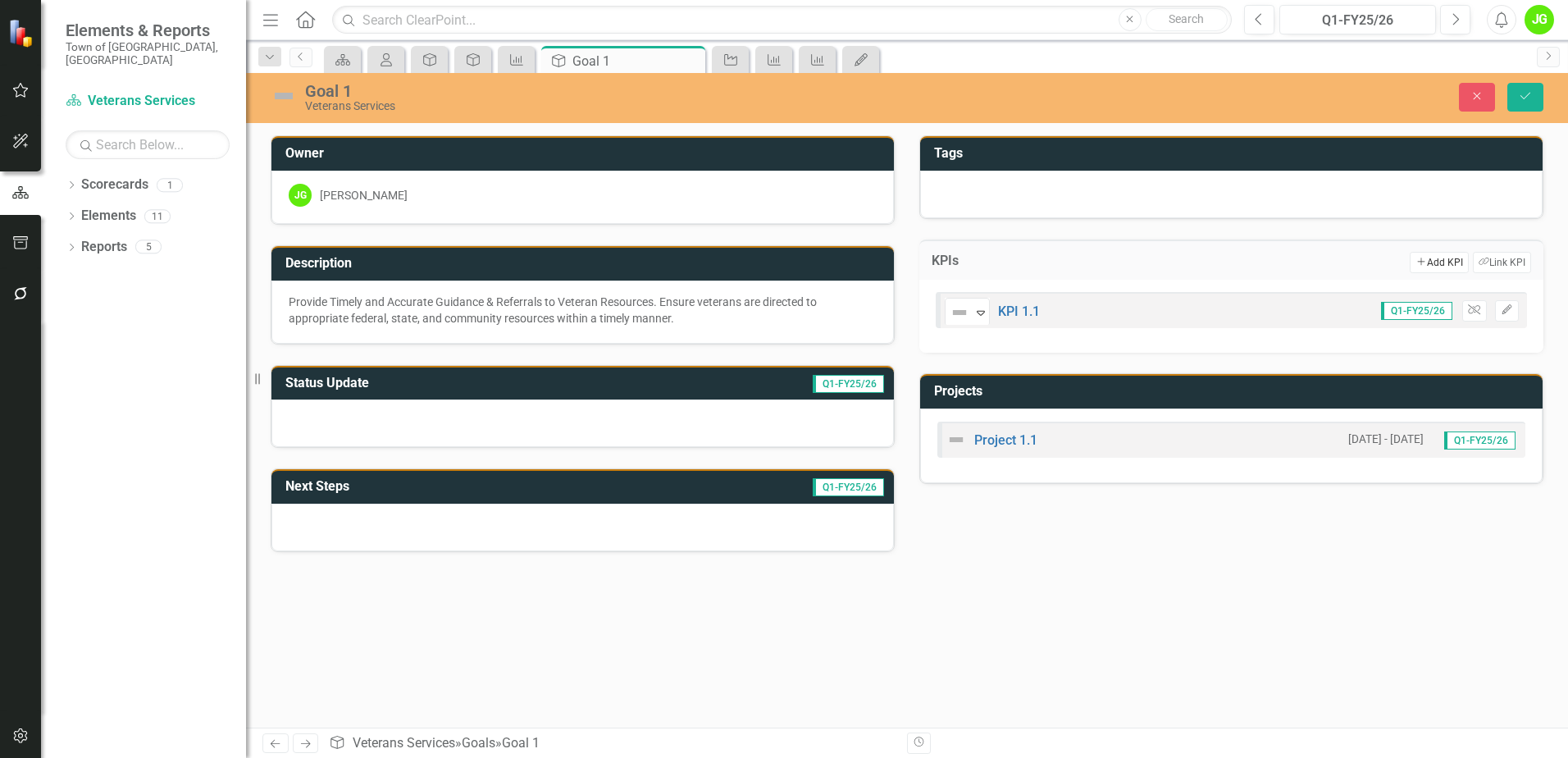
click at [1417, 262] on icon "button" at bounding box center [1420, 262] width 7 height 7
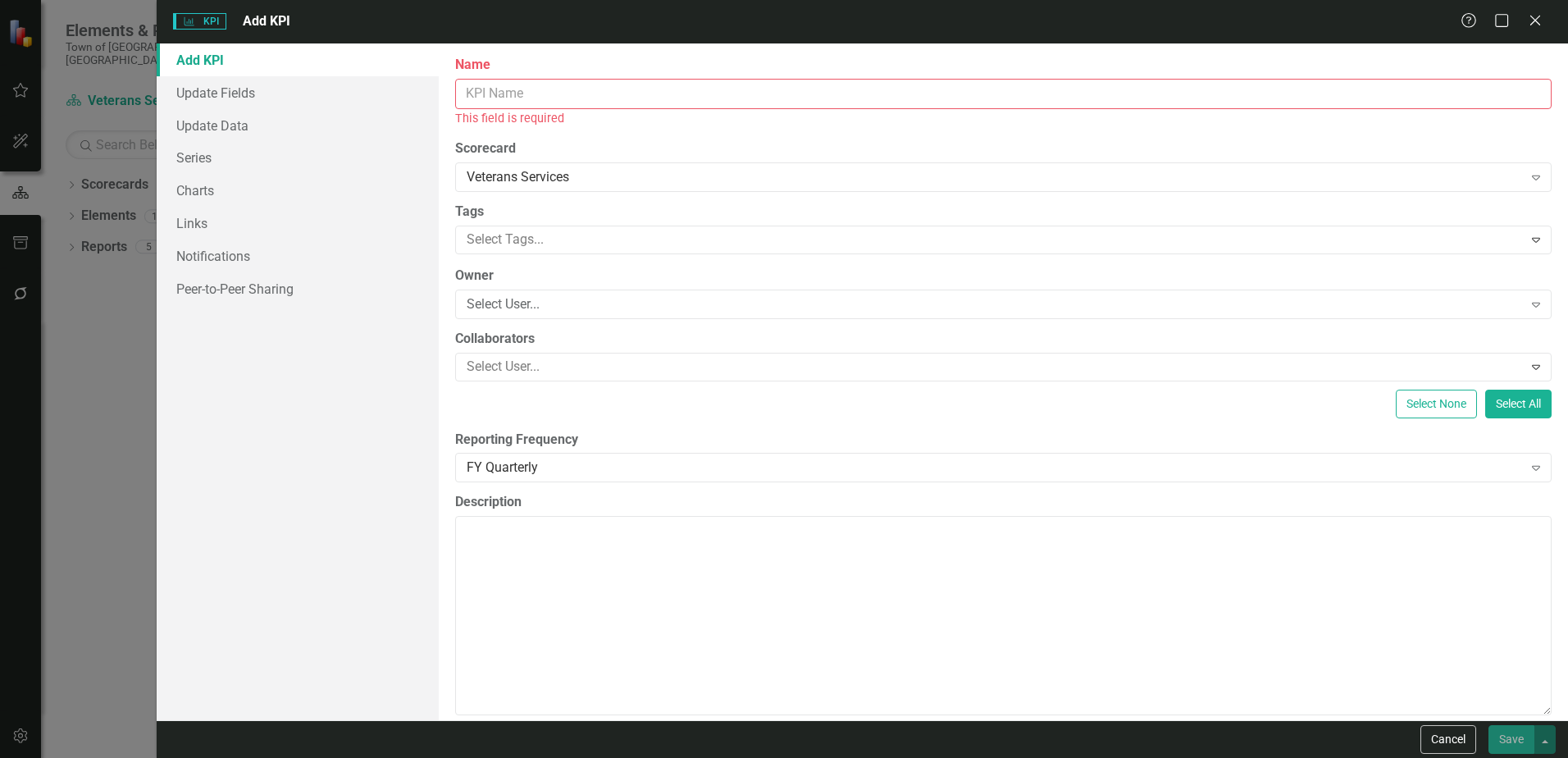
drag, startPoint x: 483, startPoint y: 95, endPoint x: 484, endPoint y: 87, distance: 8.1
click at [484, 93] on input "Name" at bounding box center [1004, 94] width 1097 height 30
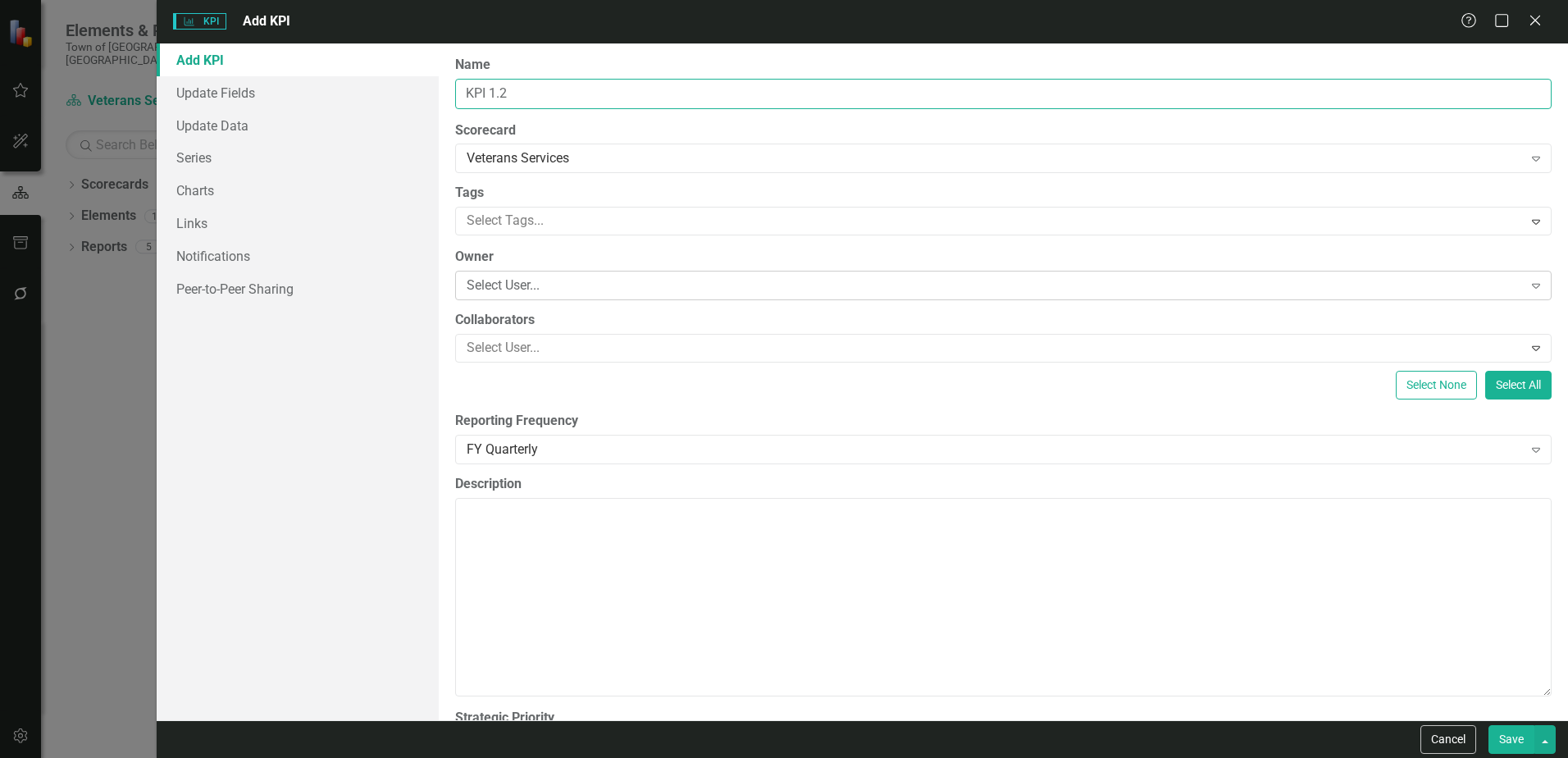
type input "KPI 1.2"
click at [474, 278] on div "Select User..." at bounding box center [994, 286] width 1056 height 19
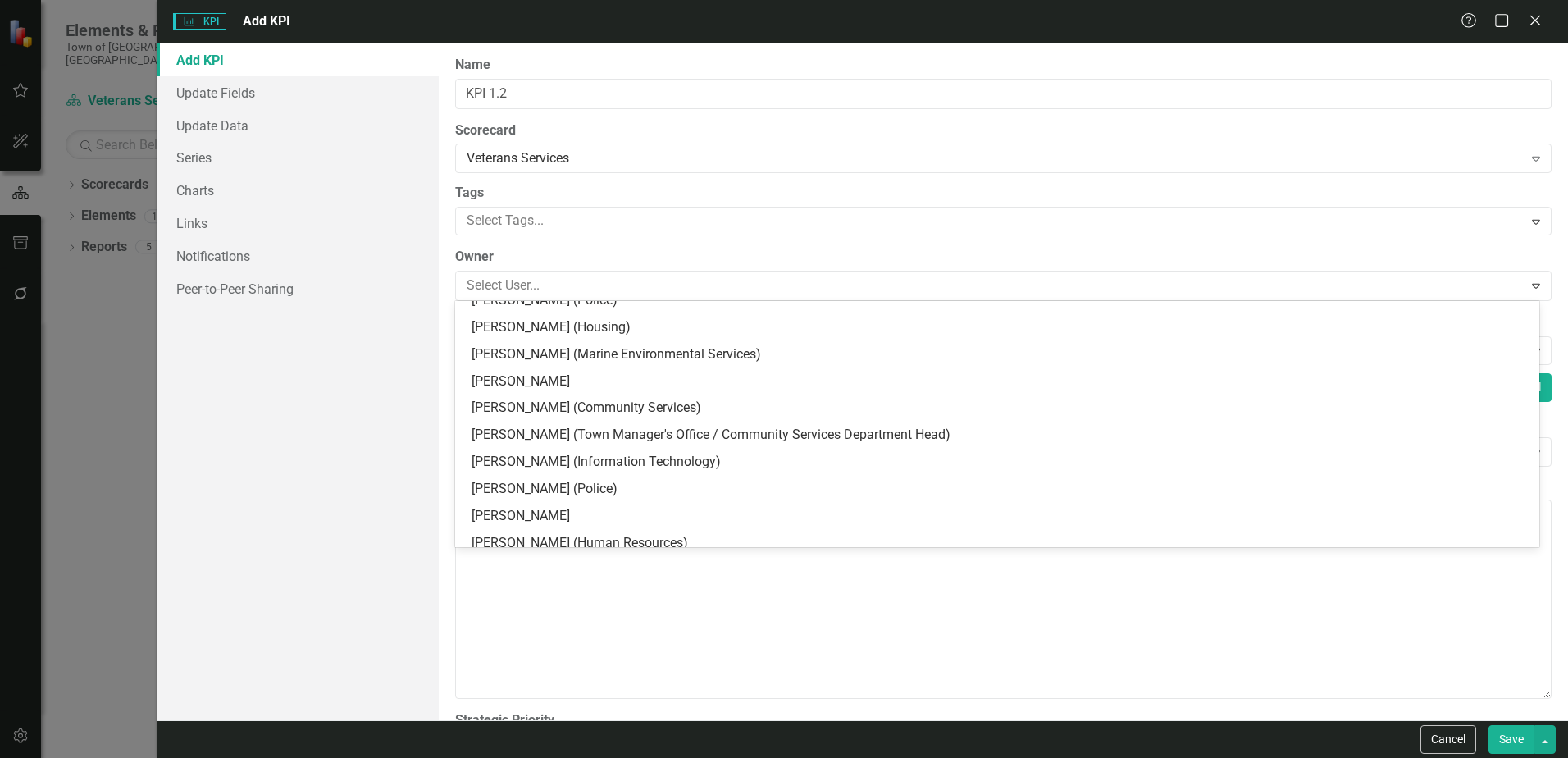
scroll to position [164, 0]
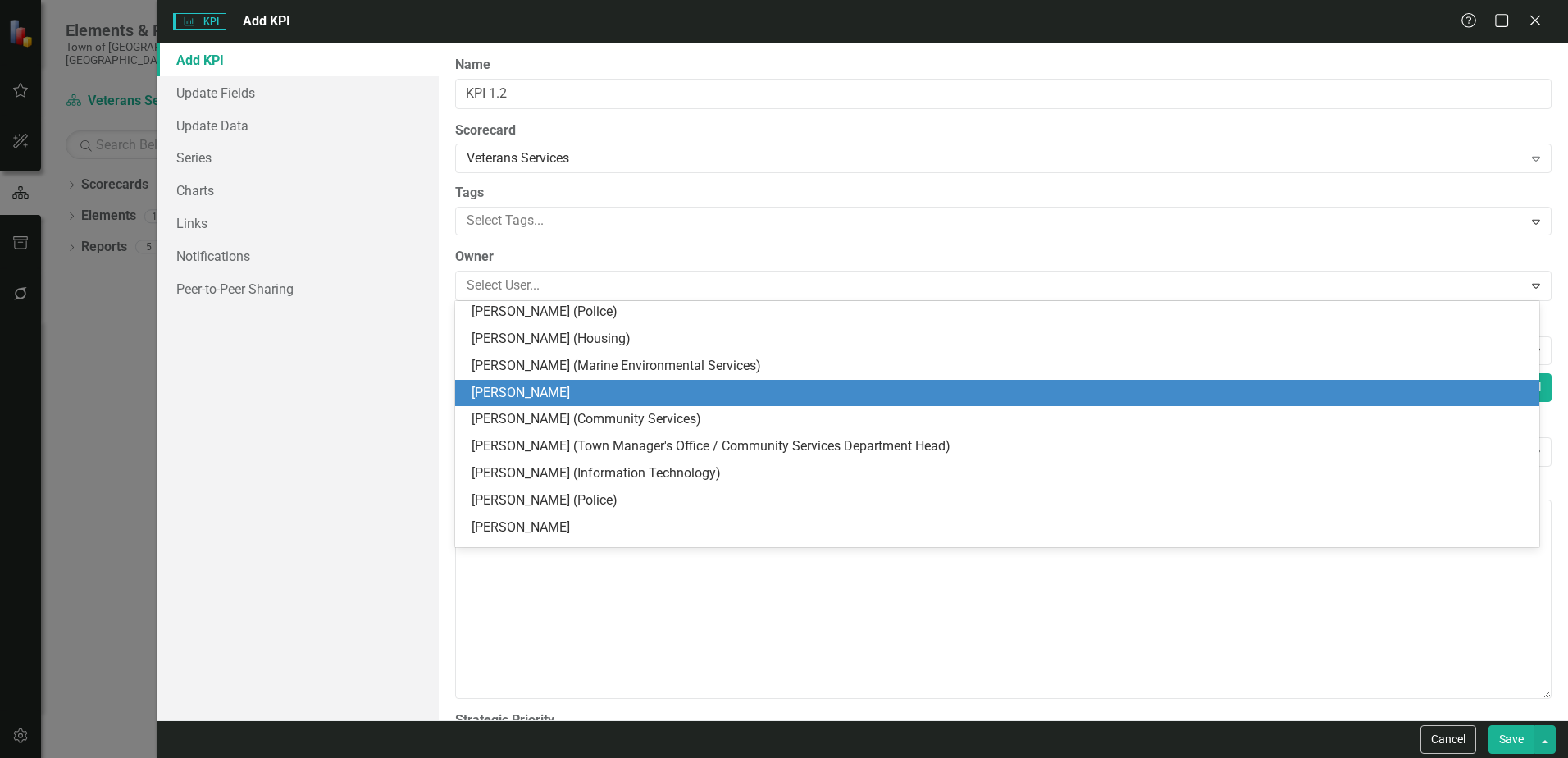
click at [536, 393] on div "[PERSON_NAME]" at bounding box center [1000, 392] width 1058 height 19
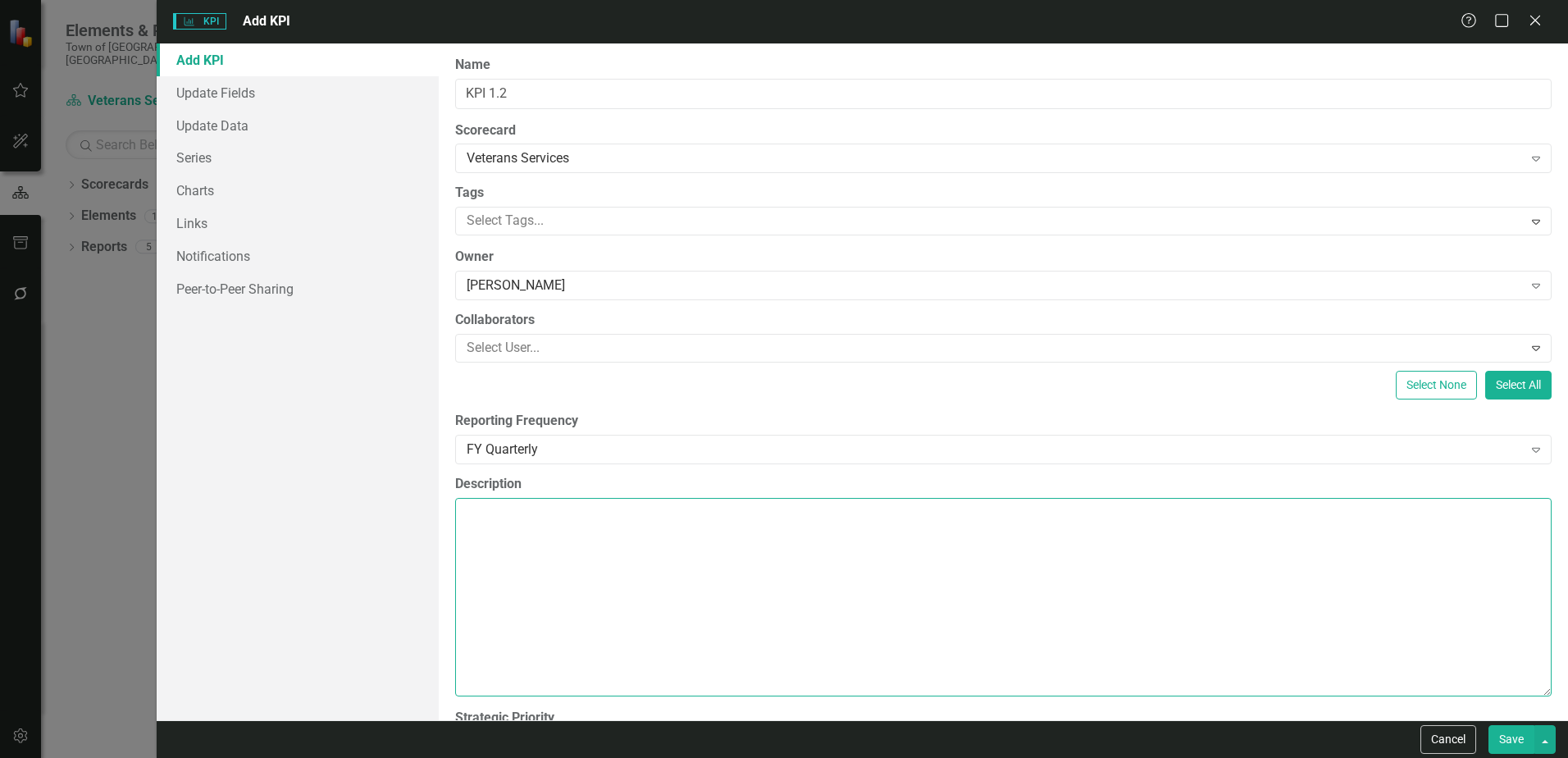
click at [488, 530] on textarea "Description" at bounding box center [1004, 596] width 1097 height 199
paste textarea "Semiannual satisfaction survey resulting in ≥85% positive rating"
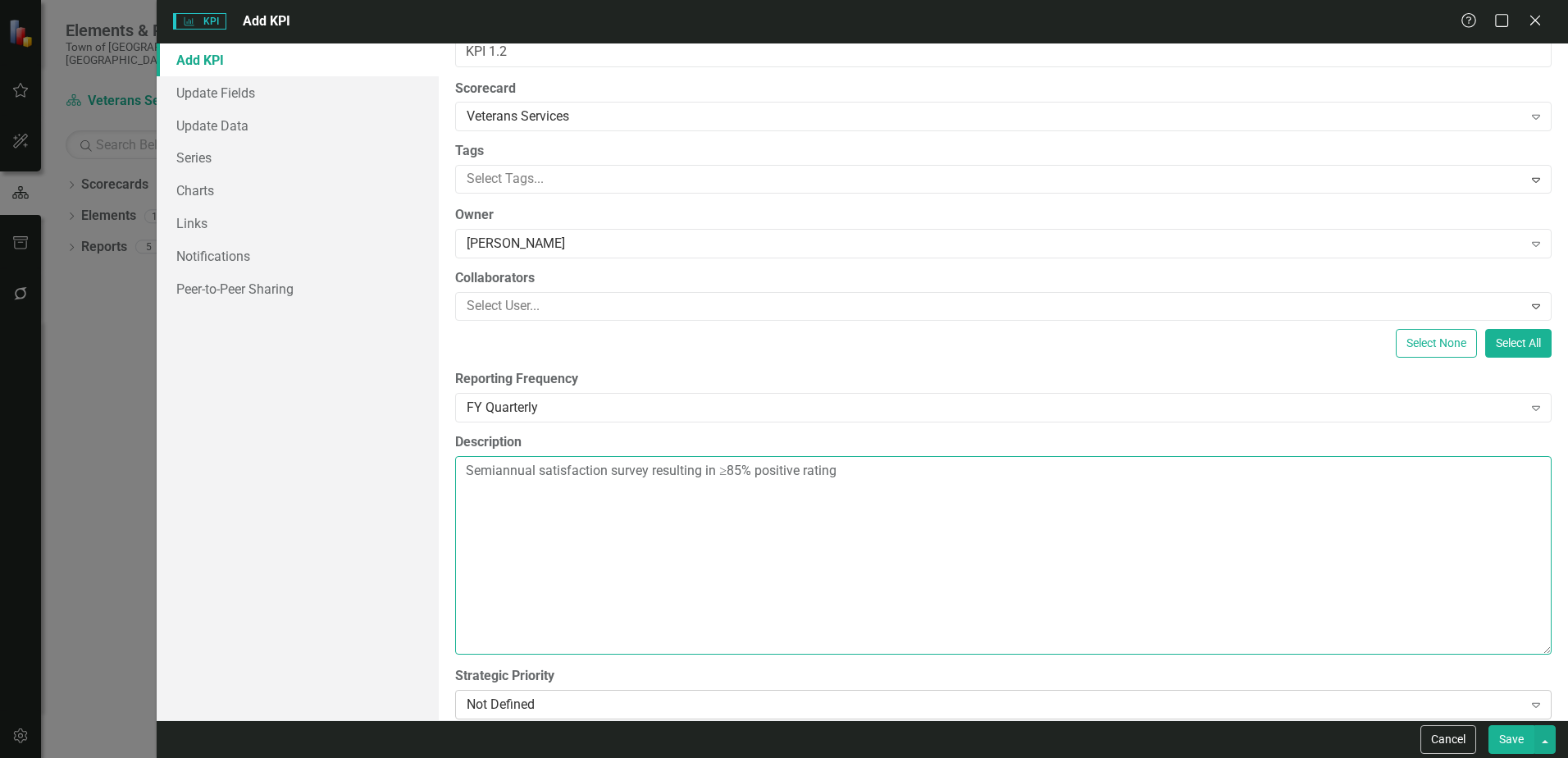
scroll to position [64, 0]
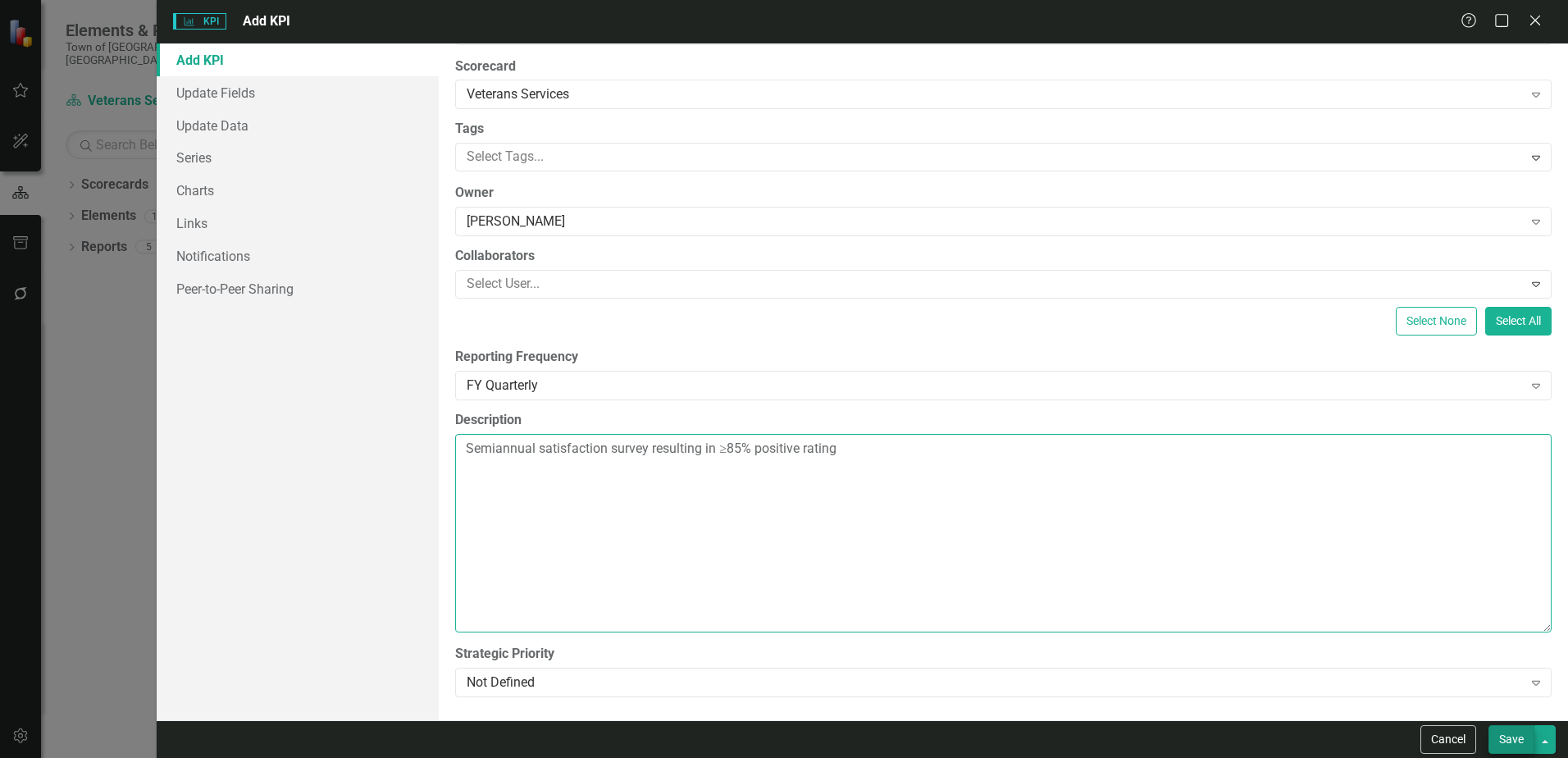
type textarea "Semiannual satisfaction survey resulting in ≥85% positive rating"
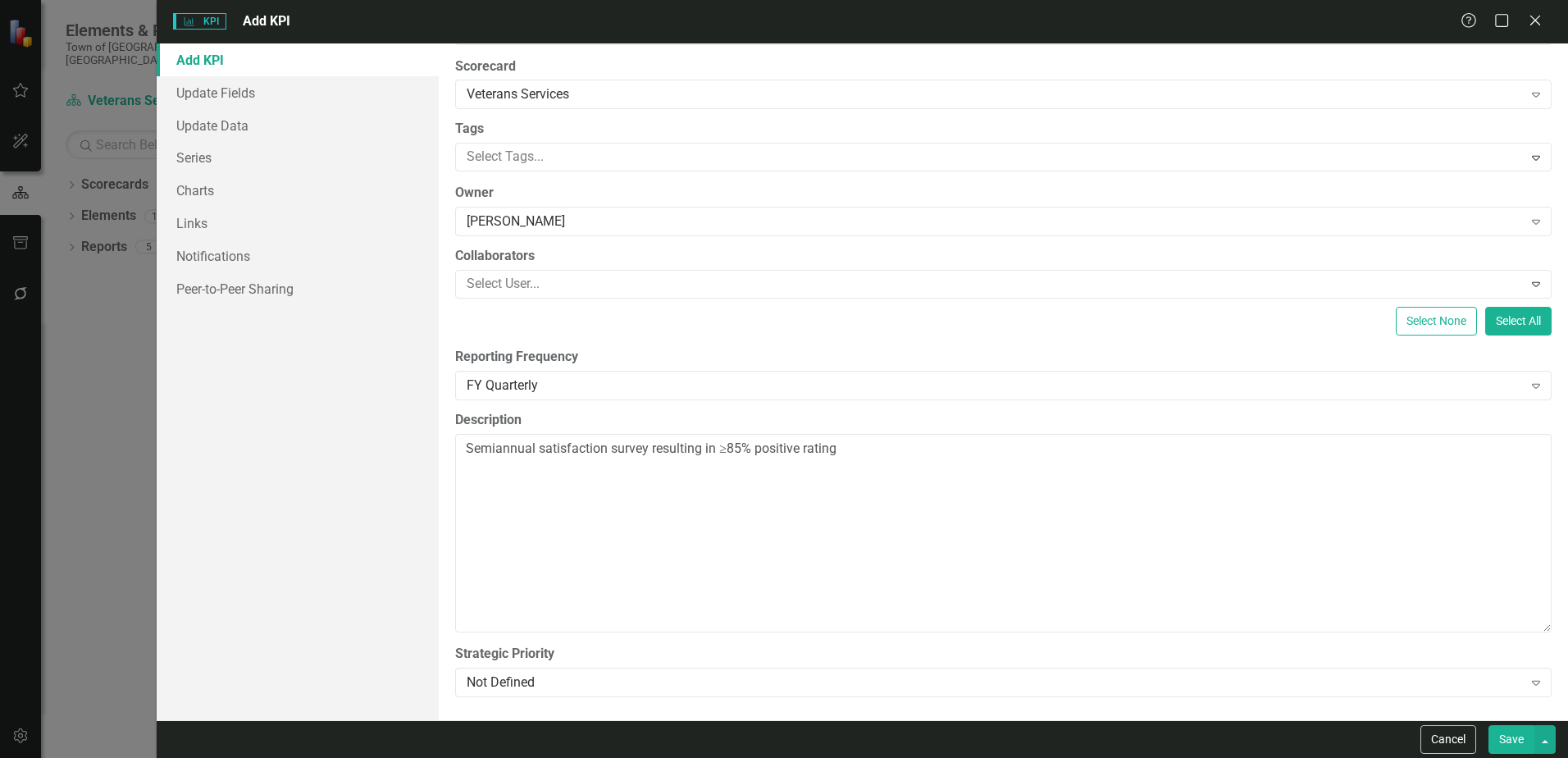
click at [1507, 742] on button "Save" at bounding box center [1511, 739] width 46 height 29
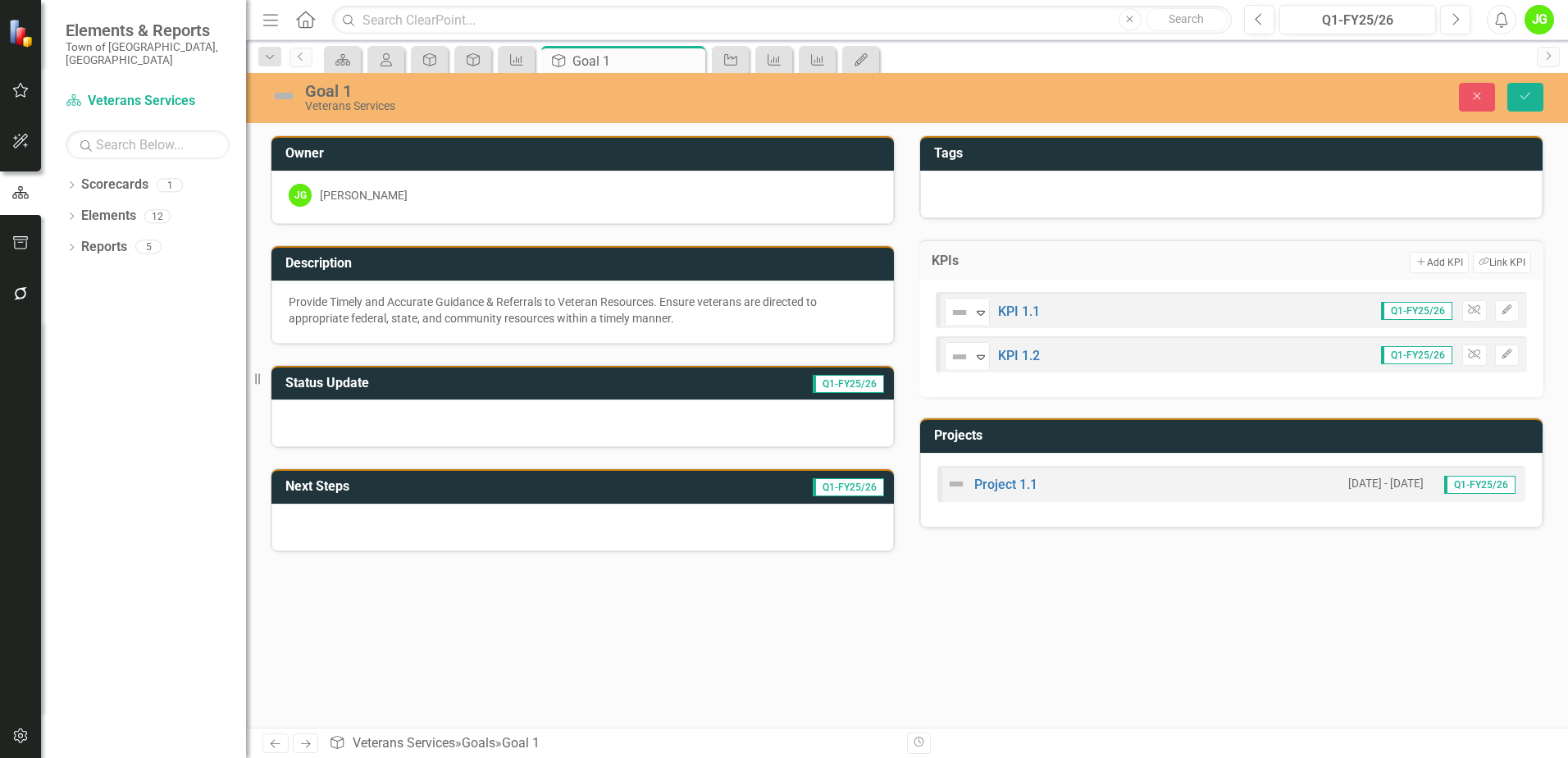
click at [1071, 489] on div "Project 1.1 [DATE] - [DATE] Q1-FY25/26" at bounding box center [1230, 483] width 588 height 36
click at [1088, 439] on h3 "Projects" at bounding box center [1233, 435] width 600 height 15
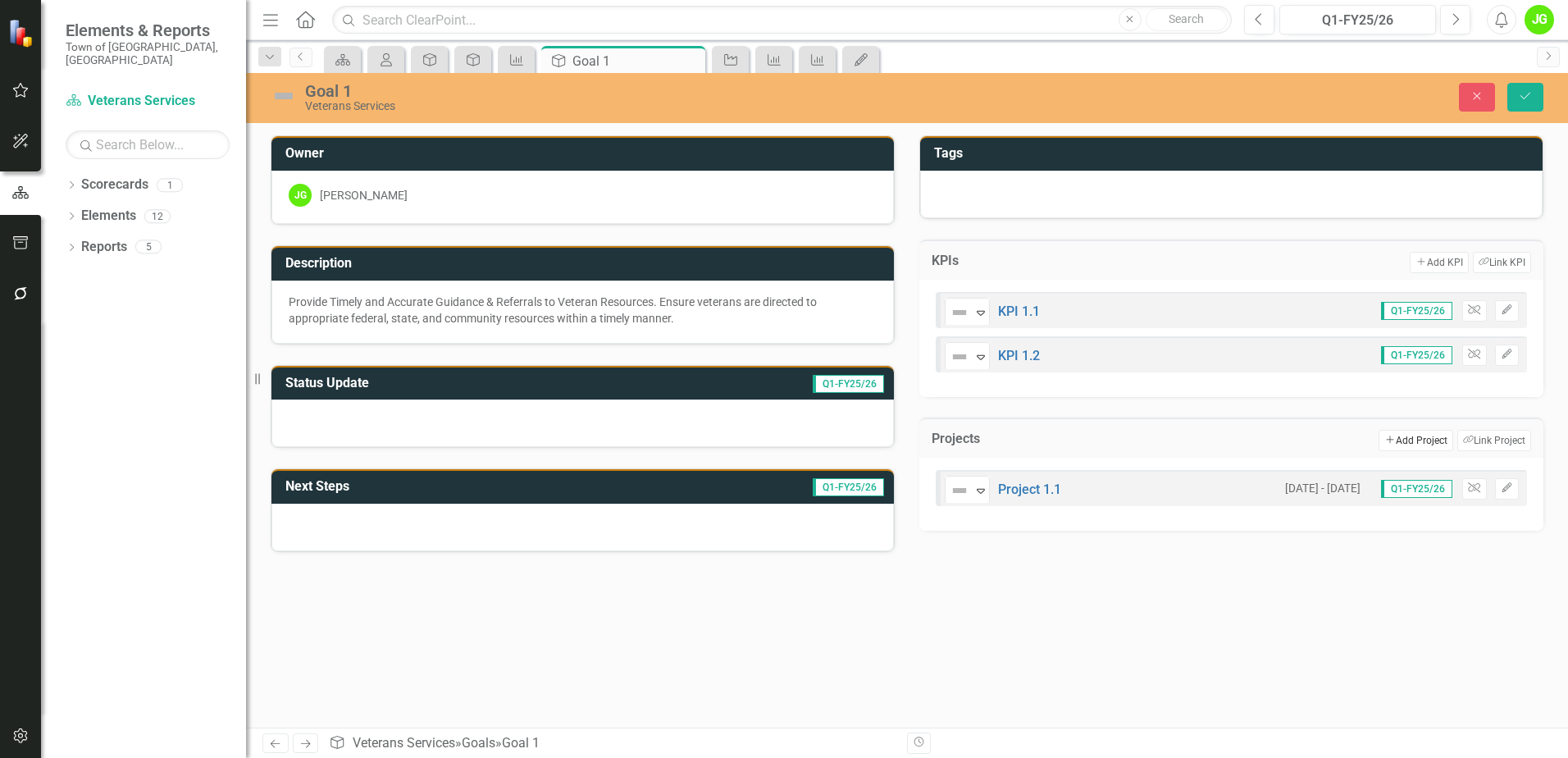
click at [1406, 441] on button "Add Add Project" at bounding box center [1415, 439] width 74 height 21
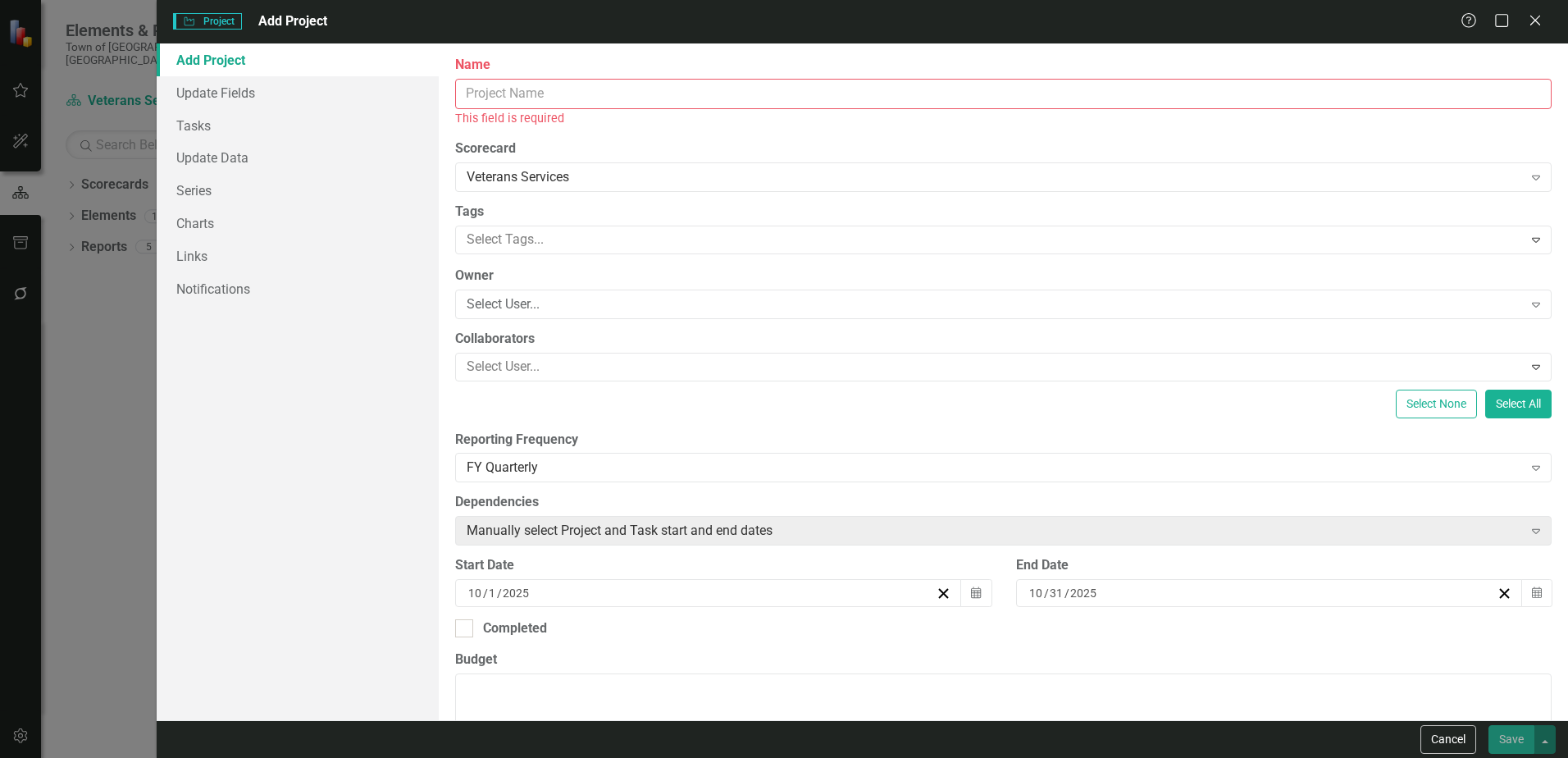
click at [513, 91] on input "Name" at bounding box center [1004, 94] width 1097 height 30
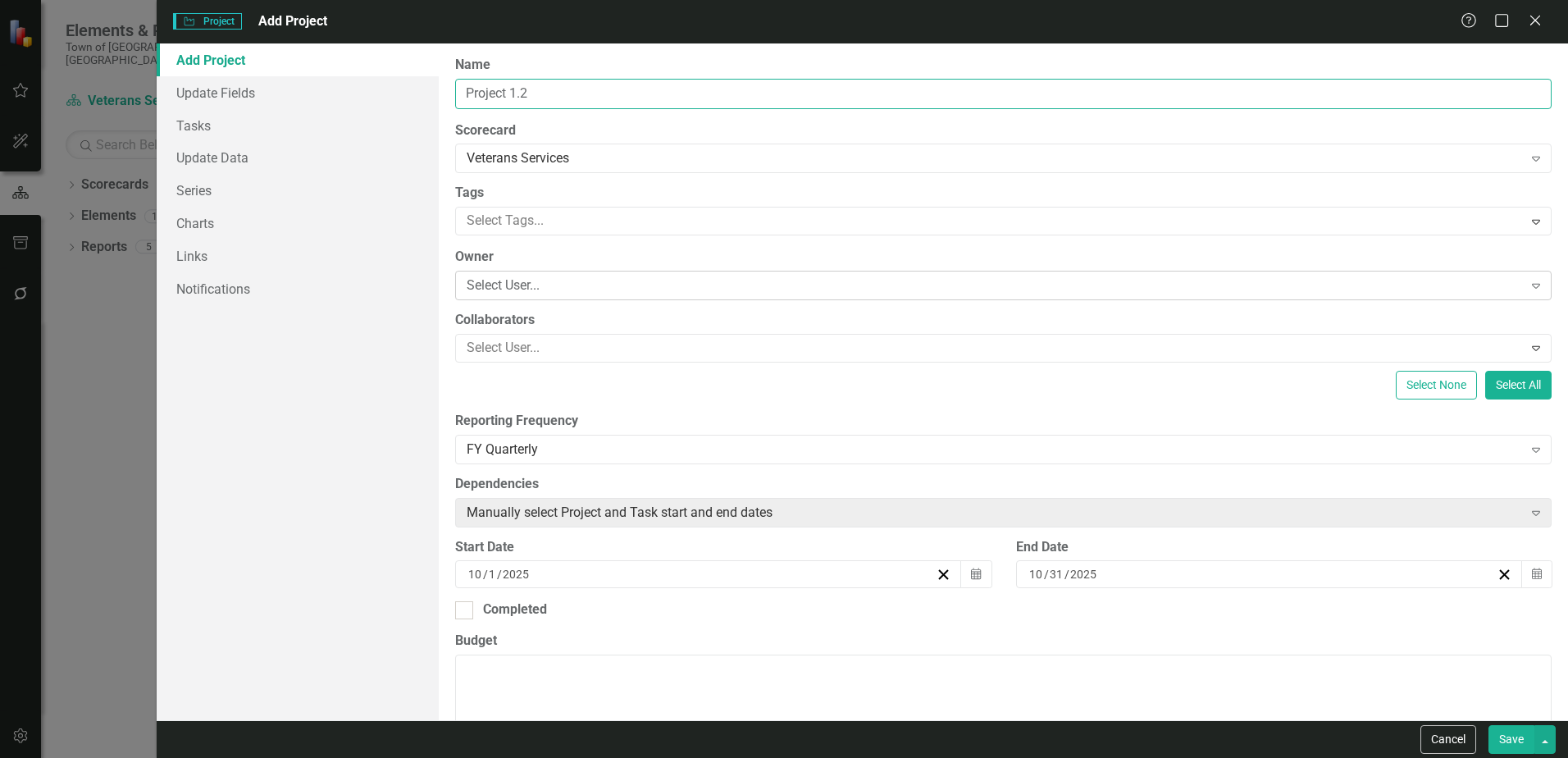
type input "Project 1.2"
click at [515, 285] on div "Select User..." at bounding box center [994, 286] width 1056 height 19
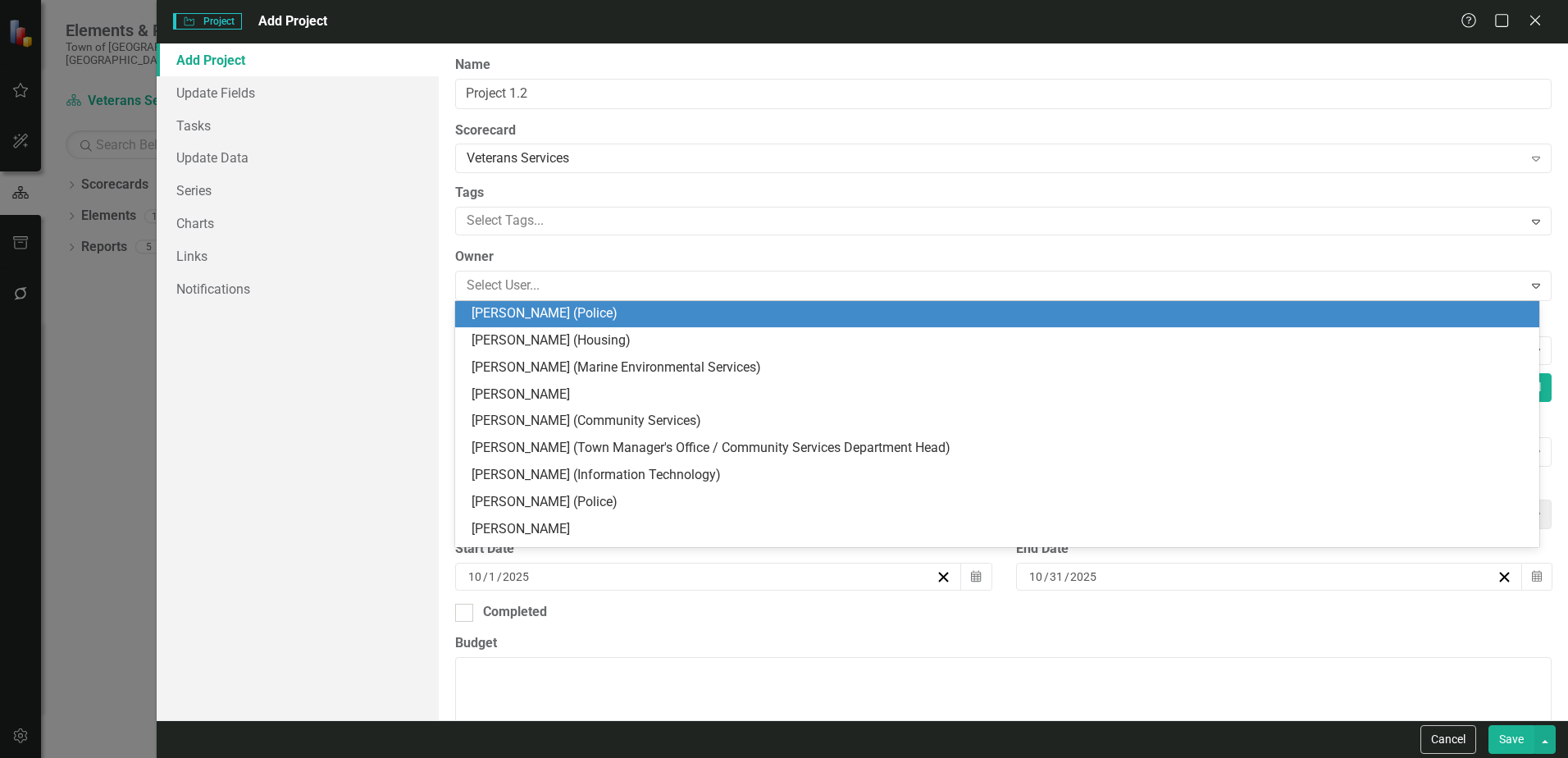
scroll to position [164, 0]
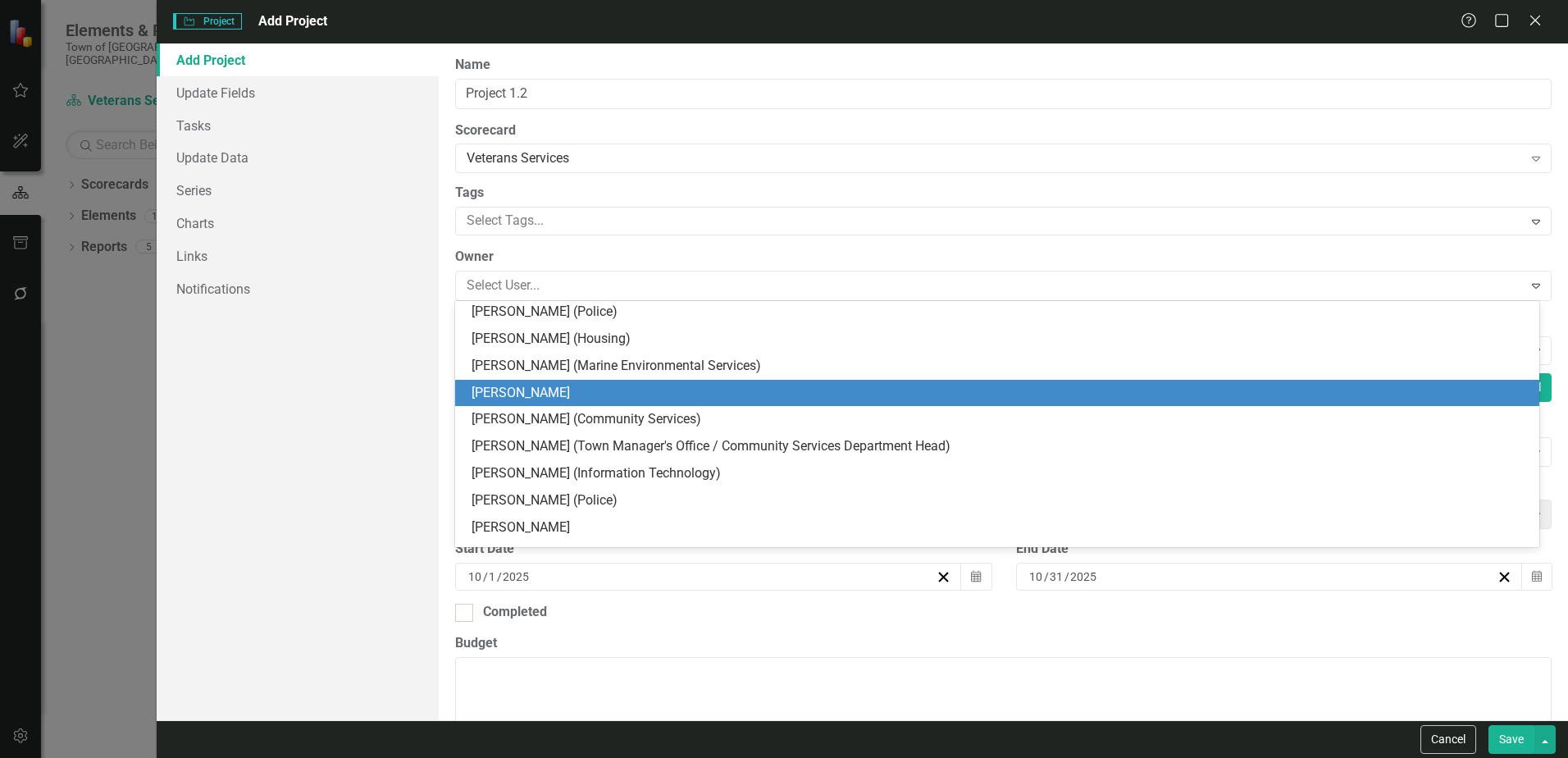
click at [519, 387] on div "[PERSON_NAME]" at bounding box center [1000, 392] width 1058 height 19
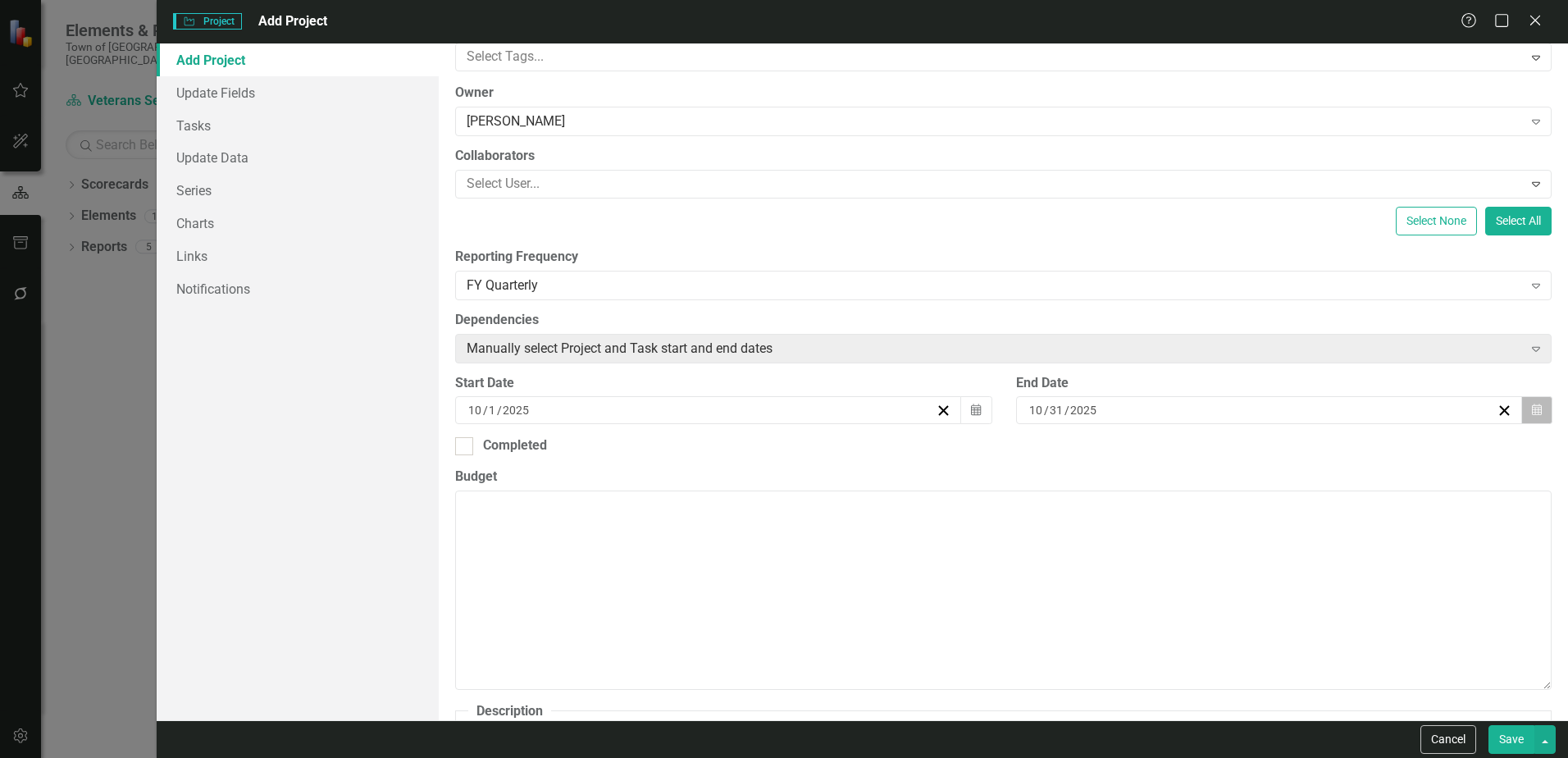
click at [1531, 411] on icon "Calendar" at bounding box center [1536, 409] width 10 height 11
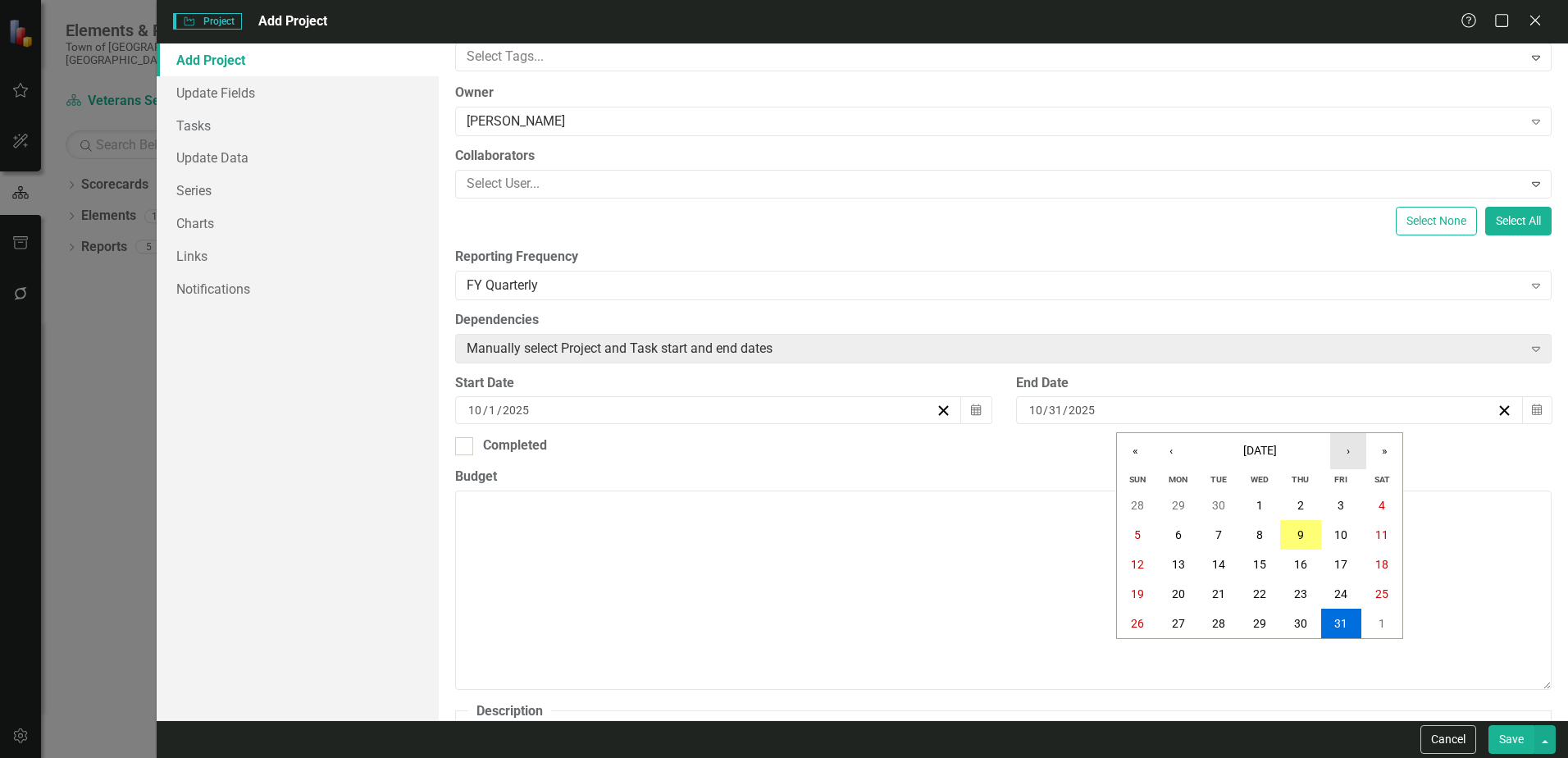
click at [1350, 452] on button "›" at bounding box center [1348, 450] width 36 height 36
click at [1347, 618] on abbr "30" at bounding box center [1340, 622] width 13 height 13
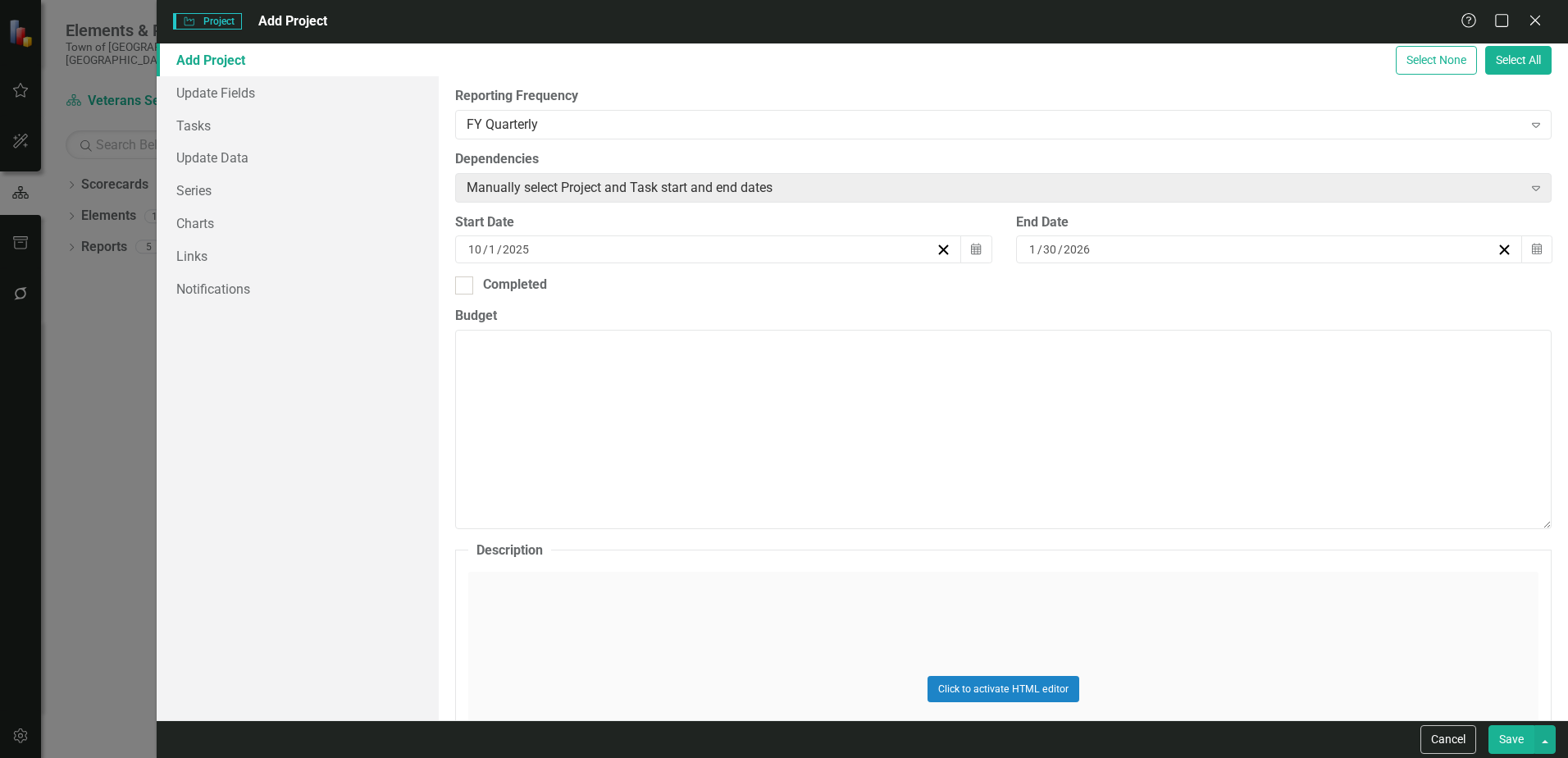
scroll to position [328, 0]
click at [525, 596] on div "Click to activate HTML editor" at bounding box center [1003, 685] width 1070 height 234
click at [485, 633] on body "Rich Text Area. Press ALT-0 for help." at bounding box center [1003, 731] width 1067 height 246
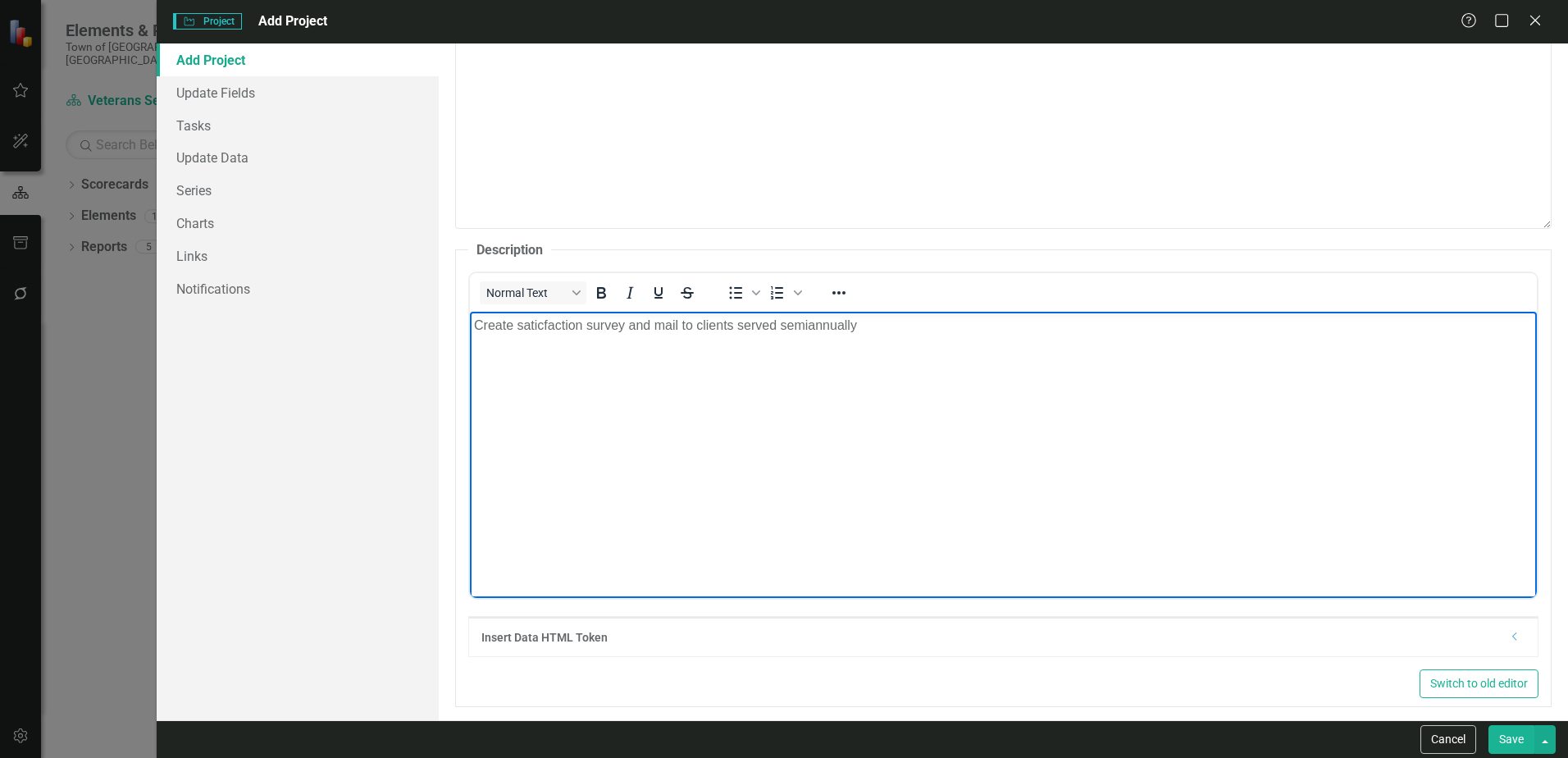
scroll to position [656, 0]
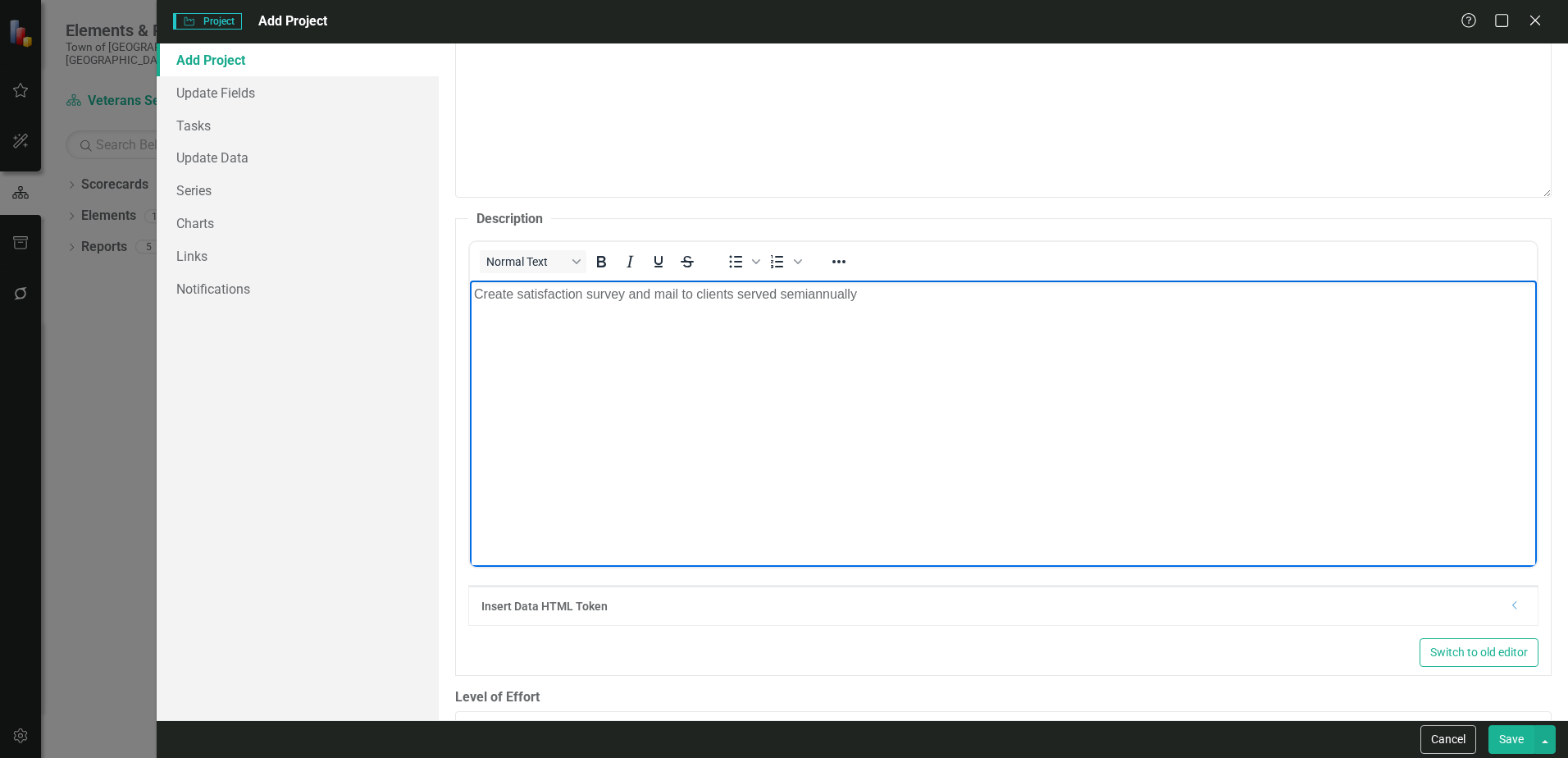
click at [863, 292] on p "Create satisfaction survey and mail to clients served semiannually" at bounding box center [1003, 295] width 1059 height 20
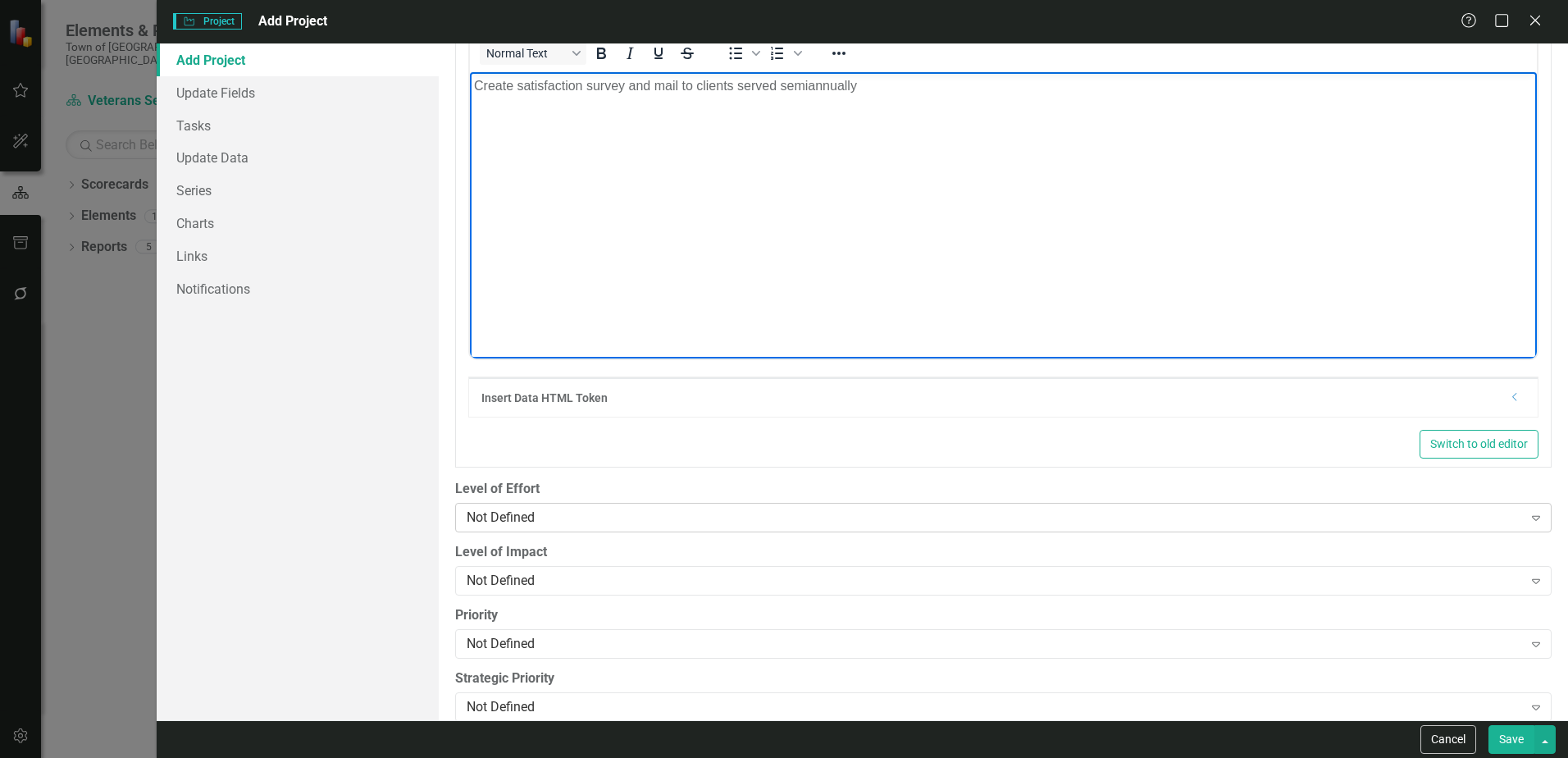
scroll to position [889, 0]
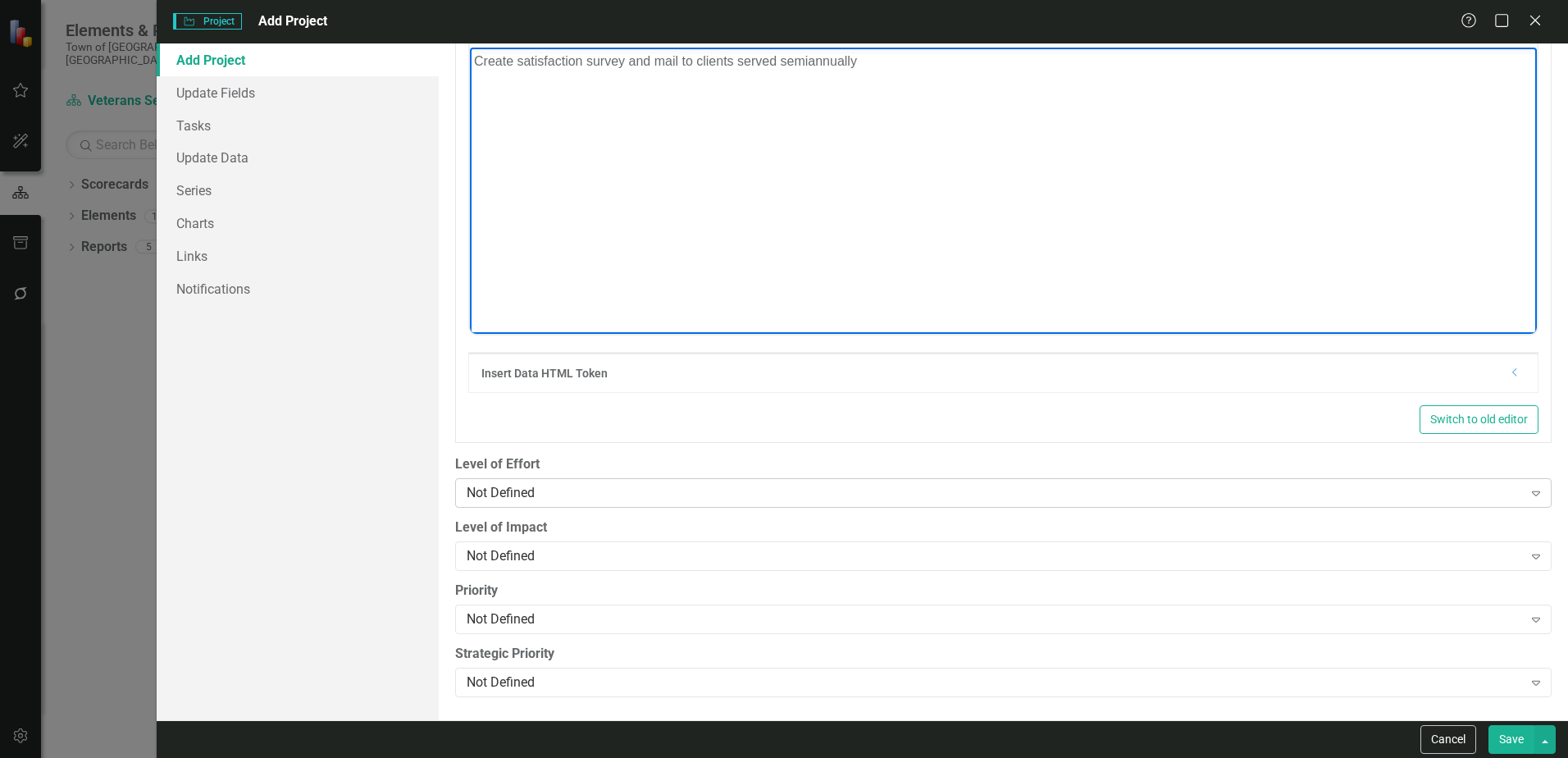
click at [1527, 495] on icon "Expand" at bounding box center [1535, 492] width 16 height 13
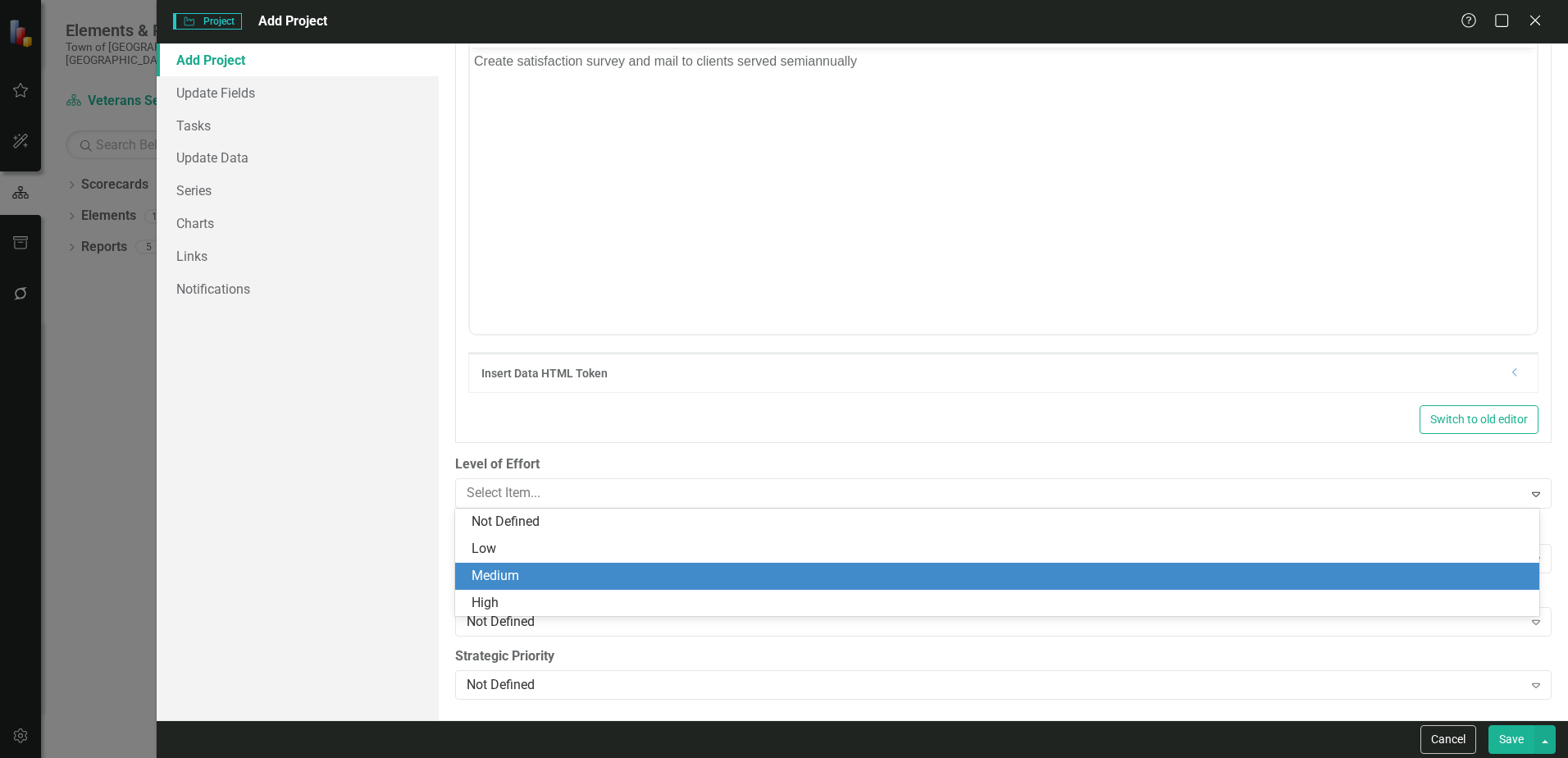
click at [502, 573] on div "Medium" at bounding box center [1000, 575] width 1058 height 19
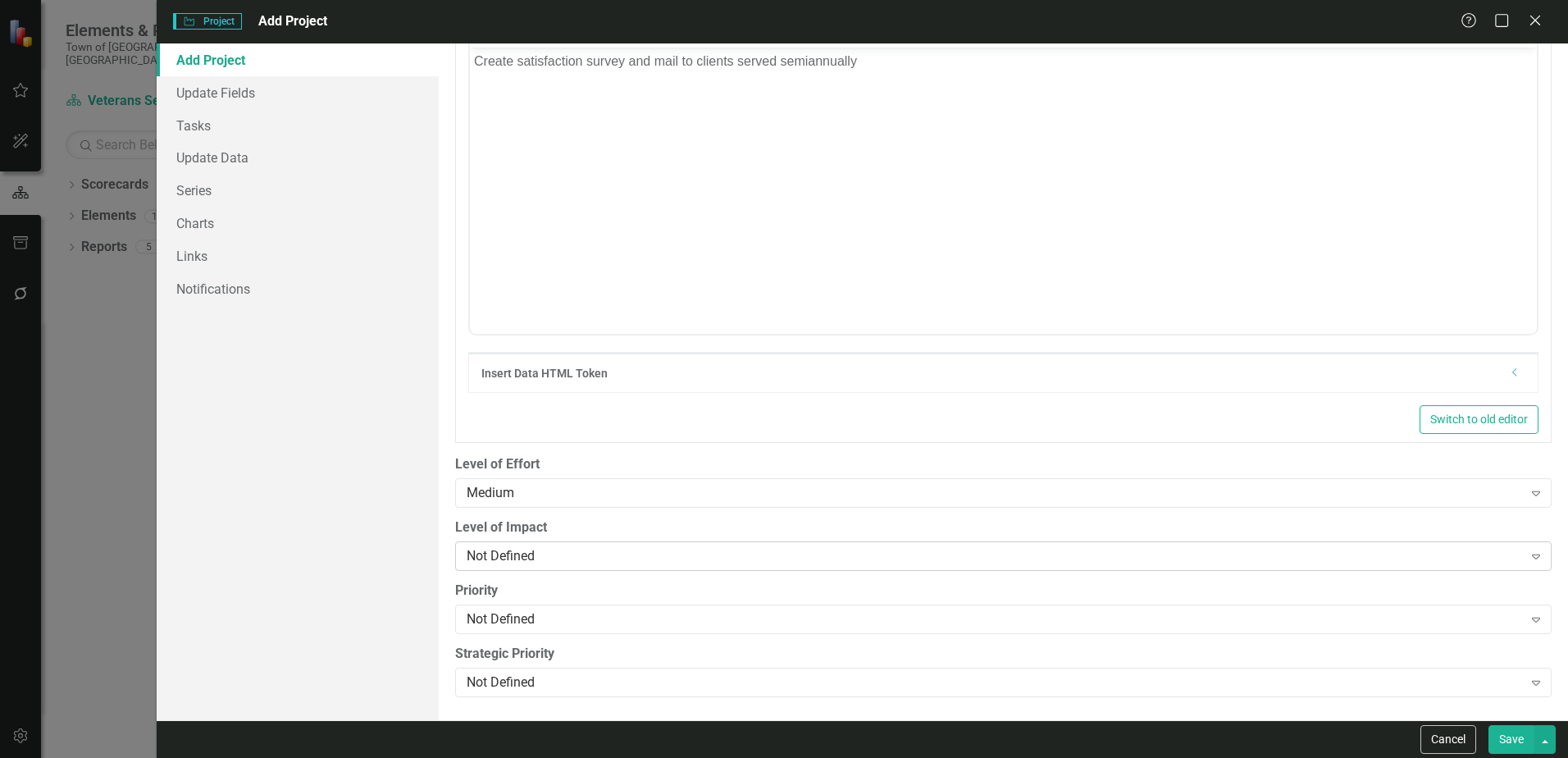
click at [1527, 554] on icon "Expand" at bounding box center [1535, 555] width 16 height 13
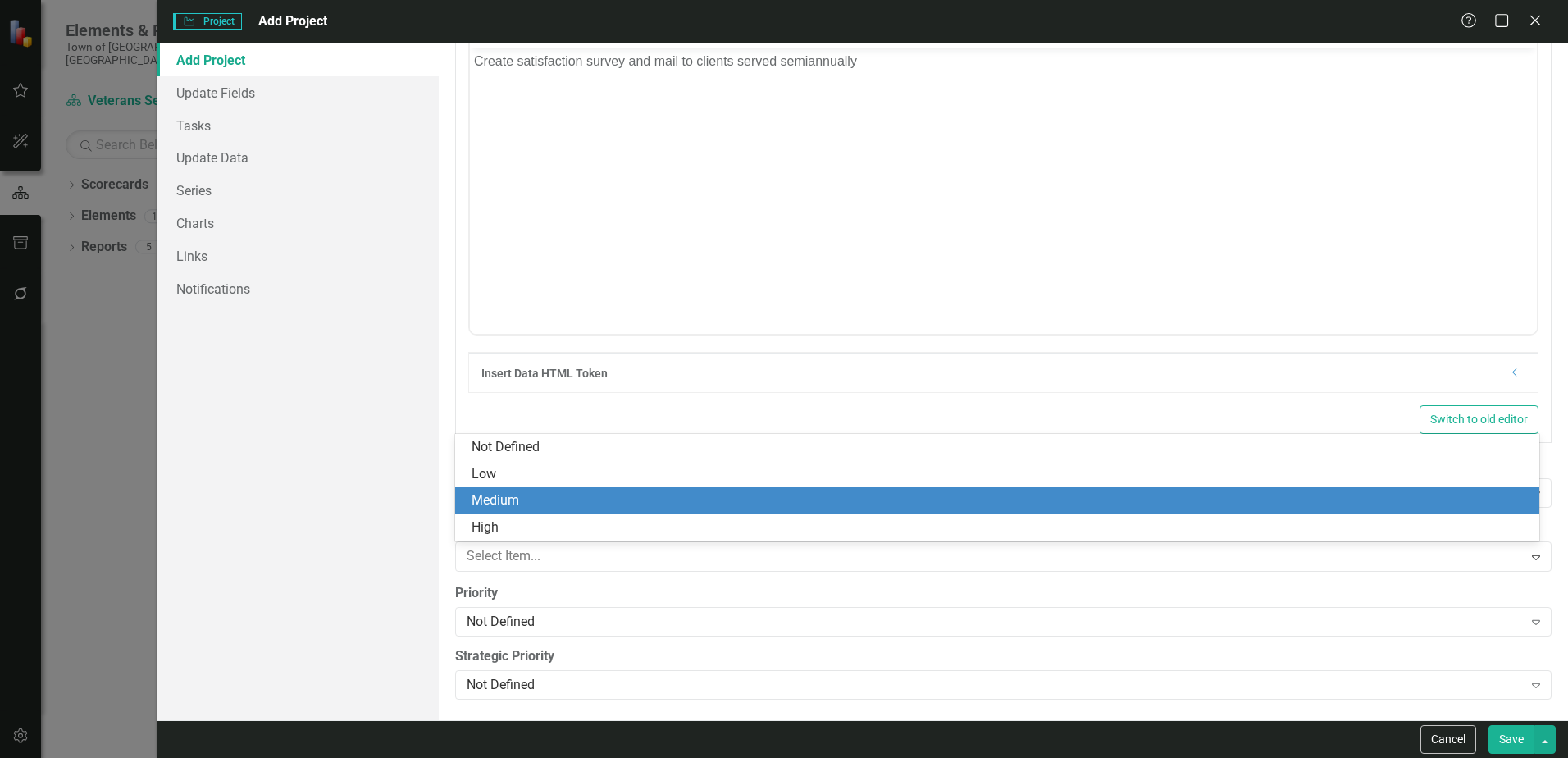
drag, startPoint x: 498, startPoint y: 498, endPoint x: 556, endPoint y: 602, distance: 119.1
click at [501, 501] on div "Medium" at bounding box center [1000, 500] width 1058 height 19
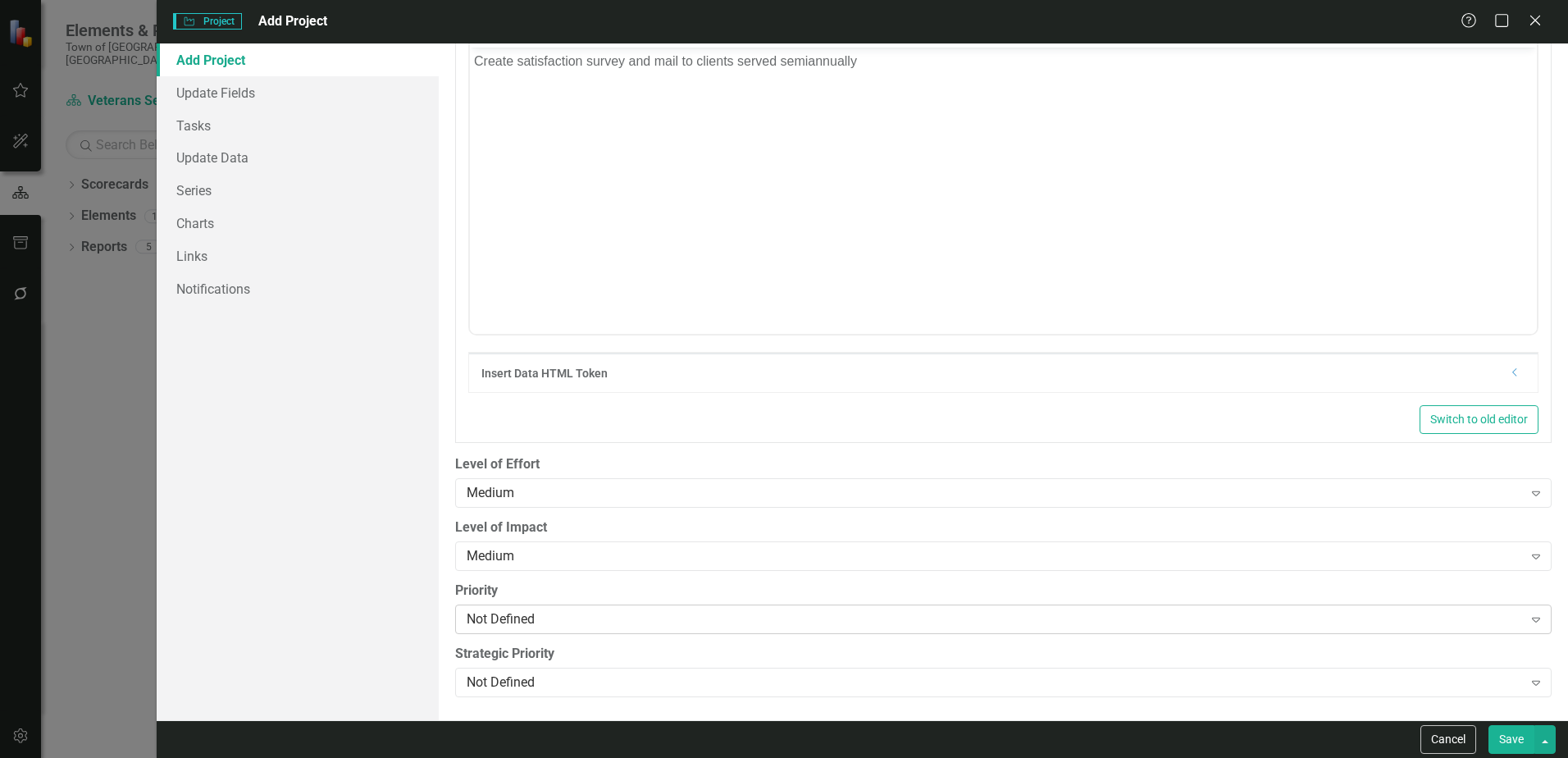
click at [1531, 620] on icon at bounding box center [1535, 619] width 8 height 5
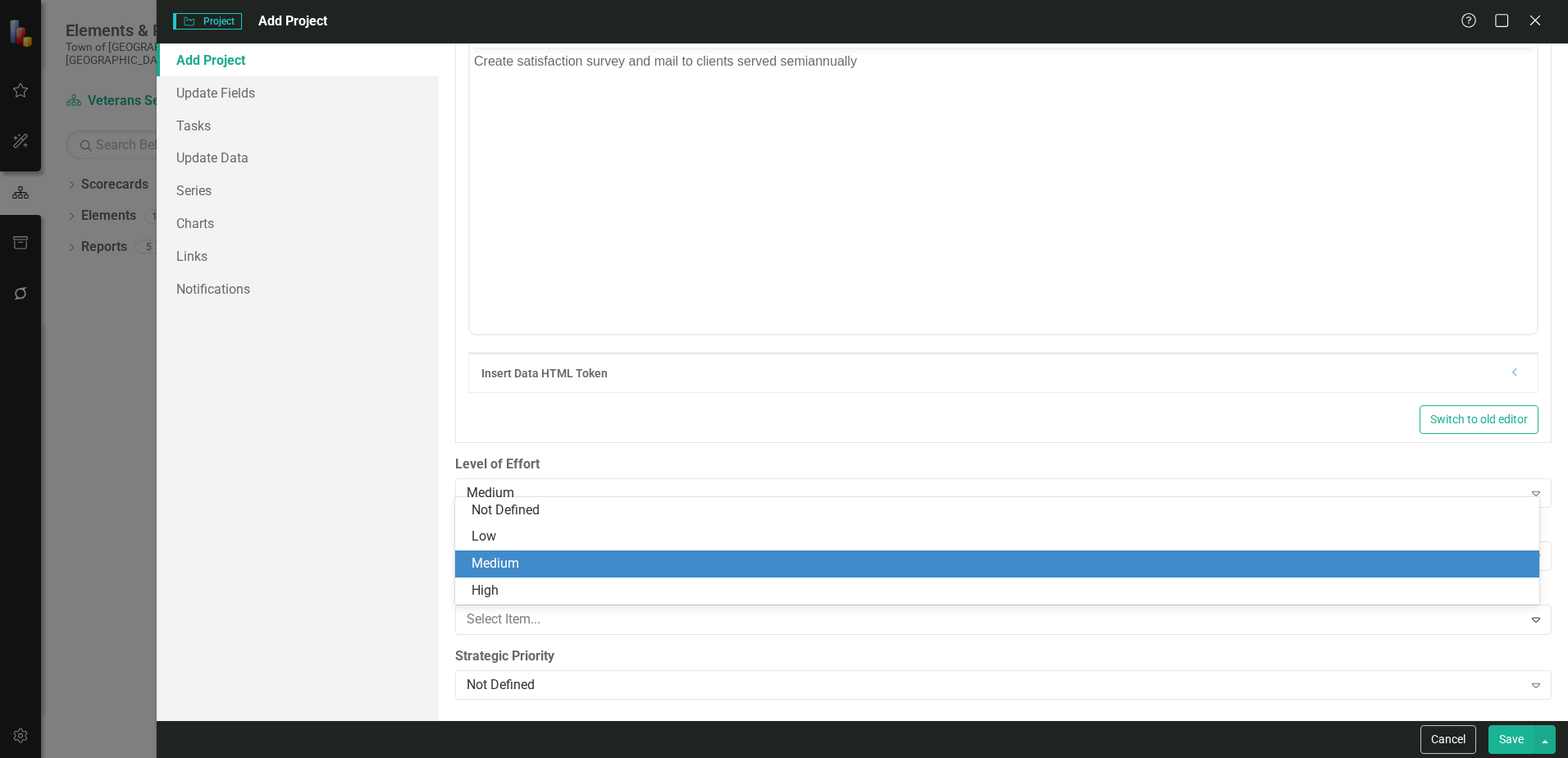
click at [508, 565] on div "Medium" at bounding box center [1000, 563] width 1058 height 19
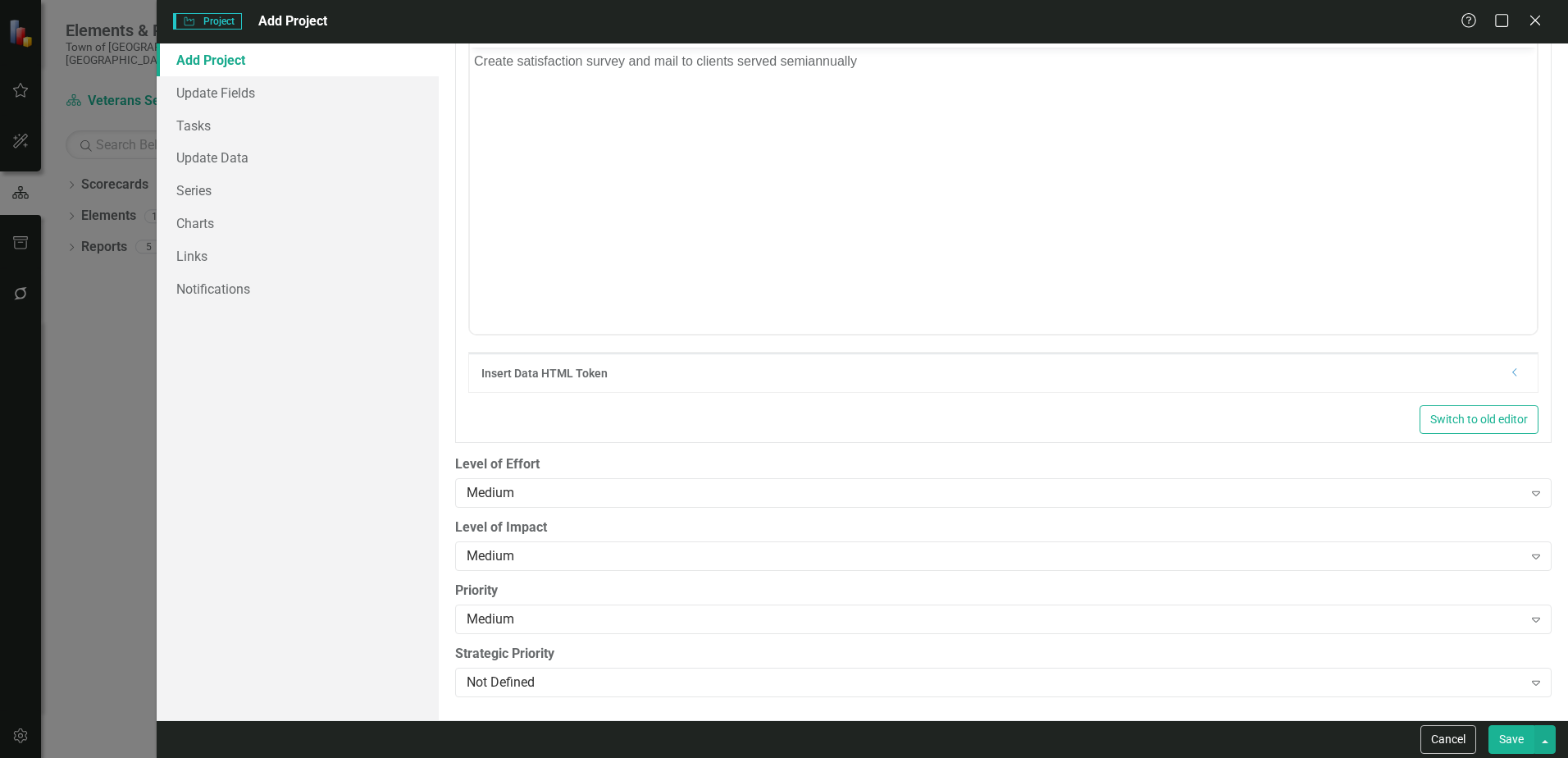
click at [1508, 740] on button "Save" at bounding box center [1511, 739] width 46 height 29
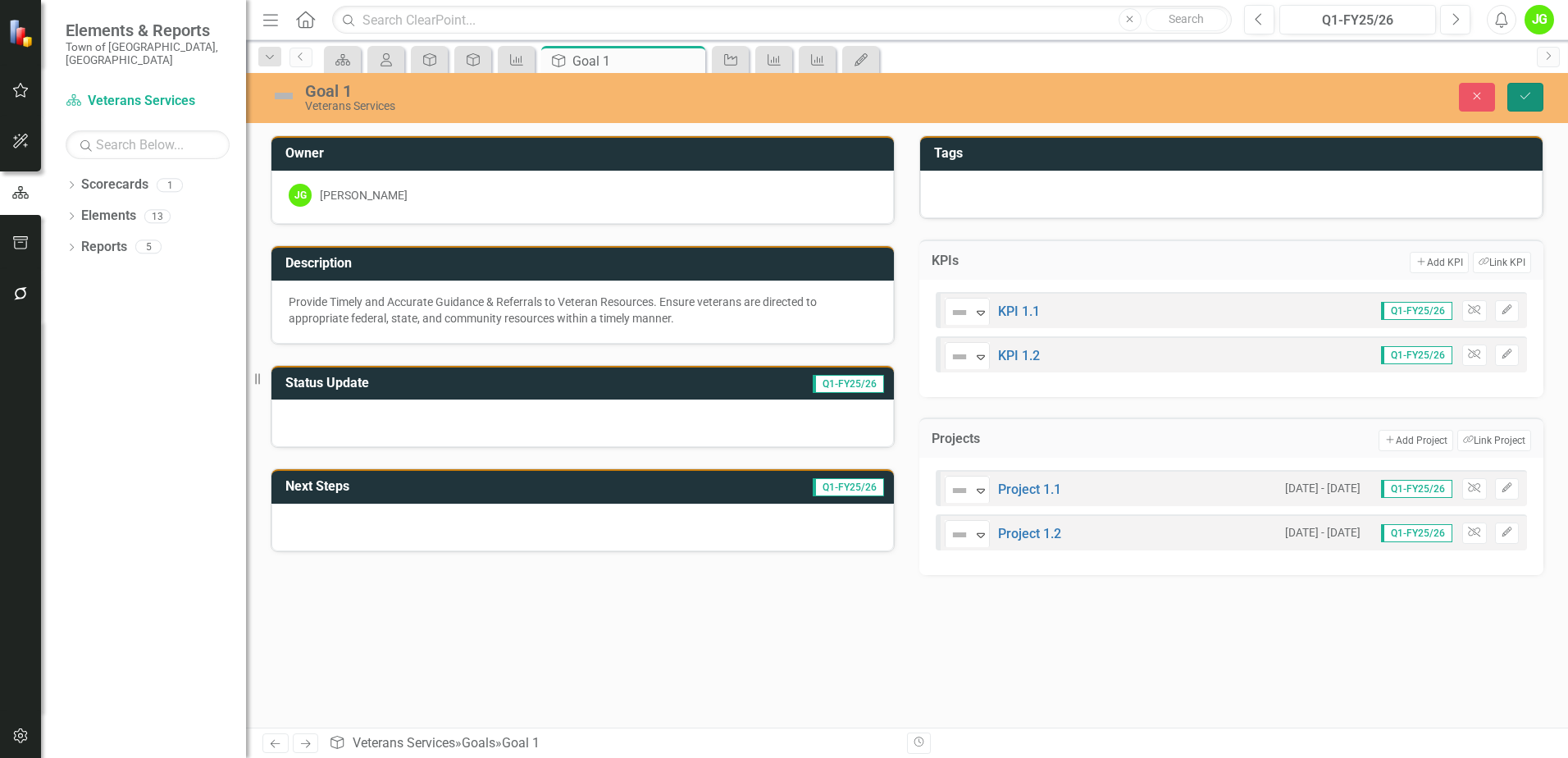
click at [1520, 93] on icon "Save" at bounding box center [1525, 95] width 15 height 11
